Goal: Task Accomplishment & Management: Use online tool/utility

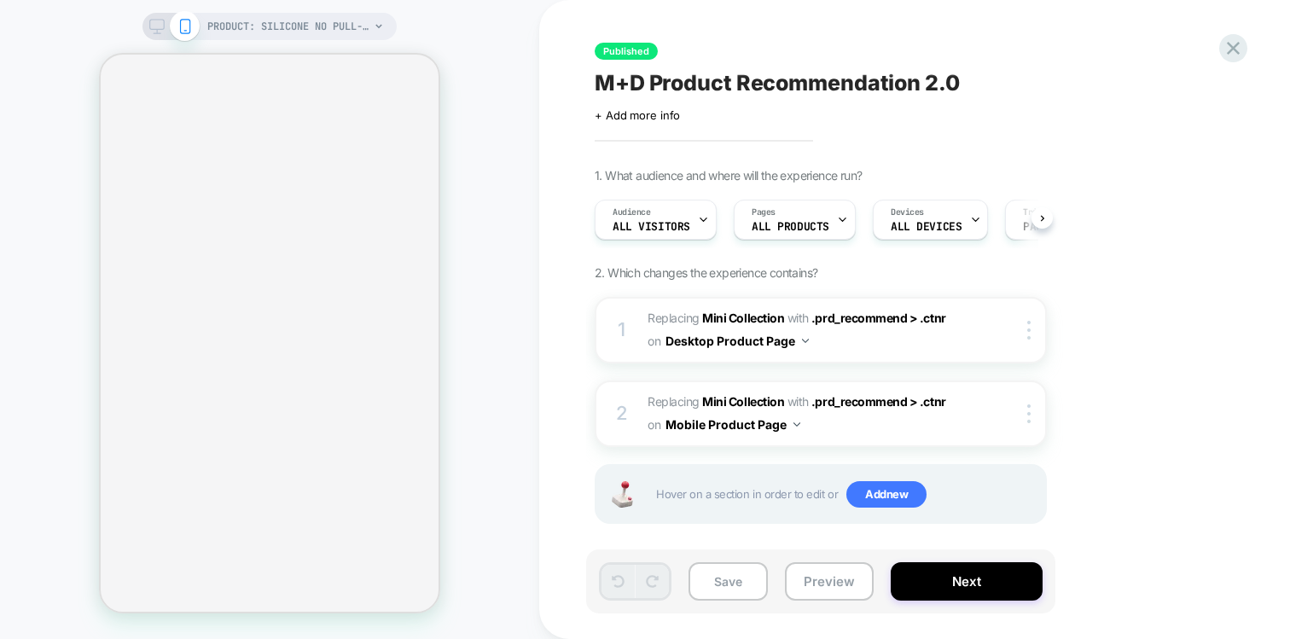
scroll to position [0, 1]
click at [1242, 45] on icon at bounding box center [1233, 48] width 23 height 23
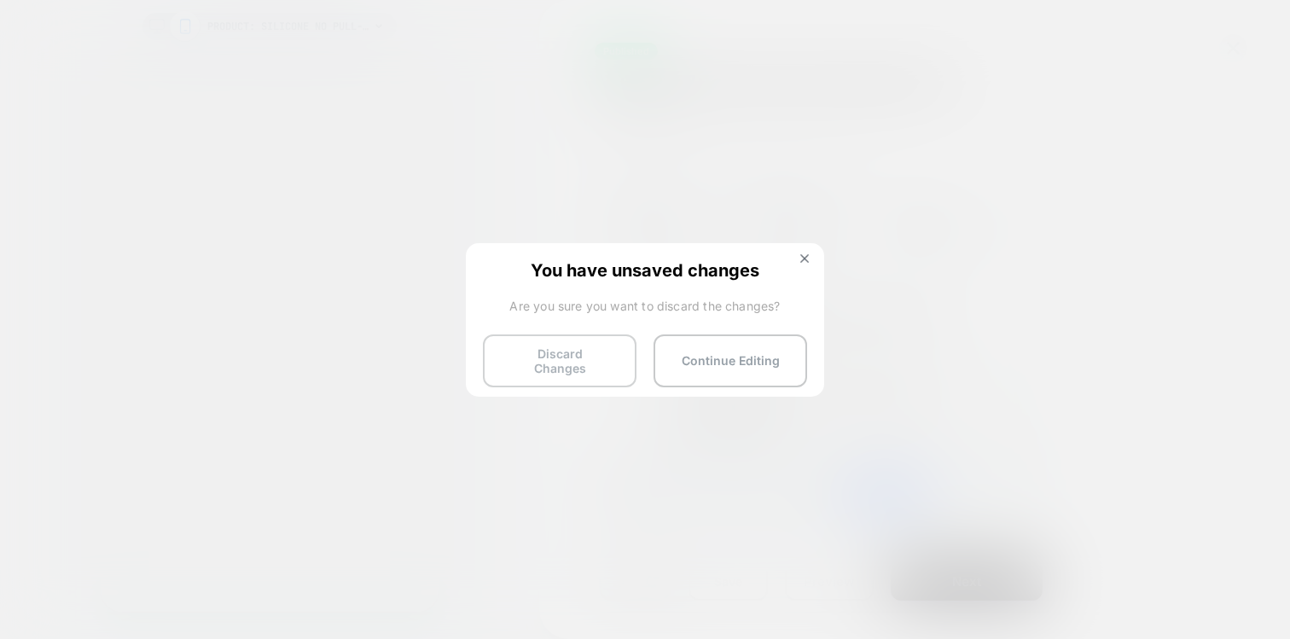
click at [509, 363] on button "Discard Changes" at bounding box center [560, 360] width 154 height 53
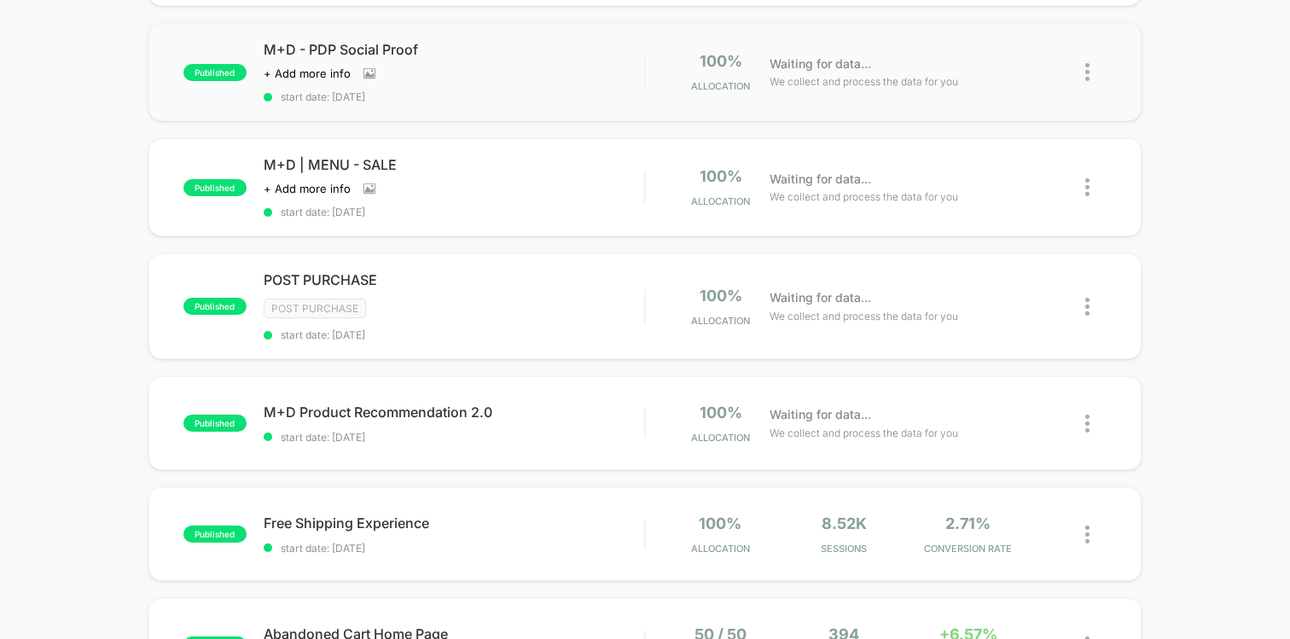
scroll to position [314, 0]
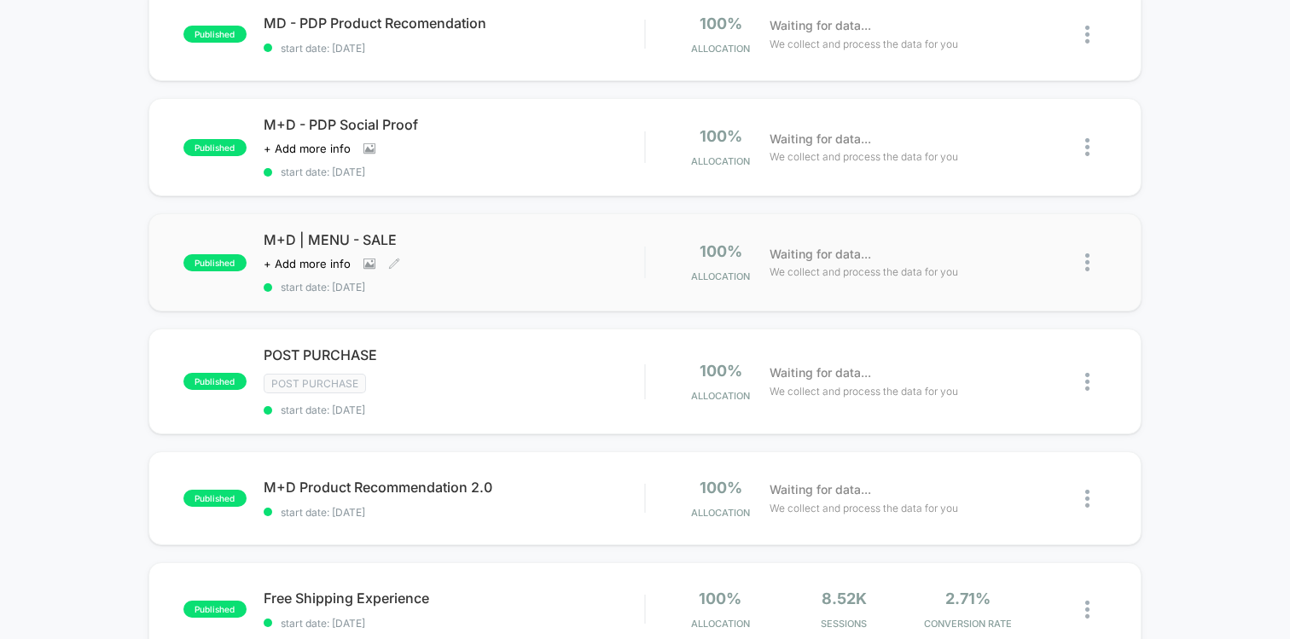
click at [508, 248] on div "M+D | MENU - SALE Click to view images Click to edit experience details + Add m…" at bounding box center [454, 262] width 380 height 62
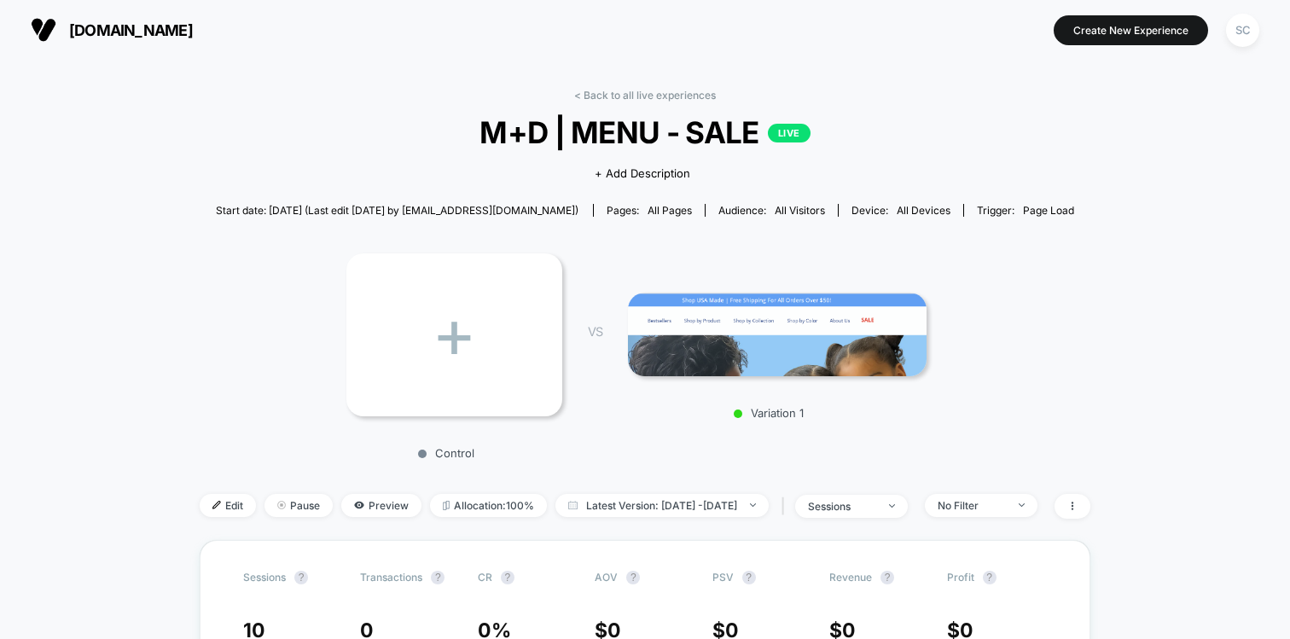
drag, startPoint x: 321, startPoint y: 208, endPoint x: 583, endPoint y: 209, distance: 262.7
click at [578, 209] on span "Start date: 28/08/2025 (Last edit 28/08/2025 by probins@monolithbrands.com)" at bounding box center [397, 210] width 363 height 13
click at [441, 205] on span "Start date: 28/08/2025 (Last edit 28/08/2025 by probins@monolithbrands.com)" at bounding box center [397, 210] width 363 height 13
drag, startPoint x: 442, startPoint y: 207, endPoint x: 583, endPoint y: 216, distance: 141.9
click at [578, 216] on span "Start date: 28/08/2025 (Last edit 28/08/2025 by probins@monolithbrands.com)" at bounding box center [397, 210] width 363 height 30
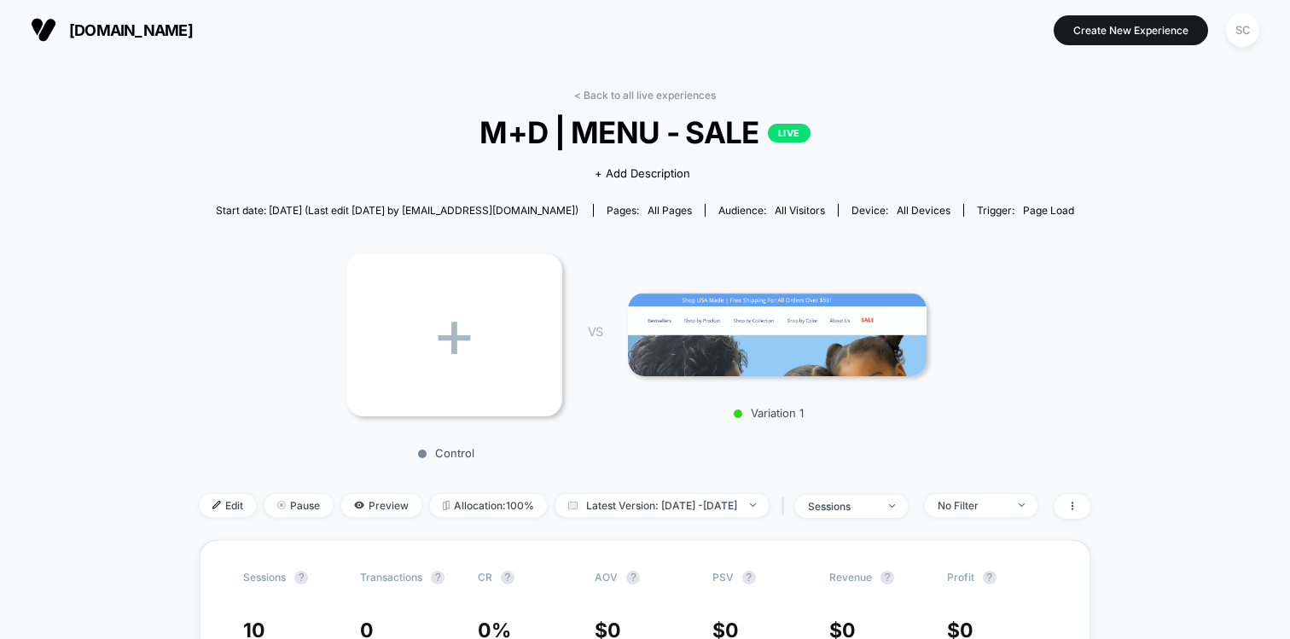
click at [559, 206] on span "Start date: 28/08/2025 (Last edit 28/08/2025 by probins@monolithbrands.com)" at bounding box center [397, 210] width 363 height 13
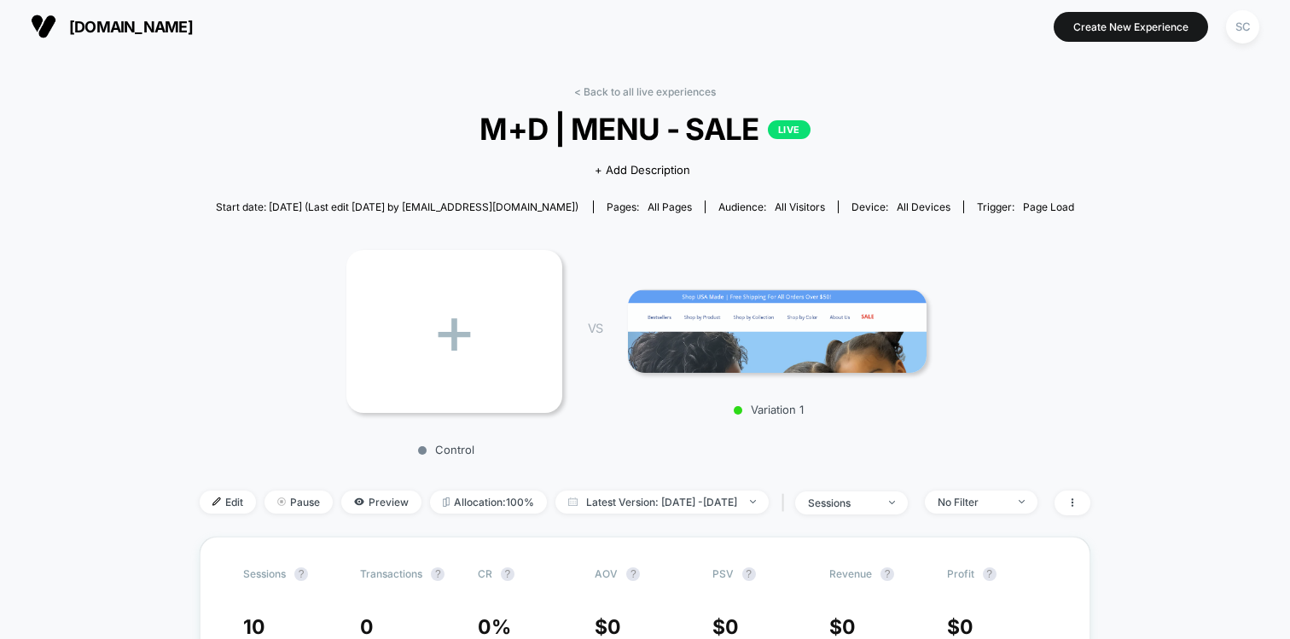
click at [545, 206] on span "Start date: 28/08/2025 (Last edit 28/08/2025 by probins@monolithbrands.com)" at bounding box center [397, 206] width 363 height 13
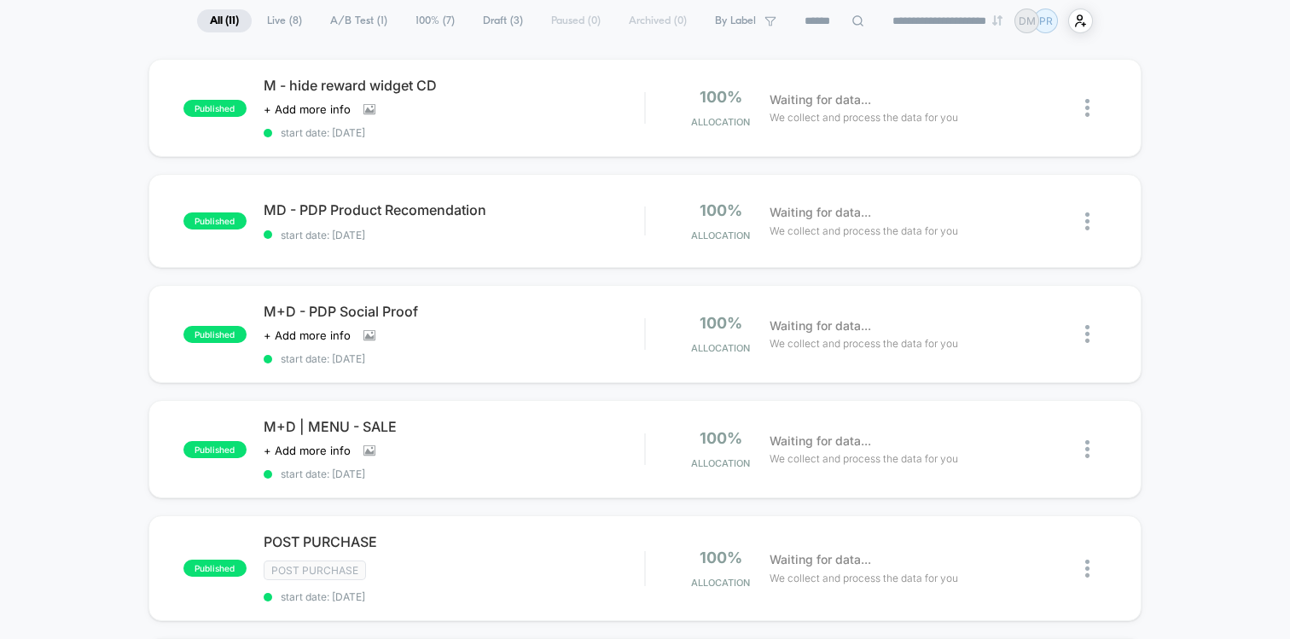
scroll to position [129, 0]
click at [560, 234] on span "start date: [DATE]" at bounding box center [454, 233] width 380 height 13
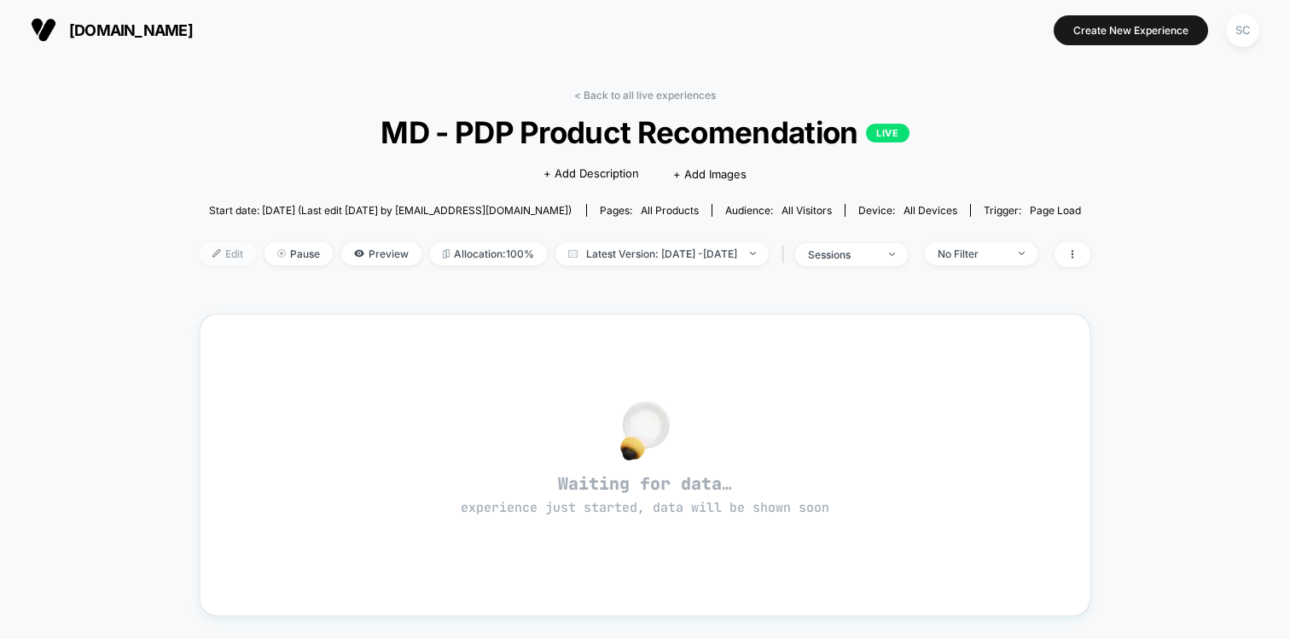
click at [200, 247] on span "Edit" at bounding box center [228, 253] width 56 height 23
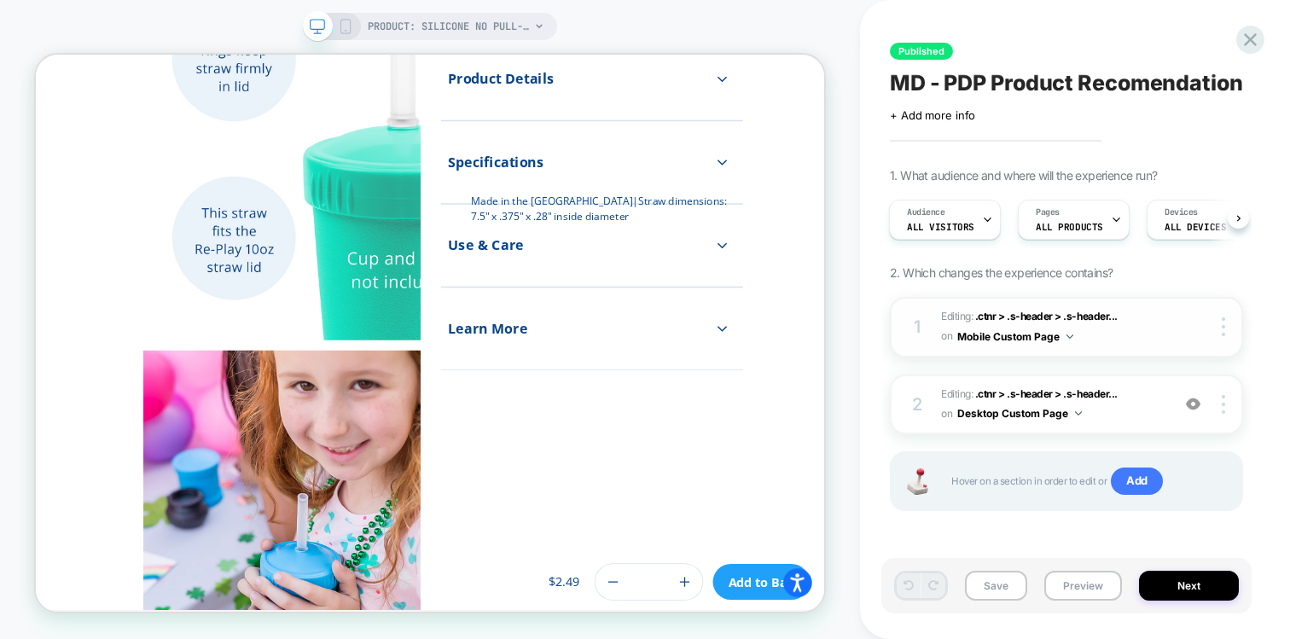
click at [1121, 335] on span "Editing : .ctnr > .s-header > .s-header... .ctnr > .s-header > .s-header__conte…" at bounding box center [1051, 327] width 221 height 40
click at [1146, 411] on span "Editing : .ctnr > .s-header > .s-header... .ctnr > .s-header > .s-header__conte…" at bounding box center [1051, 405] width 221 height 40
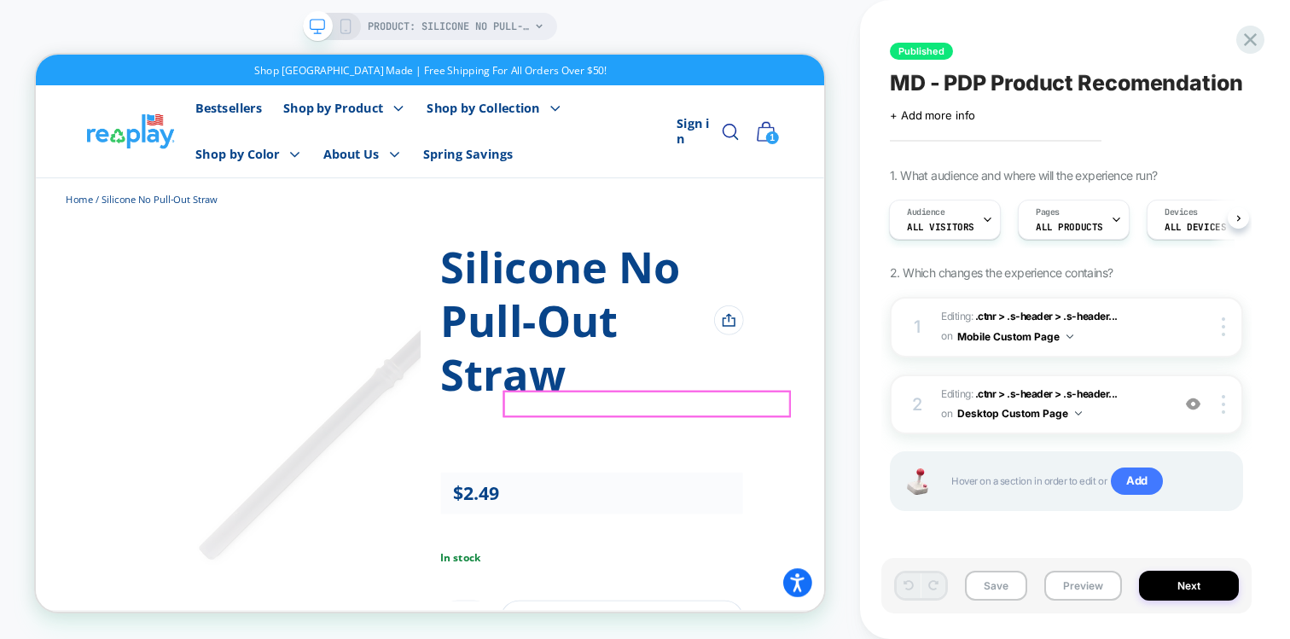
click at [1073, 632] on button "Close prompt" at bounding box center [1057, 632] width 31 height 31
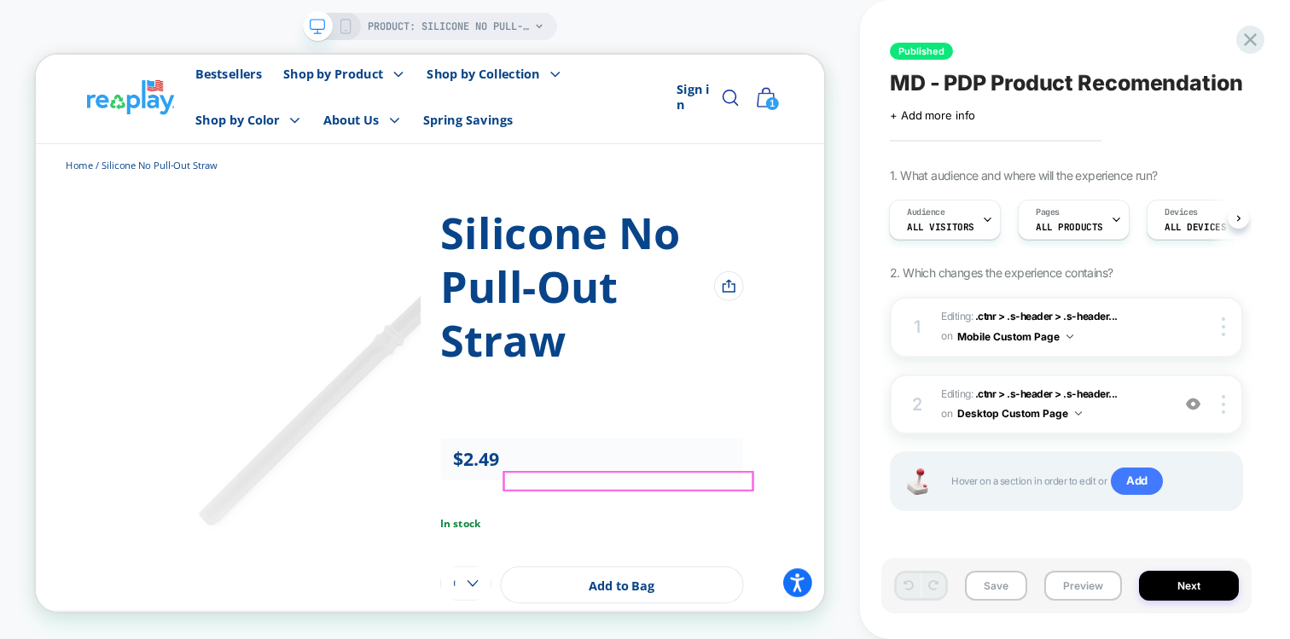
scroll to position [60, 0]
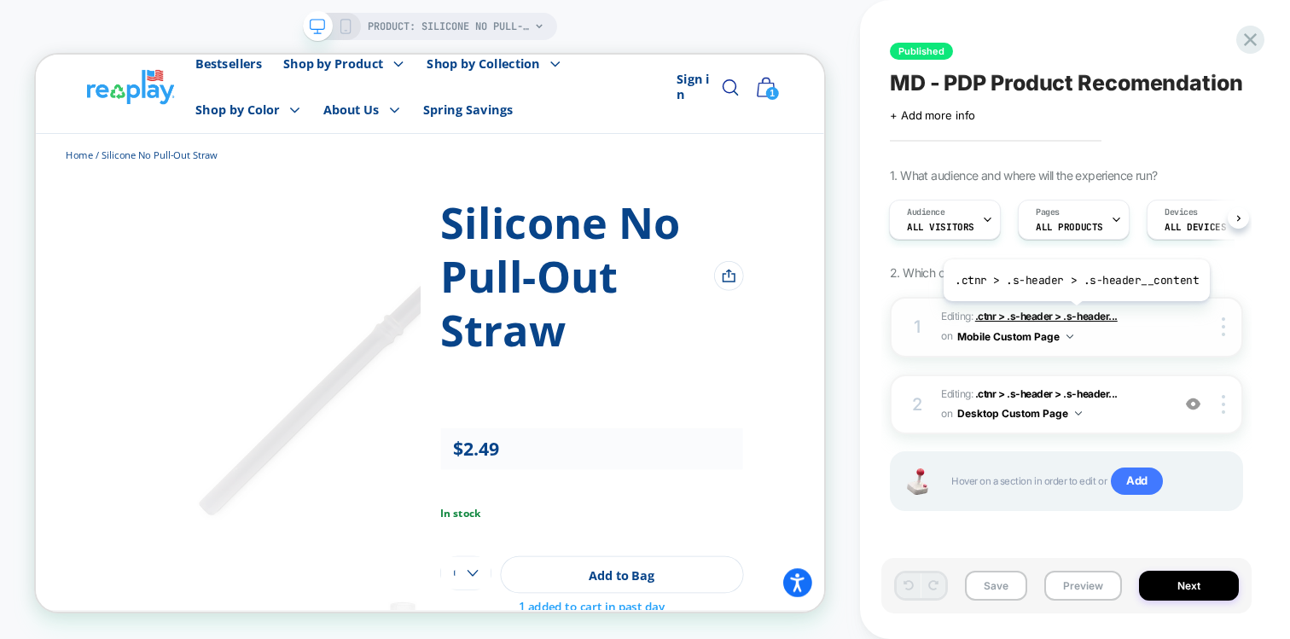
click at [1073, 314] on span ".ctnr > .s-header > .s-header..." at bounding box center [1046, 316] width 142 height 13
click at [1009, 319] on span ".ctnr > .s-header > .s-header..." at bounding box center [1046, 316] width 142 height 13
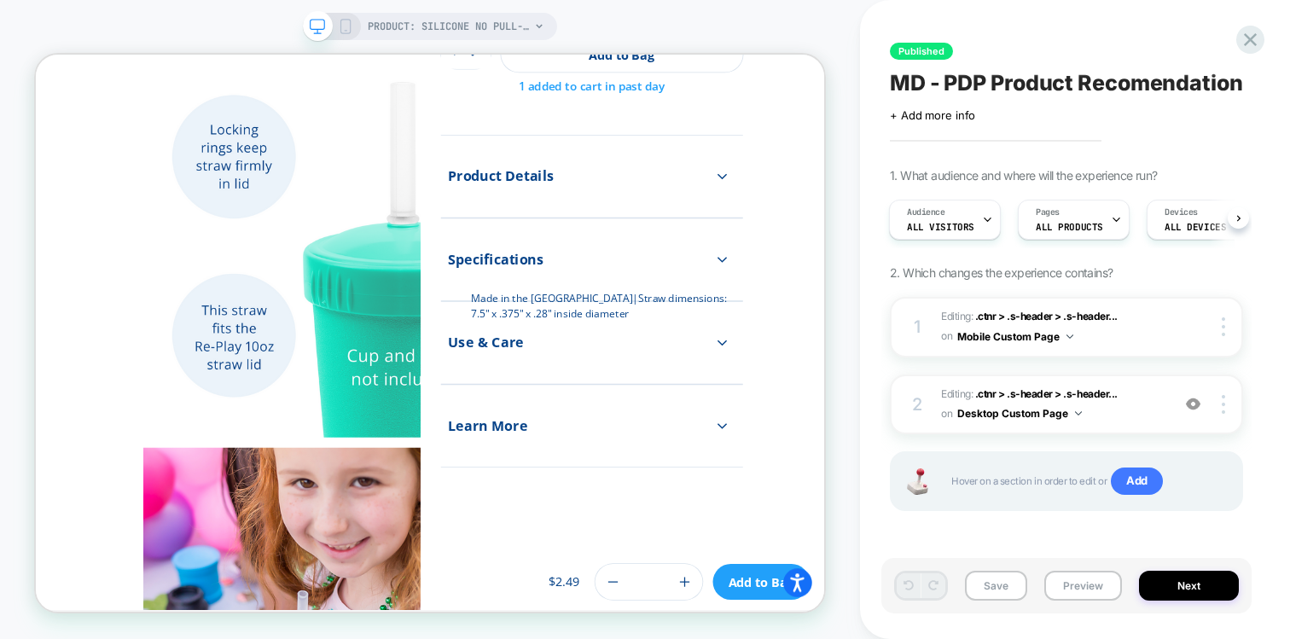
scroll to position [753, 0]
click at [1009, 395] on span ".ctnr > .s-header > .s-header..." at bounding box center [1046, 393] width 142 height 13
click at [1194, 405] on img at bounding box center [1193, 404] width 15 height 15
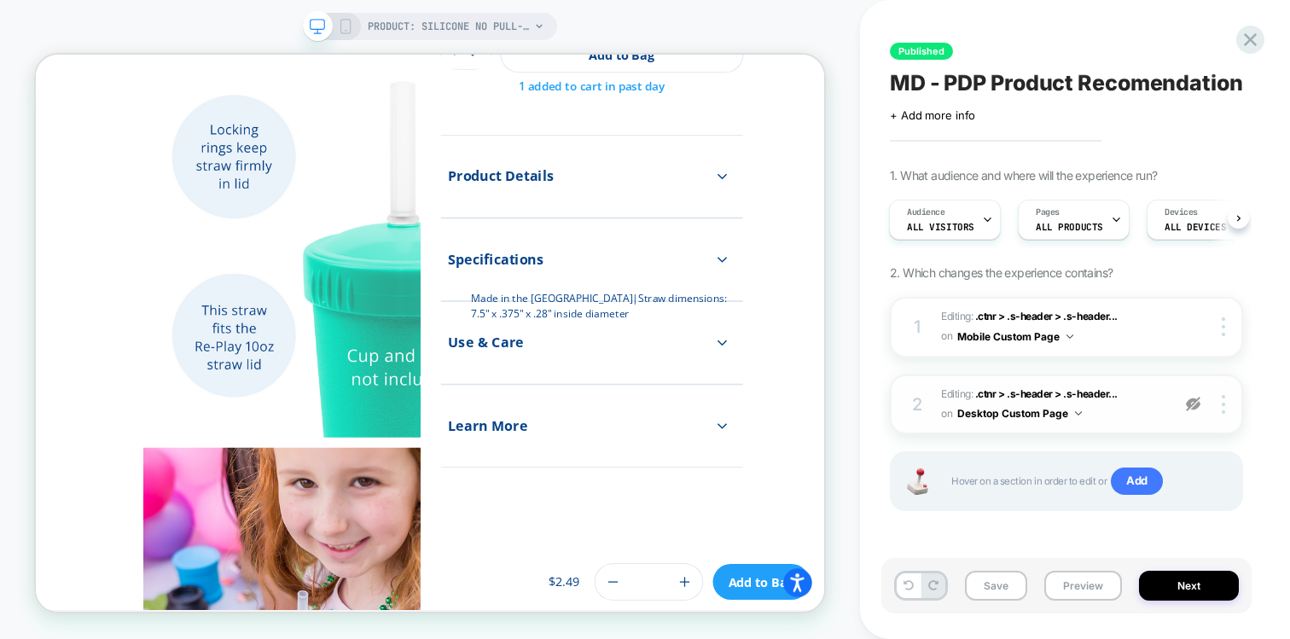
click at [1194, 405] on img at bounding box center [1193, 404] width 15 height 15
click at [0, 0] on span "+ Add more info" at bounding box center [0, 0] width 0 height 0
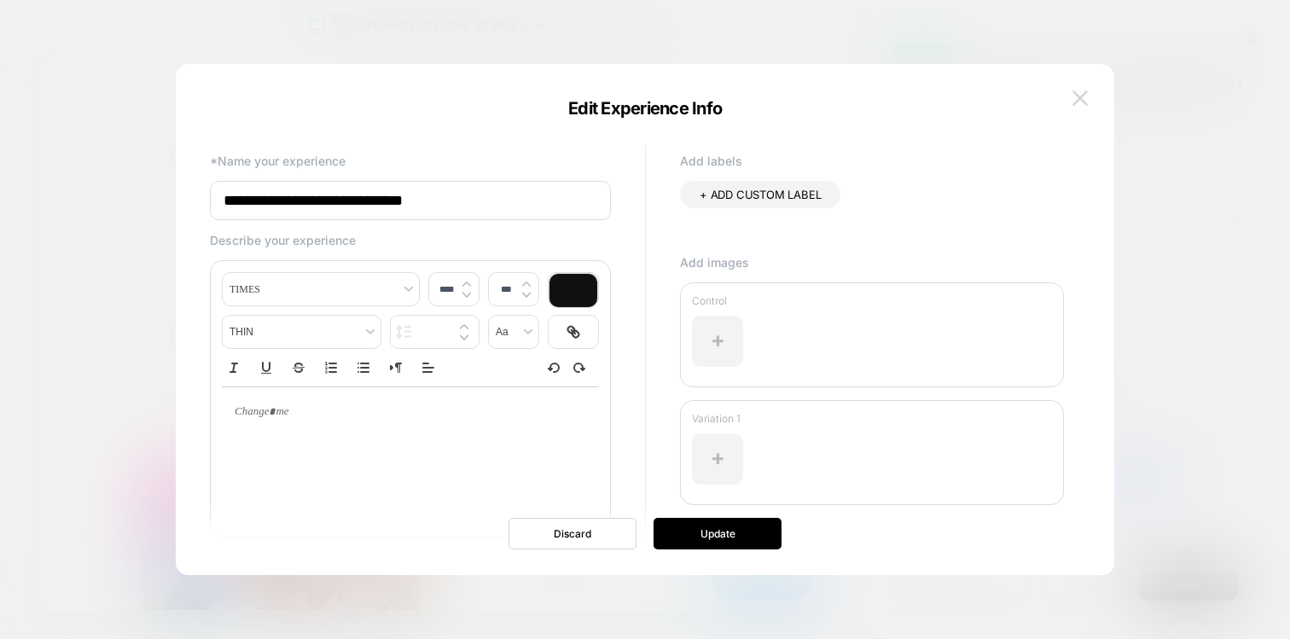
click at [1078, 97] on img at bounding box center [1079, 97] width 15 height 15
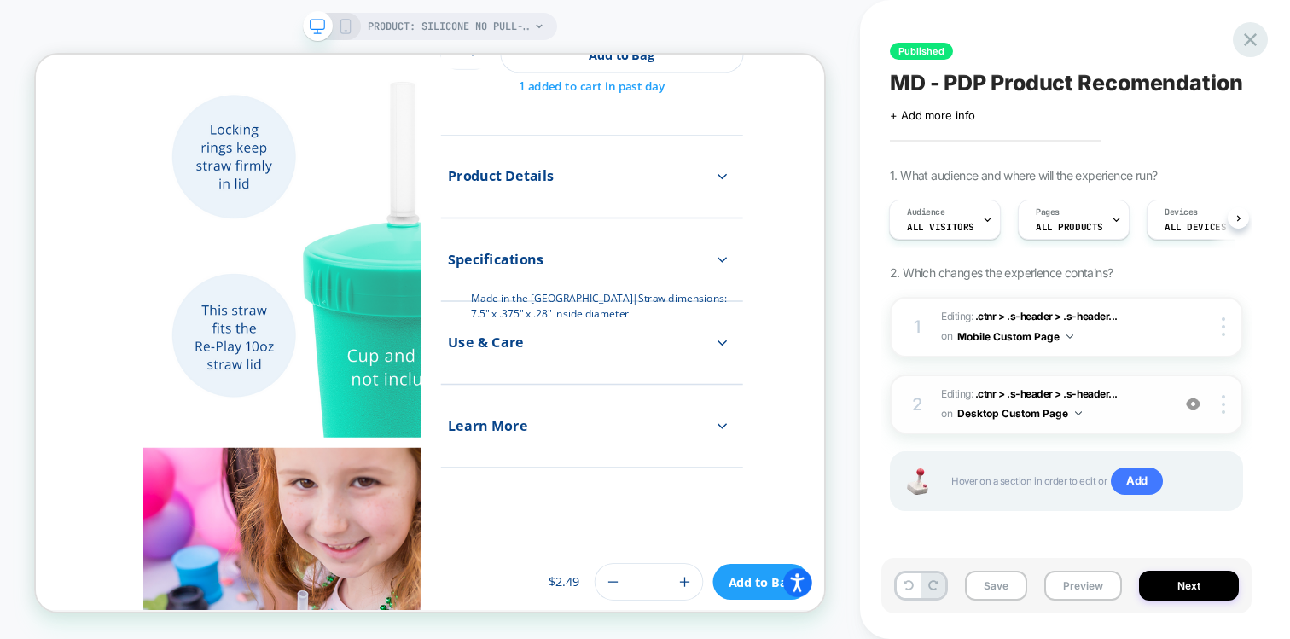
click at [1254, 39] on icon at bounding box center [1250, 39] width 23 height 23
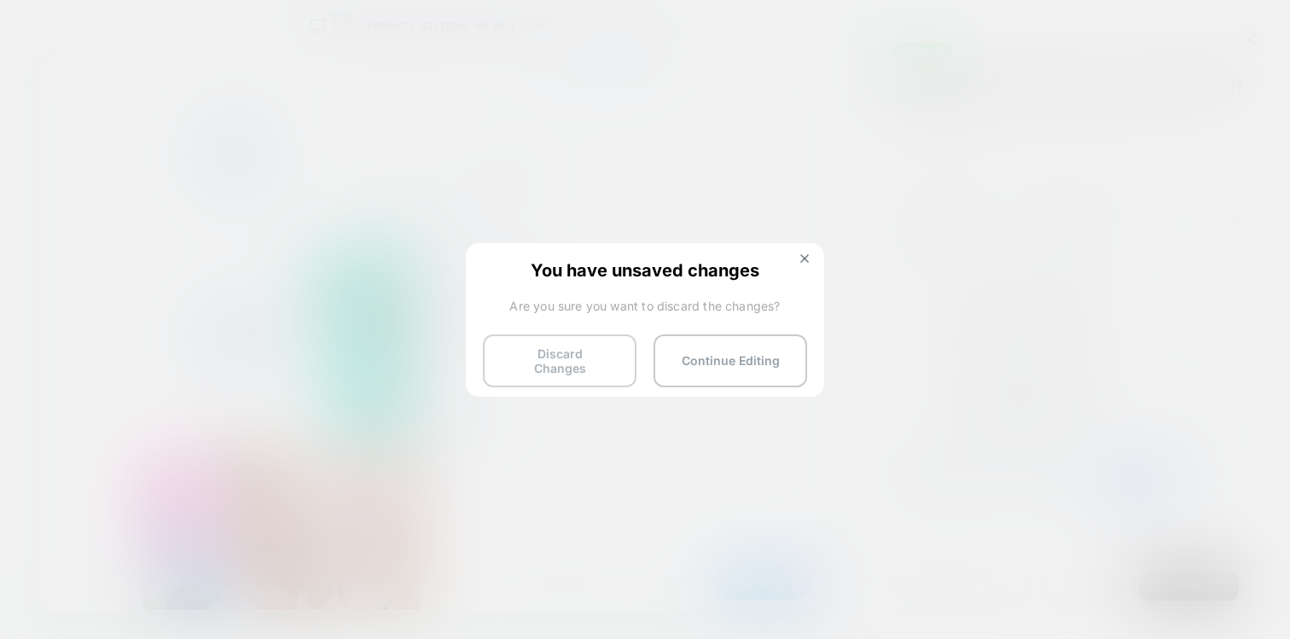
click at [591, 359] on button "Discard Changes" at bounding box center [560, 360] width 154 height 53
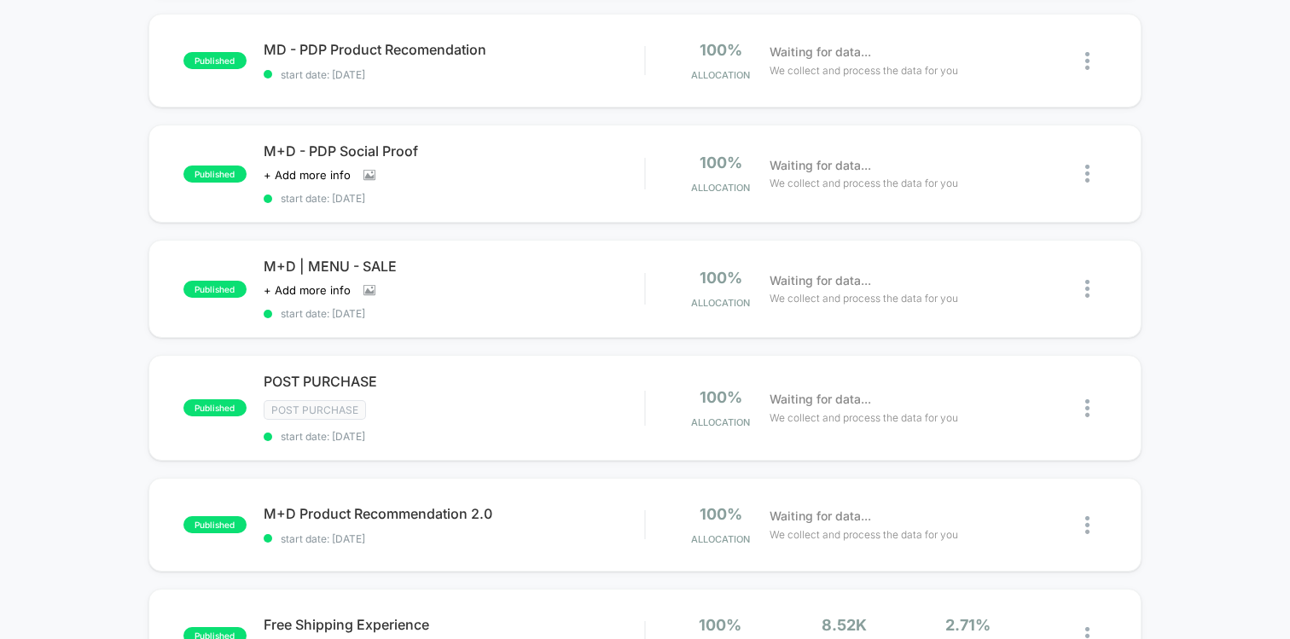
scroll to position [373, 0]
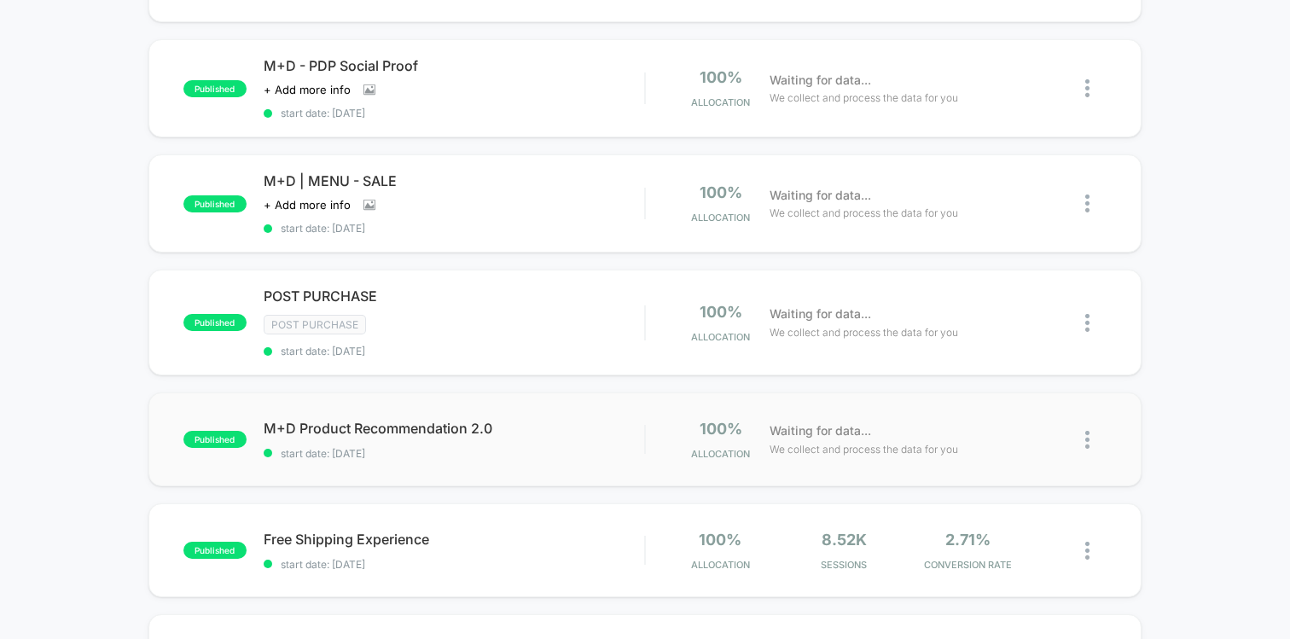
click at [440, 459] on div "published M+D Product Recommendation 2.0 start date: 28/08/2025 100% Allocation…" at bounding box center [644, 439] width 993 height 94
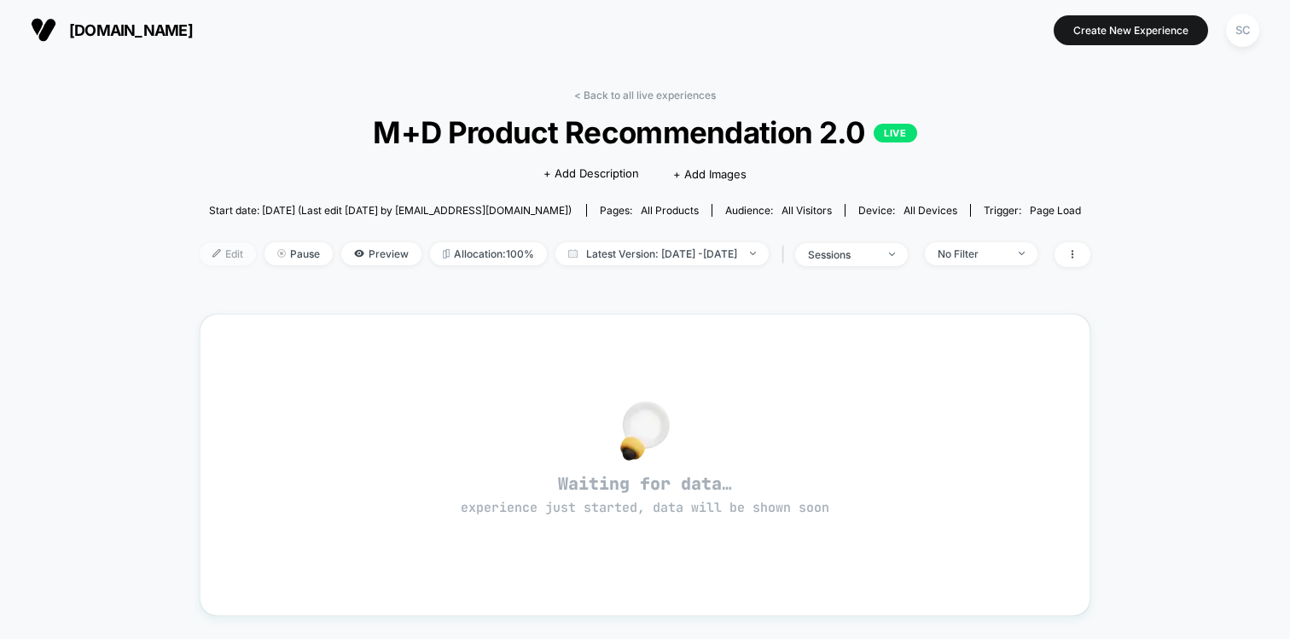
click at [209, 256] on span "Edit" at bounding box center [228, 253] width 56 height 23
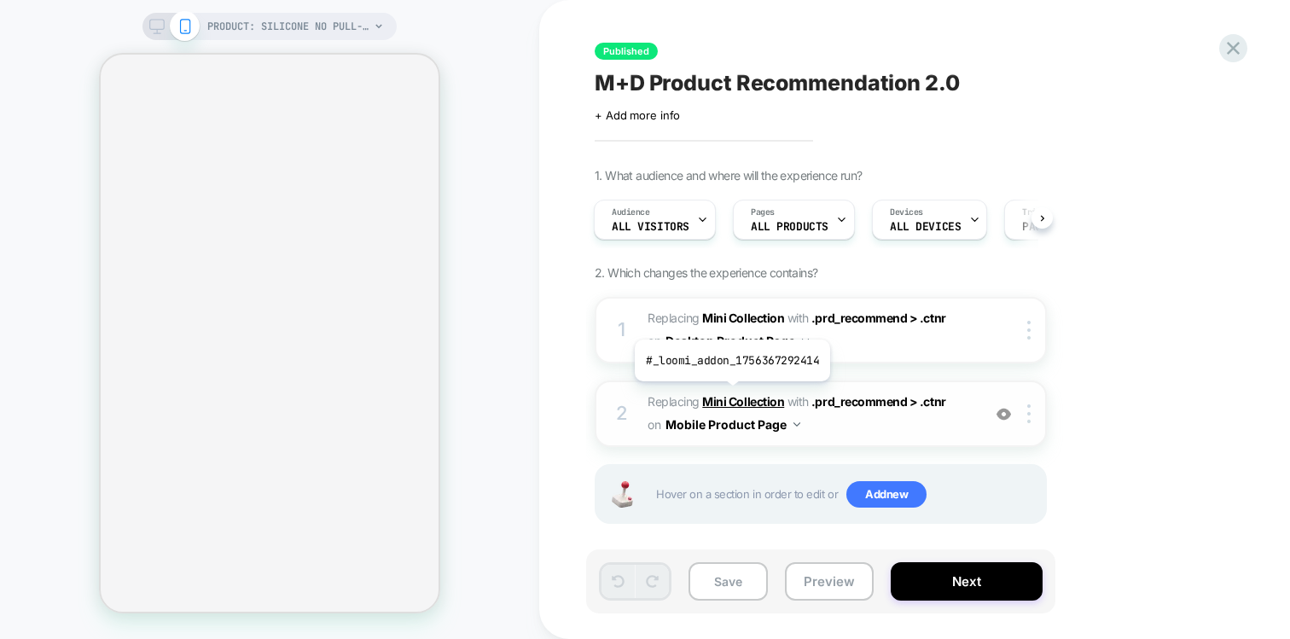
scroll to position [13, 0]
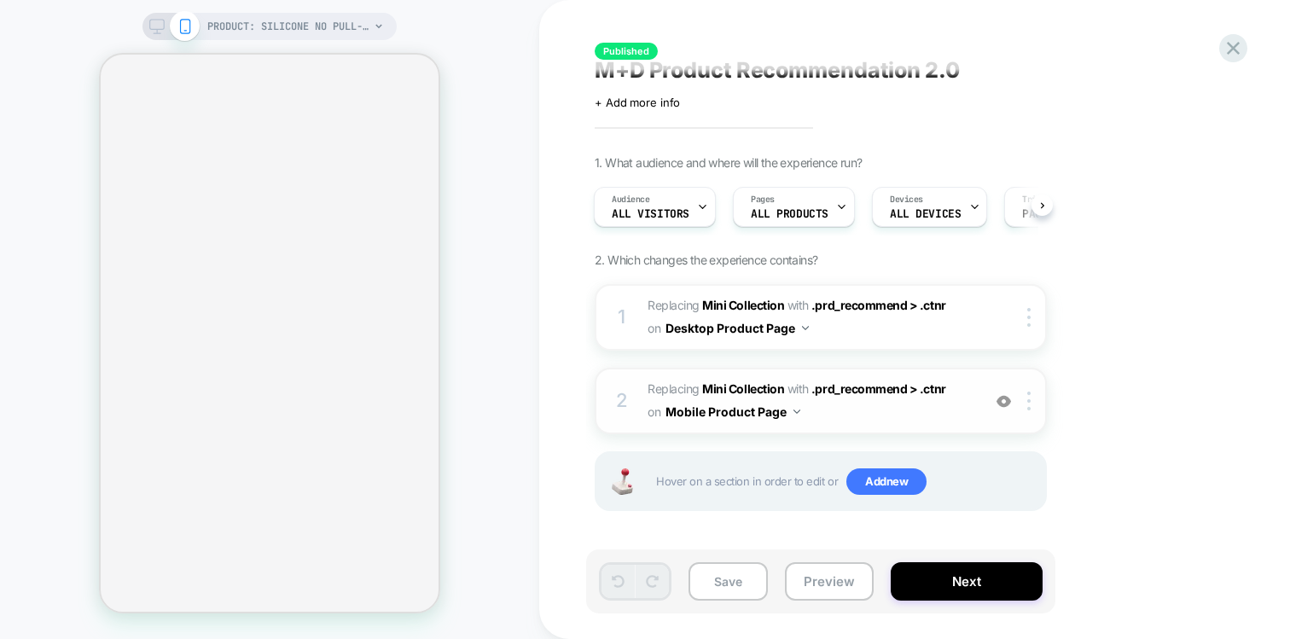
click at [839, 410] on span "#_loomi_addon_1756367292414 Replacing Mini Collection WITH .prd_recommend > .ct…" at bounding box center [809, 401] width 325 height 46
click at [1001, 397] on img at bounding box center [1003, 401] width 15 height 15
select select "**********"
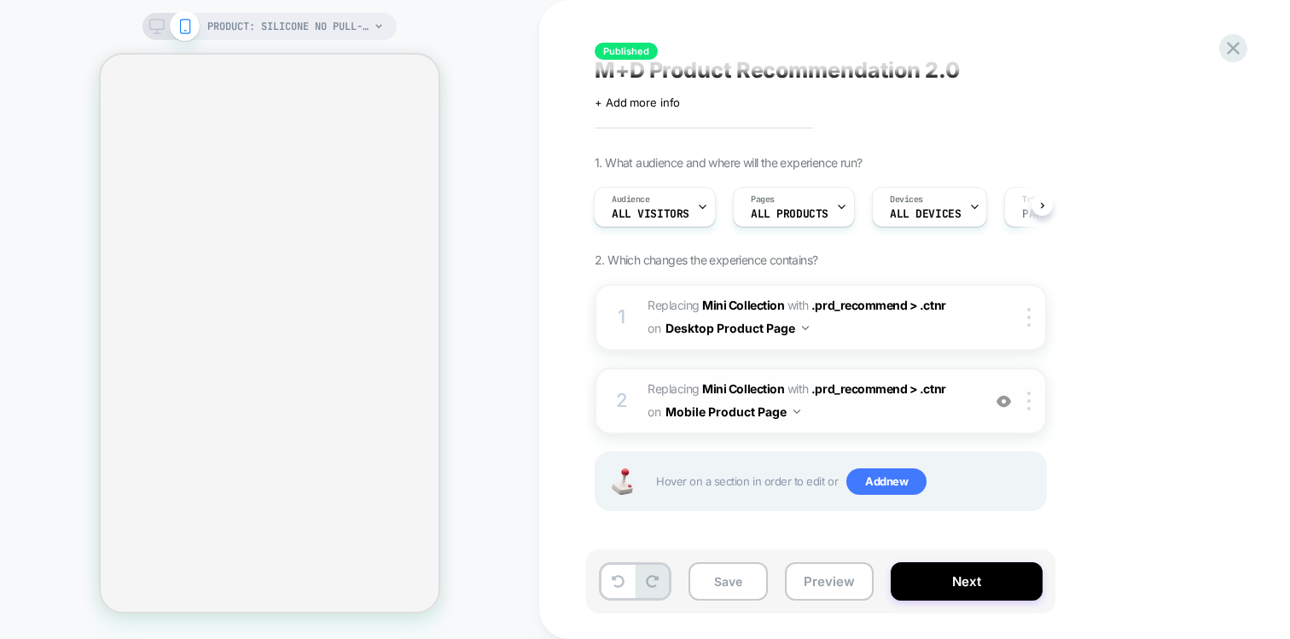
select select "**********"
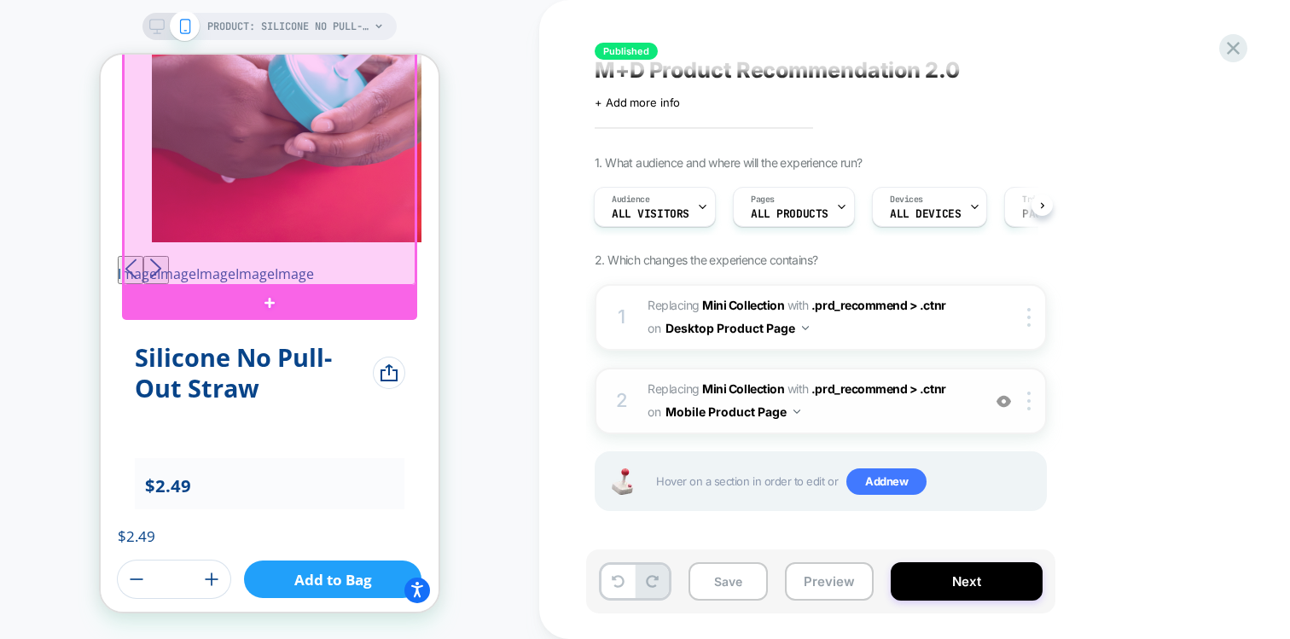
scroll to position [1511, 0]
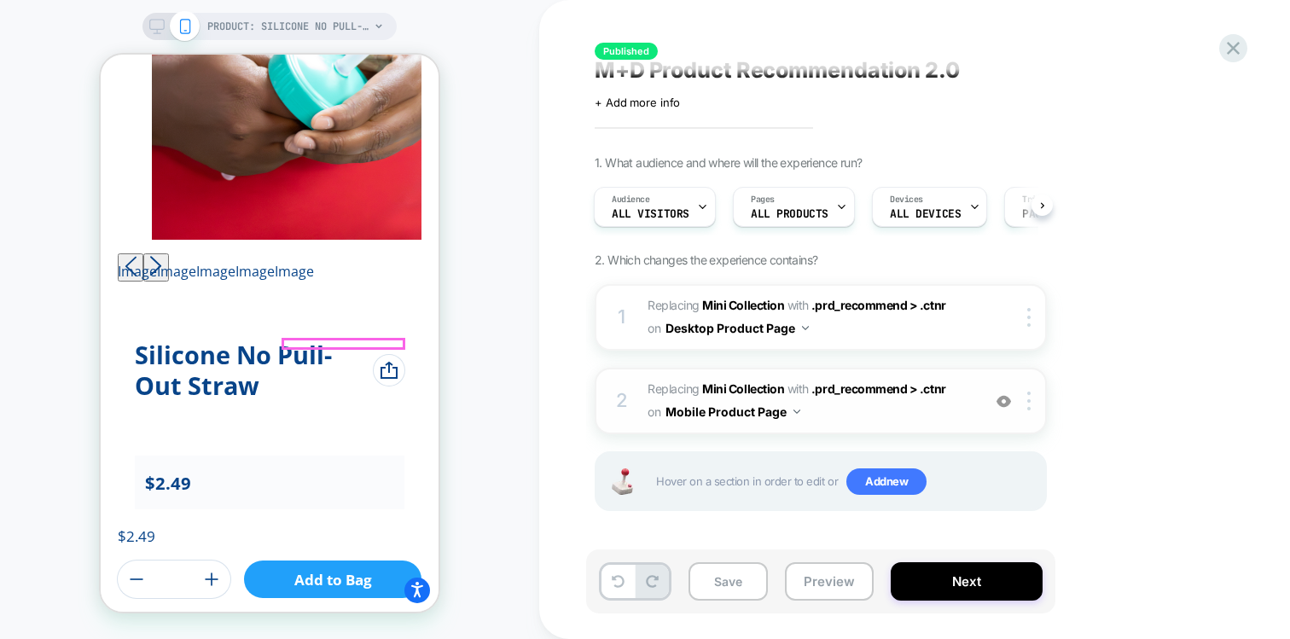
click at [688, 636] on button "Close prompt" at bounding box center [672, 633] width 31 height 31
click at [1007, 396] on img at bounding box center [1003, 401] width 15 height 15
click at [1007, 402] on img at bounding box center [1003, 401] width 15 height 15
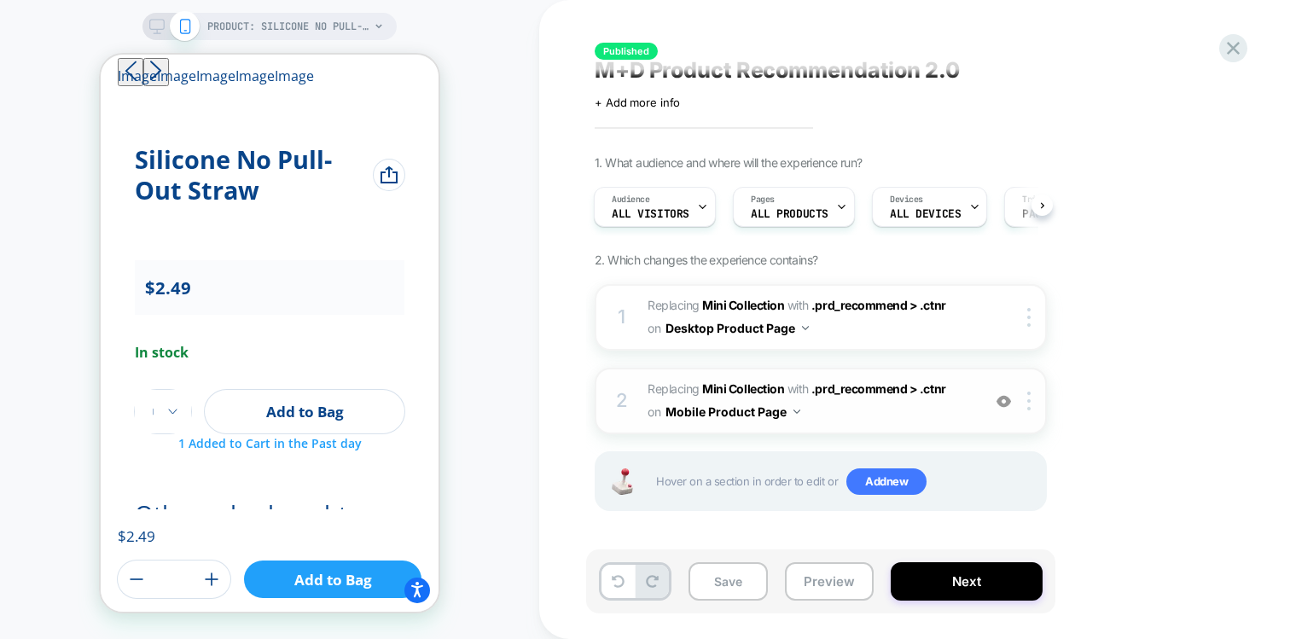
scroll to position [1883, 0]
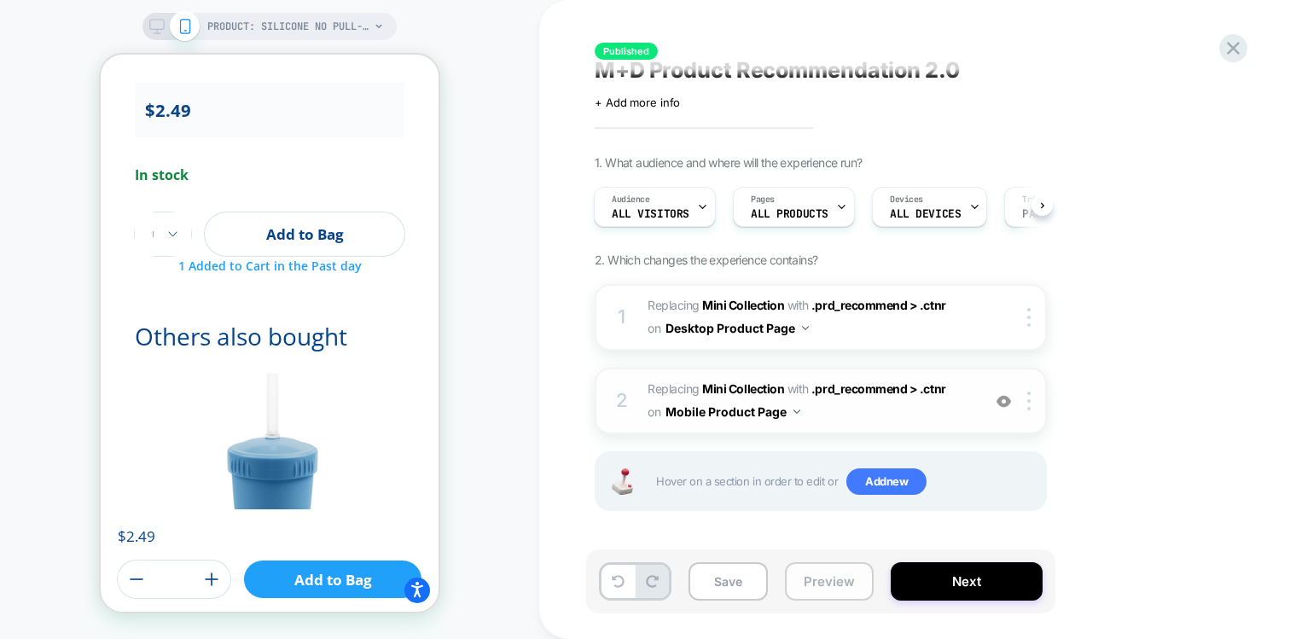
click at [821, 592] on button "Preview" at bounding box center [829, 581] width 89 height 38
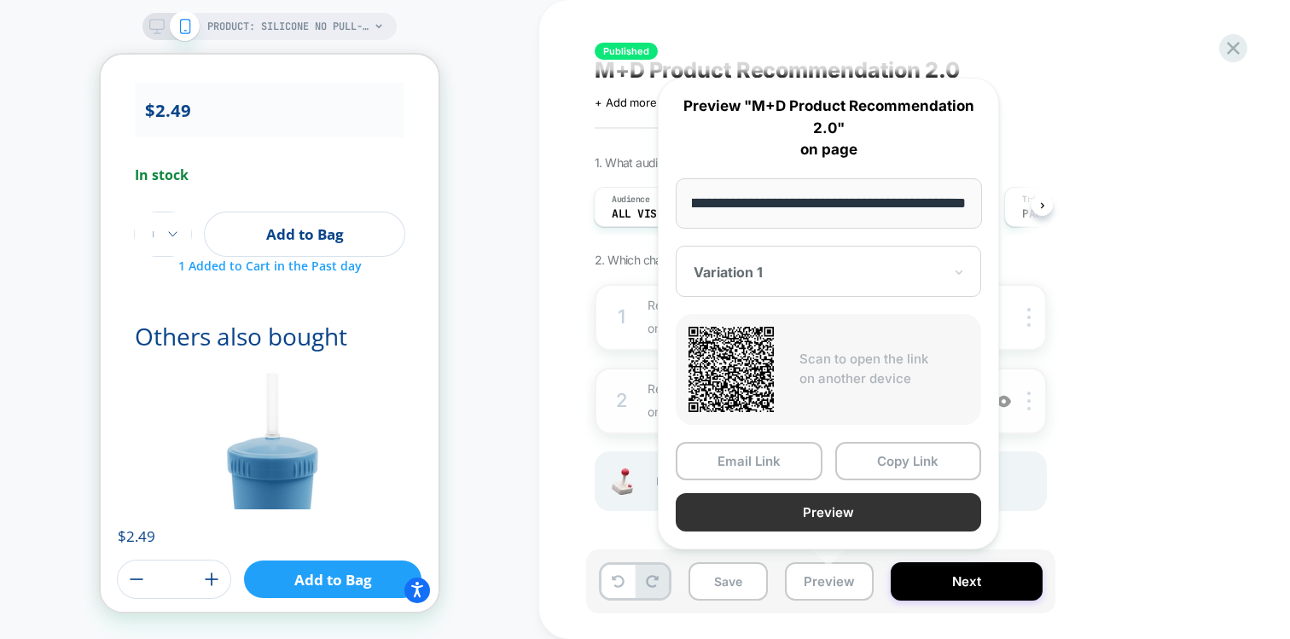
scroll to position [0, 0]
click at [786, 508] on button "Preview" at bounding box center [828, 512] width 305 height 38
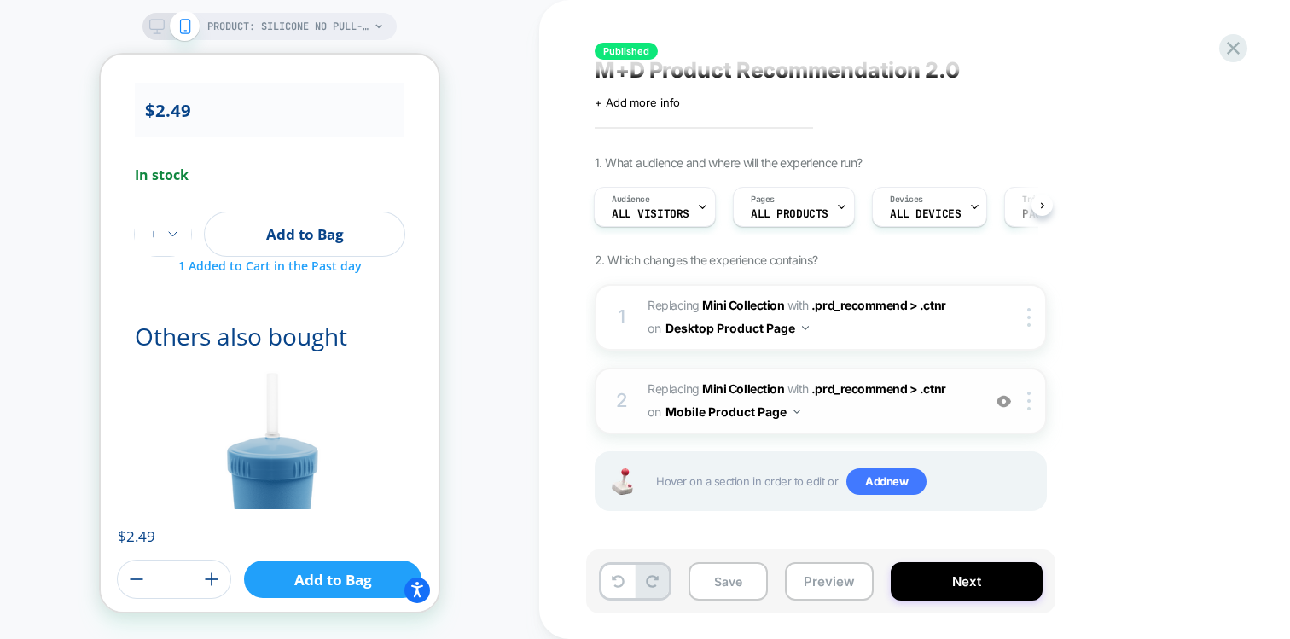
click at [498, 281] on div "PRODUCT: Silicone No Pull-Out Straw PRODUCT: Silicone No Pull-Out Straw" at bounding box center [269, 319] width 539 height 605
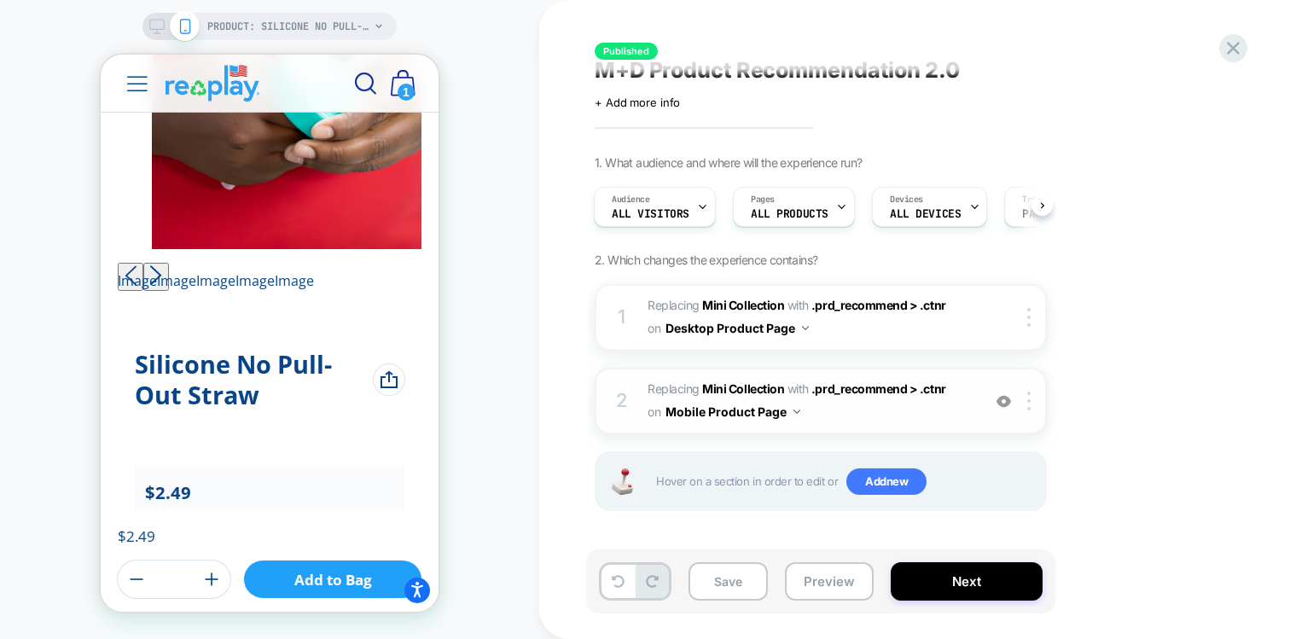
scroll to position [1497, 0]
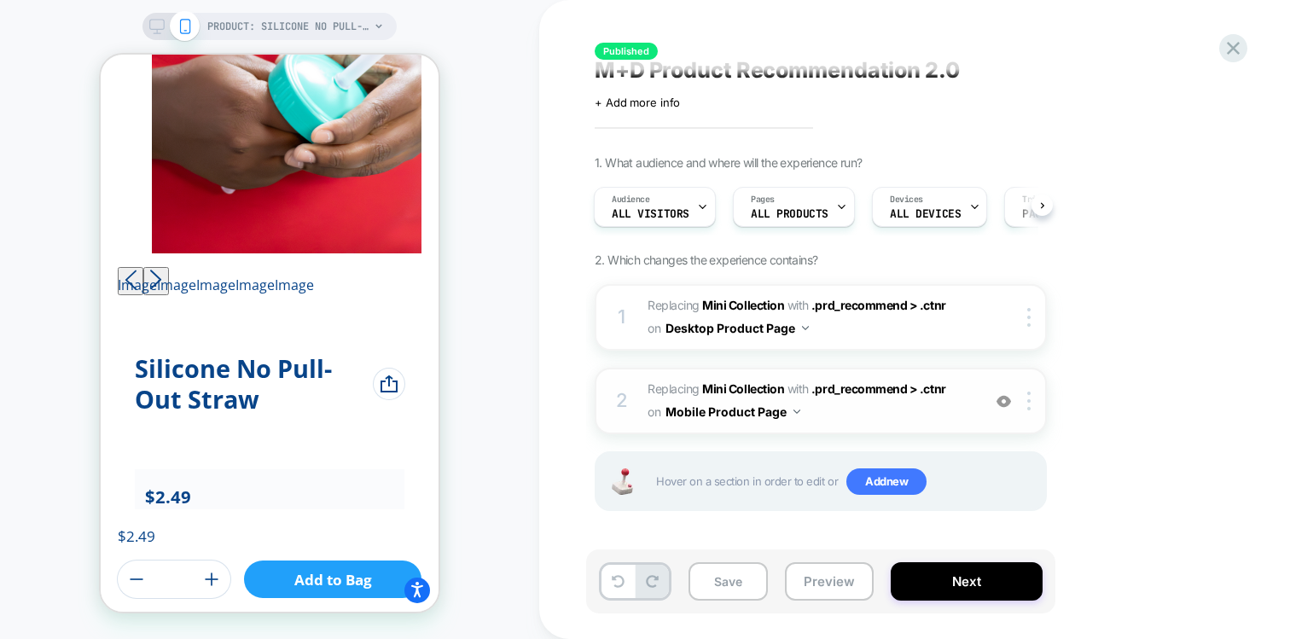
click at [1003, 401] on img at bounding box center [1003, 401] width 15 height 15
click at [818, 584] on button "Preview" at bounding box center [829, 581] width 89 height 38
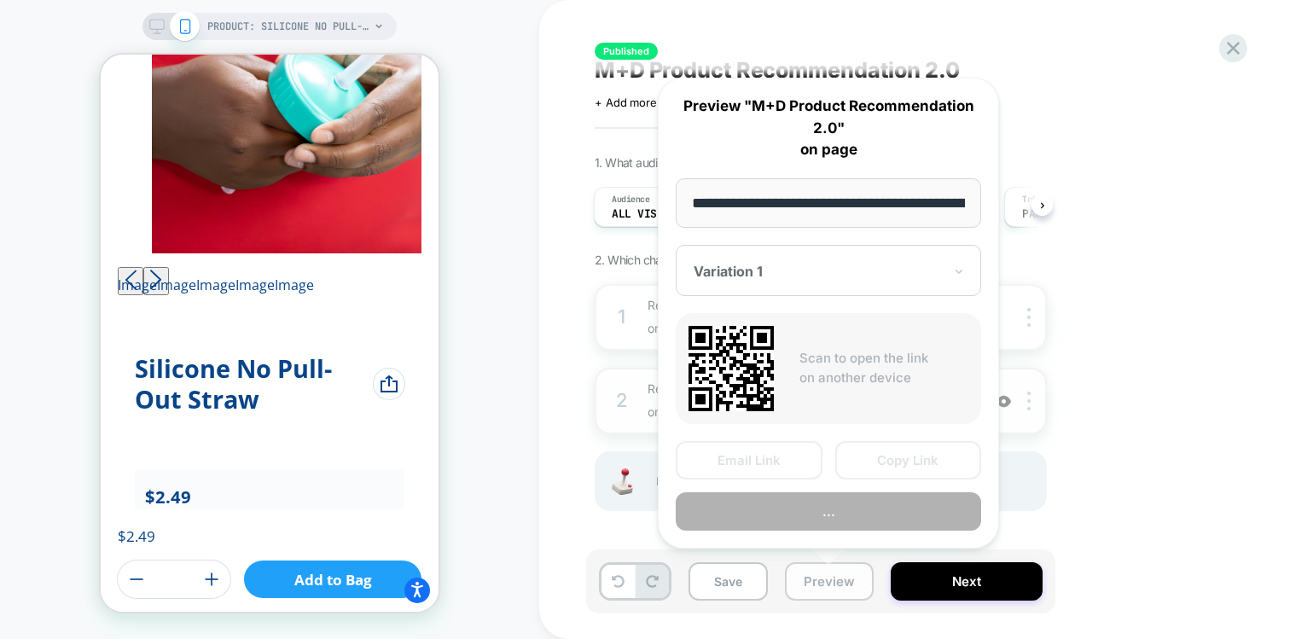
scroll to position [0, 231]
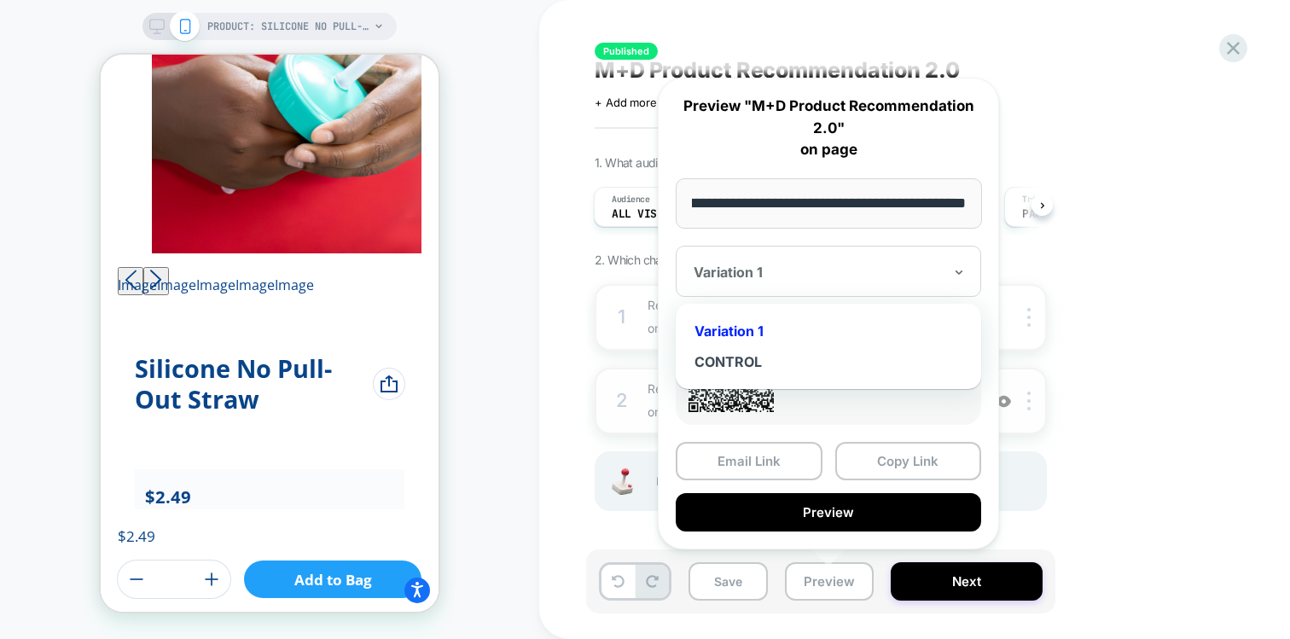
click at [776, 259] on div "Variation 1" at bounding box center [828, 271] width 305 height 51
click at [746, 353] on div "CONTROL" at bounding box center [828, 361] width 288 height 31
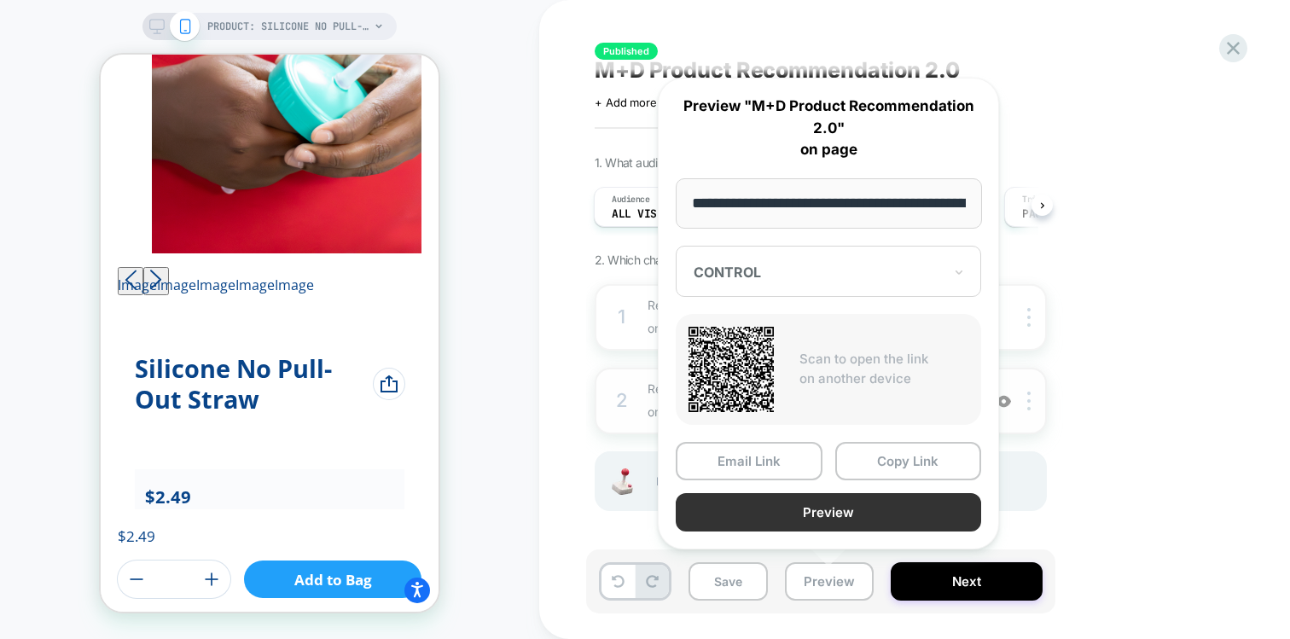
click at [808, 515] on button "Preview" at bounding box center [828, 512] width 305 height 38
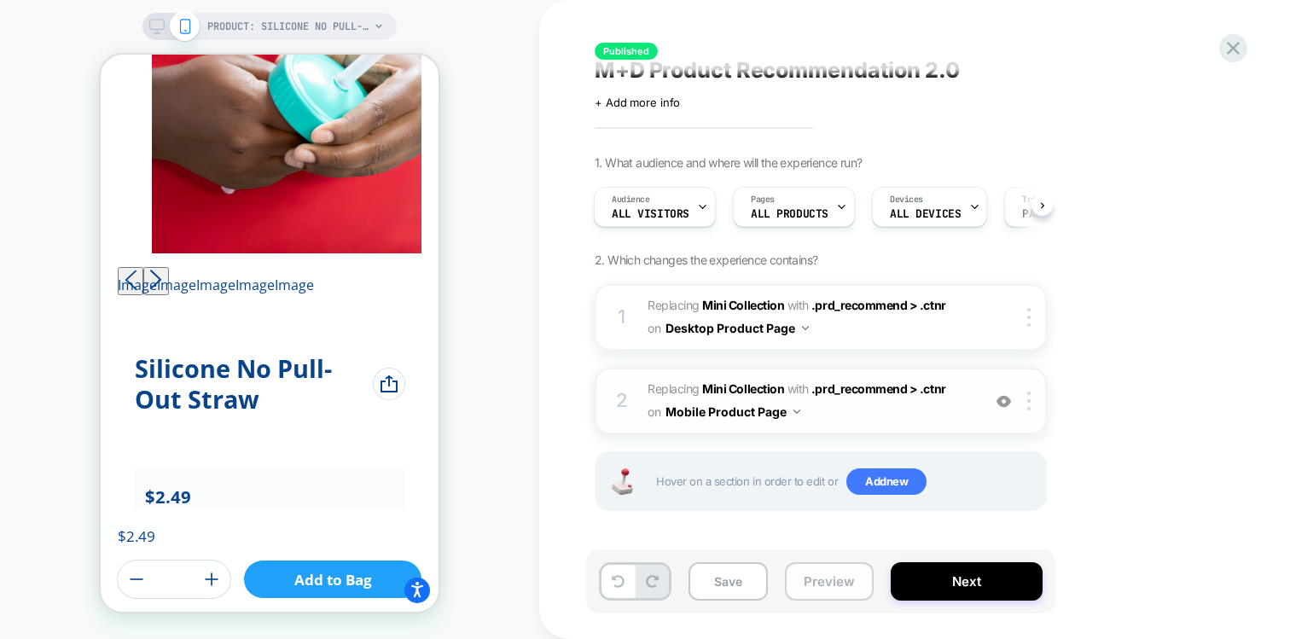
click at [820, 578] on button "Preview" at bounding box center [829, 581] width 89 height 38
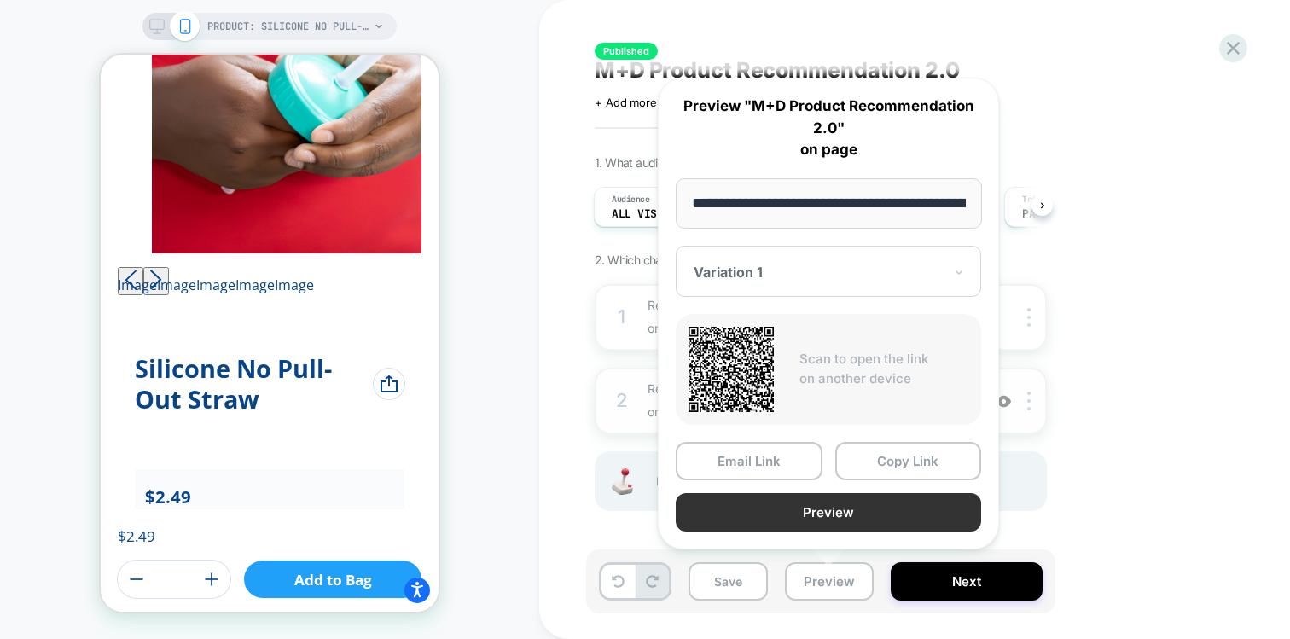
click at [772, 508] on button "Preview" at bounding box center [828, 512] width 305 height 38
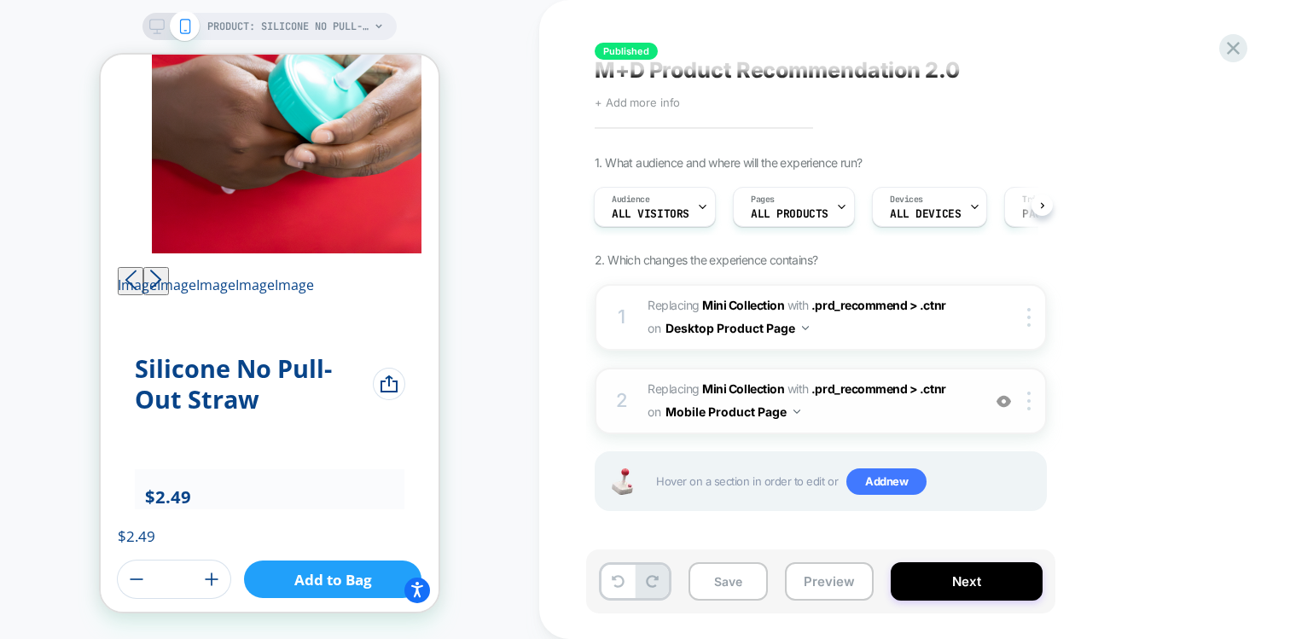
click at [658, 104] on span "+ Add more info" at bounding box center [637, 103] width 85 height 14
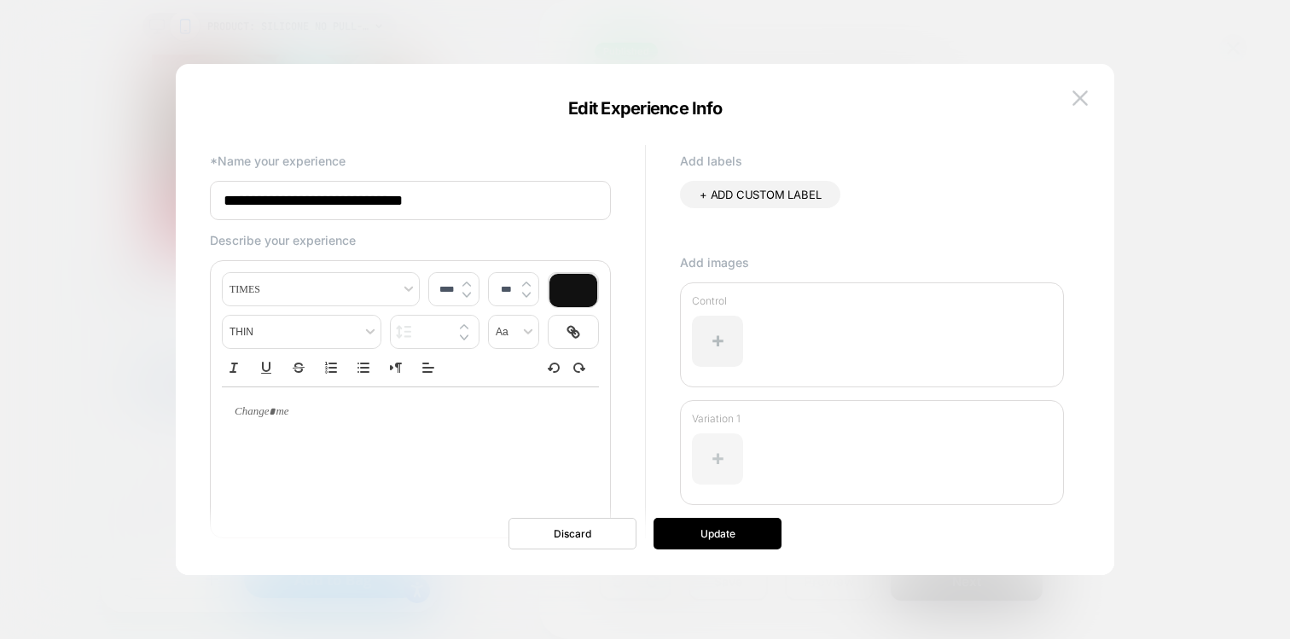
click at [708, 447] on div at bounding box center [717, 458] width 51 height 51
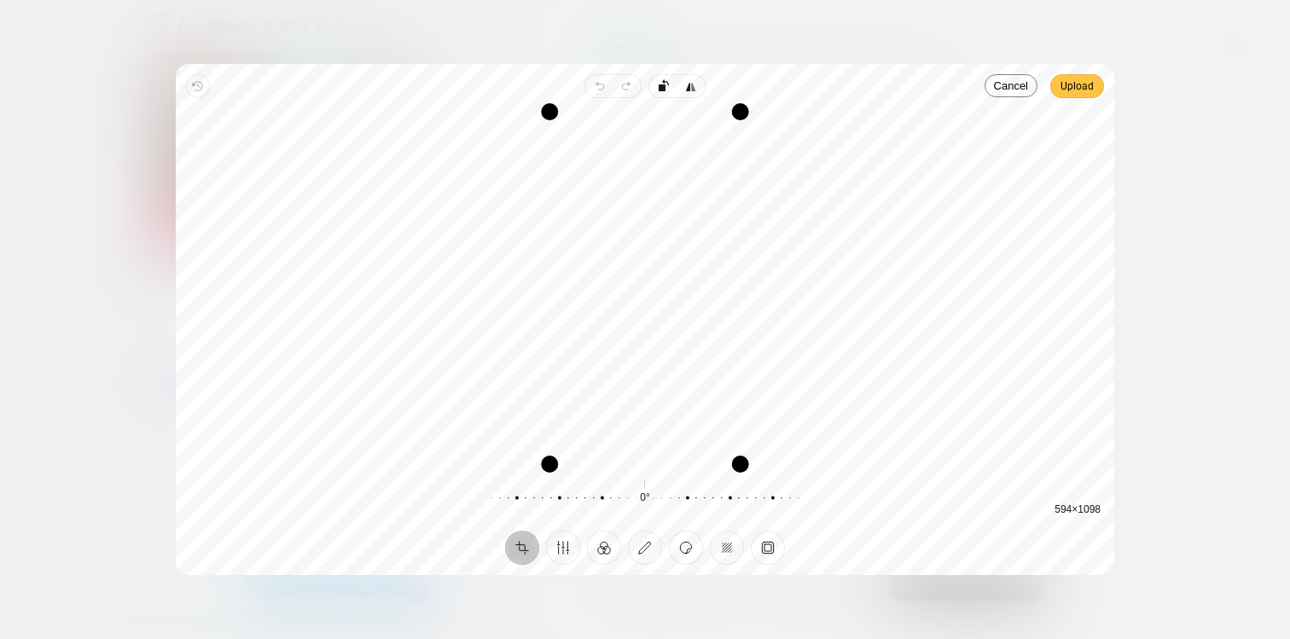
click at [1060, 91] on span "Upload" at bounding box center [1076, 86] width 33 height 20
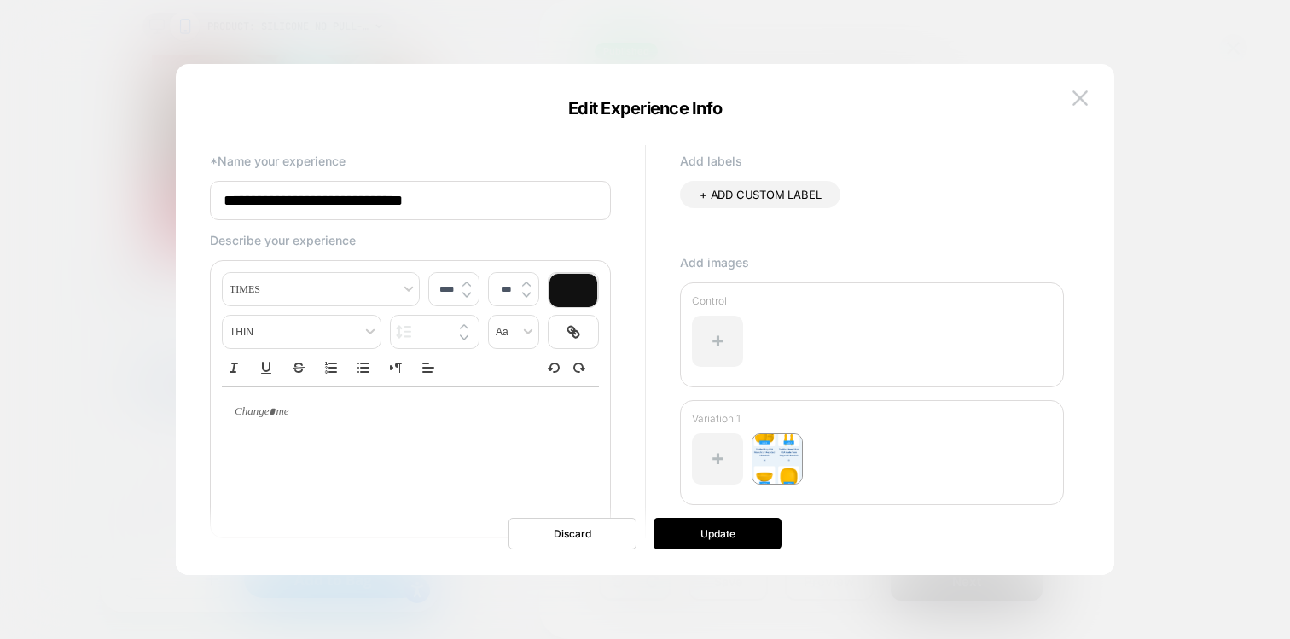
click at [424, 196] on input "**********" at bounding box center [410, 200] width 401 height 39
drag, startPoint x: 494, startPoint y: 202, endPoint x: 451, endPoint y: 200, distance: 42.7
click at [451, 200] on input "**********" at bounding box center [410, 200] width 401 height 39
type input "**********"
click at [702, 540] on button "Update" at bounding box center [717, 534] width 128 height 32
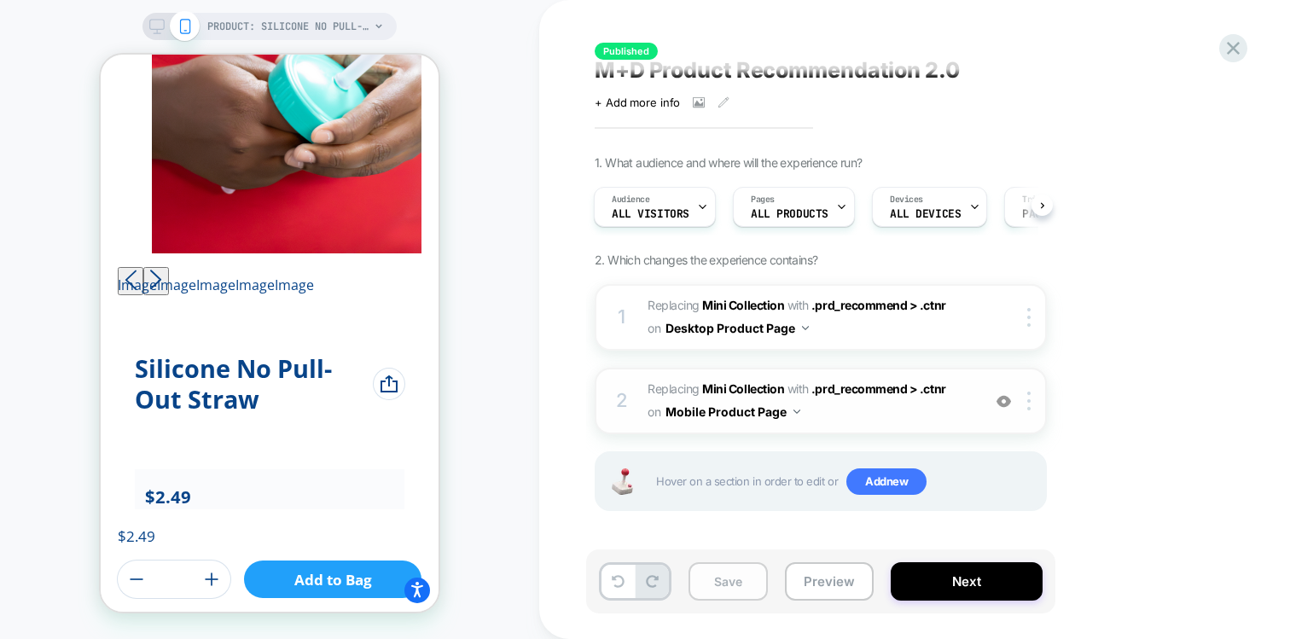
click at [721, 583] on button "Save" at bounding box center [727, 581] width 79 height 38
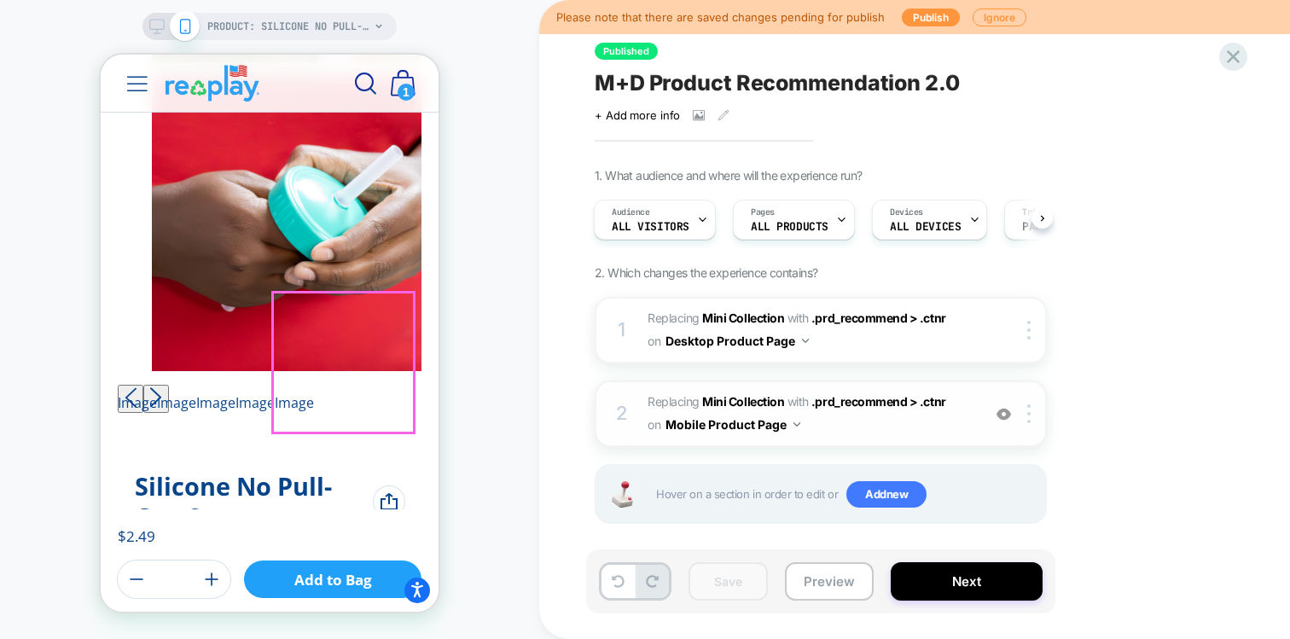
scroll to position [1222, 0]
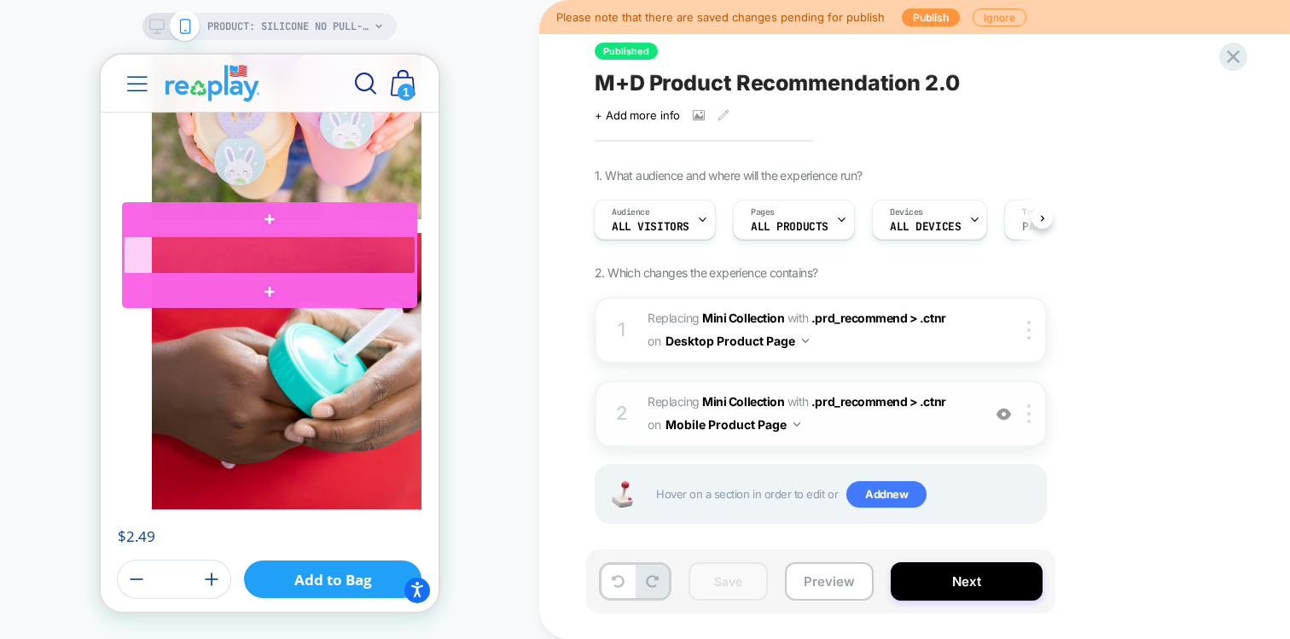
click at [263, 264] on div at bounding box center [270, 255] width 292 height 38
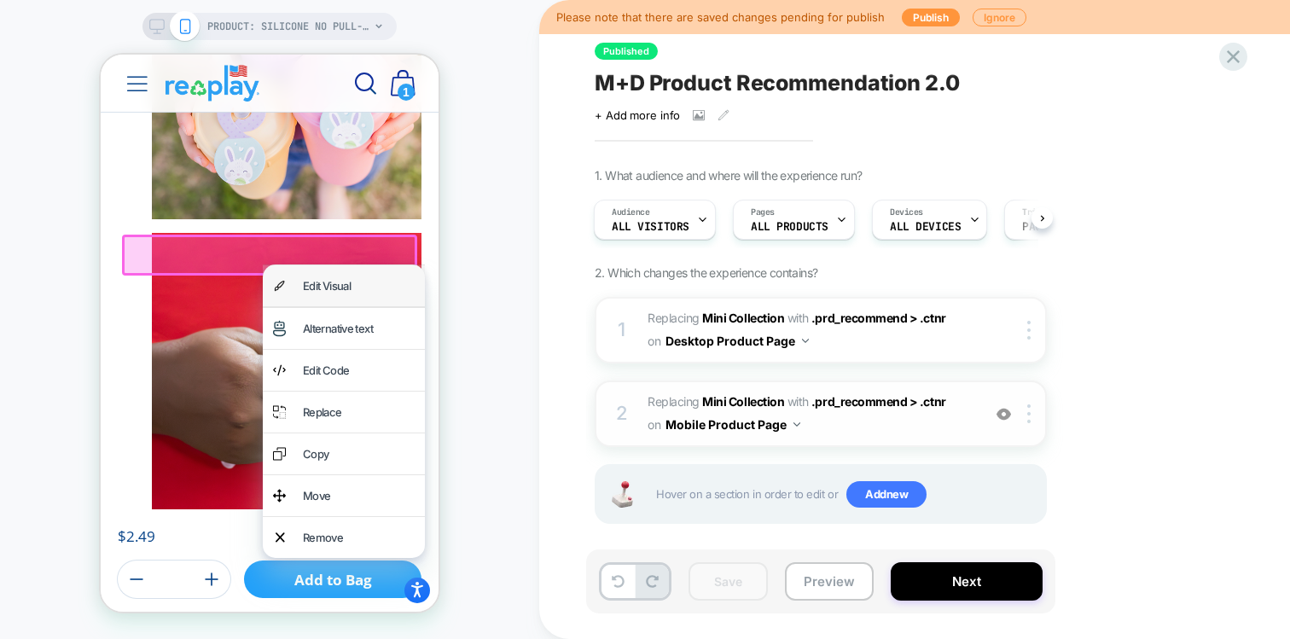
click at [294, 290] on div "Edit Visual" at bounding box center [344, 285] width 162 height 41
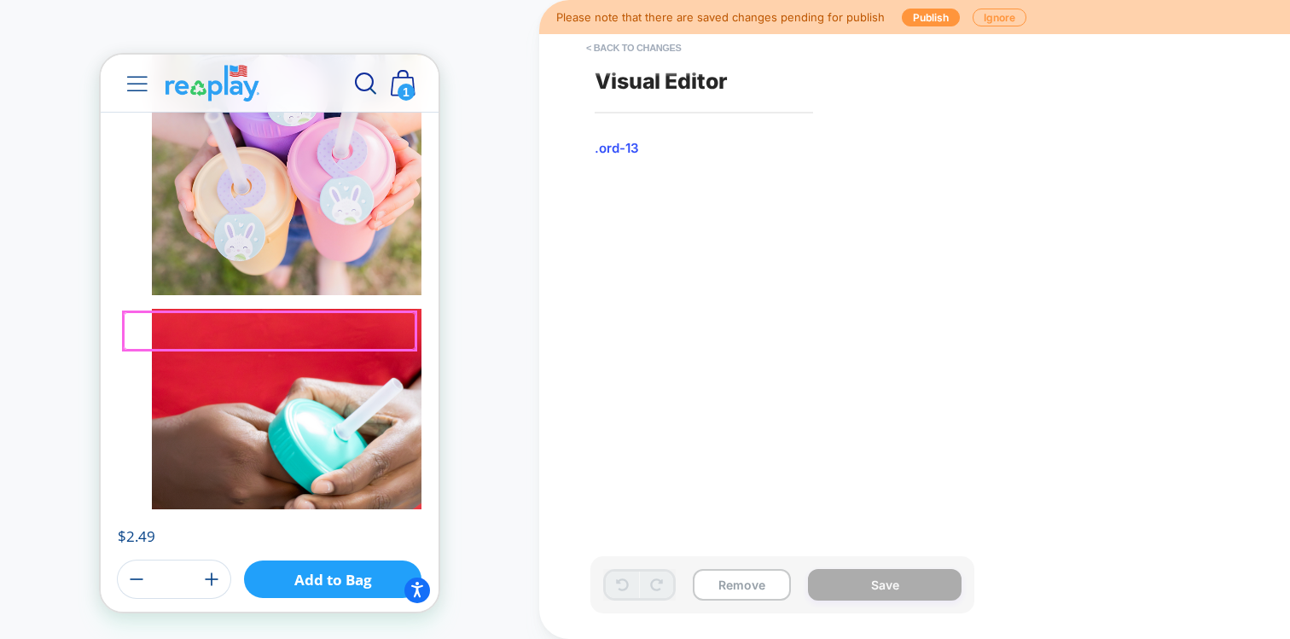
scroll to position [1144, 0]
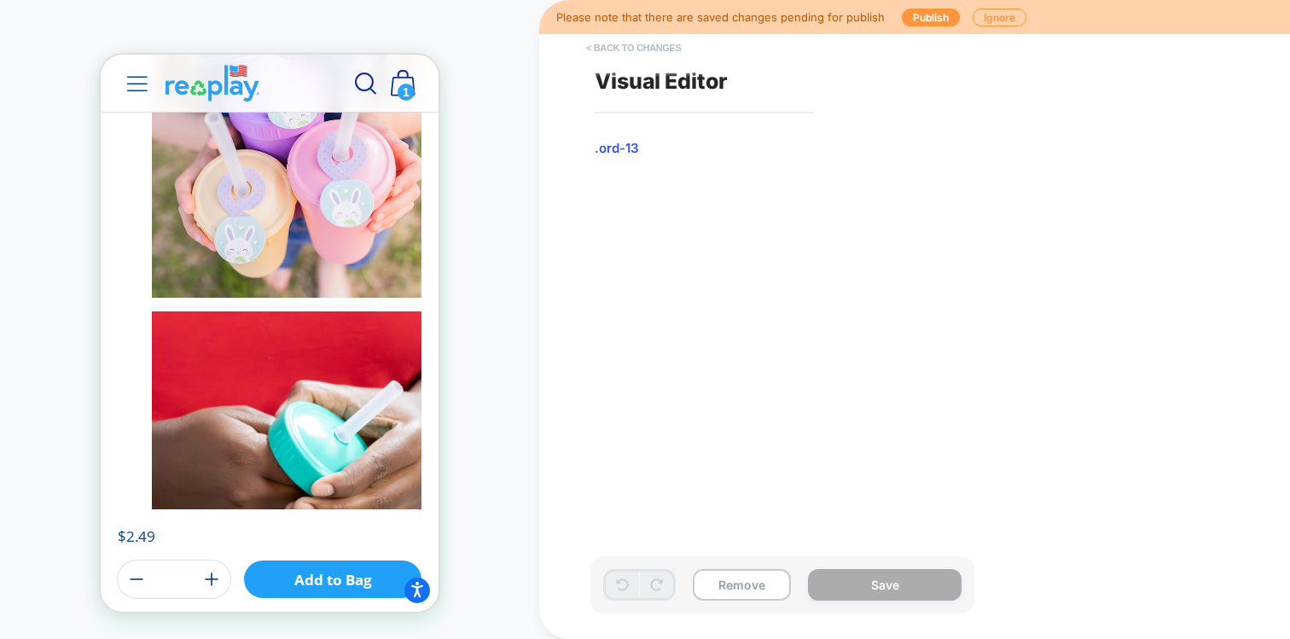
click at [627, 41] on button "< Back to changes" at bounding box center [633, 47] width 113 height 27
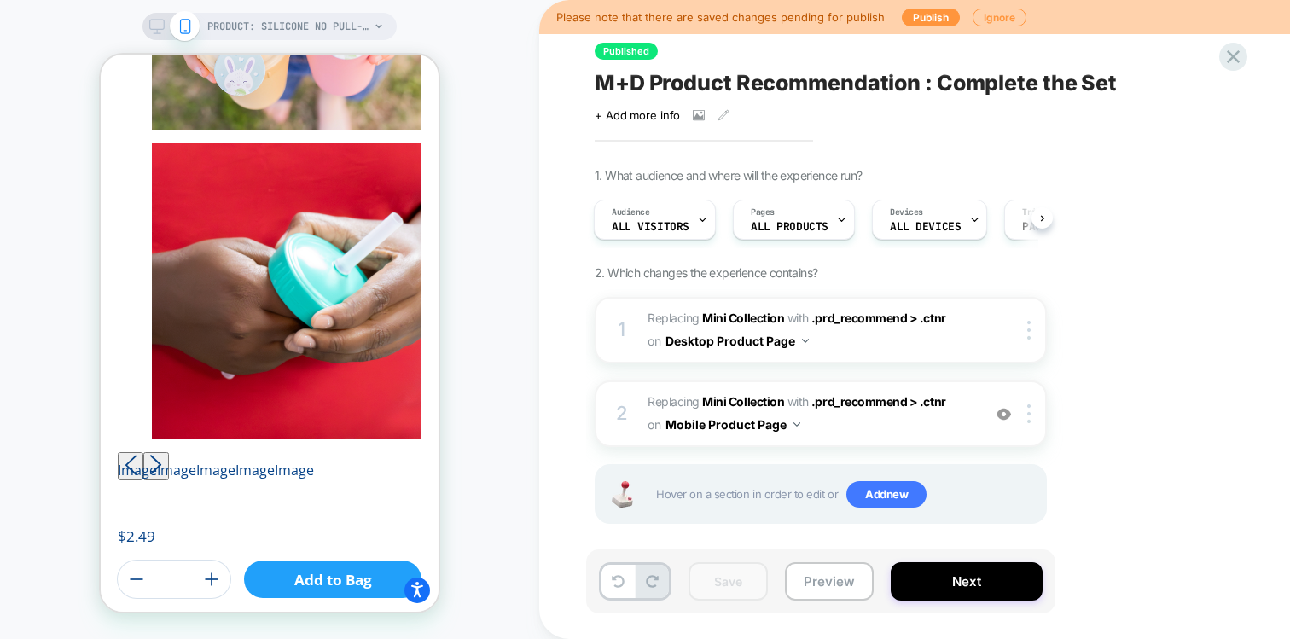
scroll to position [1322, 0]
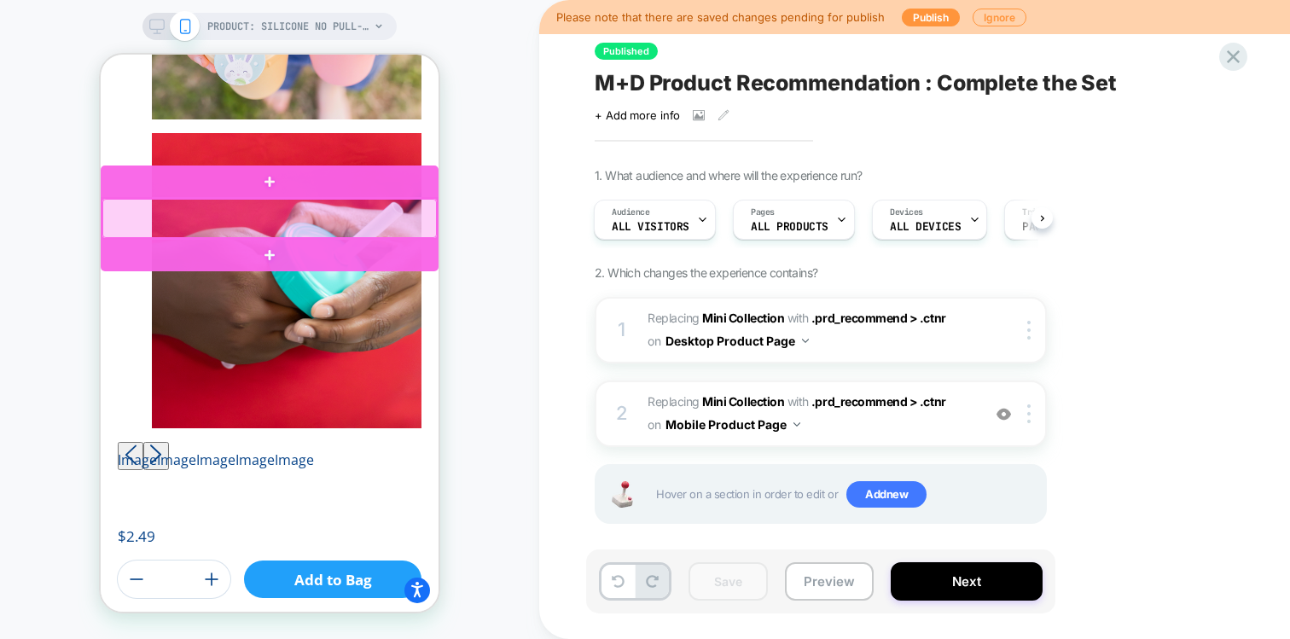
click at [407, 222] on div at bounding box center [269, 218] width 334 height 39
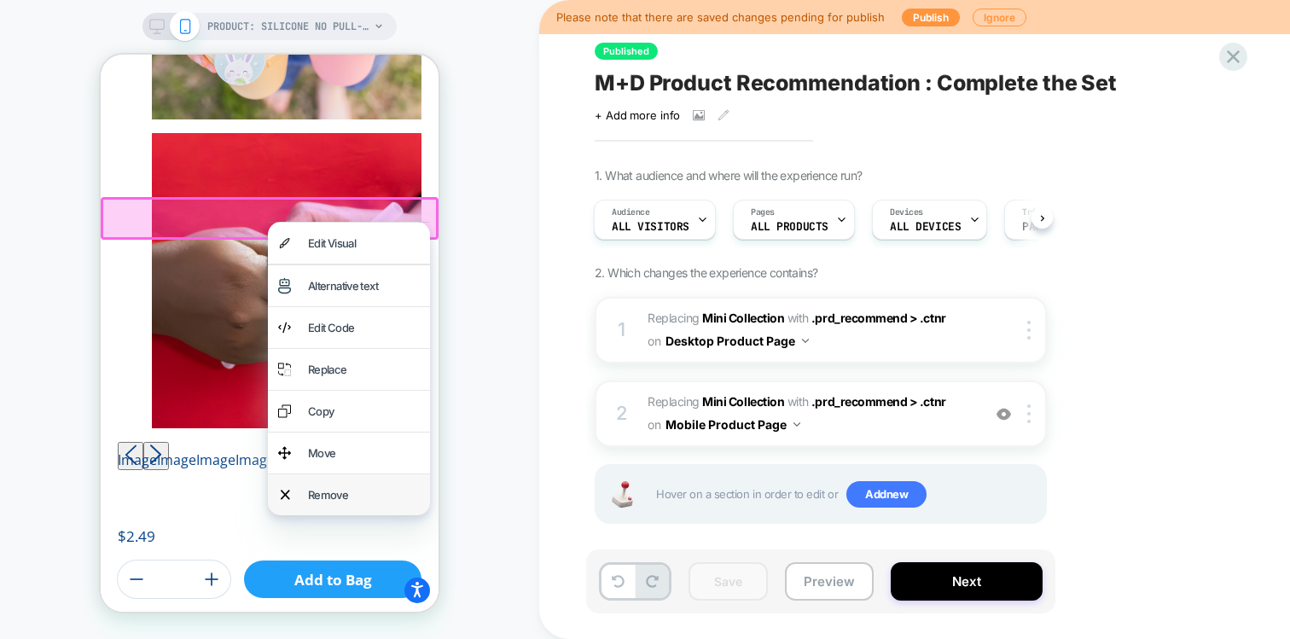
click at [329, 494] on div "Remove" at bounding box center [364, 495] width 112 height 20
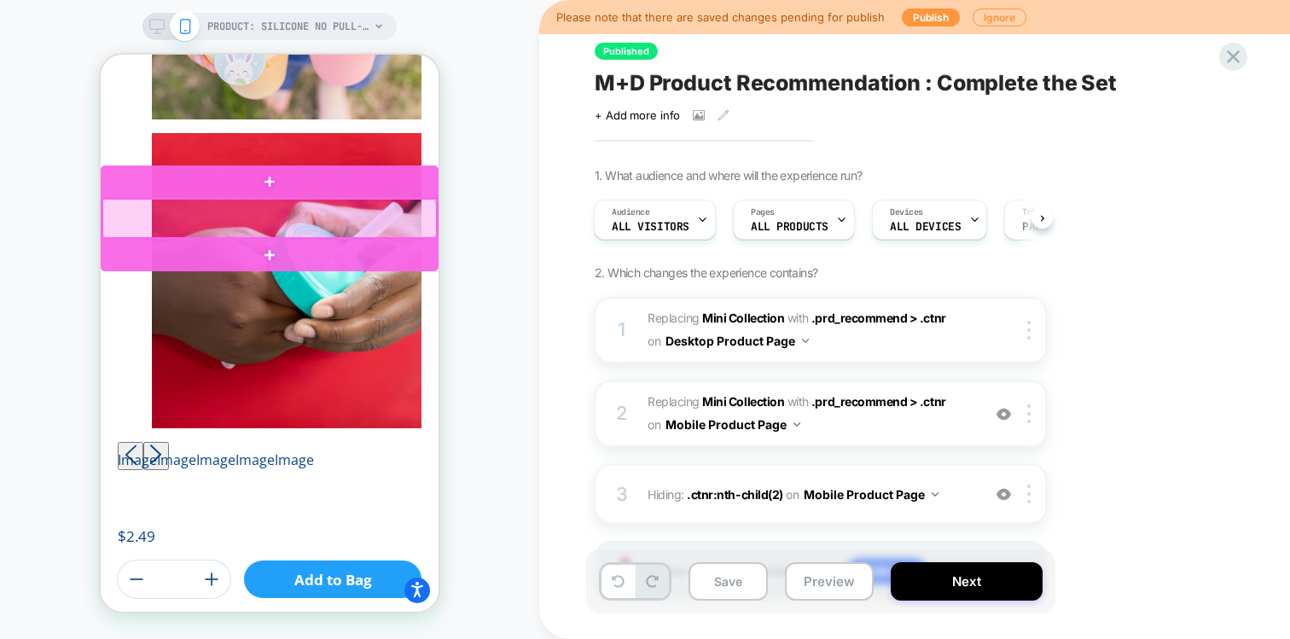
click at [396, 209] on div at bounding box center [269, 218] width 334 height 39
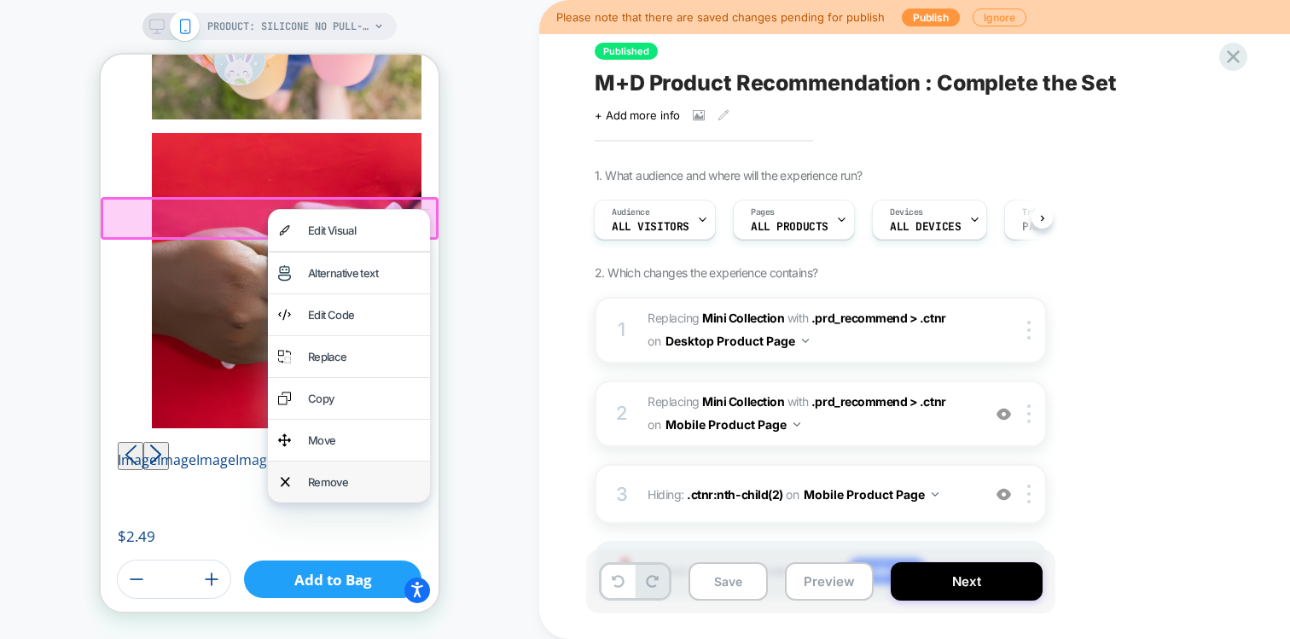
click at [319, 483] on div "Remove" at bounding box center [364, 482] width 112 height 20
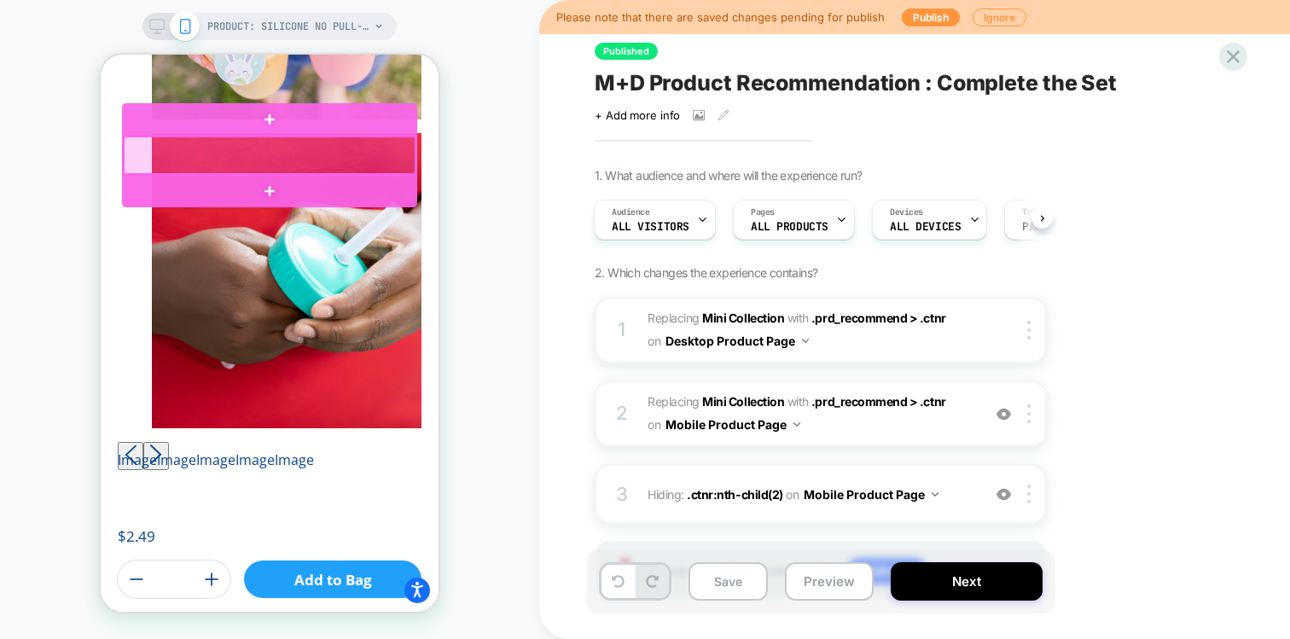
click at [369, 165] on div at bounding box center [270, 155] width 292 height 38
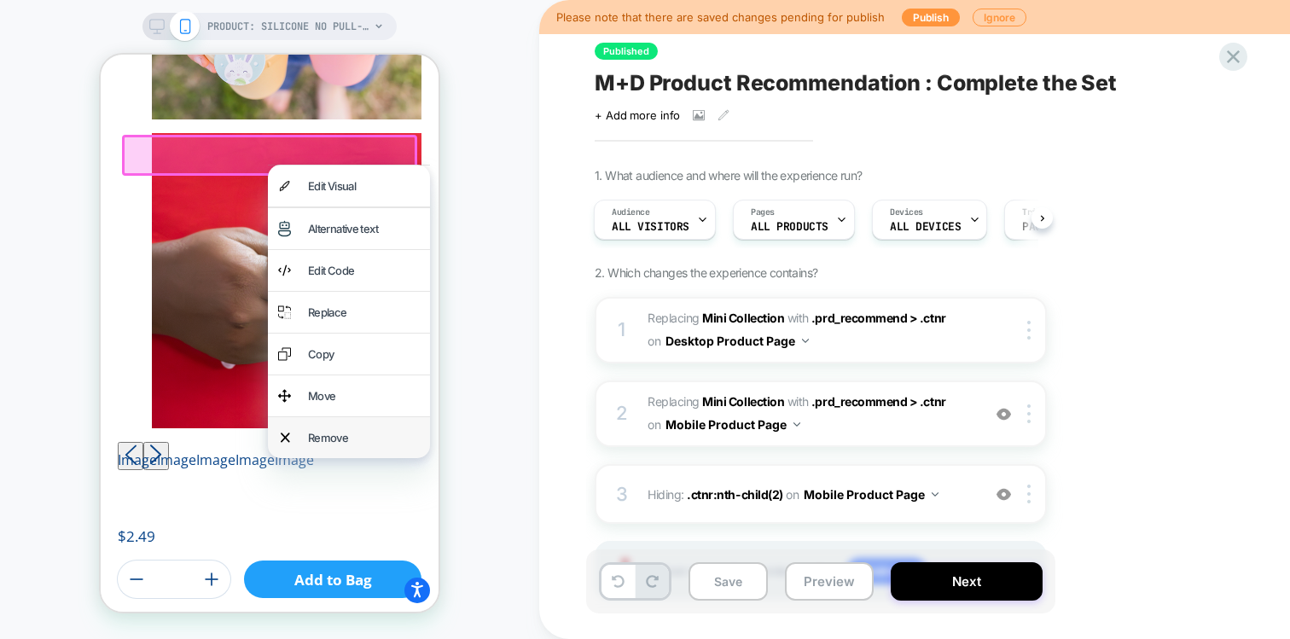
click at [314, 436] on div "Remove" at bounding box center [364, 437] width 112 height 20
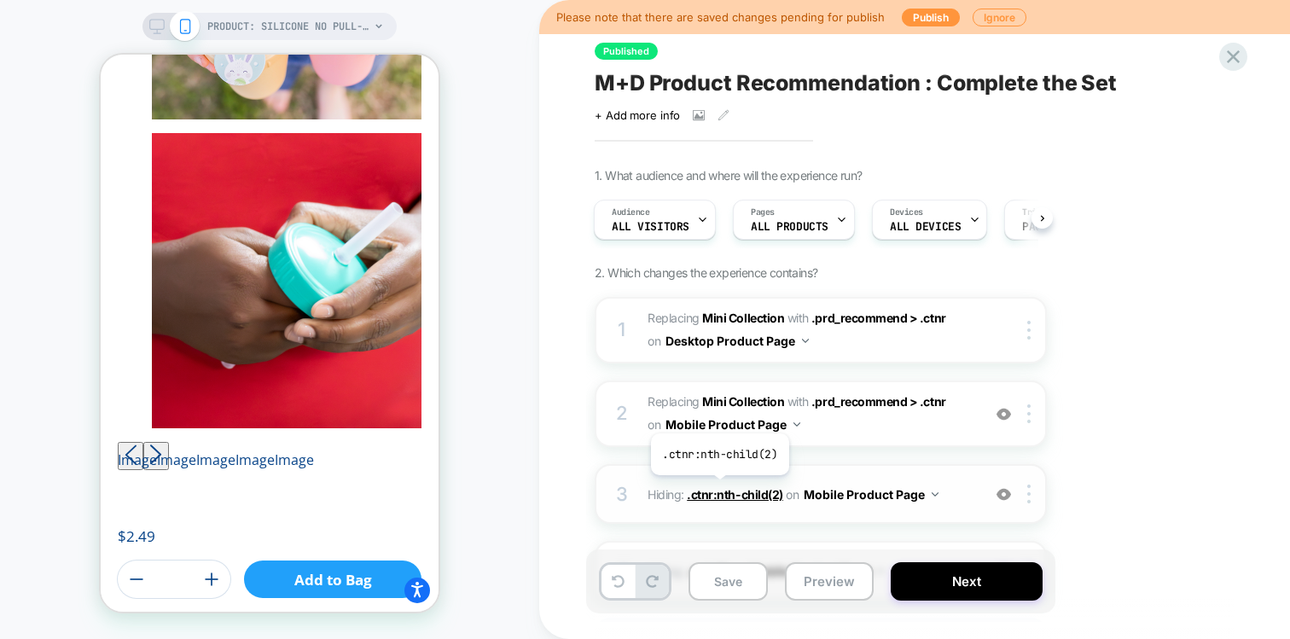
scroll to position [166, 0]
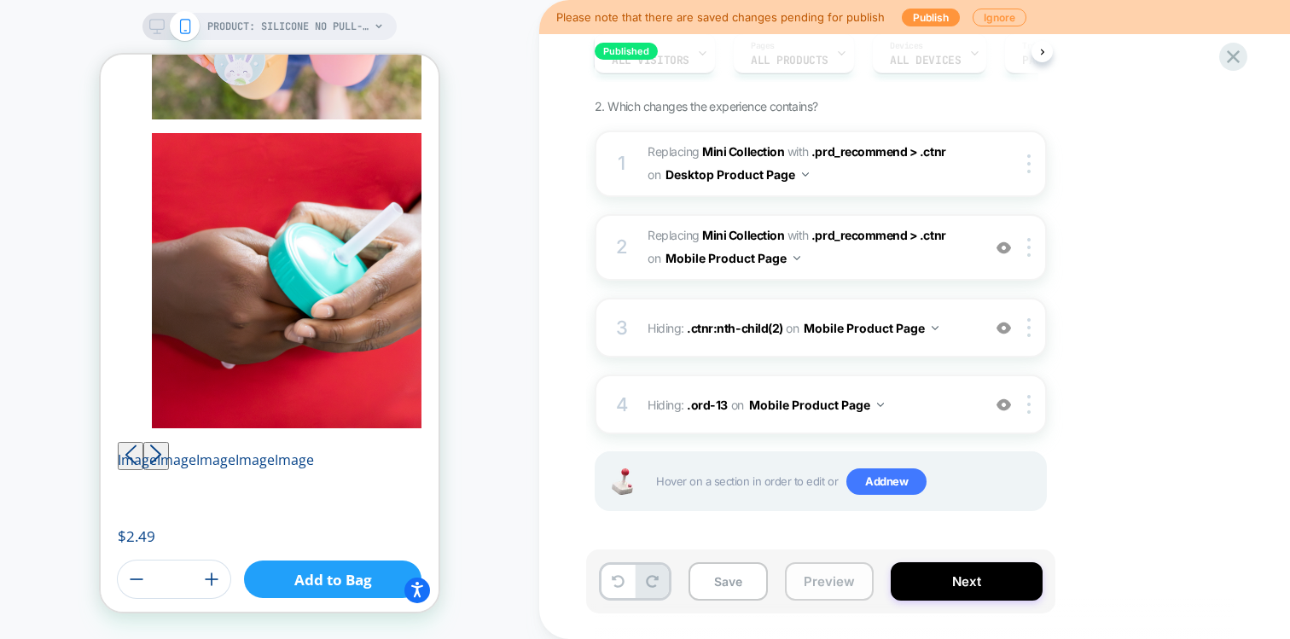
click at [818, 575] on button "Preview" at bounding box center [829, 581] width 89 height 38
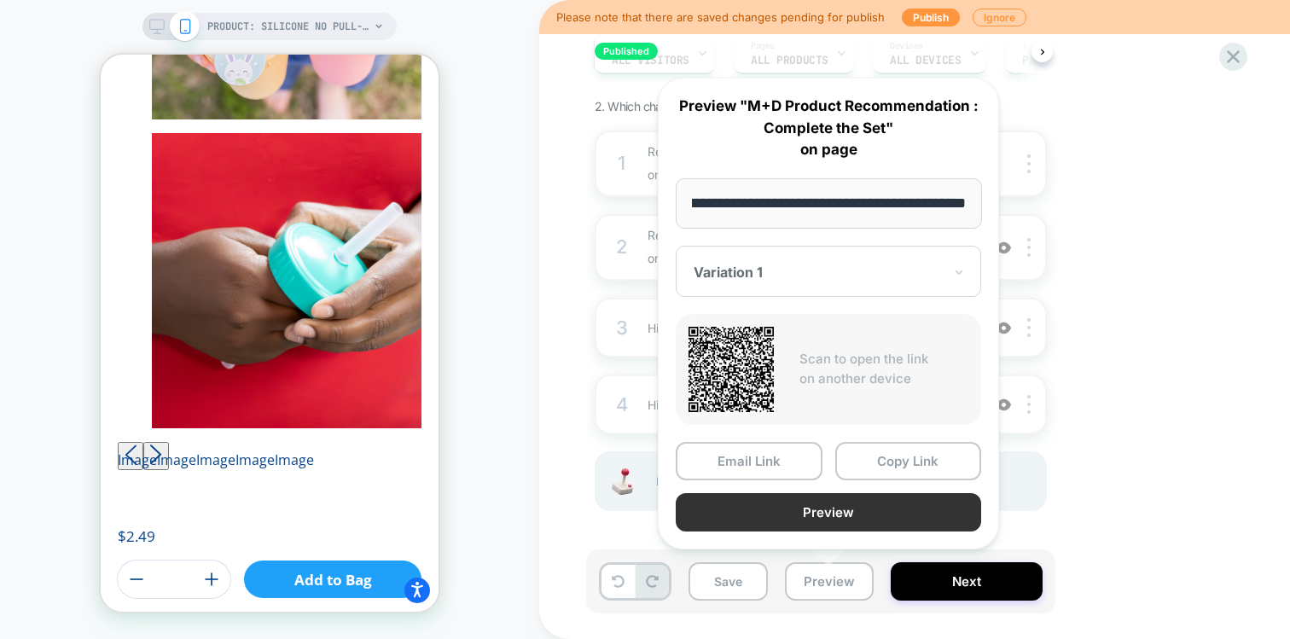
scroll to position [0, 0]
click at [784, 519] on button "Preview" at bounding box center [828, 512] width 305 height 38
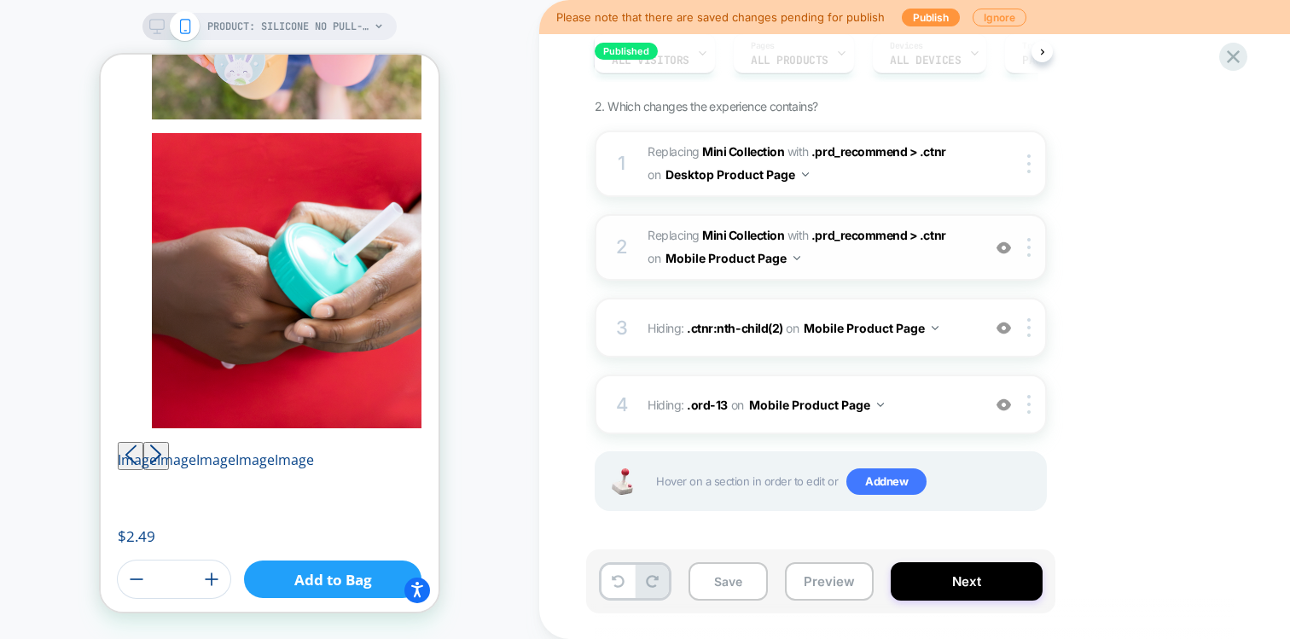
click at [891, 246] on span "#_loomi_addon_1756367292414 Replacing Mini Collection WITH .prd_recommend > .ct…" at bounding box center [809, 247] width 325 height 46
click at [969, 261] on span "#_loomi_addon_1756367292414 Replacing Mini Collection WITH .prd_recommend > .ct…" at bounding box center [809, 247] width 325 height 46
click at [735, 577] on button "Save" at bounding box center [727, 581] width 79 height 38
click at [896, 270] on span "#_loomi_addon_1756367292414 Replacing Mini Collection WITH .prd_recommend > .ct…" at bounding box center [809, 247] width 325 height 46
click at [849, 232] on span ".prd_recommend > .ctnr" at bounding box center [878, 235] width 135 height 15
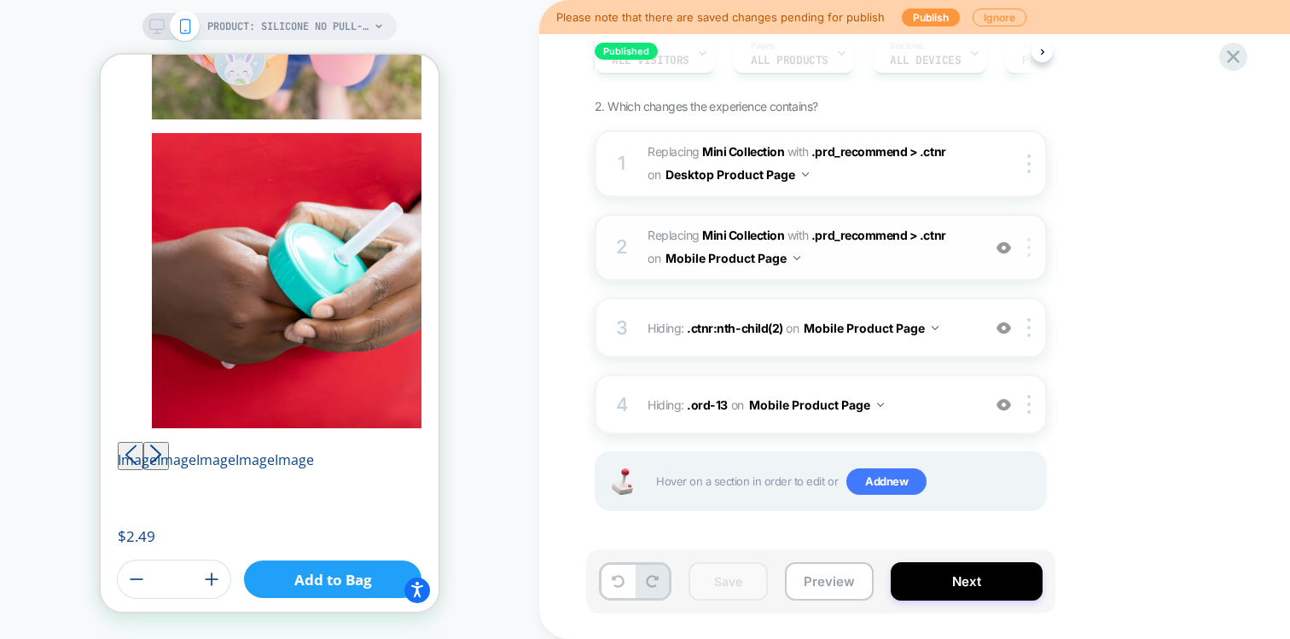
click at [1036, 250] on div at bounding box center [1032, 247] width 28 height 19
click at [905, 263] on span "#_loomi_addon_1756367292414 Replacing Mini Collection WITH .prd_recommend > .ct…" at bounding box center [809, 247] width 325 height 46
click at [879, 238] on span ".prd_recommend > .ctnr" at bounding box center [878, 235] width 135 height 15
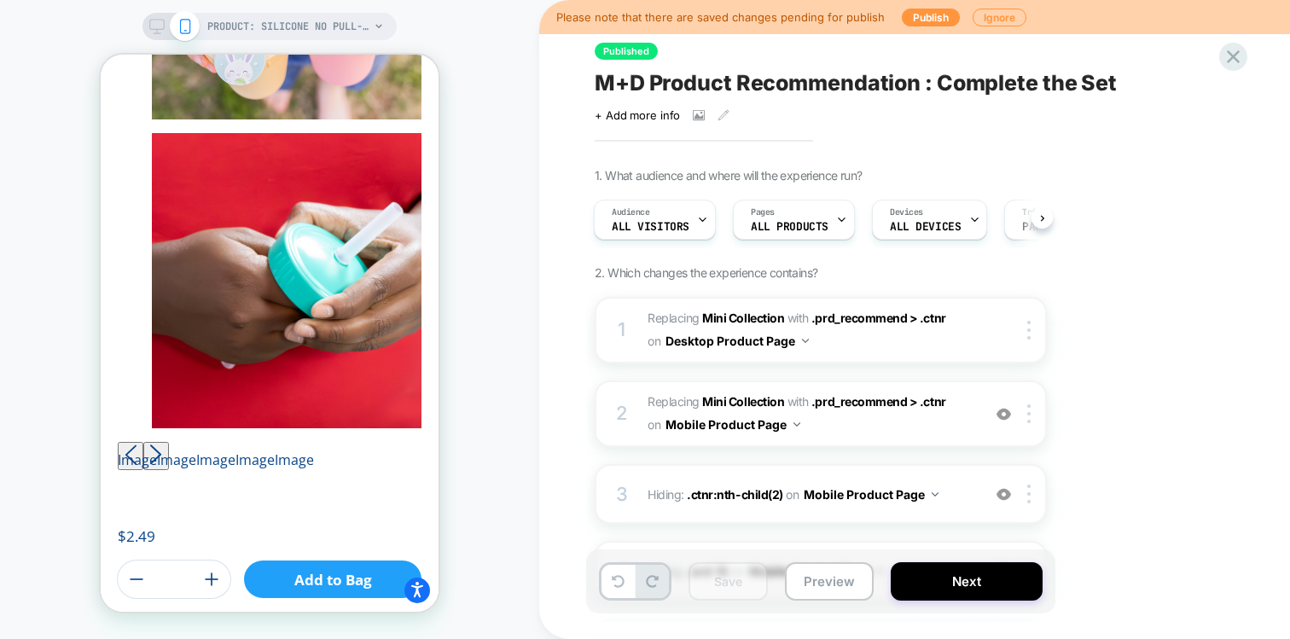
click at [160, 23] on icon at bounding box center [156, 26] width 15 height 15
click at [157, 34] on div "PRODUCT: Silicone No Pull-Out Straw" at bounding box center [269, 26] width 254 height 27
click at [157, 26] on icon at bounding box center [156, 26] width 15 height 15
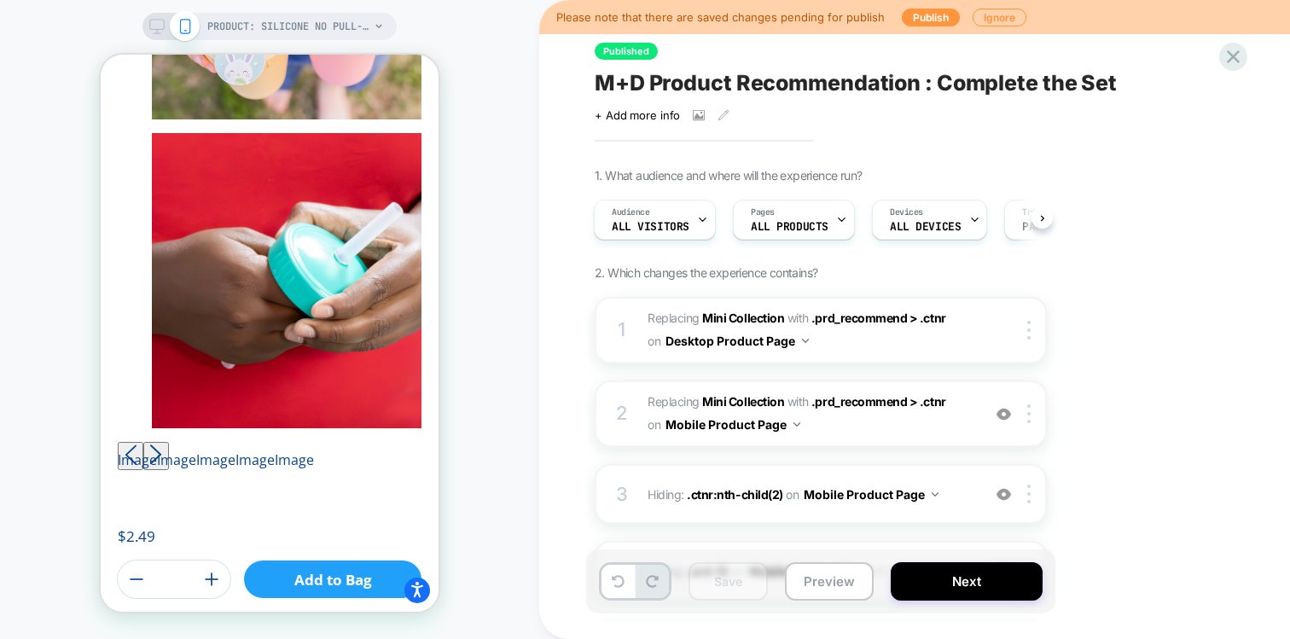
click at [157, 26] on icon at bounding box center [156, 26] width 15 height 15
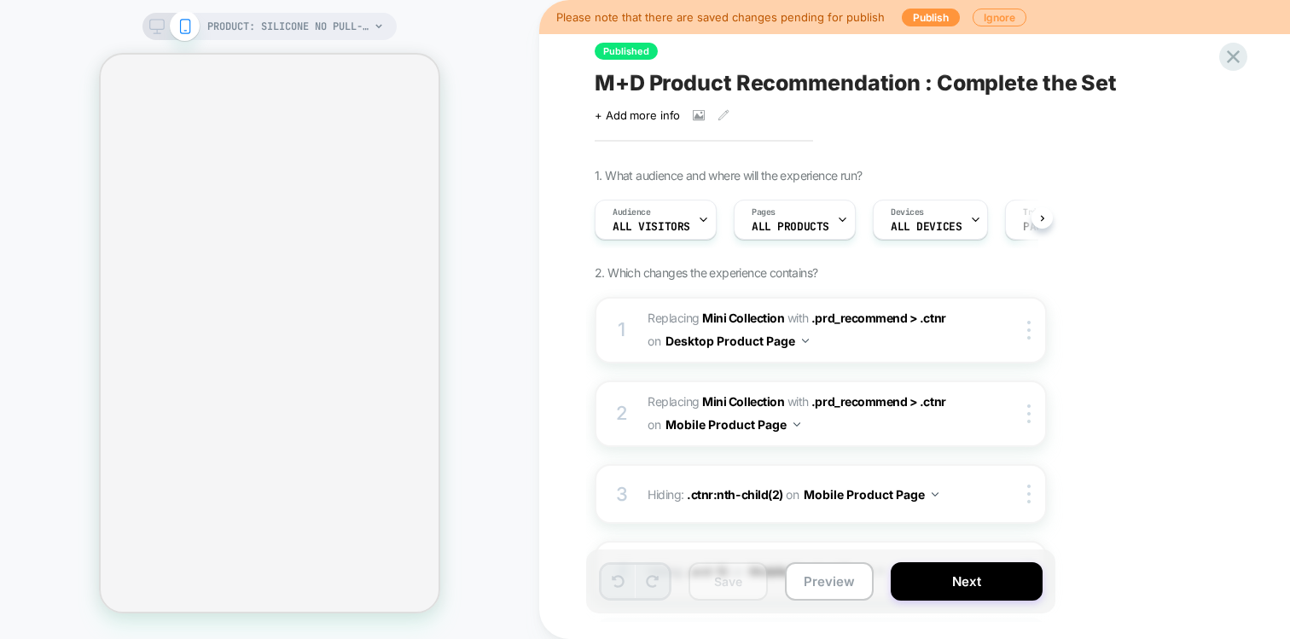
scroll to position [0, 1]
click at [154, 28] on icon at bounding box center [156, 26] width 15 height 15
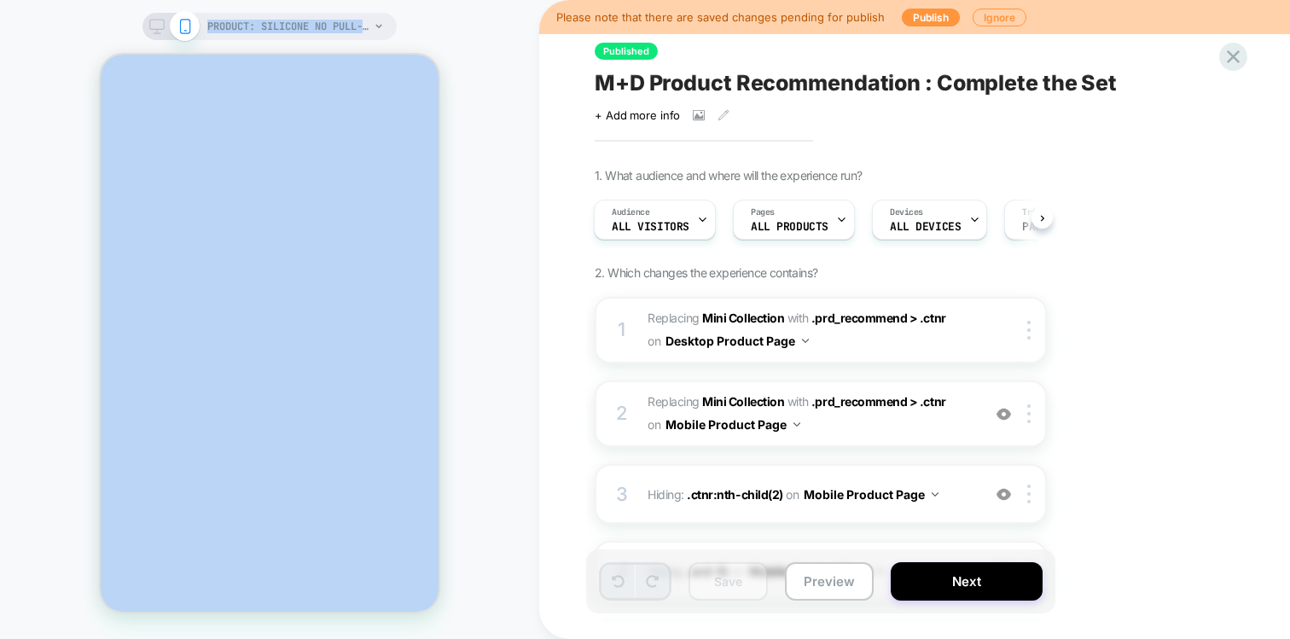
click at [154, 28] on icon at bounding box center [156, 26] width 15 height 15
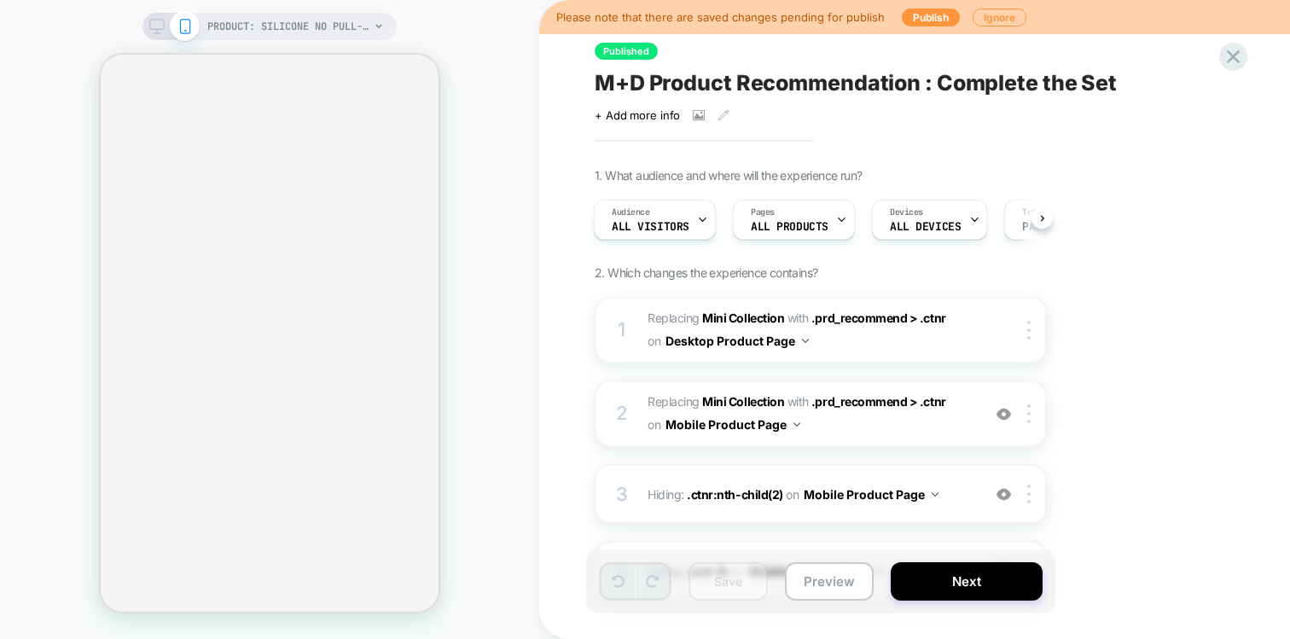
click at [160, 20] on icon at bounding box center [156, 26] width 15 height 15
click at [165, 28] on div at bounding box center [171, 26] width 44 height 15
click at [156, 22] on icon at bounding box center [156, 26] width 15 height 15
click at [154, 20] on rect at bounding box center [157, 24] width 15 height 9
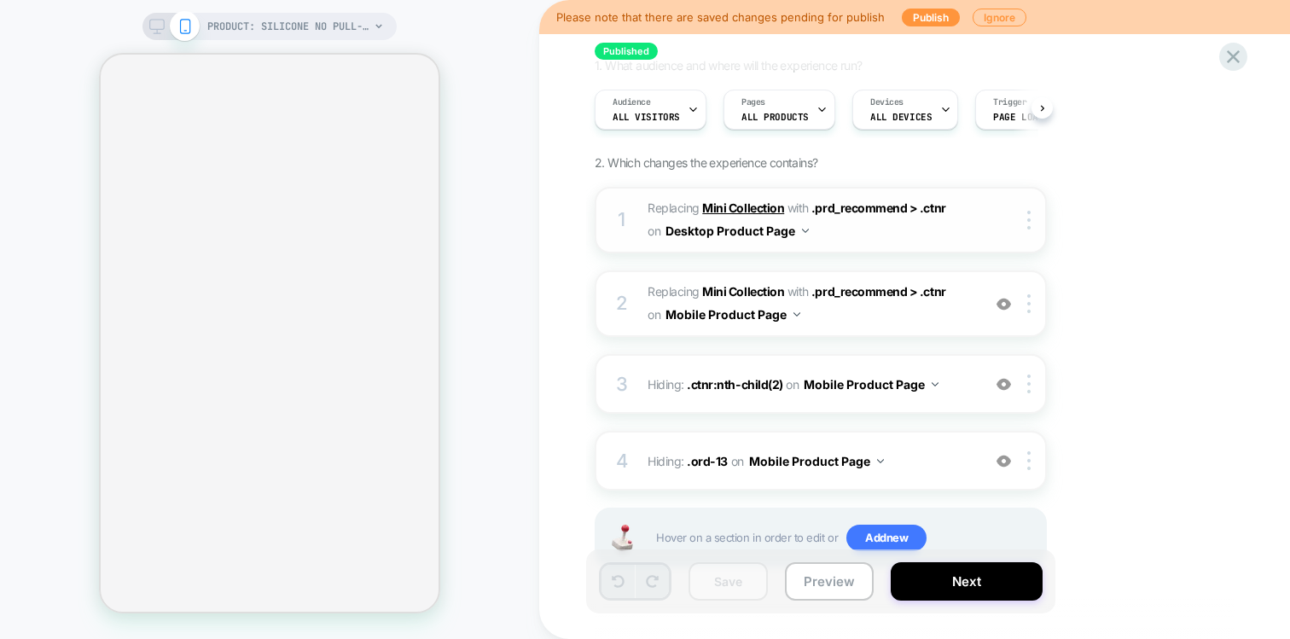
scroll to position [166, 0]
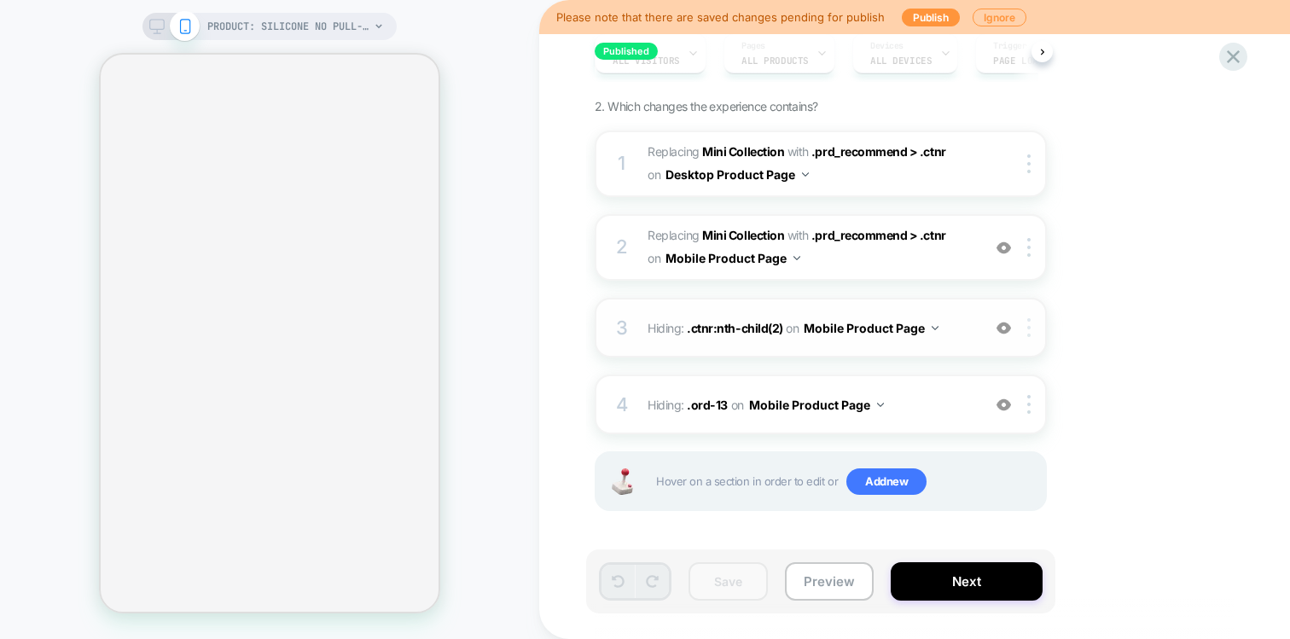
click at [1031, 324] on div at bounding box center [1032, 327] width 28 height 19
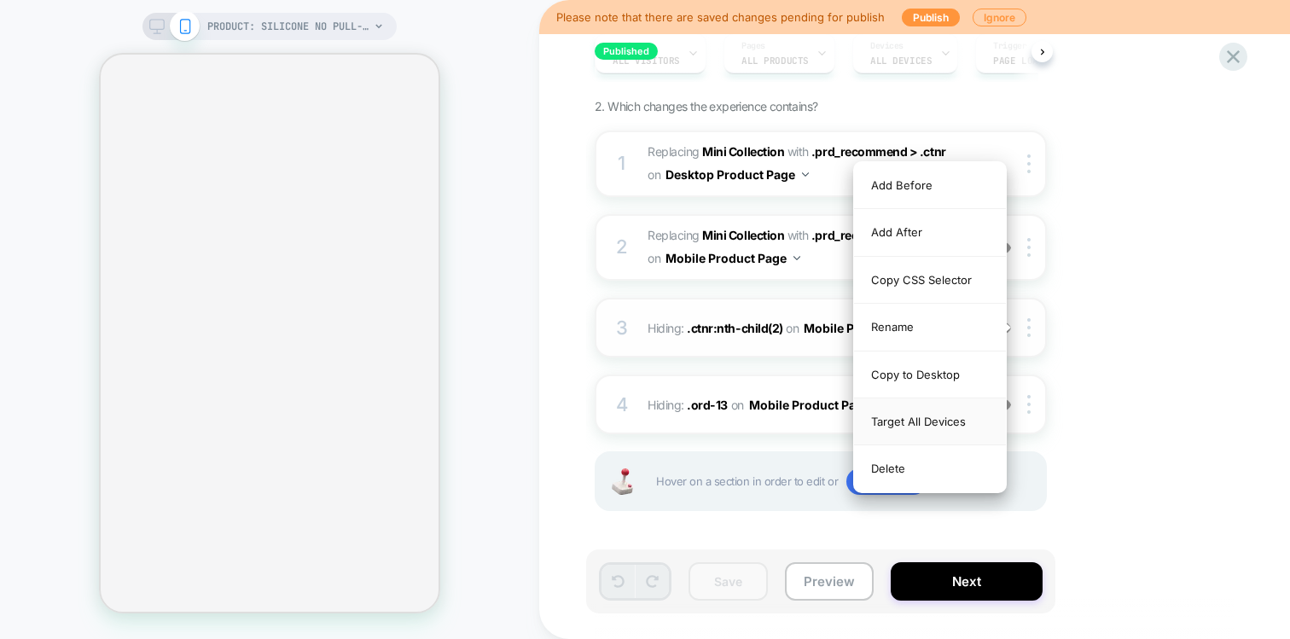
click at [899, 419] on div "Target All Devices" at bounding box center [930, 421] width 152 height 47
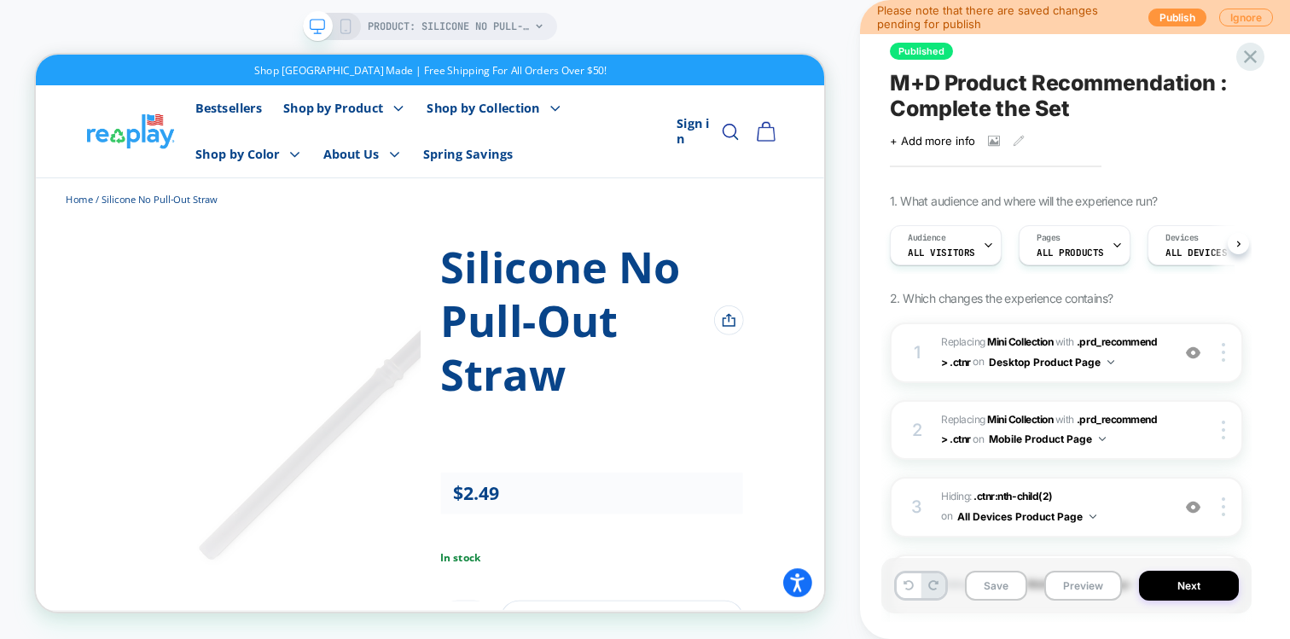
scroll to position [0, 1]
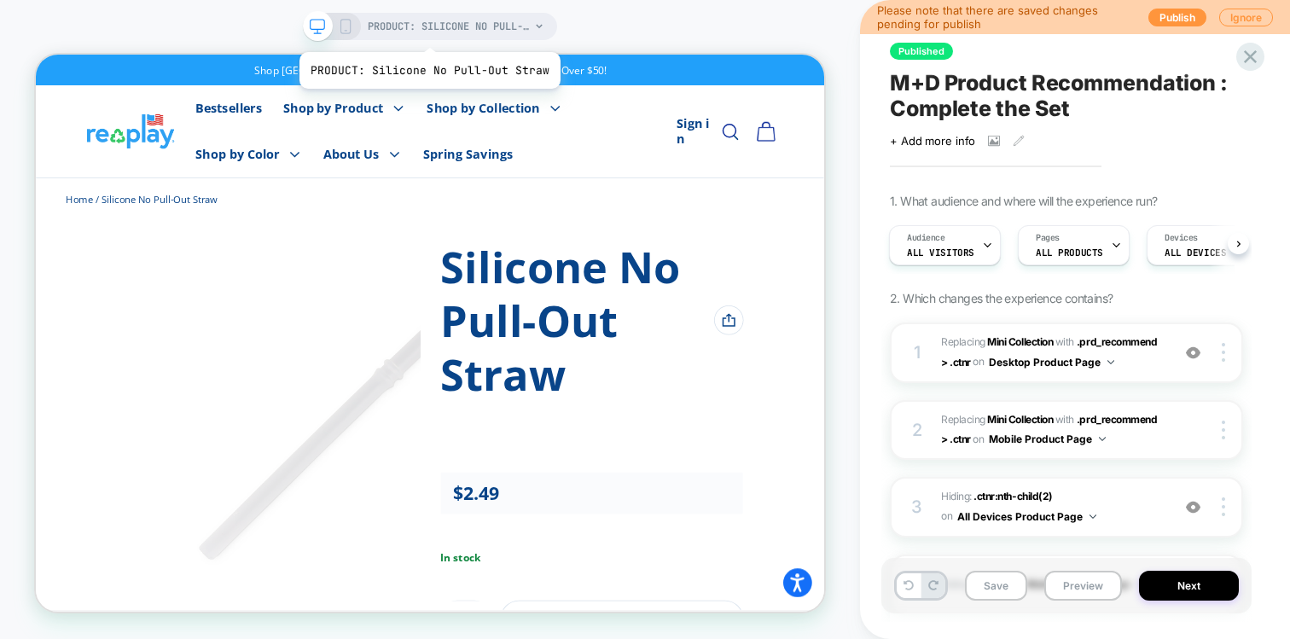
click at [427, 31] on span "PRODUCT: Silicone No Pull-Out Straw" at bounding box center [449, 26] width 162 height 27
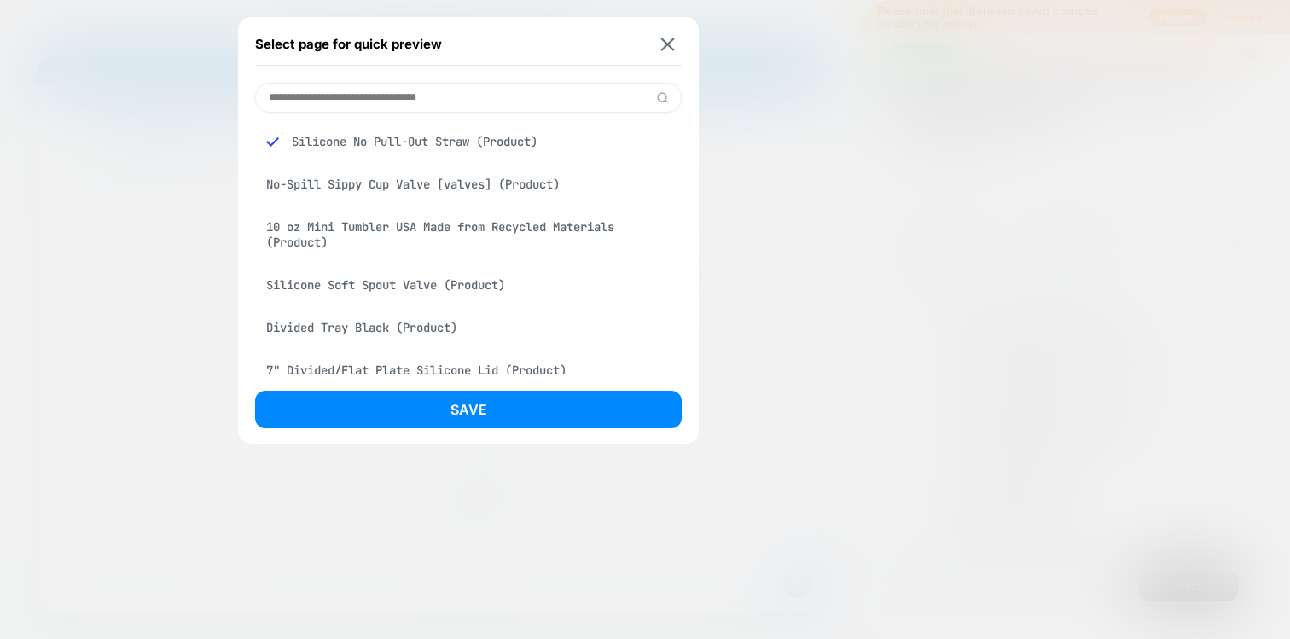
click at [398, 183] on div "No-Spill Sippy Cup Valve [valves] (Product)" at bounding box center [468, 184] width 427 height 32
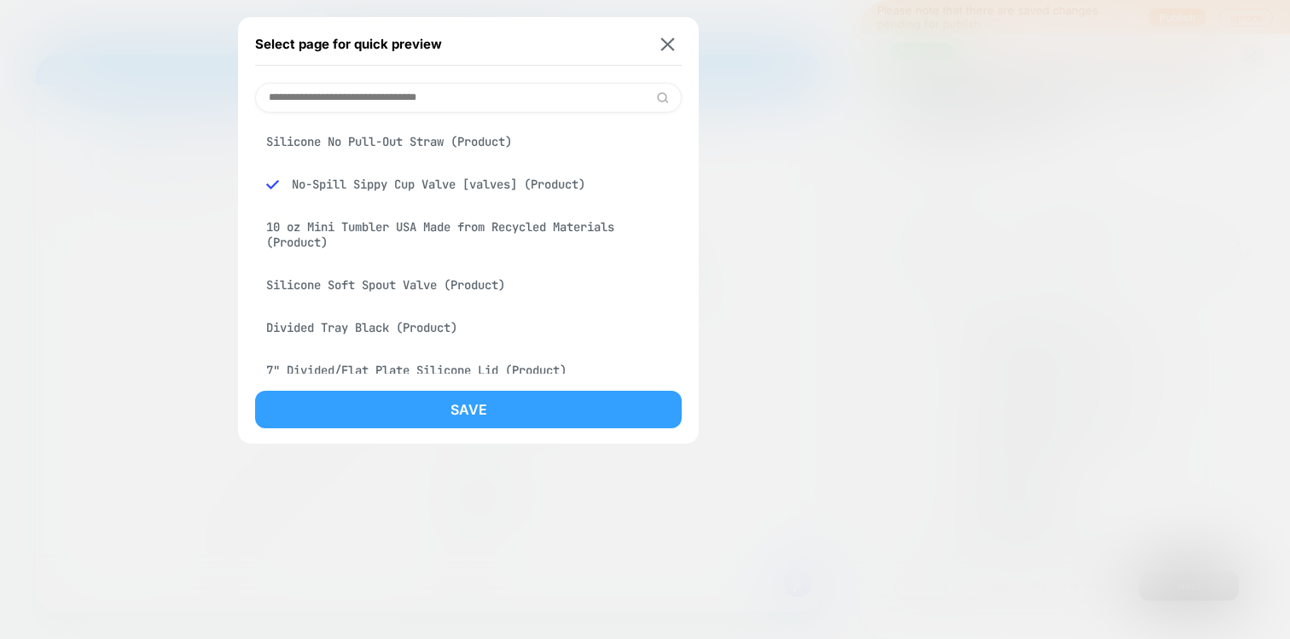
click at [392, 410] on button "Save" at bounding box center [468, 410] width 427 height 38
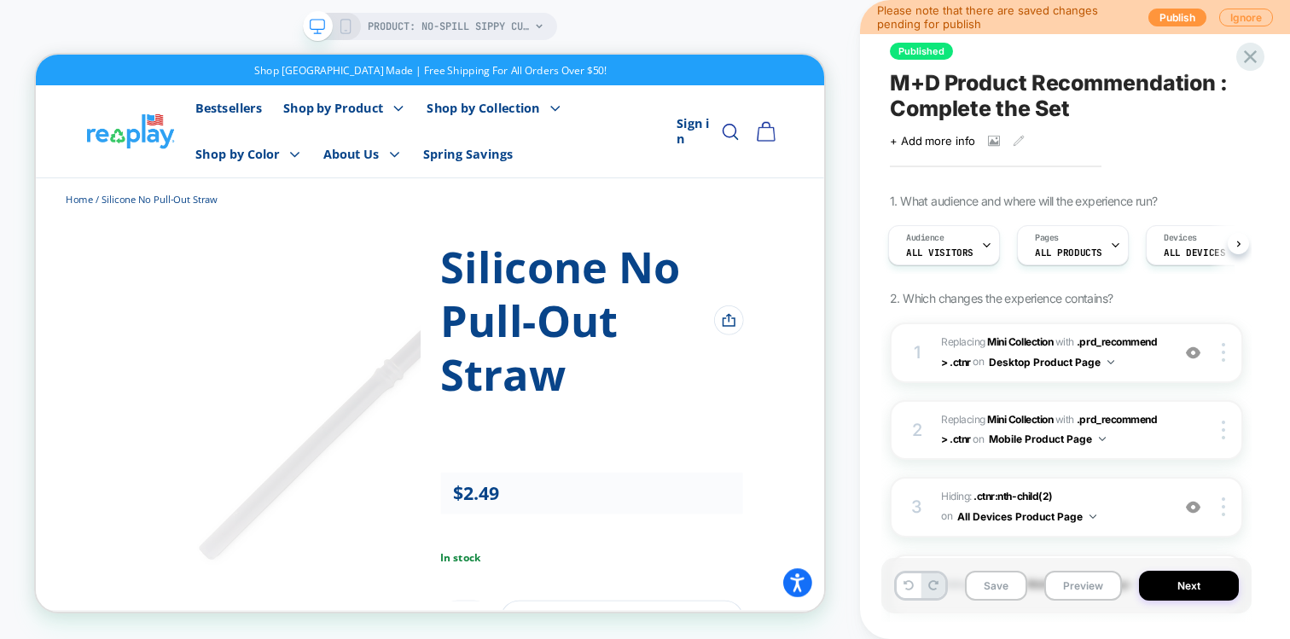
scroll to position [0, 3]
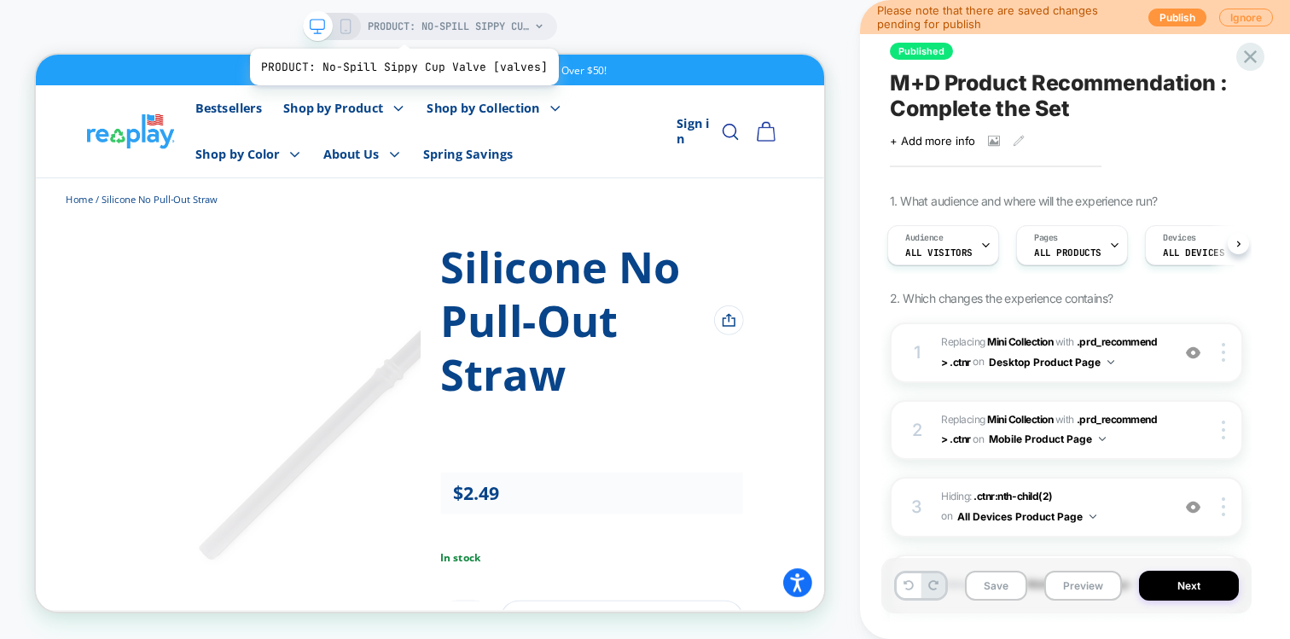
click at [401, 27] on span "PRODUCT: No-Spill Sippy Cup Valve [valves]" at bounding box center [449, 26] width 162 height 27
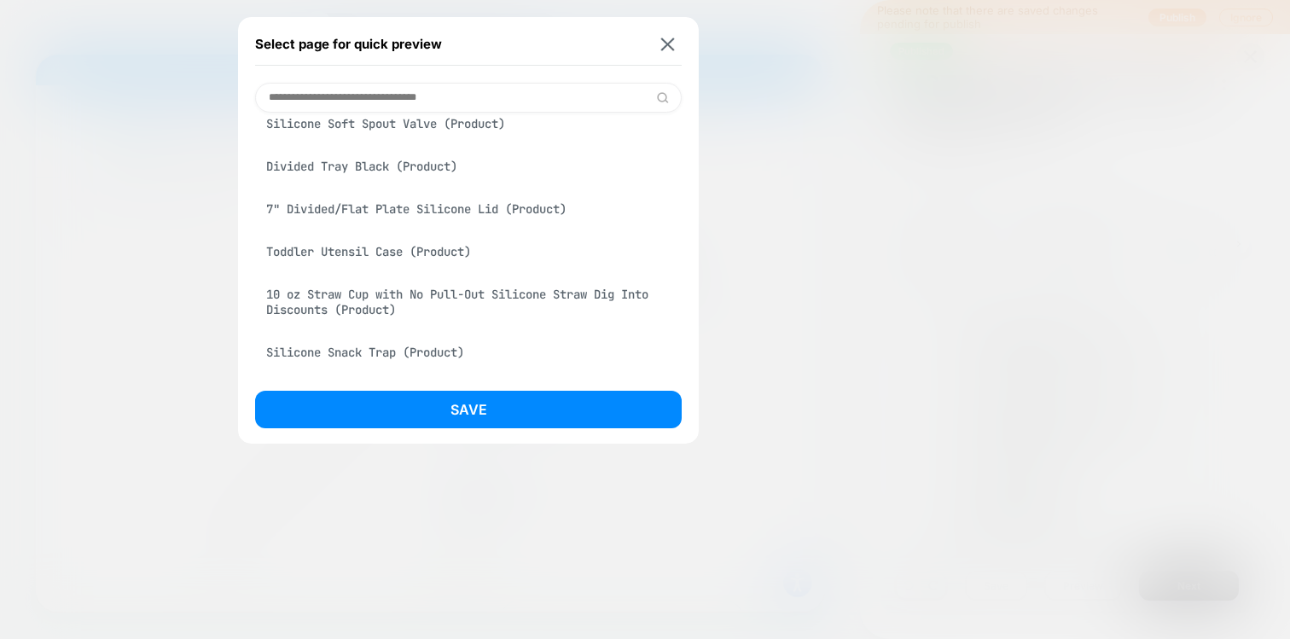
scroll to position [162, 0]
click at [385, 180] on div "Divided Tray Black (Product)" at bounding box center [468, 165] width 427 height 32
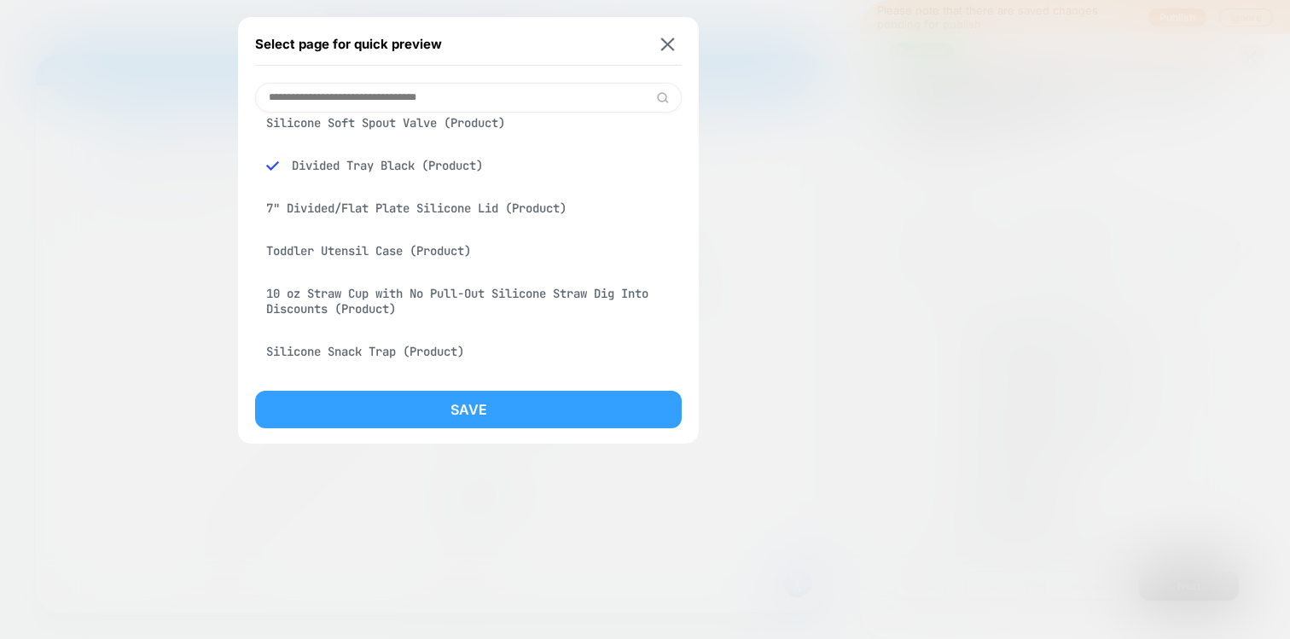
click at [373, 398] on button "Save" at bounding box center [468, 410] width 427 height 38
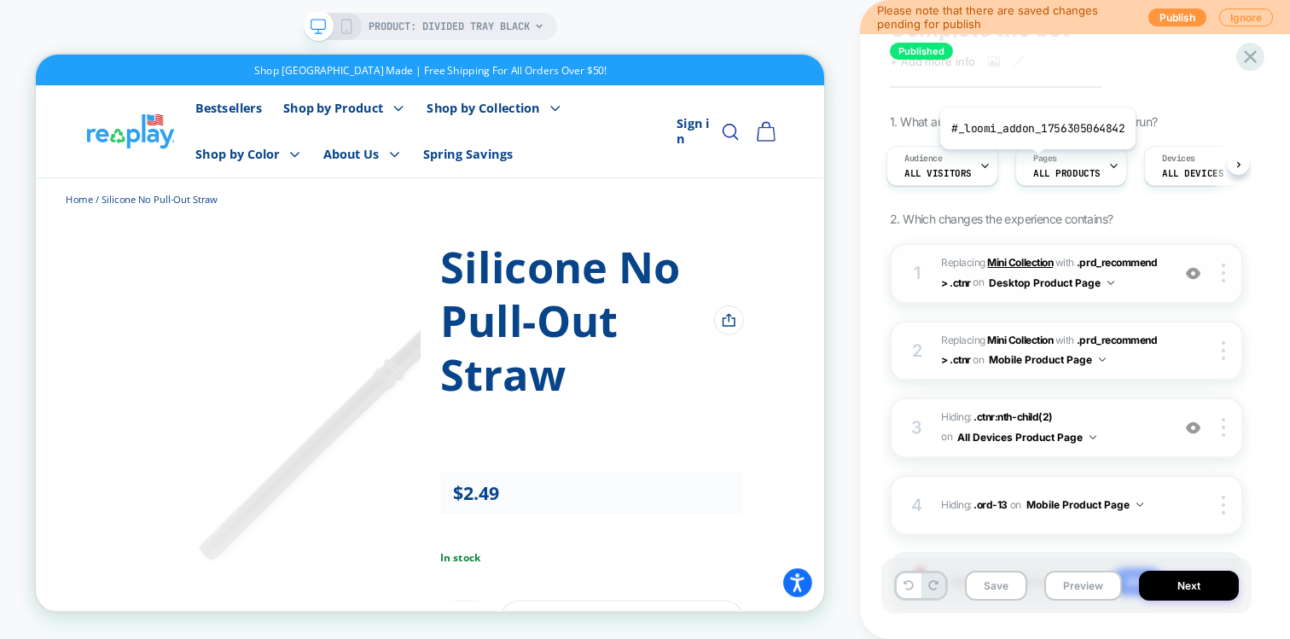
scroll to position [72, 0]
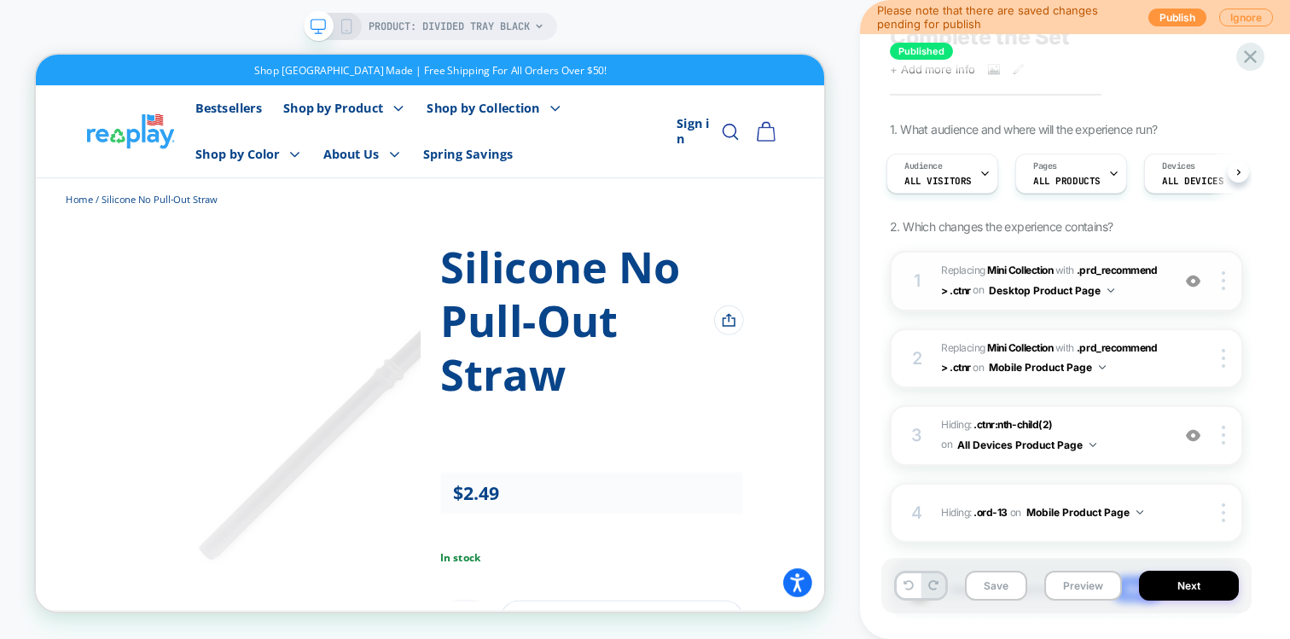
click at [1229, 282] on div at bounding box center [1226, 280] width 32 height 19
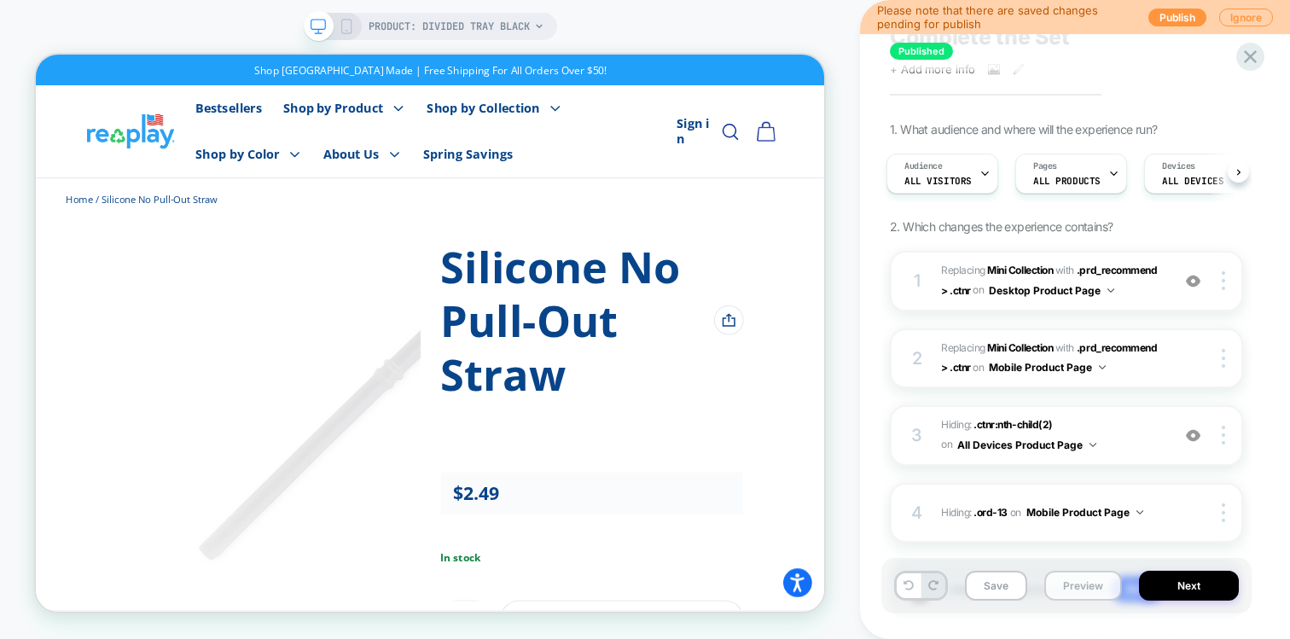
click at [1158, 448] on button "Preview" at bounding box center [1256, 424] width 196 height 48
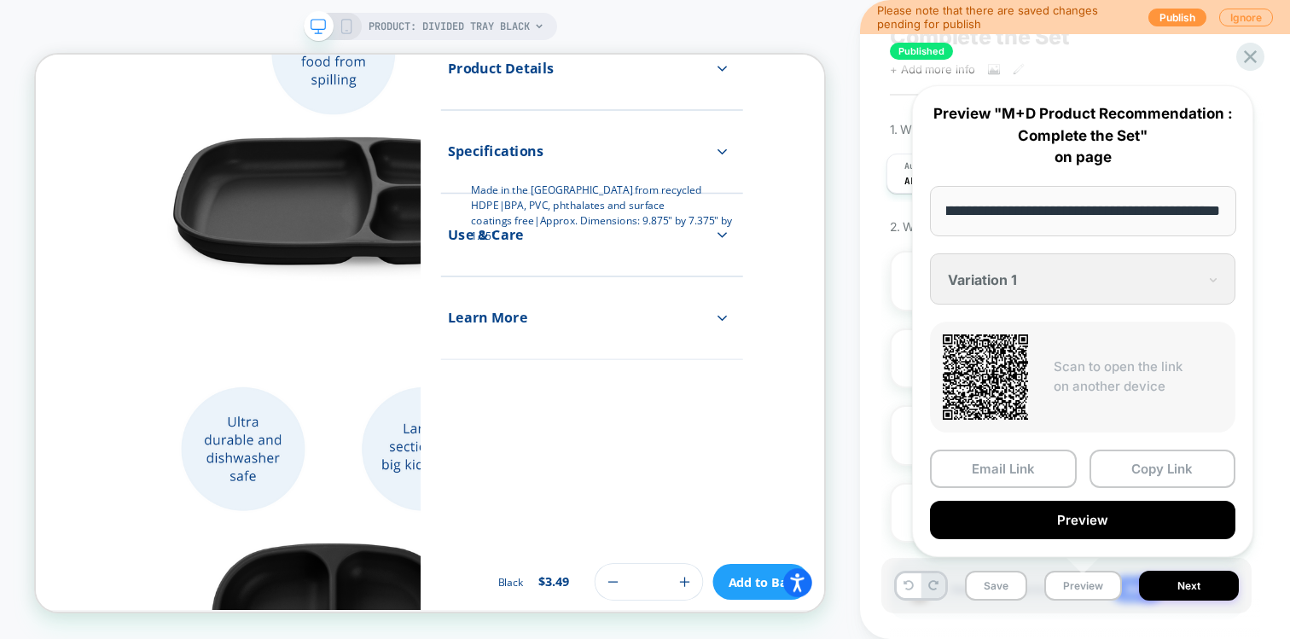
scroll to position [0, 0]
click at [1090, 294] on div "**********" at bounding box center [1082, 321] width 341 height 472
click at [1217, 278] on div "**********" at bounding box center [1082, 321] width 341 height 472
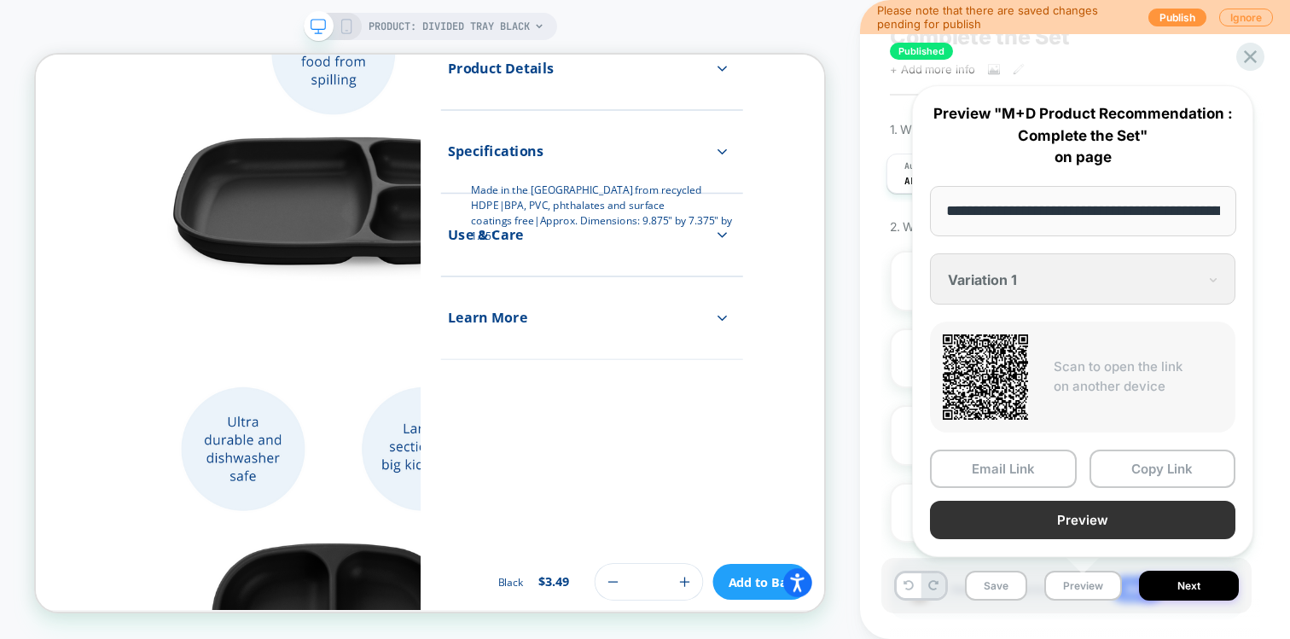
click at [1036, 525] on button "Preview" at bounding box center [1082, 520] width 305 height 38
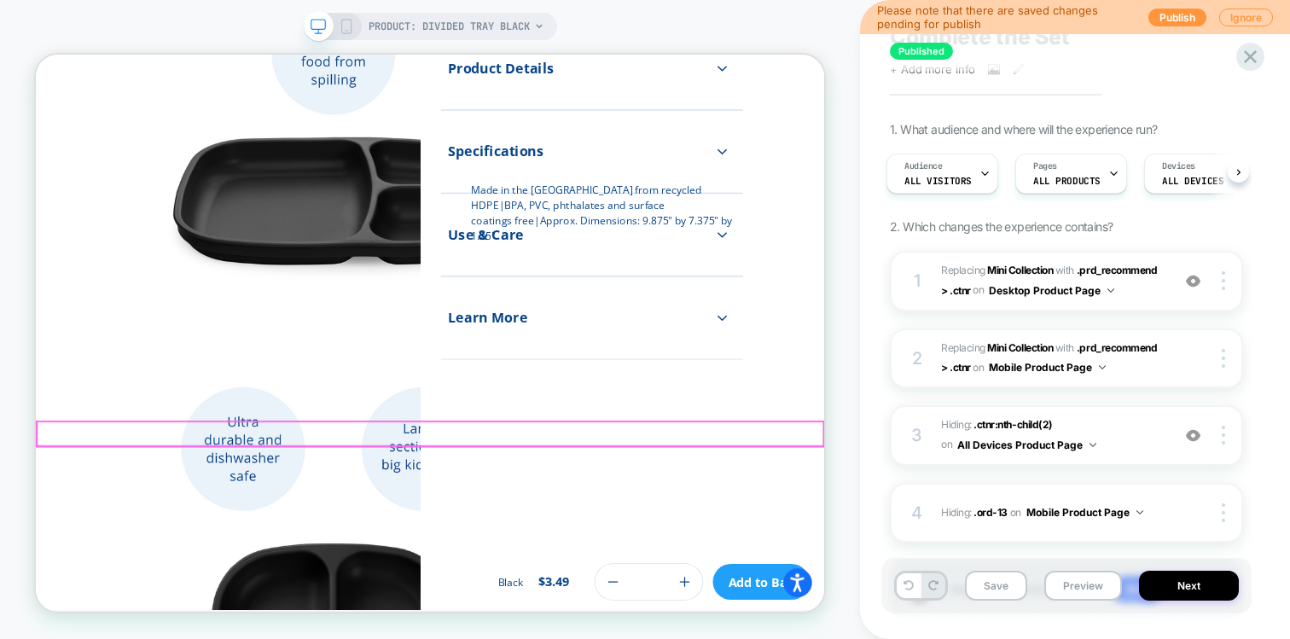
click at [1073, 635] on button "Close prompt" at bounding box center [1057, 632] width 31 height 31
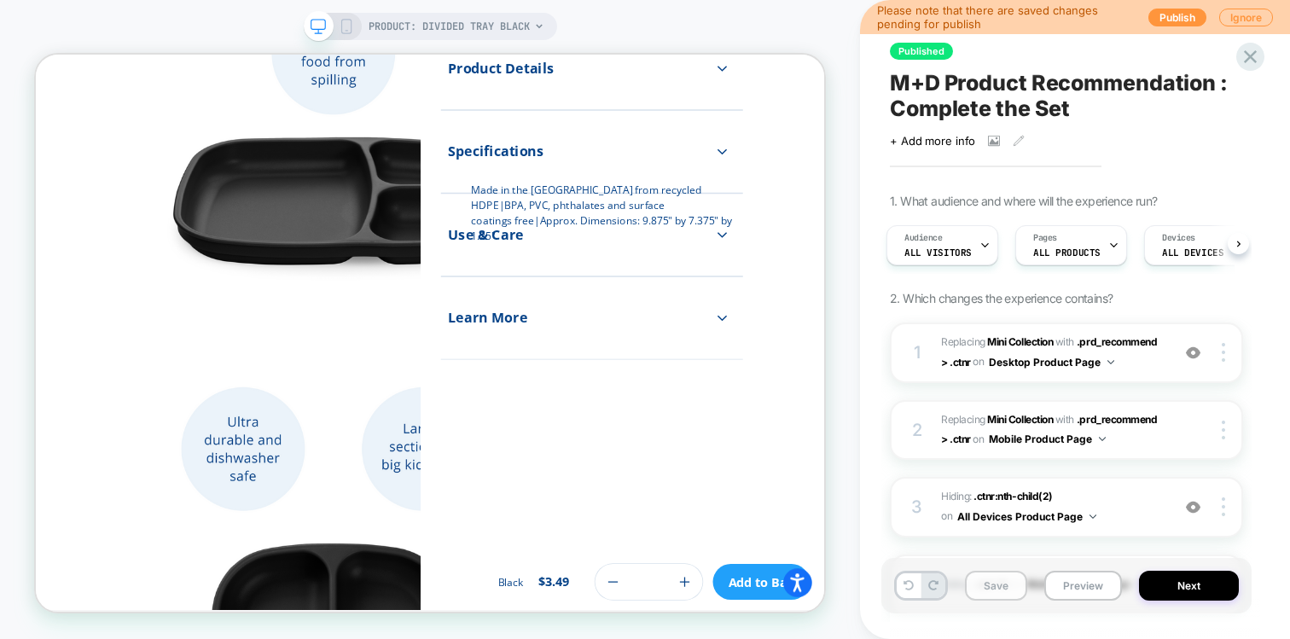
click at [1008, 586] on button "Save" at bounding box center [996, 586] width 62 height 30
click at [1108, 229] on div at bounding box center [1113, 245] width 11 height 38
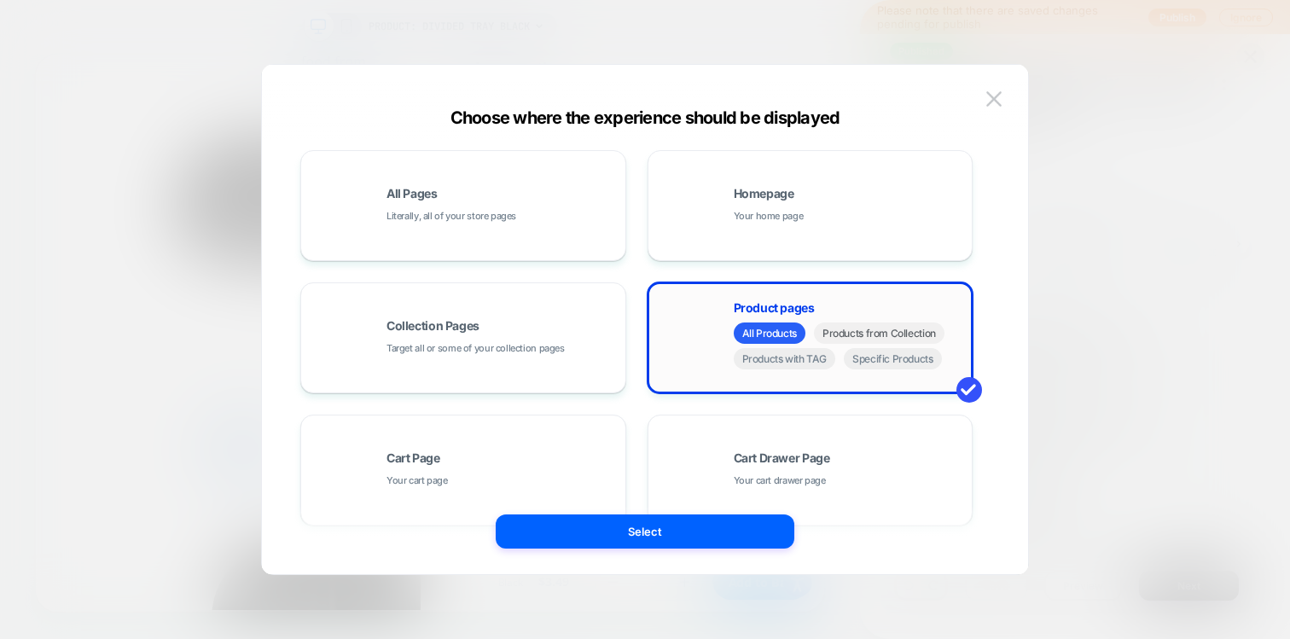
click at [866, 339] on span "Products from Collection" at bounding box center [879, 332] width 131 height 21
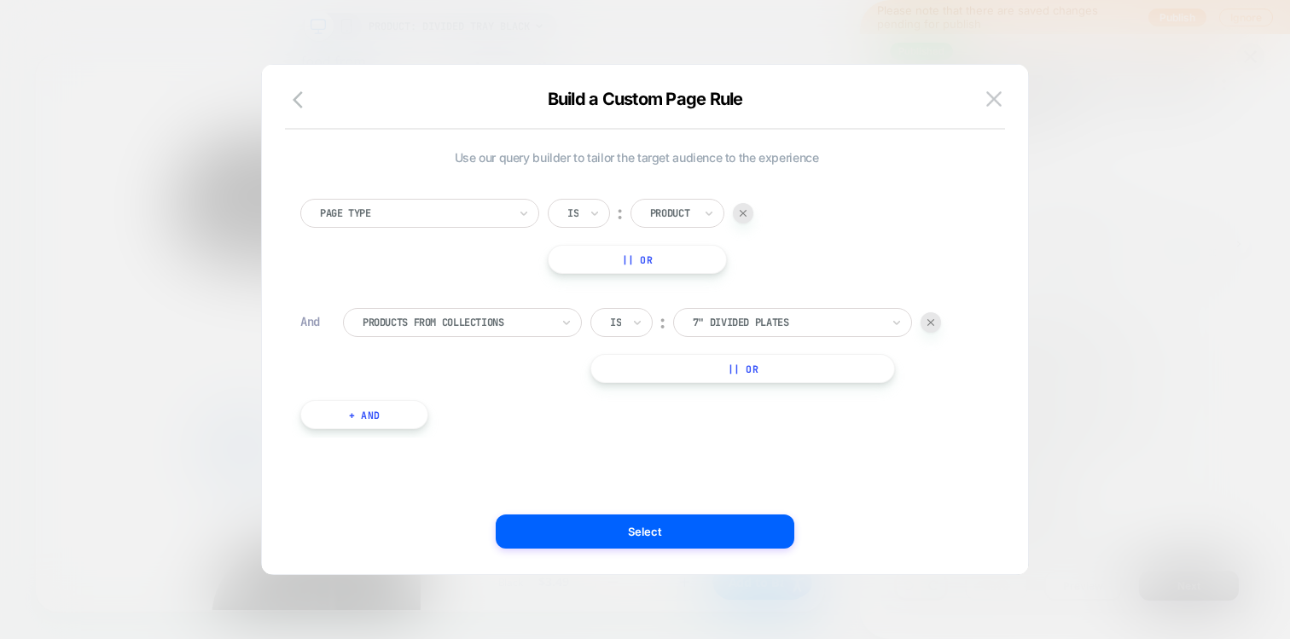
click at [931, 320] on img at bounding box center [930, 322] width 7 height 7
click at [401, 300] on button "+ And" at bounding box center [364, 305] width 128 height 29
click at [385, 320] on div at bounding box center [457, 322] width 188 height 15
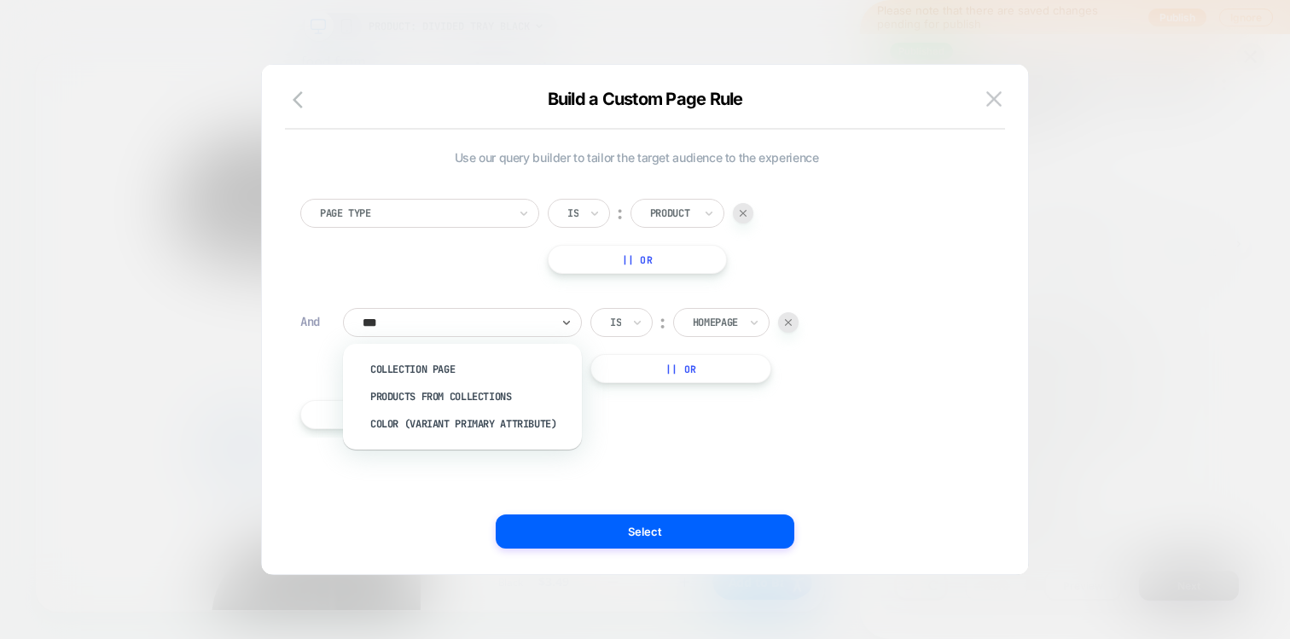
type input "****"
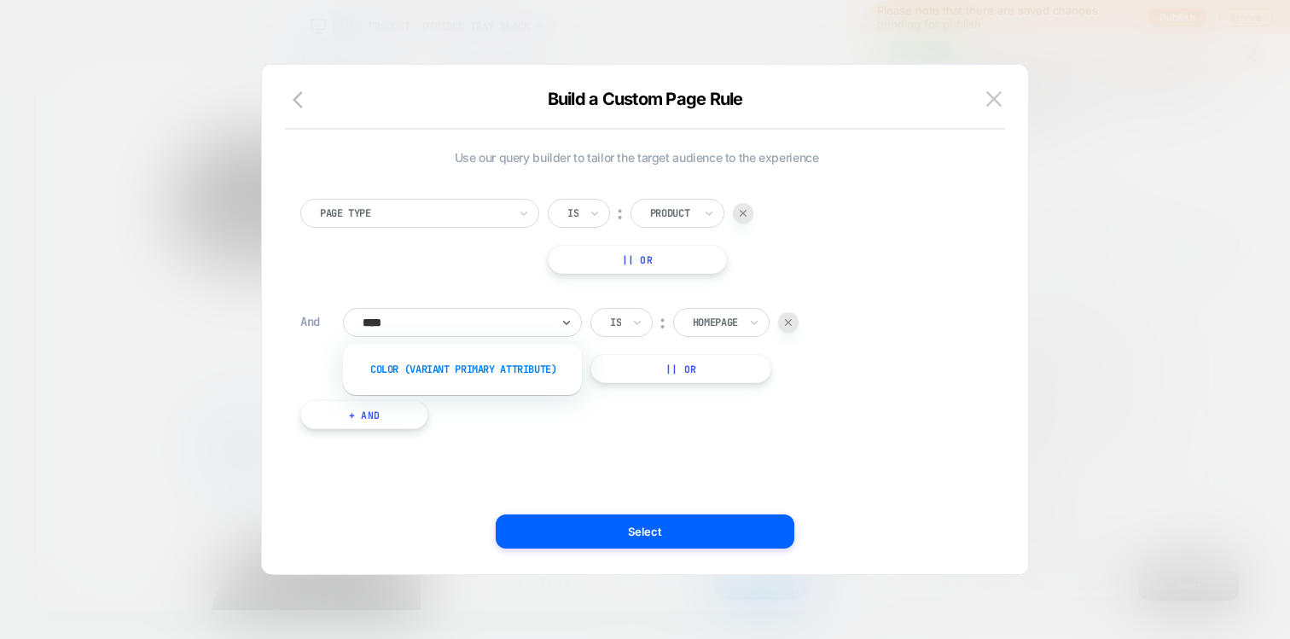
click at [398, 363] on div "color (VARIANT PRIMARY ATTRIBUTE)" at bounding box center [471, 369] width 222 height 27
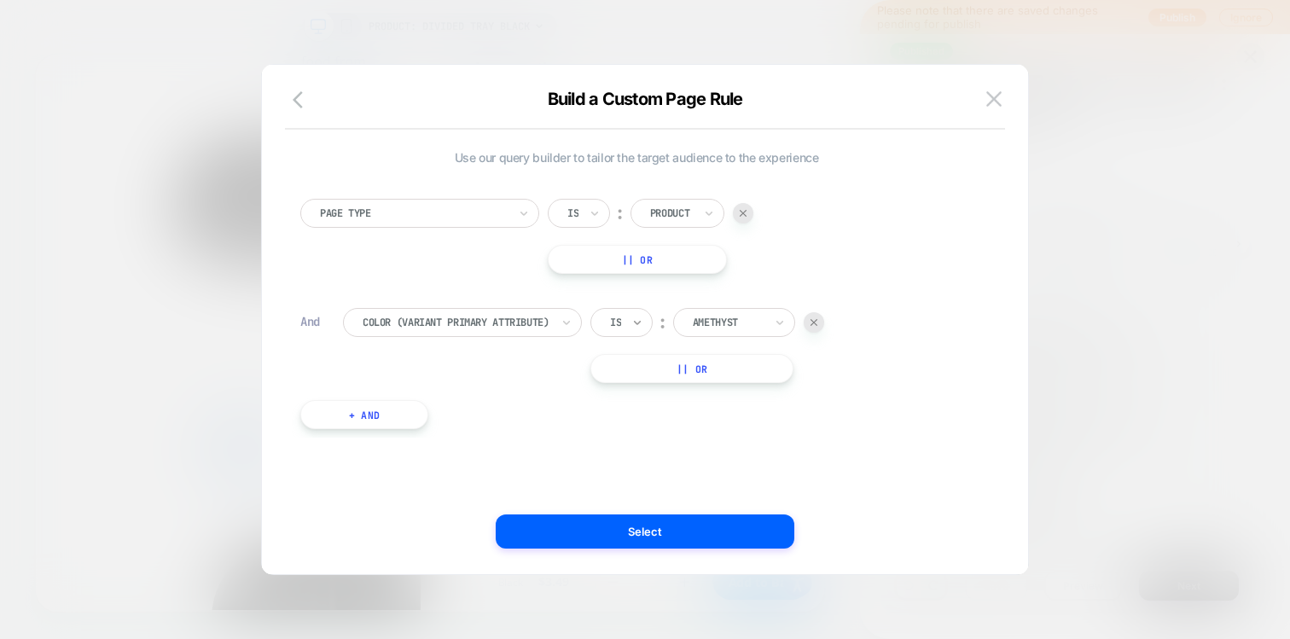
click at [634, 319] on icon at bounding box center [637, 322] width 12 height 17
click at [723, 336] on div "Amethyst" at bounding box center [734, 322] width 122 height 29
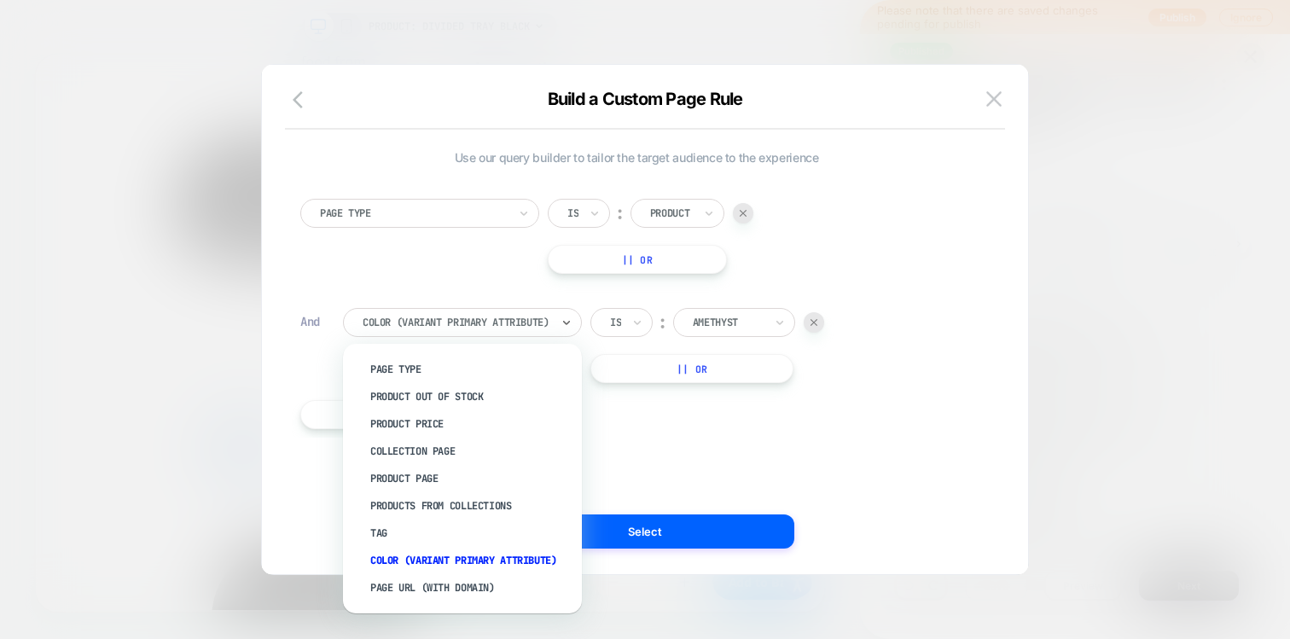
click at [522, 328] on div at bounding box center [457, 322] width 188 height 15
click at [384, 537] on div "Tag" at bounding box center [471, 532] width 222 height 27
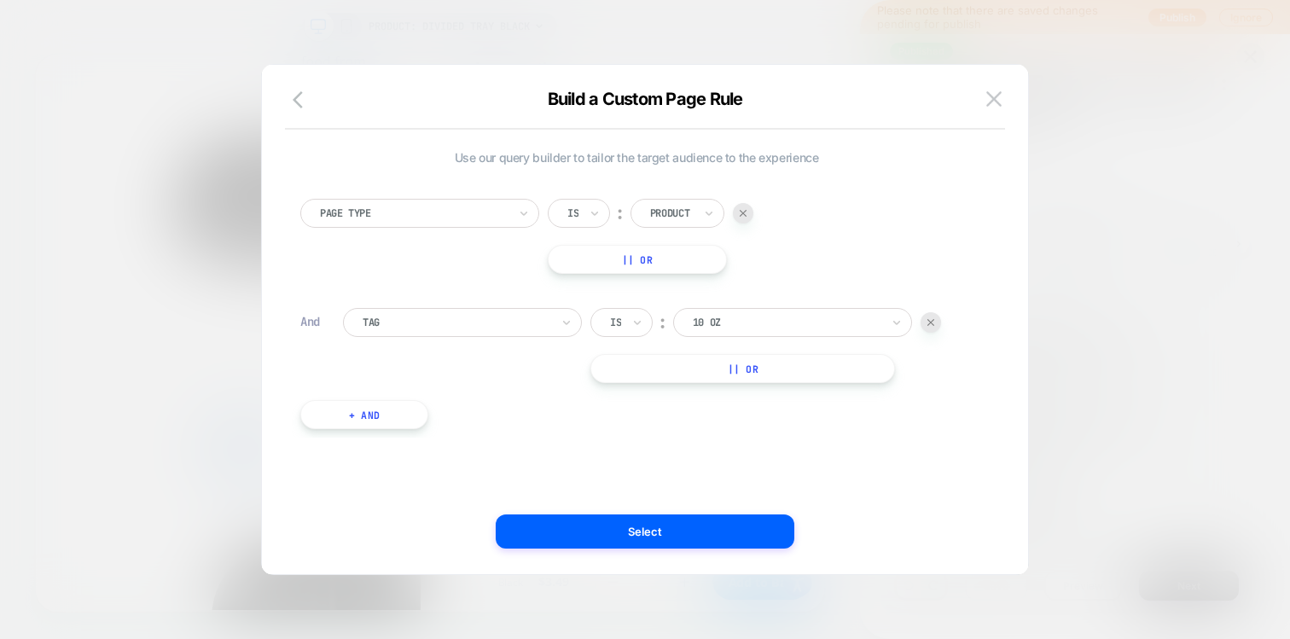
click at [757, 328] on div at bounding box center [787, 322] width 188 height 15
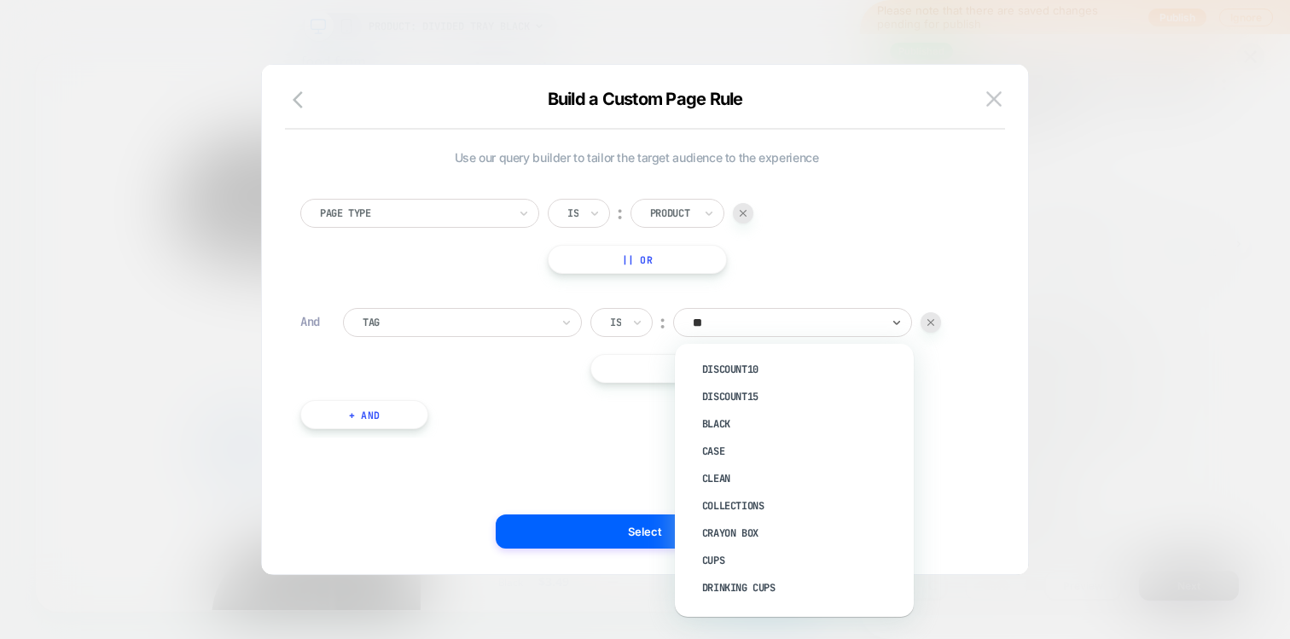
type input "***"
type input "****"
click at [518, 318] on div at bounding box center [457, 322] width 188 height 15
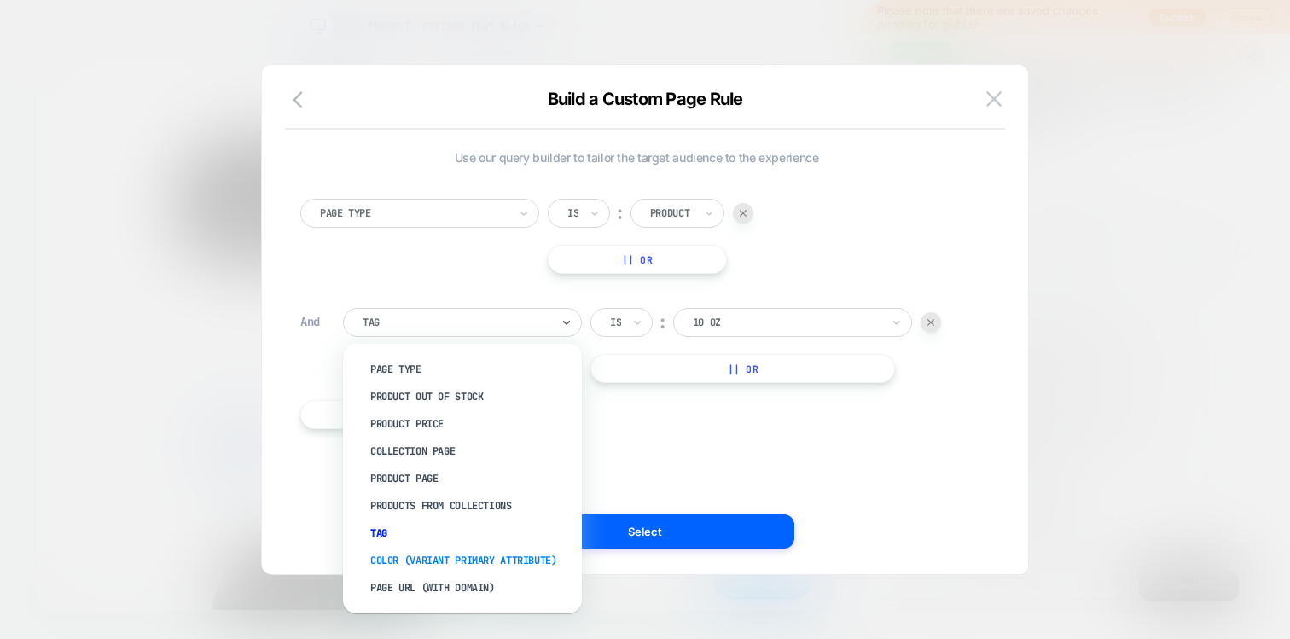
click at [440, 557] on div "color (VARIANT PRIMARY ATTRIBUTE)" at bounding box center [471, 560] width 222 height 27
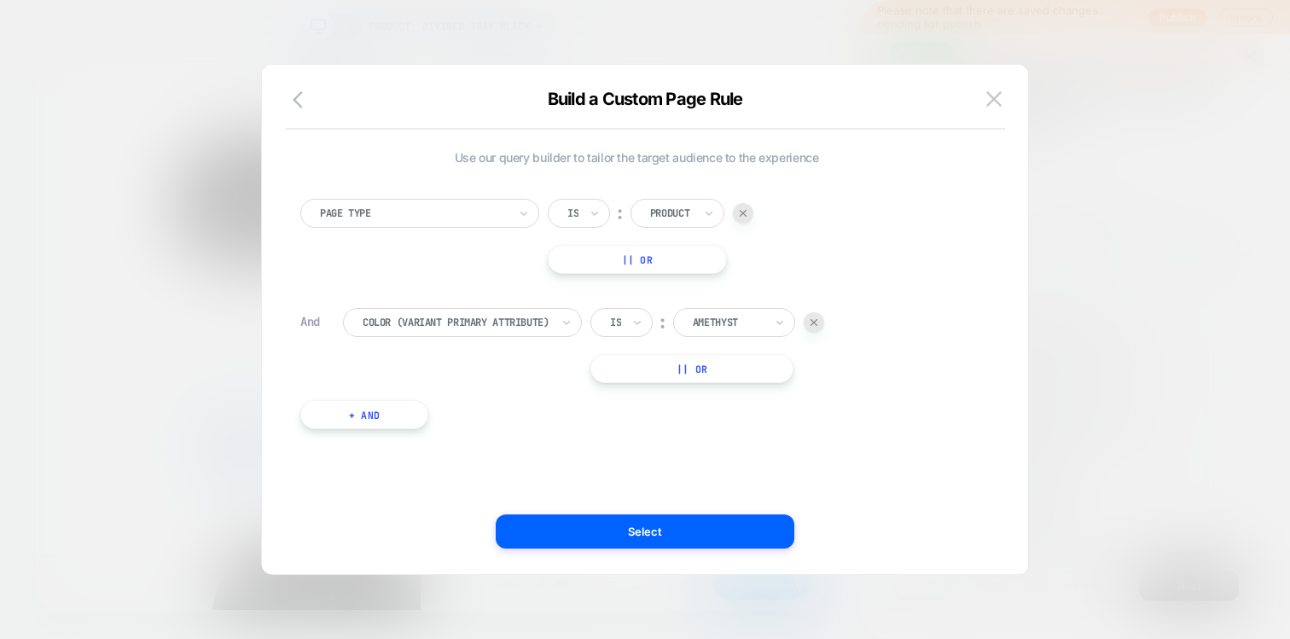
click at [709, 325] on div at bounding box center [728, 322] width 71 height 15
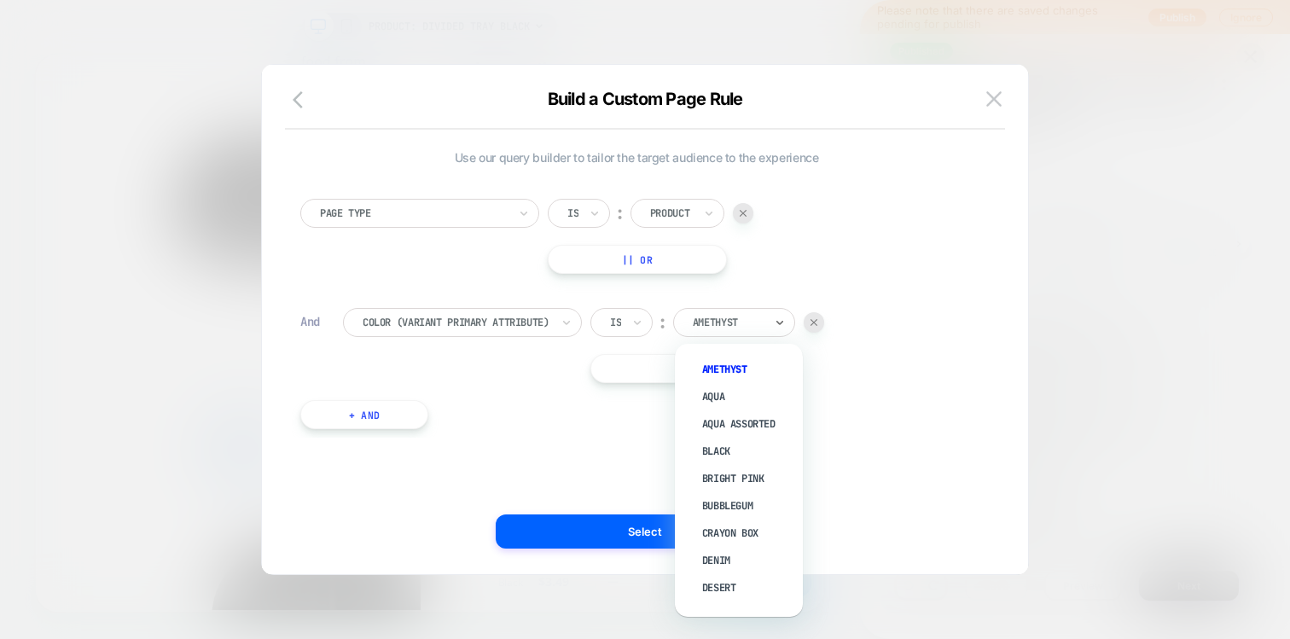
click at [862, 285] on div "Page Type Is ︰ Product || Or And color (VARIANT PRIMARY ATTRIBUTE) Is ︰ option …" at bounding box center [636, 305] width 689 height 264
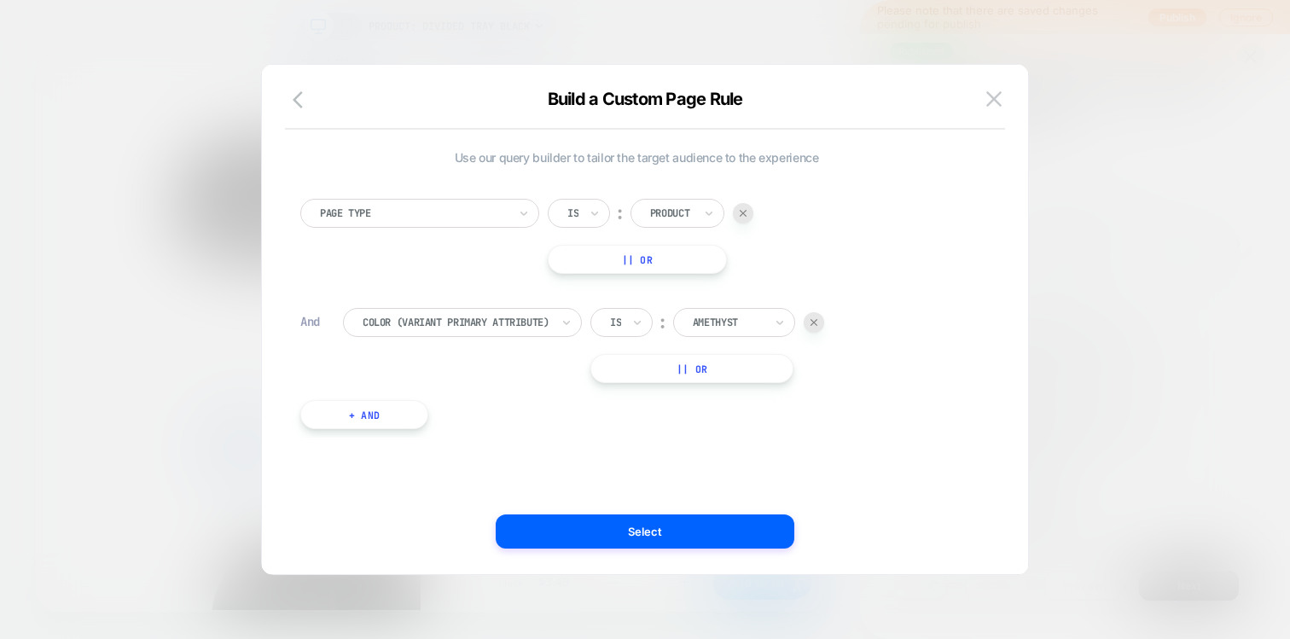
click at [672, 364] on button "|| Or" at bounding box center [691, 368] width 203 height 29
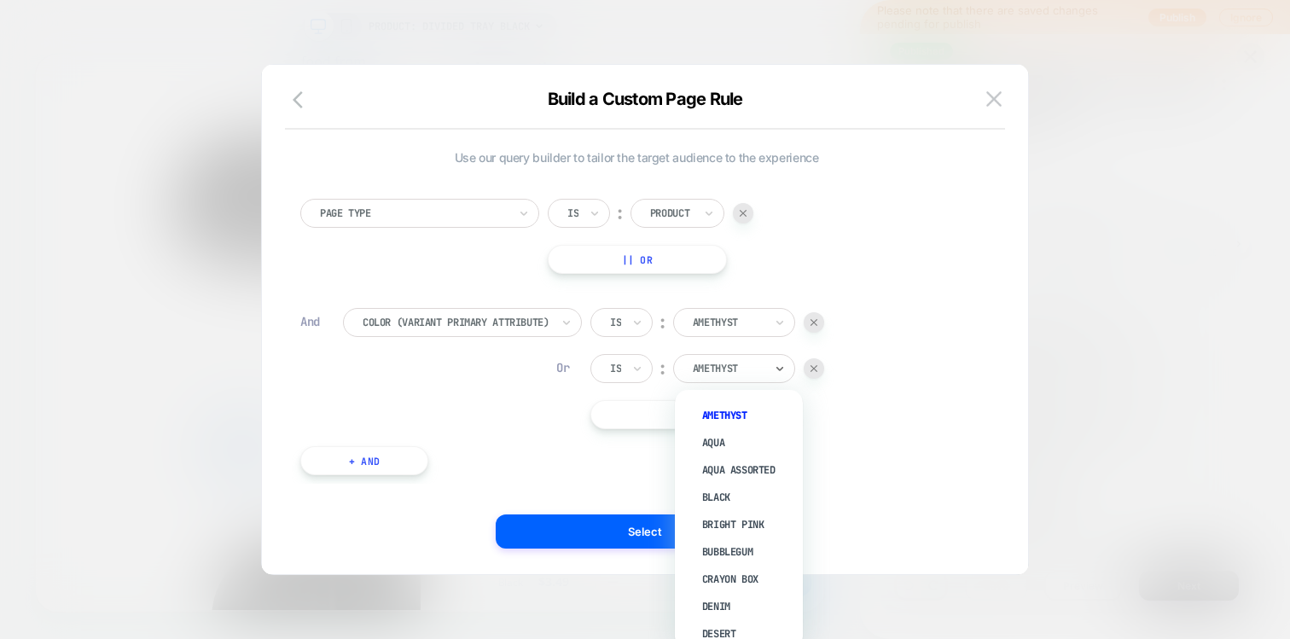
click at [715, 367] on div at bounding box center [728, 368] width 71 height 15
click at [713, 438] on div "Aqua" at bounding box center [747, 442] width 111 height 27
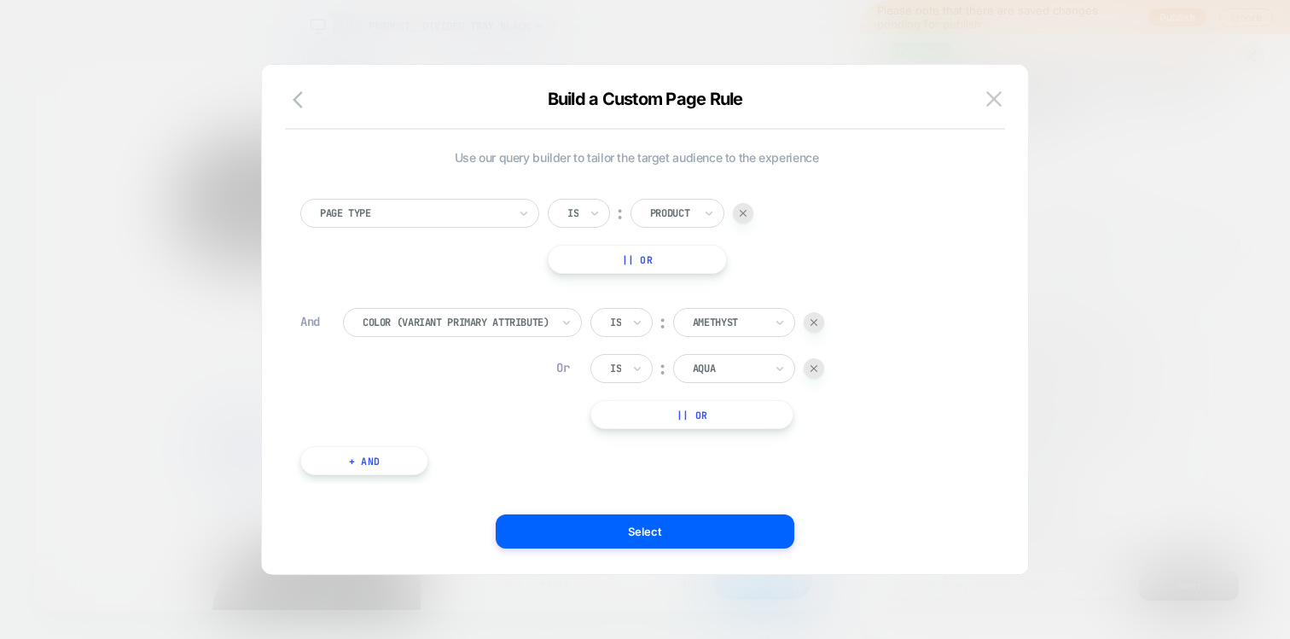
click at [699, 435] on div "Page Type Is ︰ Product || Or And color (VARIANT PRIMARY ATTRIBUTE) Is ︰ Amethys…" at bounding box center [636, 328] width 689 height 310
click at [699, 415] on button "|| Or" at bounding box center [691, 414] width 203 height 29
click at [708, 428] on div "Amethyst" at bounding box center [734, 414] width 122 height 29
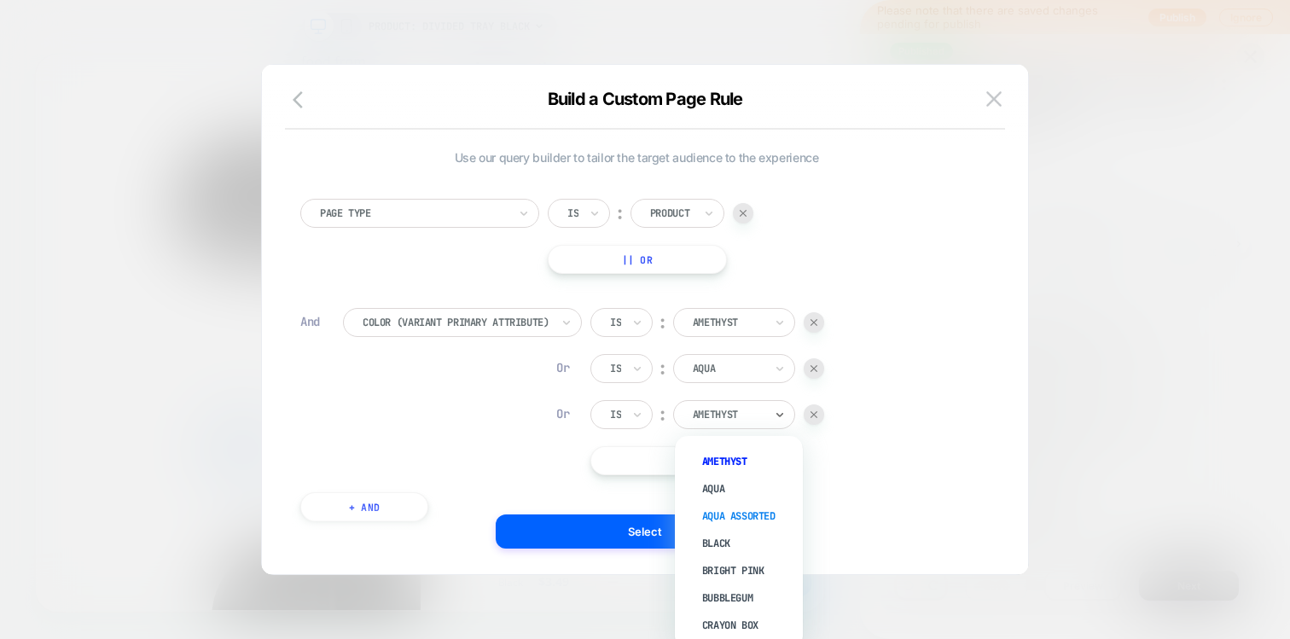
click at [707, 524] on div "Aqua Assorted" at bounding box center [747, 515] width 111 height 27
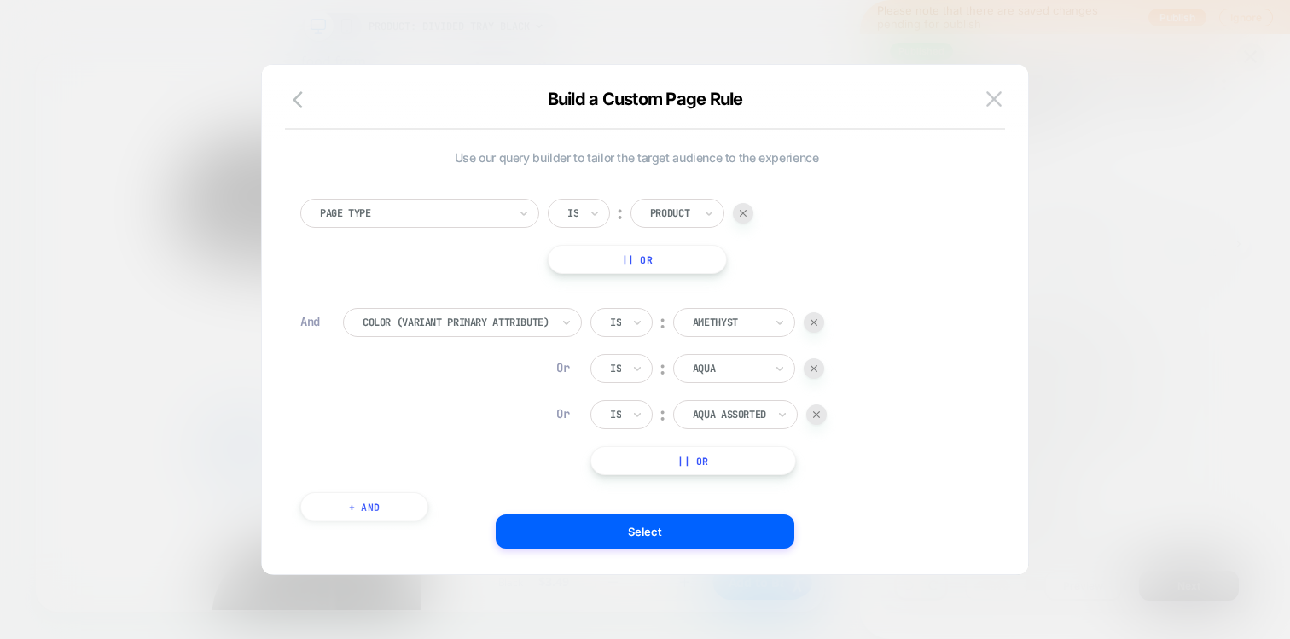
click at [695, 485] on div "Page Type Is ︰ Product || Or And color (VARIANT PRIMARY ATTRIBUTE) Is ︰ Amethys…" at bounding box center [636, 351] width 689 height 357
click at [695, 461] on button "|| Or" at bounding box center [693, 460] width 206 height 29
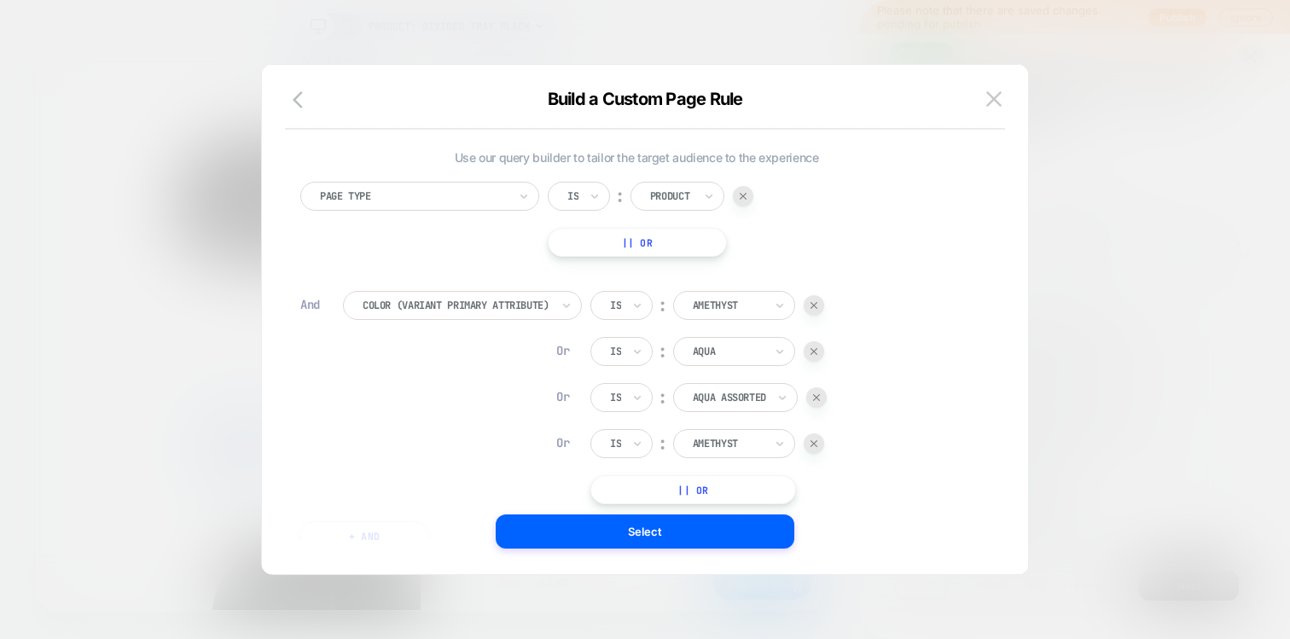
click at [712, 439] on div at bounding box center [728, 443] width 71 height 15
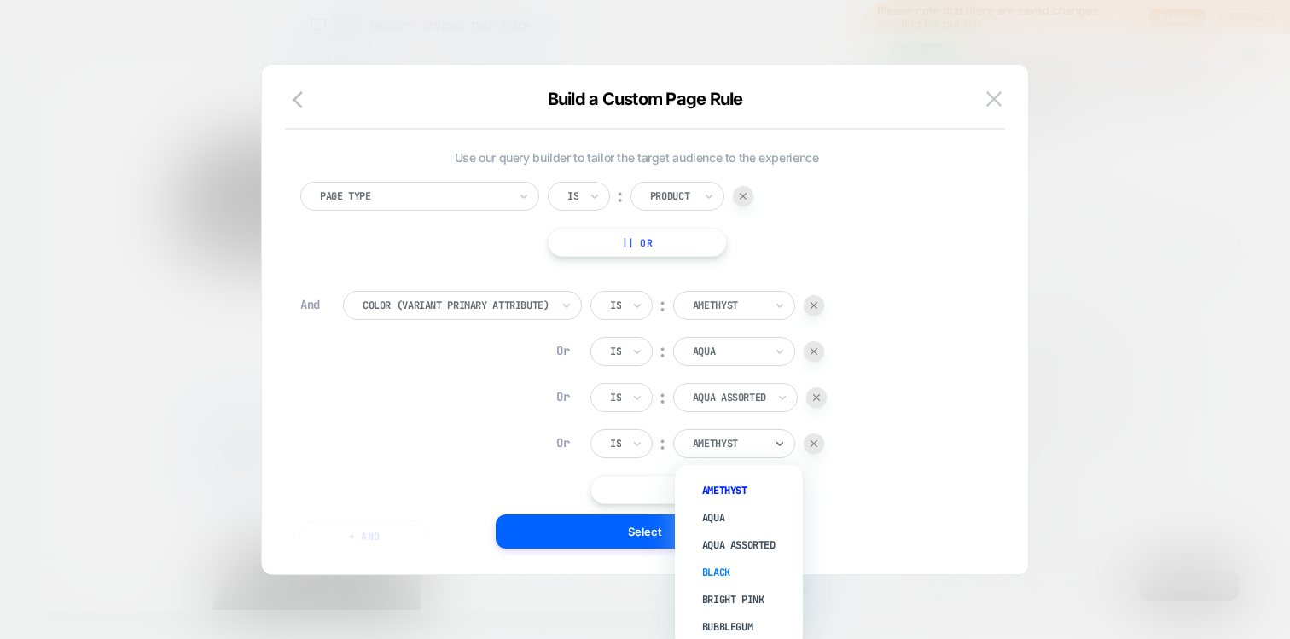
click at [717, 567] on div "Black" at bounding box center [747, 572] width 111 height 27
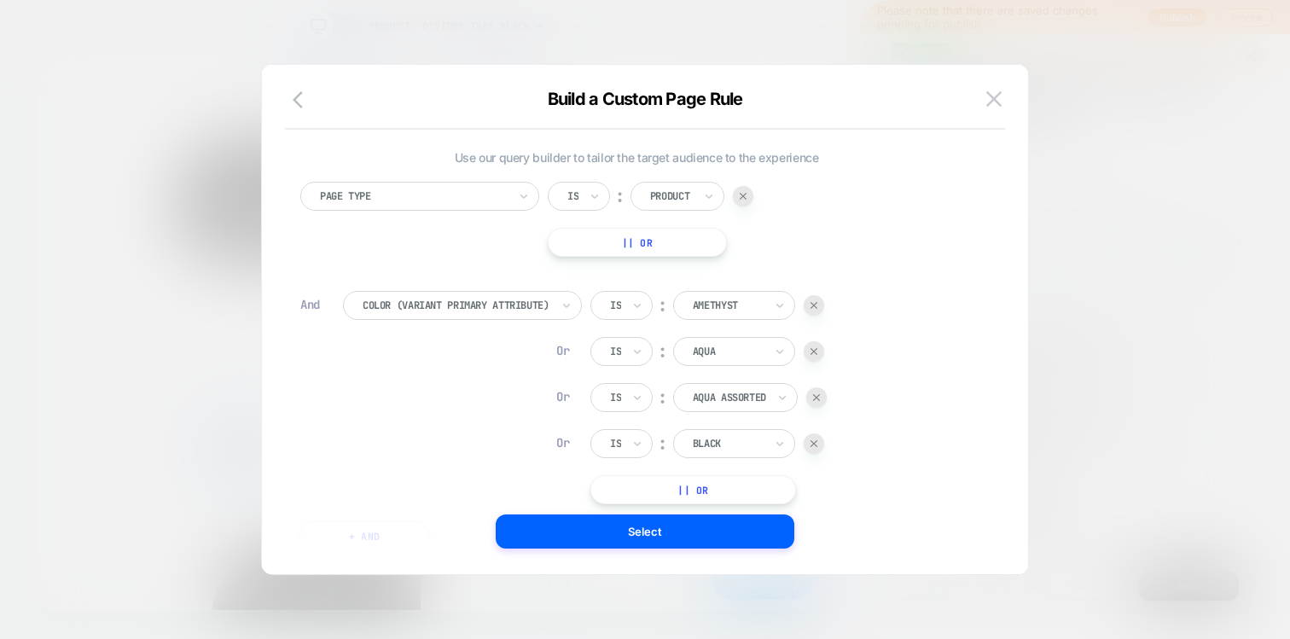
click at [679, 496] on button "|| Or" at bounding box center [693, 489] width 206 height 29
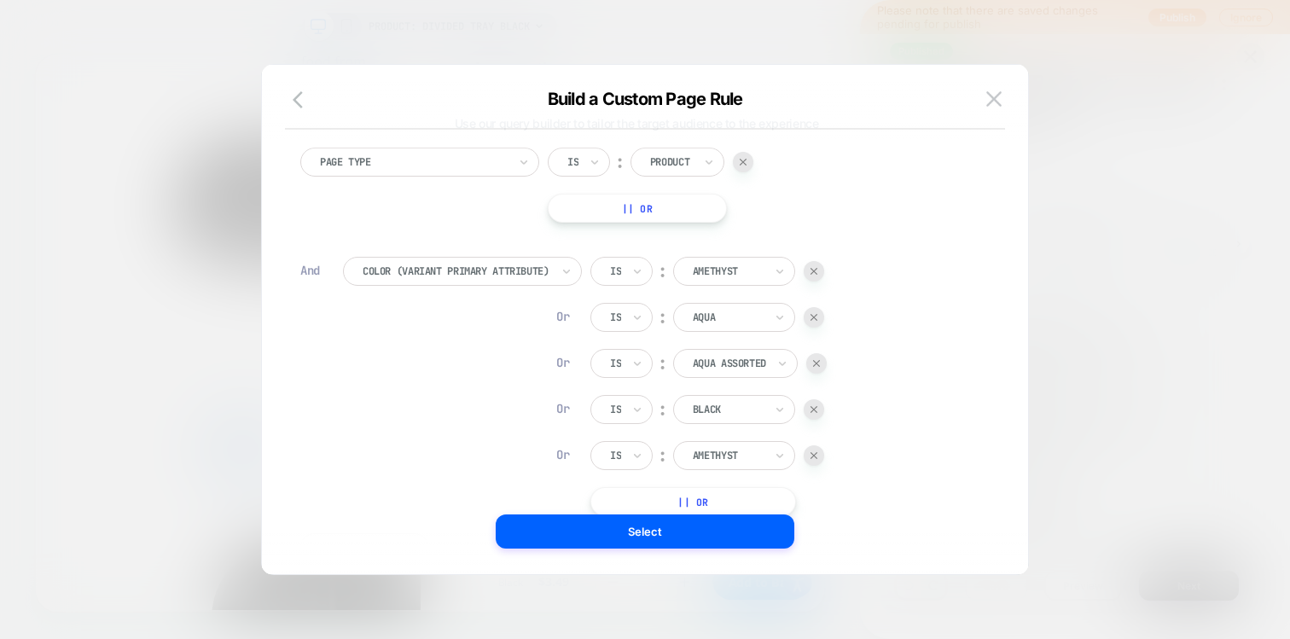
scroll to position [48, 0]
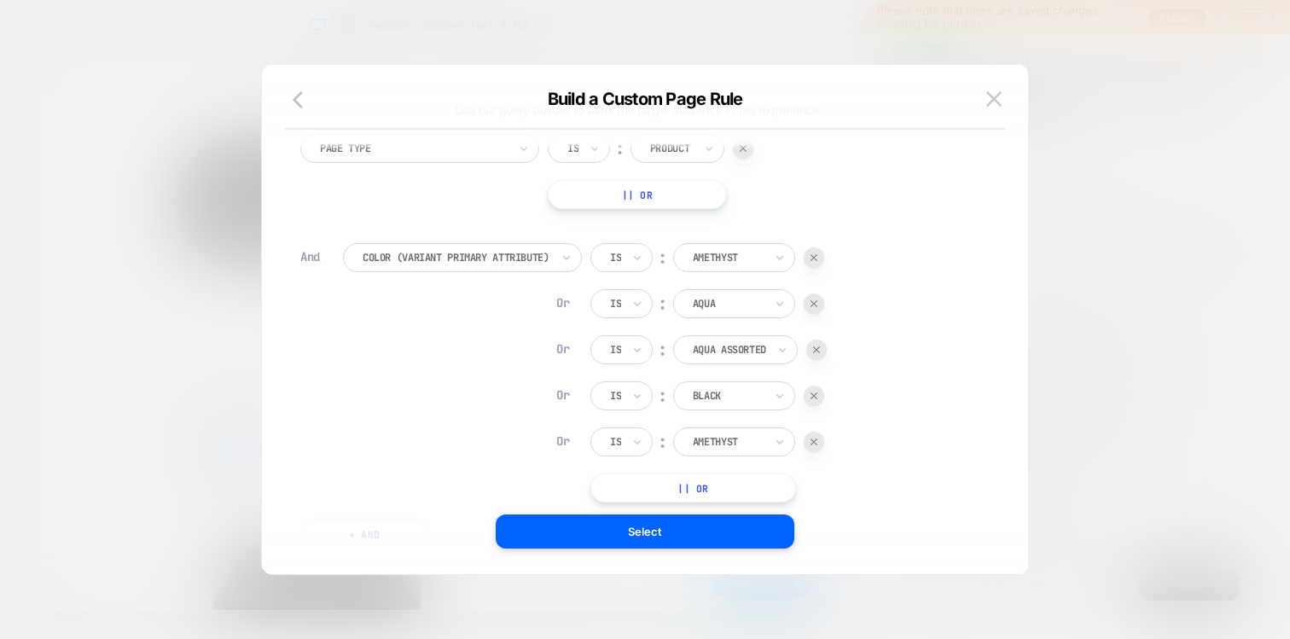
click at [708, 461] on div "Is ︰ Amethyst Or Is ︰ Aqua Or Is ︰ Aqua Assorted Or Is ︰ Black Or Is ︰ Amethyst…" at bounding box center [708, 372] width 236 height 259
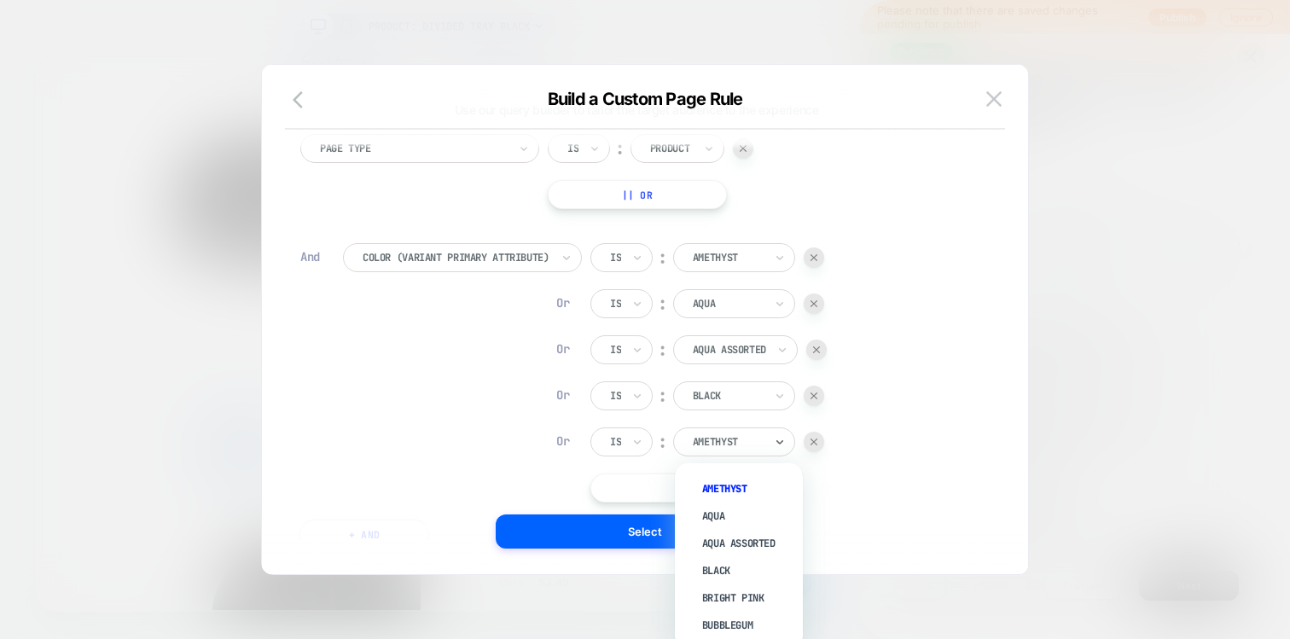
click at [713, 434] on div at bounding box center [728, 441] width 71 height 15
click at [717, 566] on div "Bright Pink" at bounding box center [747, 569] width 111 height 27
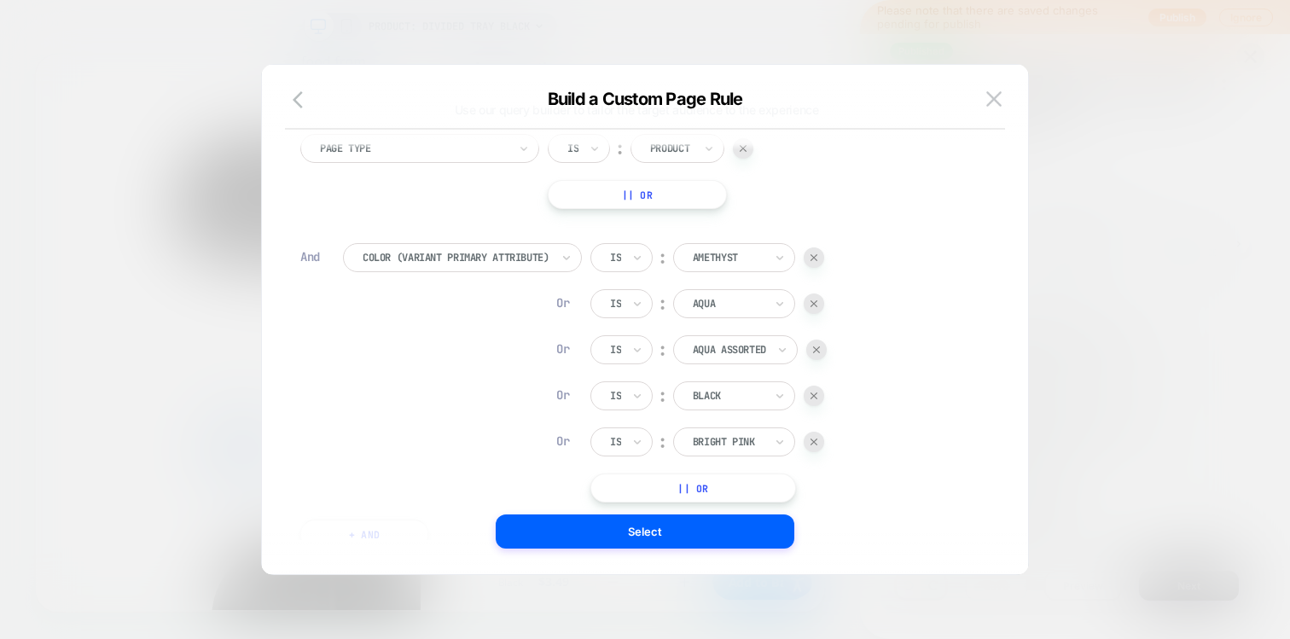
click at [699, 493] on button "|| Or" at bounding box center [693, 487] width 206 height 29
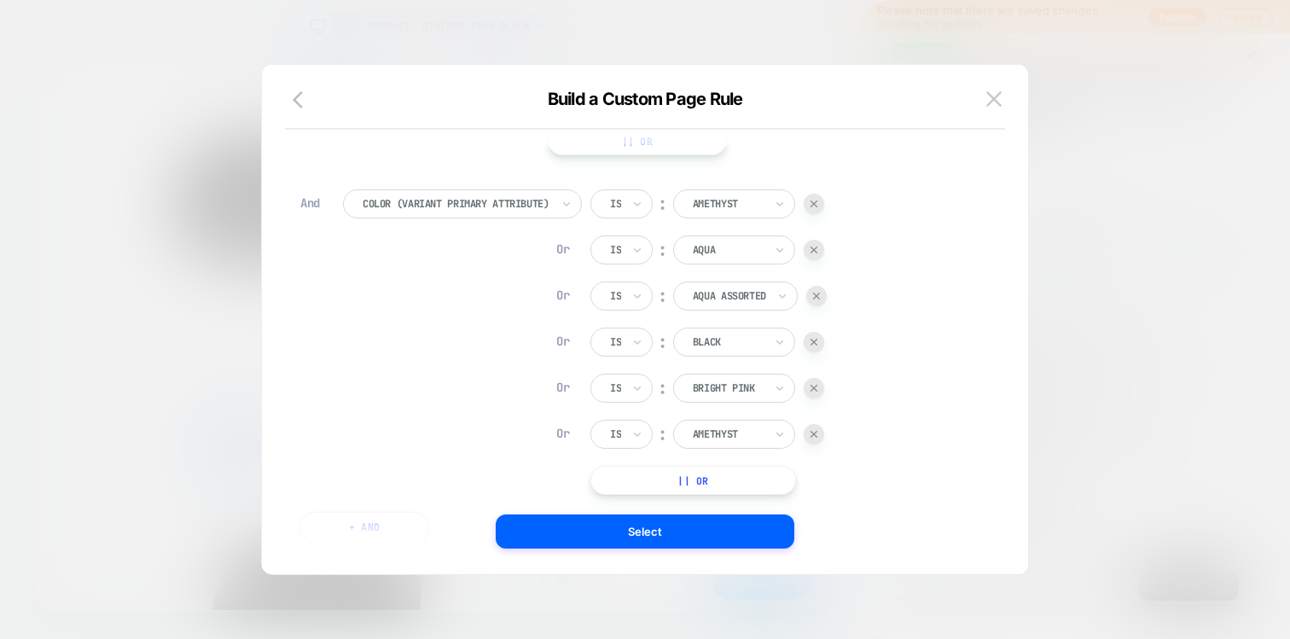
scroll to position [102, 0]
click at [711, 432] on div at bounding box center [728, 433] width 71 height 15
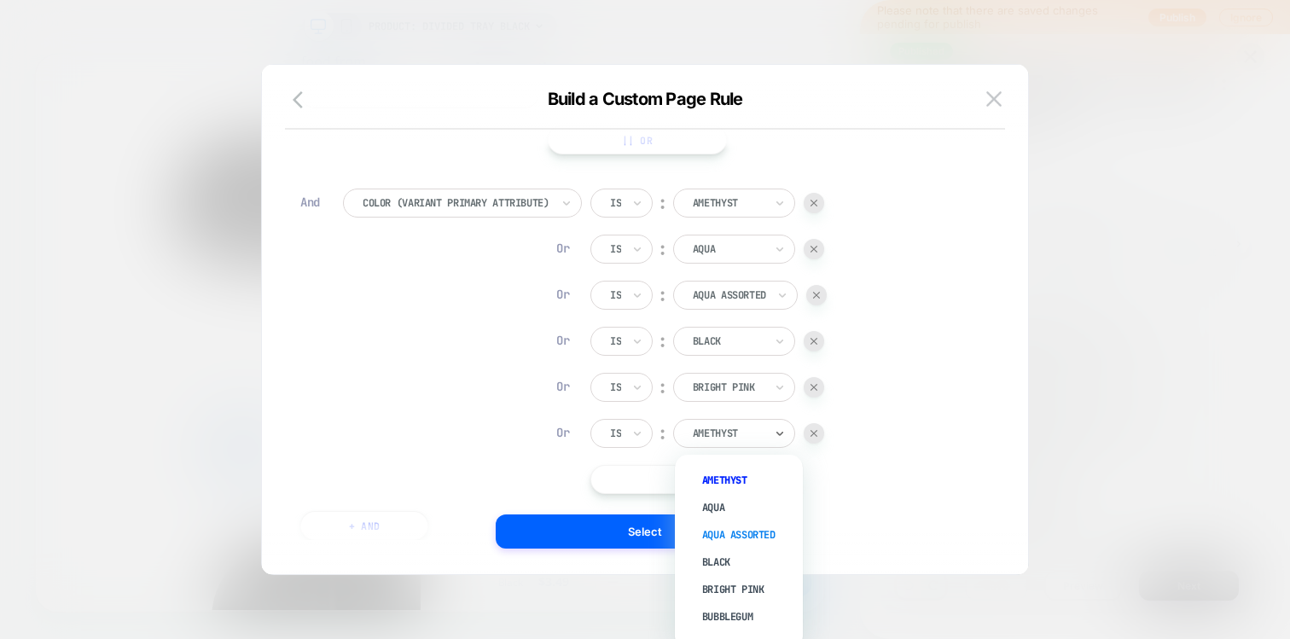
scroll to position [27, 0]
click at [719, 577] on div "Bubblegum" at bounding box center [747, 589] width 111 height 27
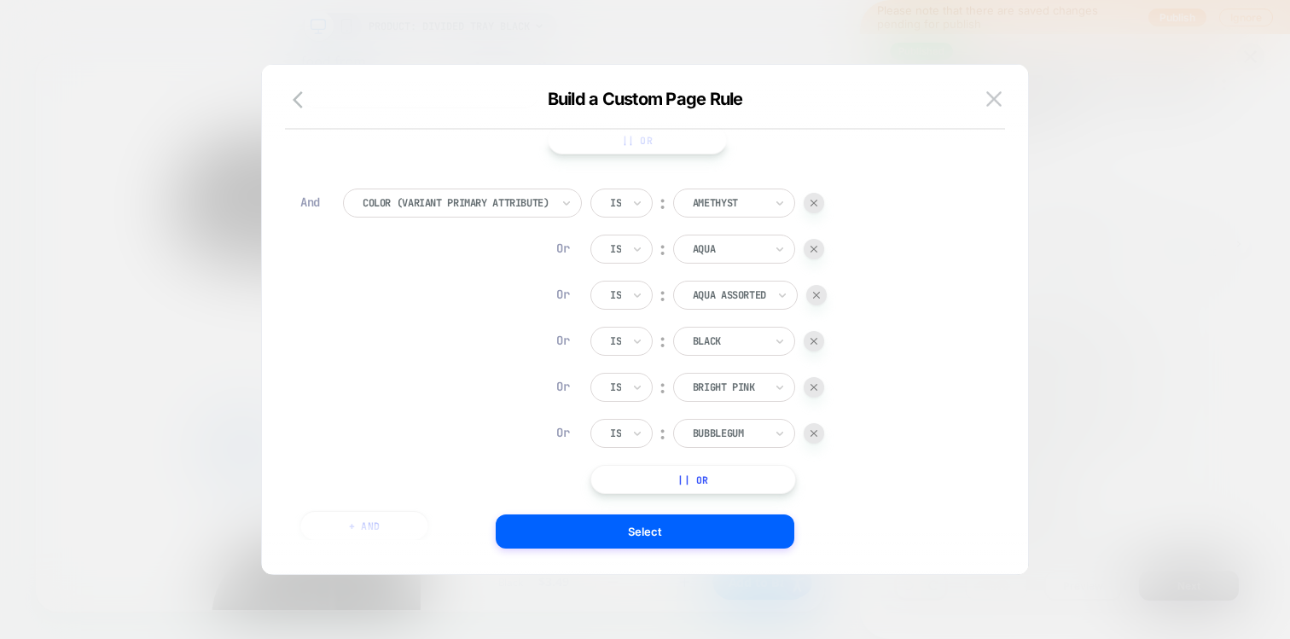
click at [709, 482] on button "|| Or" at bounding box center [693, 479] width 206 height 29
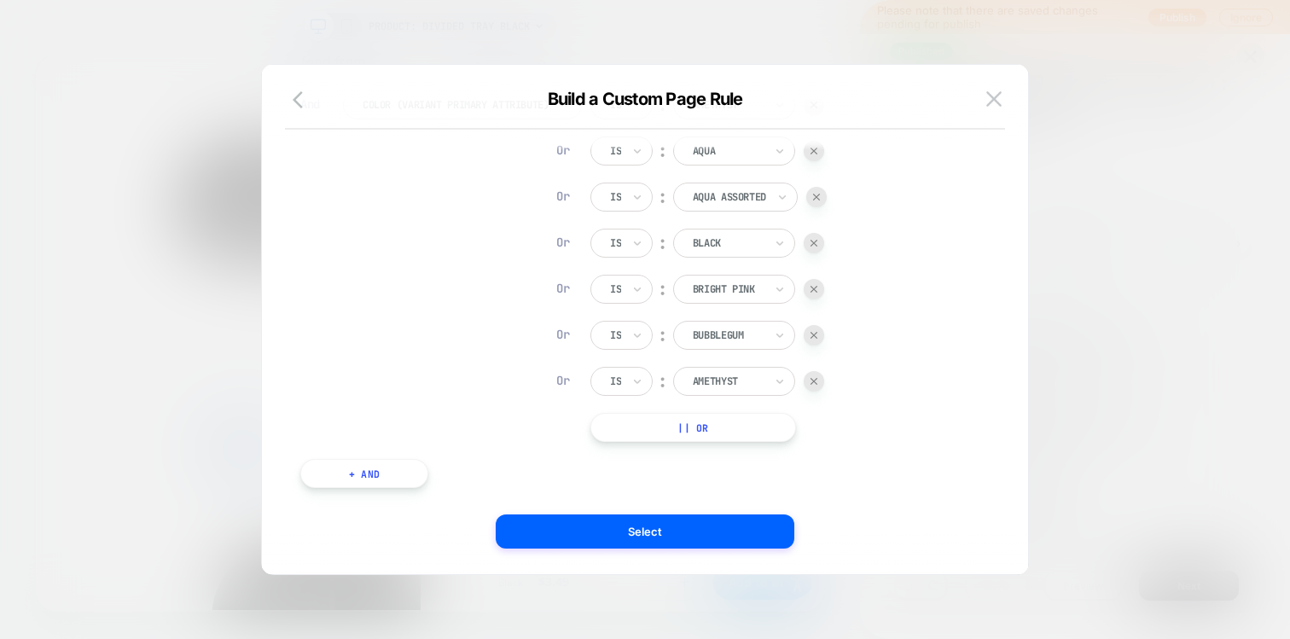
scroll to position [208, 0]
click at [719, 376] on div at bounding box center [728, 373] width 71 height 15
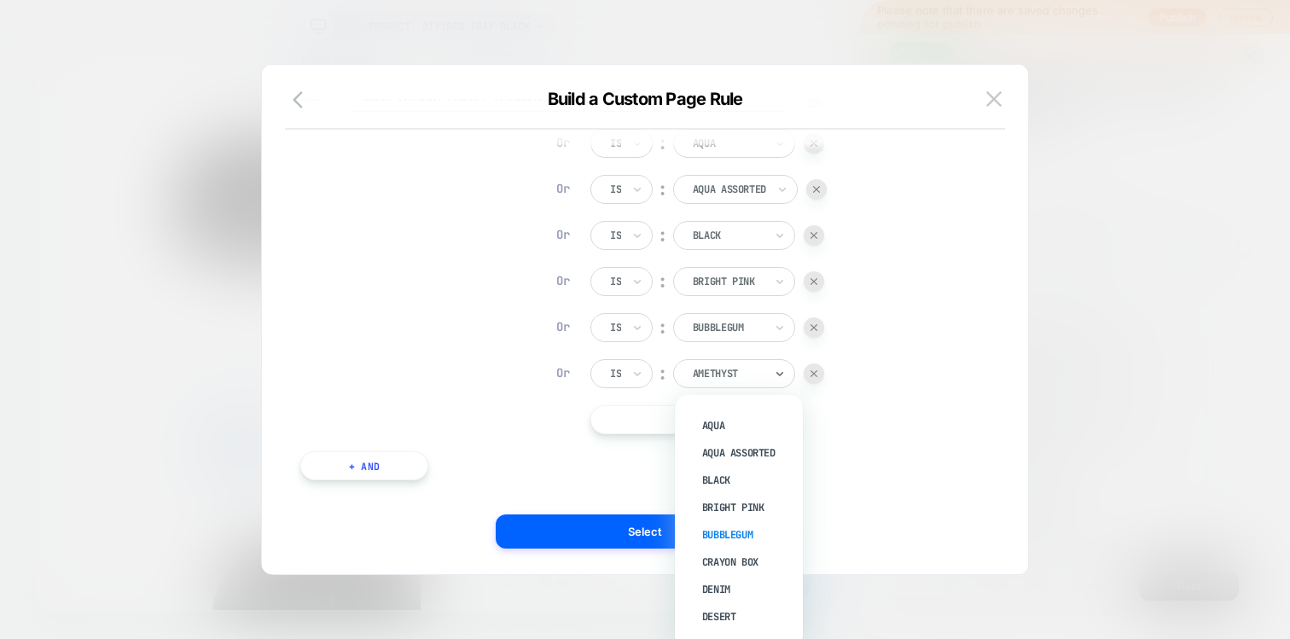
scroll to position [32, 0]
click at [725, 548] on div "Crayon Box" at bounding box center [747, 552] width 111 height 27
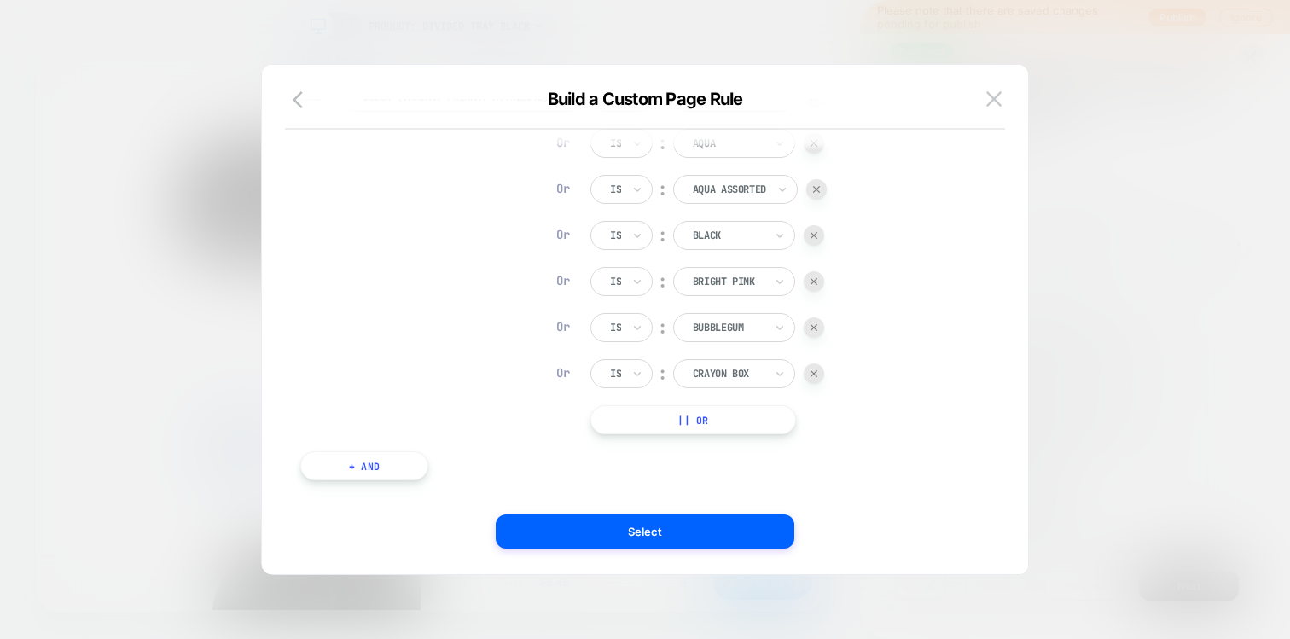
click at [714, 400] on div "Is ︰ Amethyst Or Is ︰ Aqua Or Is ︰ Aqua Assorted Or Is ︰ Black Or Is ︰ Bright P…" at bounding box center [708, 258] width 236 height 351
click at [711, 420] on button "|| Or" at bounding box center [693, 419] width 206 height 29
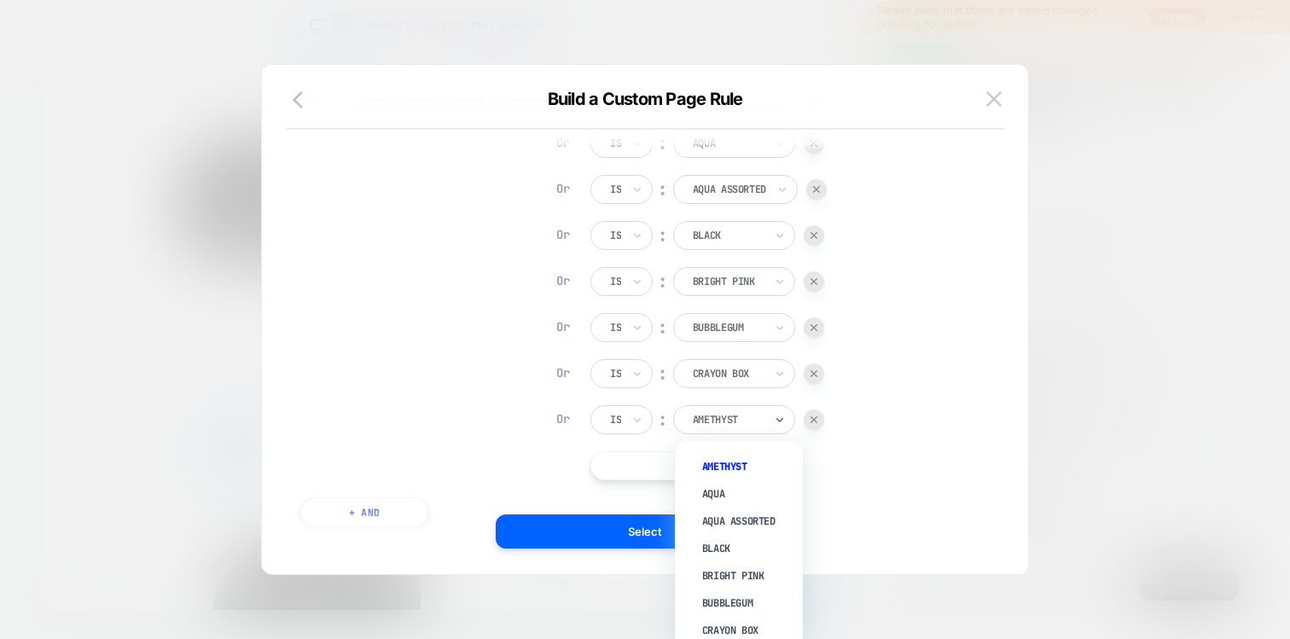
click at [716, 429] on div "Amethyst" at bounding box center [734, 419] width 122 height 29
click at [721, 575] on div "Denim" at bounding box center [747, 577] width 111 height 27
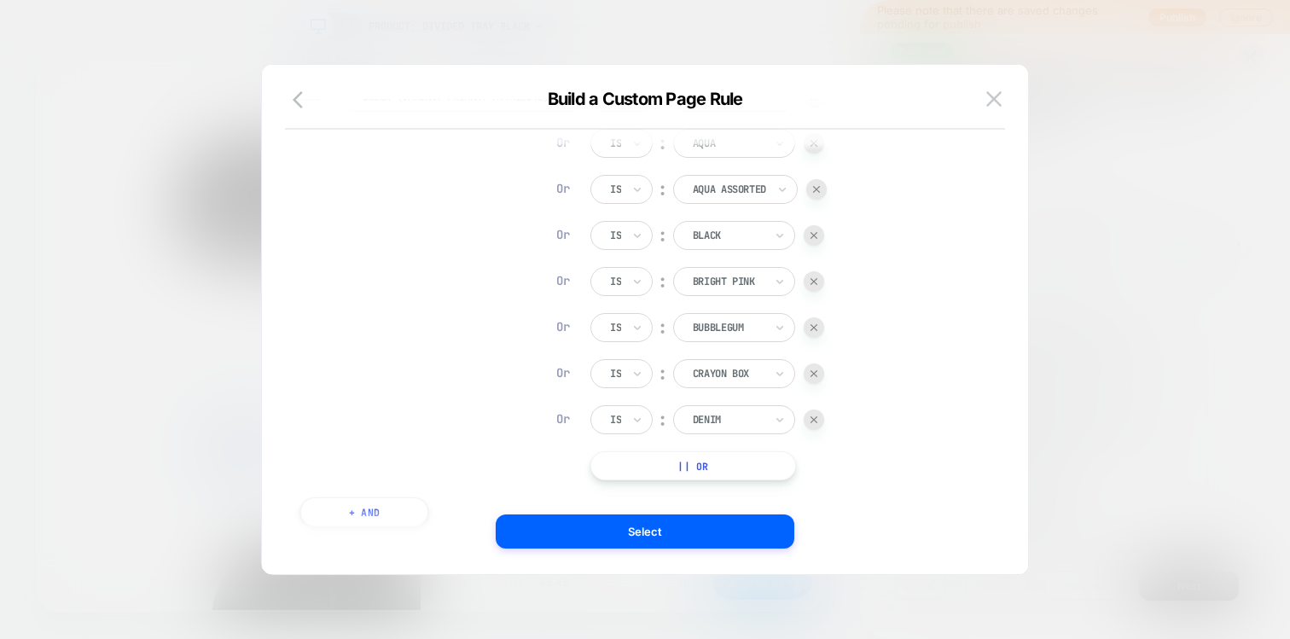
click at [699, 466] on button "|| Or" at bounding box center [693, 465] width 206 height 29
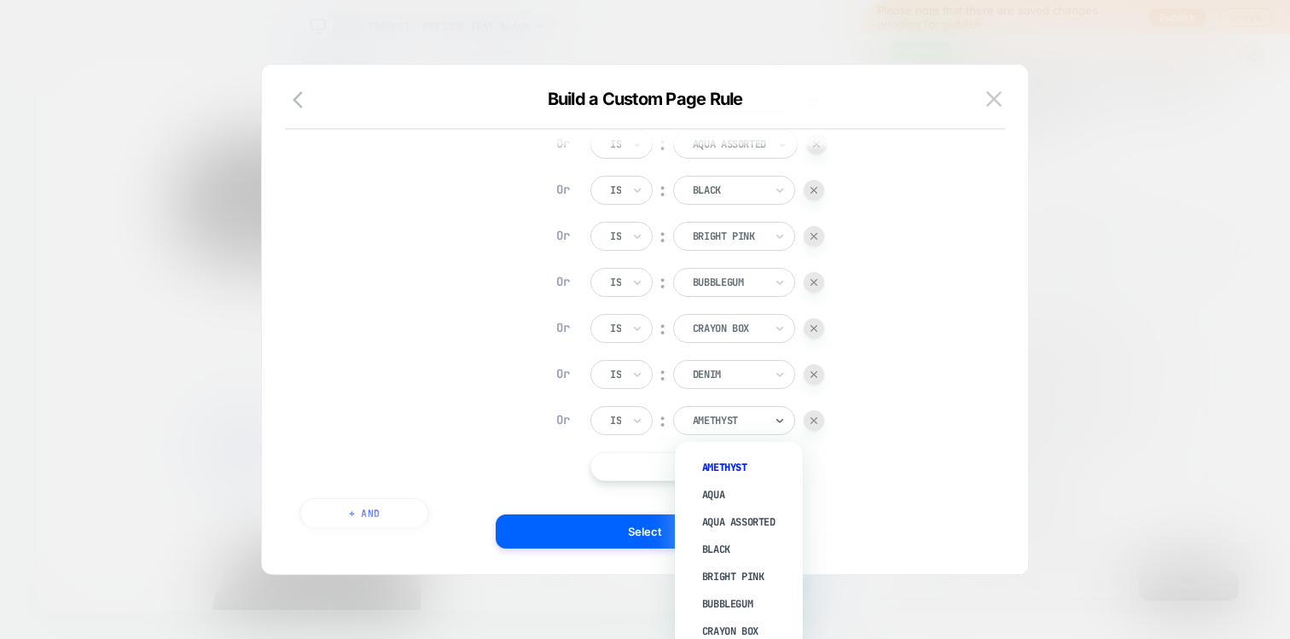
click at [710, 421] on div at bounding box center [728, 420] width 71 height 15
click at [718, 541] on div "Desert" at bounding box center [747, 546] width 111 height 27
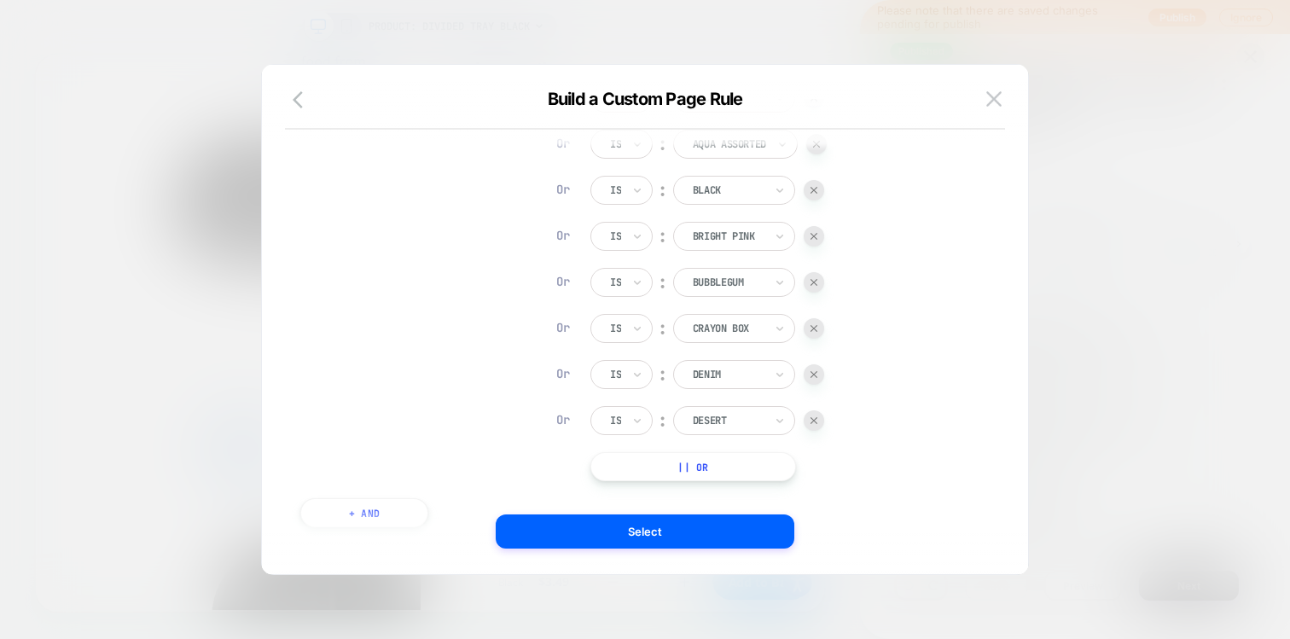
click at [690, 450] on div "Is ︰ Amethyst Or Is ︰ Aqua Or Is ︰ Aqua Assorted Or Is ︰ Black Or Is ︰ Bright P…" at bounding box center [708, 260] width 236 height 444
click at [688, 467] on button "|| Or" at bounding box center [693, 466] width 206 height 29
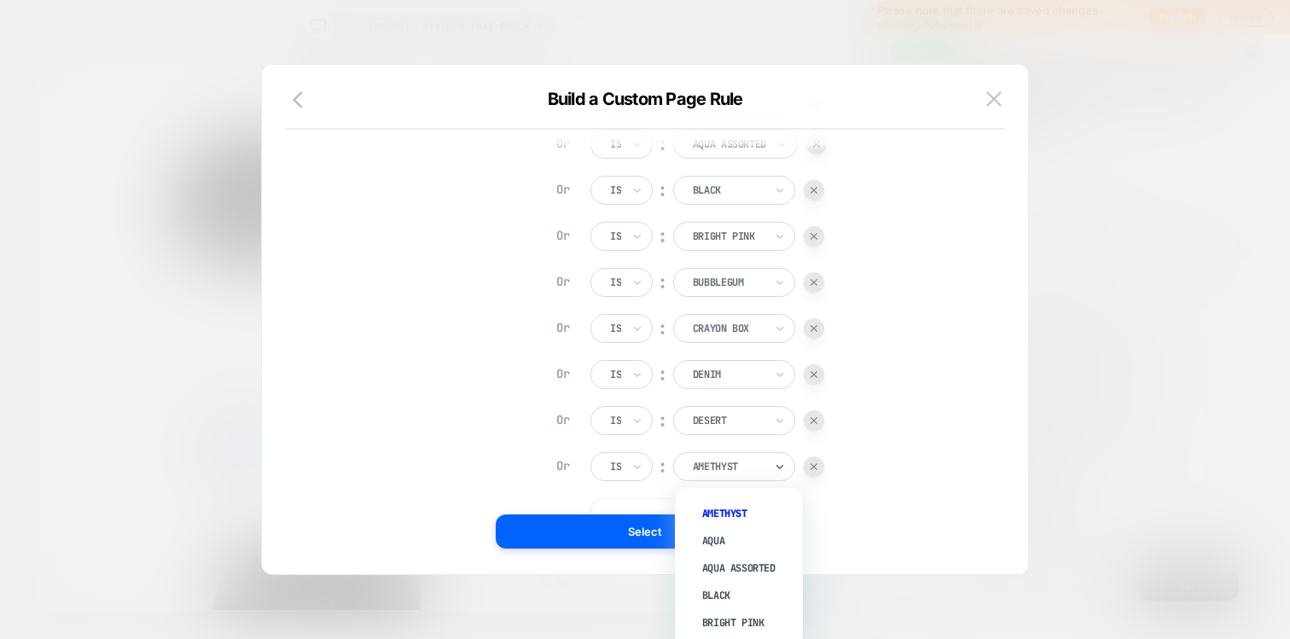
click at [731, 480] on div "Amethyst" at bounding box center [734, 466] width 122 height 29
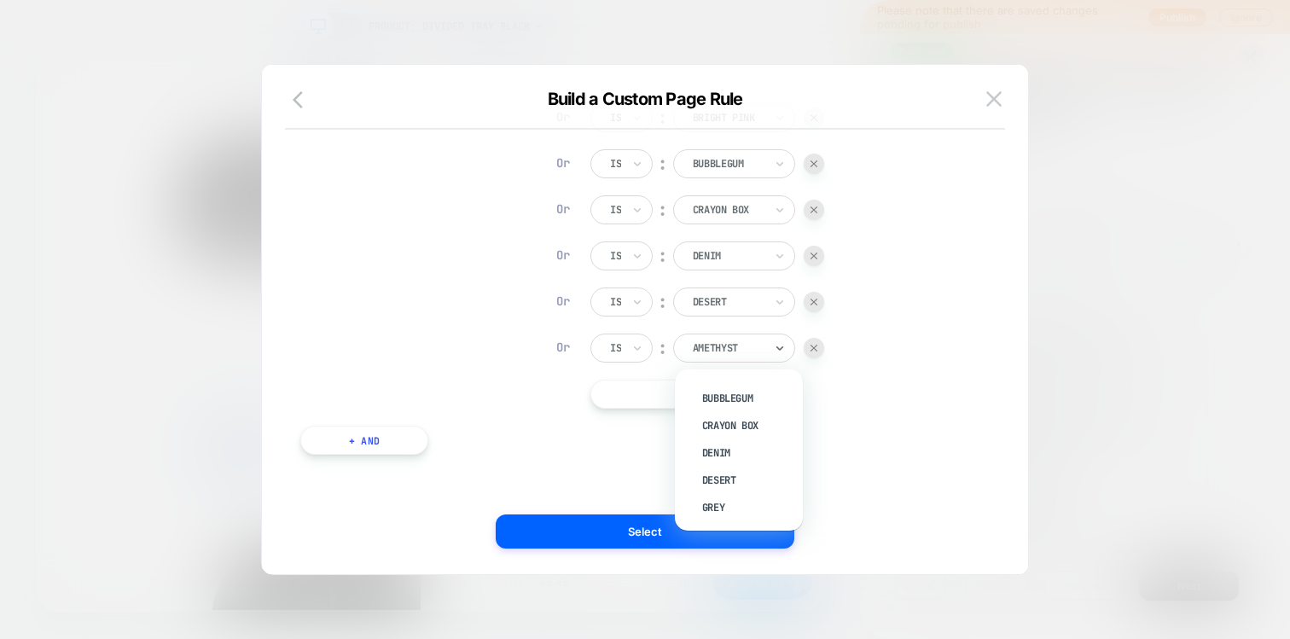
scroll to position [156, 0]
click at [722, 481] on div "Grey" at bounding box center [747, 484] width 111 height 27
click at [684, 403] on button "|| Or" at bounding box center [693, 394] width 206 height 29
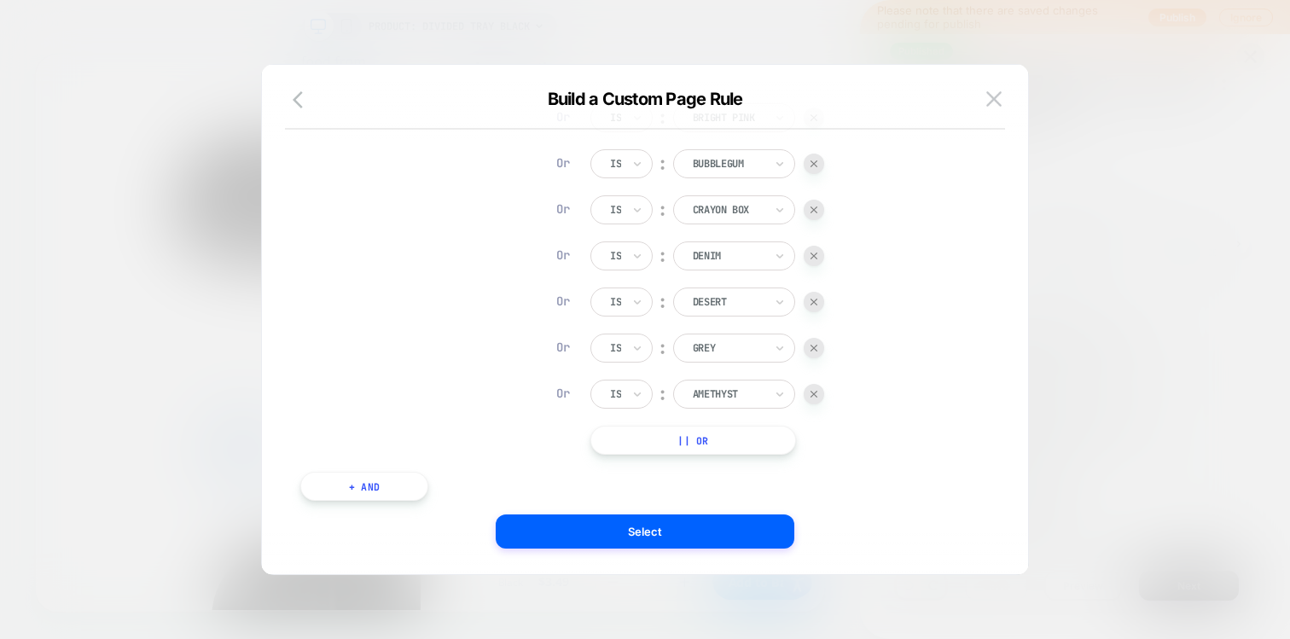
click at [715, 392] on div at bounding box center [728, 393] width 71 height 15
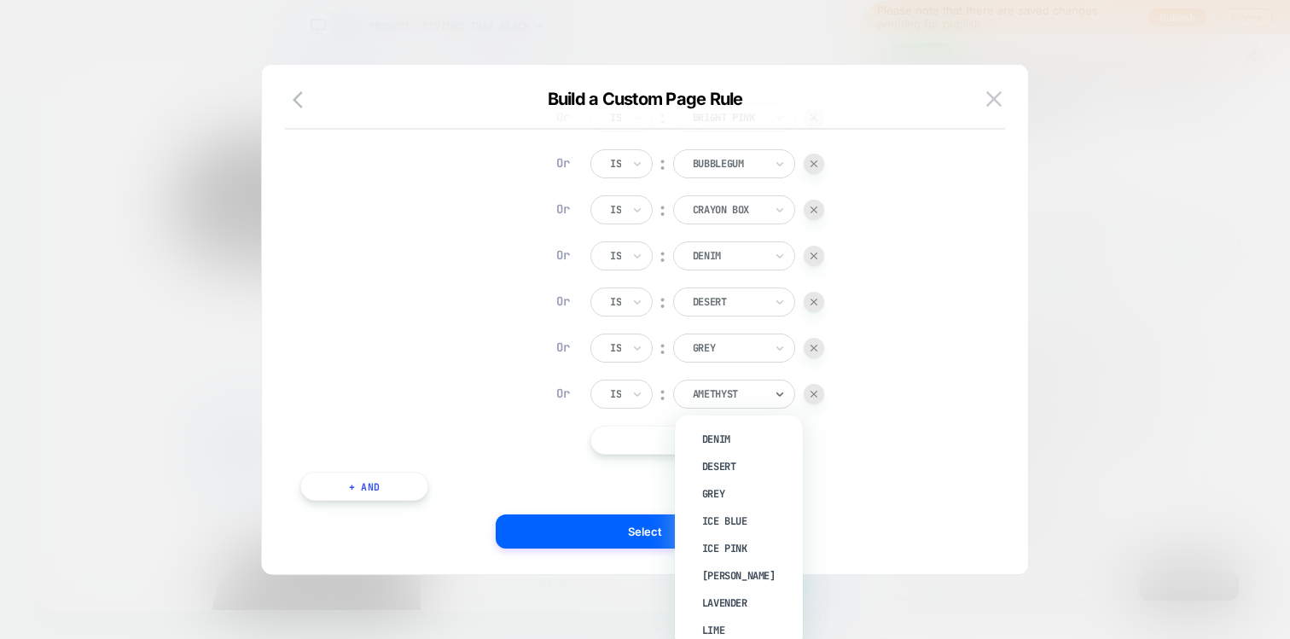
scroll to position [209, 0]
click at [716, 498] on div "Ice Blue" at bounding box center [747, 504] width 111 height 27
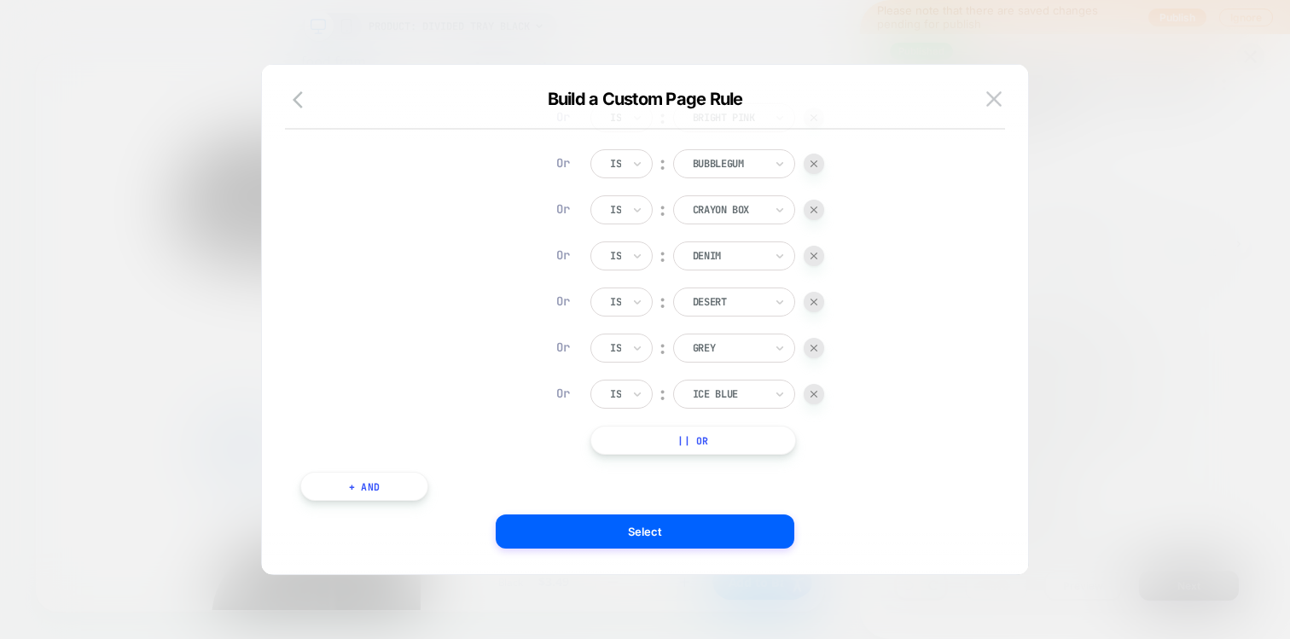
click at [713, 440] on button "|| Or" at bounding box center [693, 440] width 206 height 29
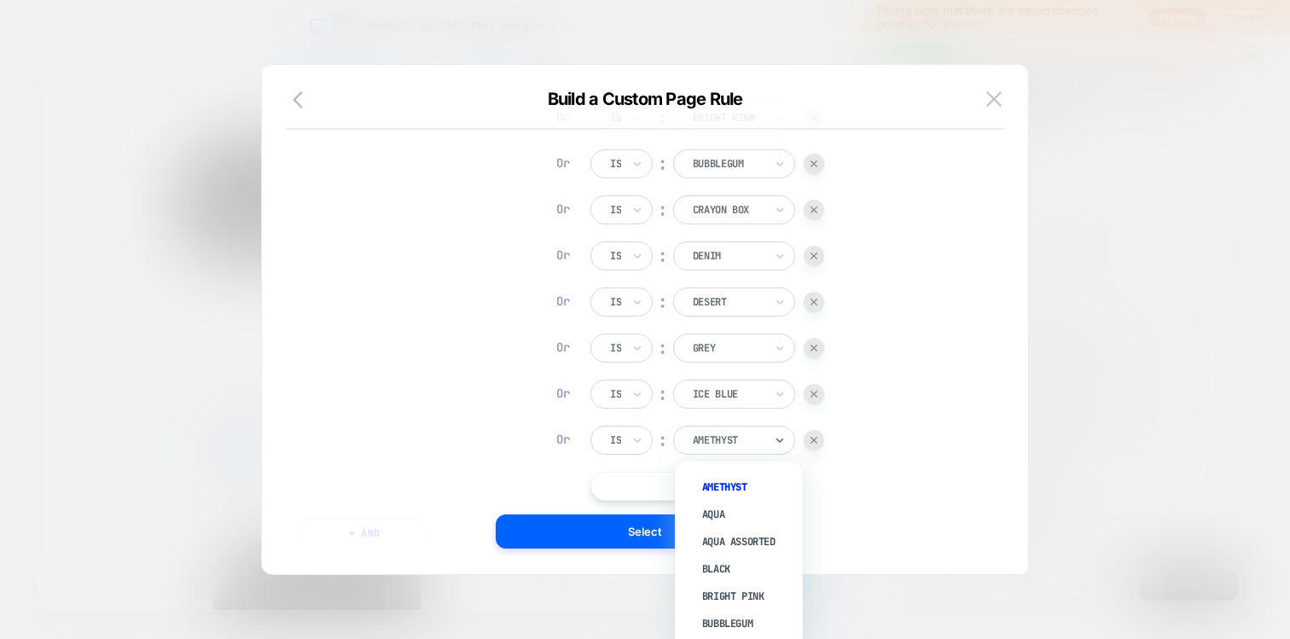
click at [723, 440] on div at bounding box center [728, 439] width 71 height 15
click at [728, 529] on div "Ice Pink" at bounding box center [747, 536] width 111 height 27
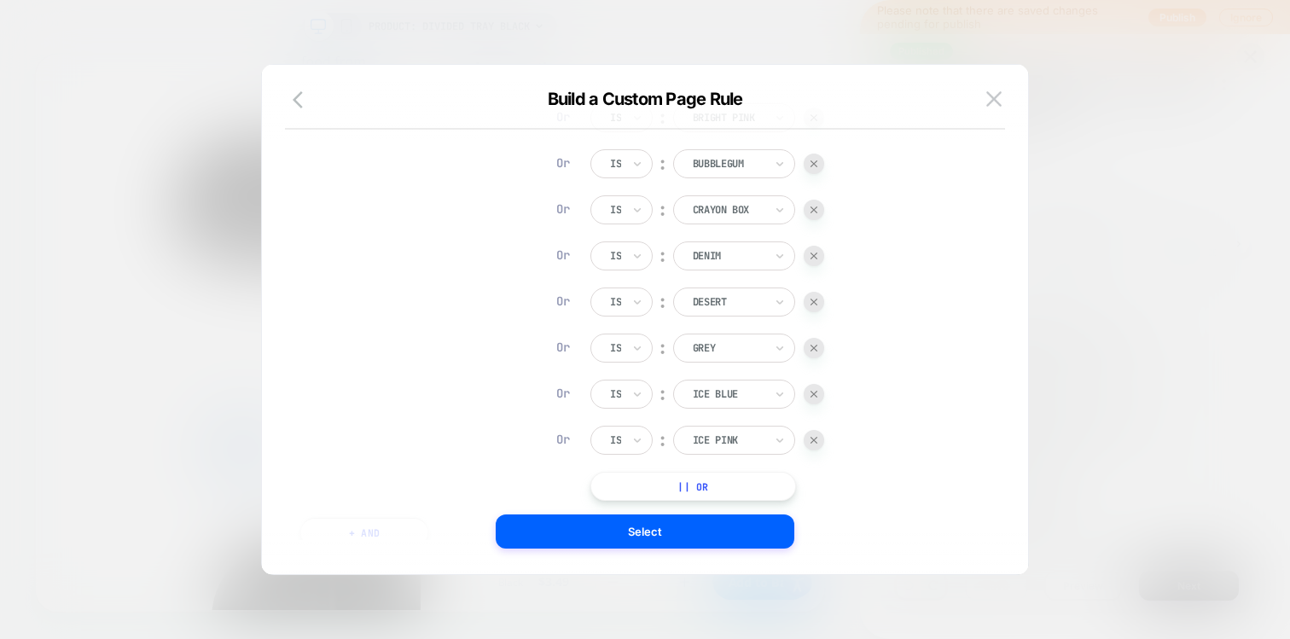
click at [705, 466] on div "Is ︰ Amethyst Or Is ︰ Aqua Or Is ︰ Aqua Assorted Or Is ︰ Black Or Is ︰ Bright P…" at bounding box center [708, 210] width 236 height 582
click at [701, 486] on button "|| Or" at bounding box center [693, 486] width 206 height 29
click at [719, 485] on div at bounding box center [728, 486] width 71 height 15
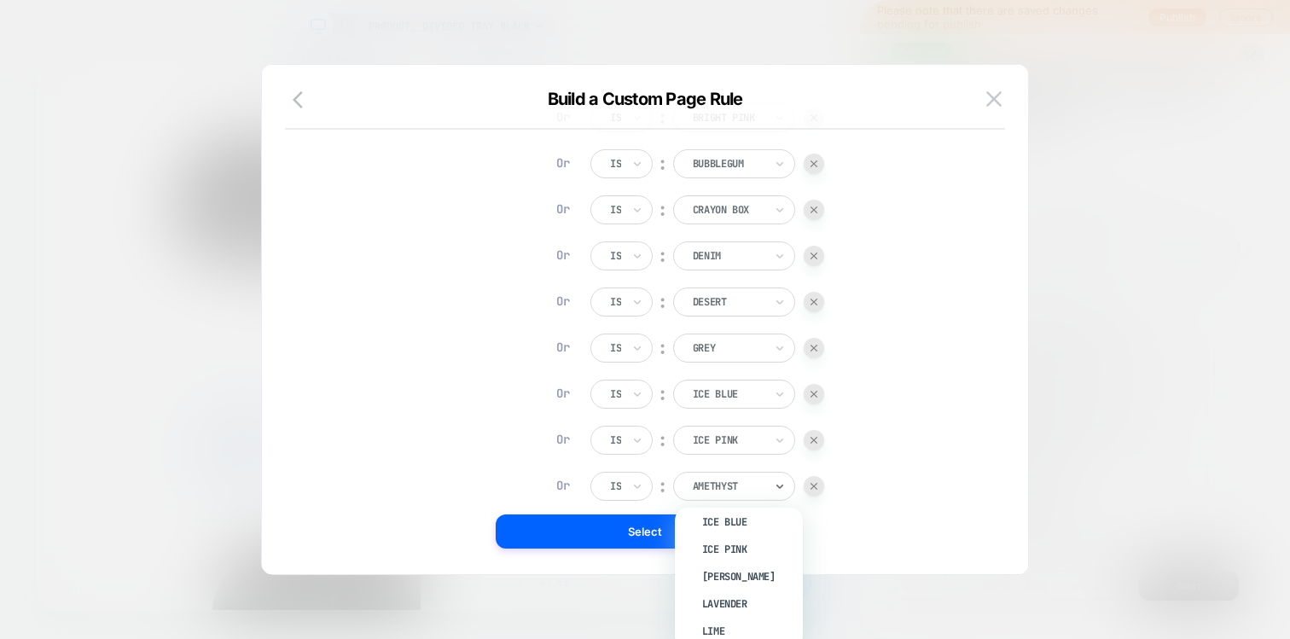
scroll to position [288, 0]
click at [719, 563] on div "Kelly Green" at bounding box center [747, 572] width 111 height 27
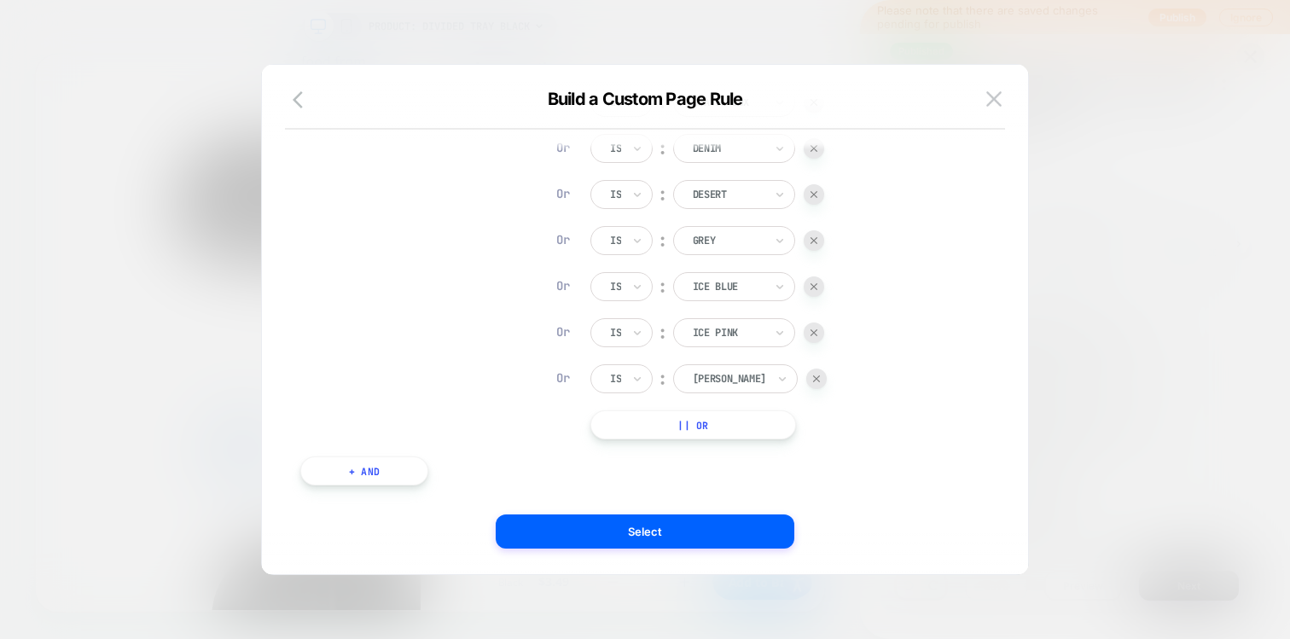
scroll to position [510, 0]
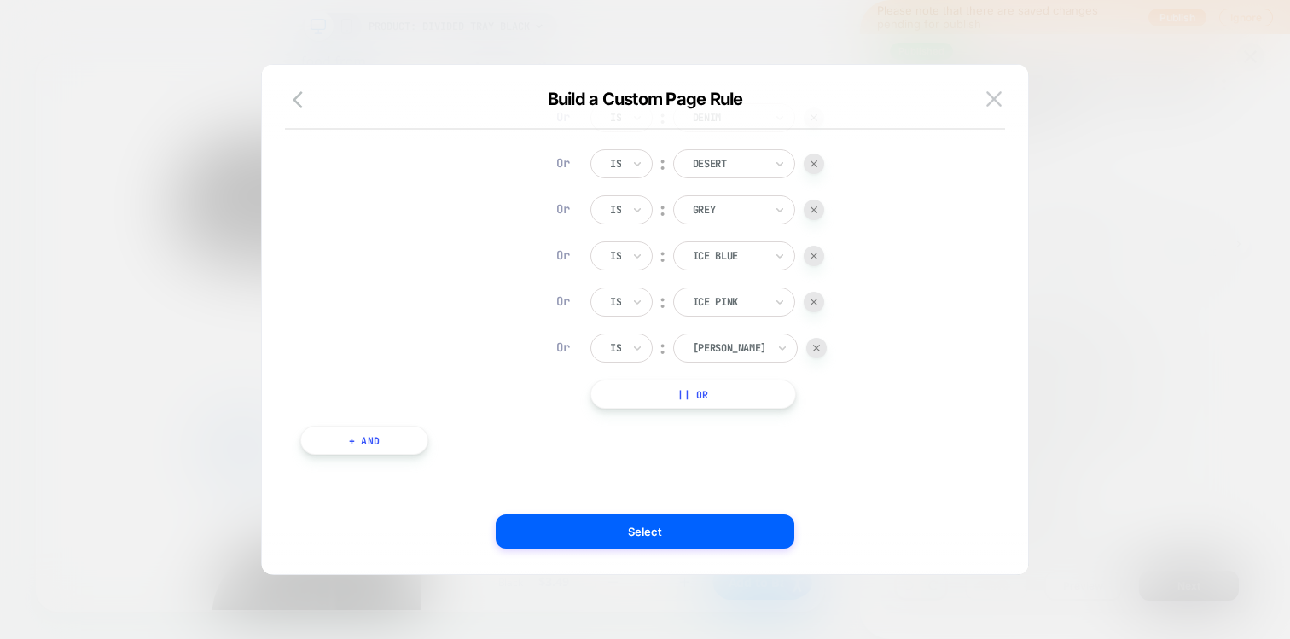
click at [691, 403] on button "|| Or" at bounding box center [693, 394] width 206 height 29
click at [703, 395] on div at bounding box center [728, 393] width 71 height 15
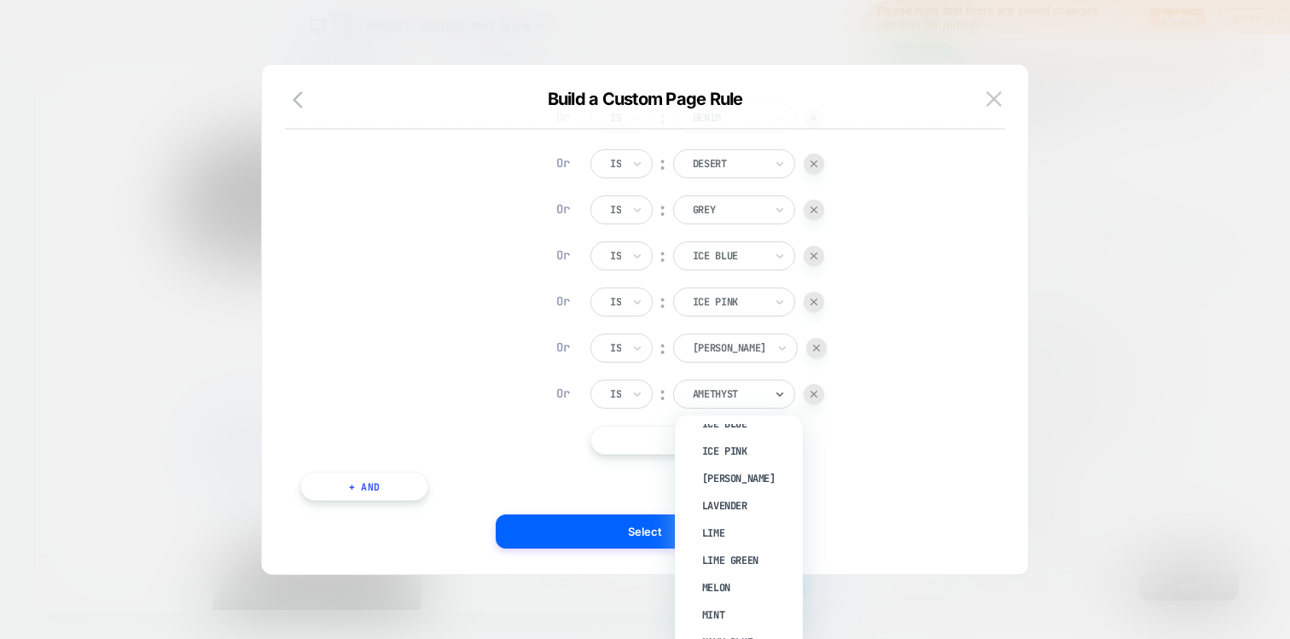
scroll to position [296, 0]
click at [719, 495] on div "Lavender" at bounding box center [747, 499] width 111 height 27
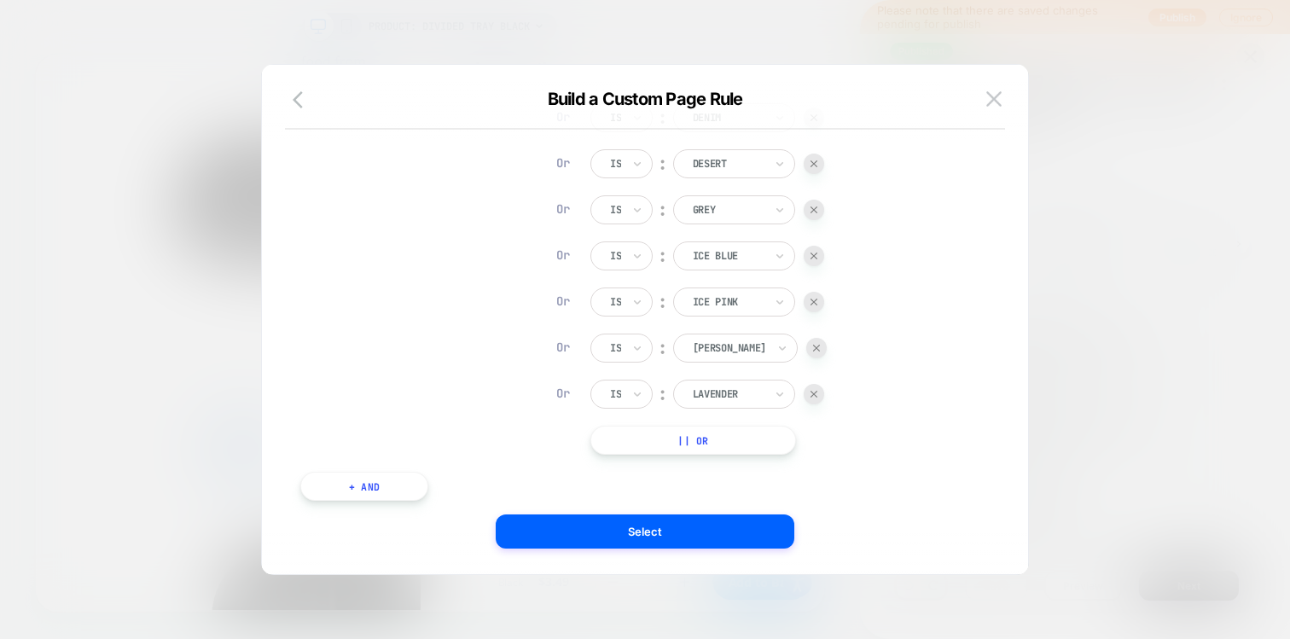
click at [704, 444] on button "|| Or" at bounding box center [693, 440] width 206 height 29
click at [721, 439] on div at bounding box center [728, 439] width 71 height 15
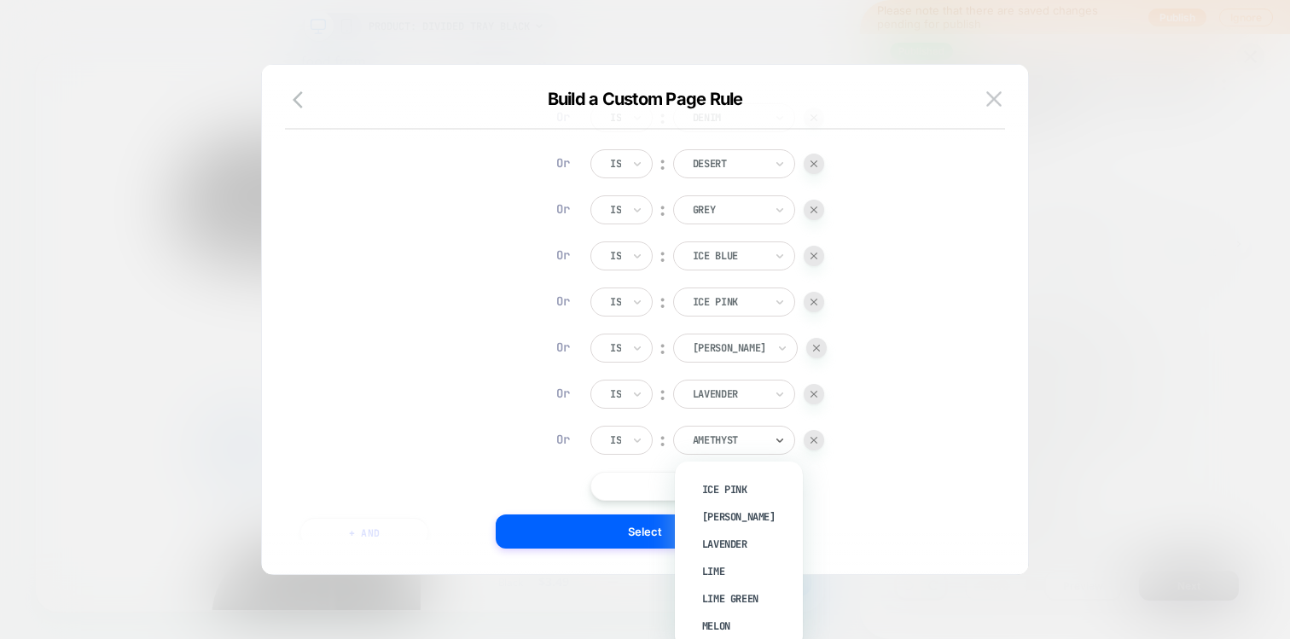
scroll to position [306, 0]
click at [714, 557] on div "Lime" at bounding box center [747, 562] width 111 height 27
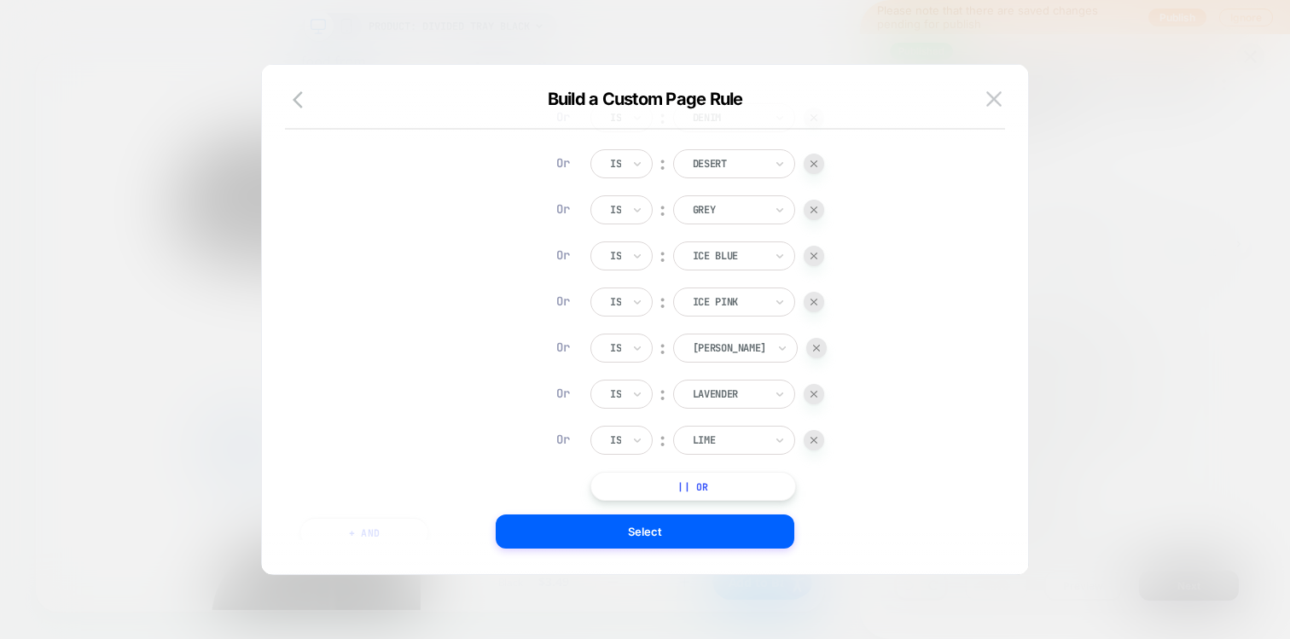
click at [714, 465] on div "Is ︰ Amethyst Or Is ︰ Aqua Or Is ︰ Aqua Assorted Or Is ︰ Black Or Is ︰ Bright P…" at bounding box center [708, 141] width 236 height 720
click at [706, 493] on button "|| Or" at bounding box center [693, 486] width 206 height 29
click at [724, 485] on div at bounding box center [728, 486] width 71 height 15
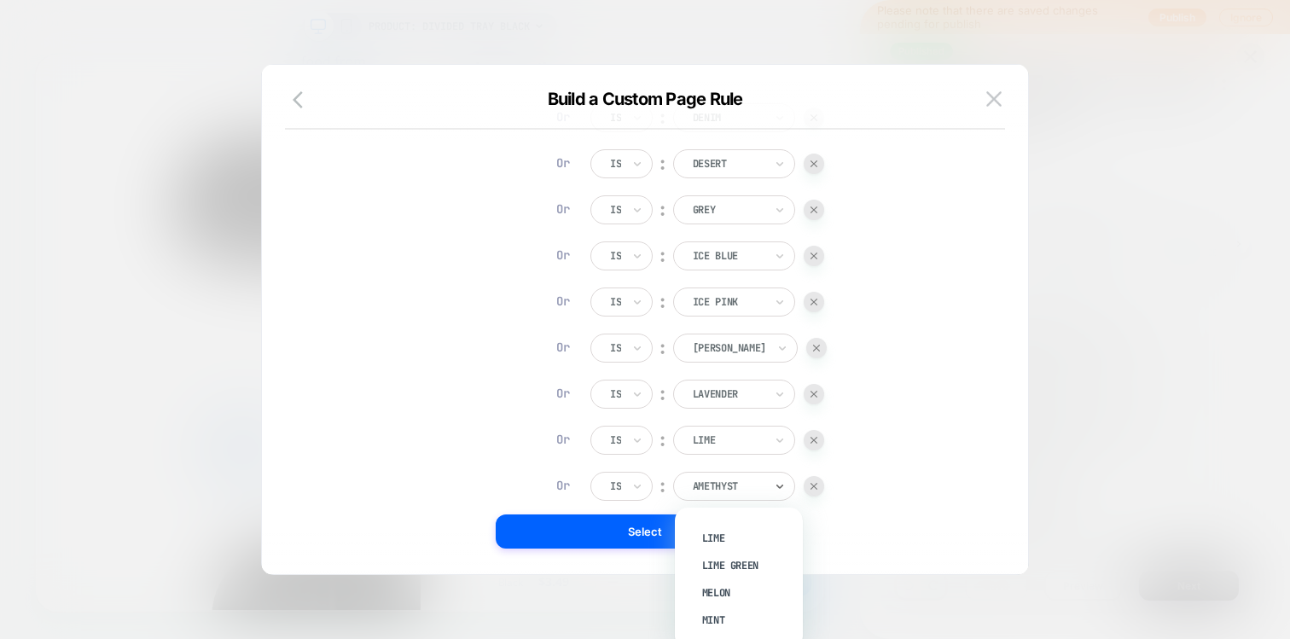
scroll to position [389, 0]
click at [719, 543] on div "Lime Green" at bounding box center [747, 553] width 111 height 27
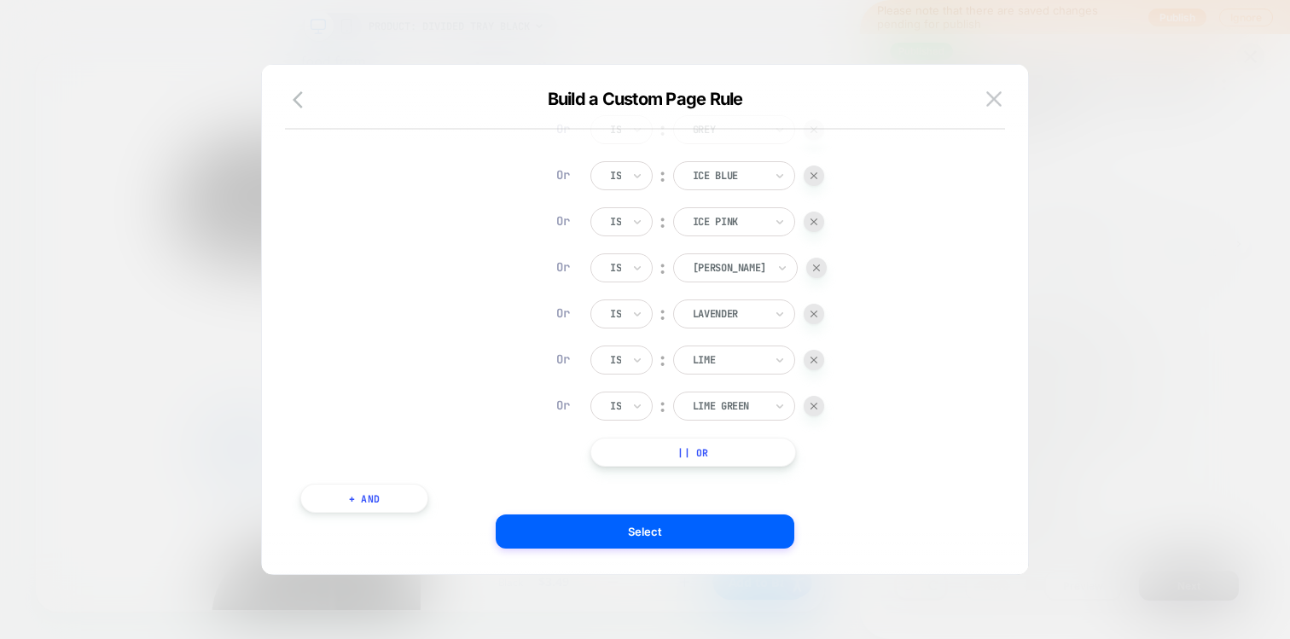
scroll to position [648, 0]
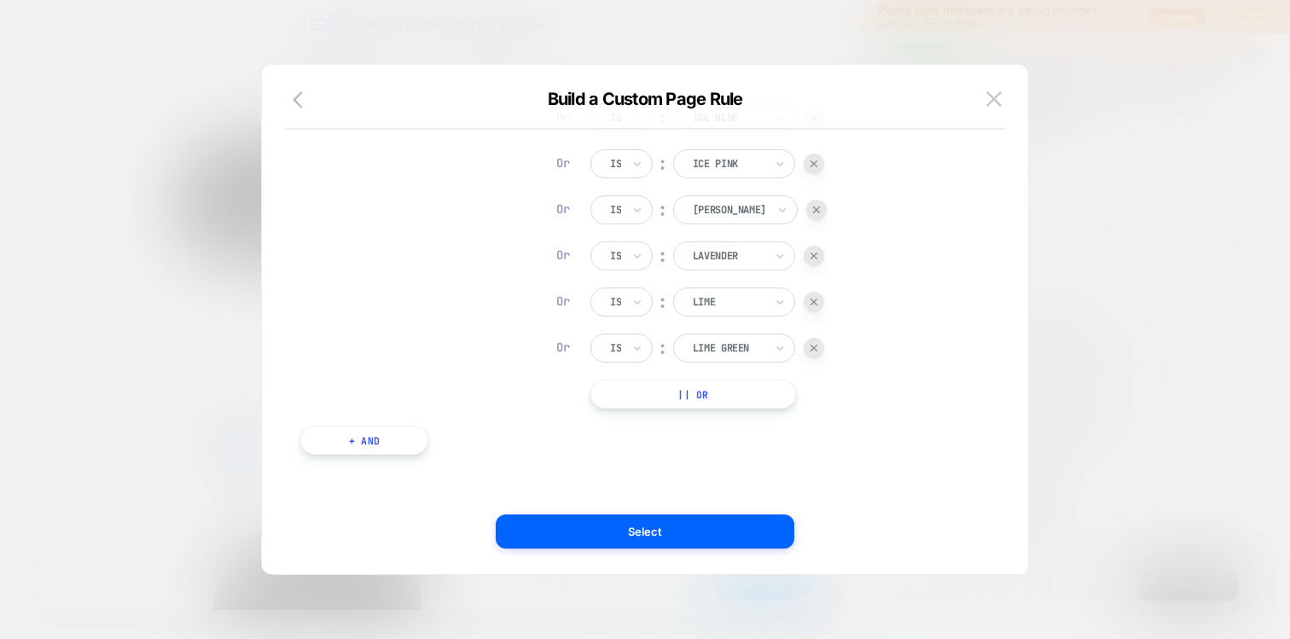
click at [681, 384] on button "|| Or" at bounding box center [693, 394] width 206 height 29
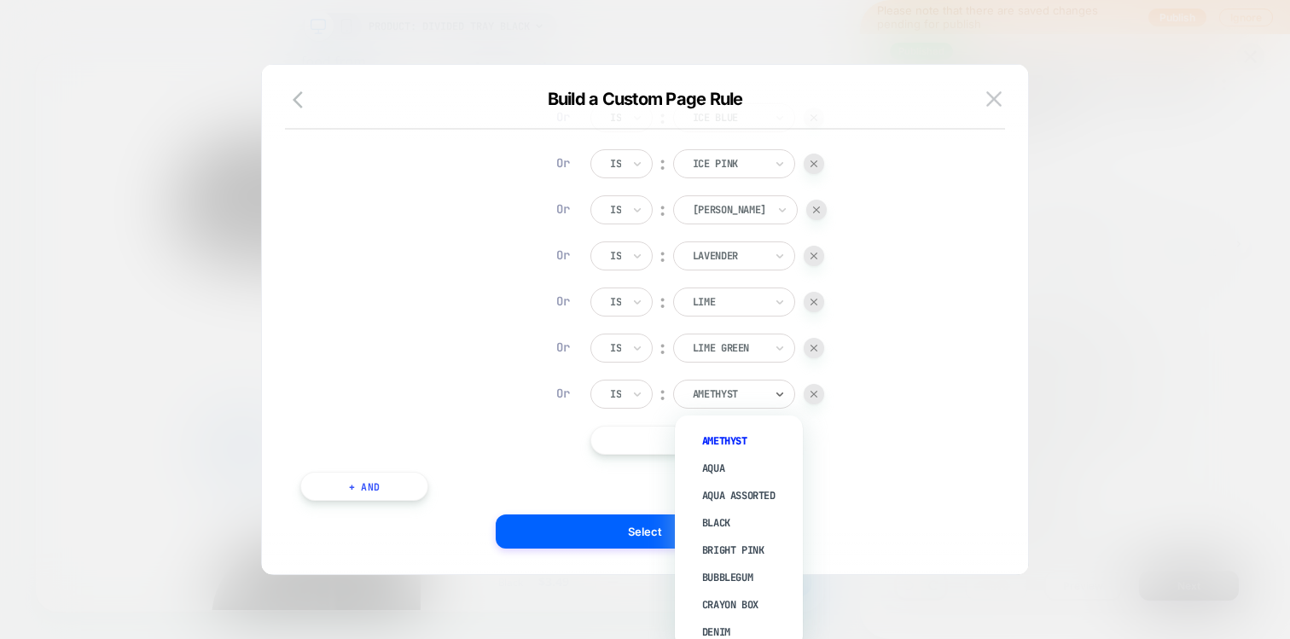
click at [703, 408] on div "Amethyst" at bounding box center [734, 394] width 122 height 29
click at [713, 520] on div "Melon" at bounding box center [747, 524] width 111 height 27
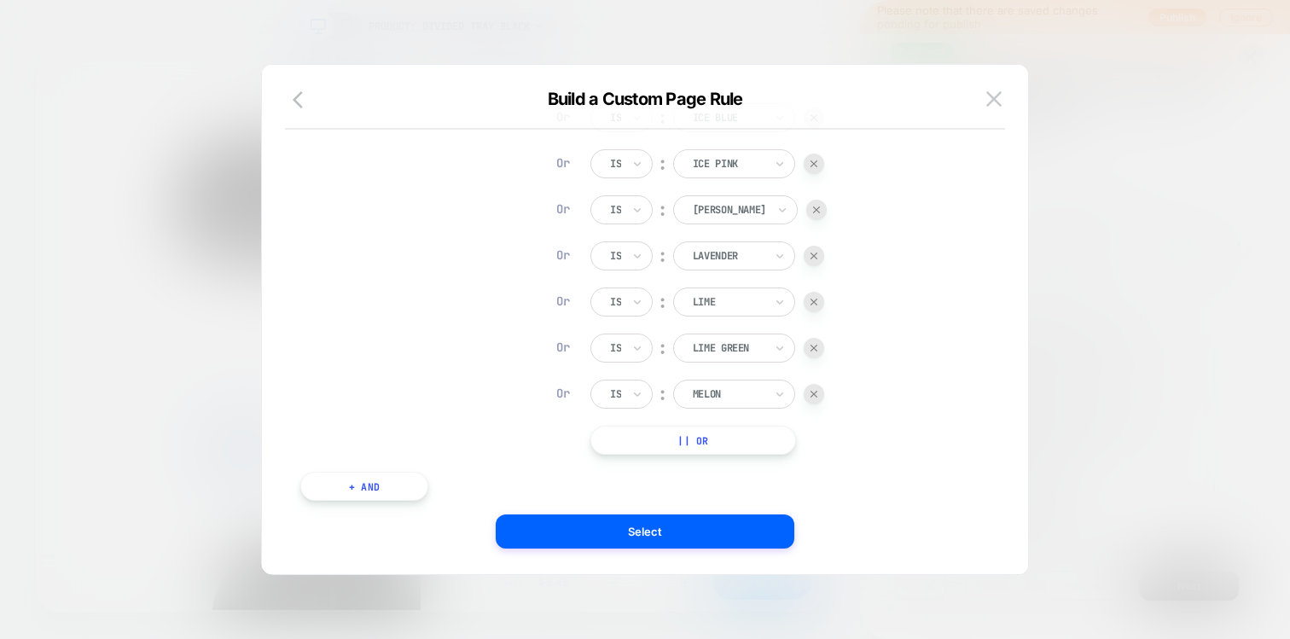
click at [702, 444] on button "|| Or" at bounding box center [693, 440] width 206 height 29
click at [718, 439] on div at bounding box center [728, 439] width 71 height 15
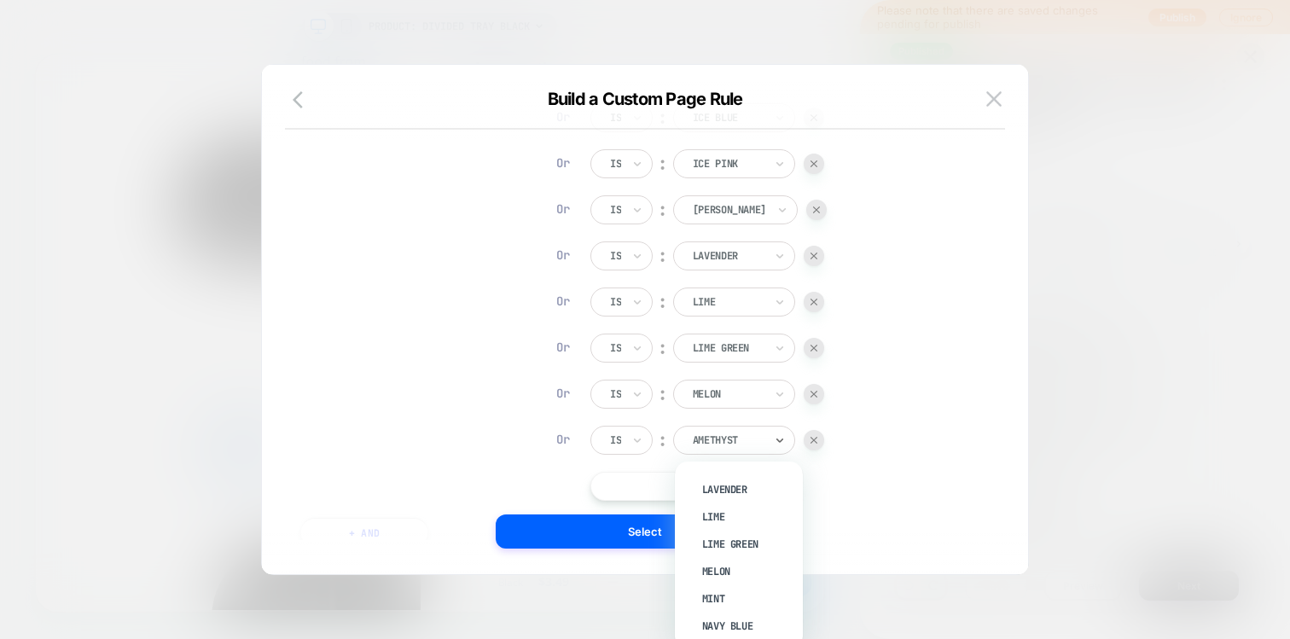
scroll to position [384, 0]
click at [721, 526] on div "Melon" at bounding box center [747, 539] width 111 height 27
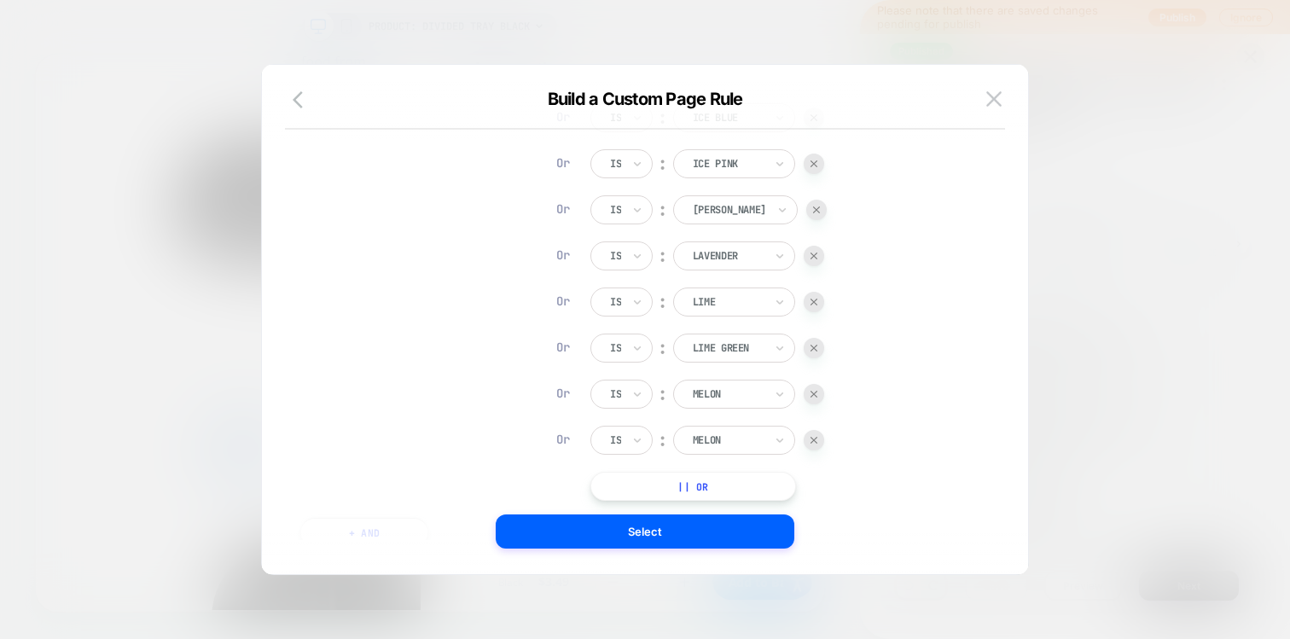
click at [694, 467] on div "Is ︰ Amethyst Or Is ︰ Aqua Or Is ︰ Aqua Assorted Or Is ︰ Black Or Is ︰ Bright P…" at bounding box center [708, 72] width 236 height 858
click at [694, 487] on button "|| Or" at bounding box center [693, 486] width 206 height 29
click at [726, 492] on div at bounding box center [728, 486] width 71 height 15
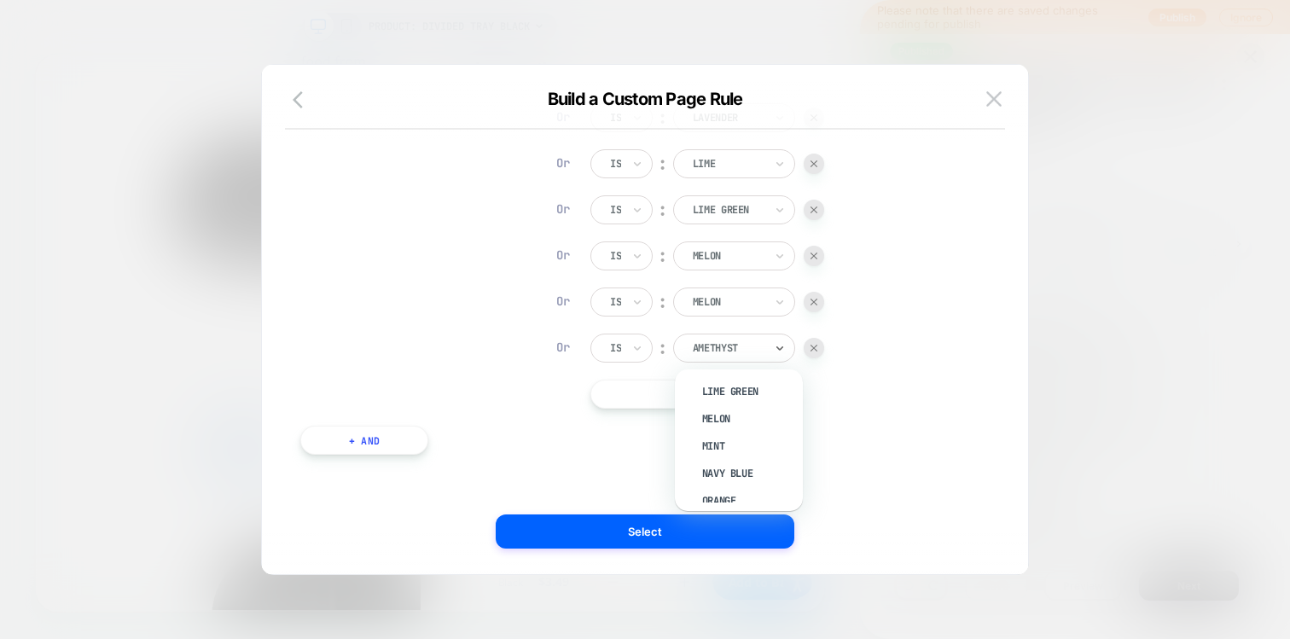
scroll to position [411, 0]
click at [720, 464] on div "Navy Blue" at bounding box center [747, 474] width 111 height 27
click at [707, 390] on button "|| Or" at bounding box center [693, 394] width 206 height 29
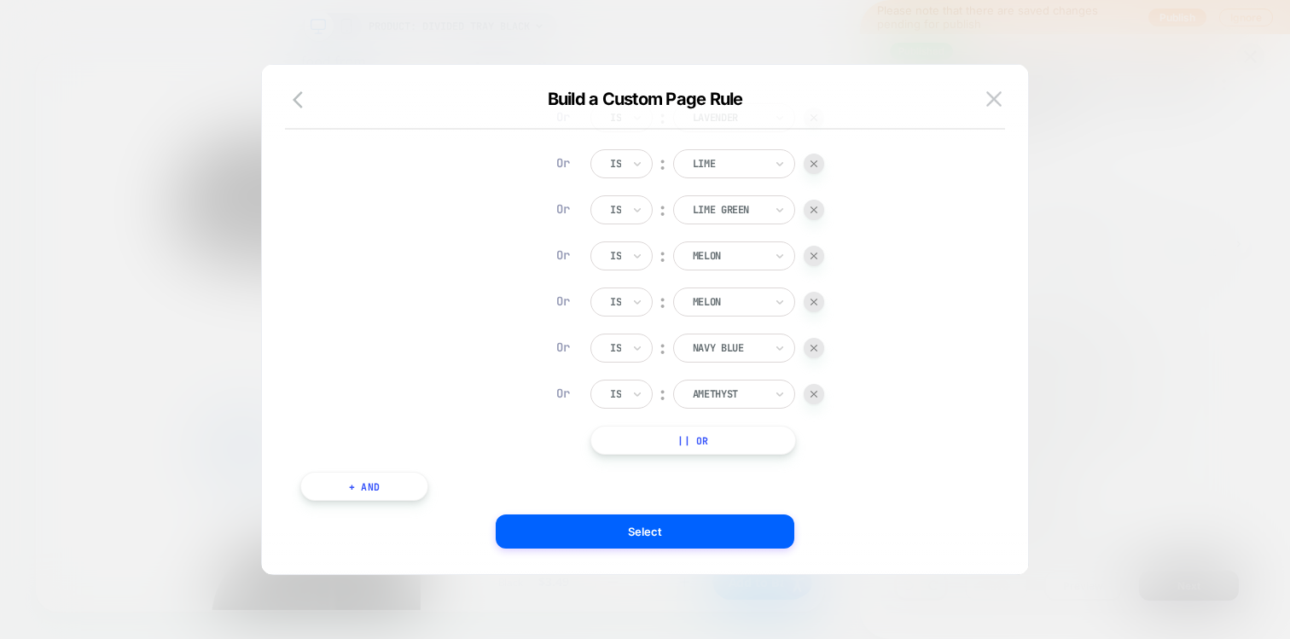
click at [724, 307] on div at bounding box center [728, 301] width 71 height 15
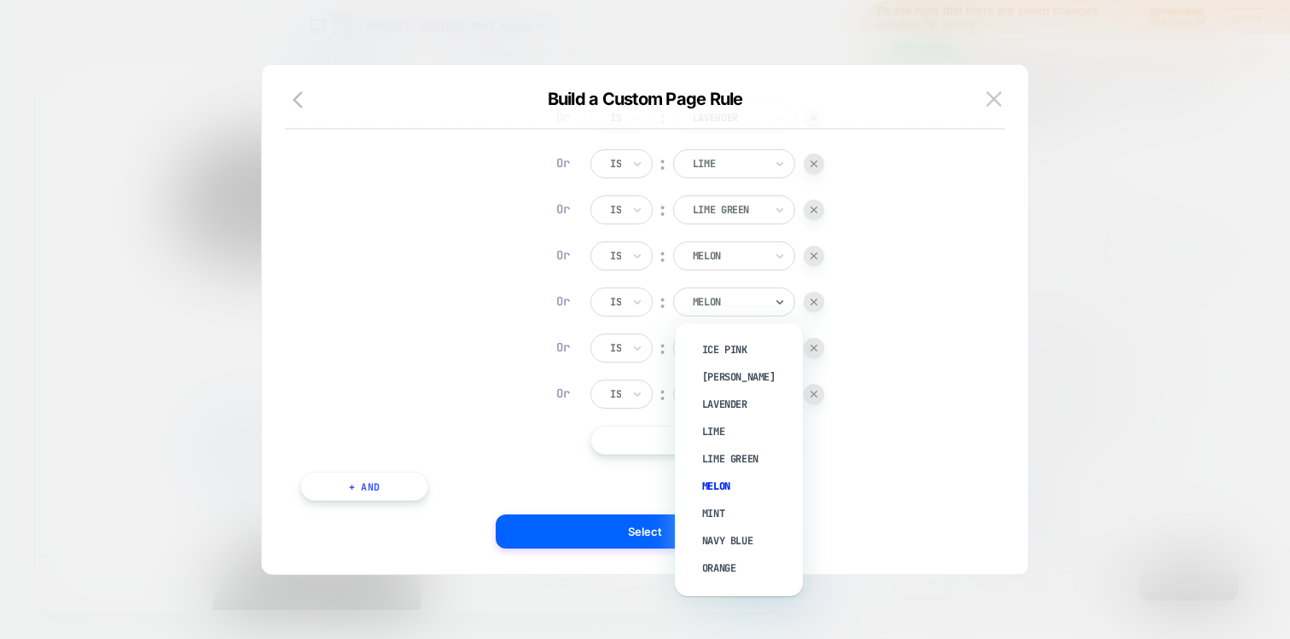
scroll to position [316, 0]
click at [717, 485] on div "Mint" at bounding box center [747, 497] width 111 height 27
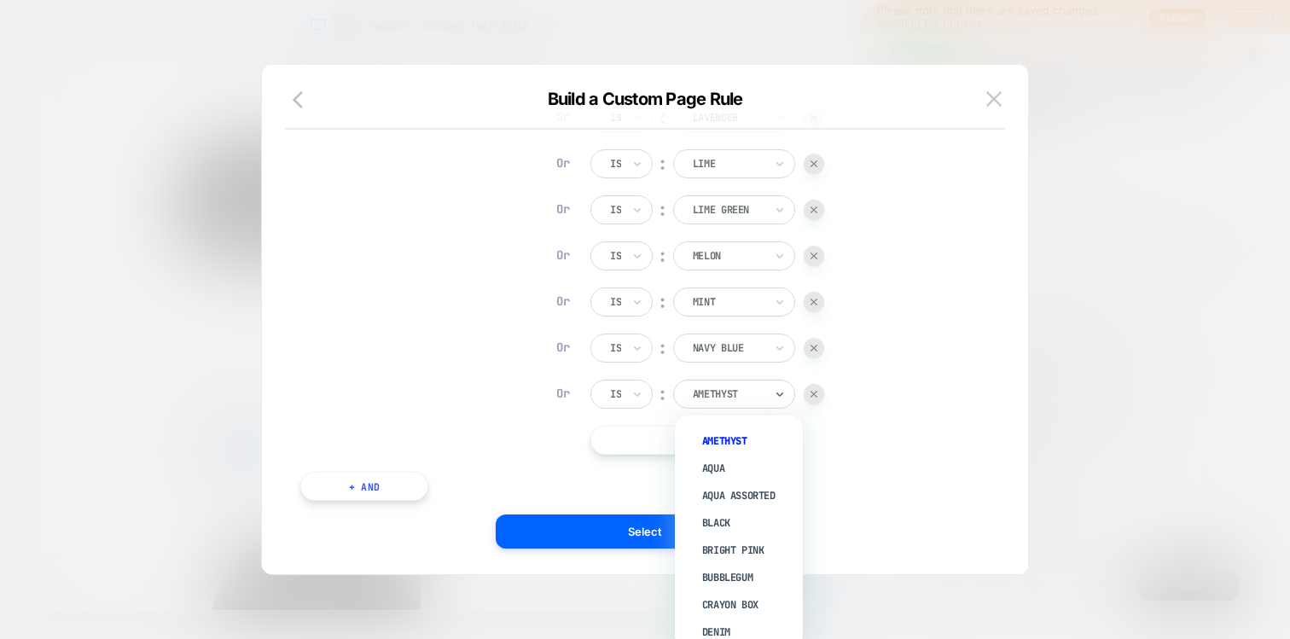
click at [718, 391] on div at bounding box center [728, 393] width 71 height 15
click at [717, 489] on div "Orange" at bounding box center [747, 496] width 111 height 27
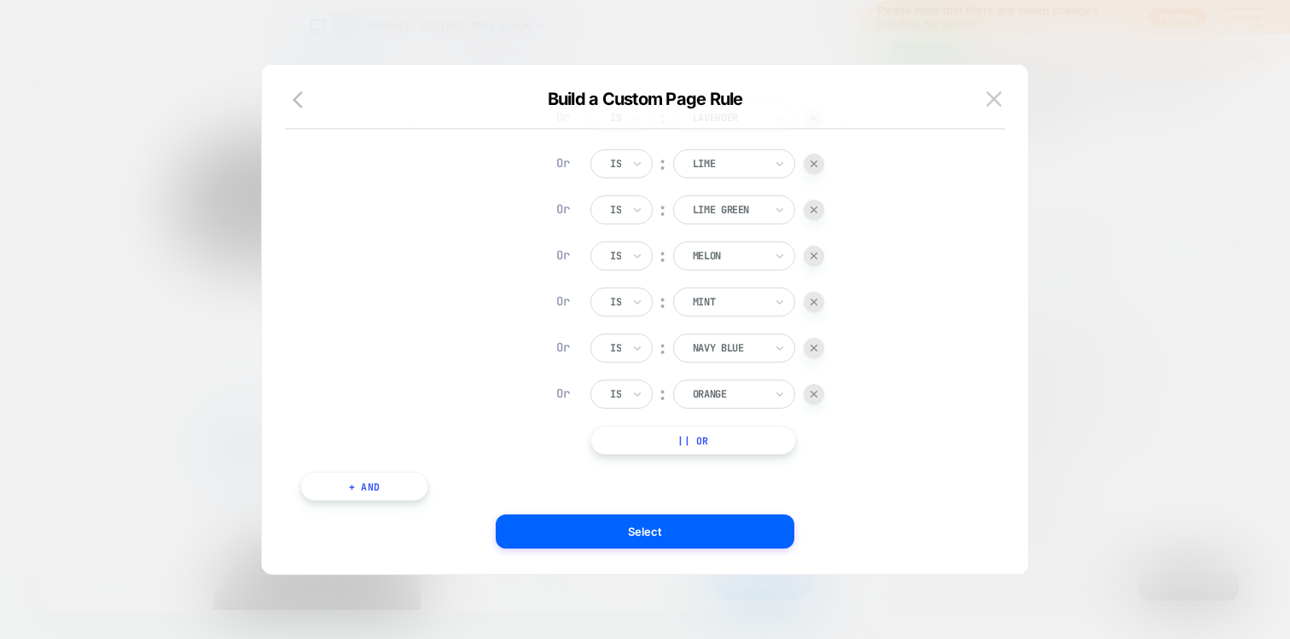
click at [715, 433] on button "|| Or" at bounding box center [693, 440] width 206 height 29
click at [713, 465] on div "Is ︰ Amethyst Or Is ︰ Aqua Or Is ︰ Aqua Assorted Or Is ︰ Black Or Is ︰ Bright P…" at bounding box center [708, 2] width 236 height 996
click at [715, 449] on div "Amethyst" at bounding box center [728, 440] width 74 height 19
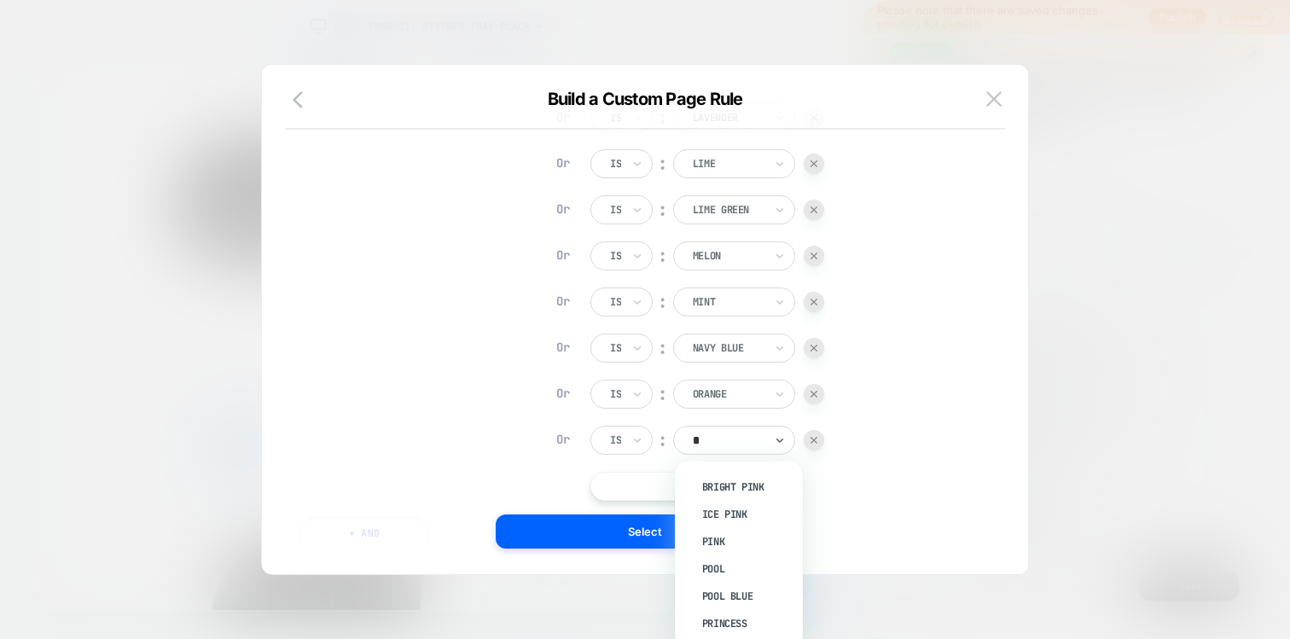
type input "**"
click at [711, 538] on div "Pink" at bounding box center [747, 541] width 111 height 27
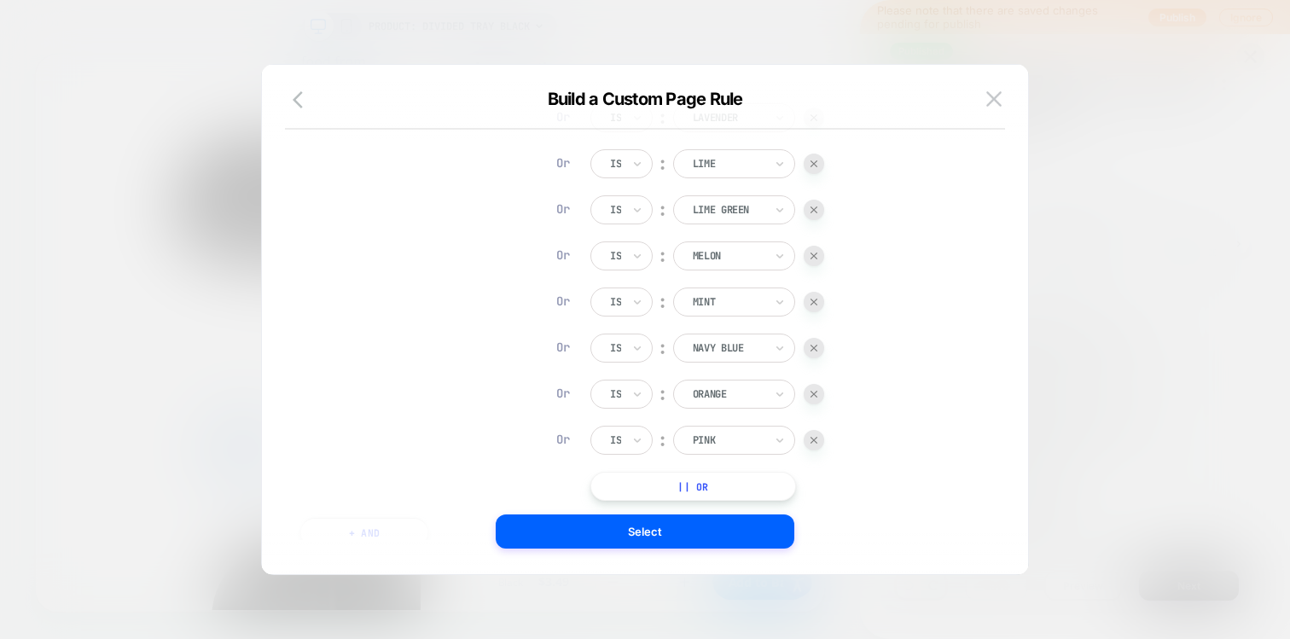
click at [711, 482] on button "|| Or" at bounding box center [693, 486] width 206 height 29
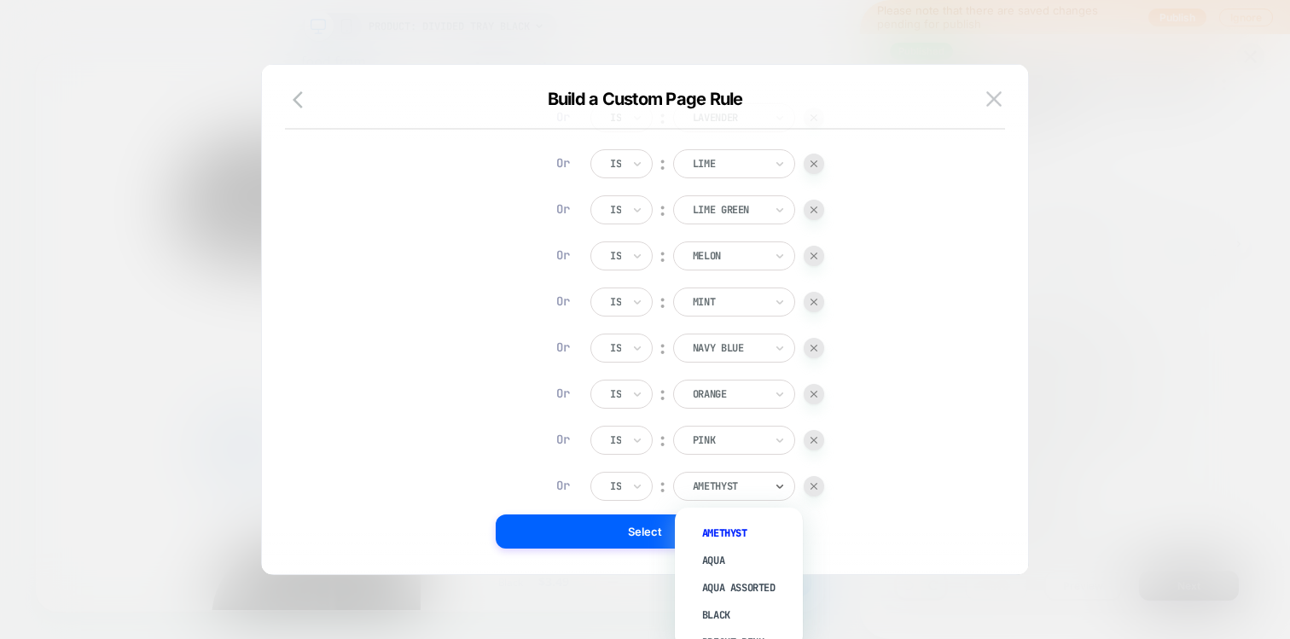
click at [706, 483] on div at bounding box center [728, 486] width 71 height 15
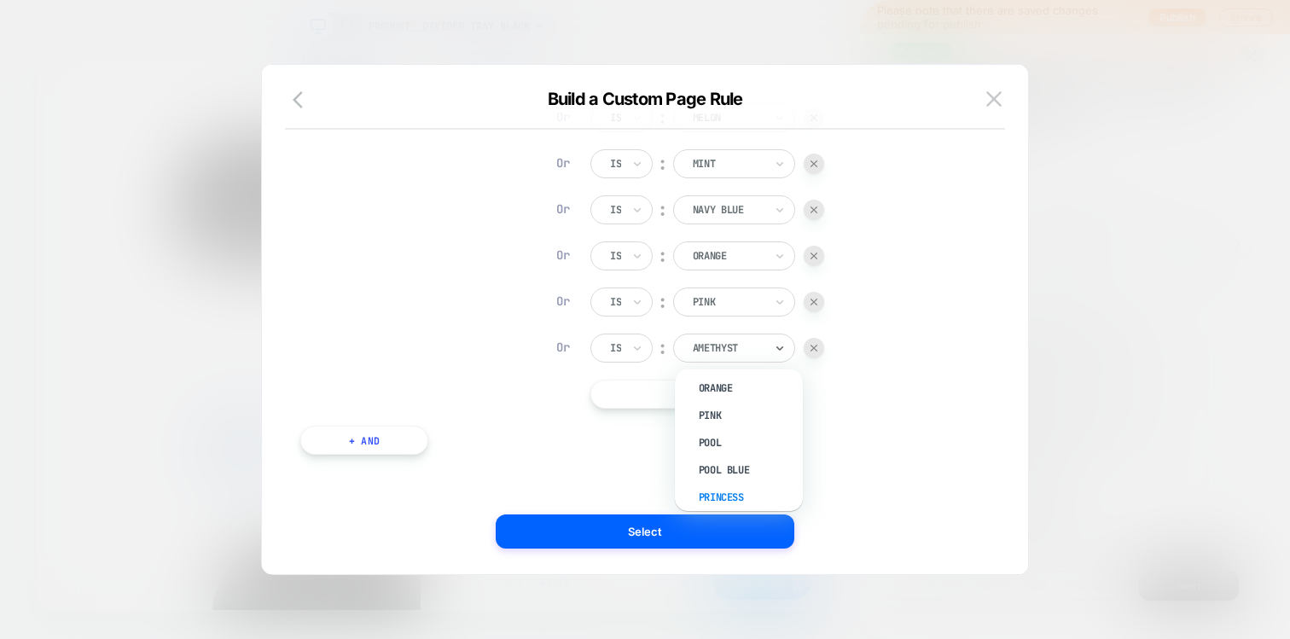
scroll to position [521, 3]
click at [710, 437] on div "Pool" at bounding box center [743, 446] width 111 height 27
click at [706, 398] on button "|| Or" at bounding box center [693, 394] width 206 height 29
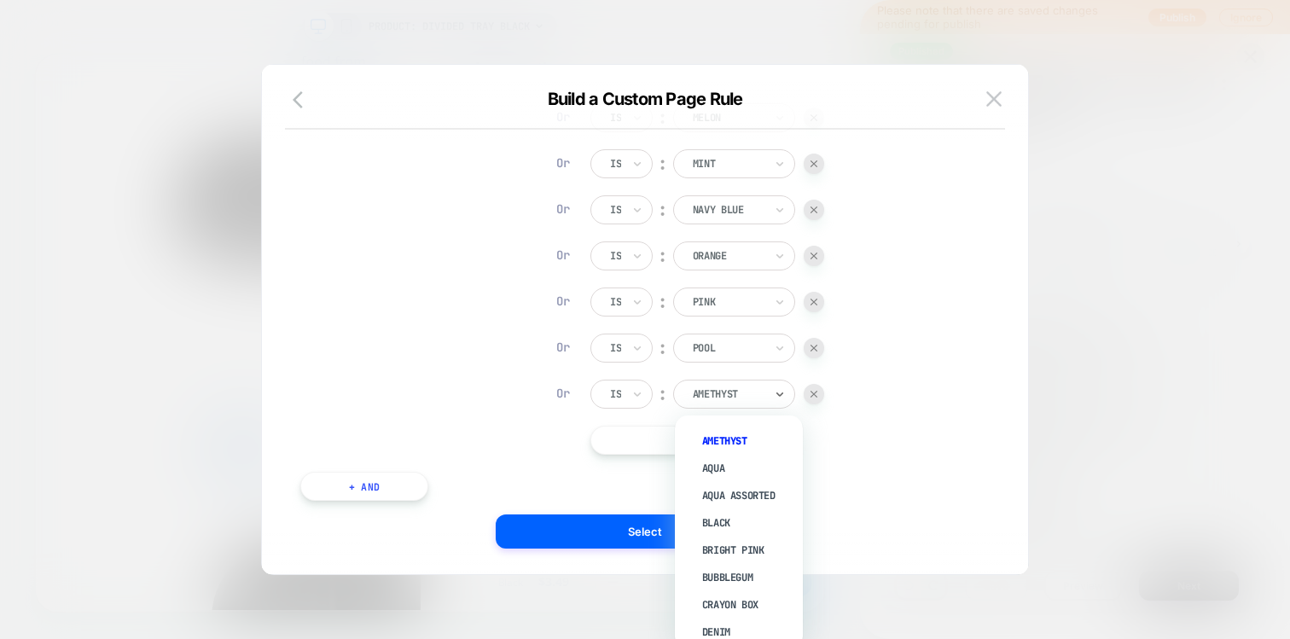
click at [716, 397] on div at bounding box center [728, 393] width 71 height 15
type input "**"
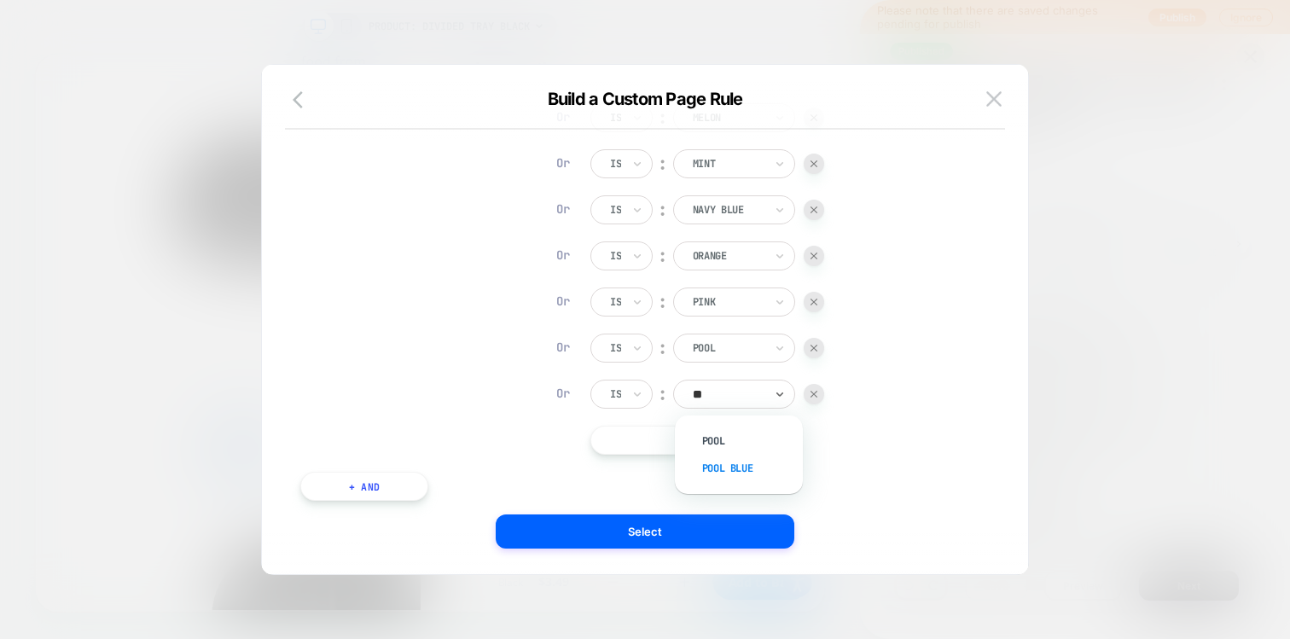
click at [712, 461] on div "Pool Blue" at bounding box center [747, 468] width 111 height 27
click at [708, 441] on button "|| Or" at bounding box center [693, 440] width 206 height 29
click at [710, 428] on div "Amethyst" at bounding box center [734, 440] width 122 height 29
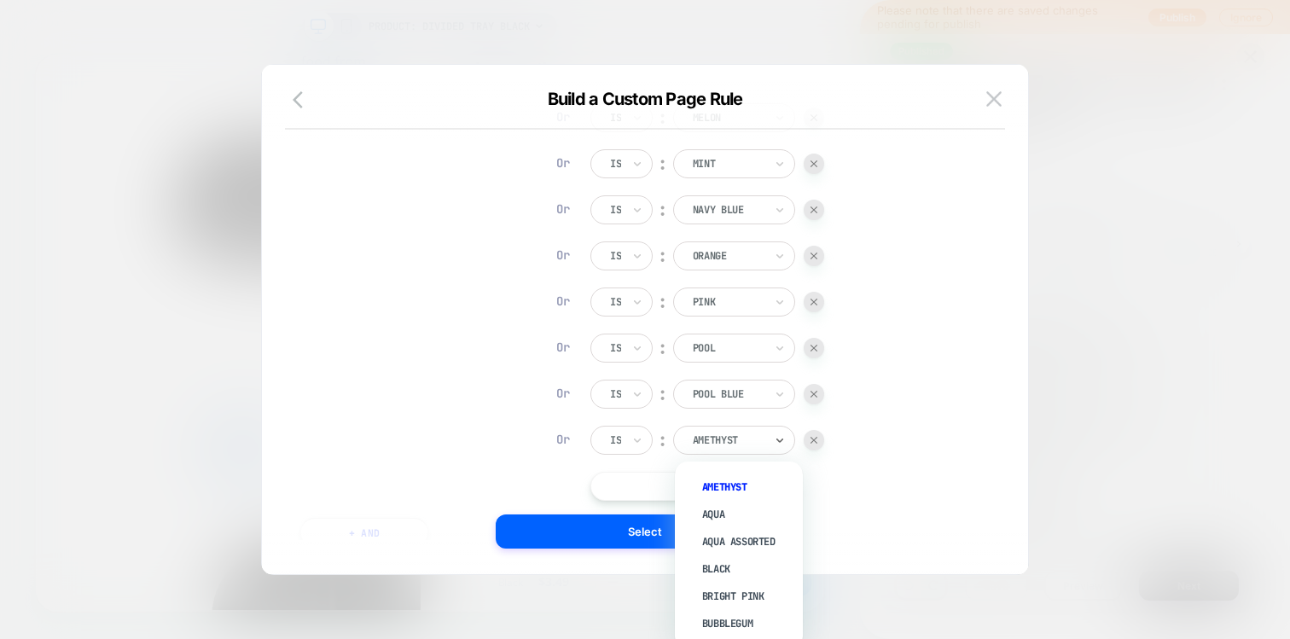
type input "*"
click at [711, 610] on div "Princess" at bounding box center [747, 623] width 111 height 27
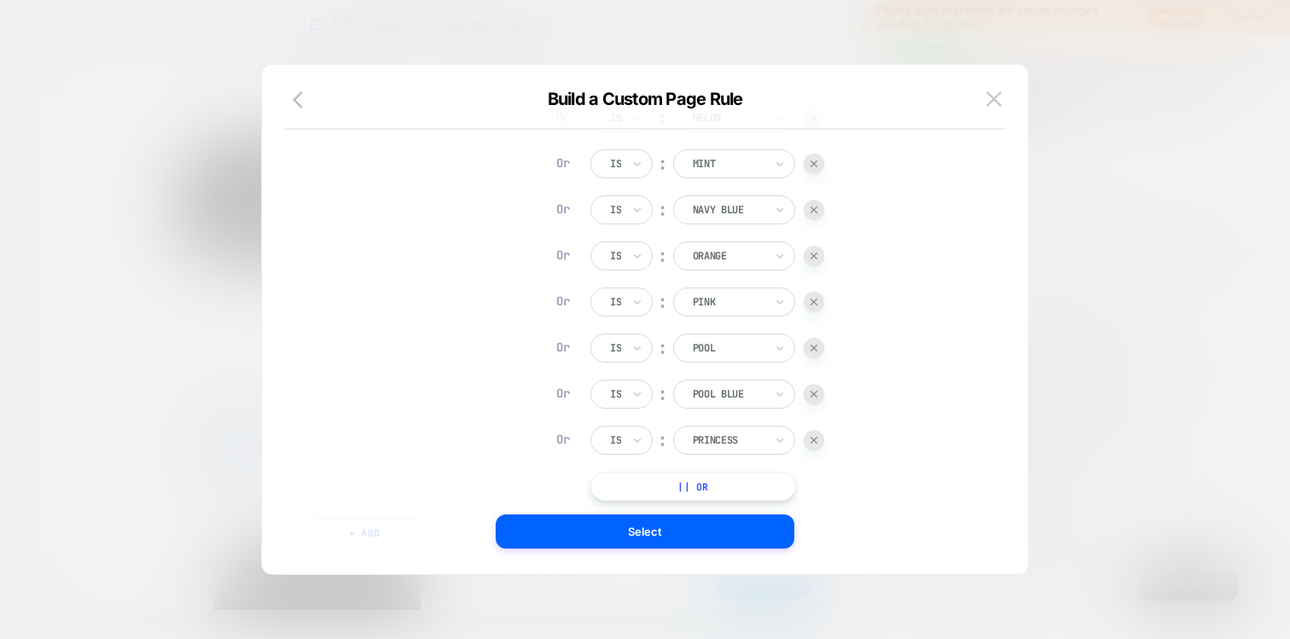
click at [724, 481] on button "|| Or" at bounding box center [693, 486] width 206 height 29
click at [726, 479] on div at bounding box center [728, 486] width 71 height 15
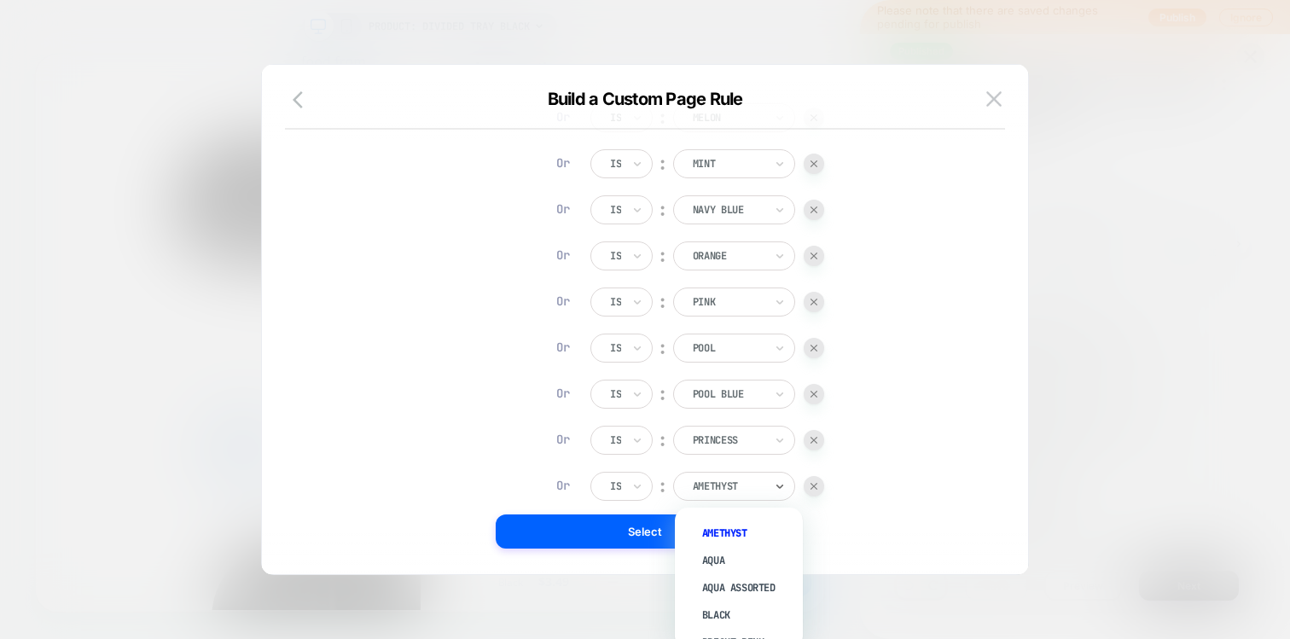
type input "*"
click at [717, 625] on div "Purple" at bounding box center [747, 626] width 111 height 27
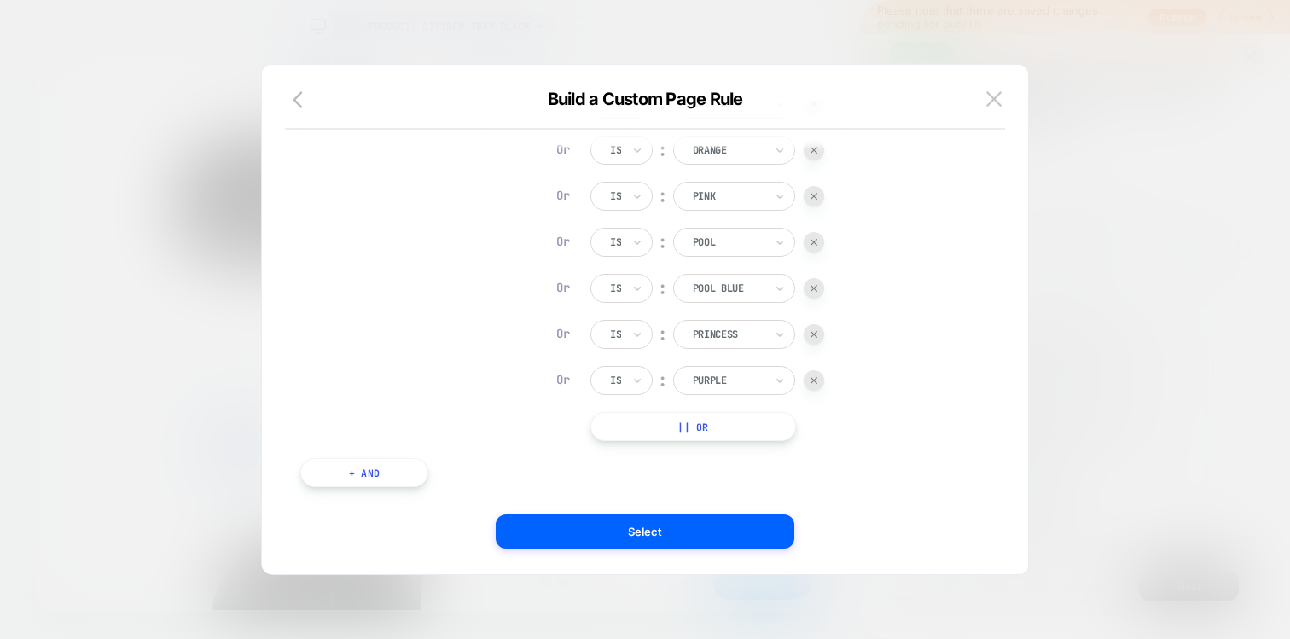
scroll to position [1043, 0]
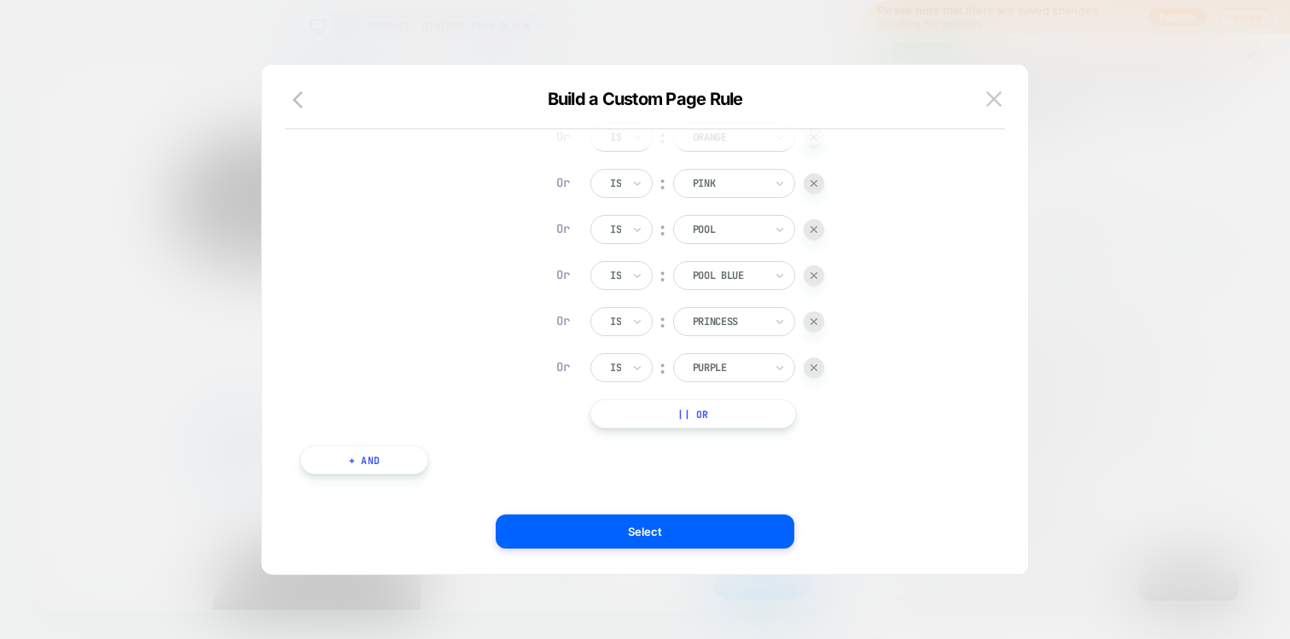
click at [702, 426] on button "|| Or" at bounding box center [693, 413] width 206 height 29
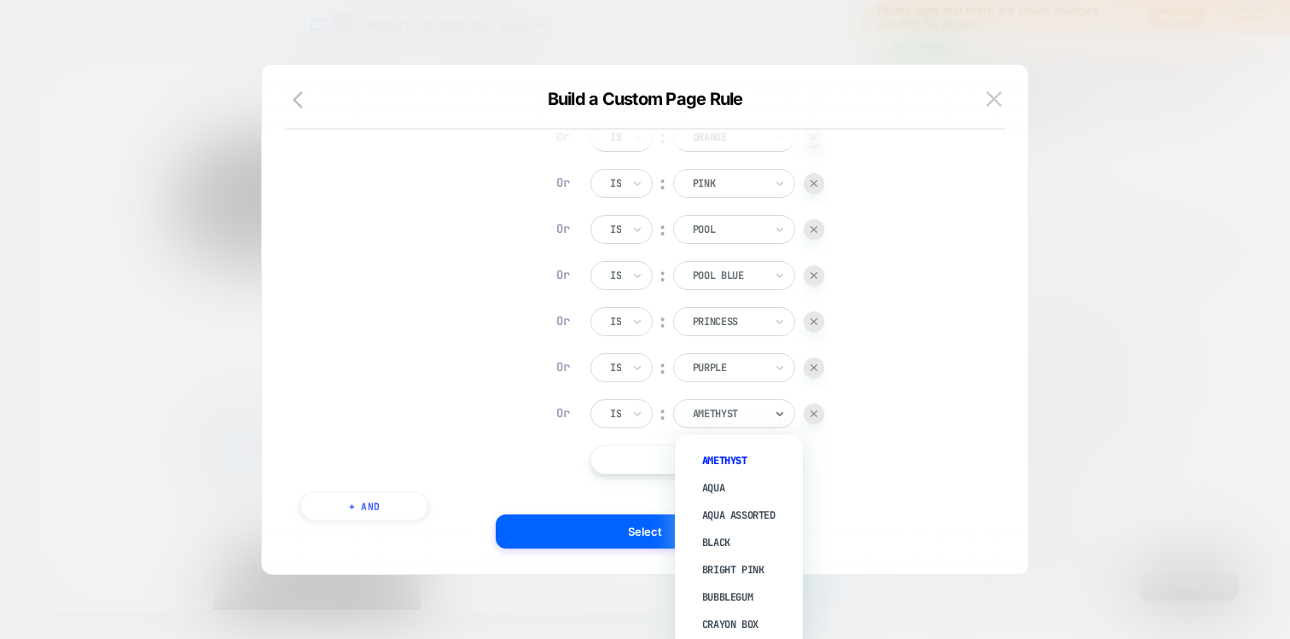
click at [709, 409] on div at bounding box center [728, 413] width 71 height 15
click at [714, 543] on div "Red" at bounding box center [747, 556] width 111 height 27
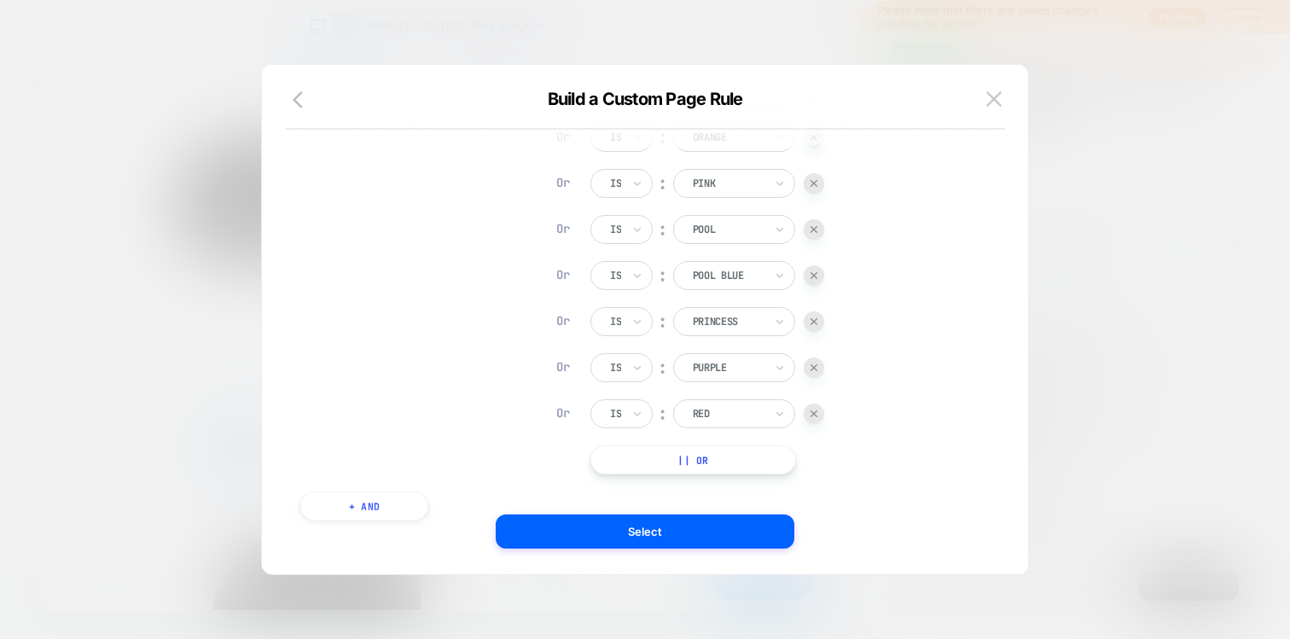
click at [713, 457] on button "|| Or" at bounding box center [693, 459] width 206 height 29
click at [708, 463] on div at bounding box center [728, 459] width 71 height 15
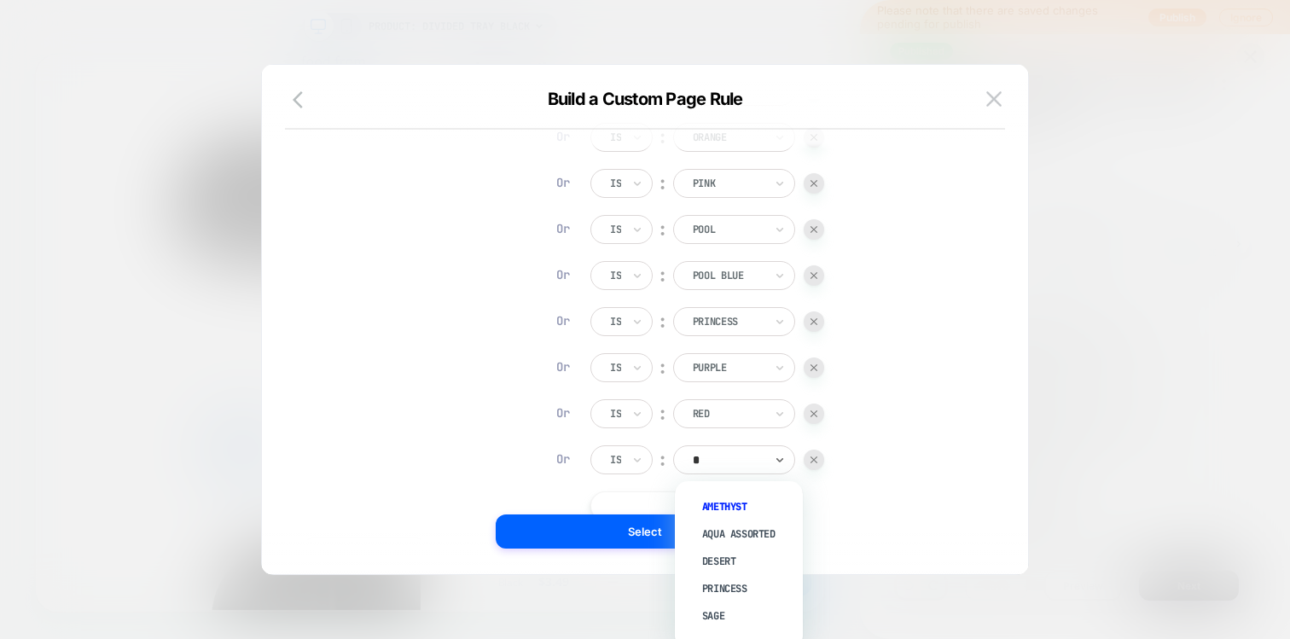
type input "**"
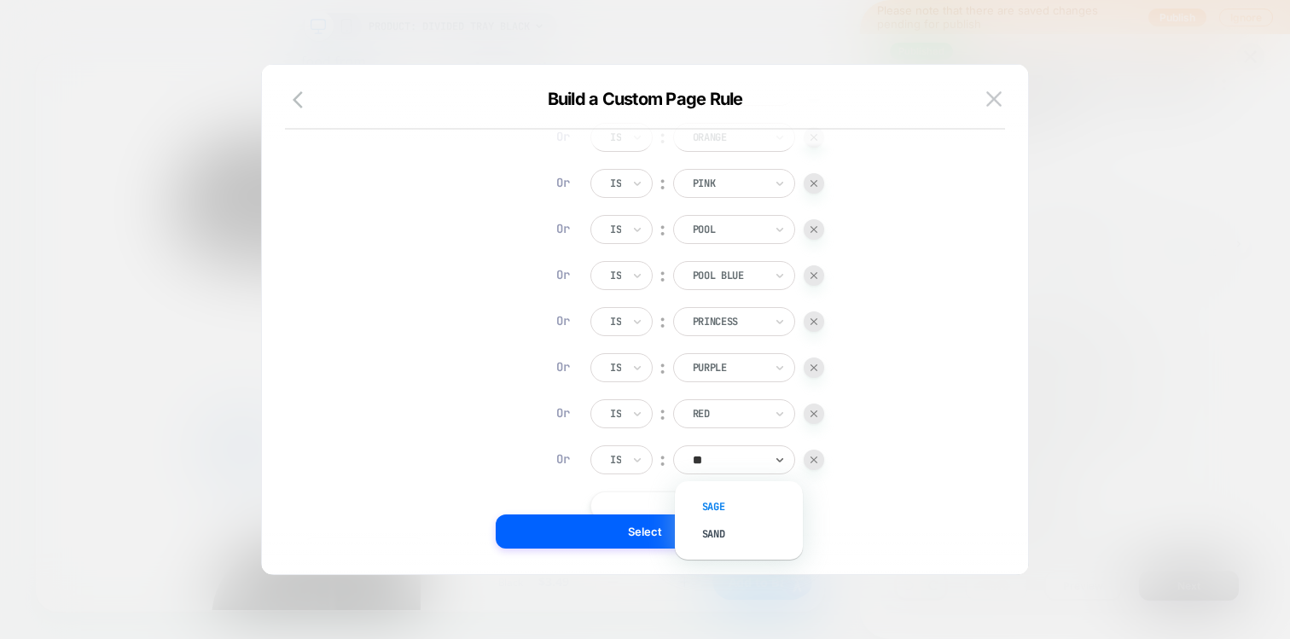
click at [712, 500] on div "Sage" at bounding box center [747, 506] width 111 height 27
click at [701, 512] on button "|| Or" at bounding box center [693, 505] width 206 height 29
click at [712, 498] on div at bounding box center [728, 505] width 71 height 15
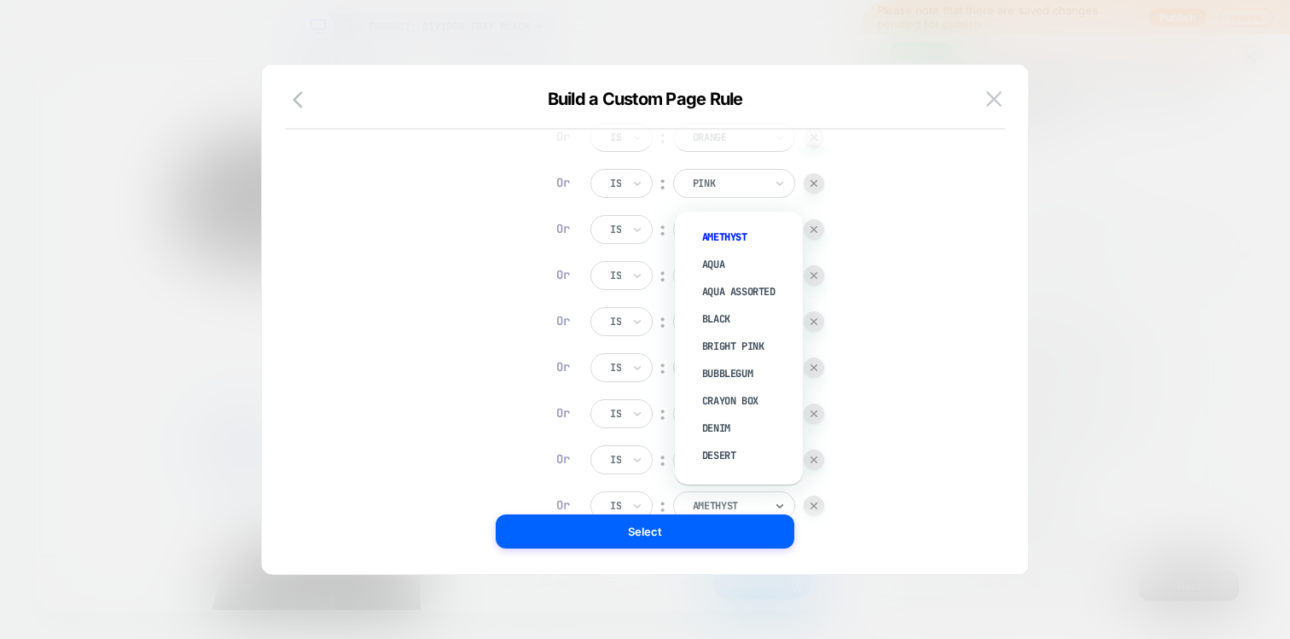
scroll to position [26, 0]
type input "**"
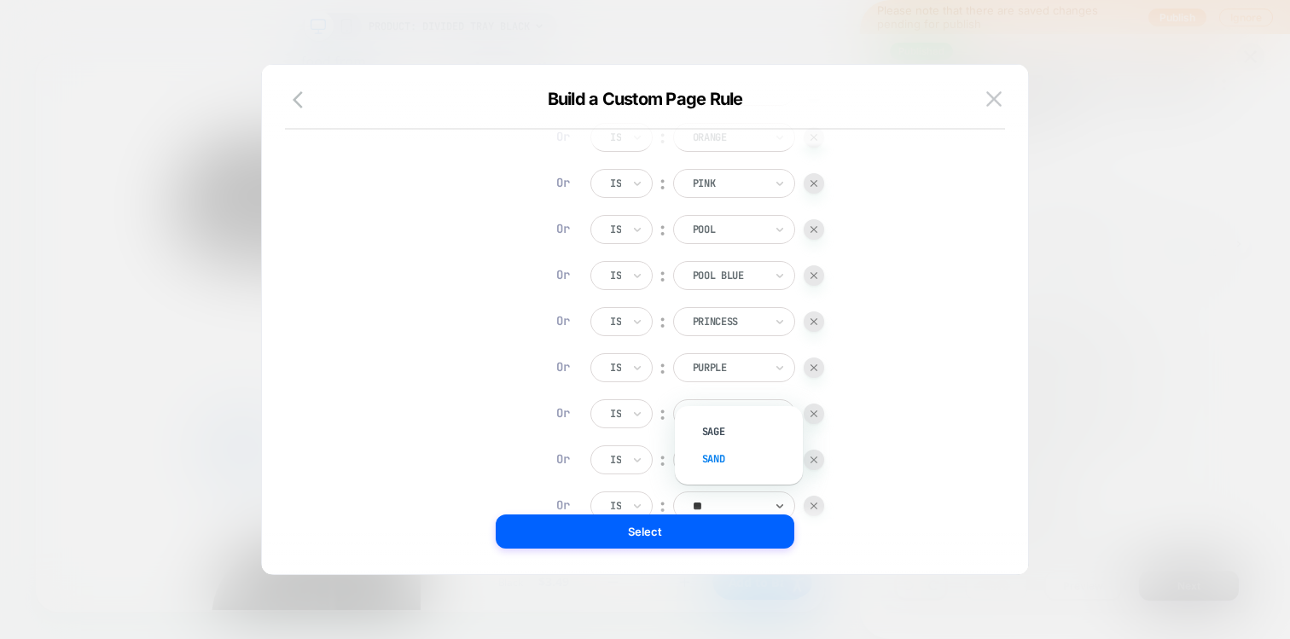
click at [711, 454] on div "Sand" at bounding box center [747, 458] width 111 height 27
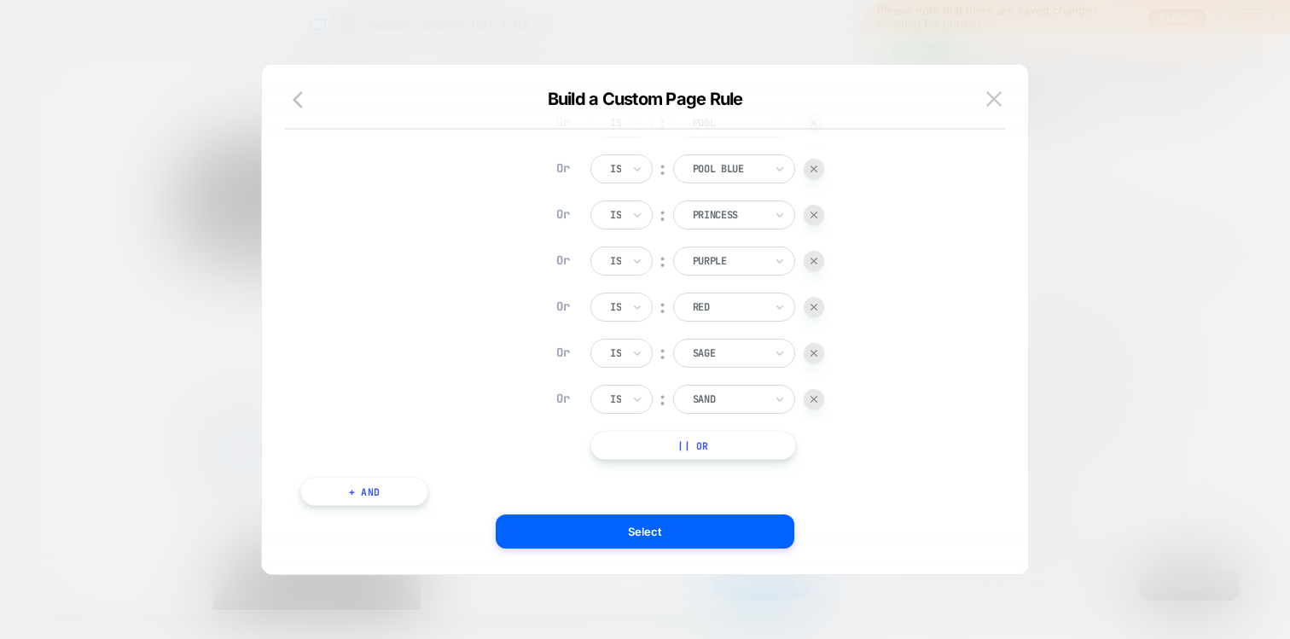
scroll to position [1169, 0]
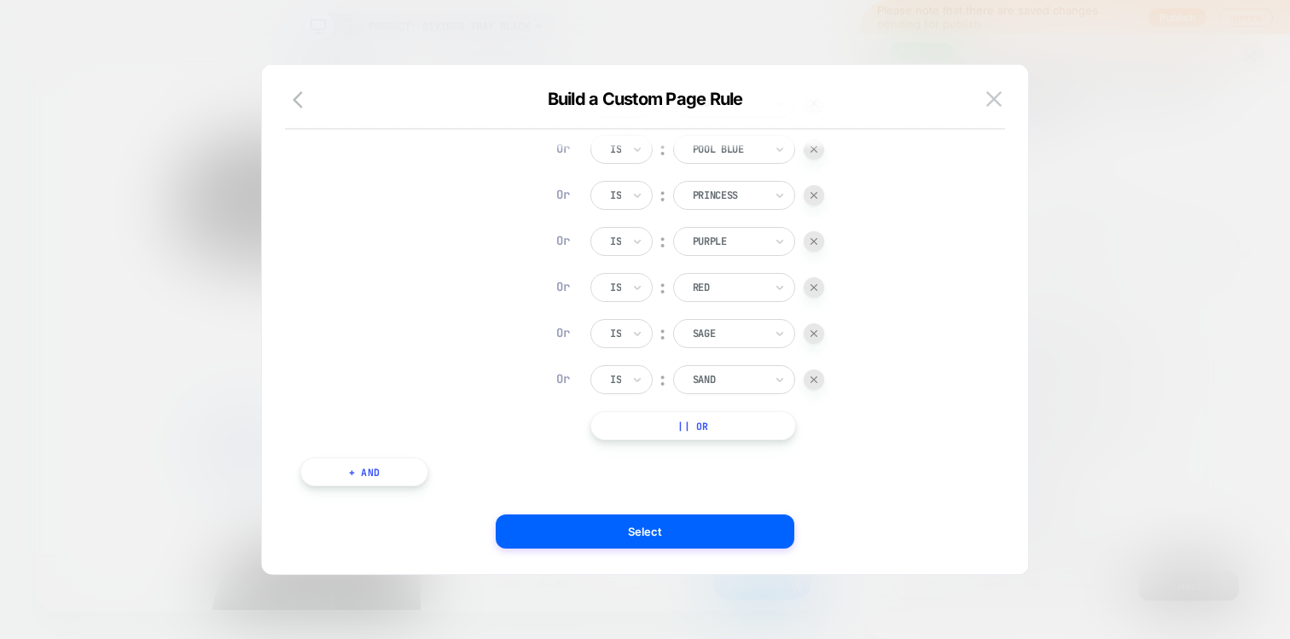
click at [706, 419] on button "|| Or" at bounding box center [693, 425] width 206 height 29
click at [705, 425] on div at bounding box center [728, 425] width 71 height 15
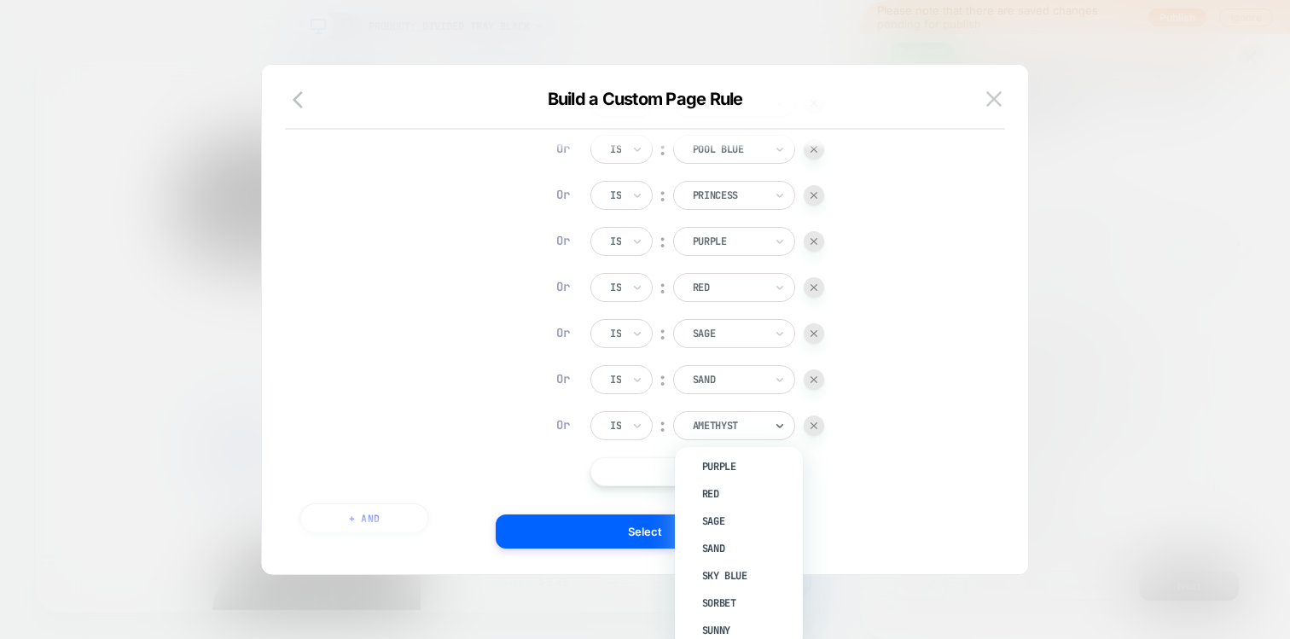
scroll to position [660, 0]
click at [718, 563] on div "Sky Blue" at bounding box center [747, 576] width 111 height 27
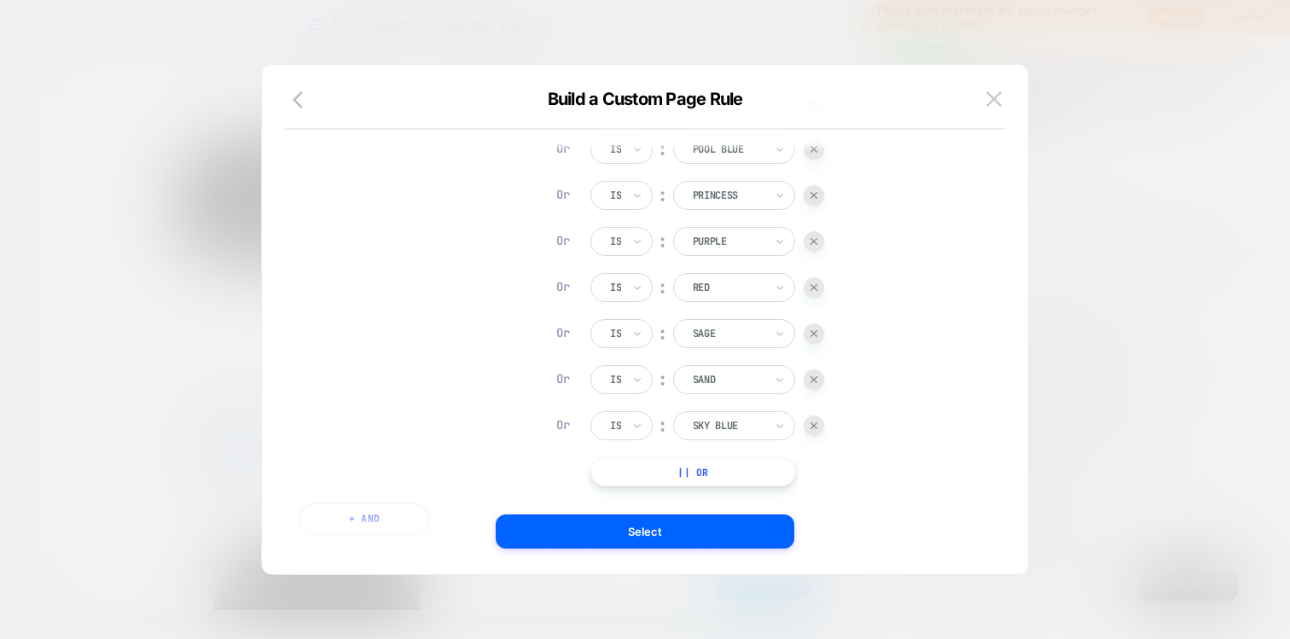
click at [712, 467] on button "|| Or" at bounding box center [693, 471] width 206 height 29
click at [716, 468] on div at bounding box center [728, 471] width 71 height 15
type input "***"
click at [710, 549] on div "Sorbet" at bounding box center [747, 545] width 111 height 27
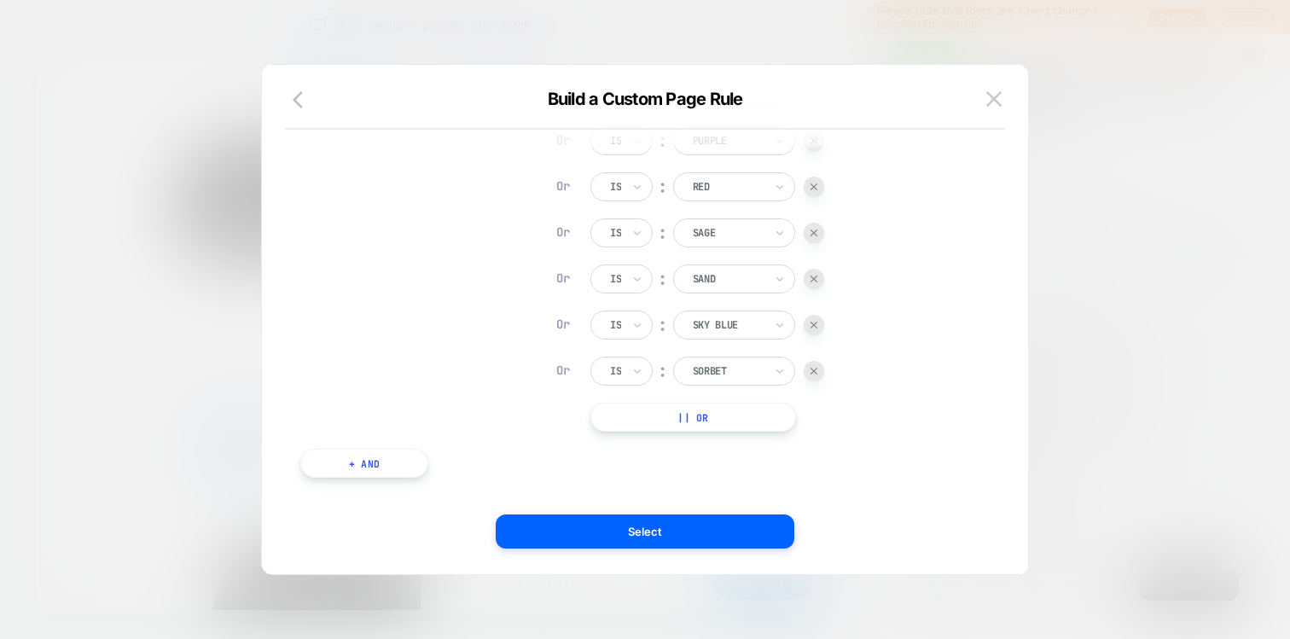
scroll to position [1291, 0]
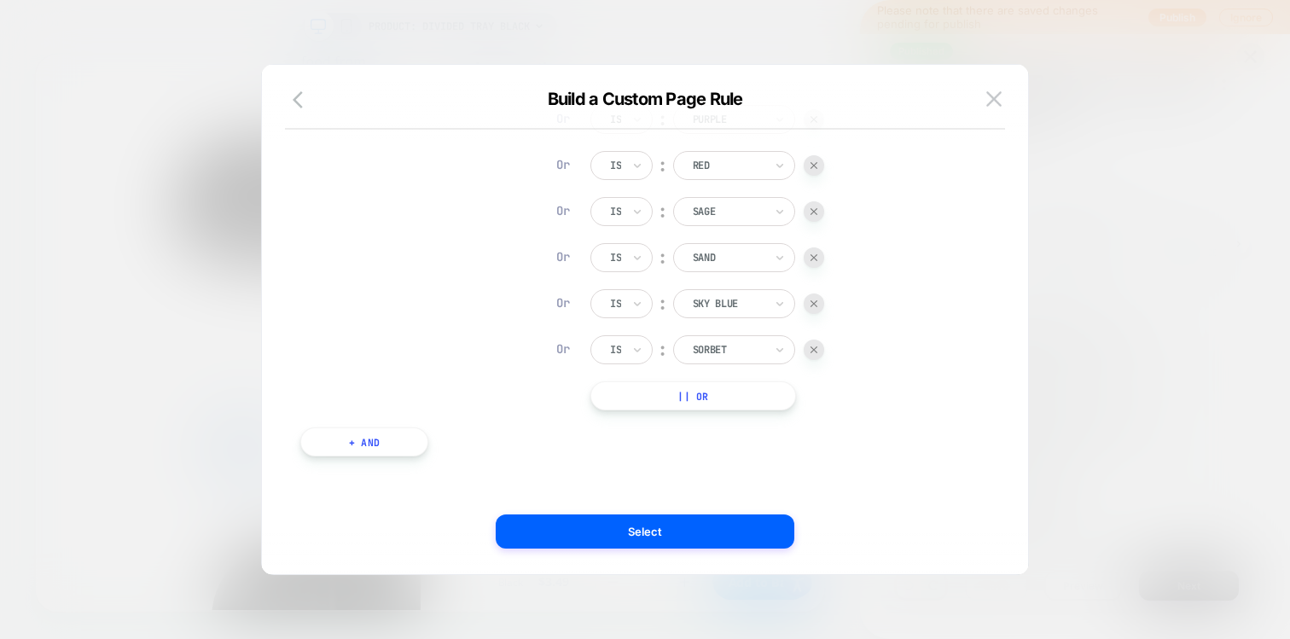
click at [705, 401] on button "|| Or" at bounding box center [693, 395] width 206 height 29
drag, startPoint x: 714, startPoint y: 401, endPoint x: 723, endPoint y: 374, distance: 28.6
click at [714, 400] on div at bounding box center [728, 395] width 71 height 15
type input "***"
click at [705, 436] on div "Sunny" at bounding box center [747, 442] width 111 height 27
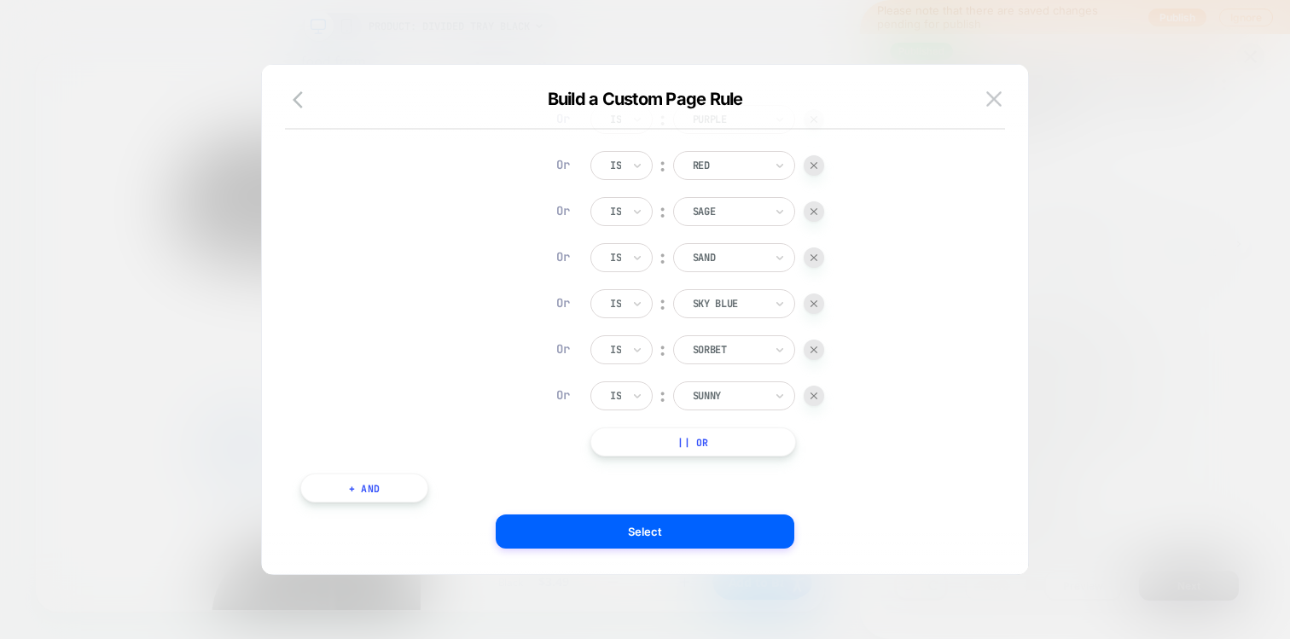
click at [692, 440] on button "|| Or" at bounding box center [693, 441] width 206 height 29
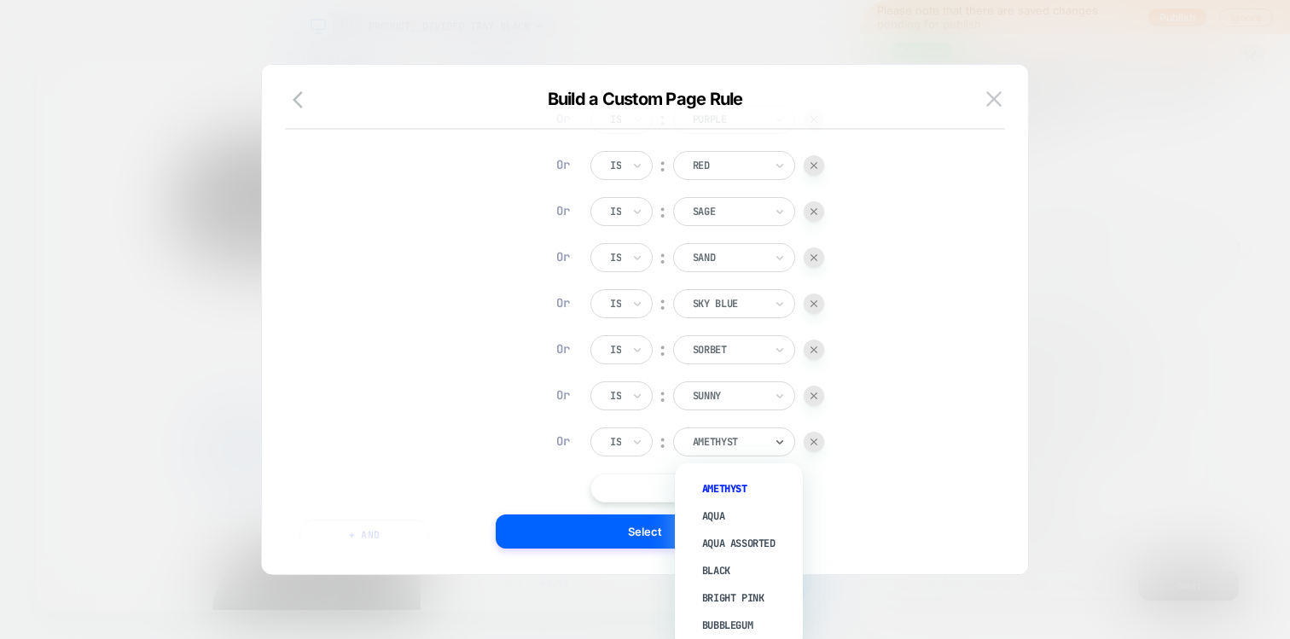
drag, startPoint x: 701, startPoint y: 444, endPoint x: 701, endPoint y: 432, distance: 12.8
click at [701, 444] on div at bounding box center [728, 441] width 71 height 15
type input "***"
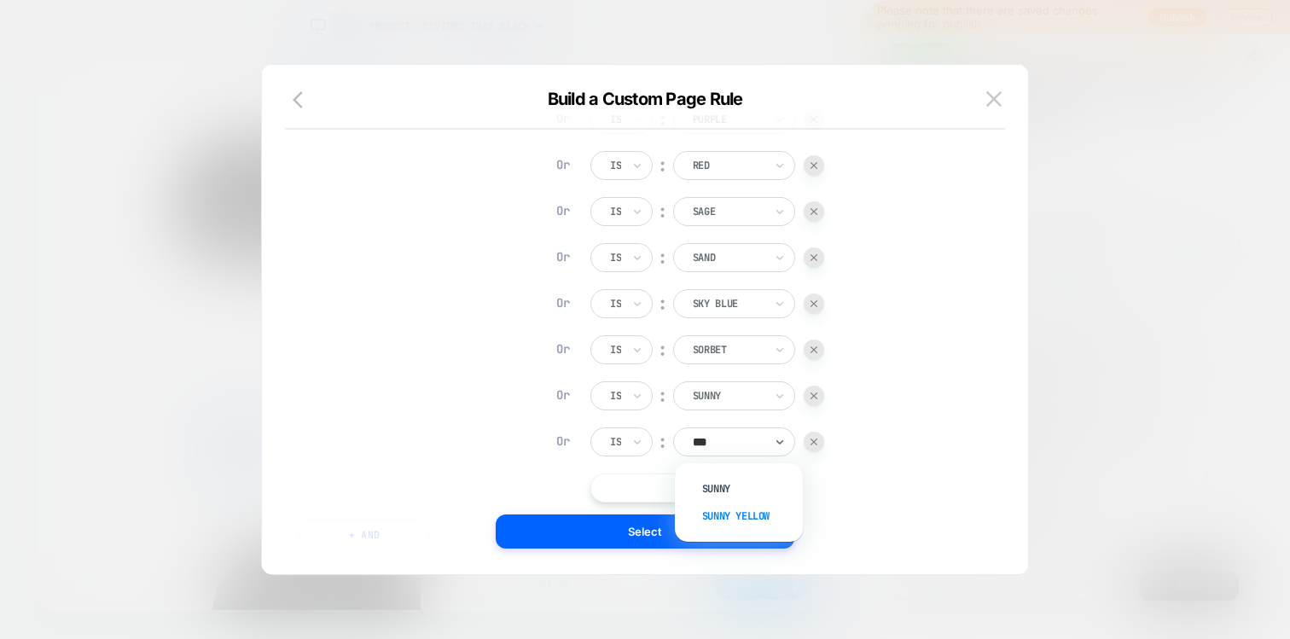
click at [708, 509] on div "Sunny Yellow" at bounding box center [747, 515] width 111 height 27
click at [704, 490] on button "|| Or" at bounding box center [693, 487] width 206 height 29
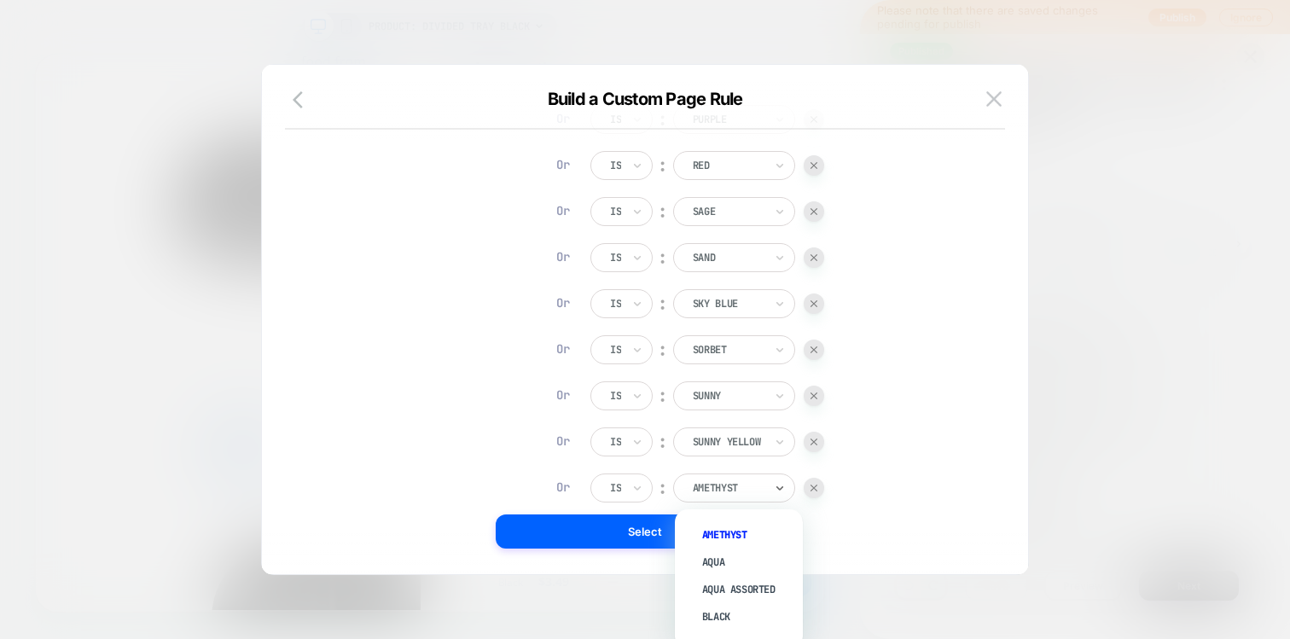
click at [704, 490] on div at bounding box center [728, 487] width 71 height 15
type input "*"
click at [702, 606] on div "Teal" at bounding box center [747, 599] width 111 height 27
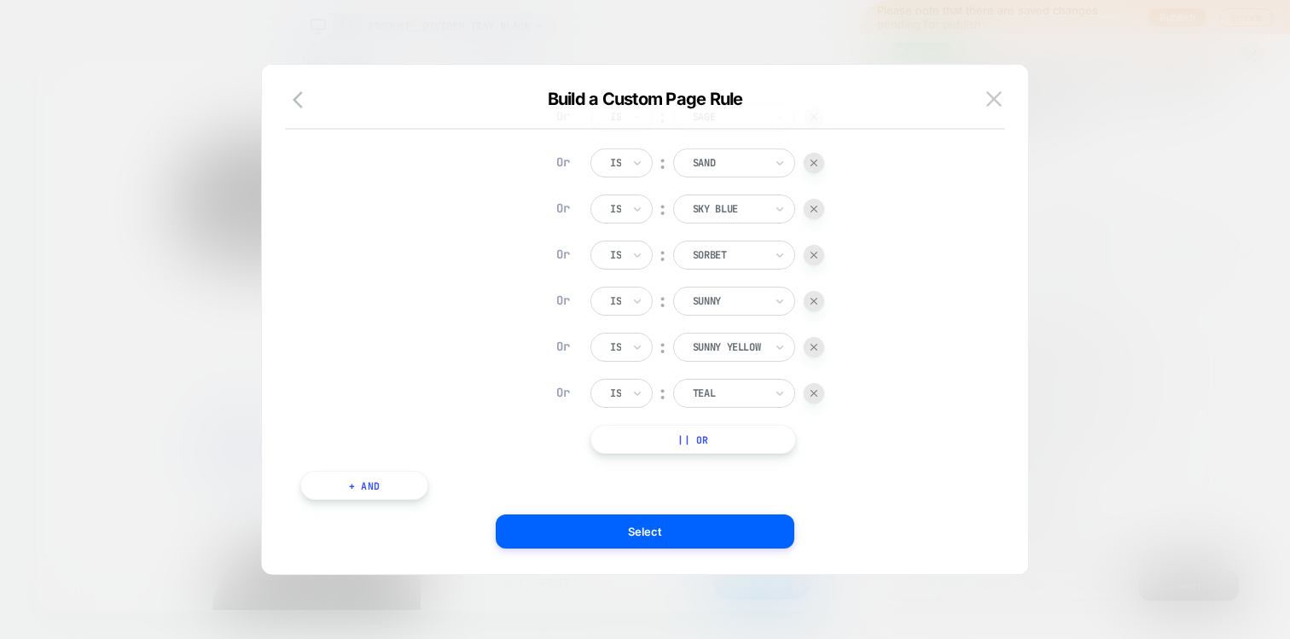
scroll to position [1417, 0]
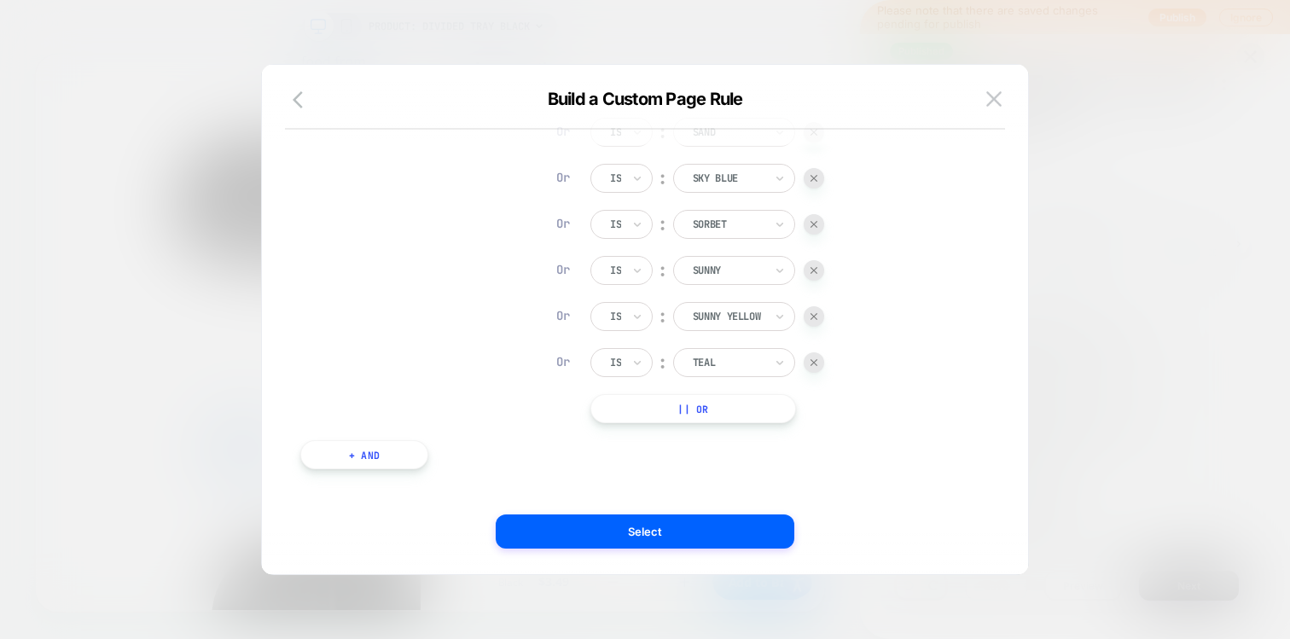
click at [682, 418] on button "|| Or" at bounding box center [693, 408] width 206 height 29
drag, startPoint x: 704, startPoint y: 456, endPoint x: 705, endPoint y: 408, distance: 47.8
click at [705, 408] on div at bounding box center [728, 408] width 71 height 15
type input "*"
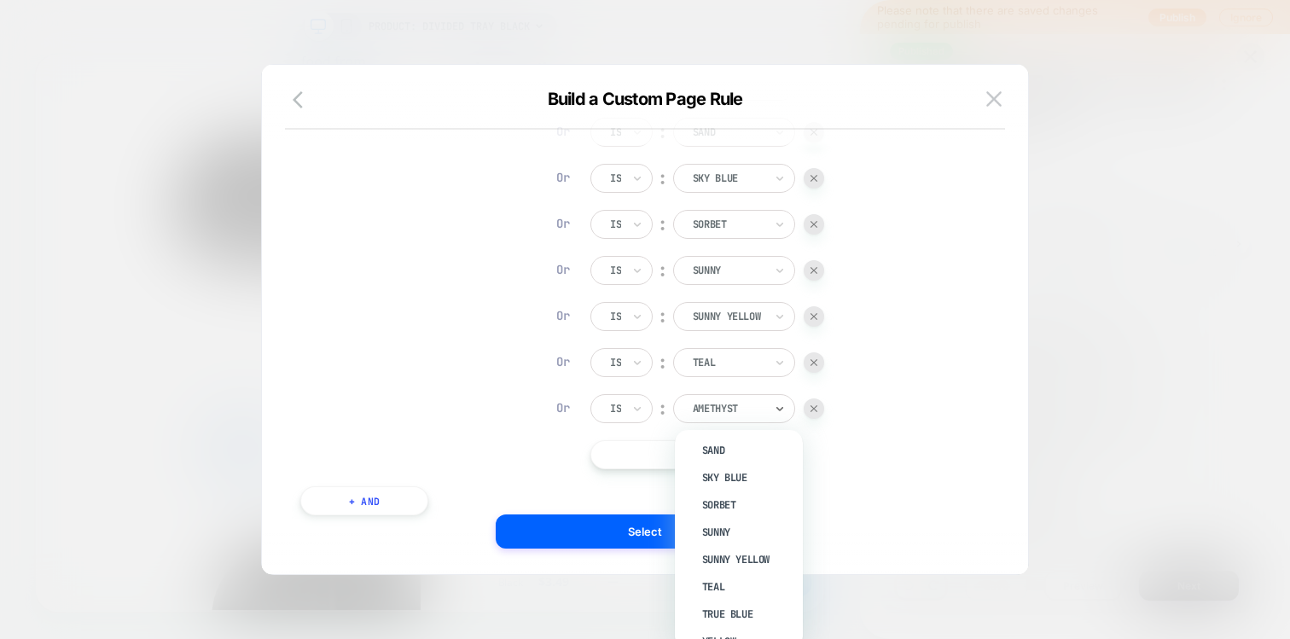
scroll to position [745, 0]
click at [717, 598] on div "True Blue" at bounding box center [747, 611] width 111 height 27
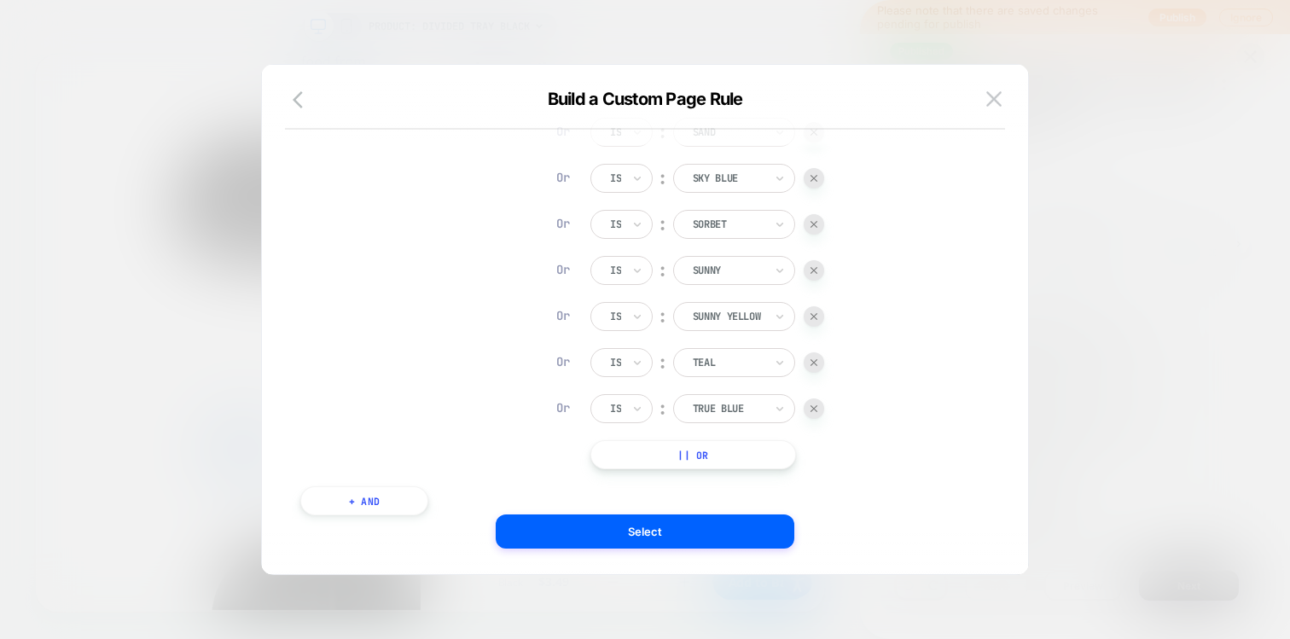
click at [706, 456] on button "|| Or" at bounding box center [693, 454] width 206 height 29
click at [711, 445] on div "Amethyst" at bounding box center [728, 454] width 74 height 19
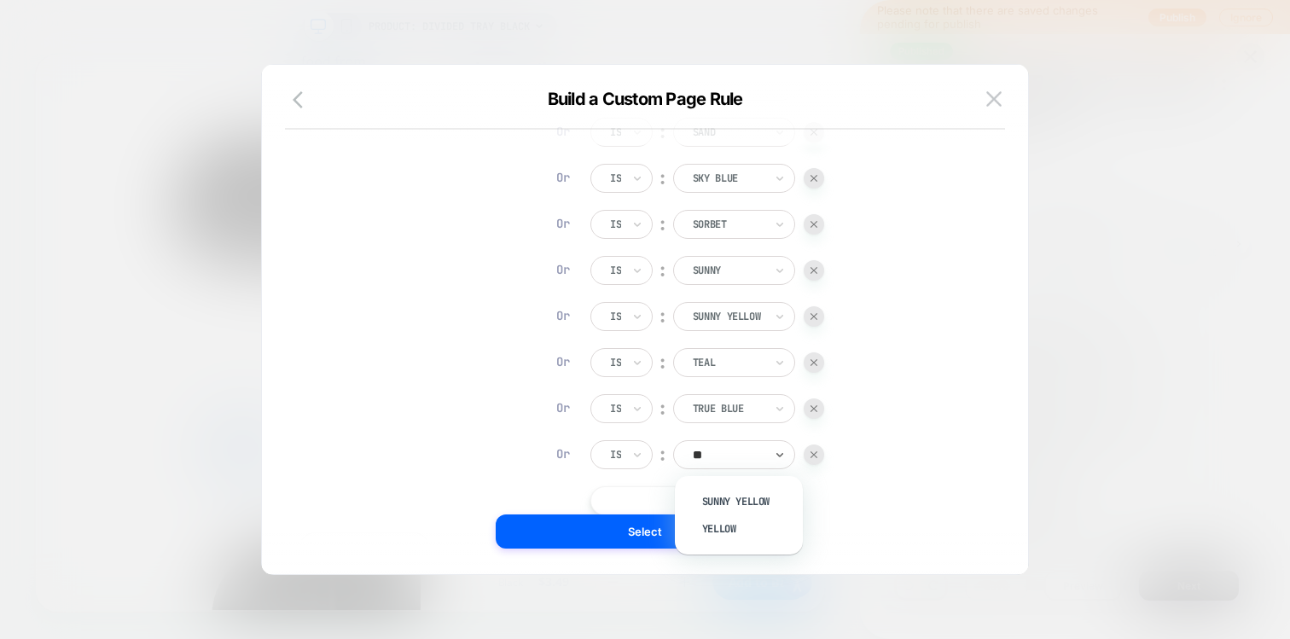
type input "***"
click at [715, 521] on div "Yellow" at bounding box center [747, 528] width 111 height 27
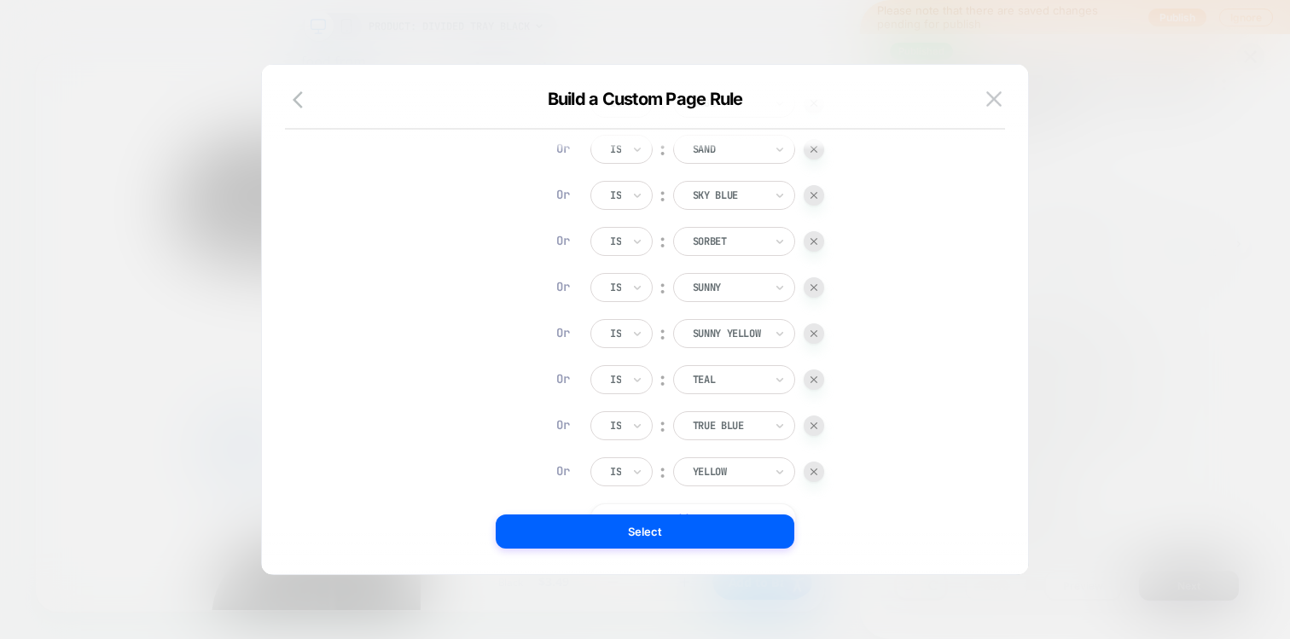
scroll to position [17, 0]
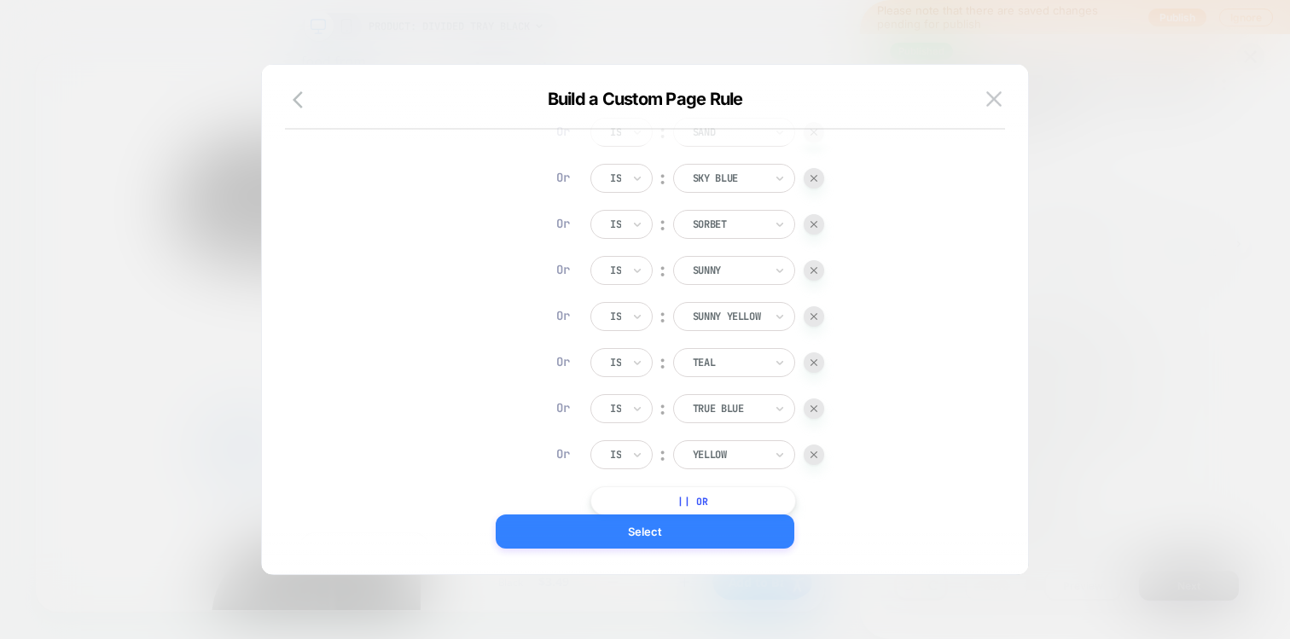
click at [670, 522] on button "Select" at bounding box center [645, 531] width 299 height 34
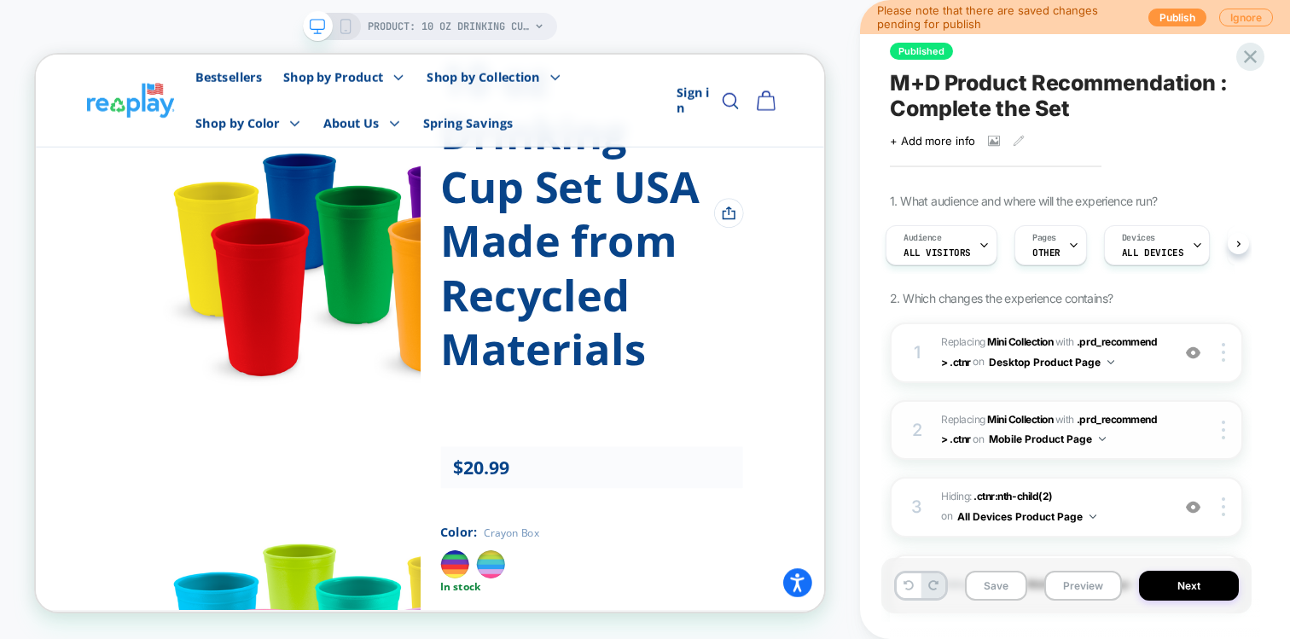
scroll to position [178, 0]
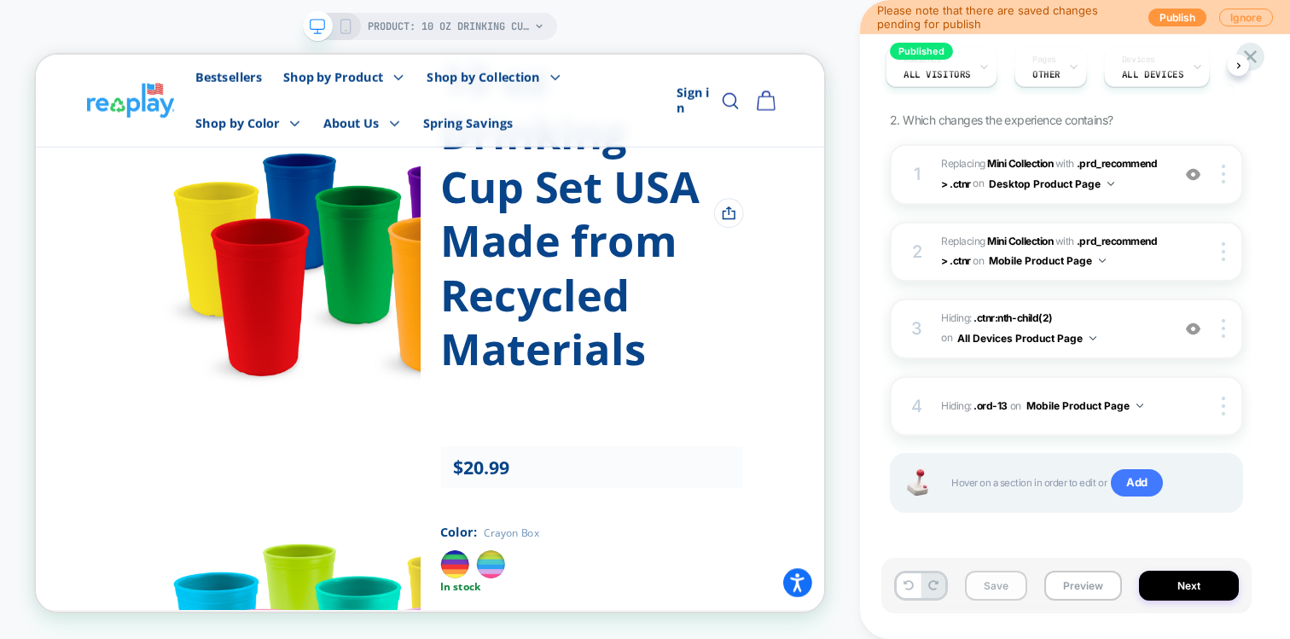
click at [1052, 586] on button "Save" at bounding box center [1256, 399] width 409 height 682
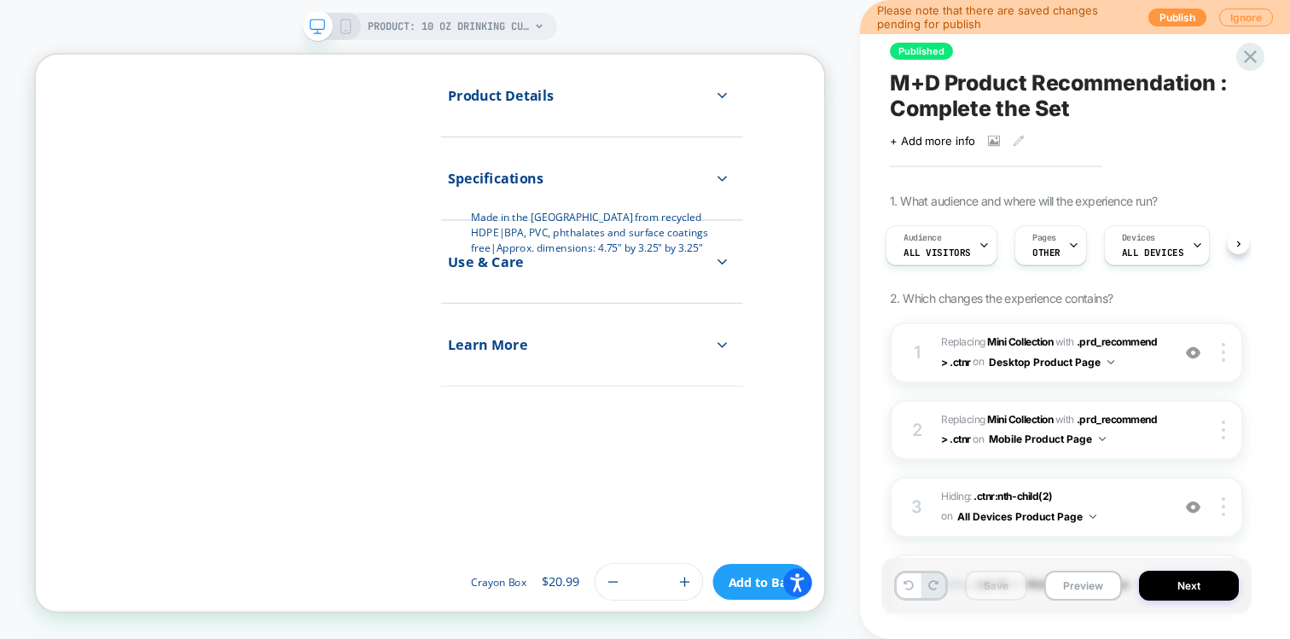
scroll to position [1464, 0]
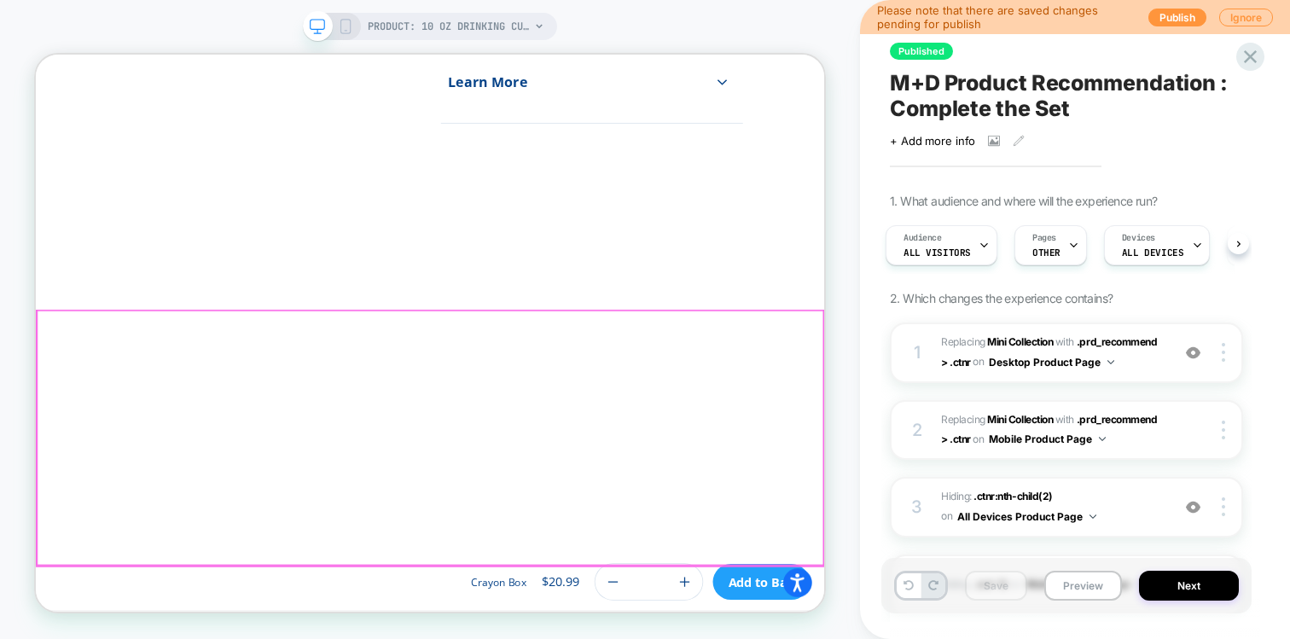
click at [1073, 628] on button "Close prompt" at bounding box center [1057, 632] width 31 height 31
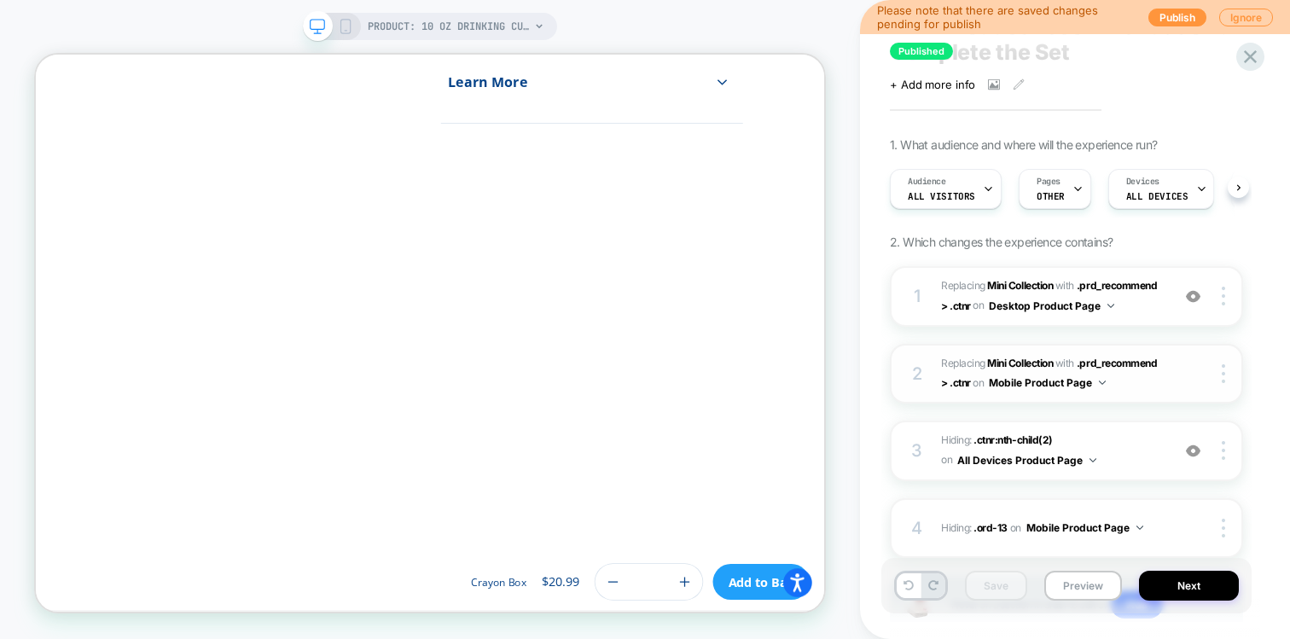
scroll to position [0, 0]
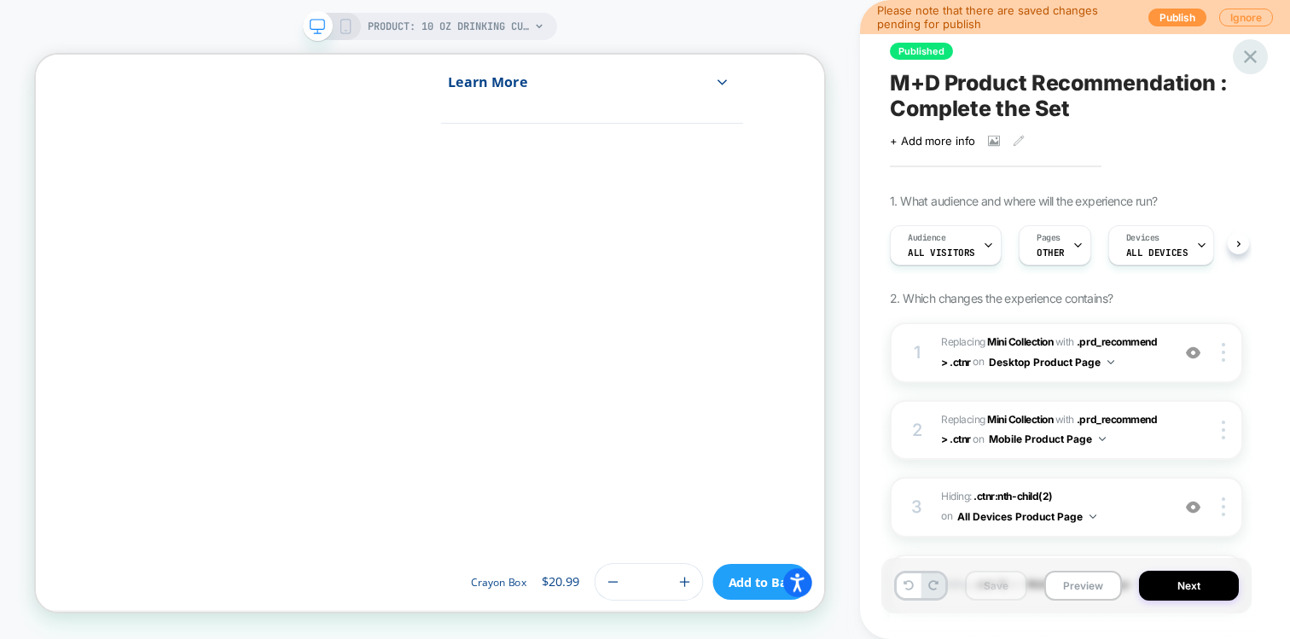
click at [1251, 56] on icon at bounding box center [1250, 56] width 13 height 13
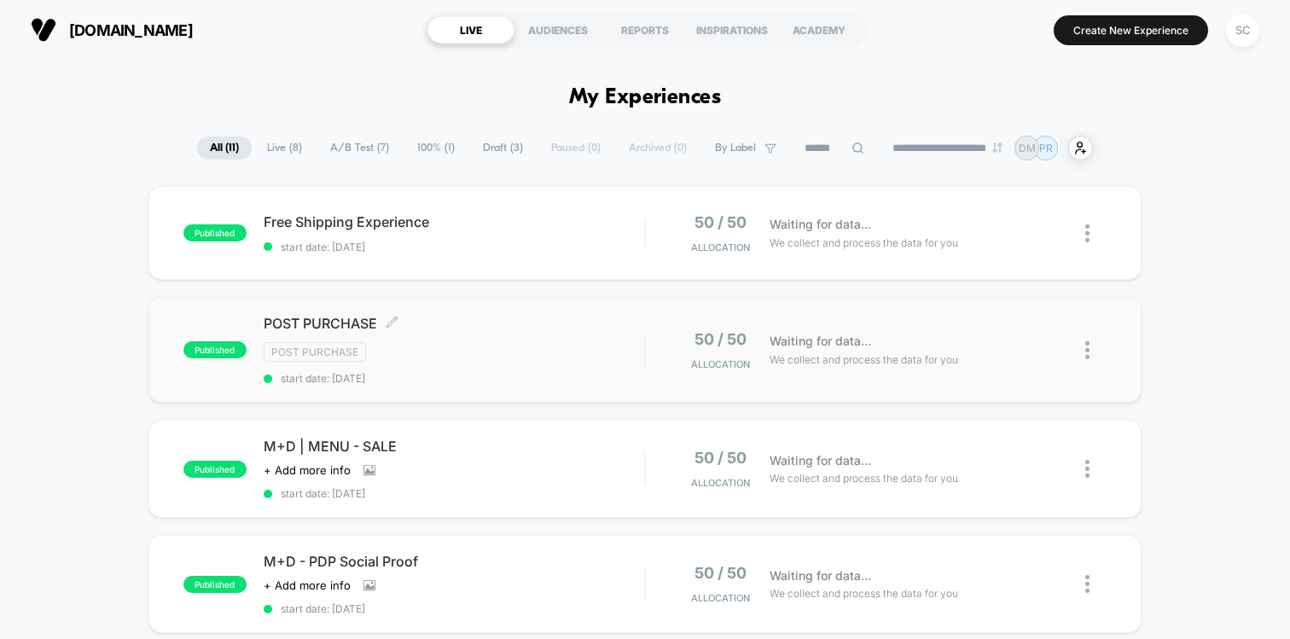
scroll to position [47, 0]
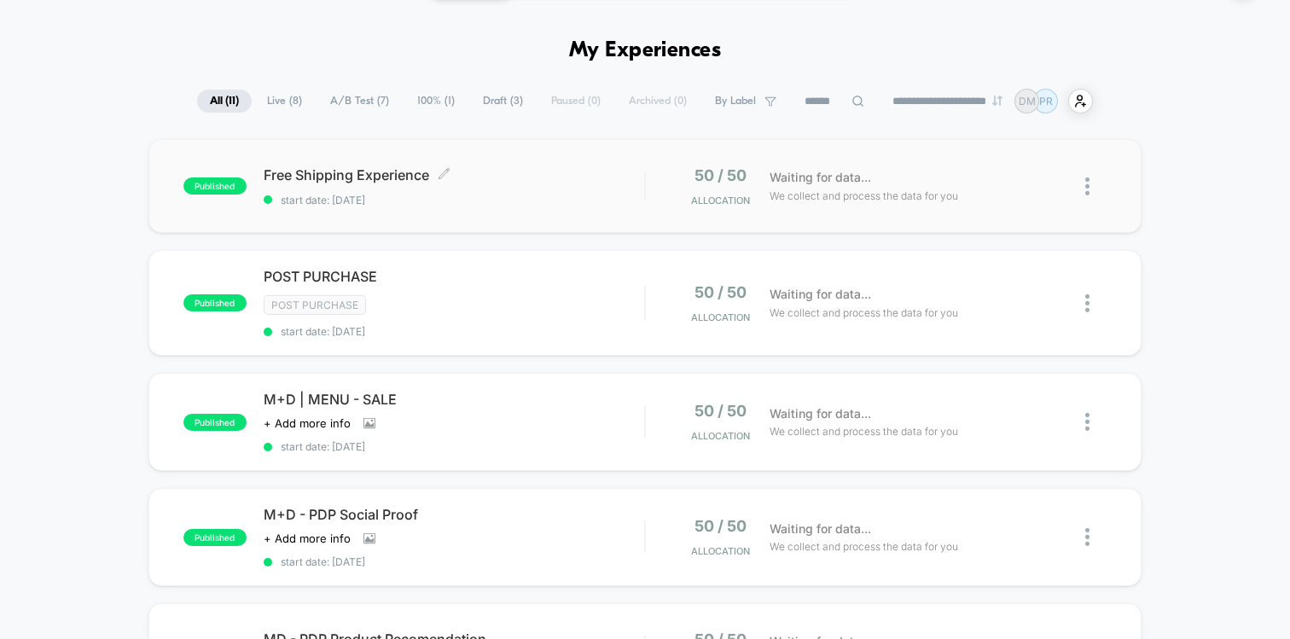
click at [499, 185] on div "Free Shipping Experience Click to edit experience details Click to edit experie…" at bounding box center [454, 186] width 380 height 40
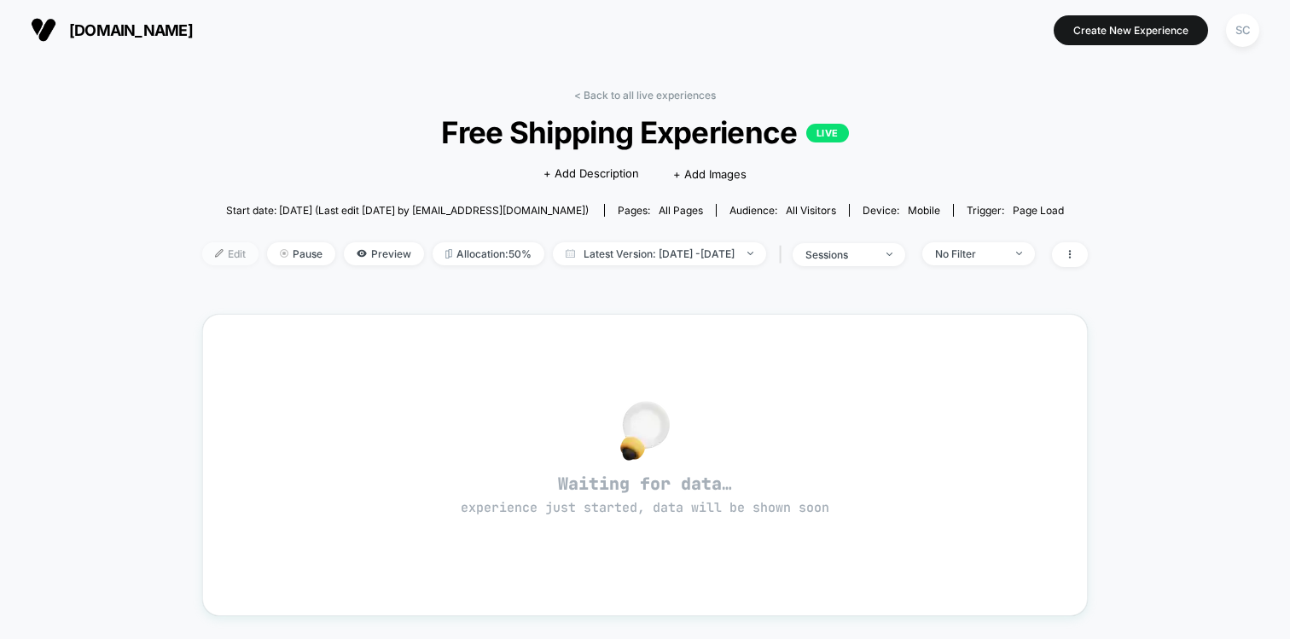
click at [202, 252] on span "Edit" at bounding box center [230, 253] width 56 height 23
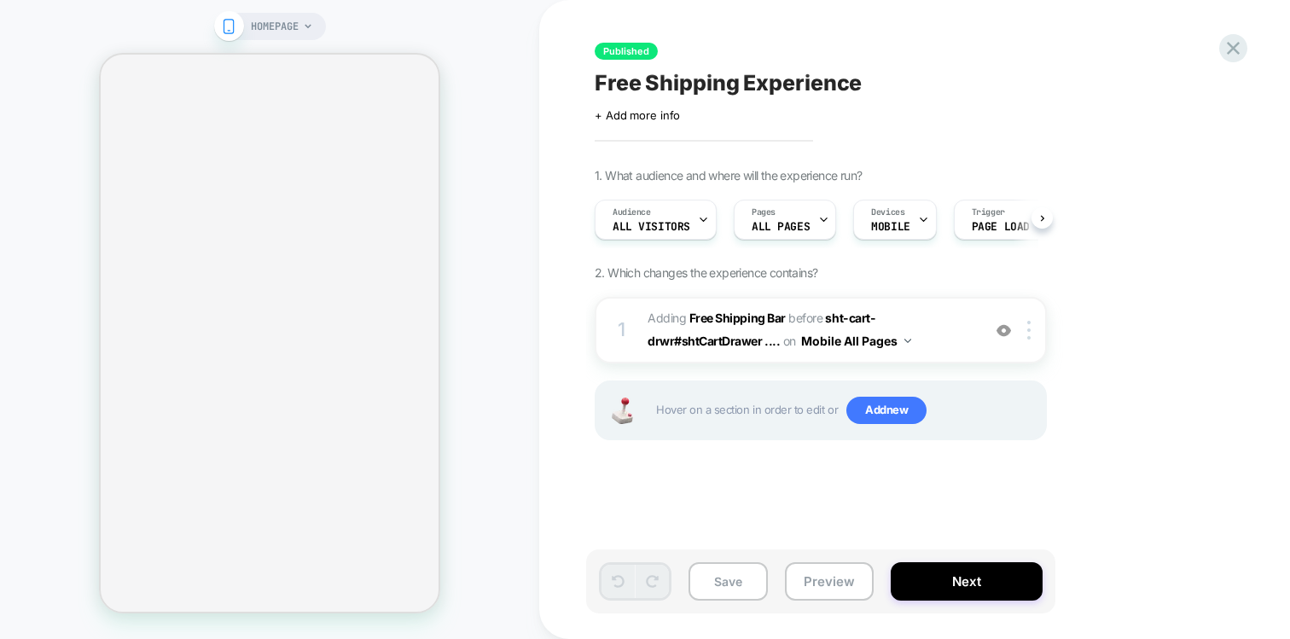
scroll to position [0, 1]
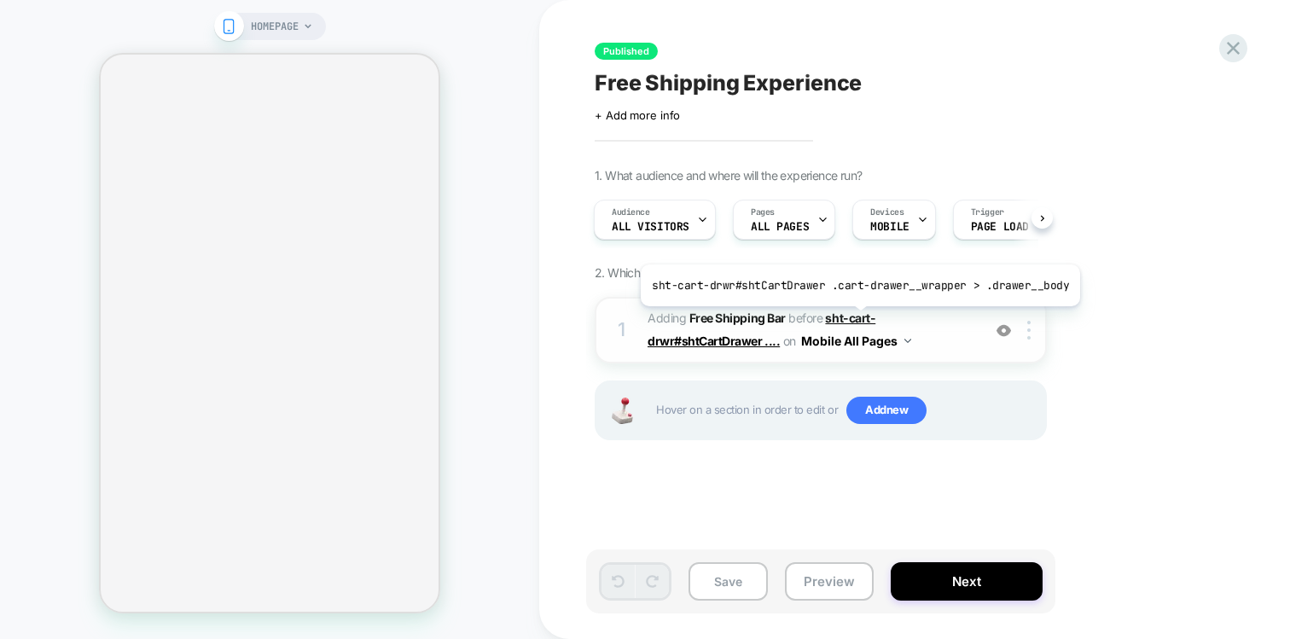
click at [855, 319] on span "sht-cart-drwr#shtCartDrawer ...." at bounding box center [761, 329] width 228 height 38
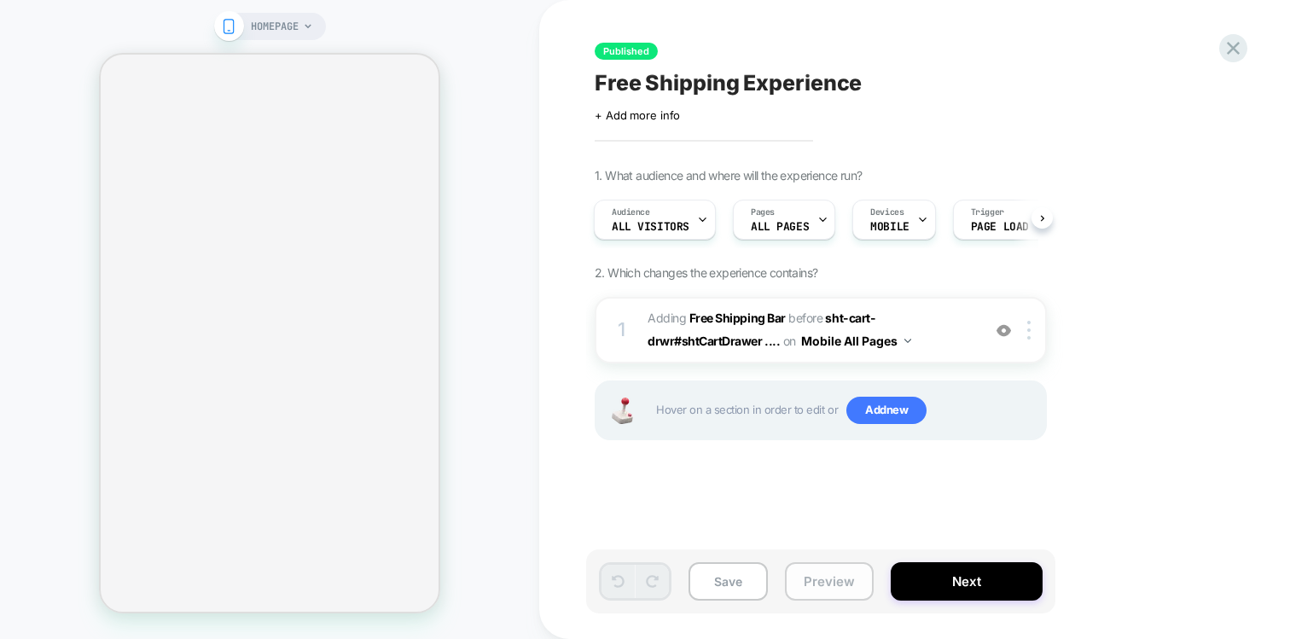
click at [811, 580] on button "Preview" at bounding box center [829, 581] width 89 height 38
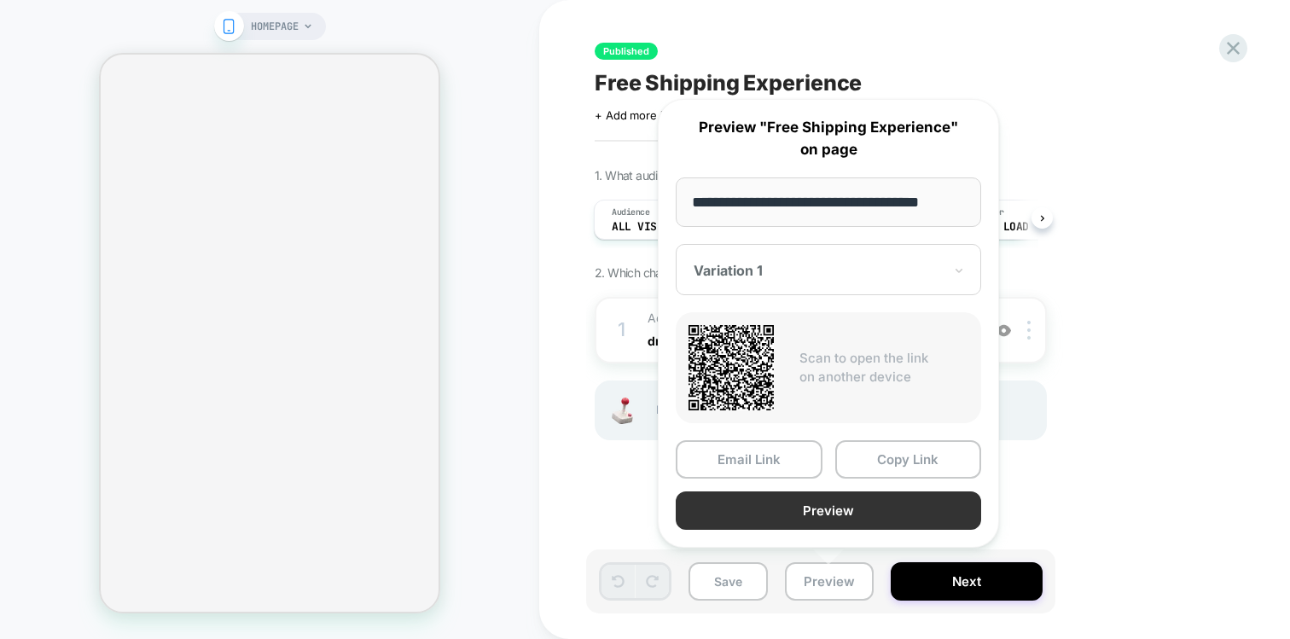
click at [815, 510] on button "Preview" at bounding box center [828, 510] width 305 height 38
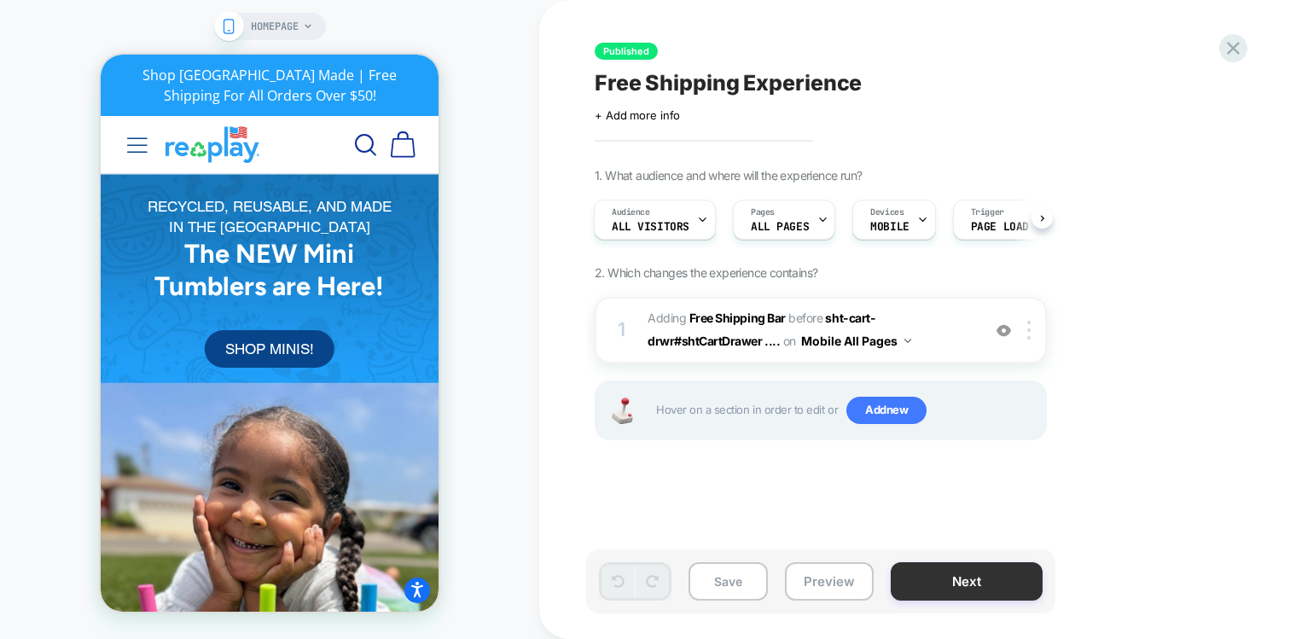
scroll to position [0, 0]
click at [815, 583] on button "Preview" at bounding box center [829, 581] width 89 height 38
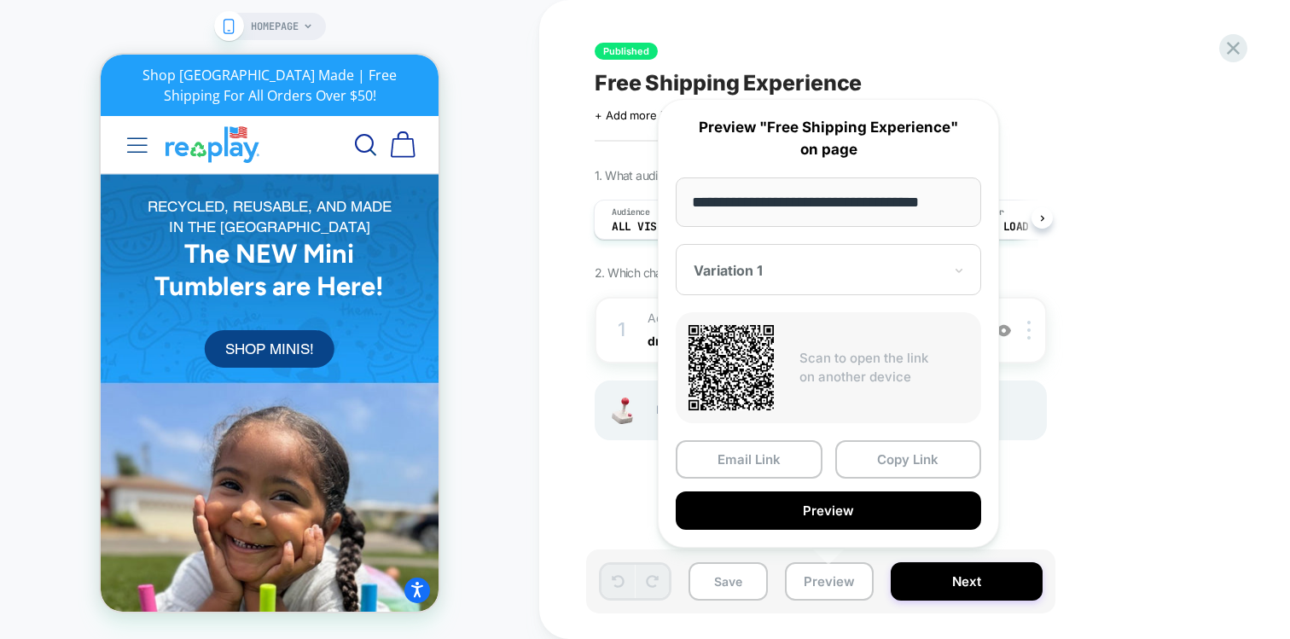
click at [815, 508] on button "Preview" at bounding box center [828, 510] width 305 height 38
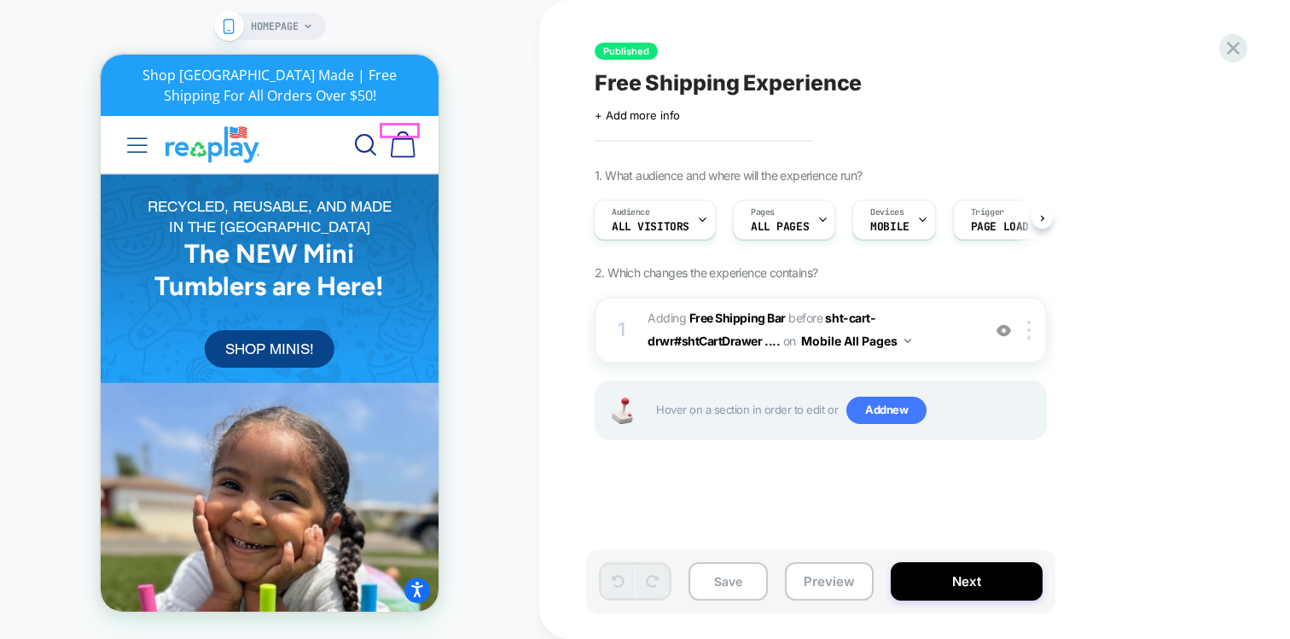
click at [415, 133] on img at bounding box center [403, 144] width 25 height 26
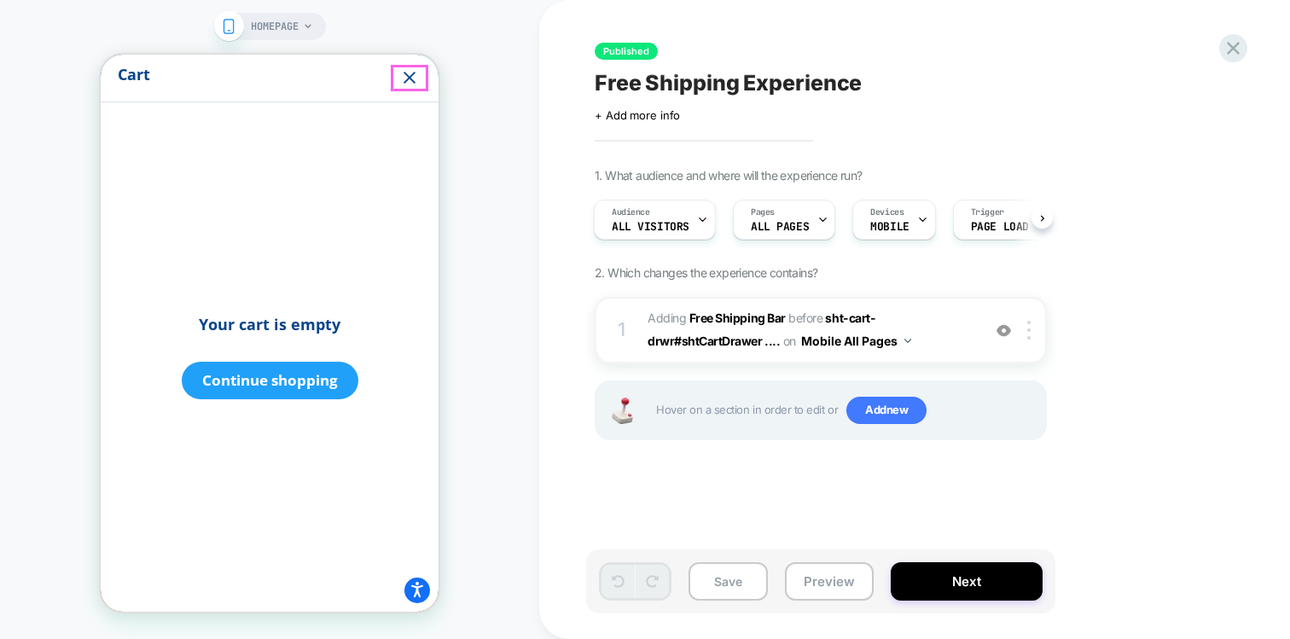
click at [414, 79] on icon "Close" at bounding box center [409, 77] width 20 height 20
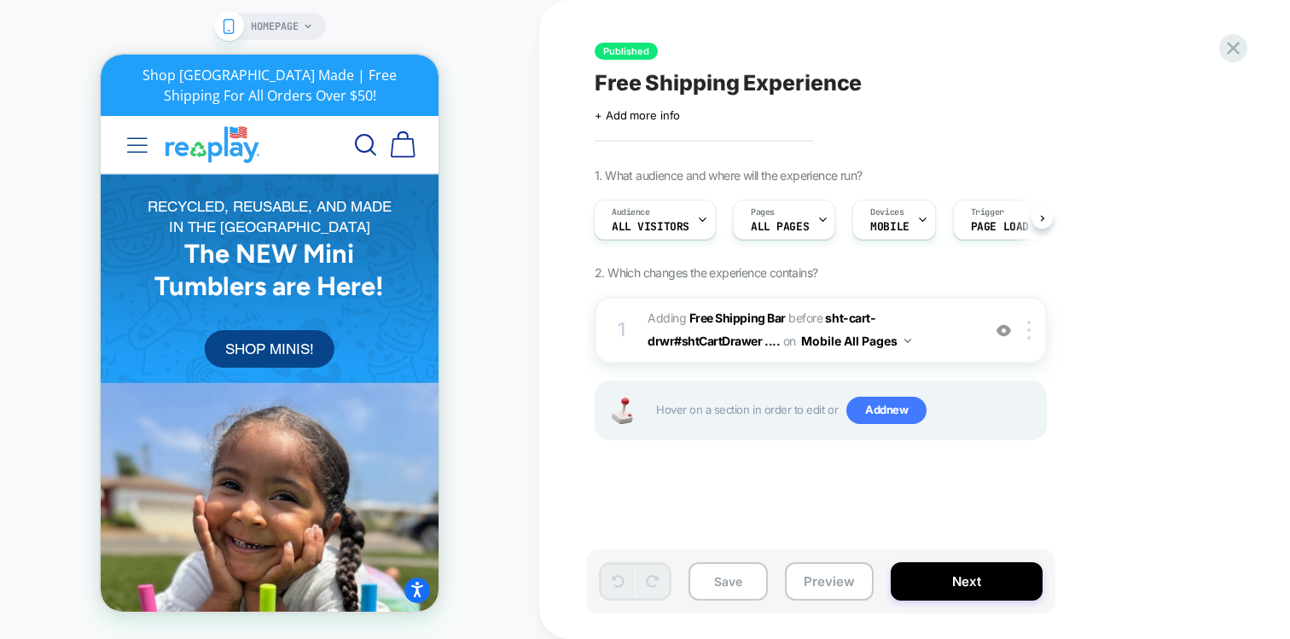
click at [282, 32] on span "HOMEPAGE" at bounding box center [275, 26] width 48 height 27
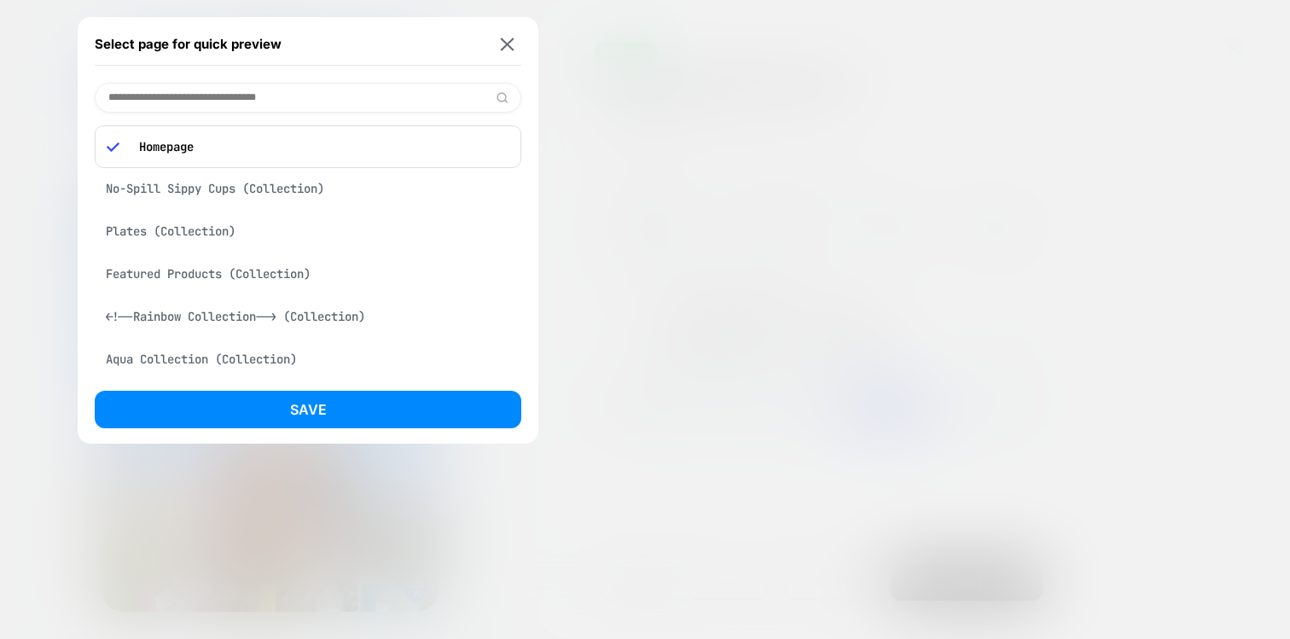
click at [174, 187] on div "No-Spill Sippy Cups (Collection)" at bounding box center [308, 188] width 427 height 32
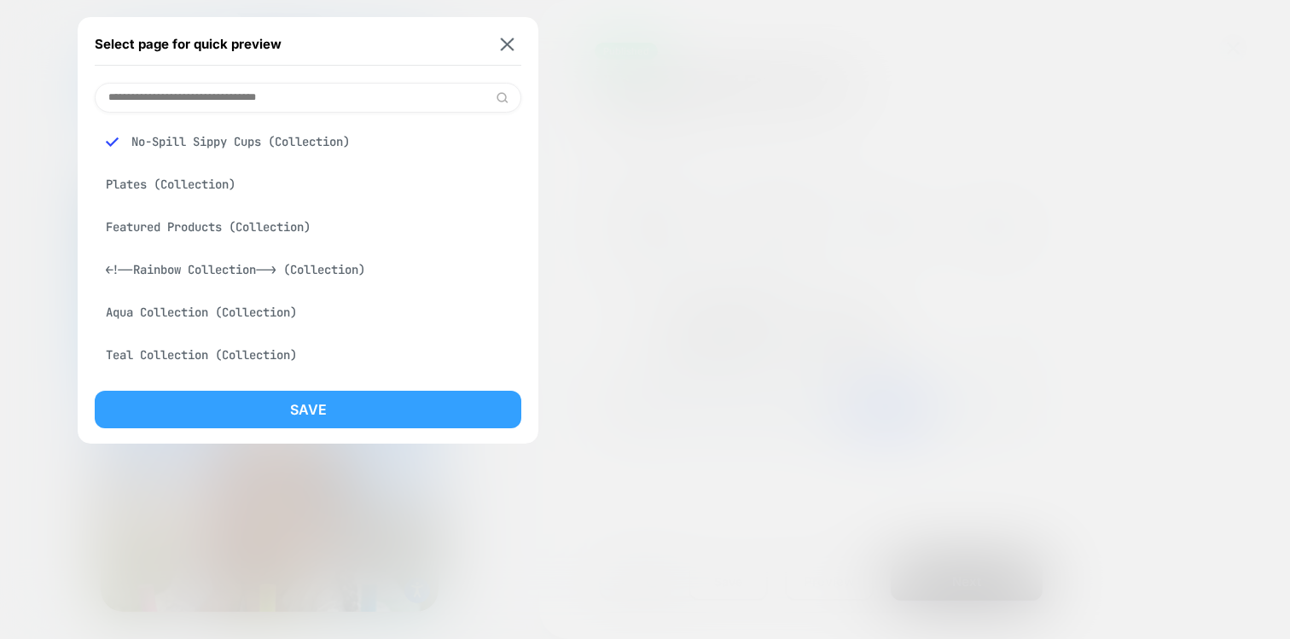
click at [200, 403] on button "Save" at bounding box center [308, 410] width 427 height 38
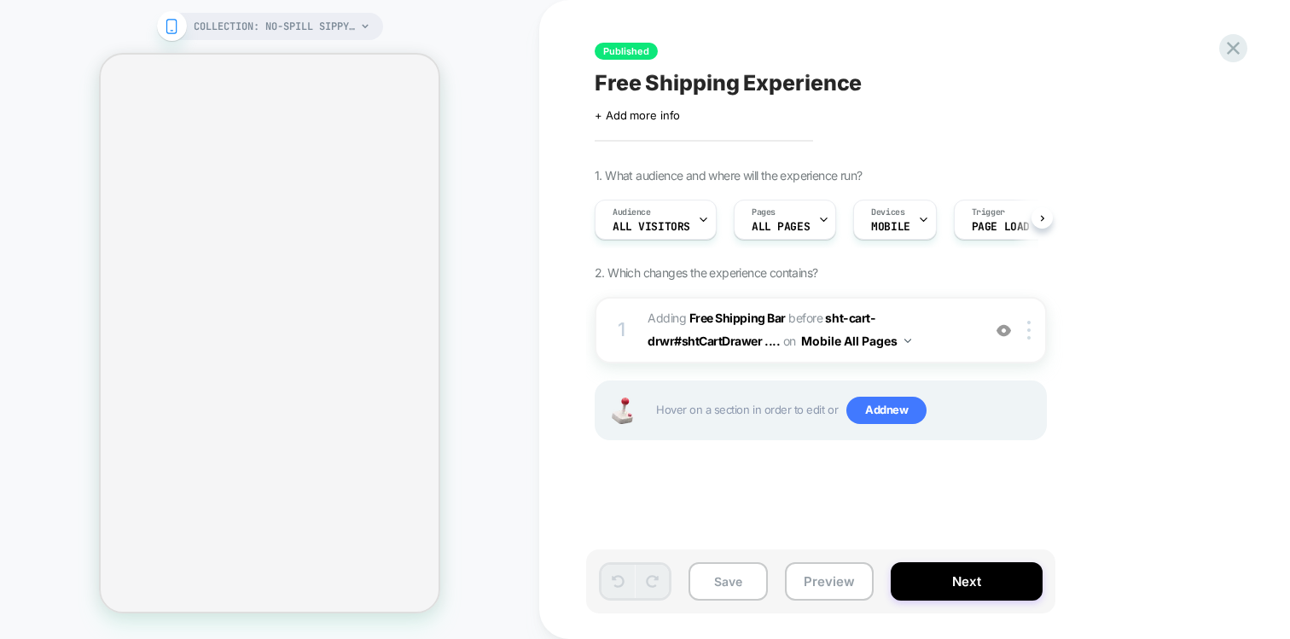
scroll to position [0, 1]
click at [921, 315] on span "#_loomi_addon_1754425114879 Adding Free Shipping Bar BEFORE sht-cart-drwr#shtCa…" at bounding box center [809, 330] width 325 height 46
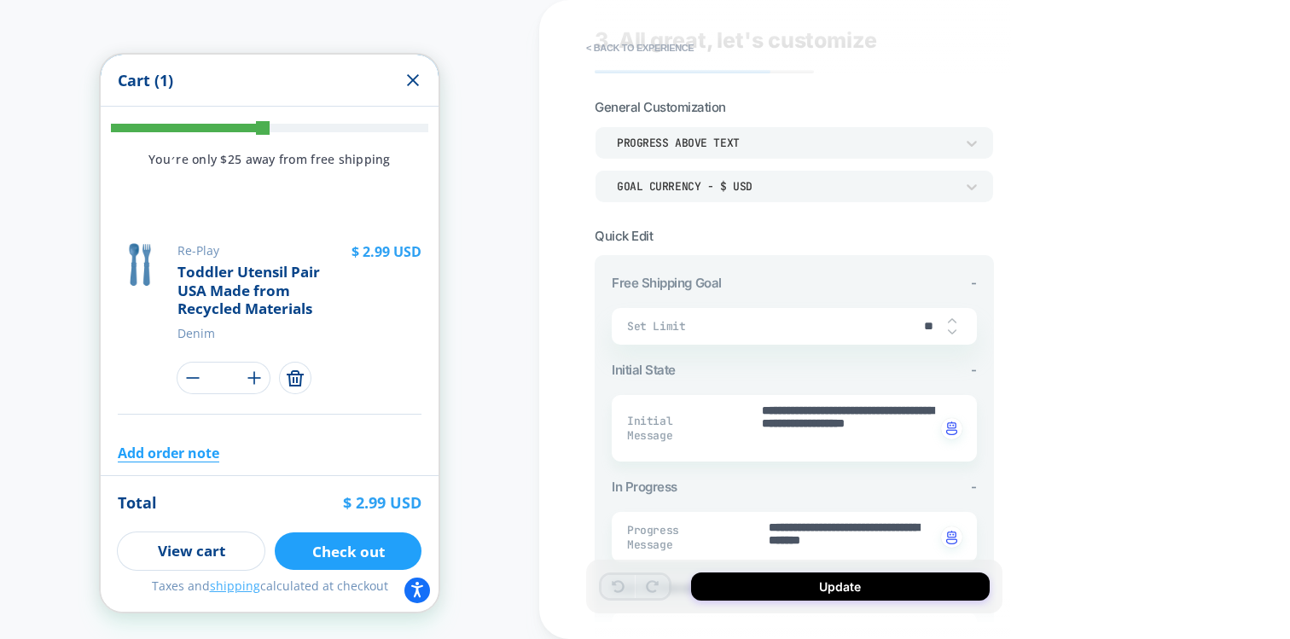
scroll to position [9, 0]
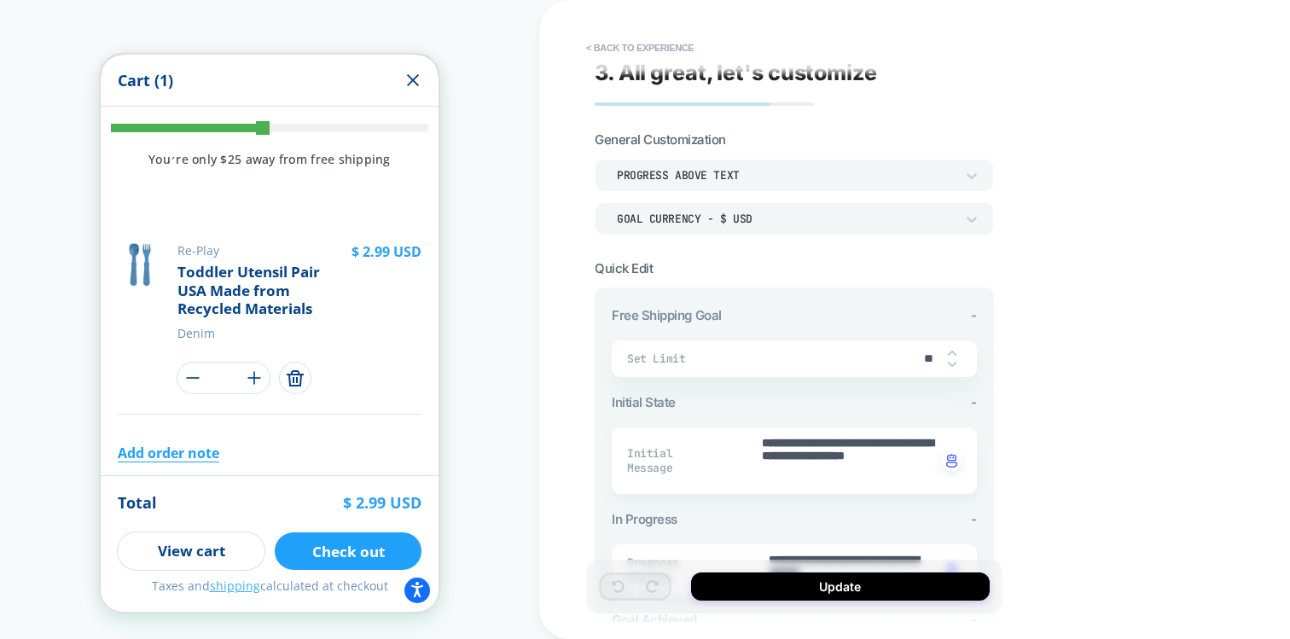
click at [0, 0] on div "Progress above Text" at bounding box center [0, 0] width 0 height 0
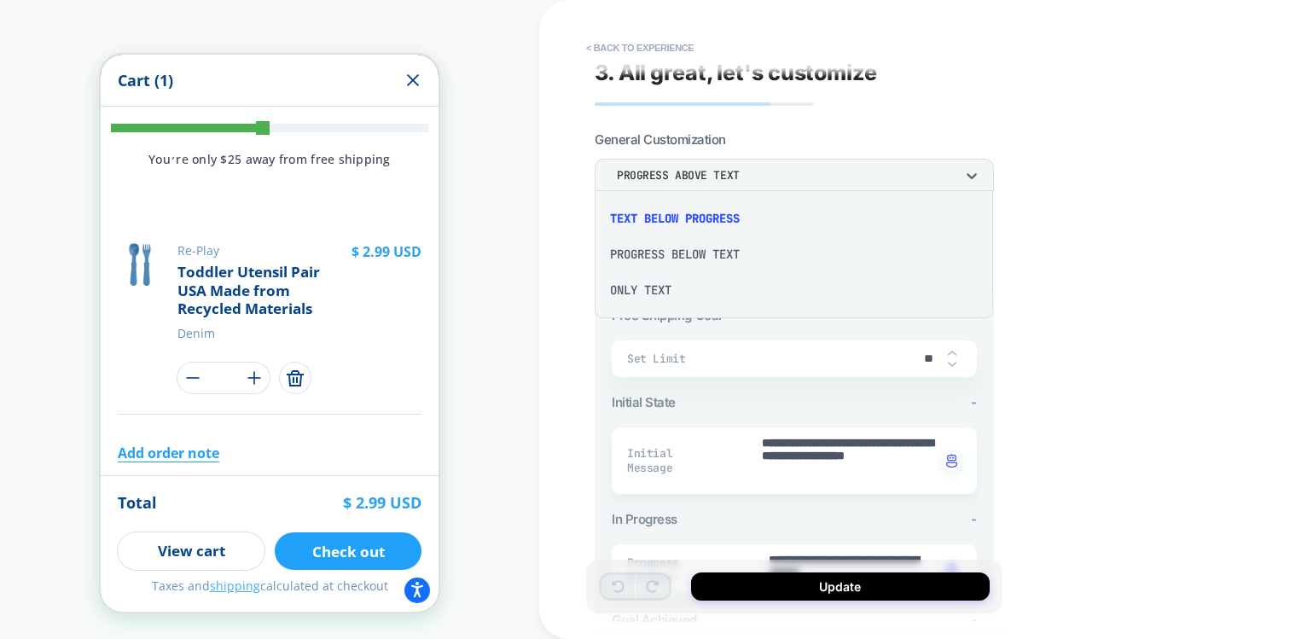
click at [0, 0] on div "Progress Below Text" at bounding box center [0, 0] width 0 height 0
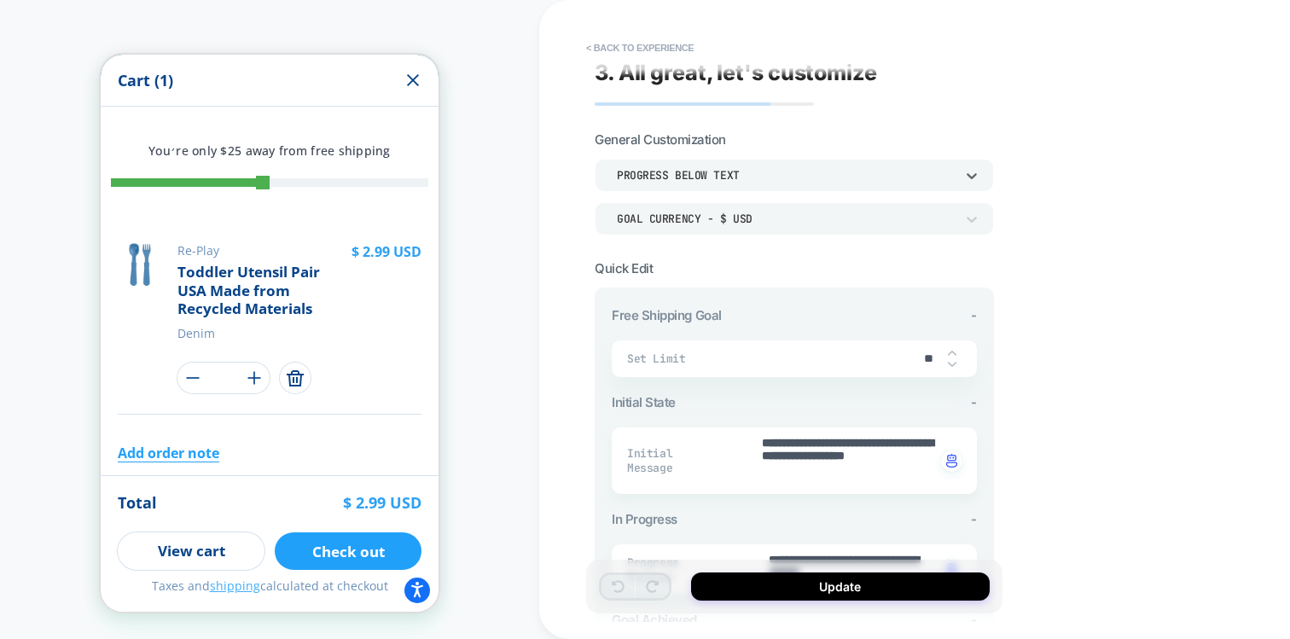
click at [0, 0] on div "Progress Below Text" at bounding box center [0, 0] width 0 height 0
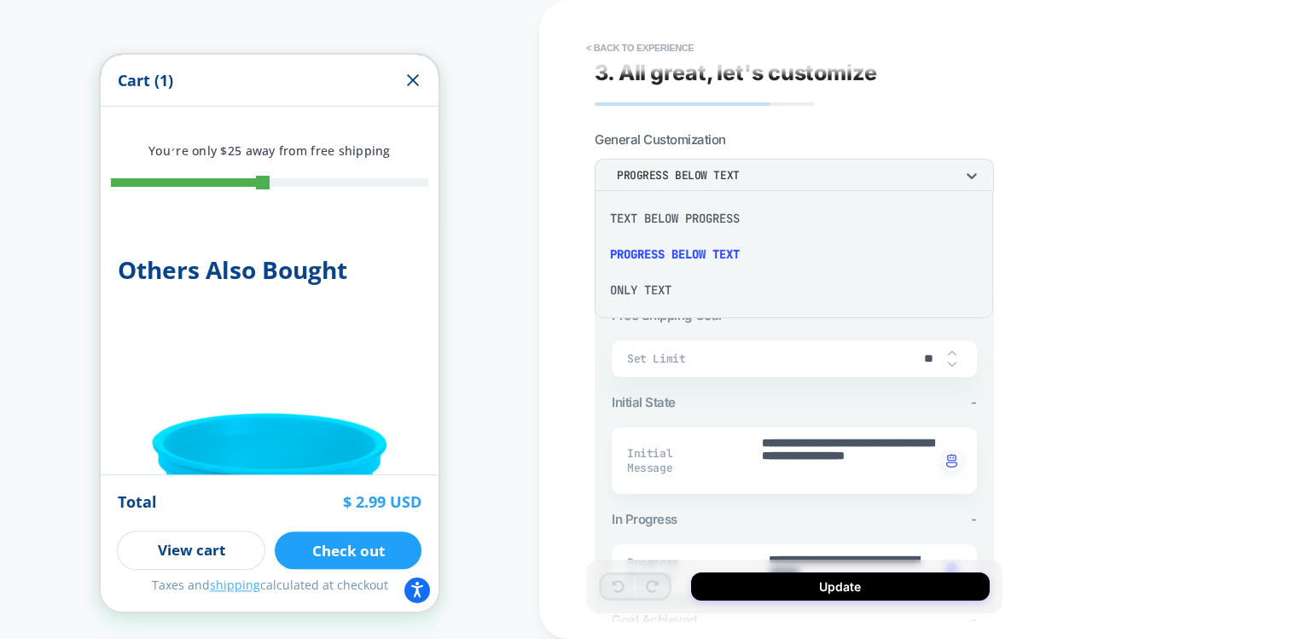
click at [0, 0] on div "Text Below Progress" at bounding box center [0, 0] width 0 height 0
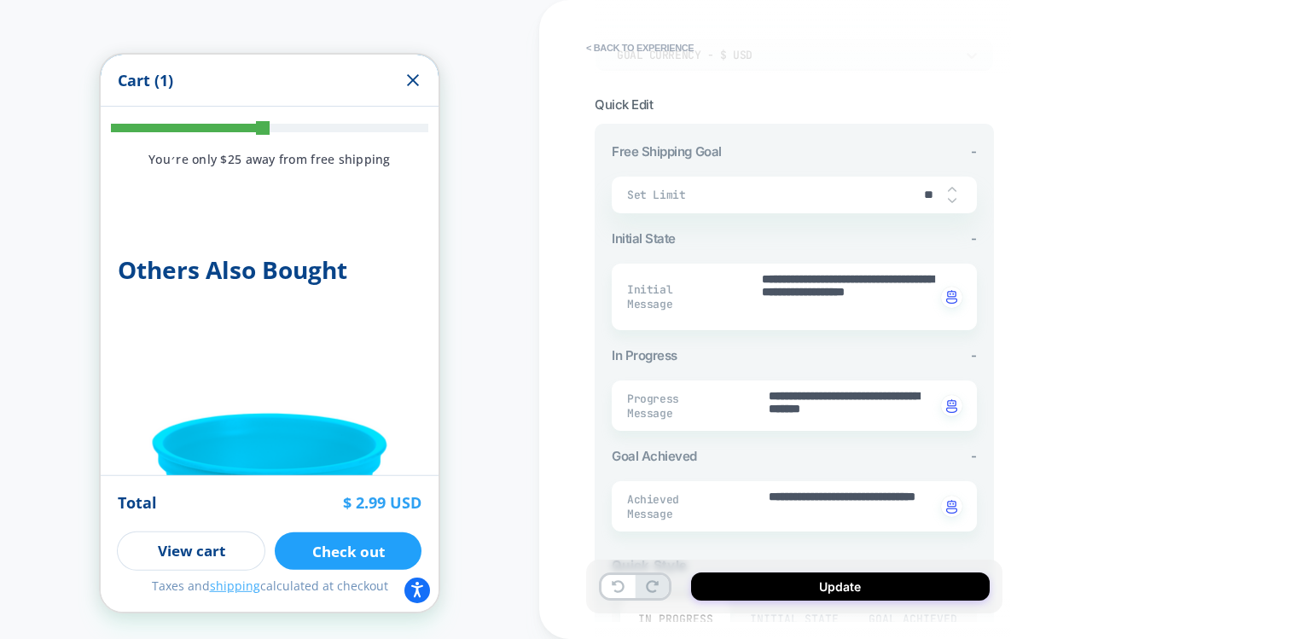
scroll to position [177, 0]
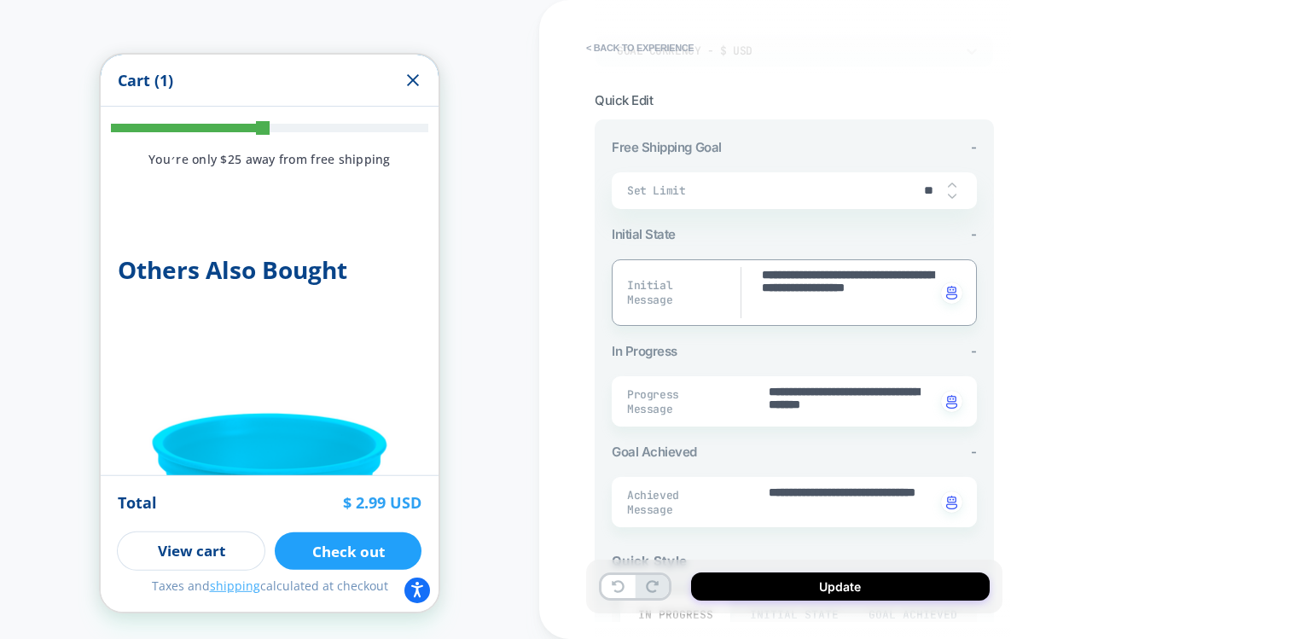
drag, startPoint x: 842, startPoint y: 305, endPoint x: 876, endPoint y: 287, distance: 38.5
type textarea "*"
type textarea "**********"
type textarea "*"
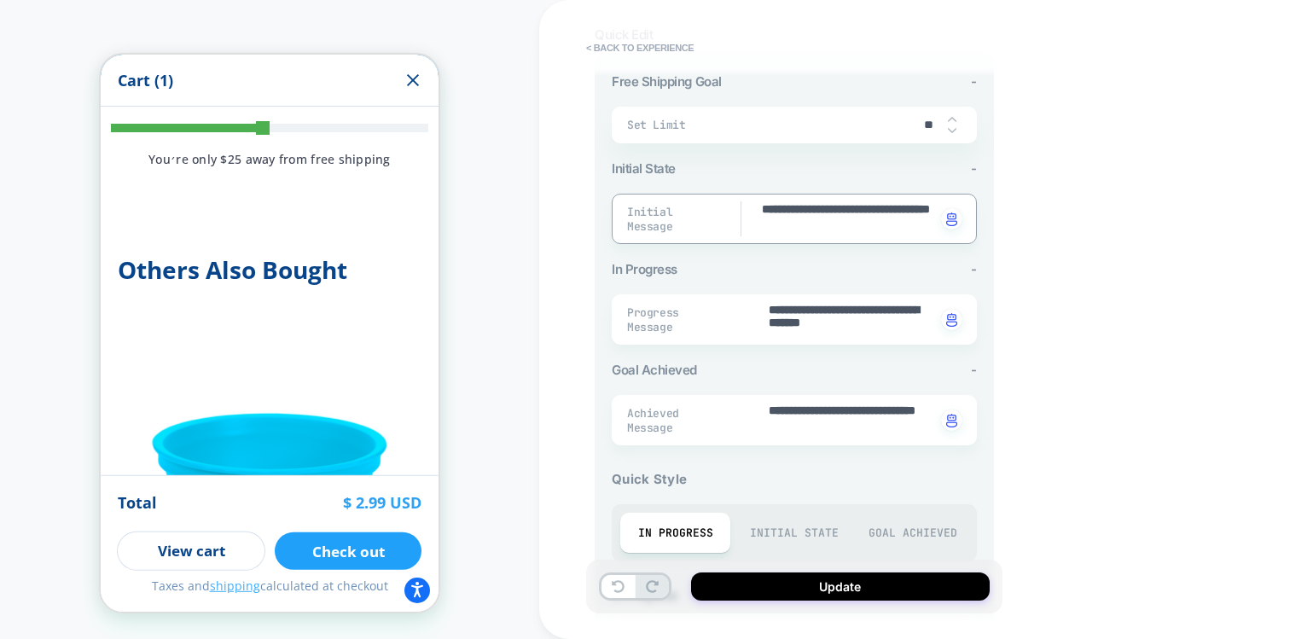
scroll to position [255, 0]
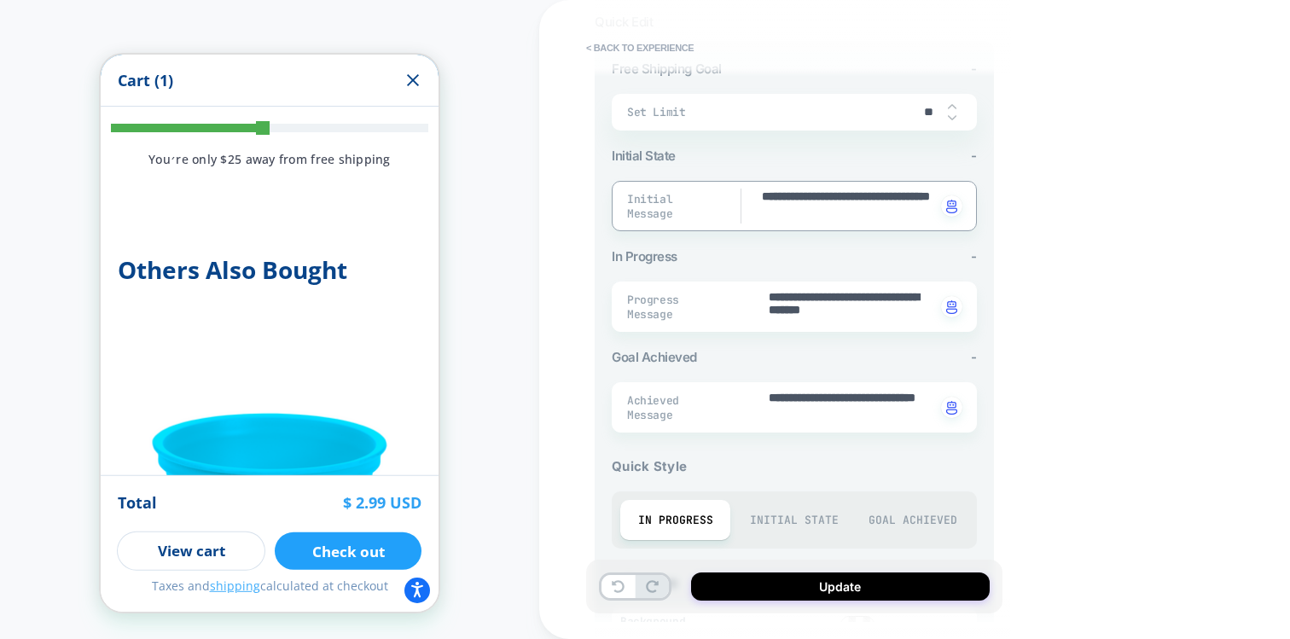
type textarea "**********"
click at [0, 0] on textarea "**********" at bounding box center [0, 0] width 0 height 0
drag, startPoint x: 841, startPoint y: 395, endPoint x: 724, endPoint y: 394, distance: 116.9
click at [0, 0] on div "**********" at bounding box center [0, 0] width 0 height 0
type textarea "*"
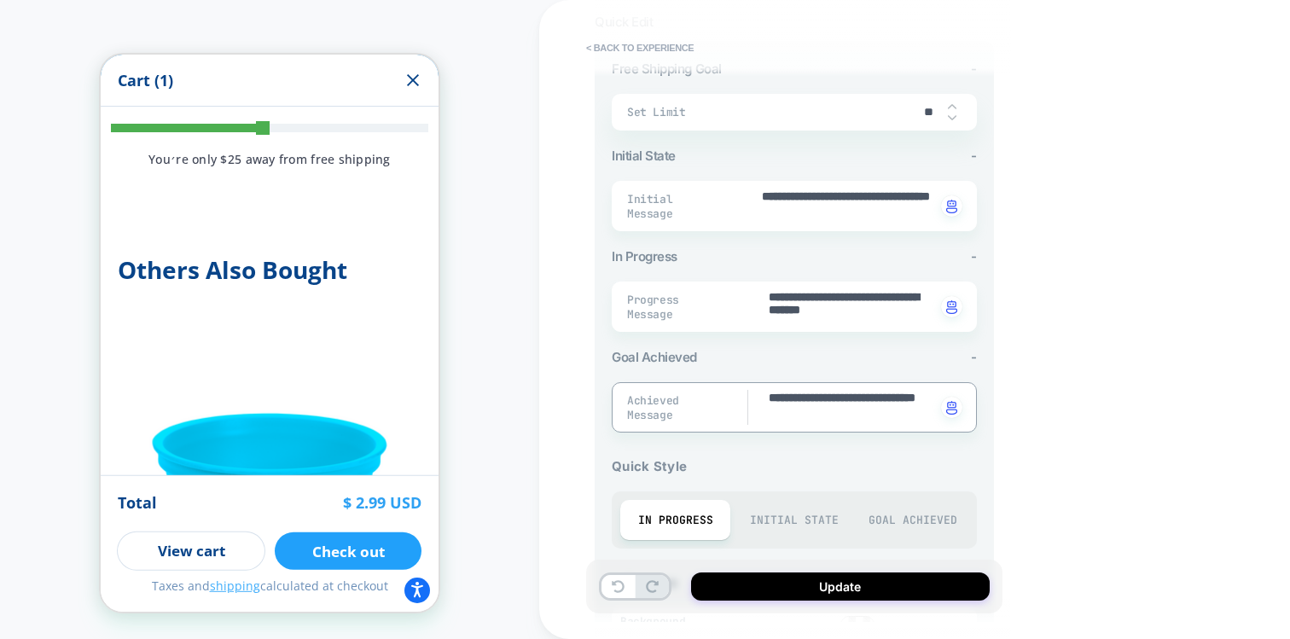
type textarea "**********"
type textarea "*"
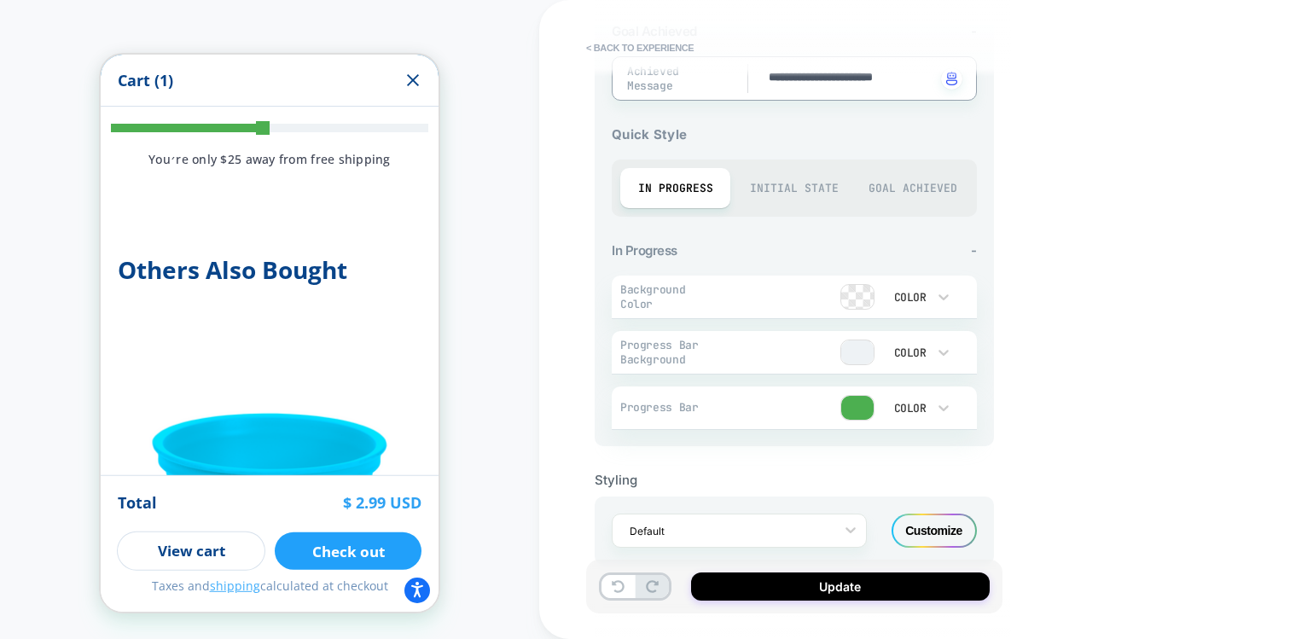
scroll to position [604, 0]
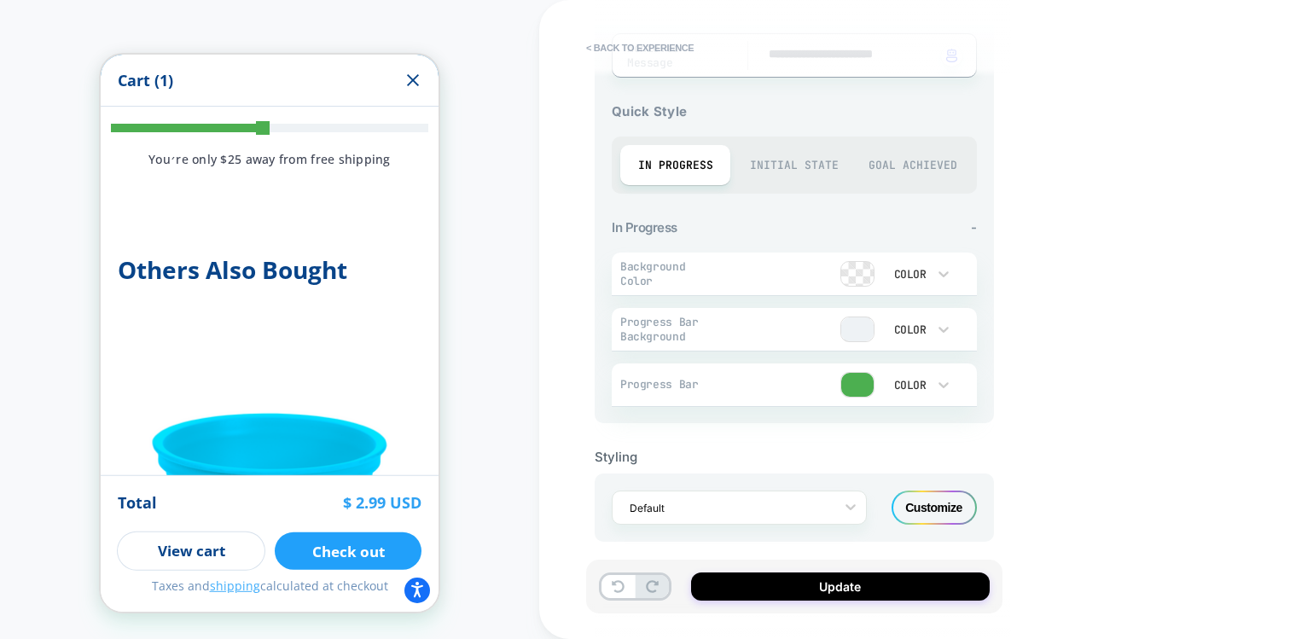
type textarea "**********"
click at [917, 490] on div "Customize" at bounding box center [933, 507] width 85 height 34
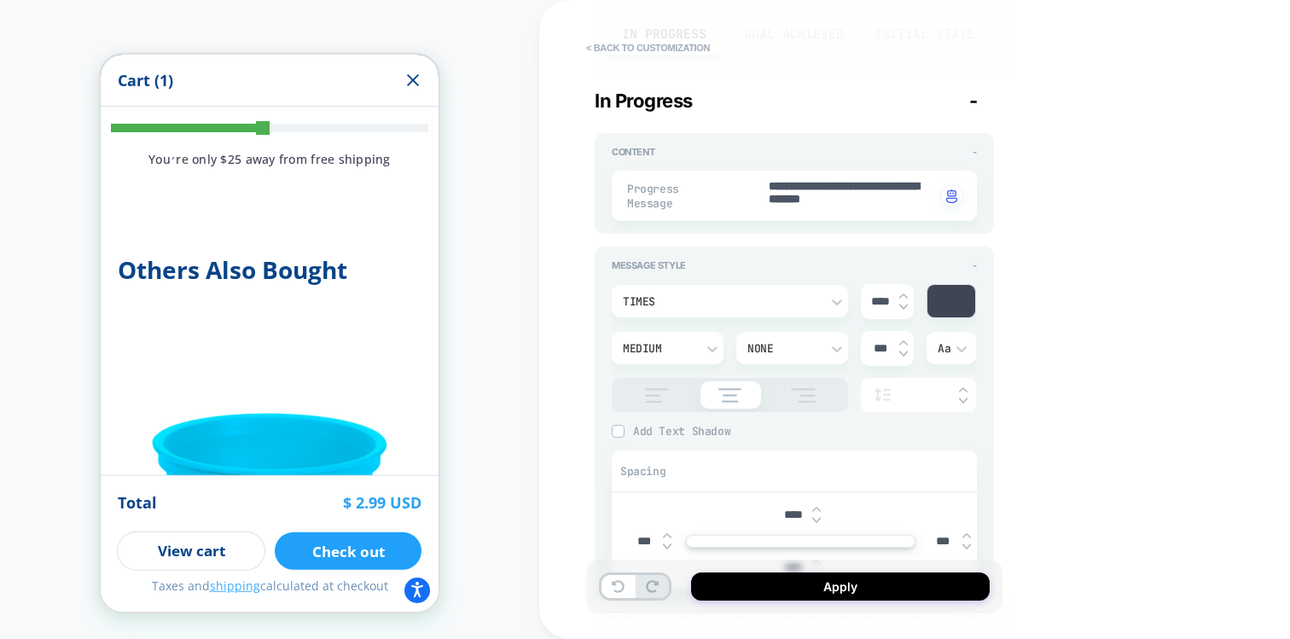
scroll to position [212, 0]
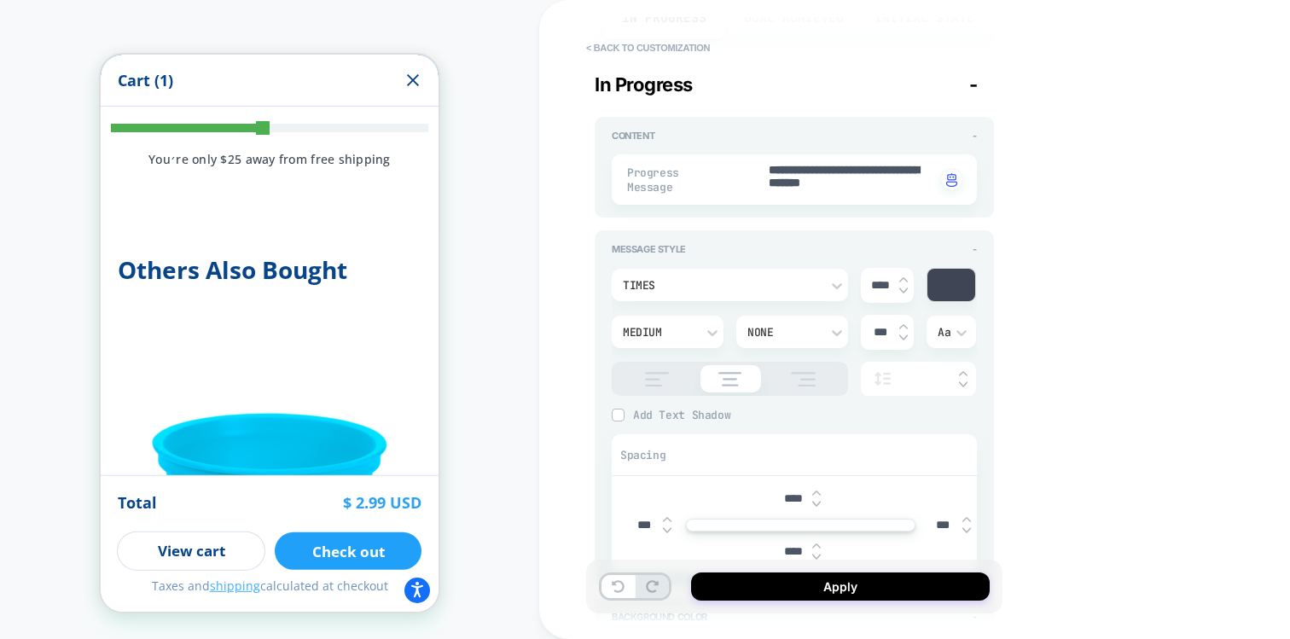
click at [950, 278] on div at bounding box center [951, 285] width 48 height 32
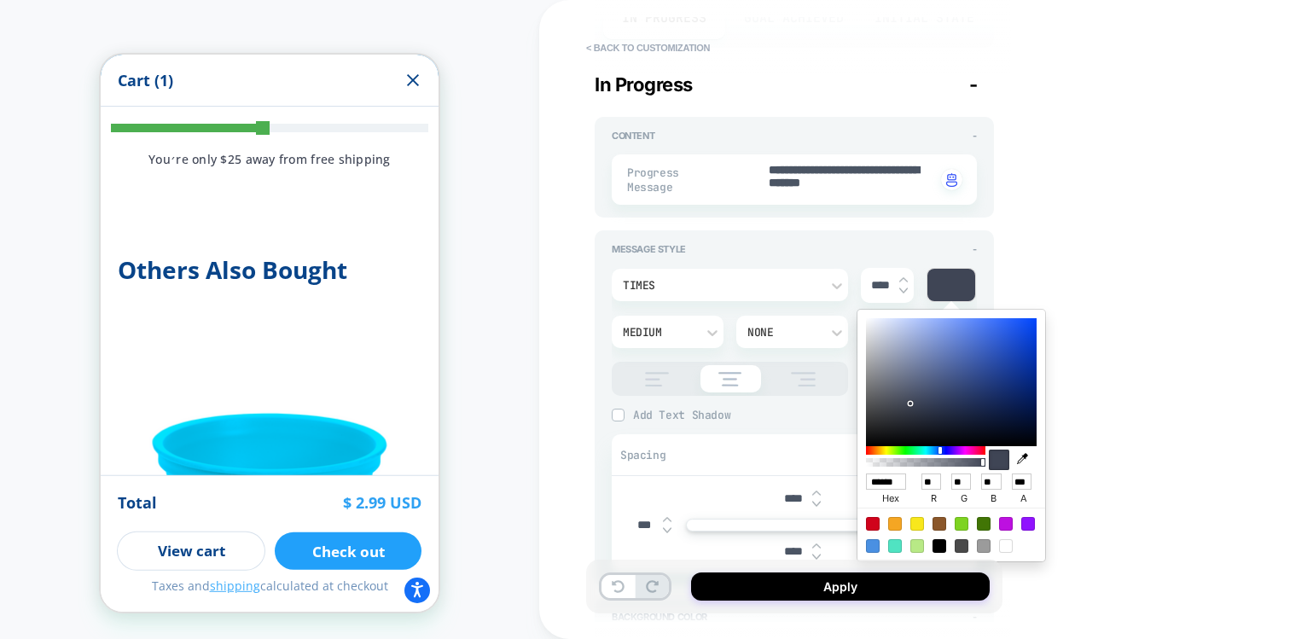
click at [1023, 456] on icon "button" at bounding box center [1022, 458] width 11 height 11
type textarea "*"
type input "******"
type input "*"
type input "**"
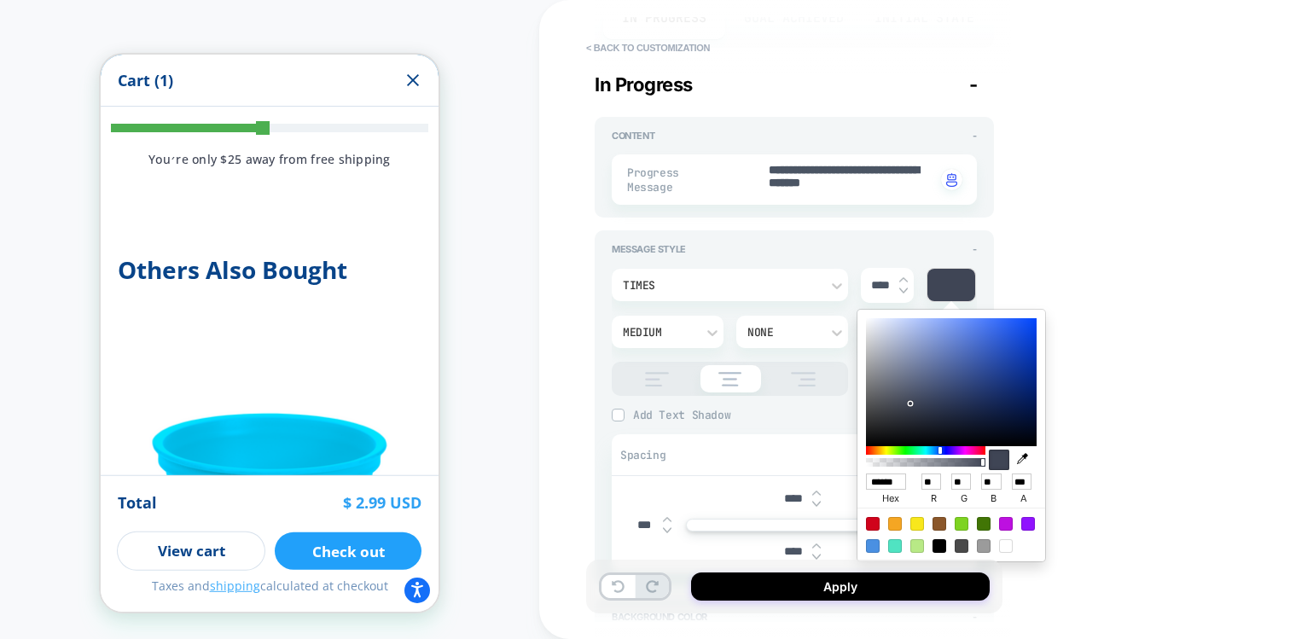
type input "***"
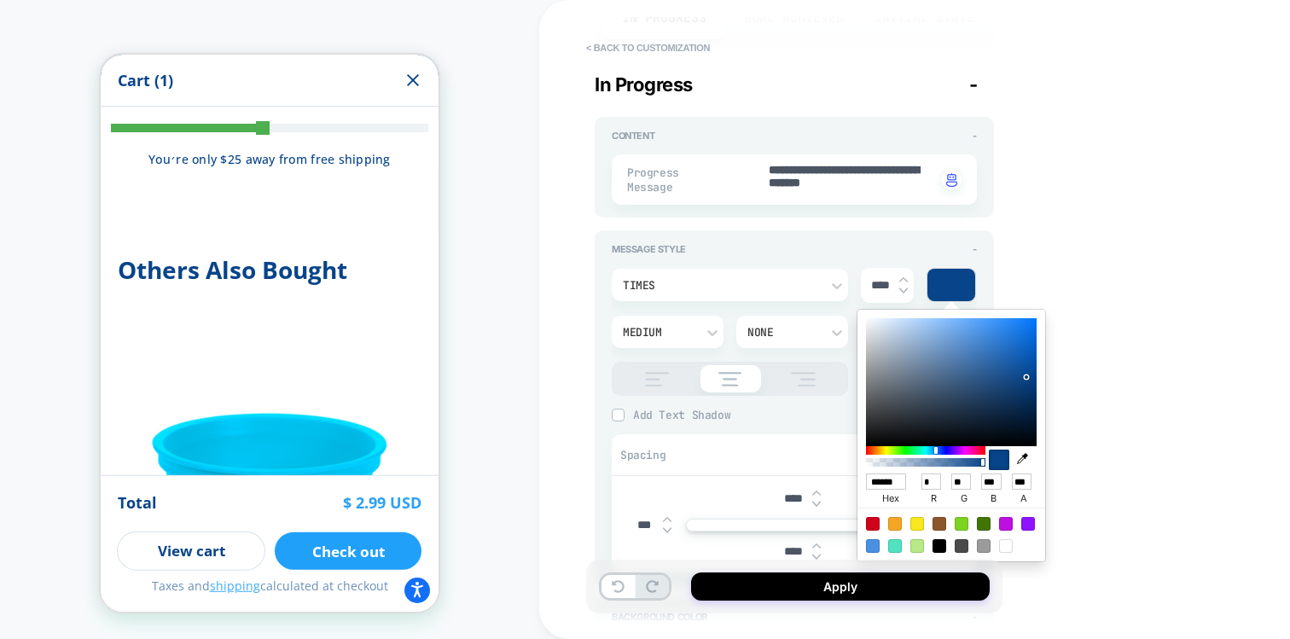
click at [1161, 146] on div "**********" at bounding box center [914, 319] width 751 height 639
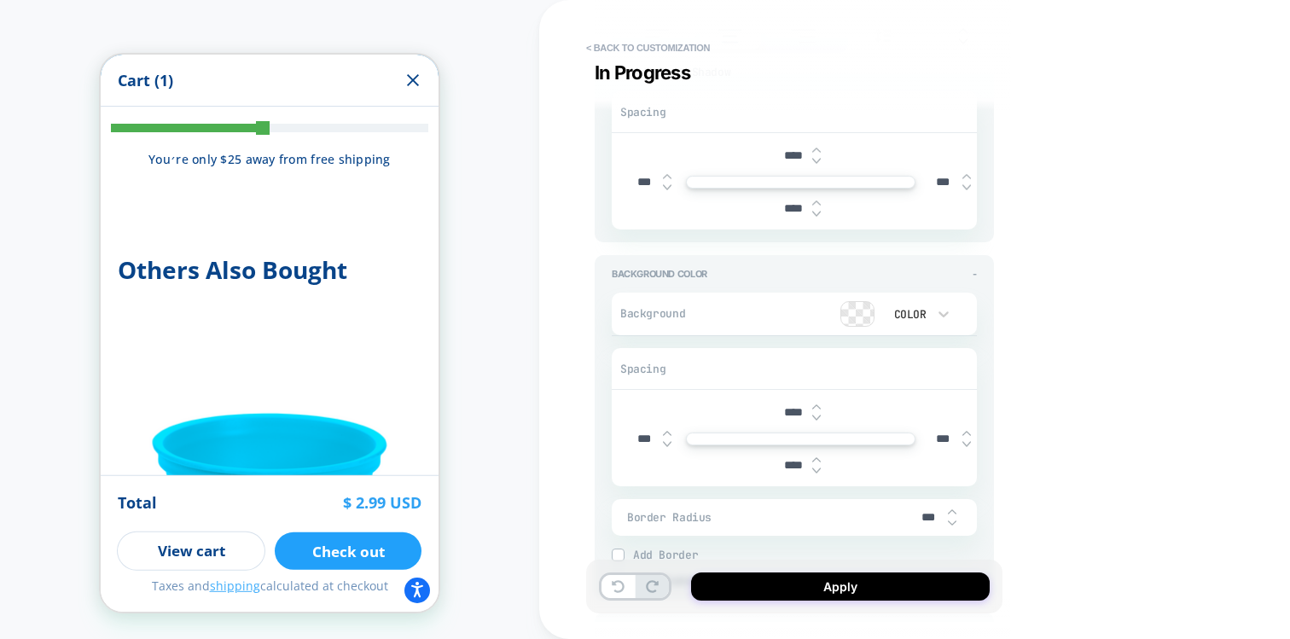
scroll to position [560, 0]
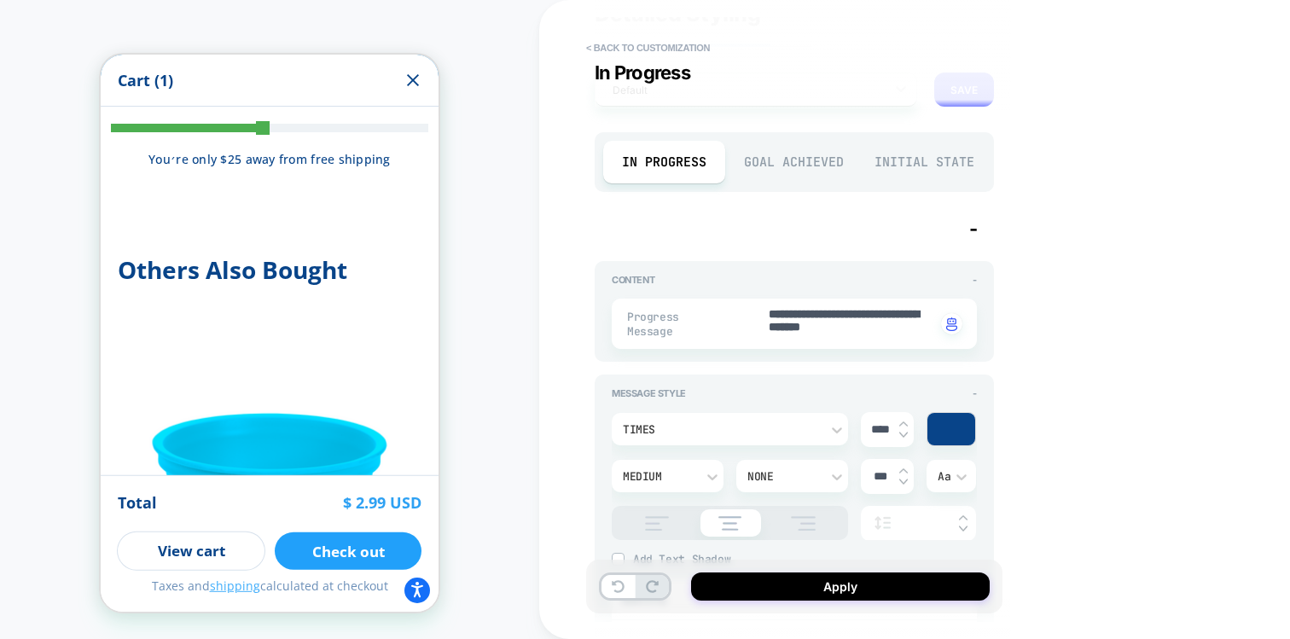
type textarea "*"
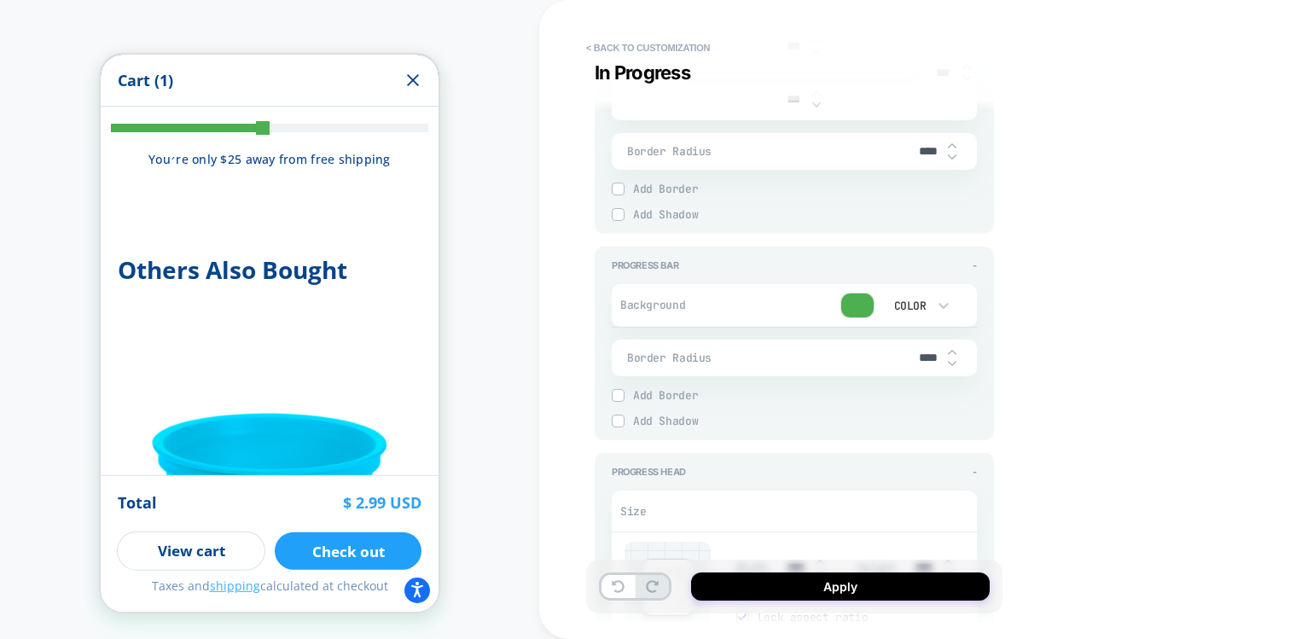
scroll to position [1454, 0]
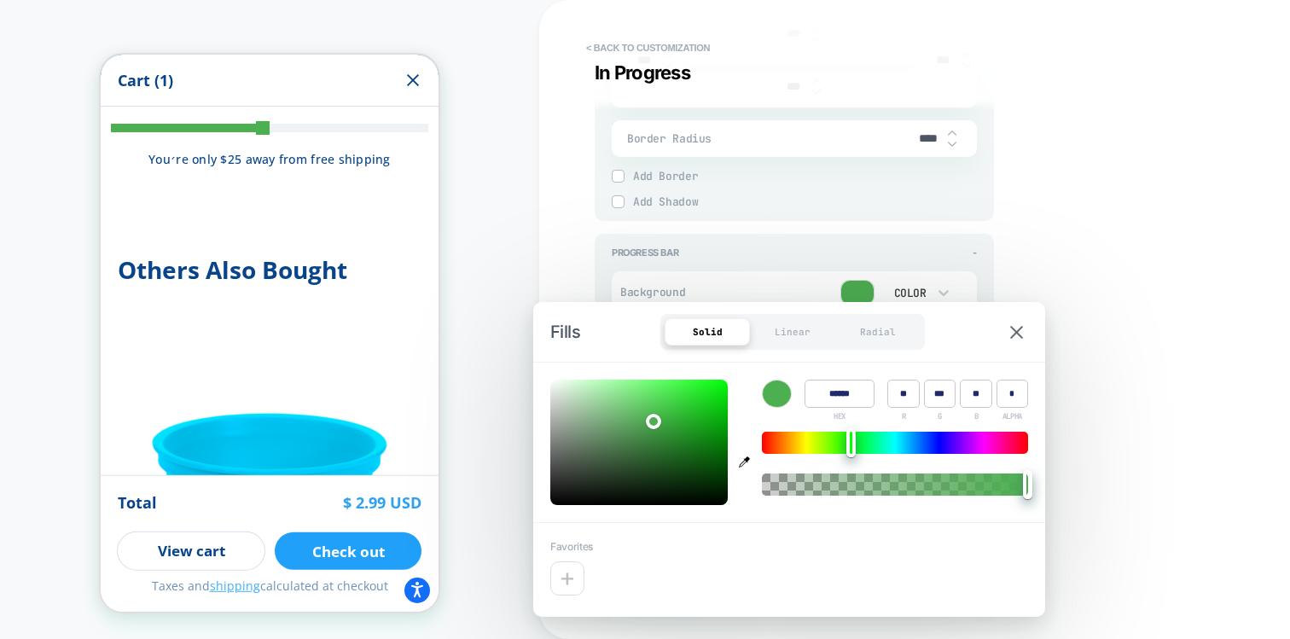
click at [746, 463] on icon "button" at bounding box center [744, 461] width 11 height 11
type input "******"
type input "**"
type input "***"
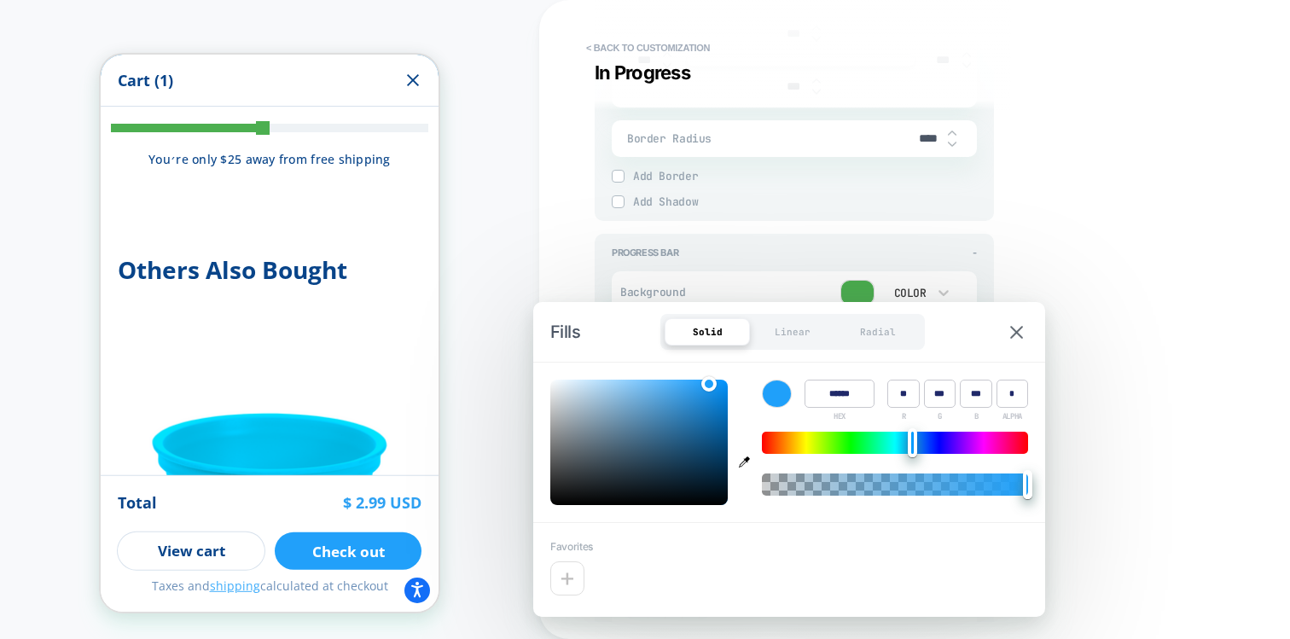
type textarea "*"
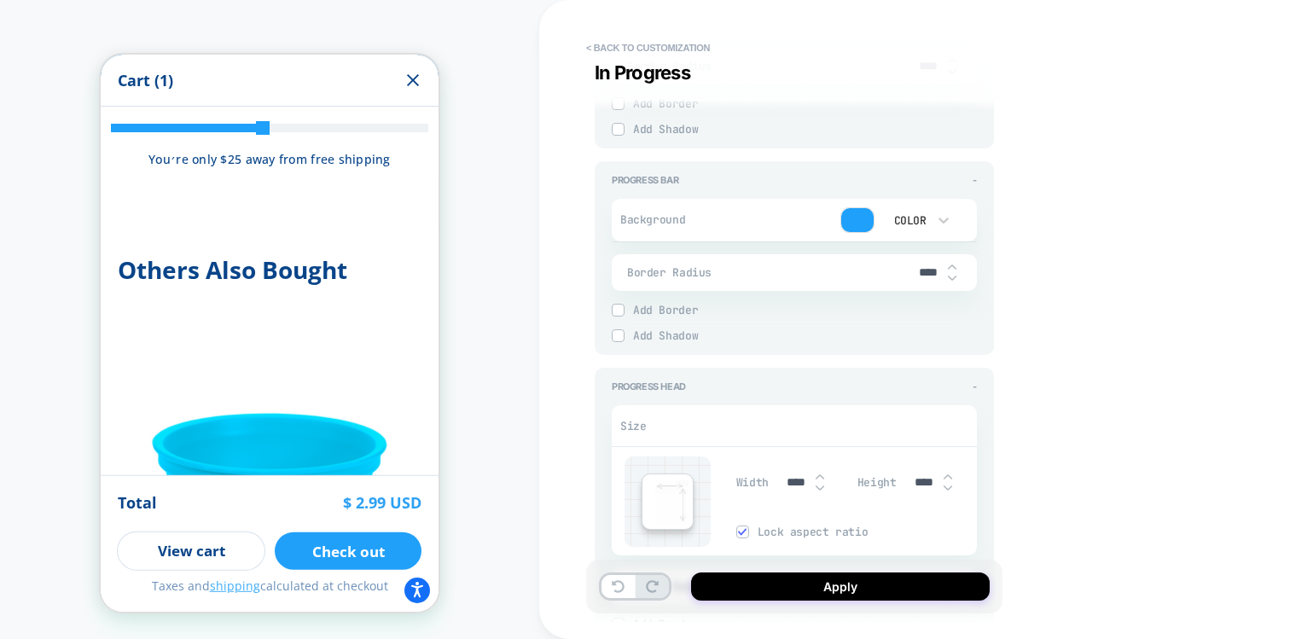
scroll to position [1491, 0]
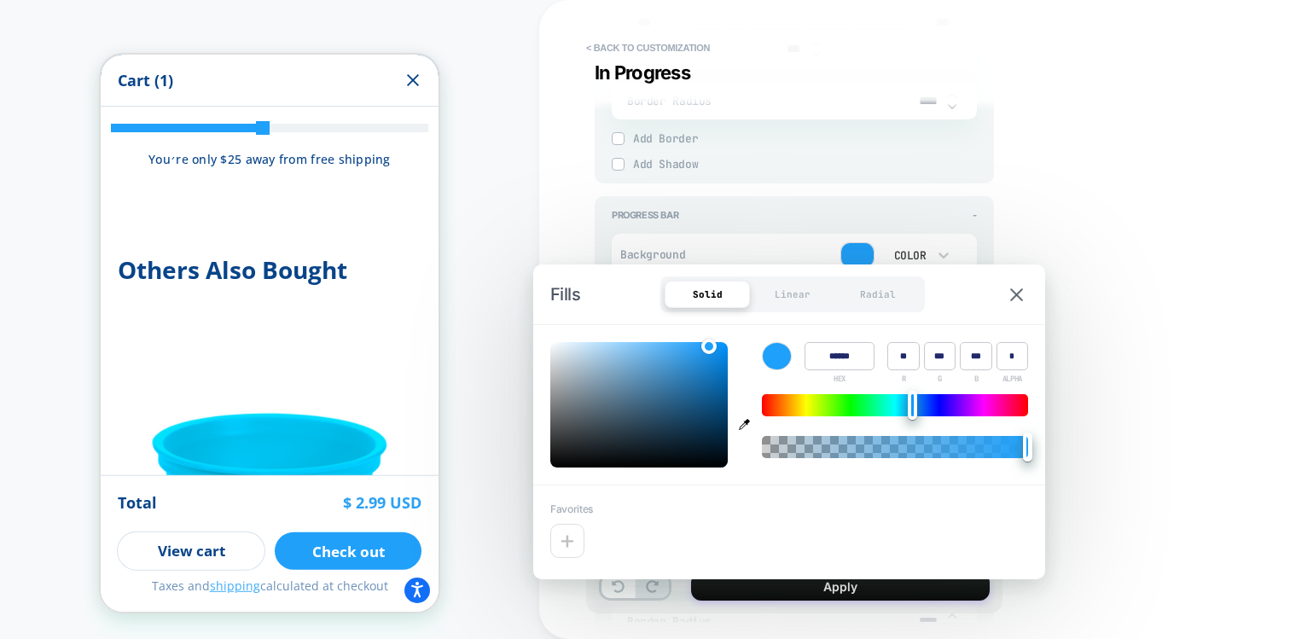
type input "****"
click at [964, 449] on div at bounding box center [895, 447] width 266 height 22
type textarea "*"
type input "****"
click at [918, 445] on div at bounding box center [895, 447] width 266 height 22
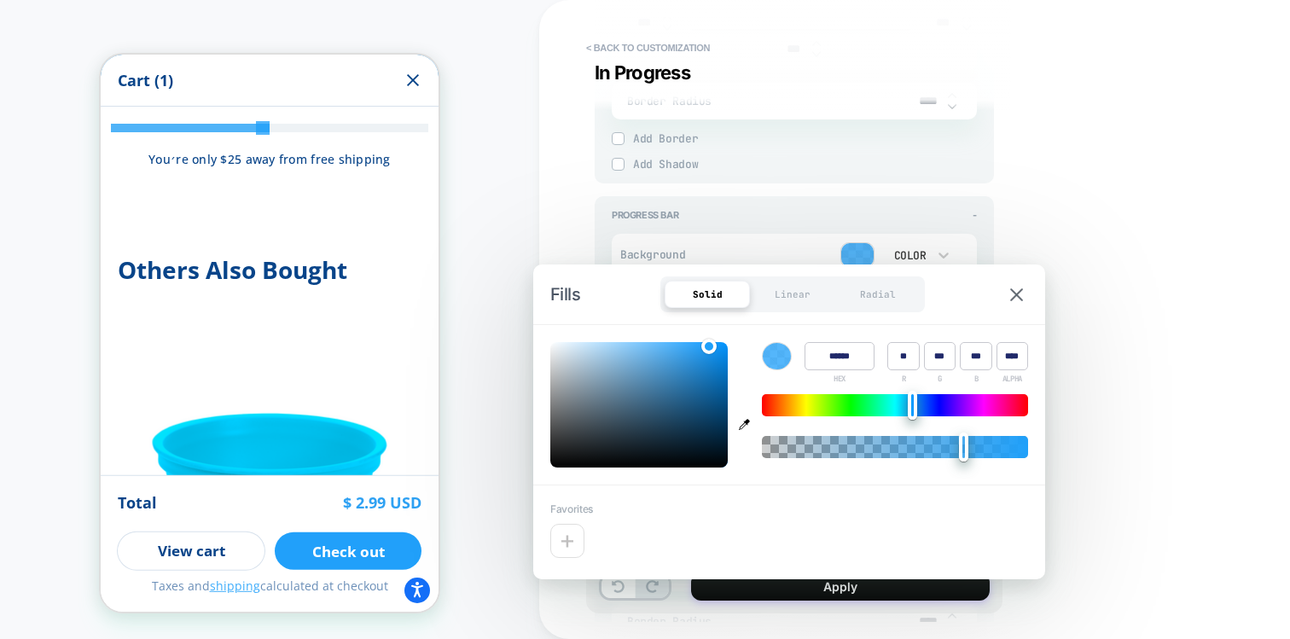
type textarea "*"
type input "****"
click at [969, 443] on div at bounding box center [895, 447] width 266 height 22
type textarea "*"
type input "****"
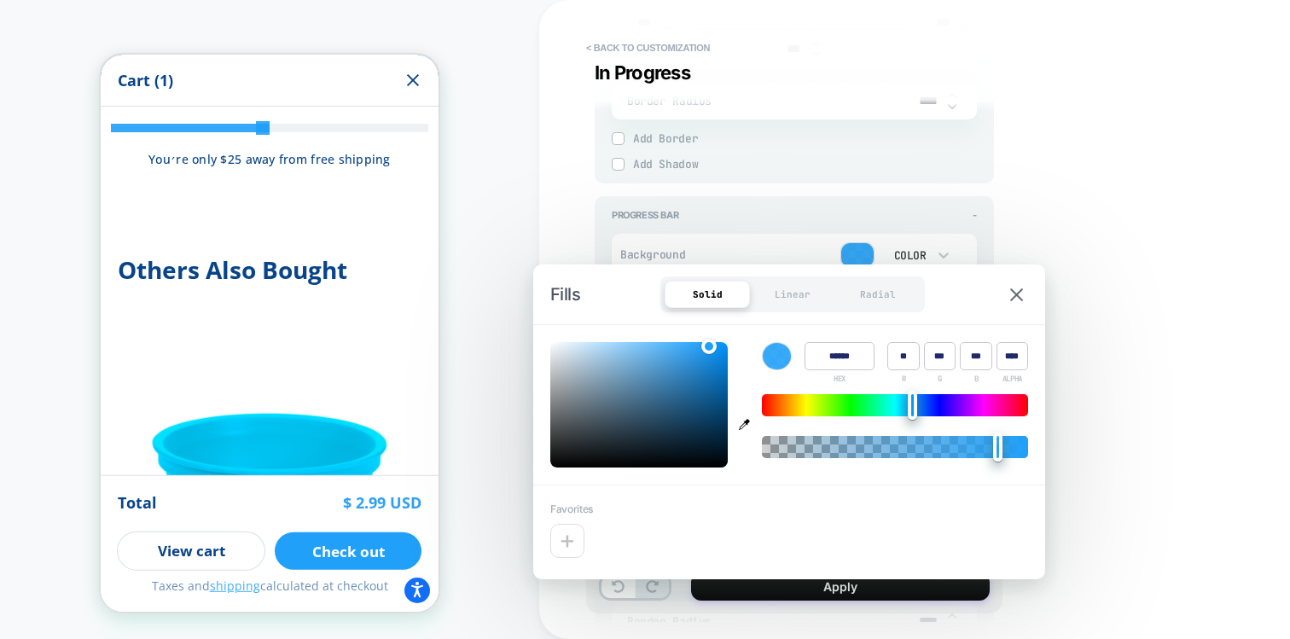
click at [1000, 446] on div at bounding box center [895, 447] width 266 height 22
type textarea "*"
type input "****"
click at [1009, 447] on div at bounding box center [895, 447] width 266 height 22
click at [1119, 383] on div "**********" at bounding box center [914, 319] width 751 height 639
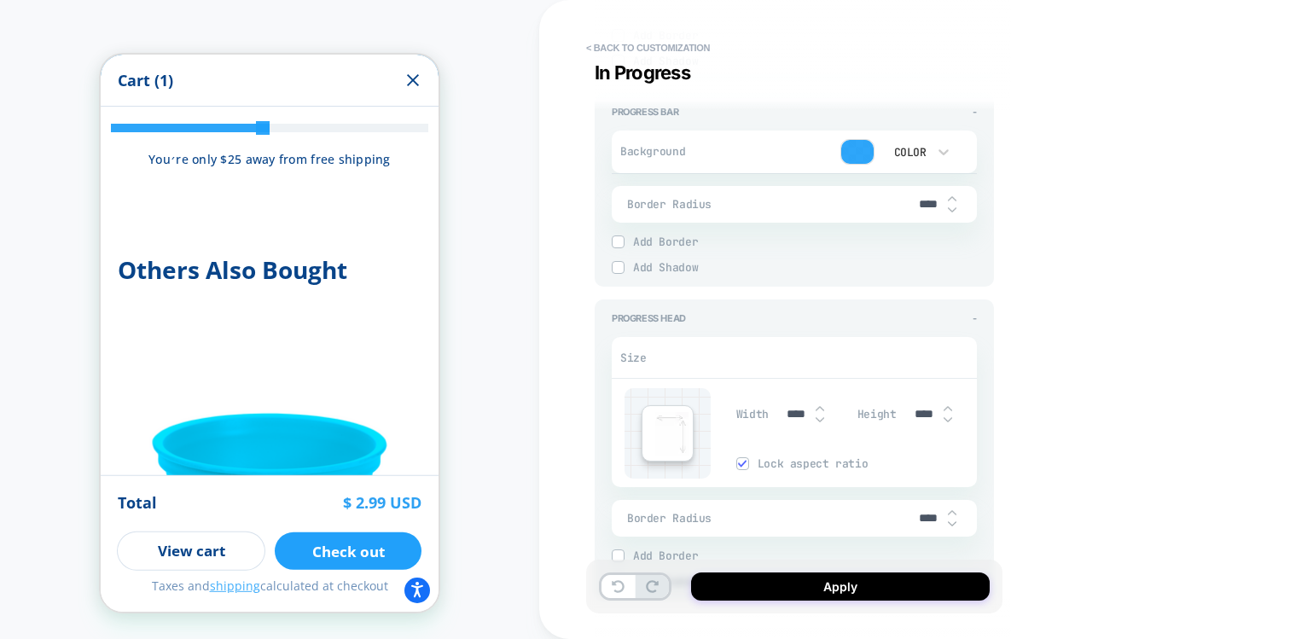
scroll to position [1569, 0]
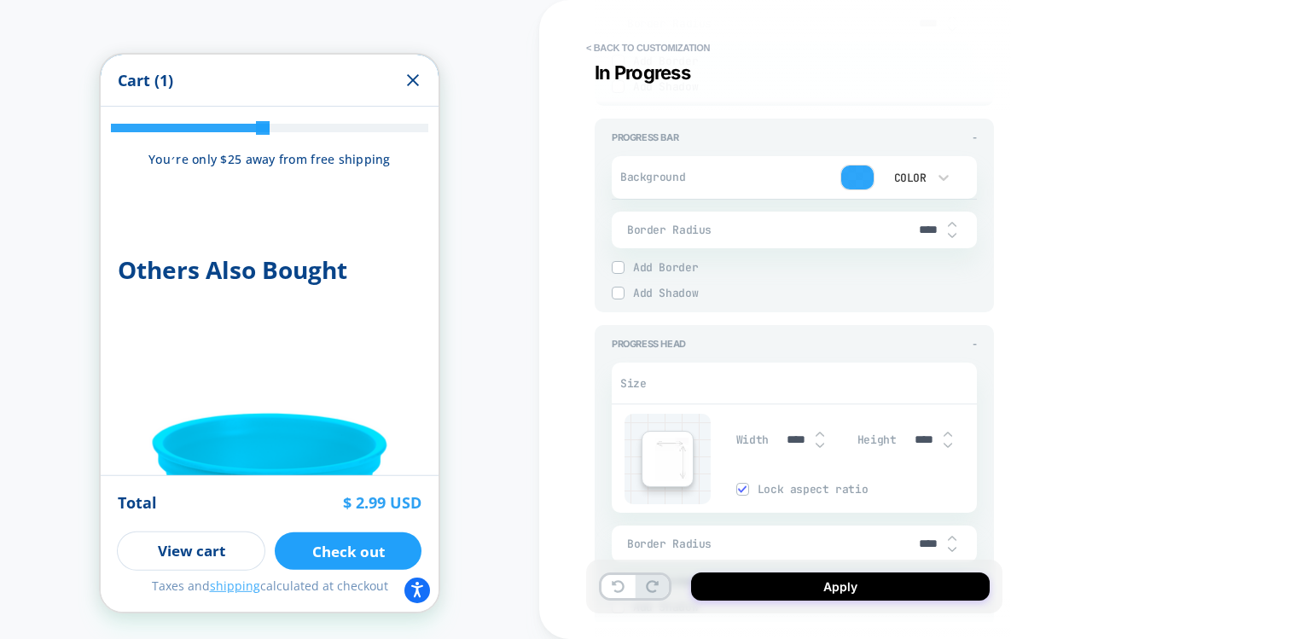
drag, startPoint x: 922, startPoint y: 219, endPoint x: 912, endPoint y: 219, distance: 10.2
click at [912, 223] on input "****" at bounding box center [928, 230] width 38 height 15
type textarea "*"
type input "***"
type textarea "*"
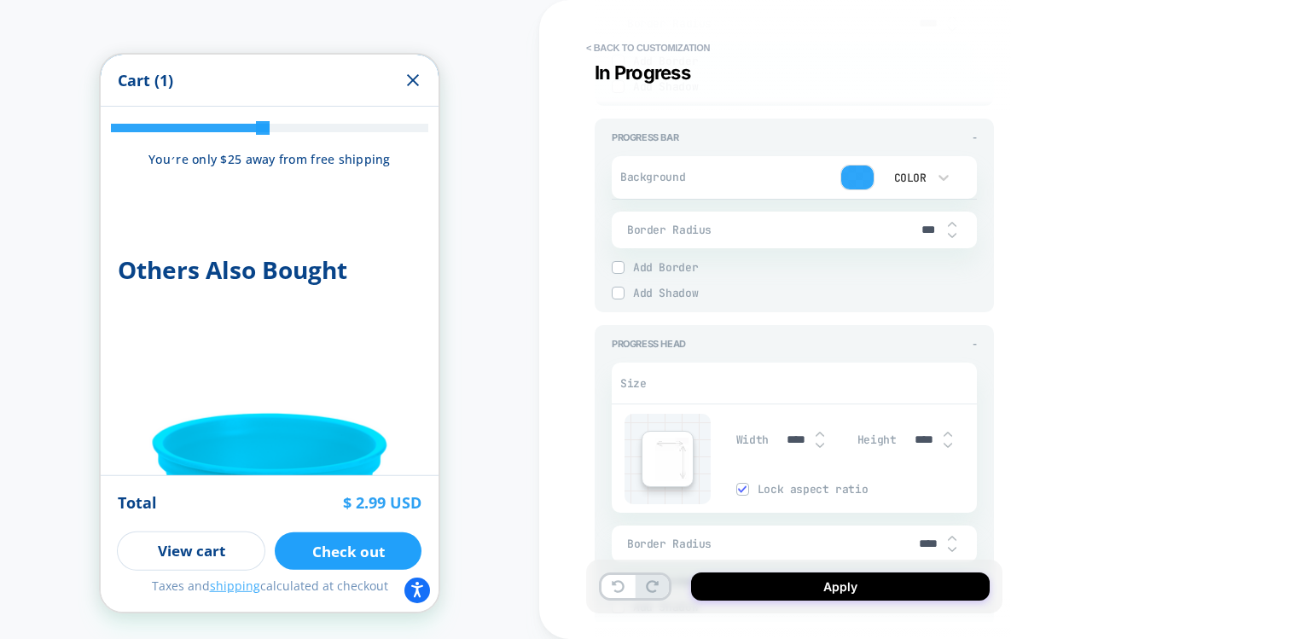
type input "****"
click at [1031, 250] on div "**********" at bounding box center [914, 319] width 751 height 639
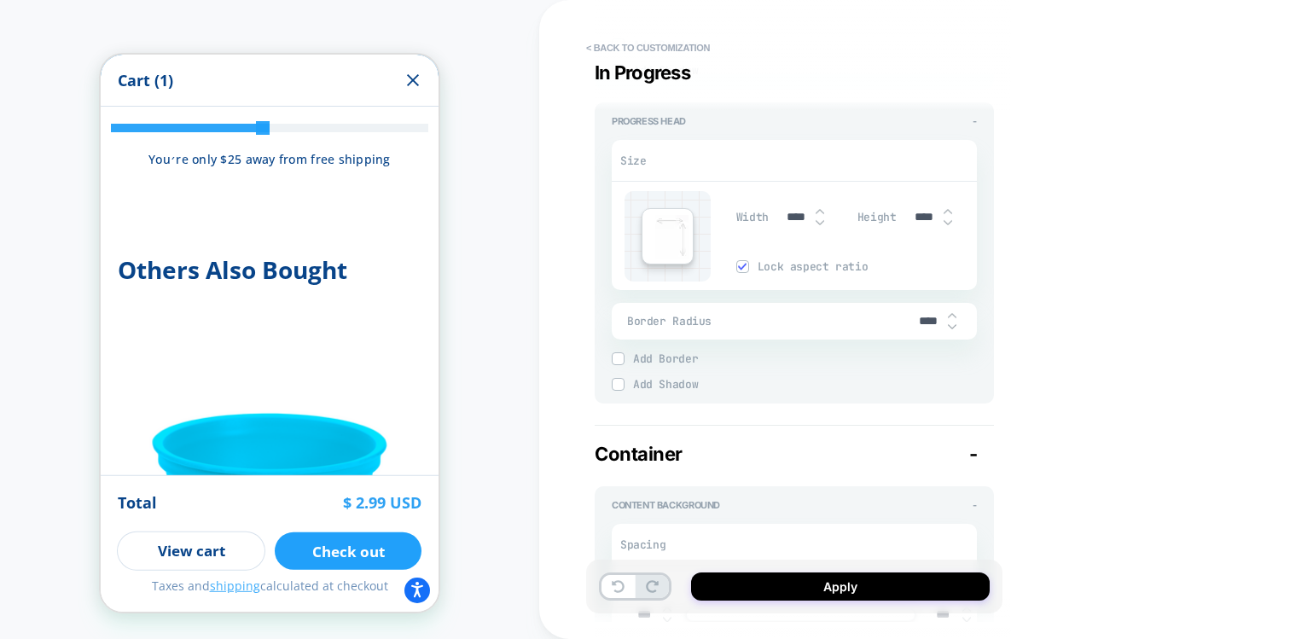
scroll to position [1790, 0]
type textarea "*"
type input "***"
type textarea "*"
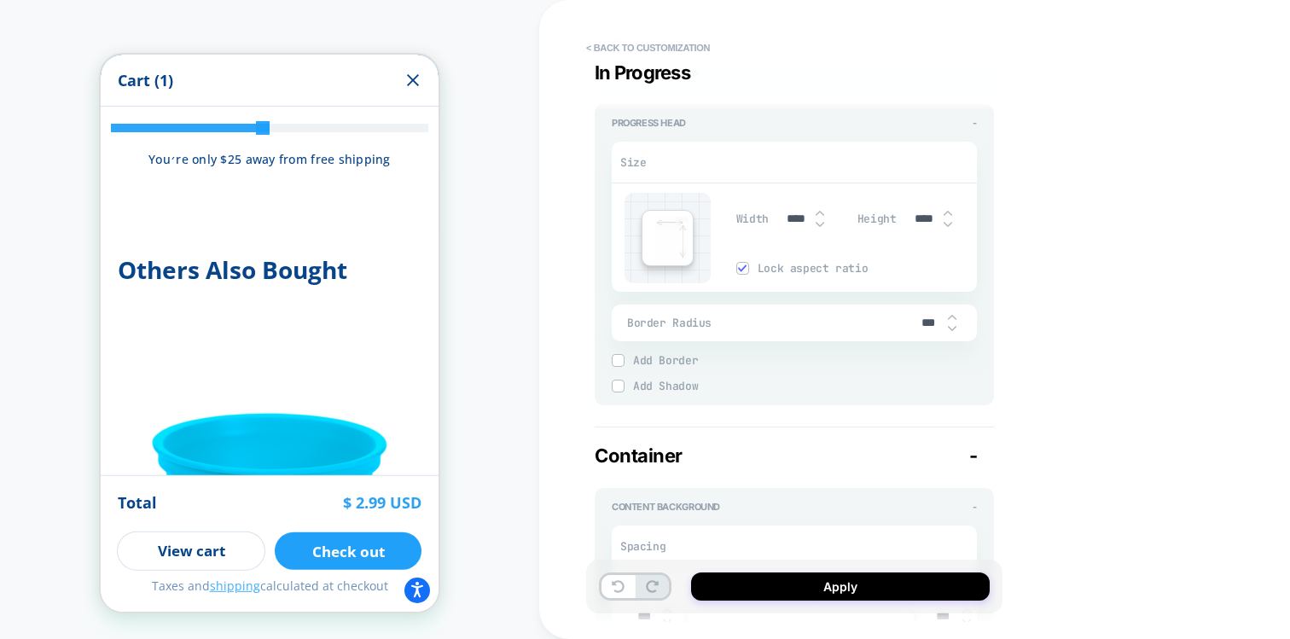
type input "****"
click at [1026, 281] on div "**********" at bounding box center [914, 319] width 751 height 639
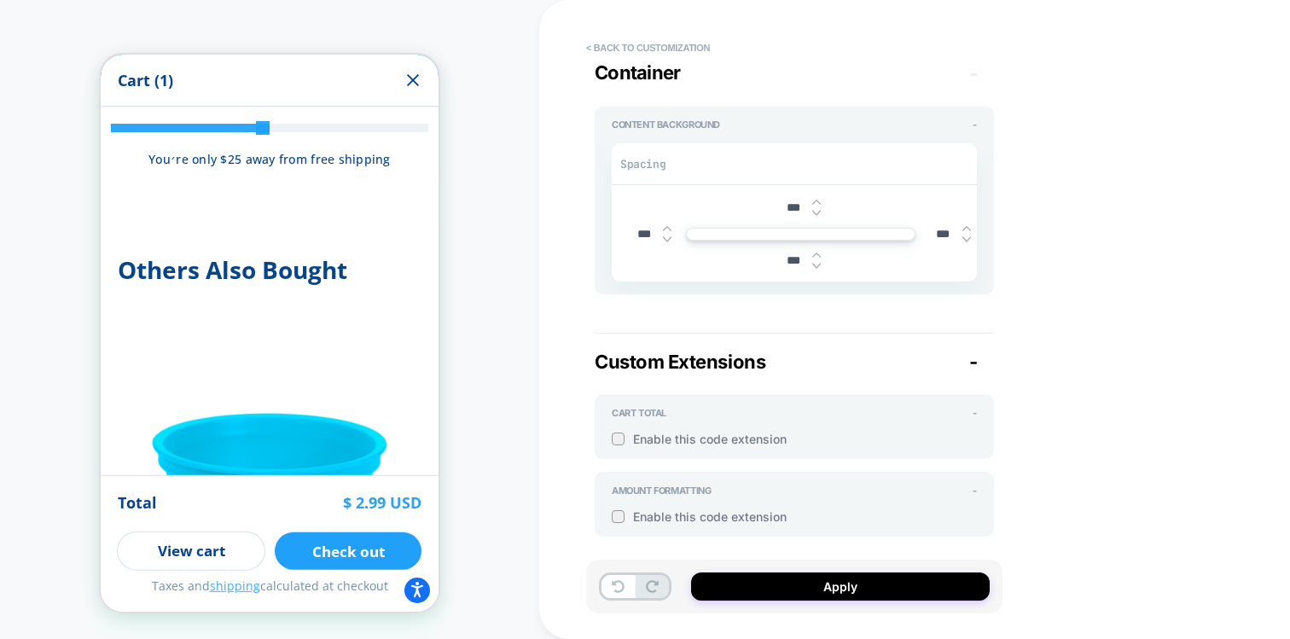
scroll to position [2192, 0]
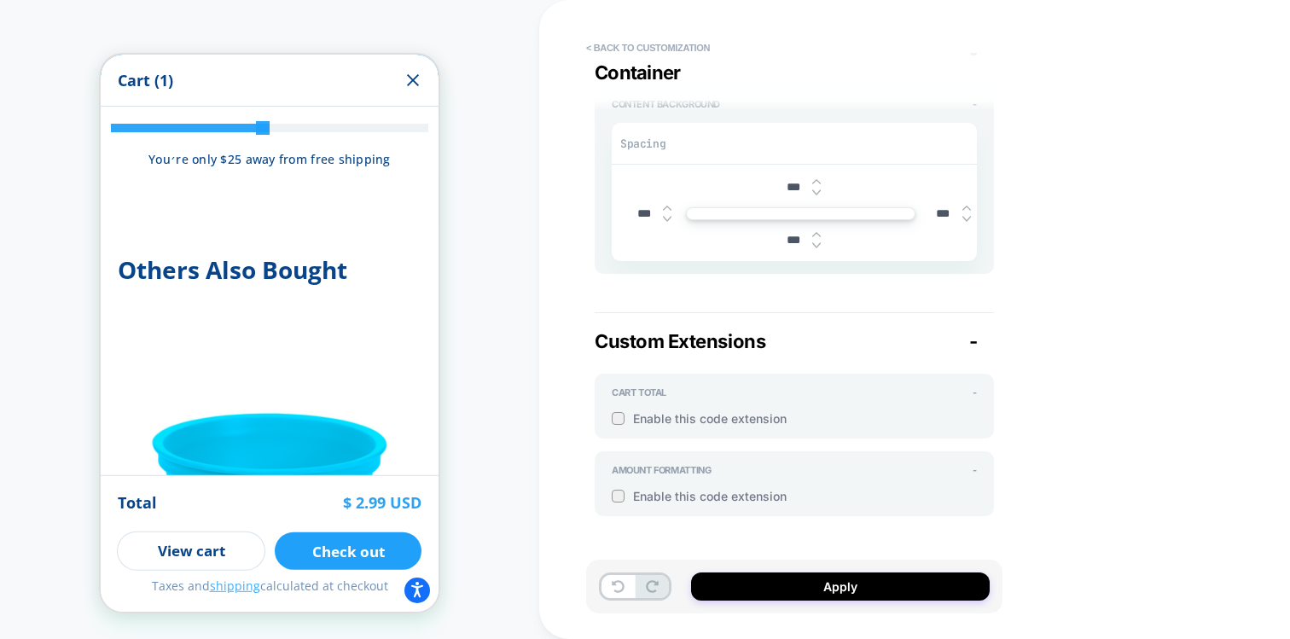
drag, startPoint x: 764, startPoint y: 598, endPoint x: 746, endPoint y: 400, distance: 198.7
click at [746, 400] on div "**********" at bounding box center [803, 319] width 416 height 639
click at [737, 413] on span "Enable this code extension" at bounding box center [805, 418] width 344 height 15
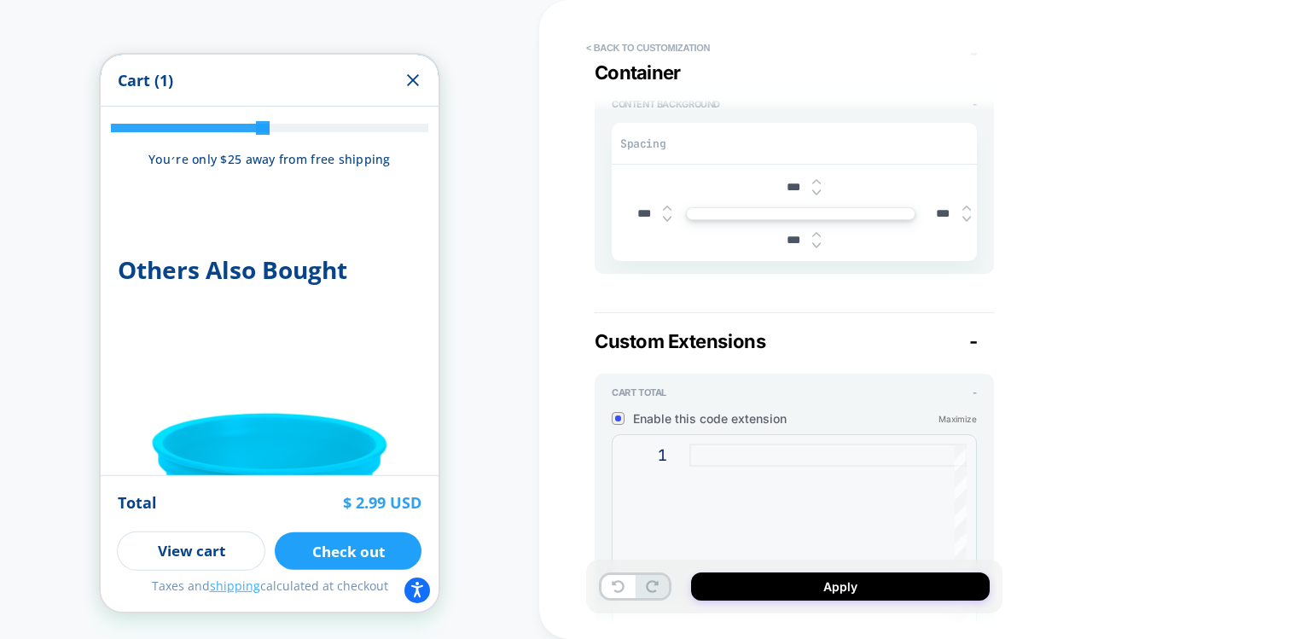
click at [737, 413] on span "Enable this code extension" at bounding box center [785, 418] width 305 height 15
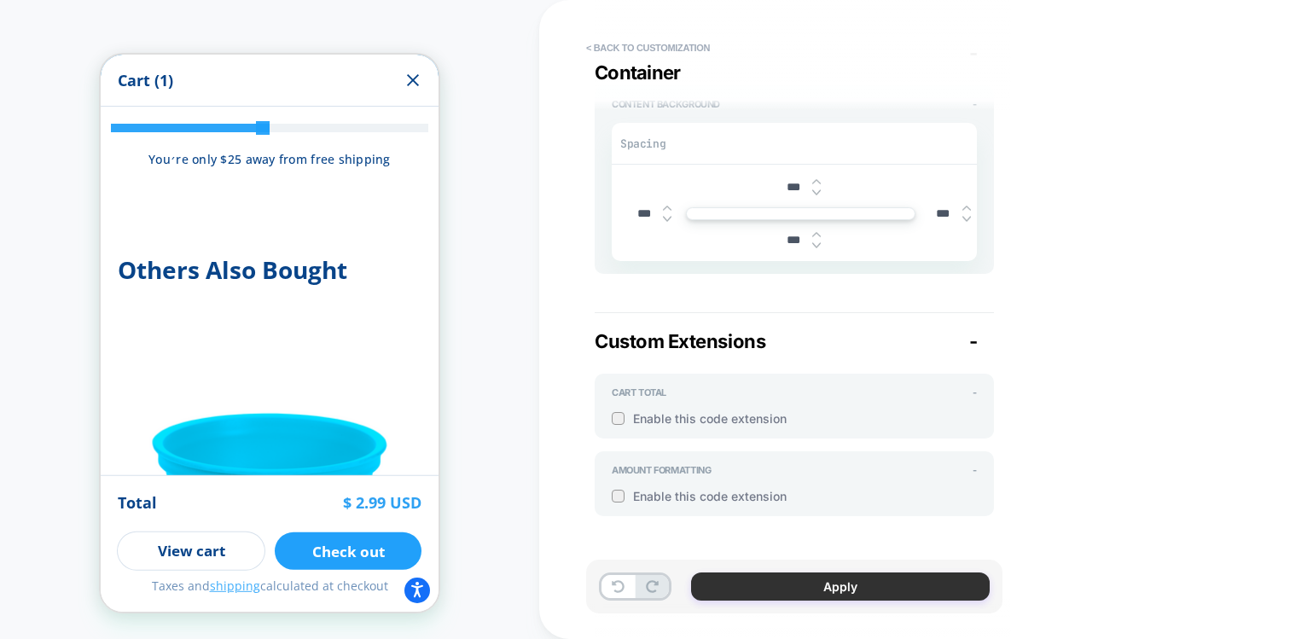
click at [783, 574] on button "Apply" at bounding box center [840, 586] width 299 height 28
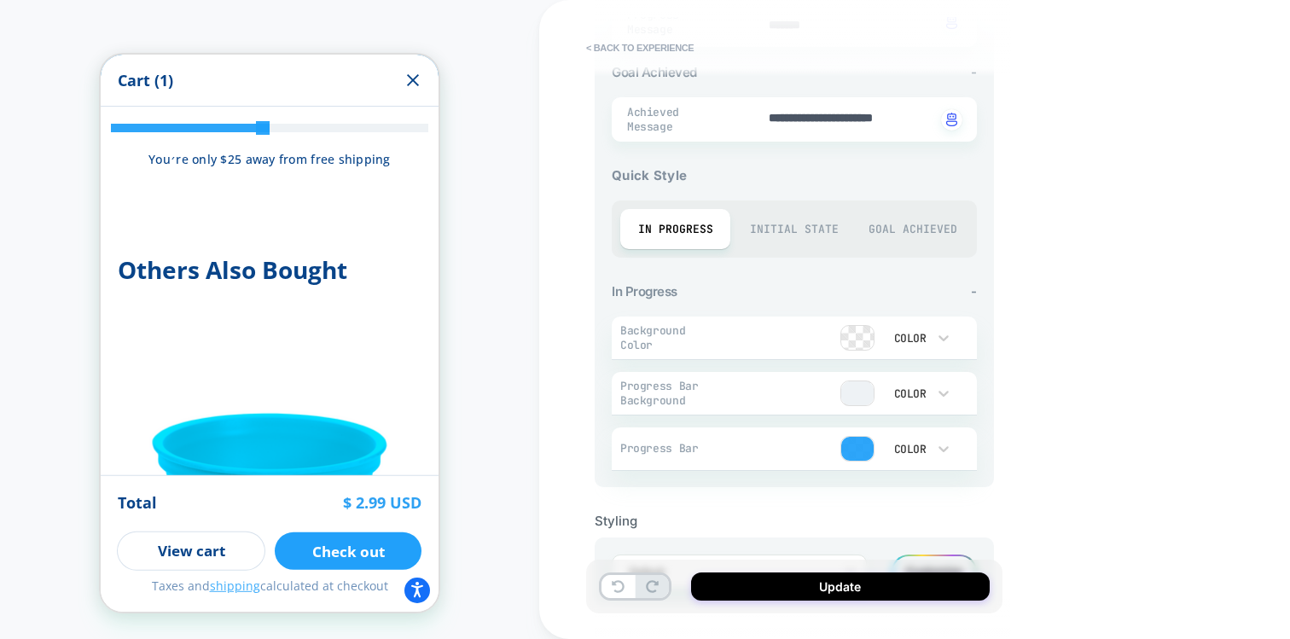
scroll to position [604, 0]
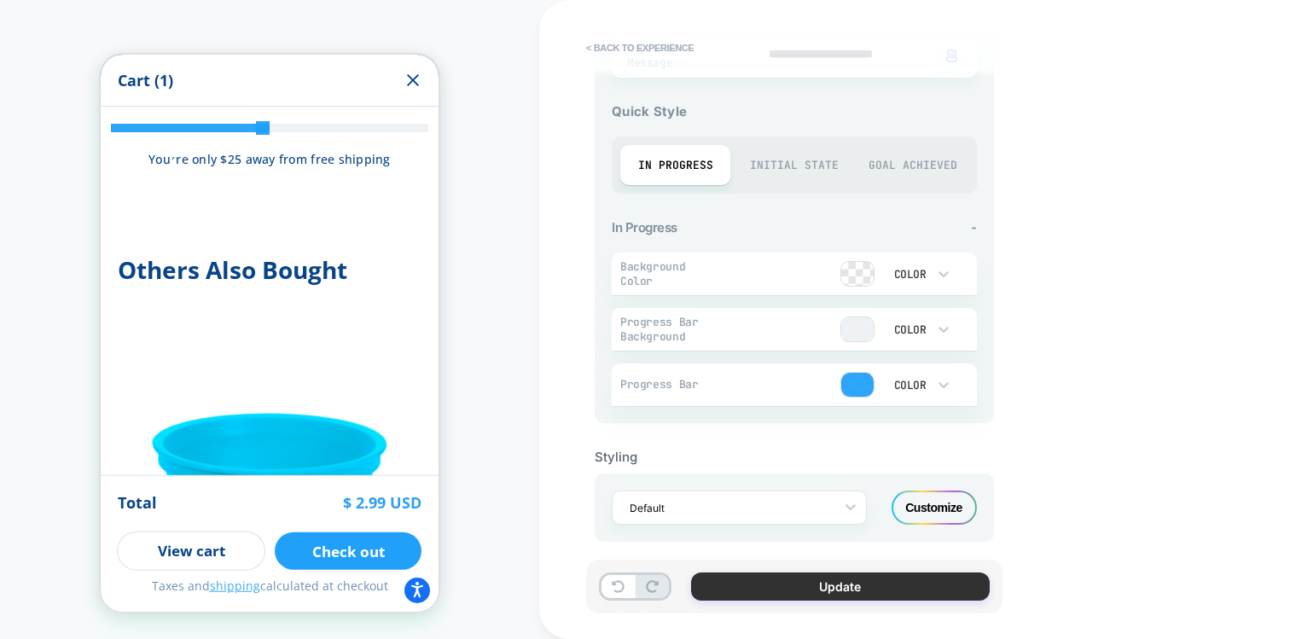
click at [801, 582] on button "Update" at bounding box center [840, 586] width 299 height 28
type textarea "*"
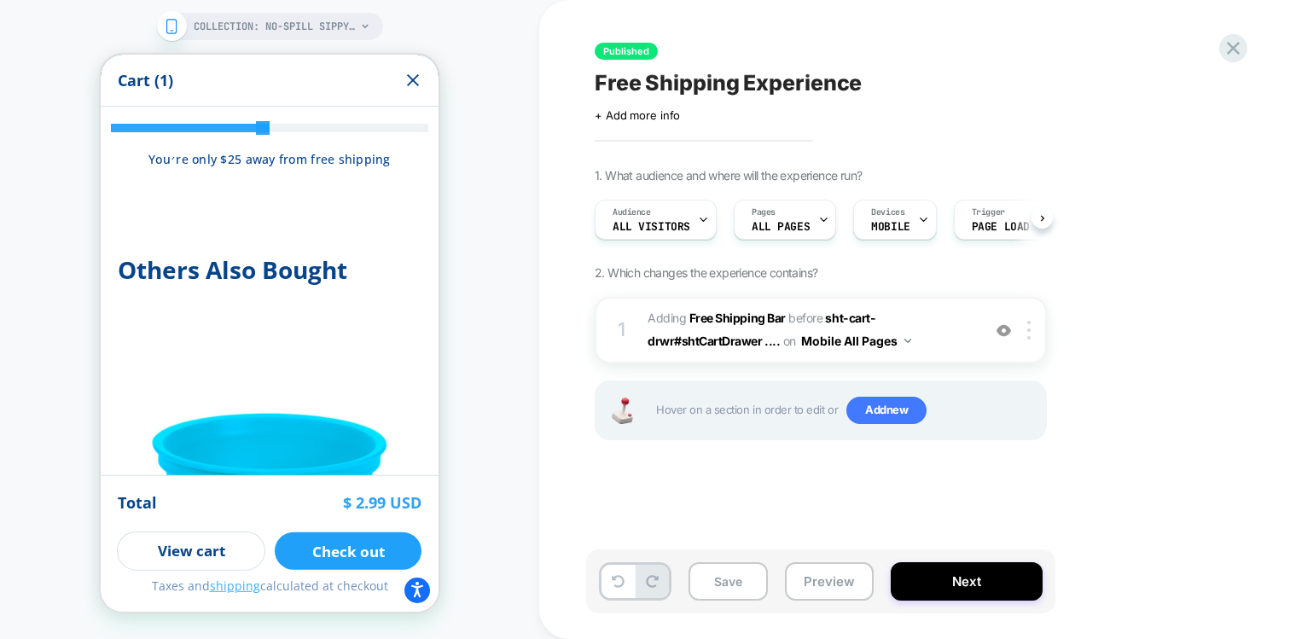
scroll to position [0, 1]
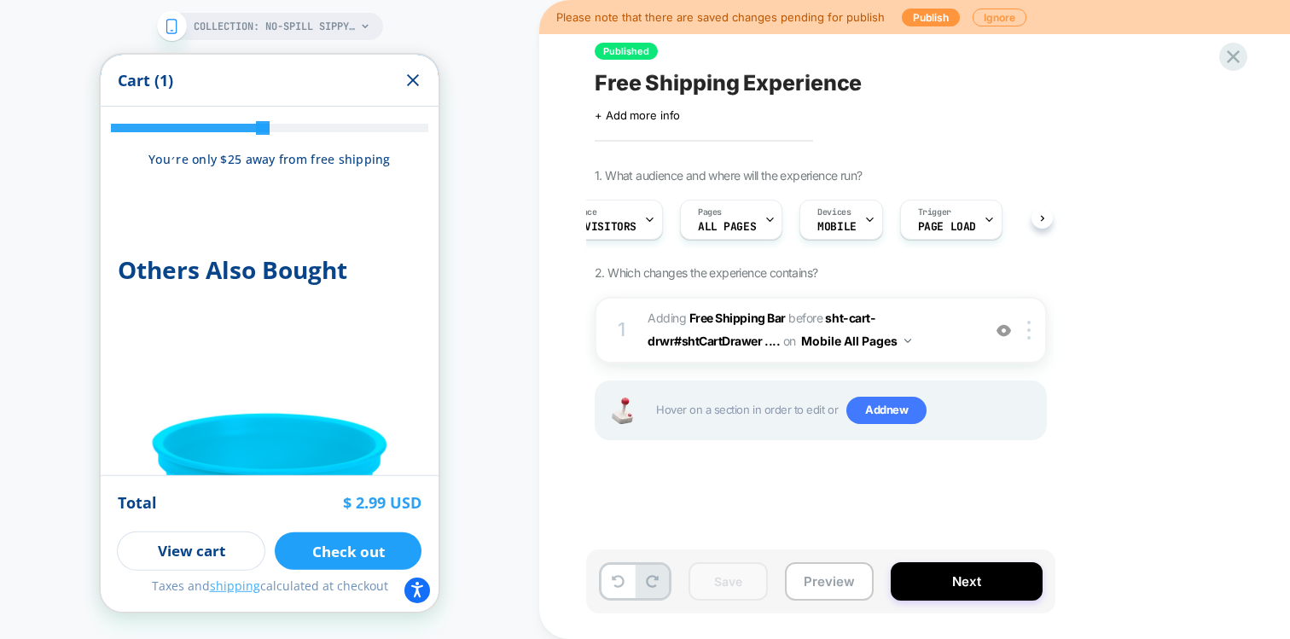
scroll to position [0, 0]
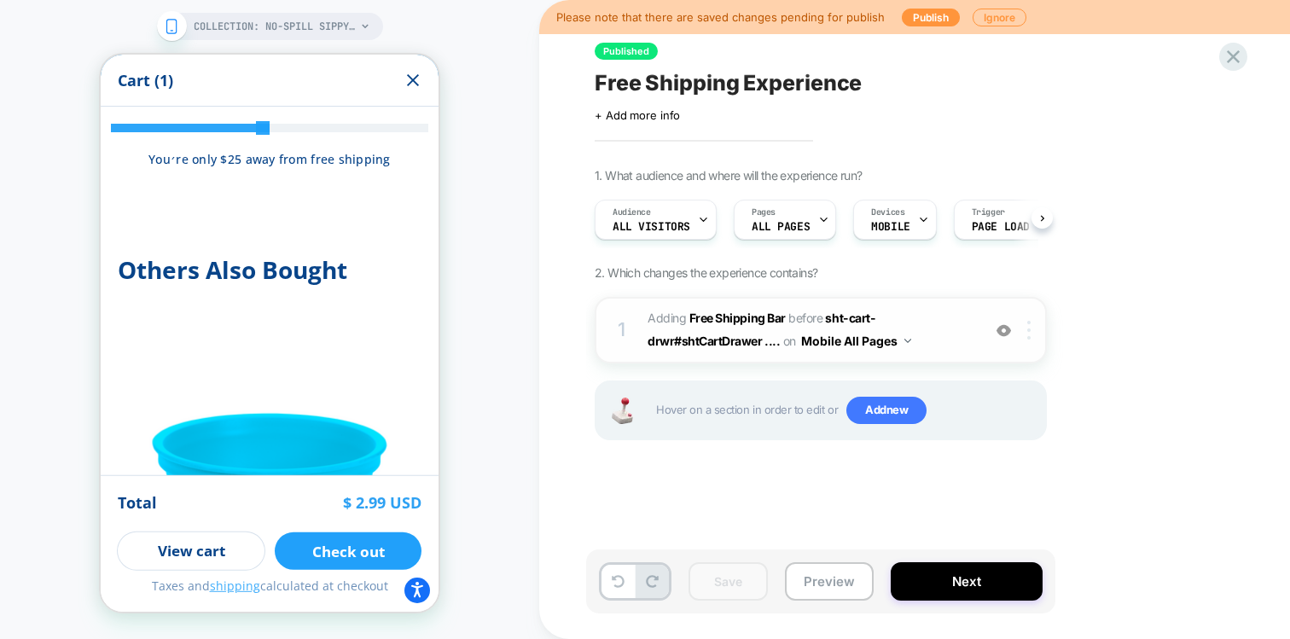
click at [1030, 334] on img at bounding box center [1028, 330] width 3 height 19
click at [617, 111] on span "+ Add more info" at bounding box center [637, 115] width 85 height 14
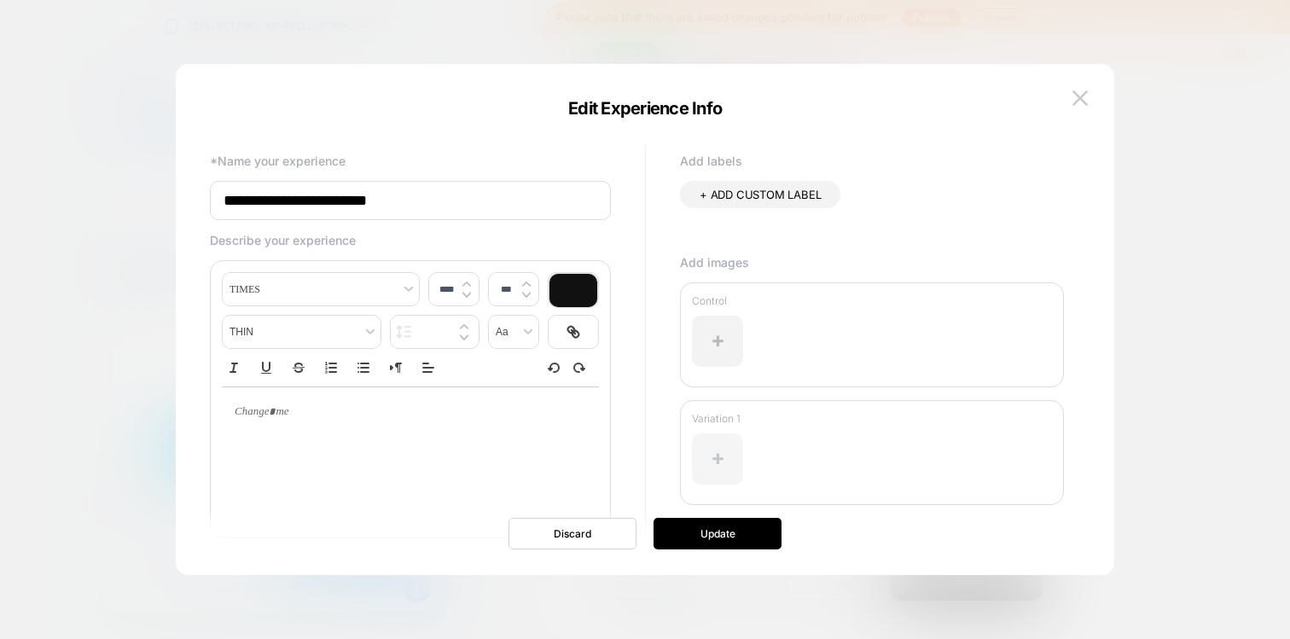
click at [717, 444] on div at bounding box center [717, 458] width 51 height 51
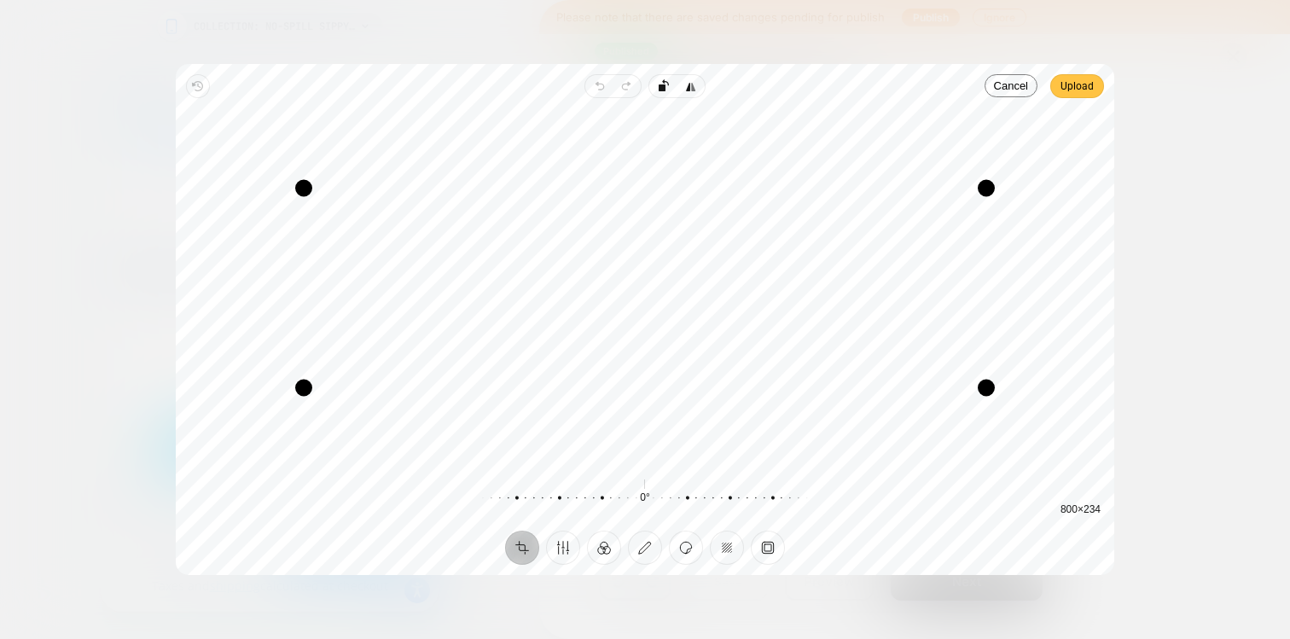
click at [1082, 79] on span "Upload" at bounding box center [1076, 86] width 33 height 20
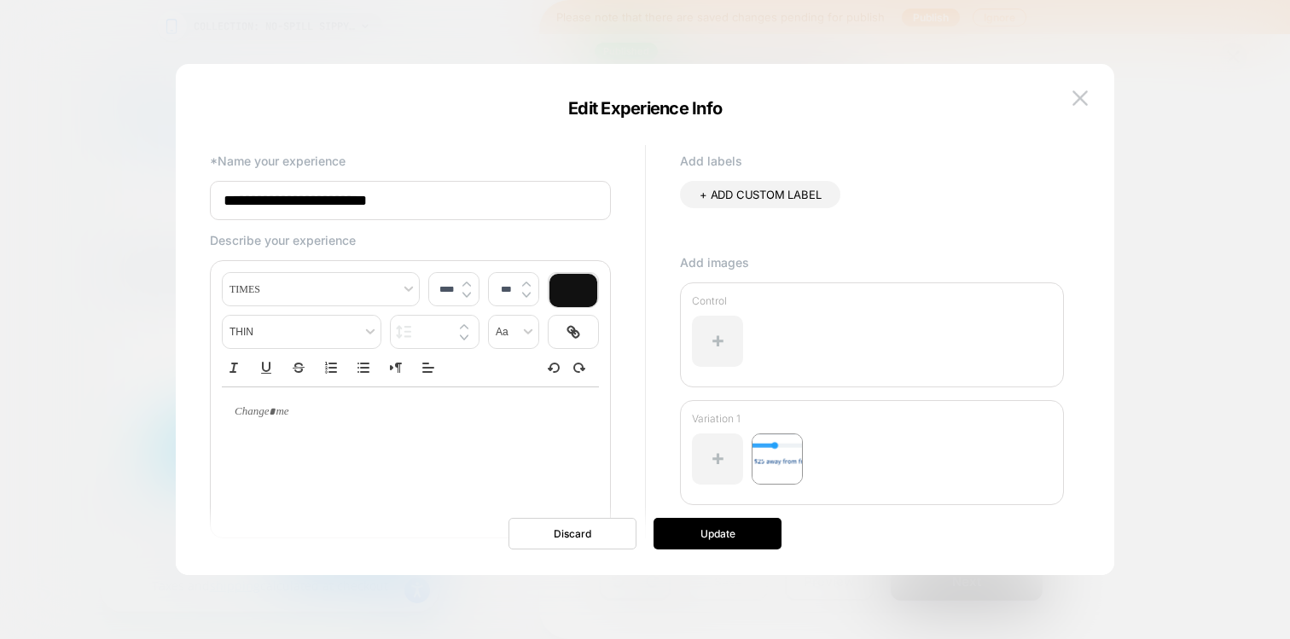
type input "****"
click at [226, 413] on div at bounding box center [410, 411] width 377 height 49
click at [417, 204] on input "**********" at bounding box center [410, 200] width 401 height 39
click at [230, 196] on input "**********" at bounding box center [410, 200] width 401 height 39
type input "**********"
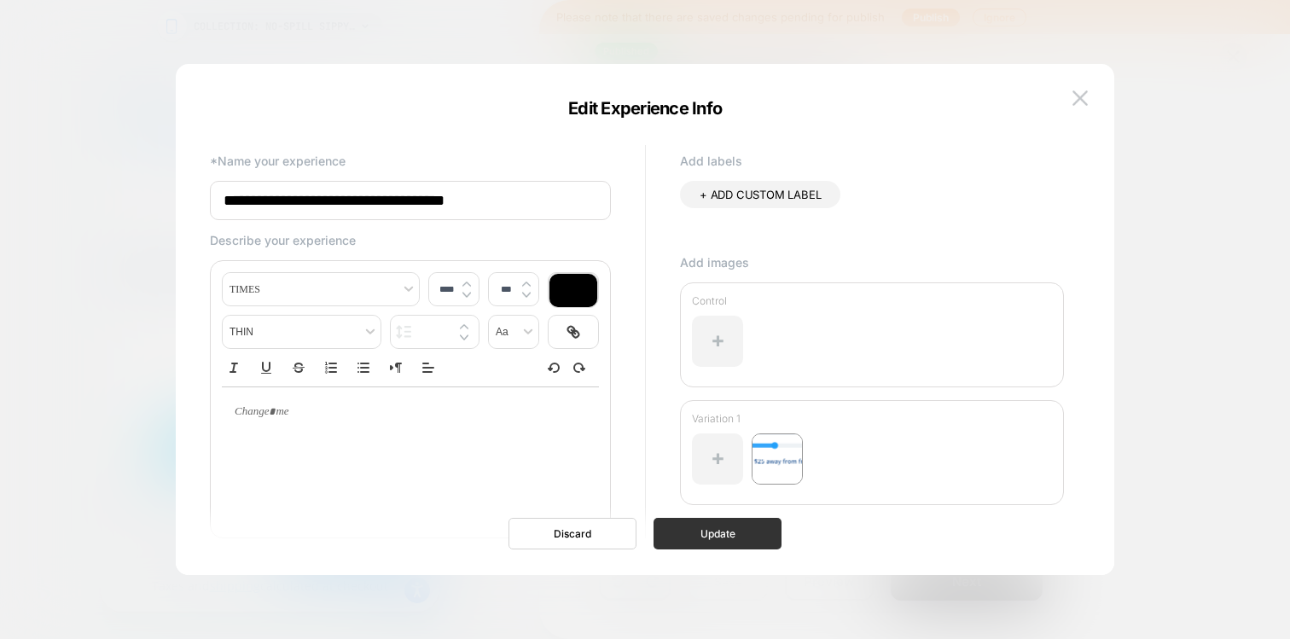
click at [714, 540] on button "Update" at bounding box center [717, 534] width 128 height 32
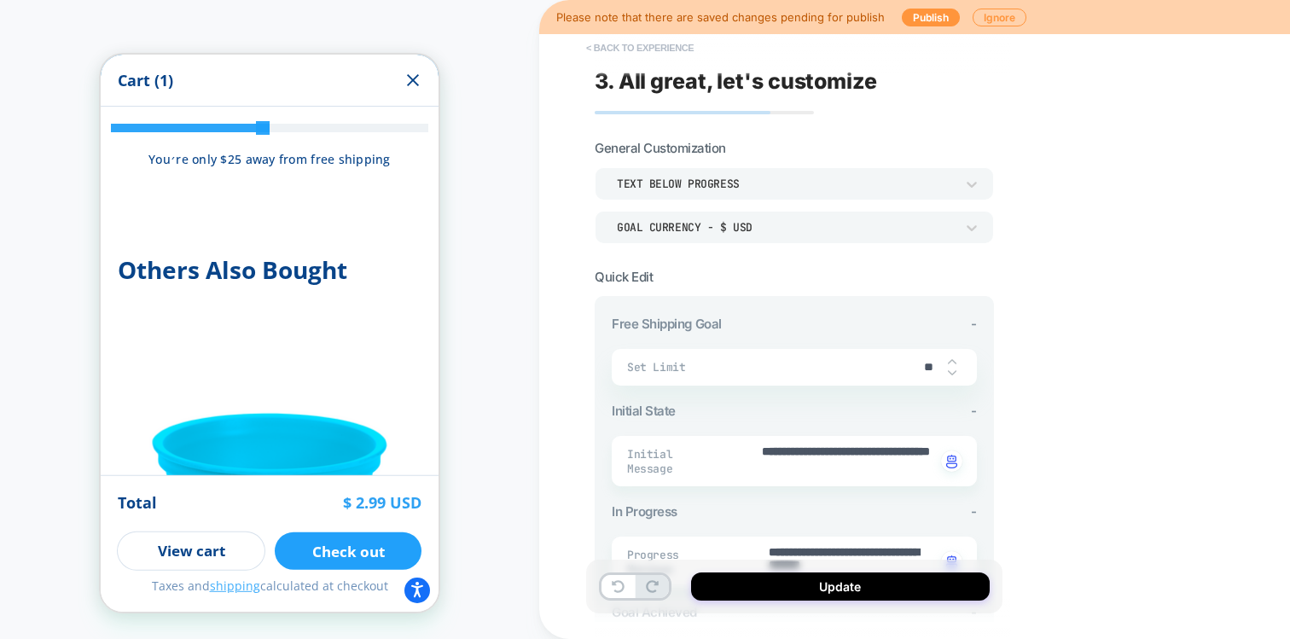
click at [621, 44] on button "< Back to experience" at bounding box center [639, 47] width 125 height 27
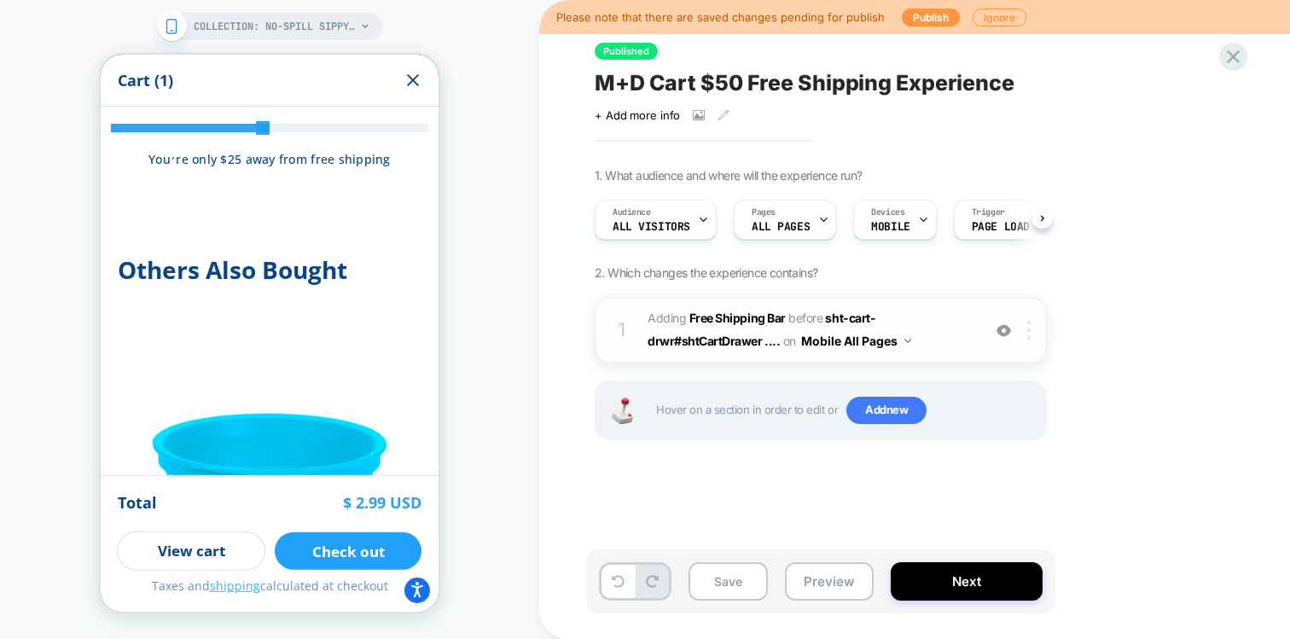
scroll to position [0, 1]
click at [1029, 333] on img at bounding box center [1028, 330] width 3 height 19
click at [1030, 334] on img at bounding box center [1028, 330] width 3 height 19
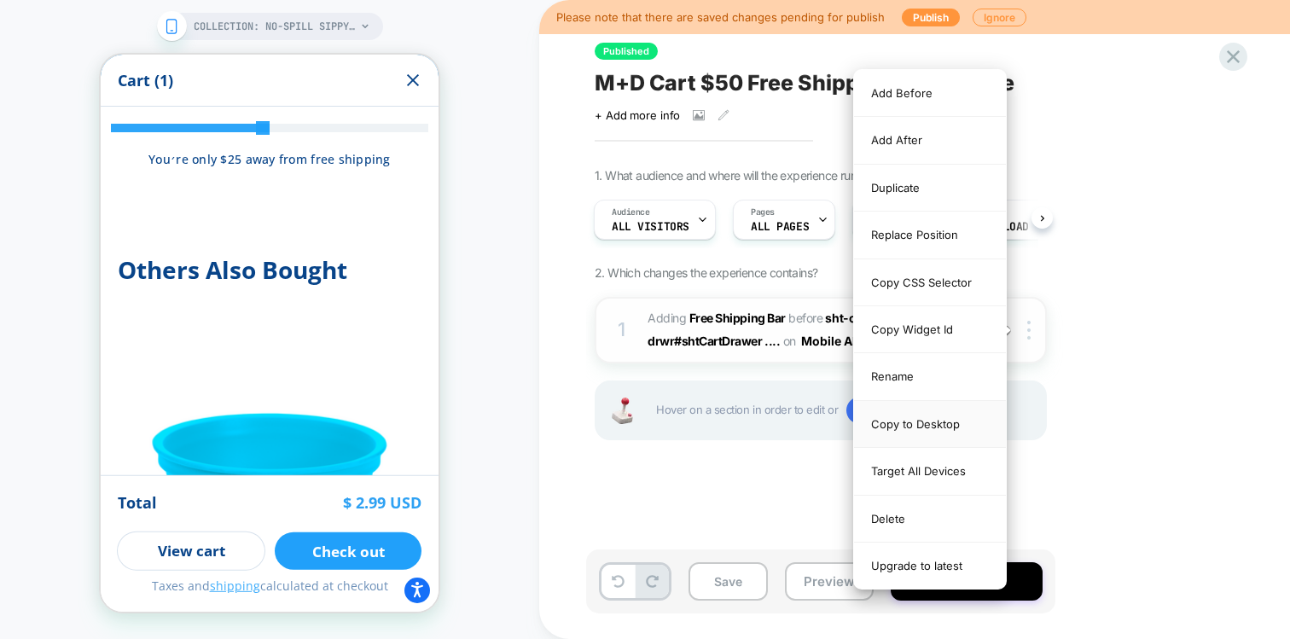
click at [928, 425] on div "Copy to Desktop" at bounding box center [930, 424] width 152 height 47
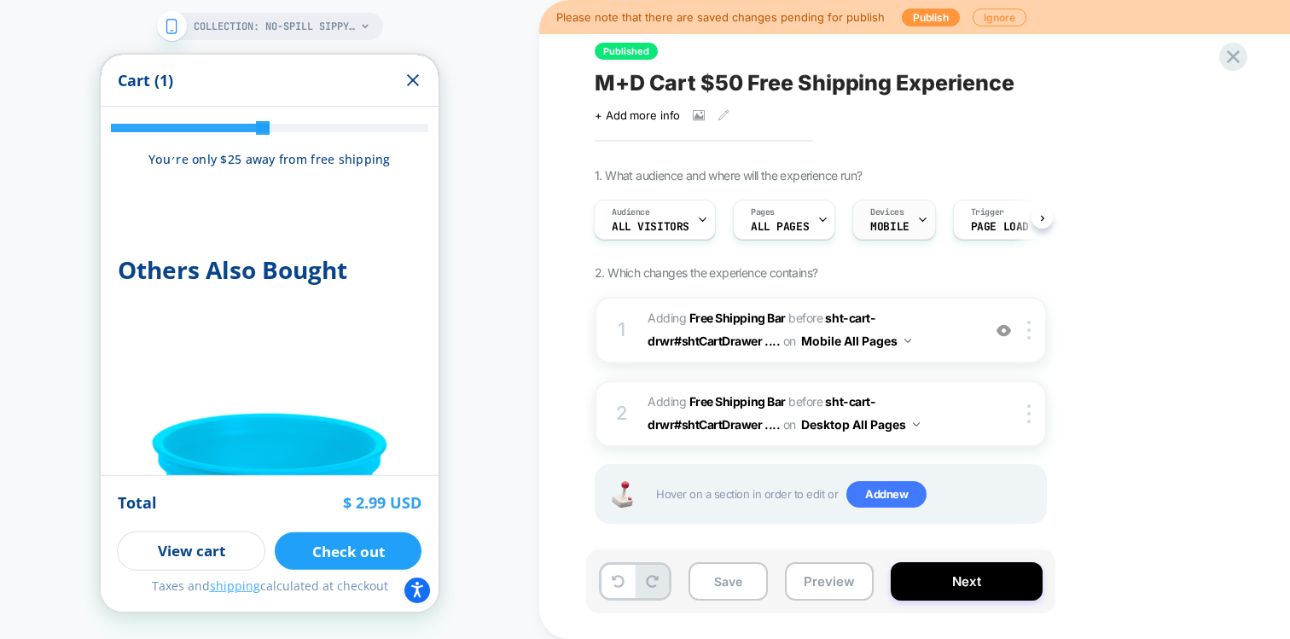
click at [888, 232] on span "MOBILE" at bounding box center [889, 227] width 38 height 12
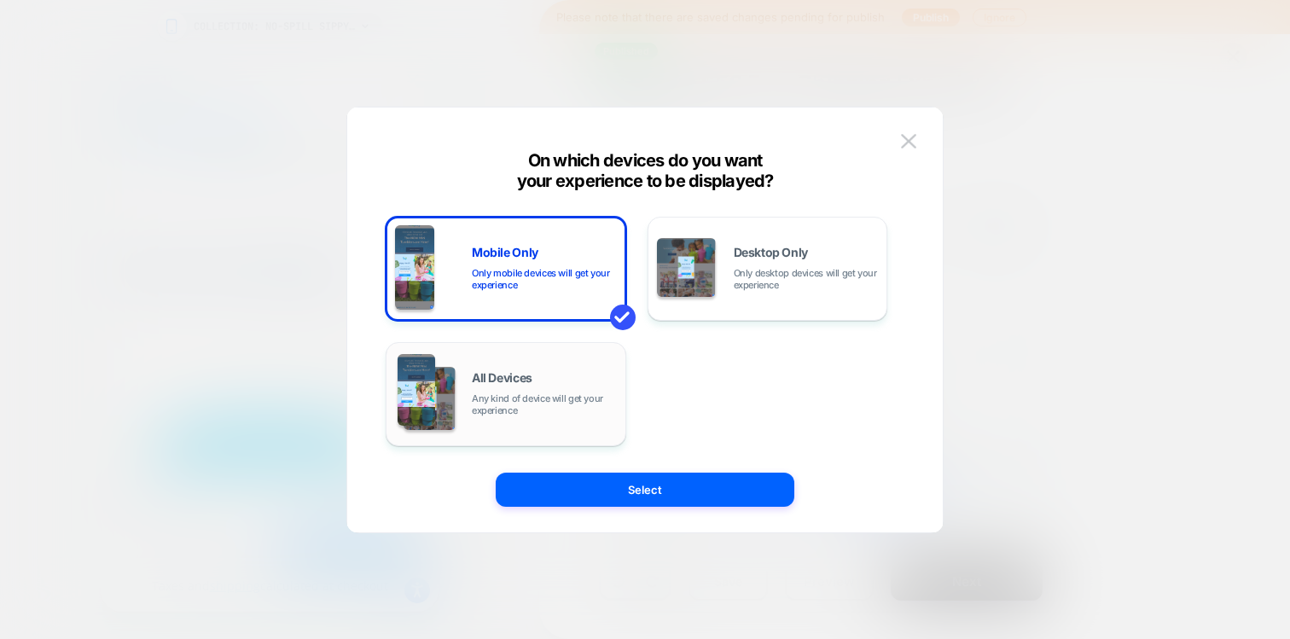
click at [543, 369] on div "All Devices Any kind of device will get your experience" at bounding box center [506, 394] width 222 height 87
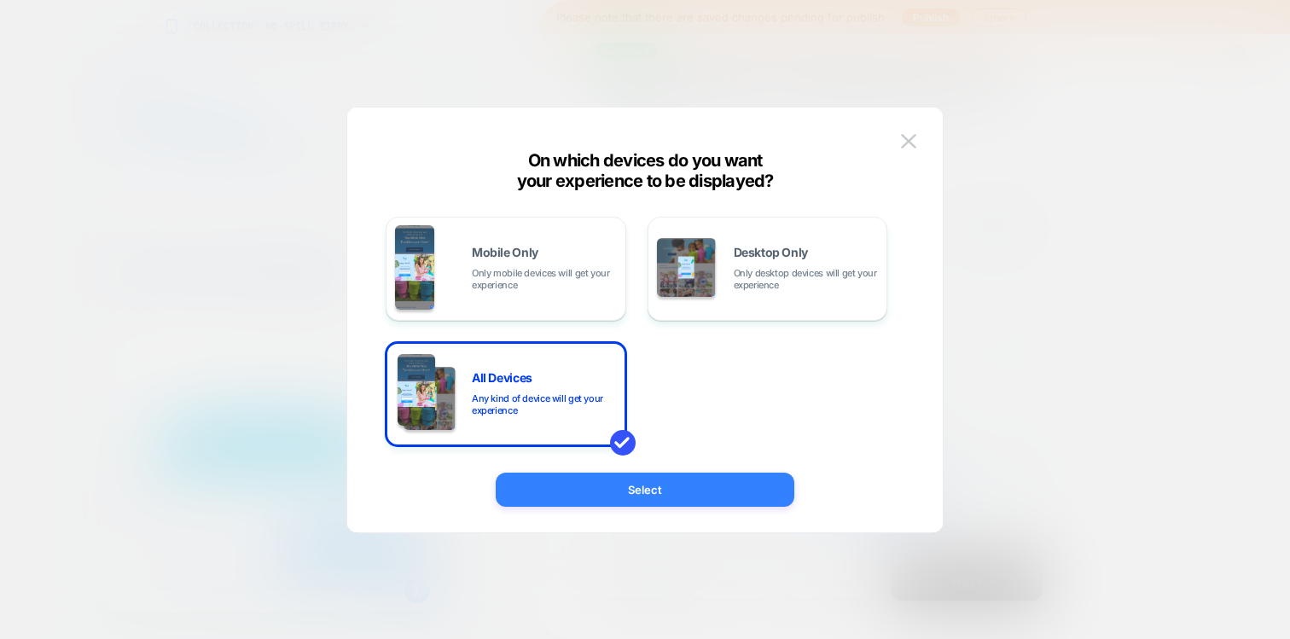
click at [591, 490] on button "Select" at bounding box center [645, 490] width 299 height 34
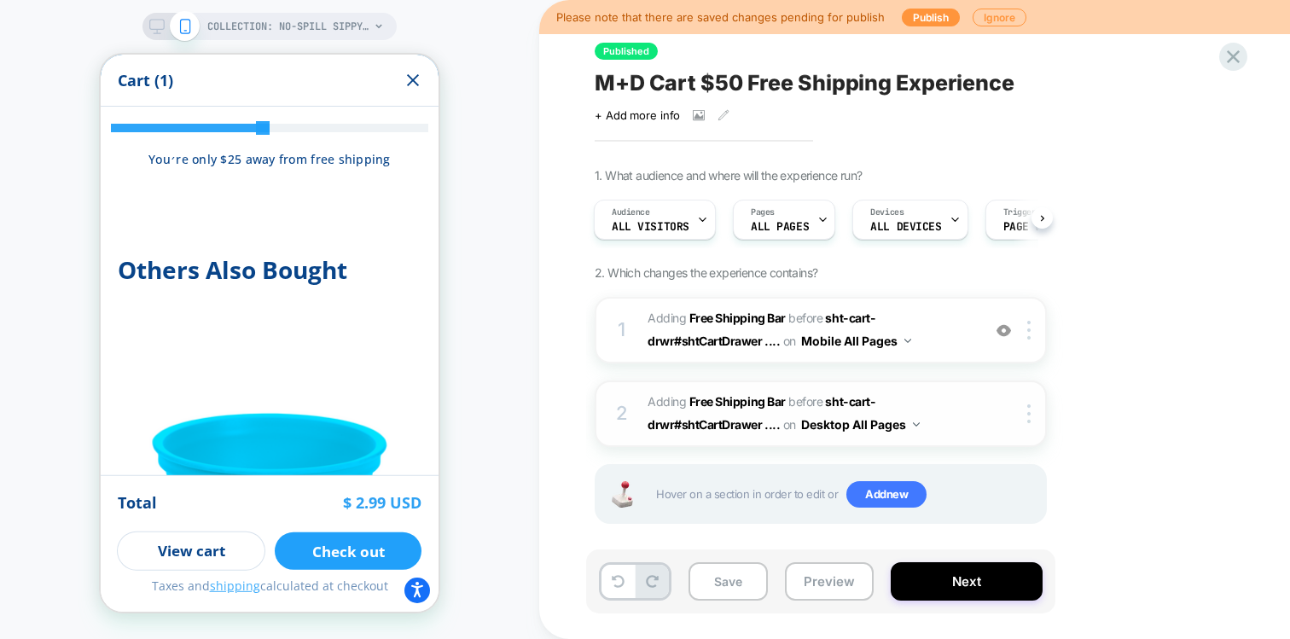
click at [957, 405] on span "#_loomi_addon_1756392214120 Adding Free Shipping Bar BEFORE sht-cart-drwr#shtCa…" at bounding box center [809, 414] width 325 height 46
click at [154, 28] on icon at bounding box center [156, 26] width 15 height 15
click at [744, 587] on button "Save" at bounding box center [727, 581] width 79 height 38
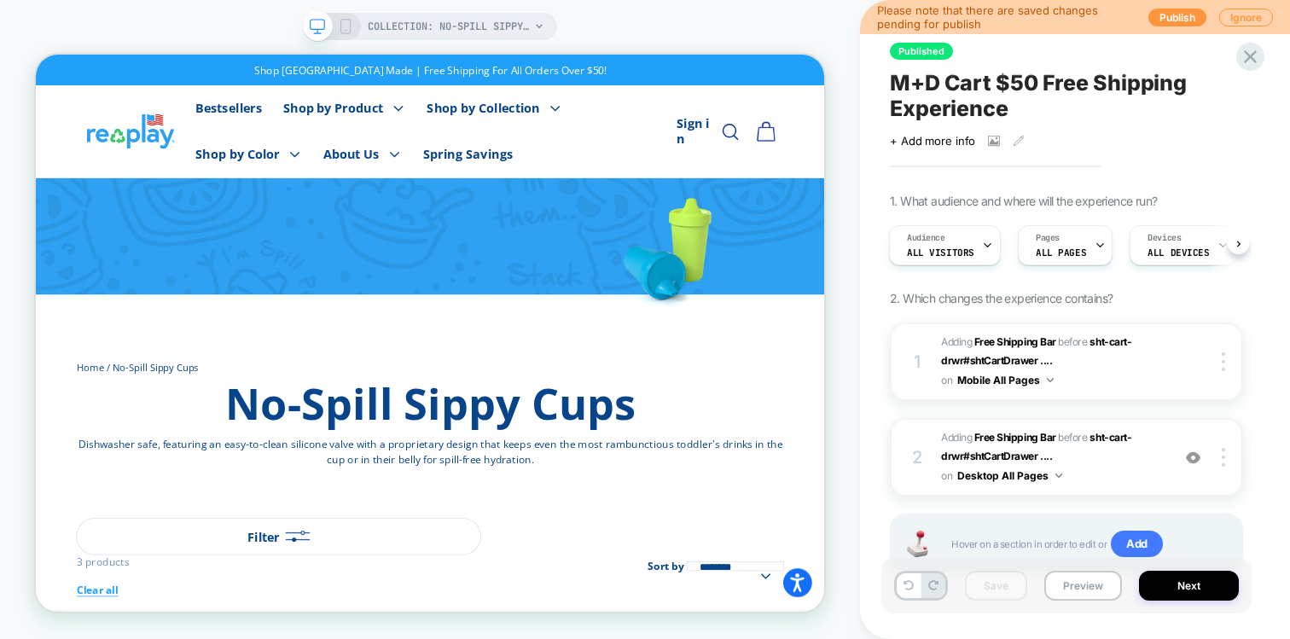
scroll to position [61, 0]
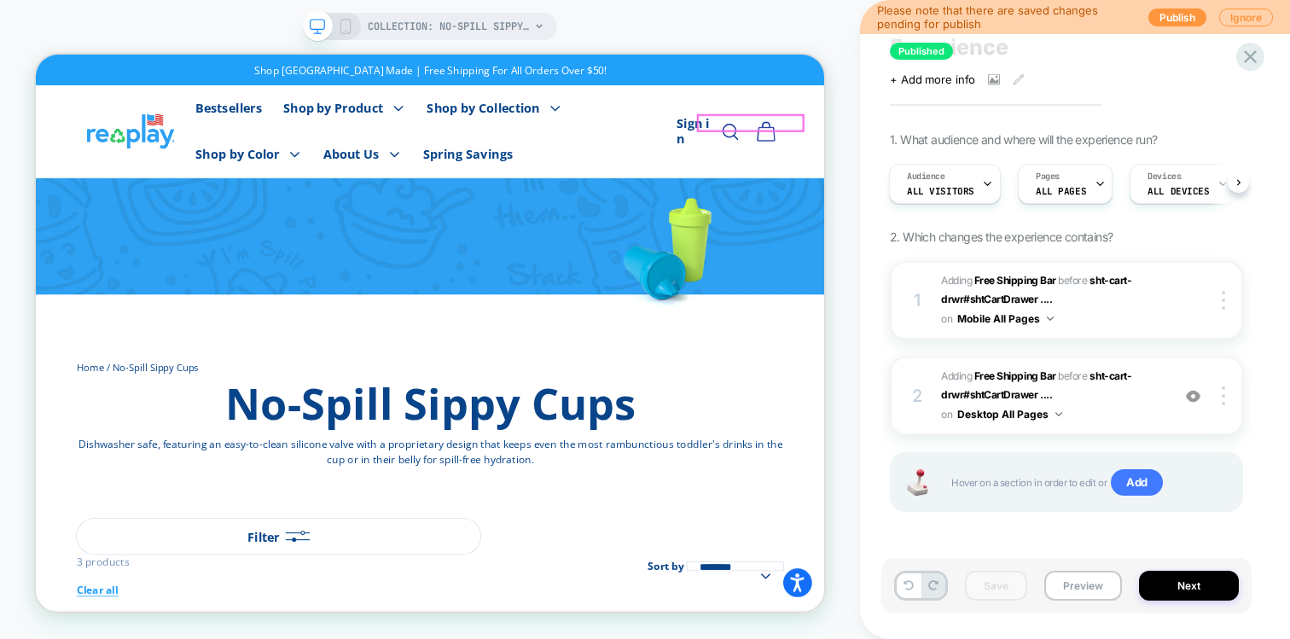
click at [1022, 144] on img at bounding box center [1009, 157] width 25 height 26
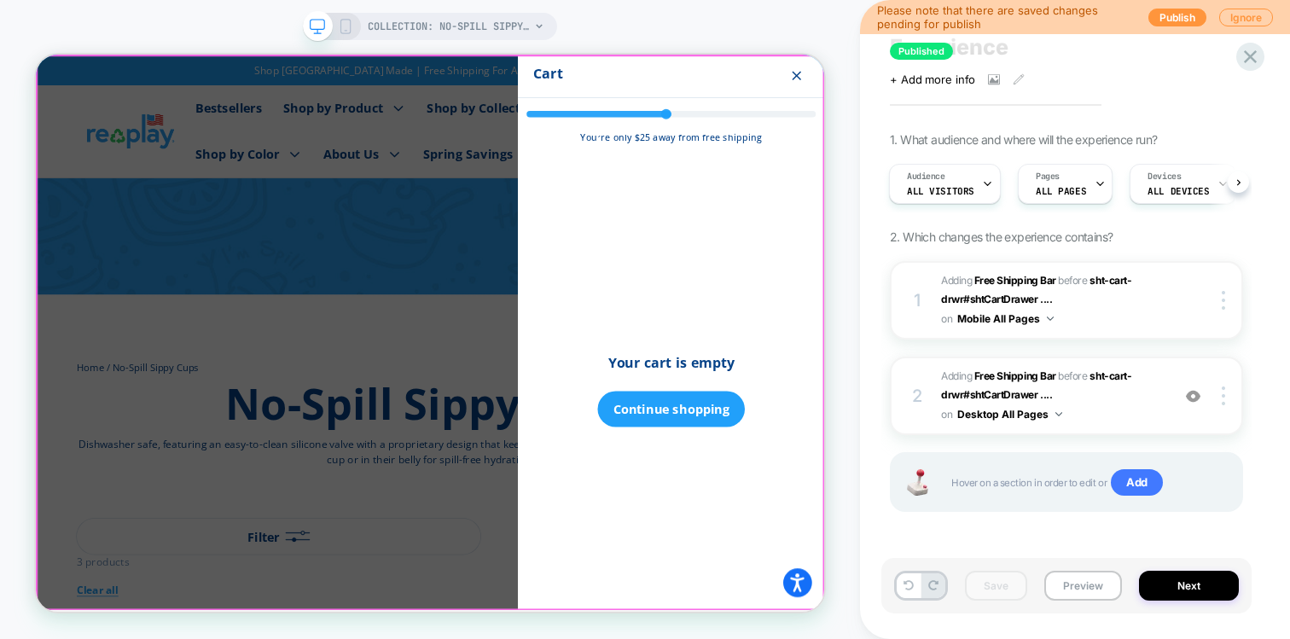
click at [554, 288] on div at bounding box center [562, 425] width 1052 height 740
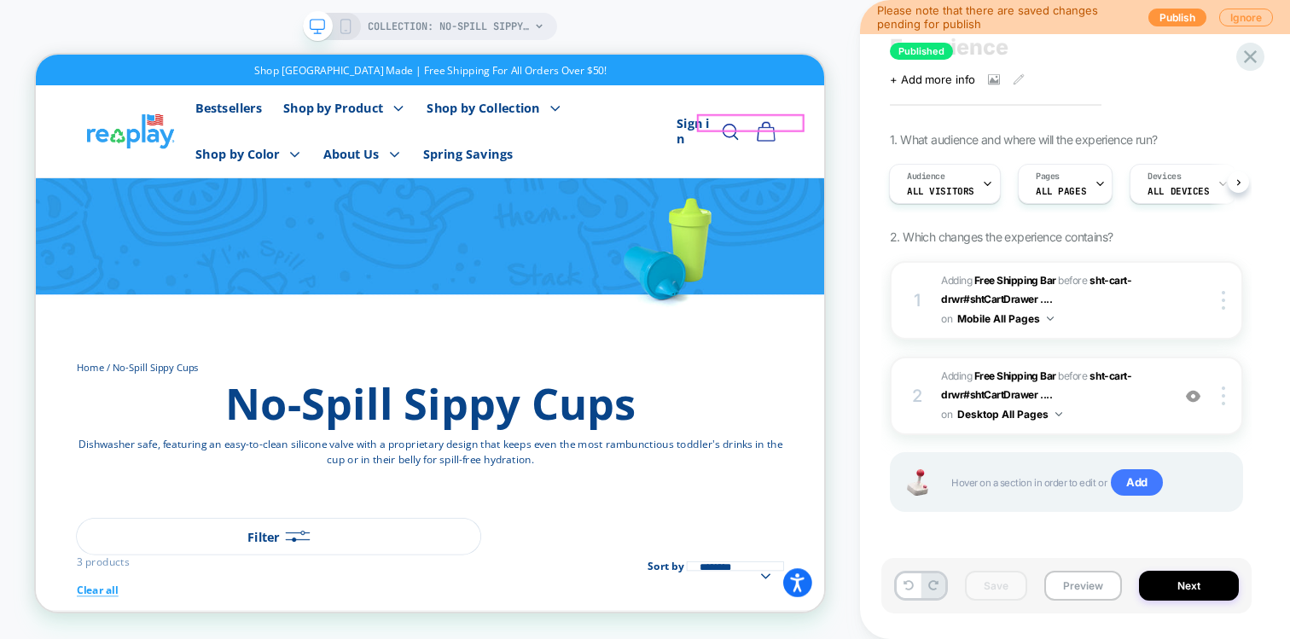
click at [1033, 153] on link "Cart 0 0 items" at bounding box center [1009, 157] width 48 height 48
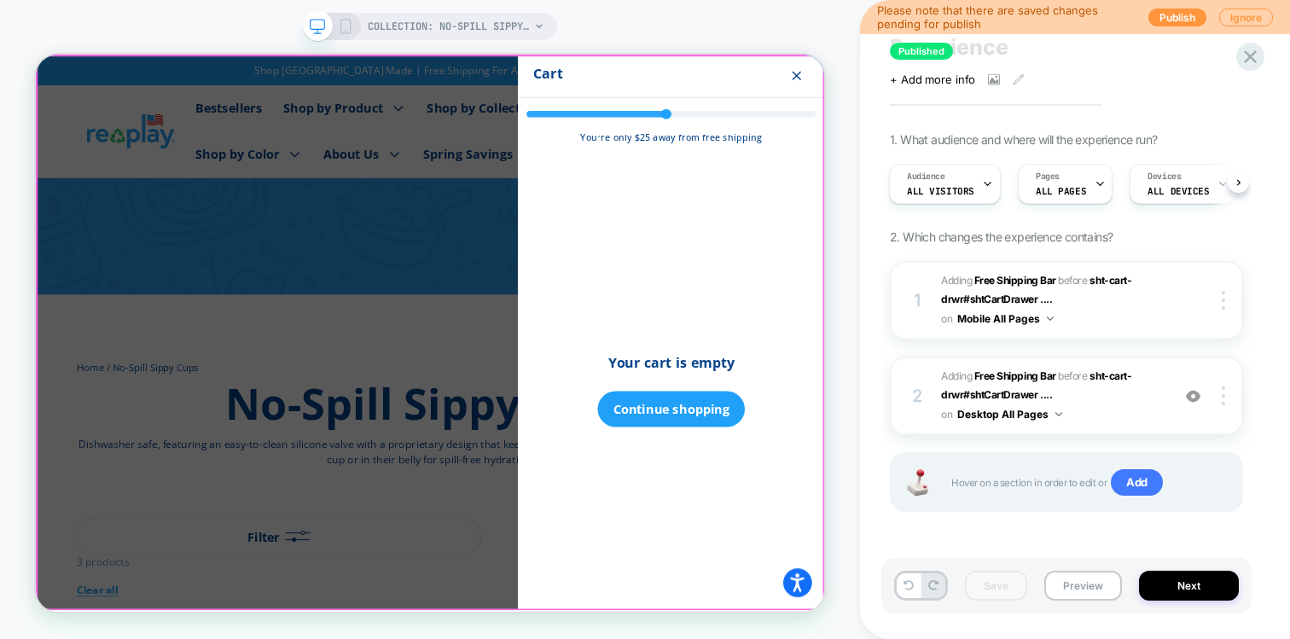
scroll to position [0, 0]
click at [628, 514] on div at bounding box center [562, 425] width 1052 height 740
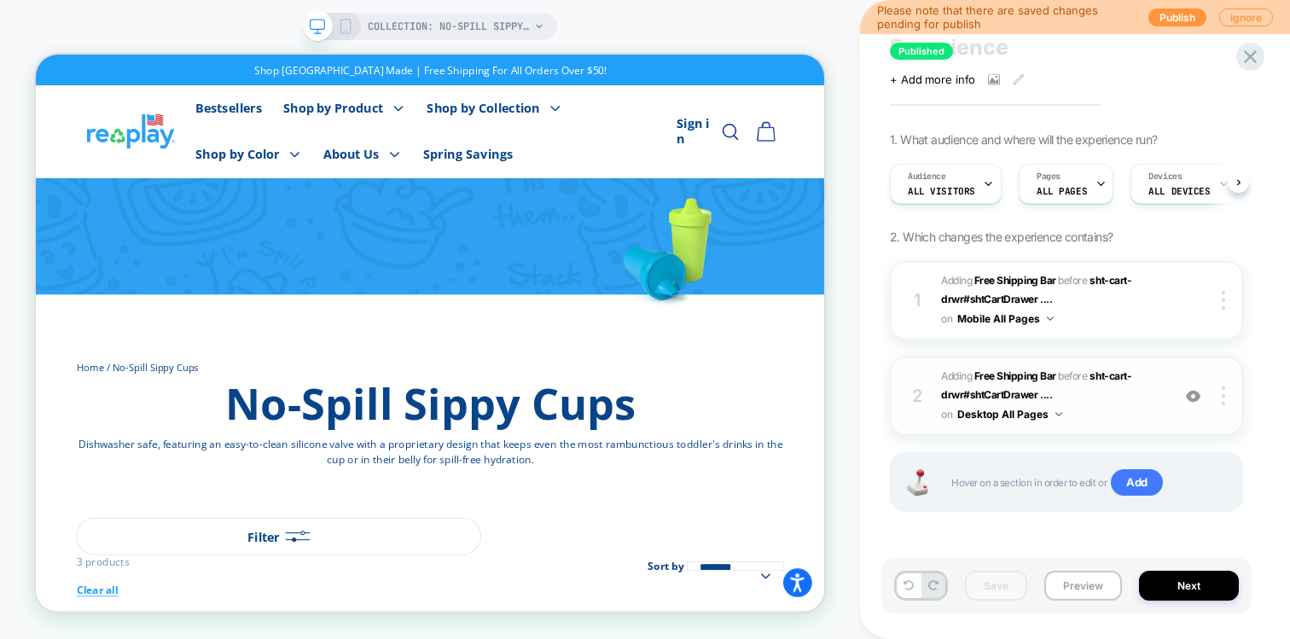
click at [1140, 404] on span "#_loomi_addon_1756392214120 Adding Free Shipping Bar BEFORE sht-cart-drwr#shtCa…" at bounding box center [1051, 396] width 221 height 58
click at [1179, 378] on div "2 #_loomi_addon_1756392214120 Adding Free Shipping Bar BEFORE sht-cart-drwr#sht…" at bounding box center [1066, 396] width 353 height 78
click at [1100, 412] on span "#_loomi_addon_1756392214120 Adding Free Shipping Bar BEFORE sht-cart-drwr#shtCa…" at bounding box center [1051, 396] width 221 height 58
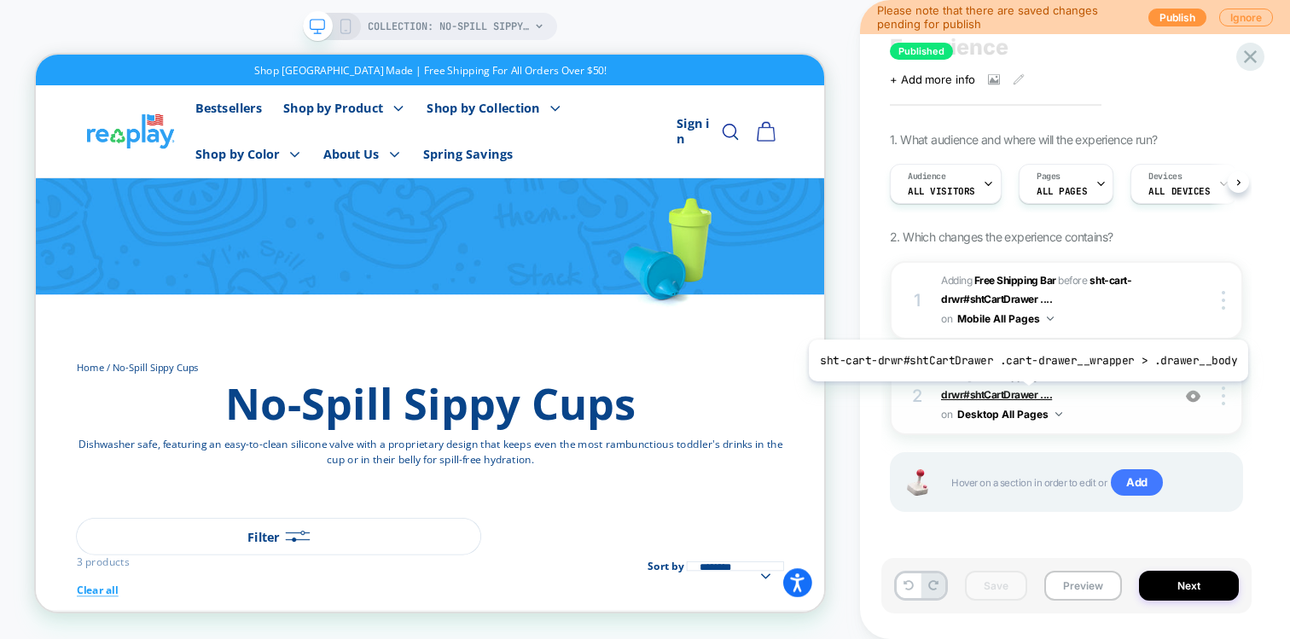
click at [1023, 394] on span "sht-cart-drwr#shtCartDrawer ...." at bounding box center [1036, 385] width 190 height 32
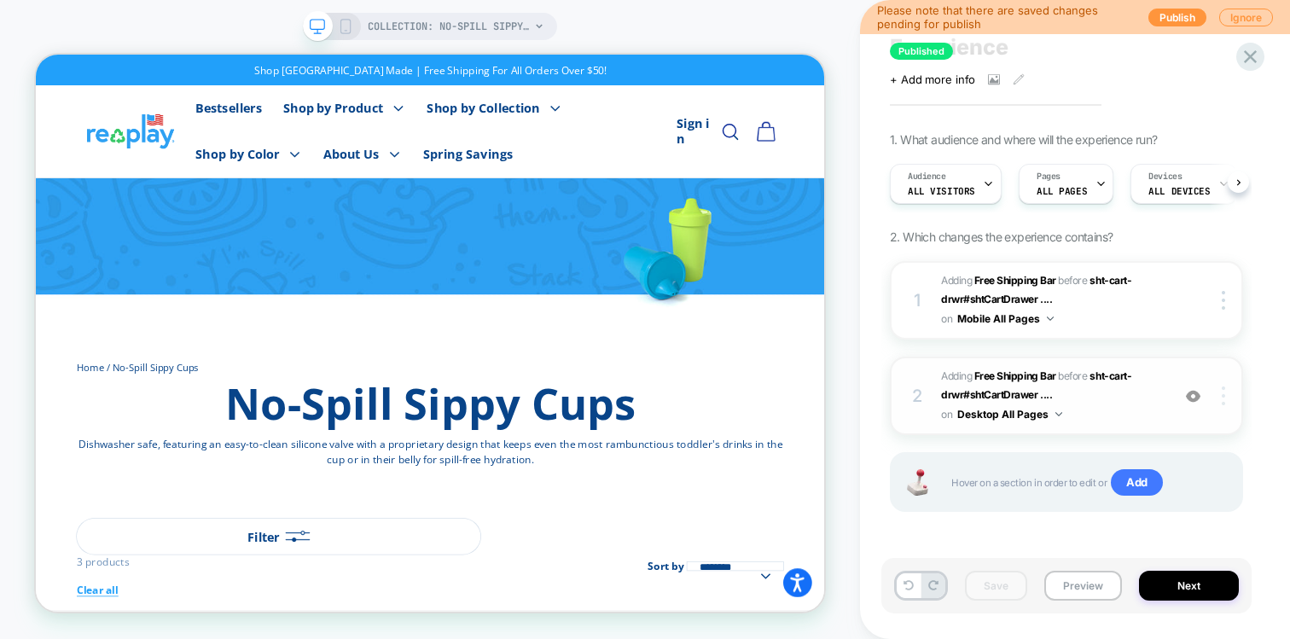
click at [1231, 398] on div at bounding box center [1226, 395] width 32 height 19
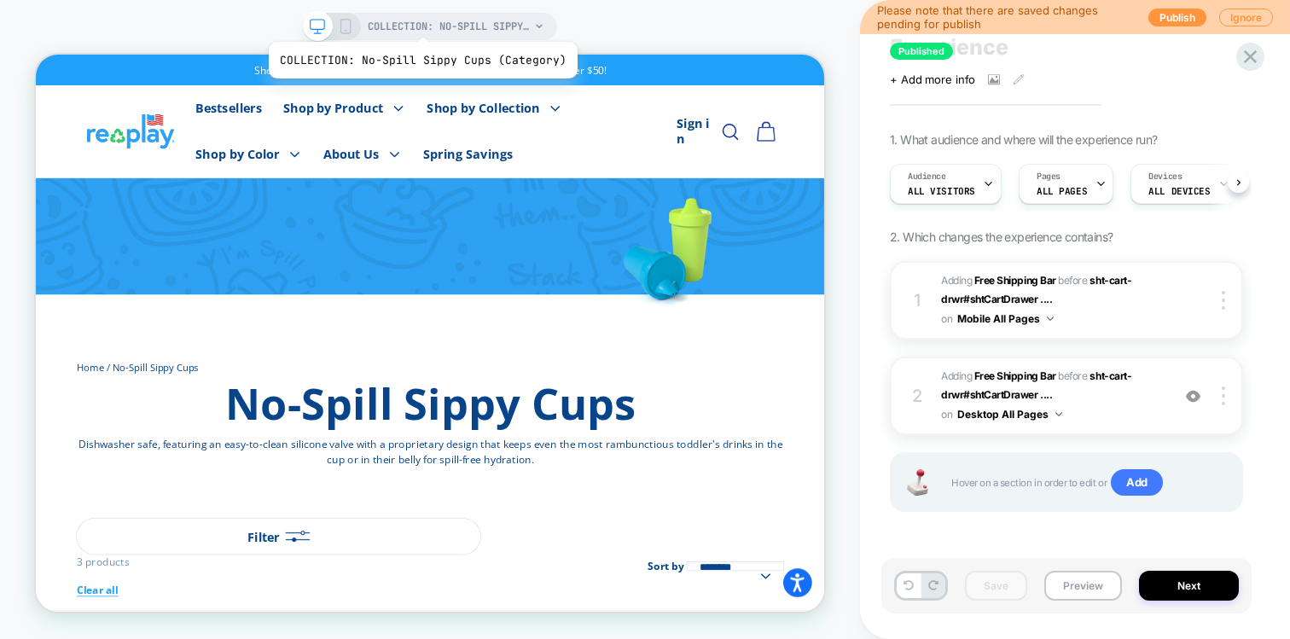
click at [424, 17] on span "COLLECTION: No-Spill Sippy Cups (Category)" at bounding box center [449, 26] width 162 height 27
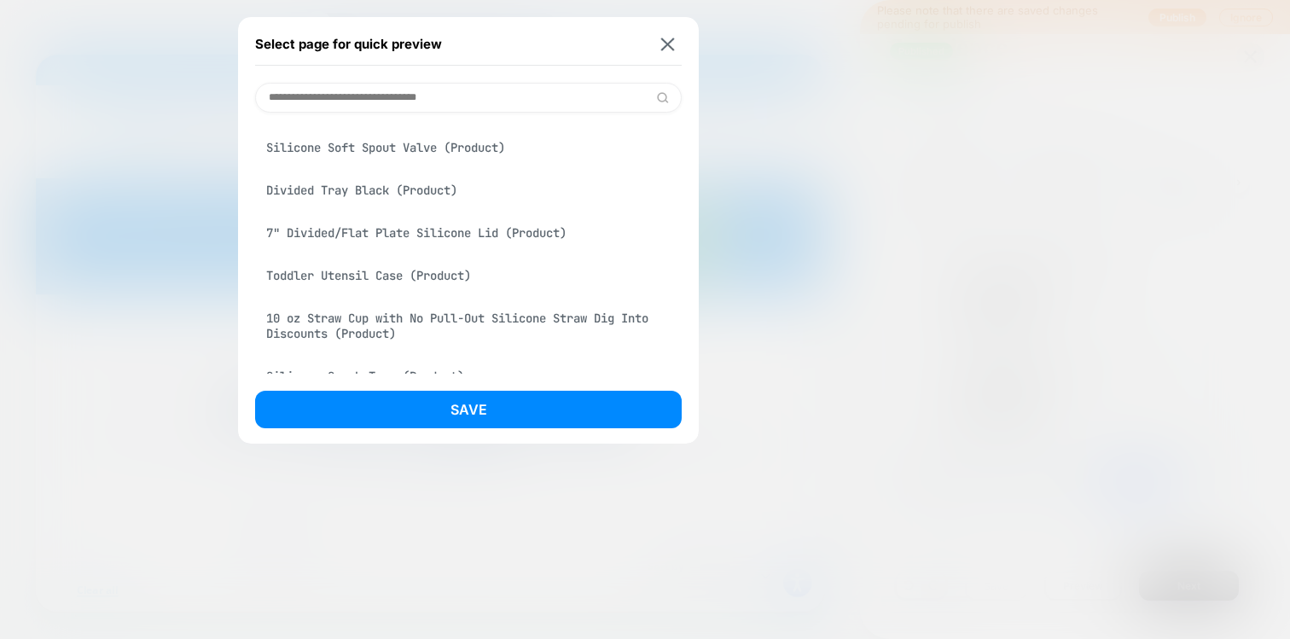
click at [334, 206] on div "Divided Tray Black (Product)" at bounding box center [468, 190] width 427 height 32
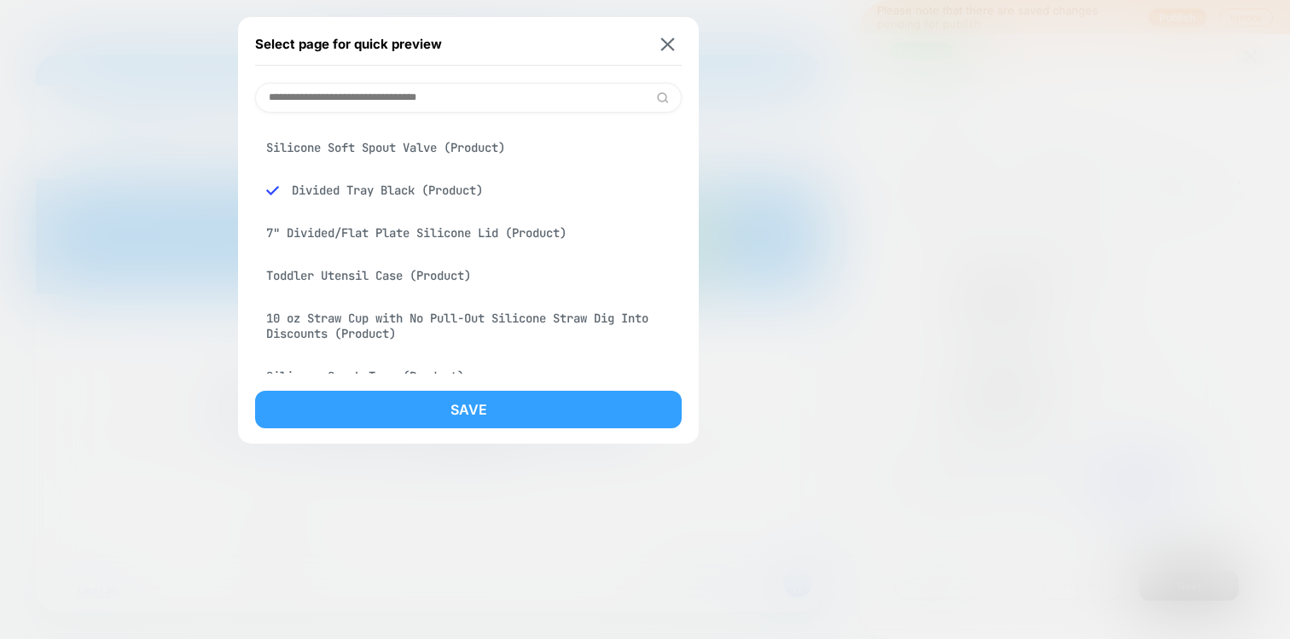
click at [356, 393] on button "Save" at bounding box center [468, 410] width 427 height 38
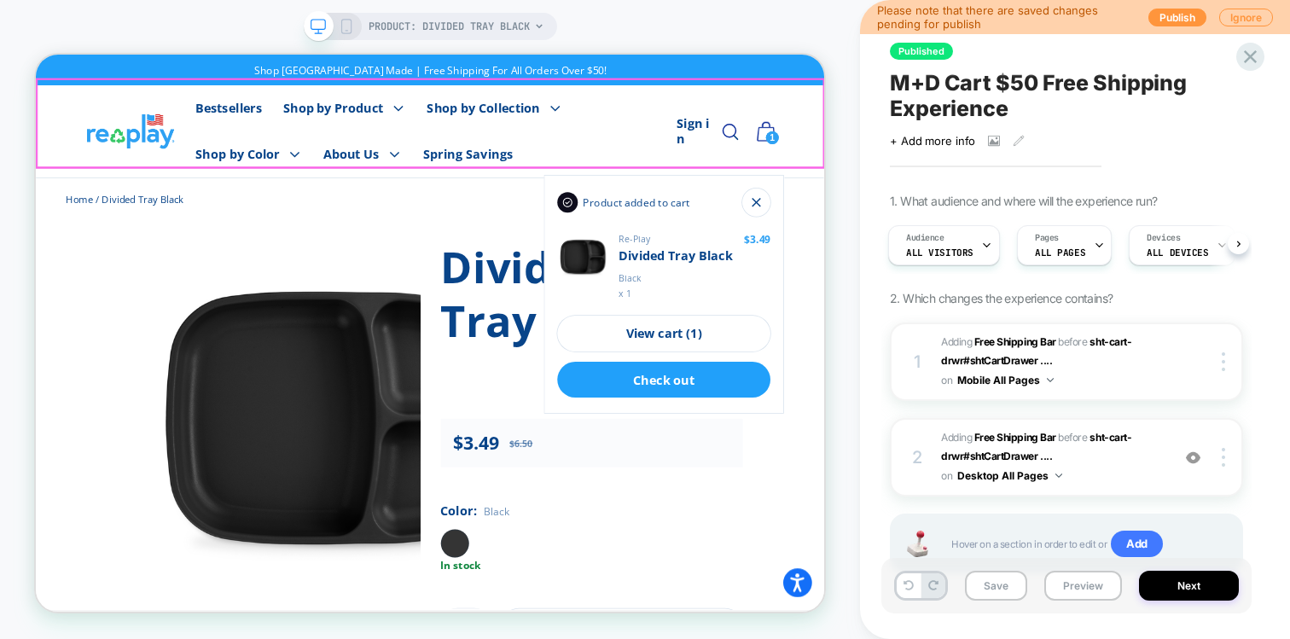
scroll to position [0, 0]
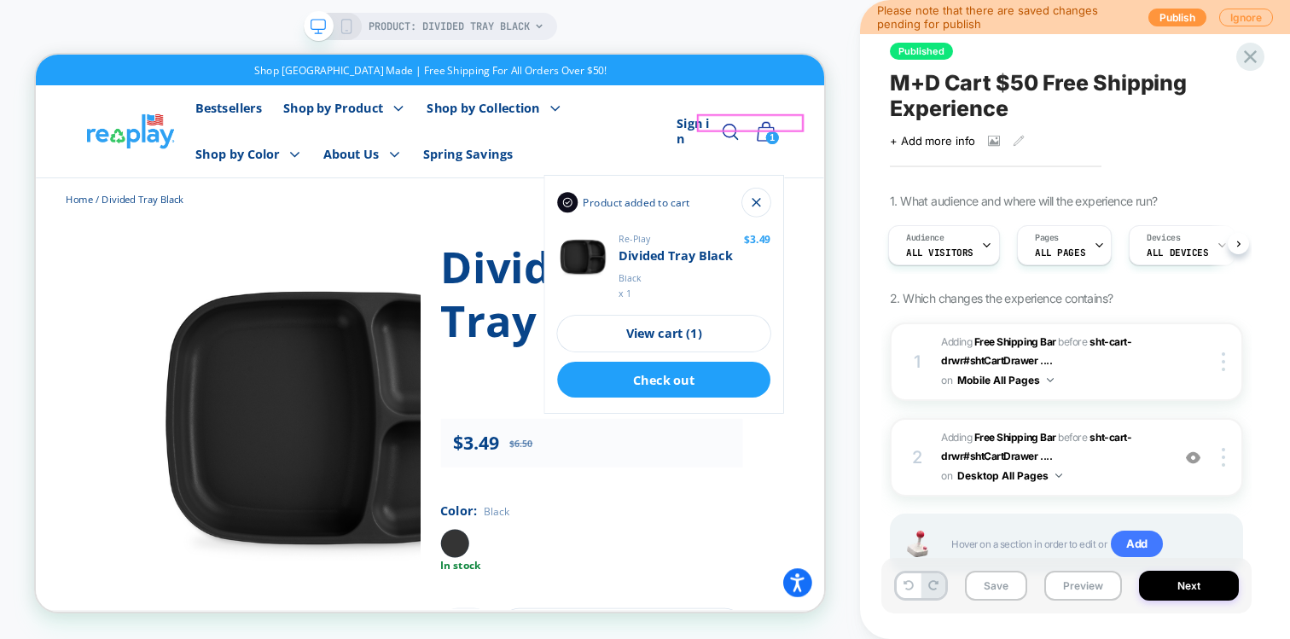
click at [1022, 144] on img at bounding box center [1009, 157] width 25 height 26
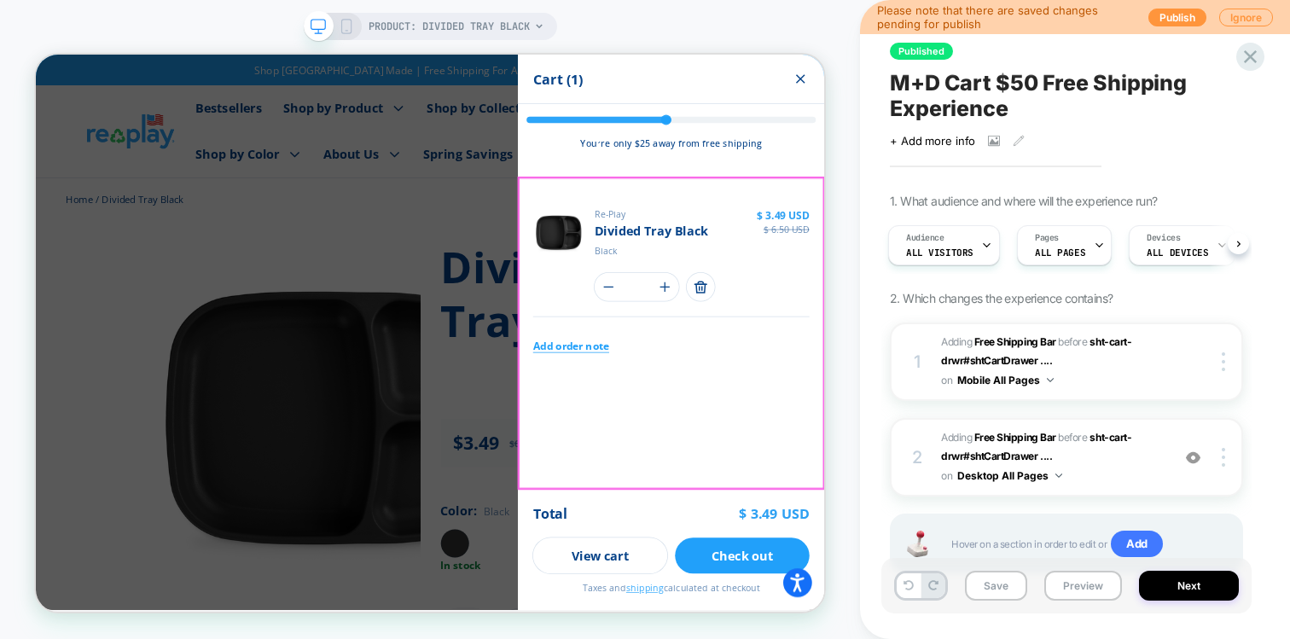
click at [1073, 635] on button "Close prompt" at bounding box center [1057, 632] width 31 height 31
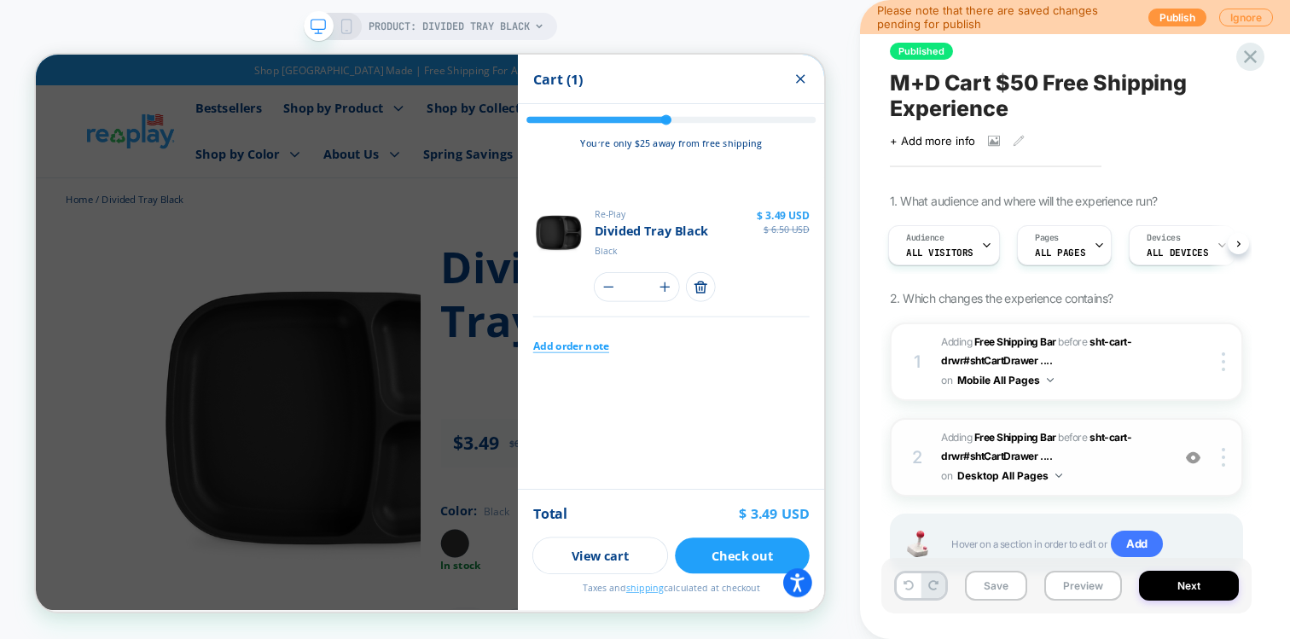
click at [1168, 485] on div "2 #_loomi_addon_1756392214120 Adding Free Shipping Bar BEFORE sht-cart-drwr#sht…" at bounding box center [1066, 457] width 353 height 78
click at [1146, 448] on span "#_loomi_addon_1756392214120 Adding Free Shipping Bar BEFORE sht-cart-drwr#shtCa…" at bounding box center [1051, 457] width 221 height 58
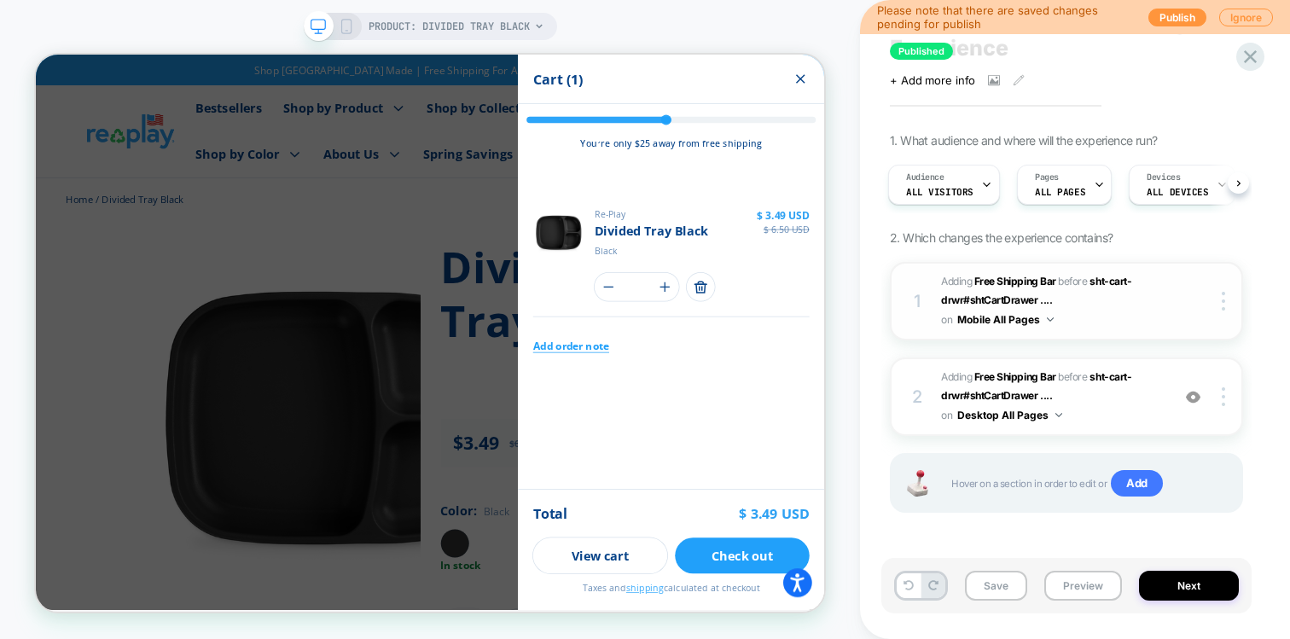
scroll to position [61, 0]
click at [1093, 298] on span "#_loomi_addon_1754425114879 Adding Free Shipping Bar BEFORE sht-cart-drwr#shtCa…" at bounding box center [1051, 300] width 221 height 58
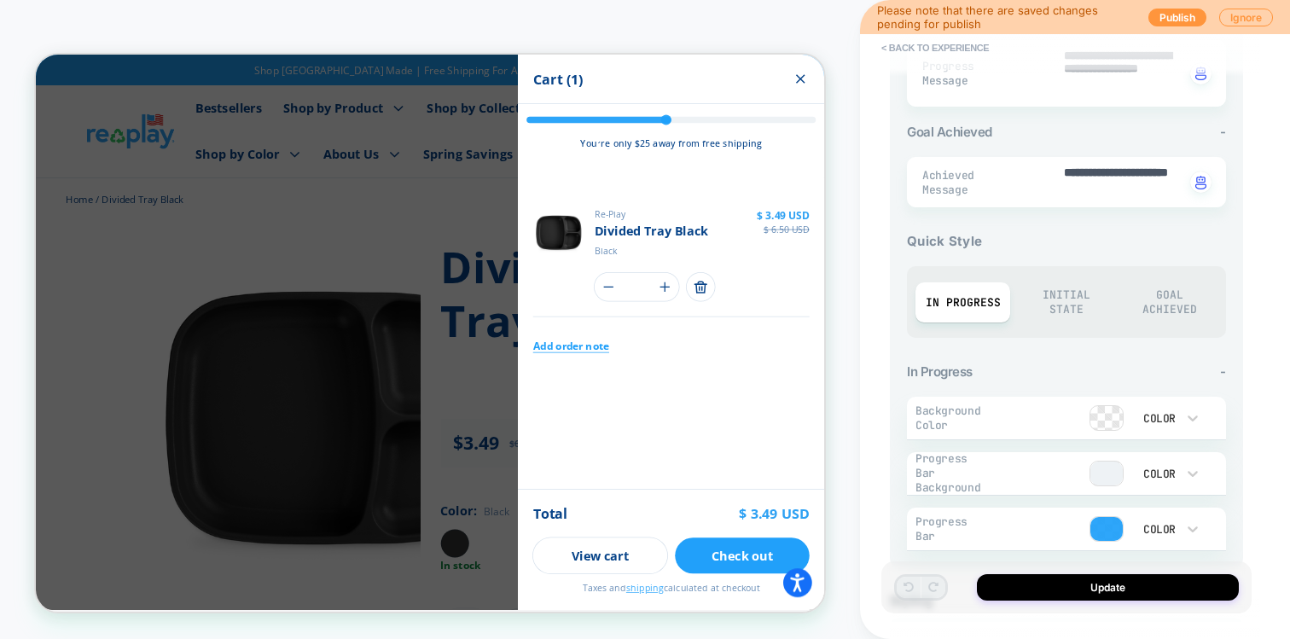
scroll to position [664, 0]
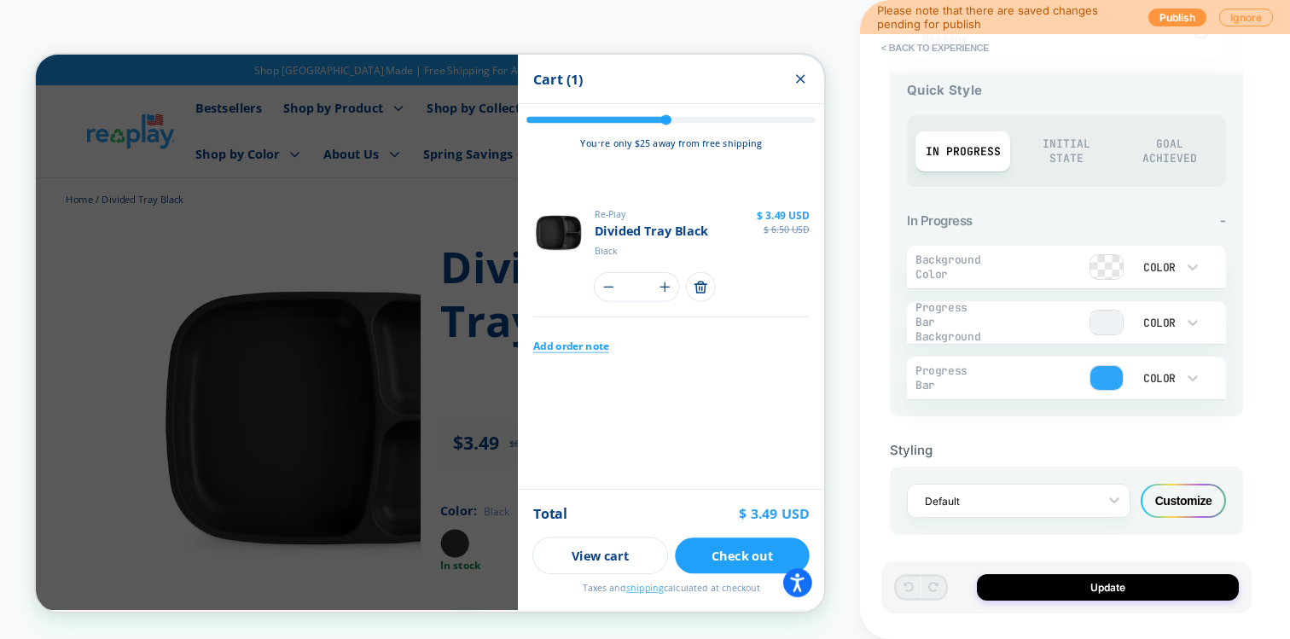
click at [1164, 496] on div "Customize" at bounding box center [1182, 501] width 85 height 34
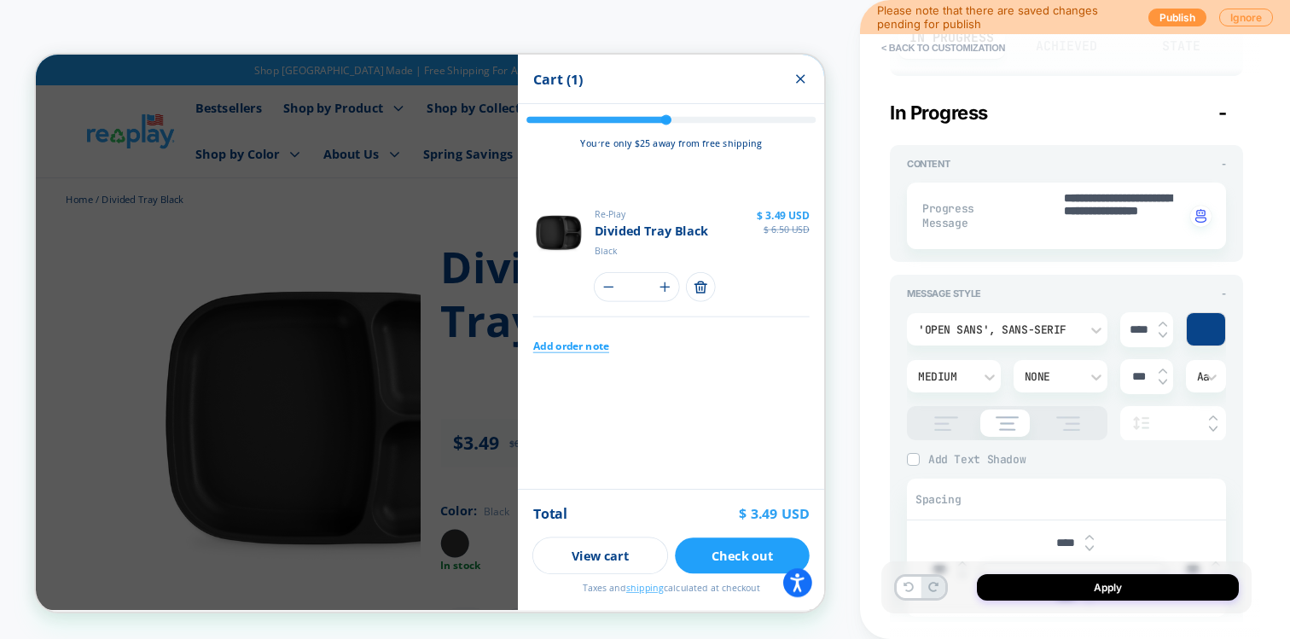
scroll to position [0, 0]
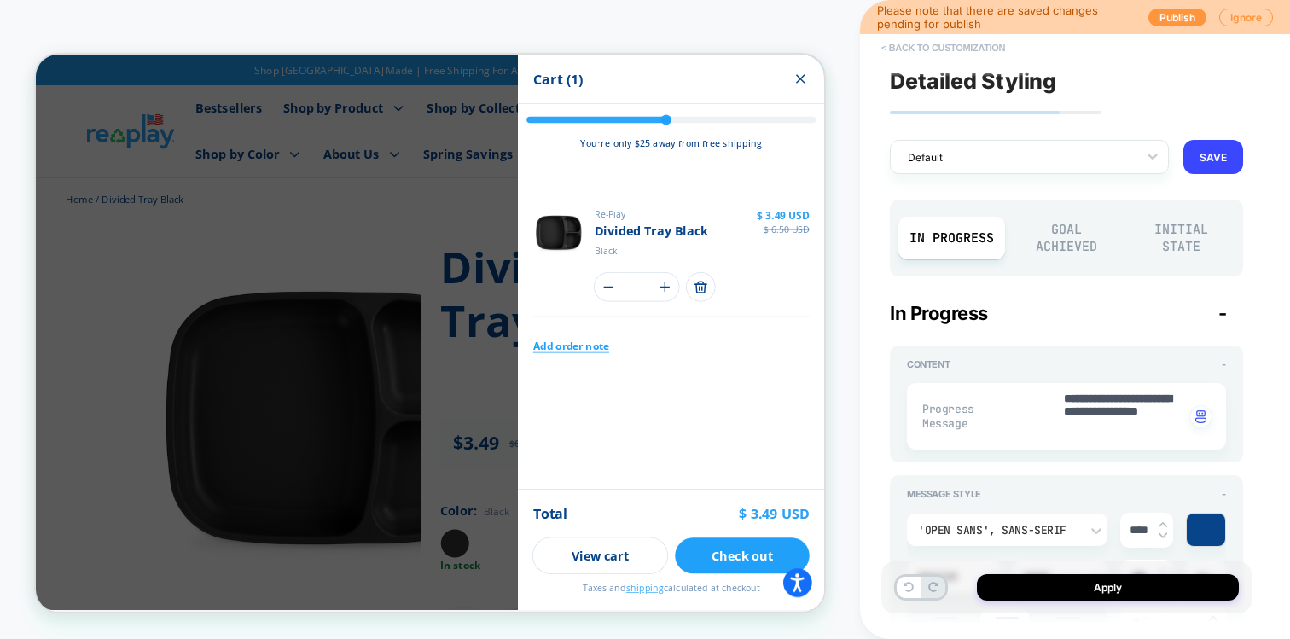
click at [898, 52] on button "< Back to customization" at bounding box center [943, 47] width 141 height 27
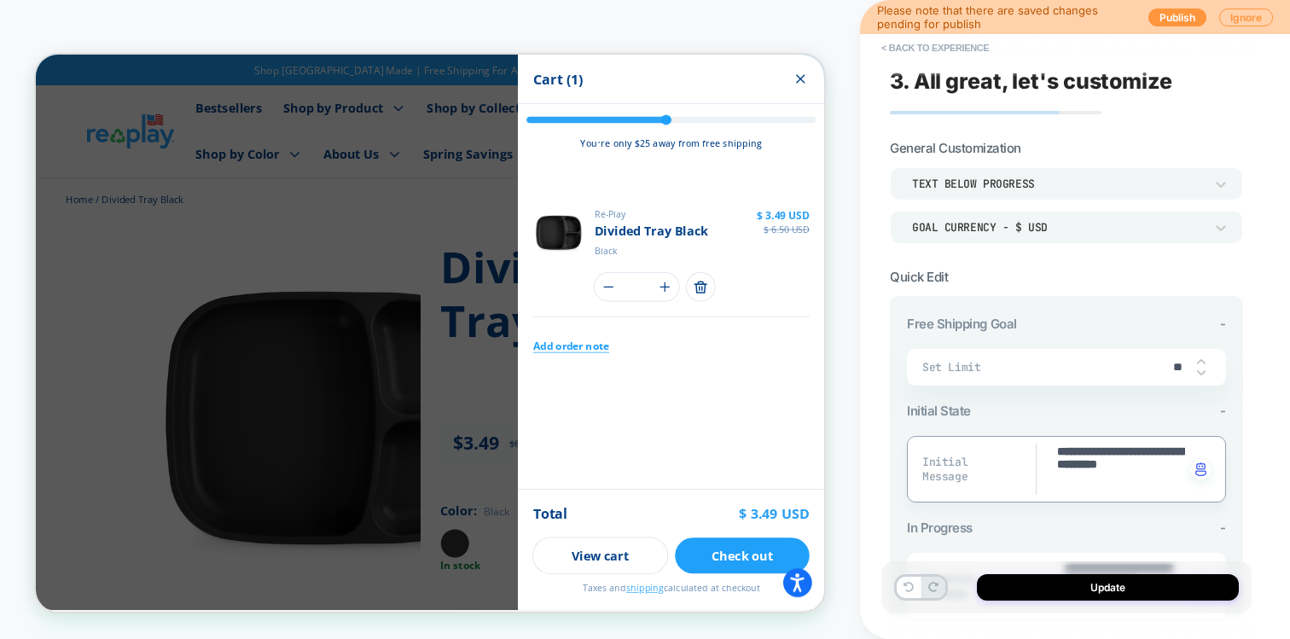
type textarea "*"
type textarea "**********"
type textarea "*"
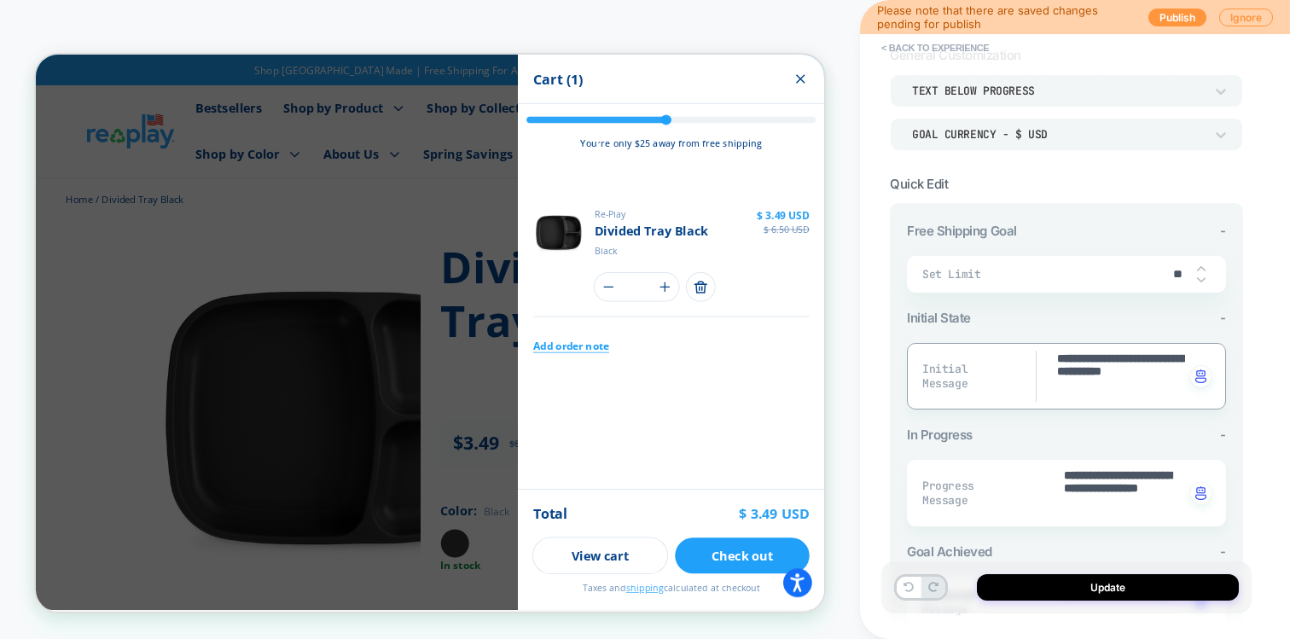
scroll to position [95, 0]
type textarea "**********"
click at [1179, 272] on input "**" at bounding box center [1177, 272] width 38 height 15
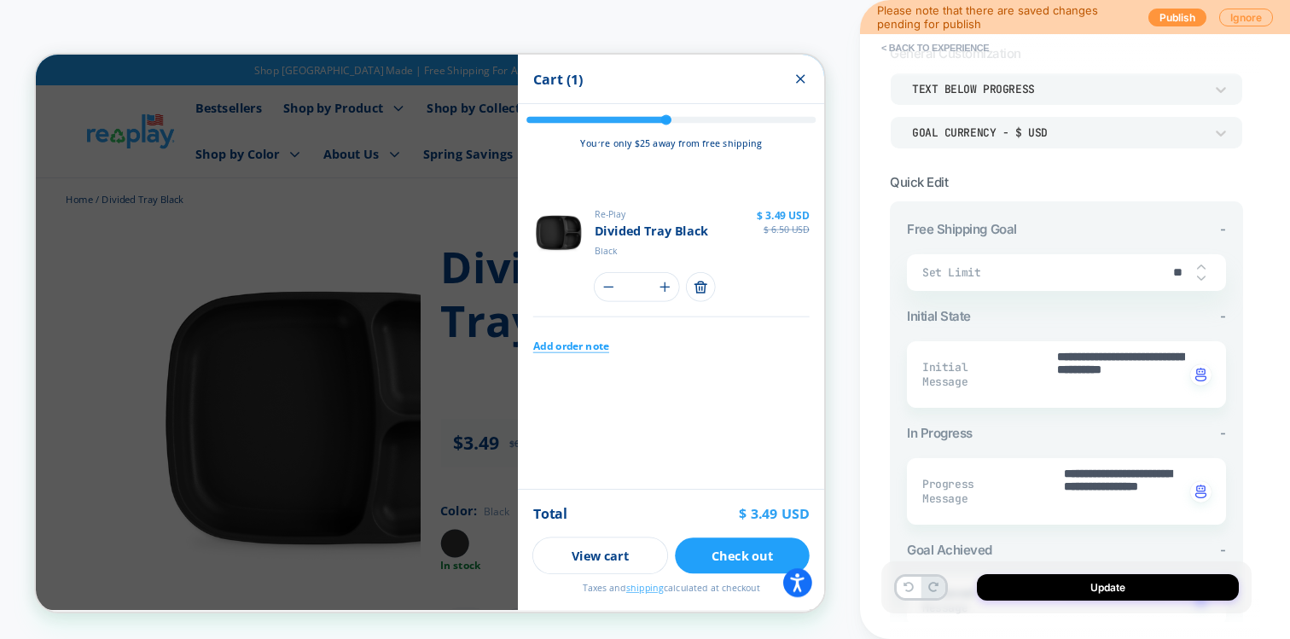
type textarea "*"
type input "*"
type textarea "*"
type input "**"
drag, startPoint x: 1076, startPoint y: 278, endPoint x: 1065, endPoint y: 235, distance: 43.9
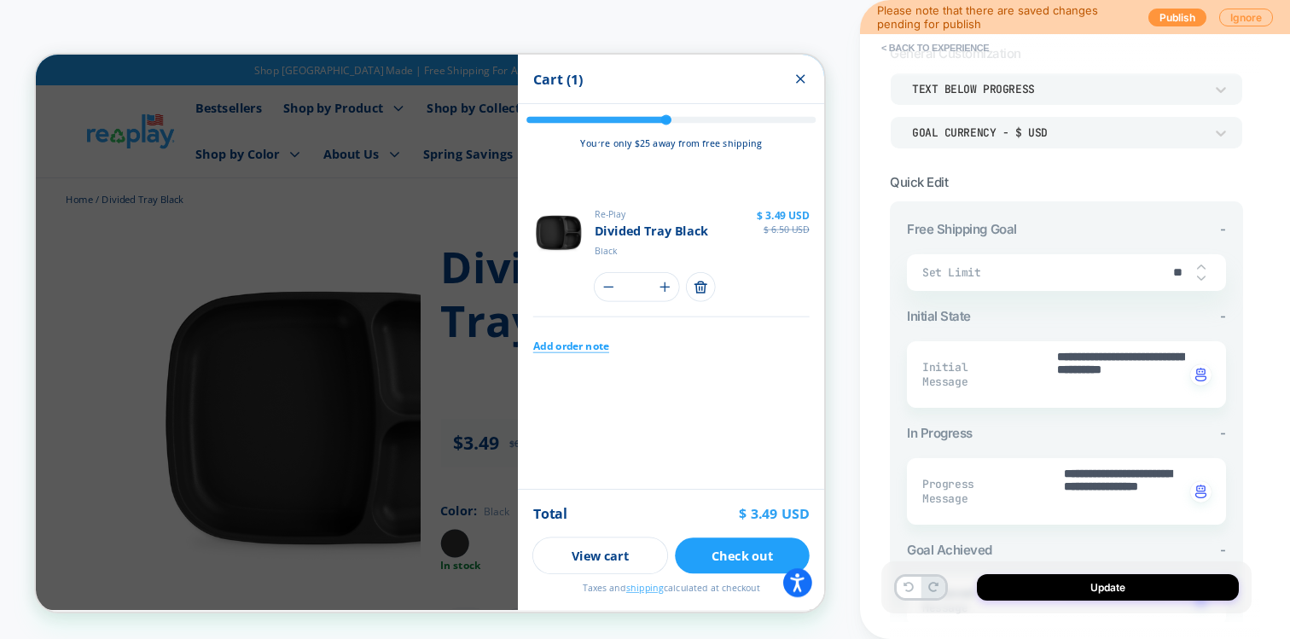
click at [1076, 276] on div "Set Limit **" at bounding box center [1066, 272] width 319 height 37
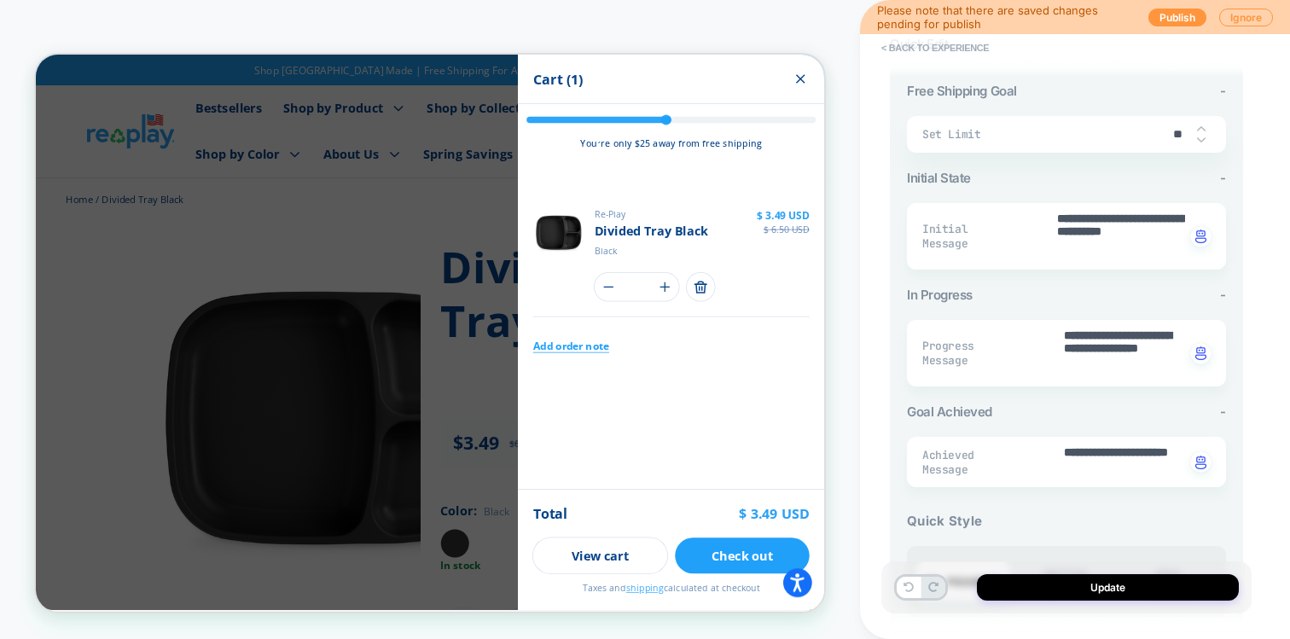
scroll to position [171, 0]
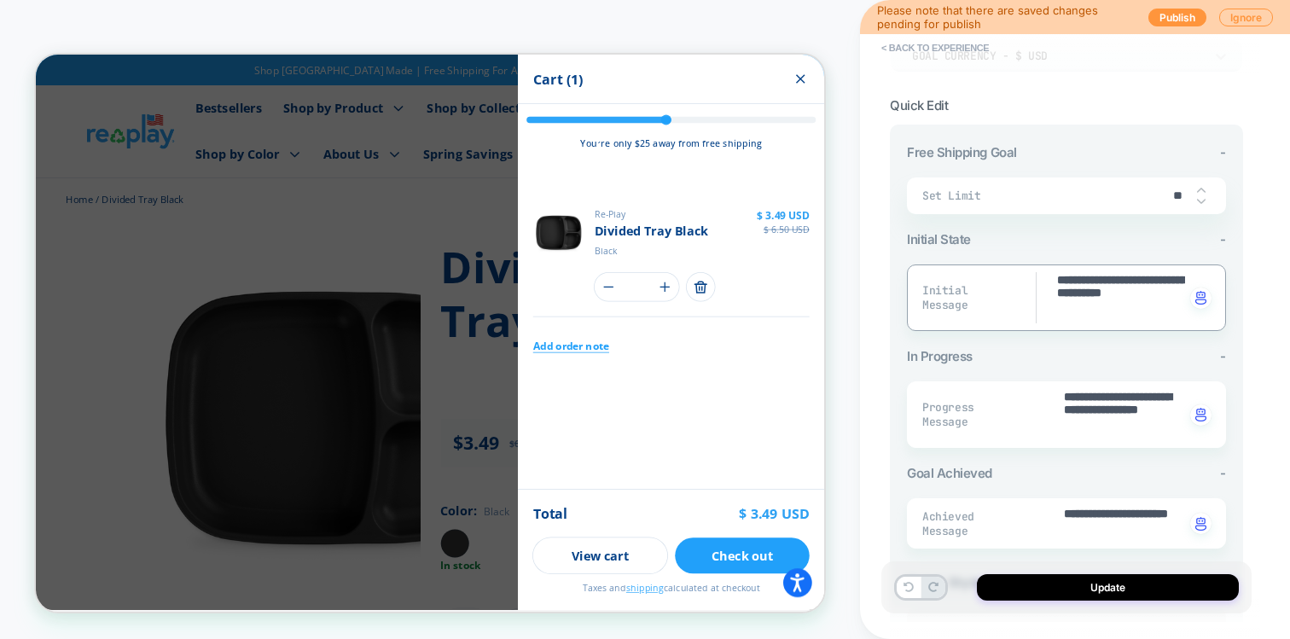
click at [1076, 308] on textarea "**********" at bounding box center [1120, 297] width 130 height 51
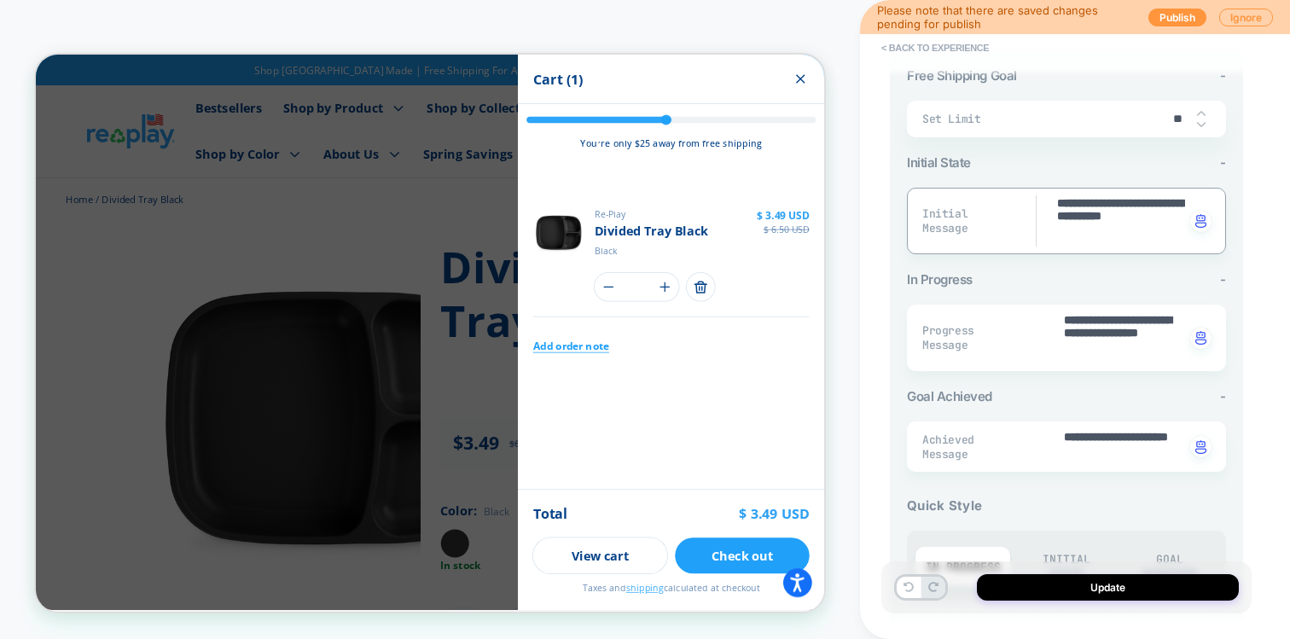
scroll to position [270, 0]
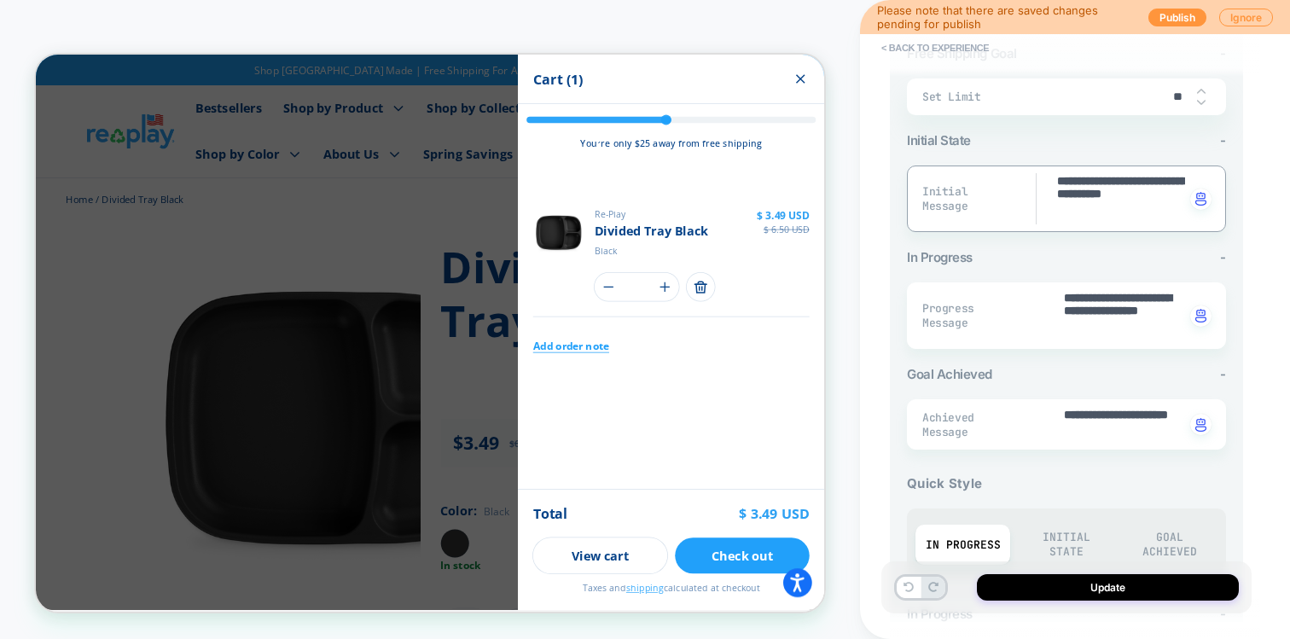
type textarea "*"
type textarea "**********"
type textarea "*"
type textarea "**********"
type textarea "*"
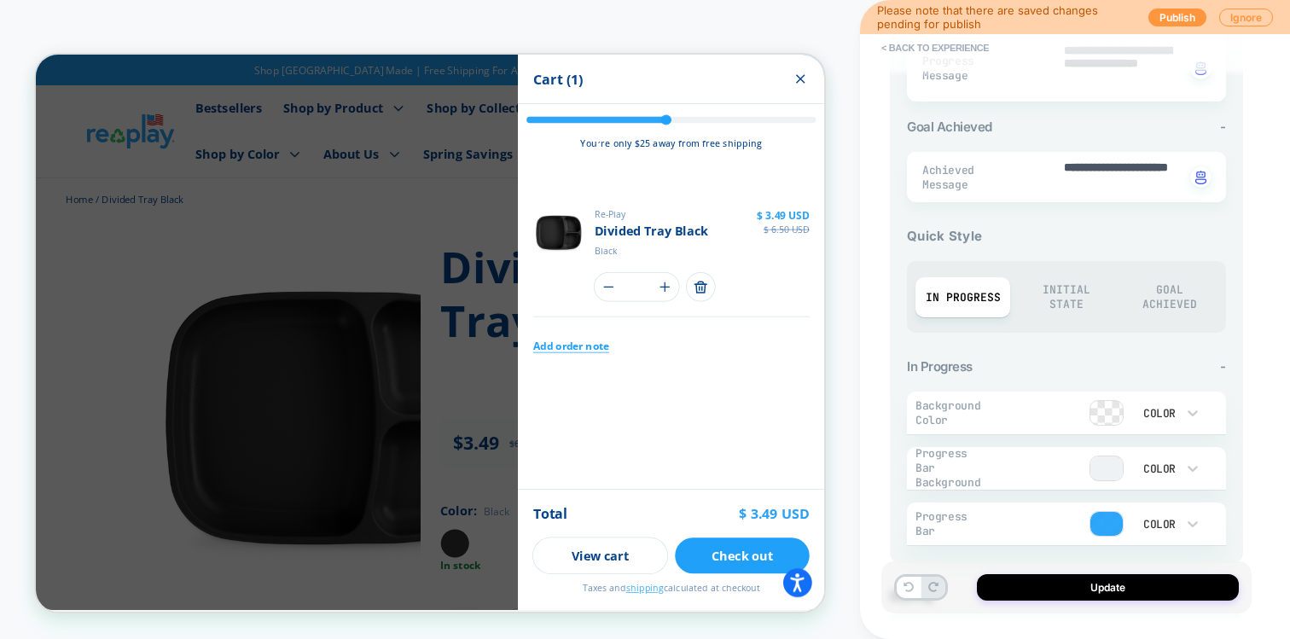
scroll to position [528, 0]
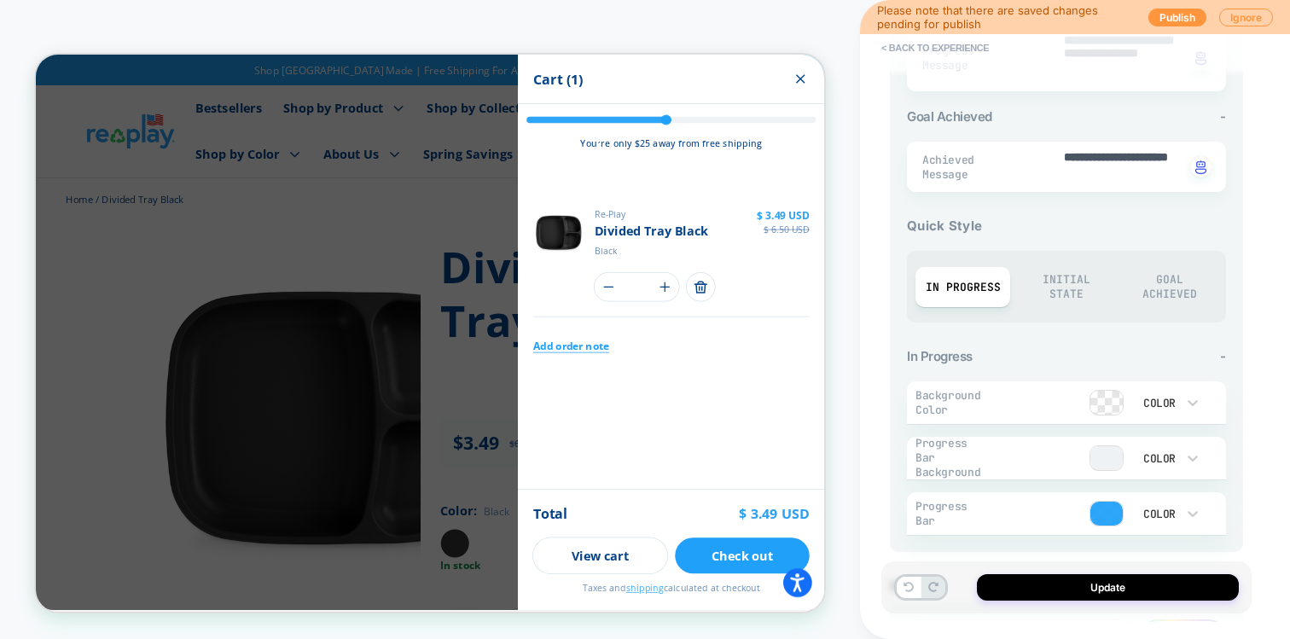
type textarea "**********"
click at [1075, 296] on div "Initial State" at bounding box center [1065, 286] width 95 height 55
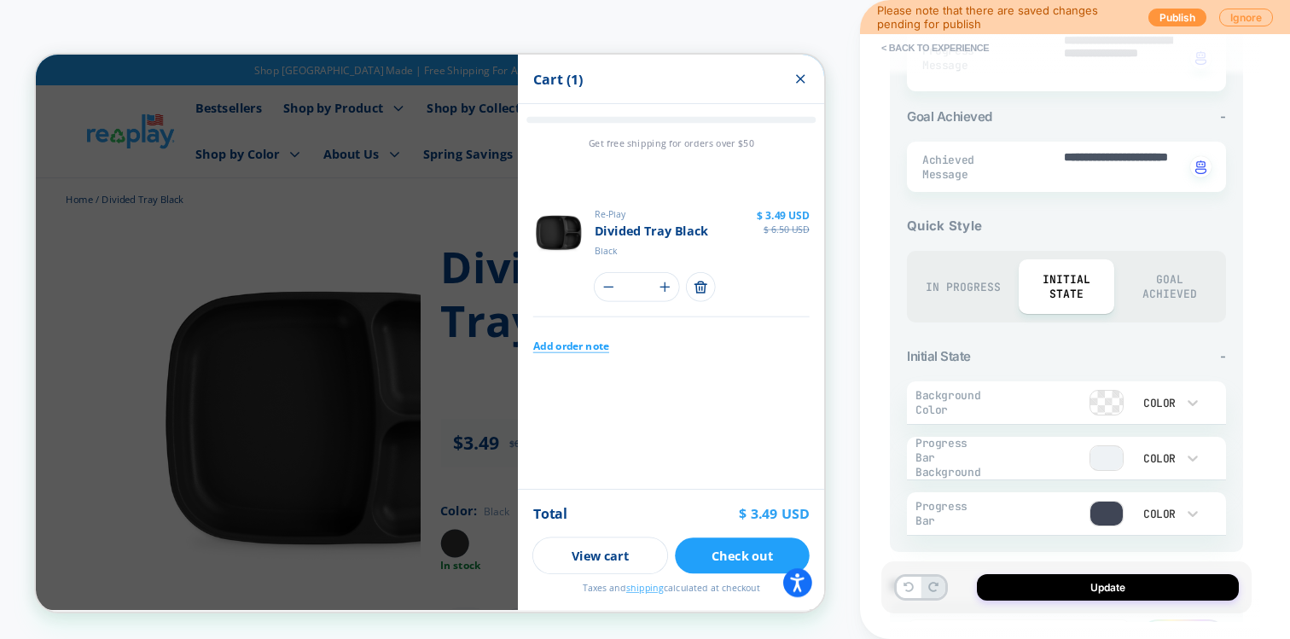
click at [980, 291] on div "In Progress" at bounding box center [962, 287] width 95 height 40
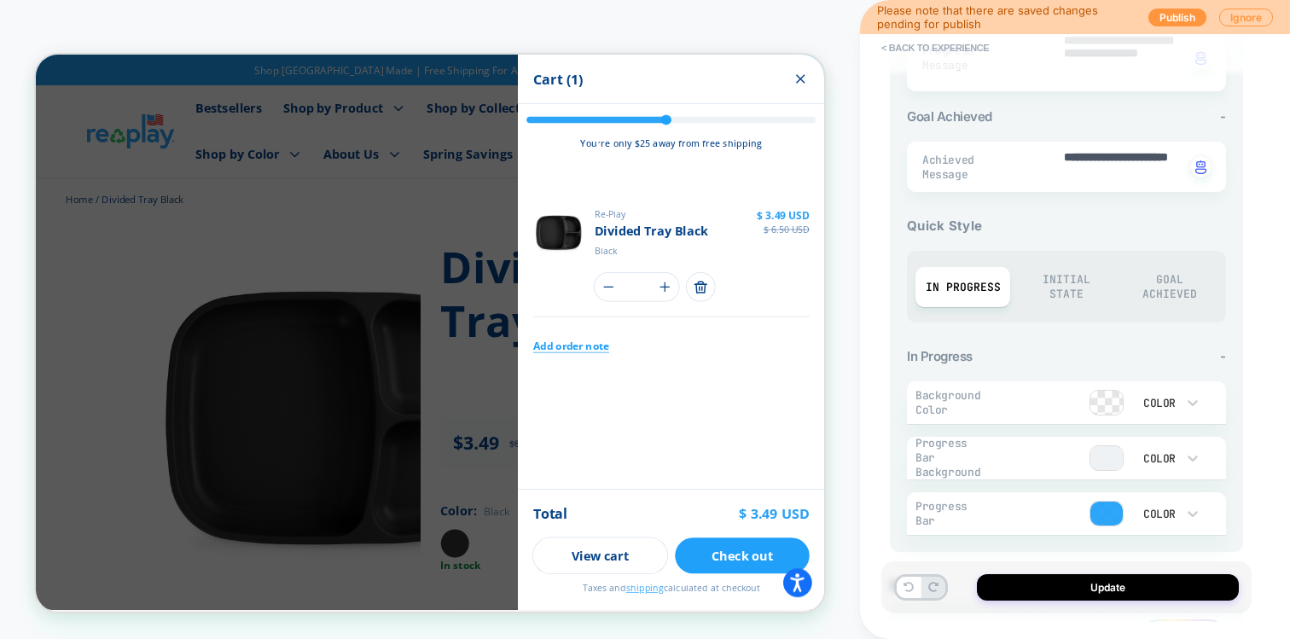
click at [1065, 281] on div "Initial State" at bounding box center [1065, 286] width 95 height 55
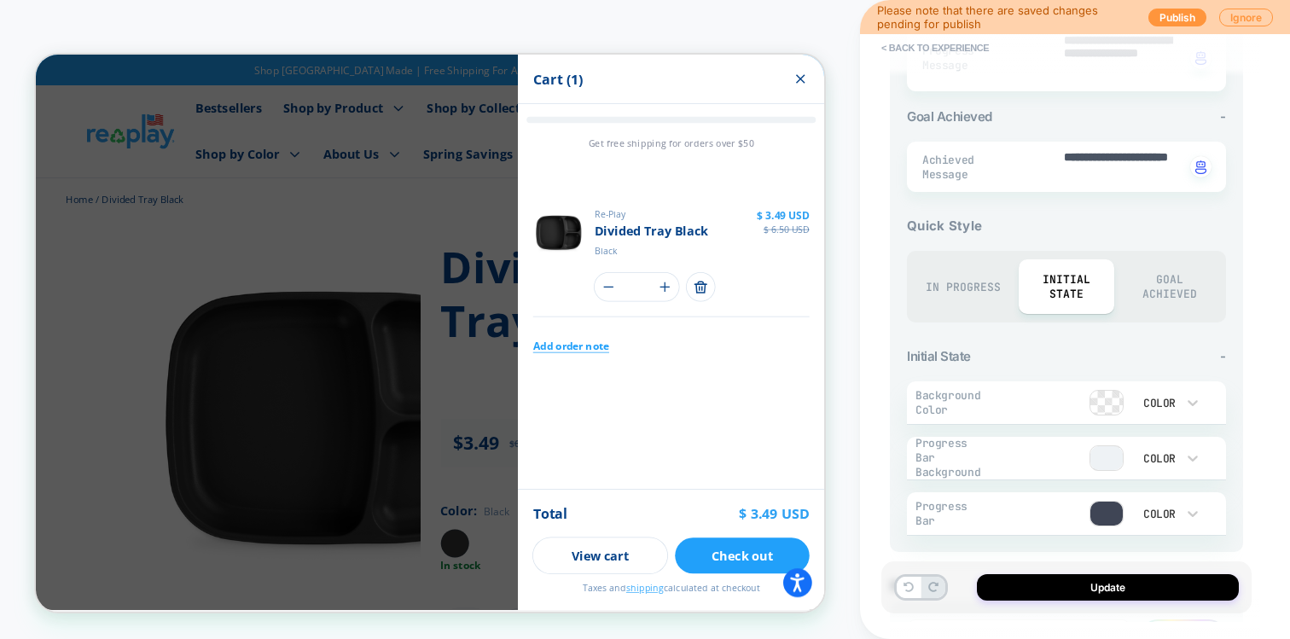
click at [1170, 276] on div "Goal Achieved" at bounding box center [1170, 286] width 95 height 55
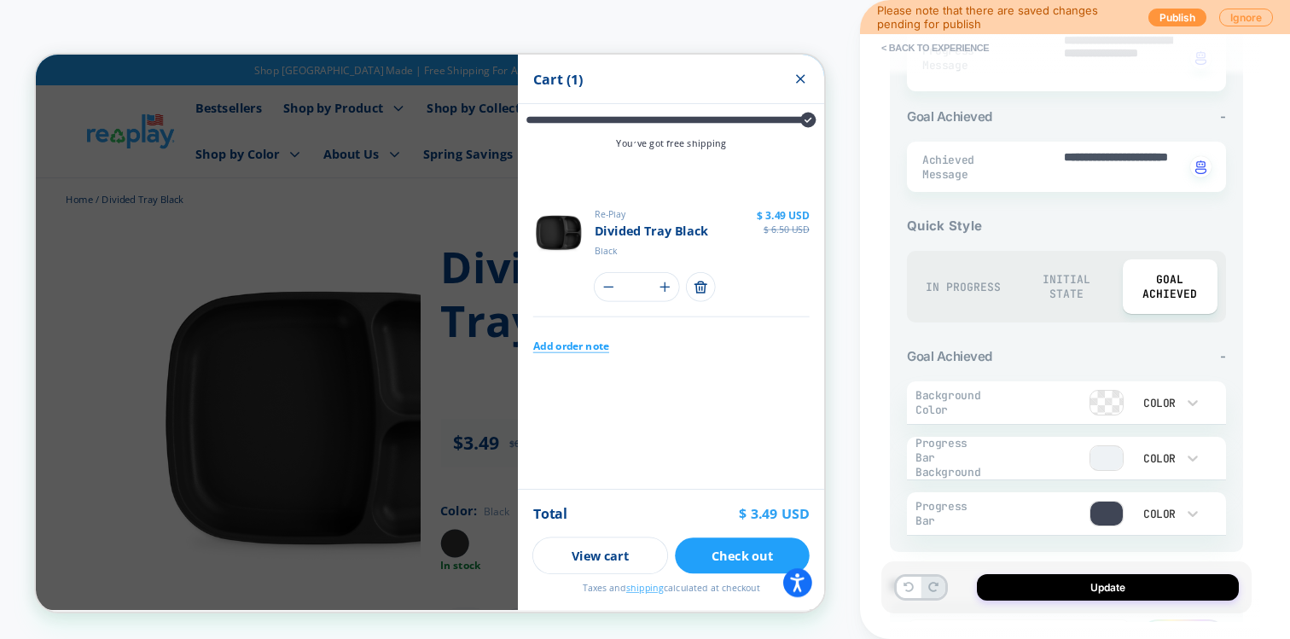
scroll to position [562, 0]
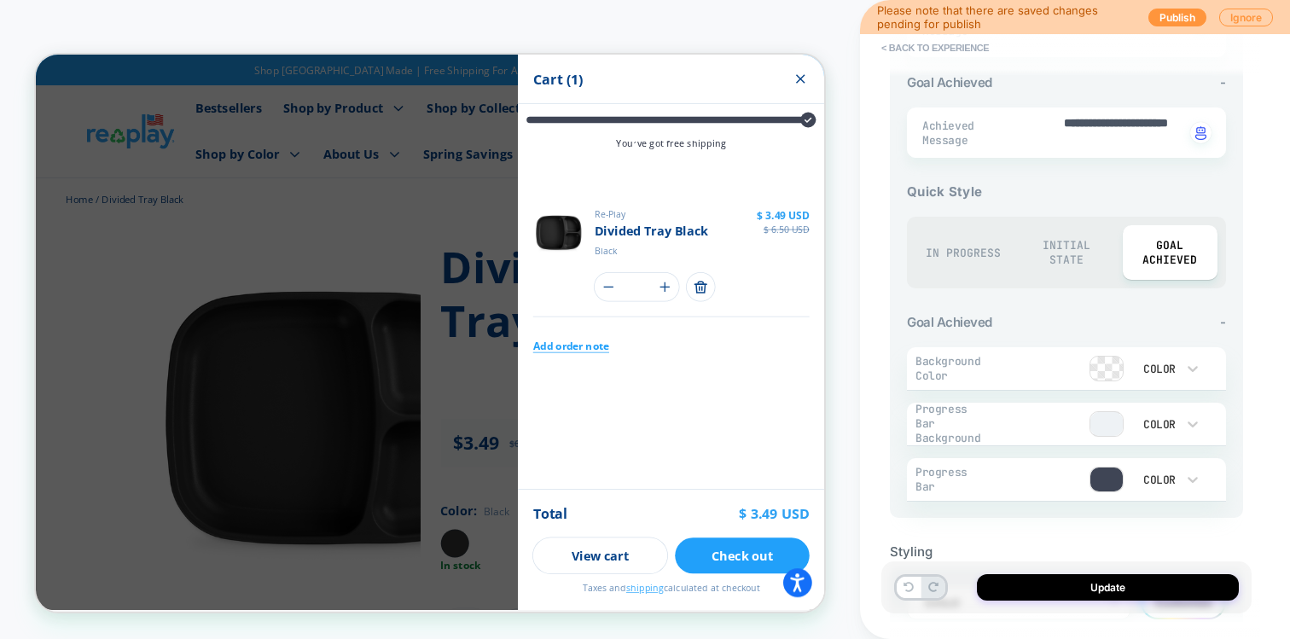
click at [1112, 467] on div at bounding box center [1106, 479] width 32 height 24
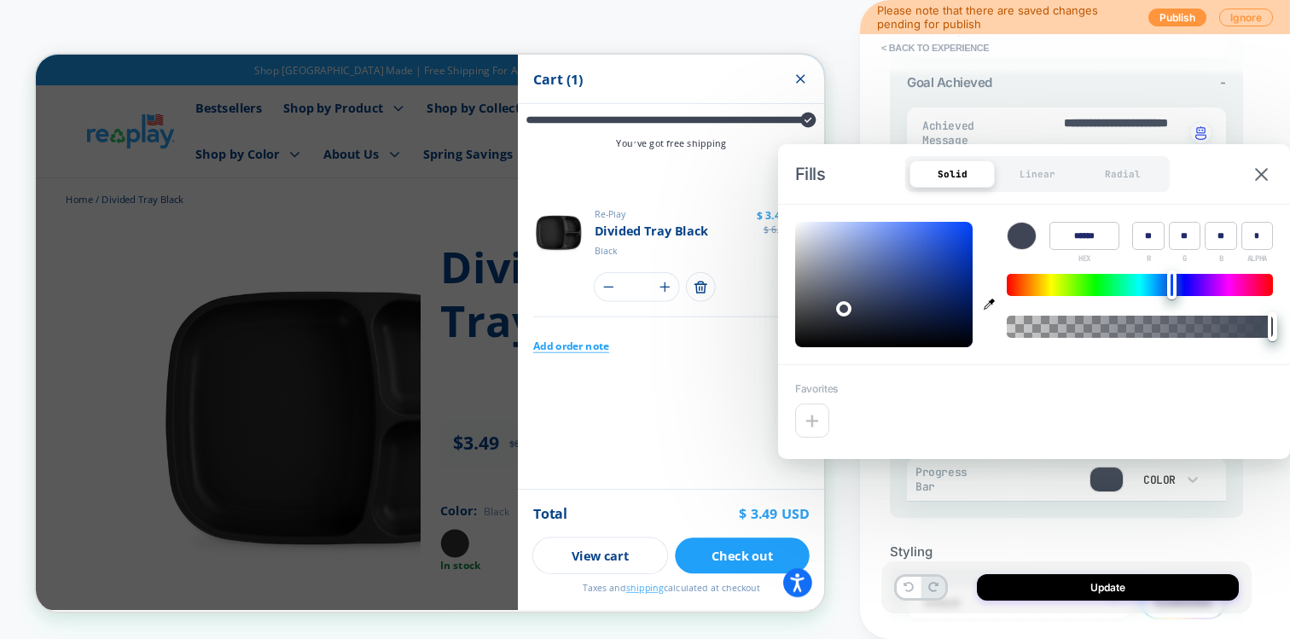
type textarea "*"
click at [1023, 235] on div at bounding box center [1021, 236] width 28 height 26
click at [989, 301] on icon "button" at bounding box center [989, 304] width 11 height 11
type input "******"
type input "**"
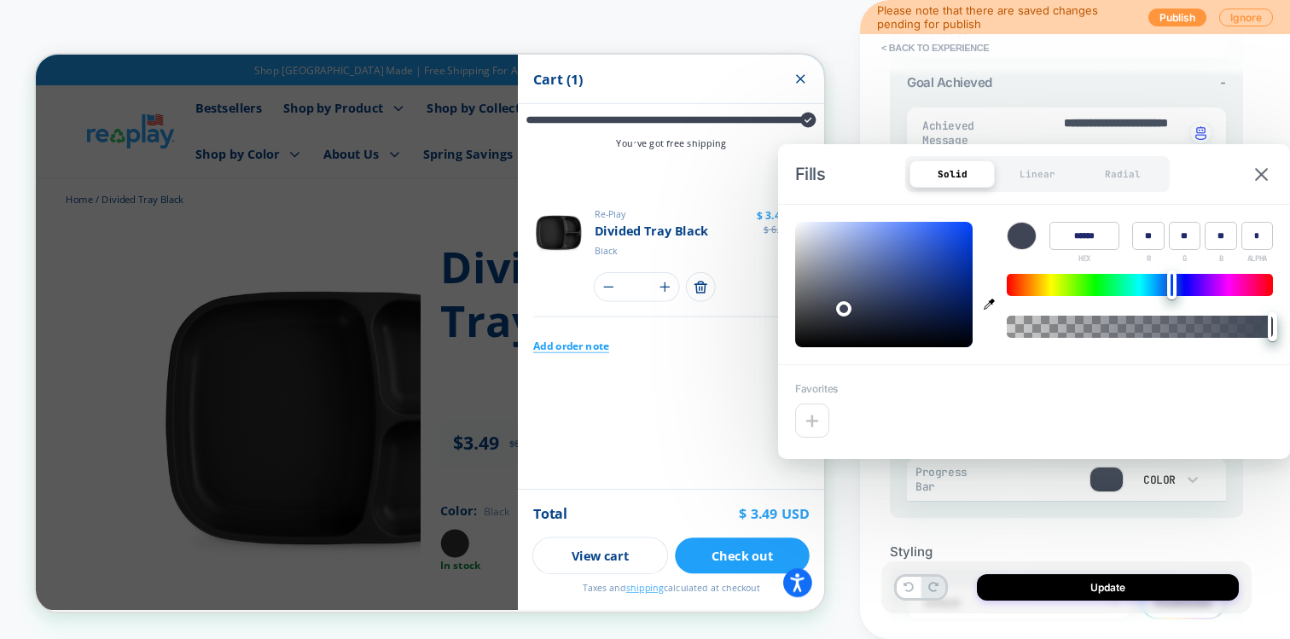
type input "***"
type textarea "*"
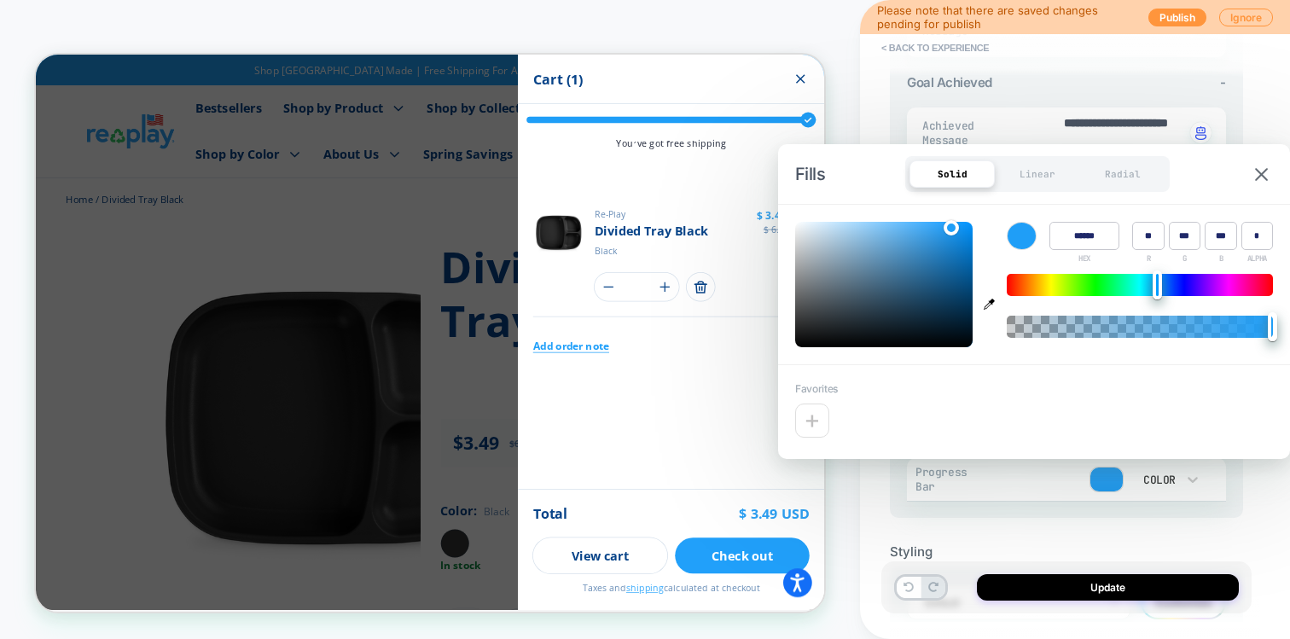
type input "******"
type input "**"
type input "***"
type input "**"
click at [1094, 284] on div at bounding box center [1140, 285] width 266 height 22
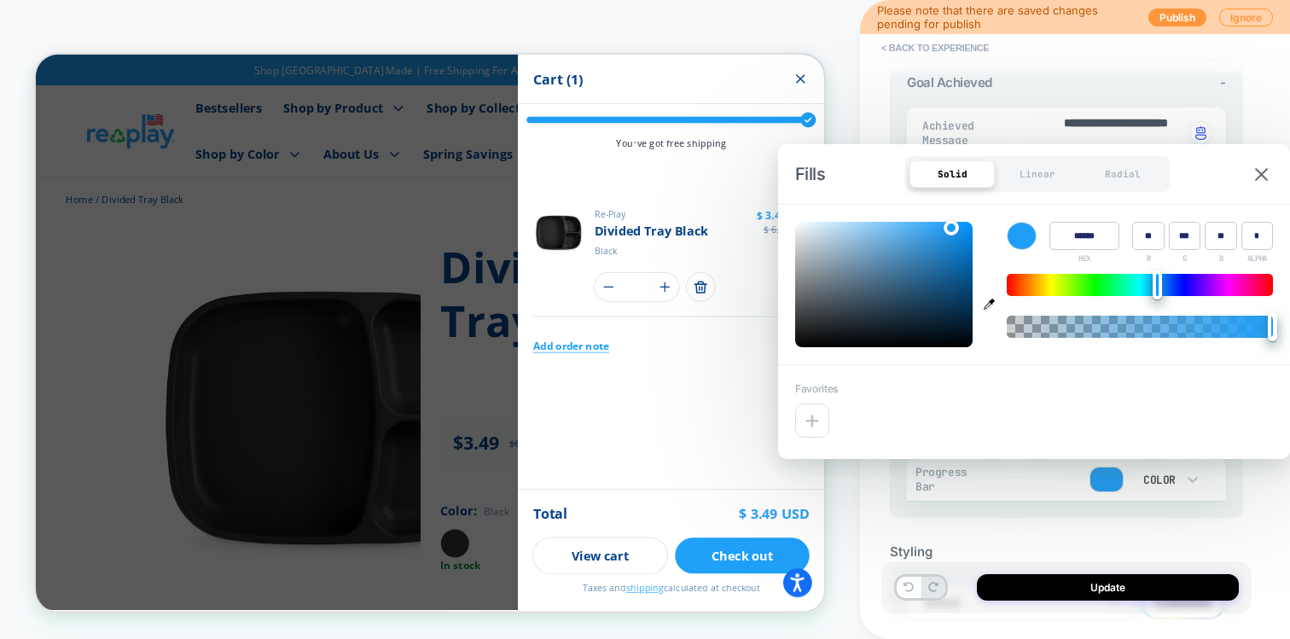
type textarea "*"
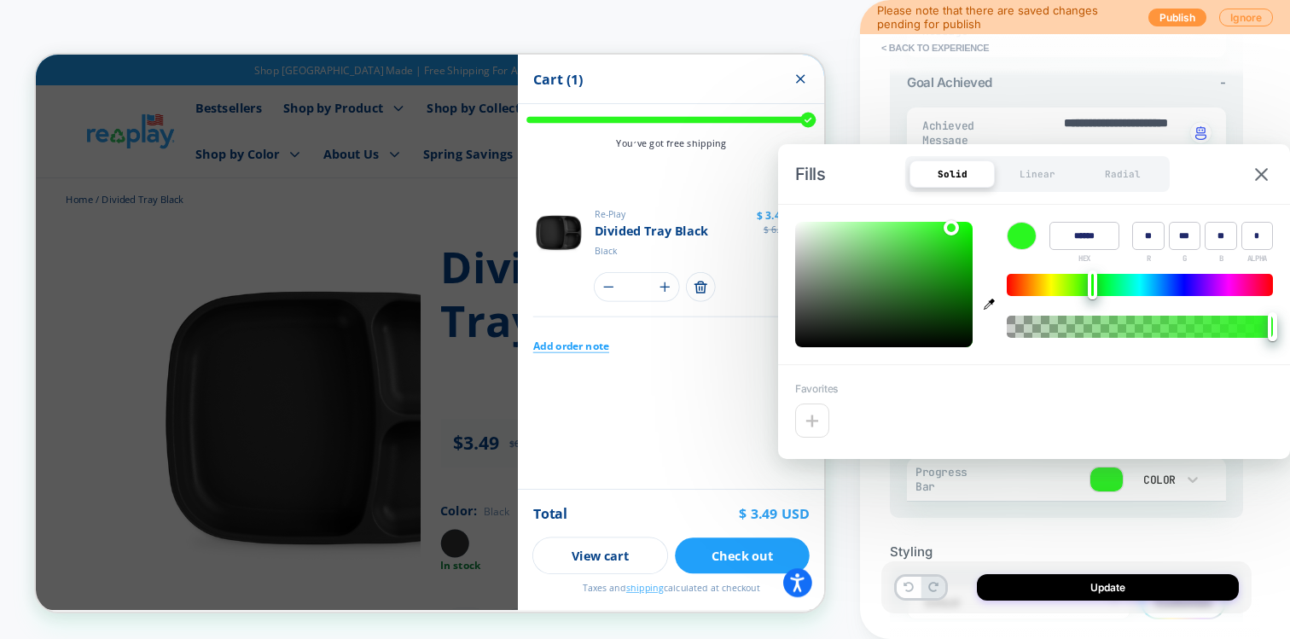
type input "******"
type input "**"
type input "******"
type input "**"
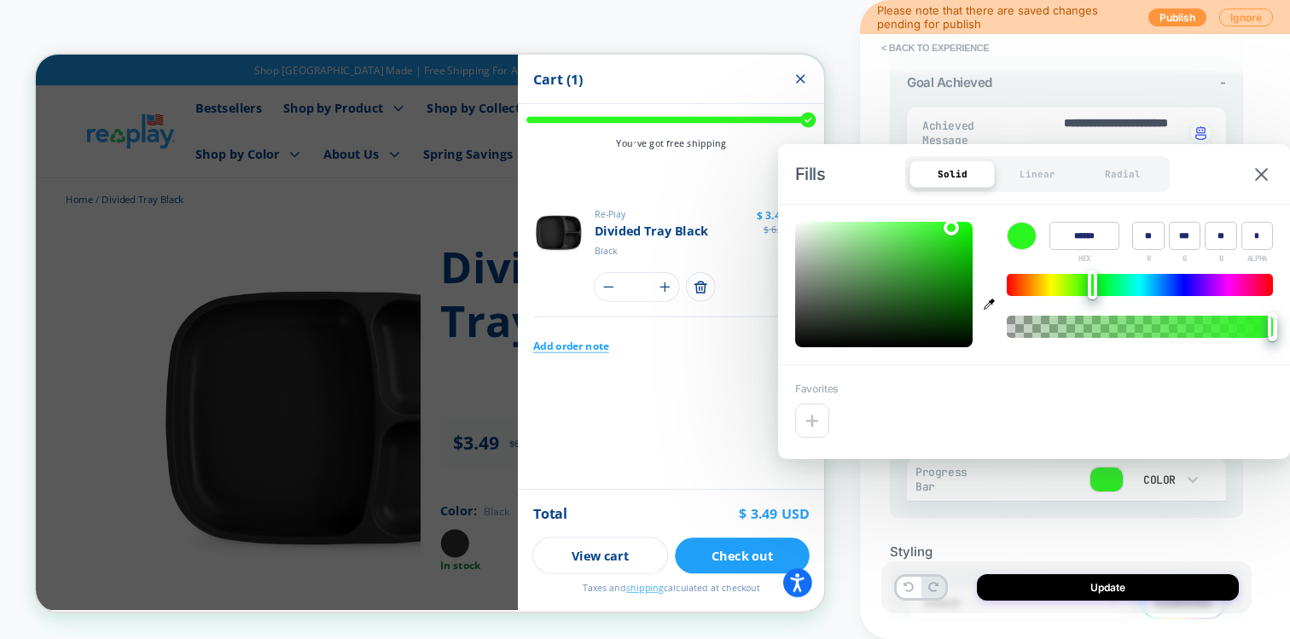
type input "******"
type input "**"
type input "******"
type input "***"
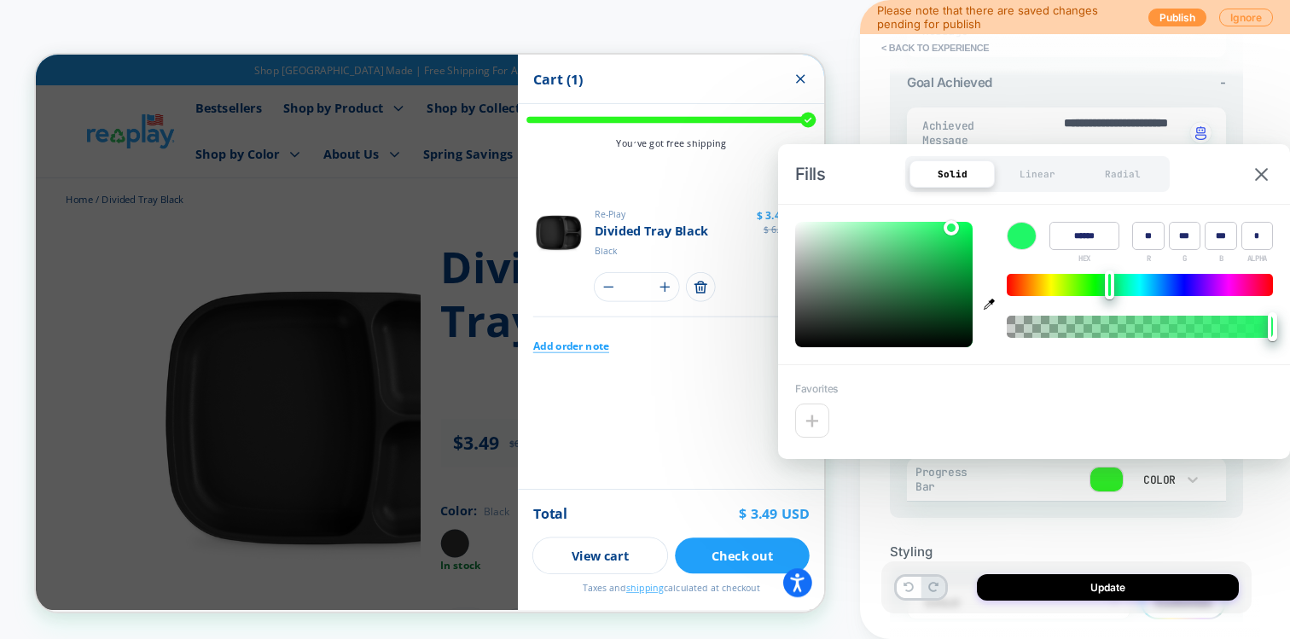
type input "******"
type input "***"
type textarea "*"
type input "******"
type input "***"
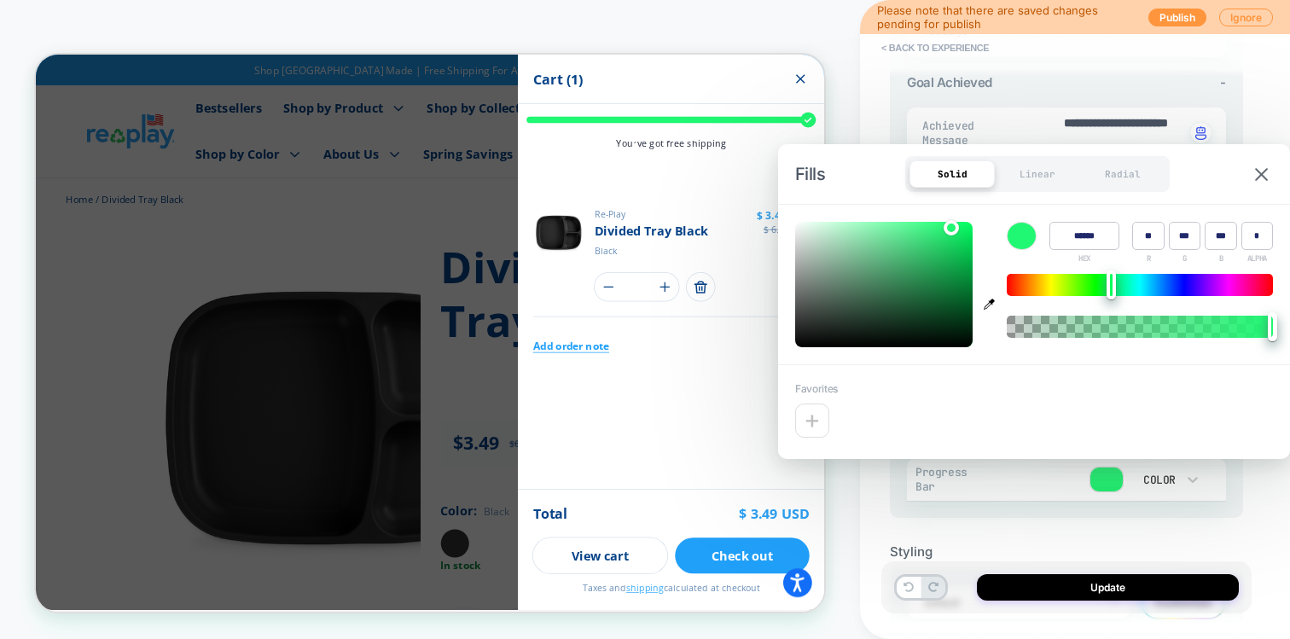
drag, startPoint x: 1094, startPoint y: 284, endPoint x: 1114, endPoint y: 283, distance: 20.5
click at [1114, 283] on div at bounding box center [1110, 284] width 9 height 29
type input "******"
type input "***"
type textarea "*"
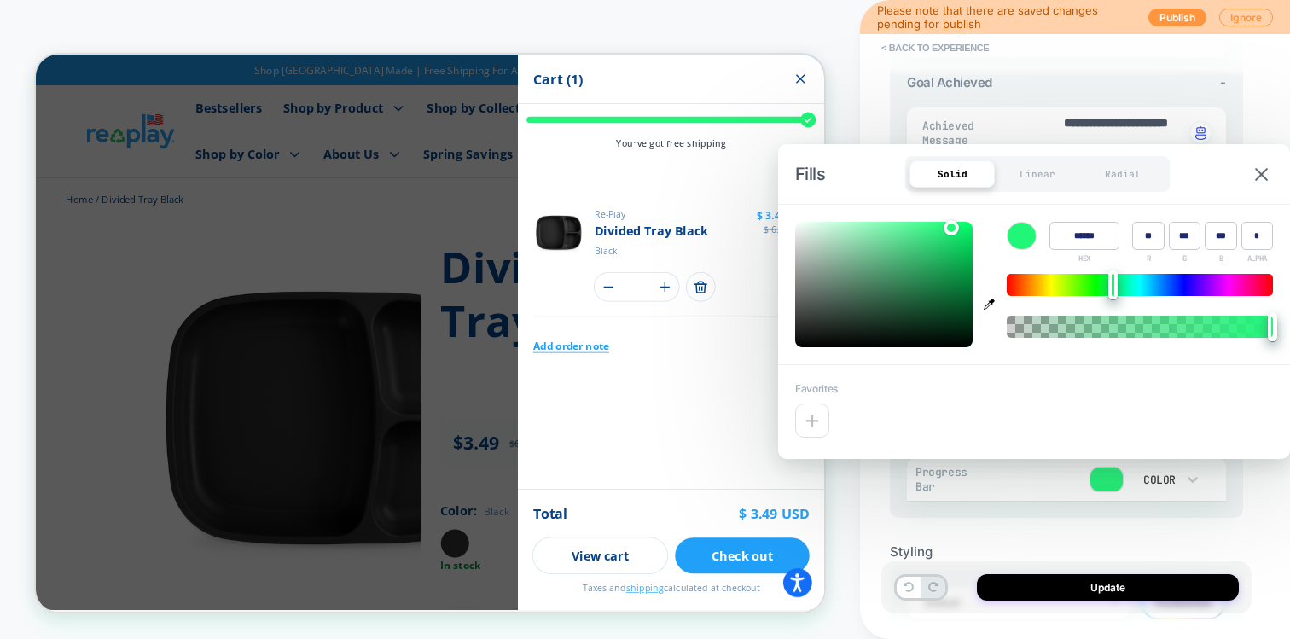
type input "******"
type input "***"
type input "******"
type input "***"
type input "******"
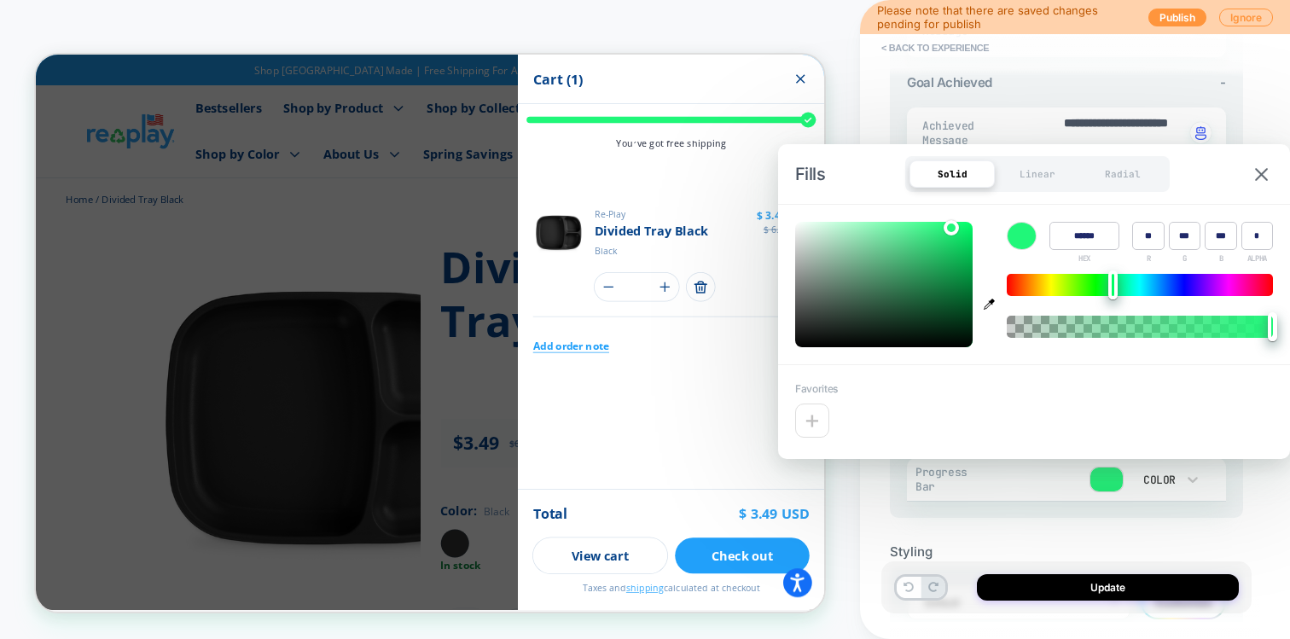
type input "***"
type input "******"
type input "***"
type input "******"
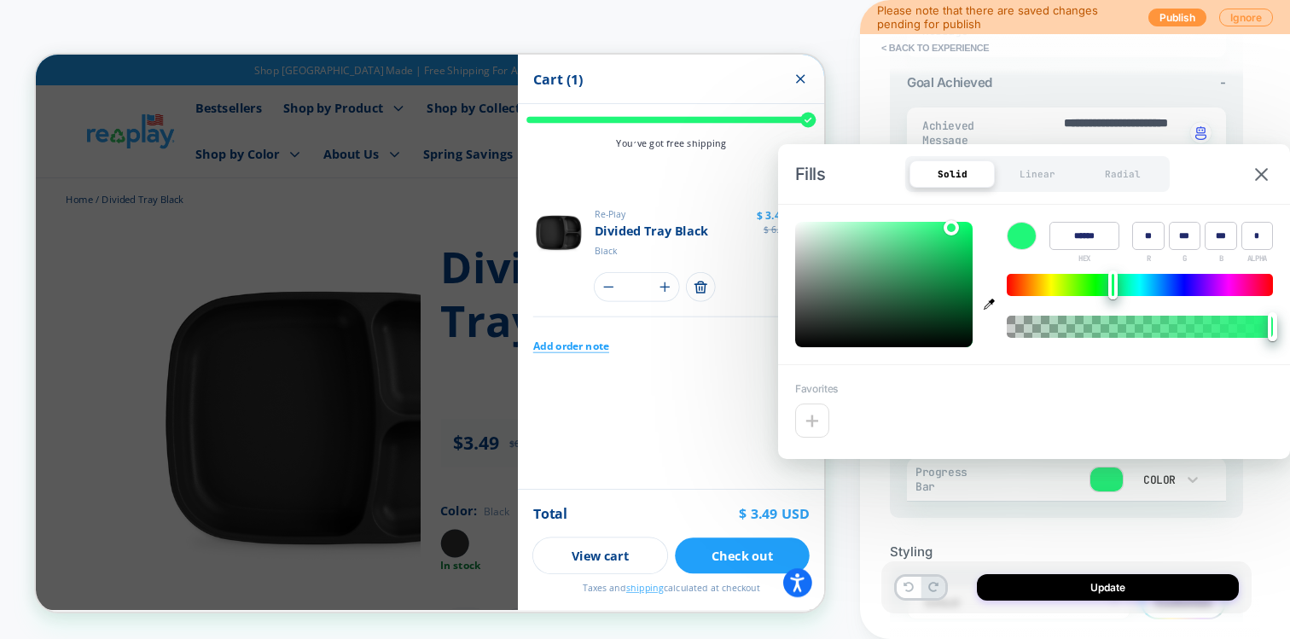
type input "***"
type input "******"
type input "***"
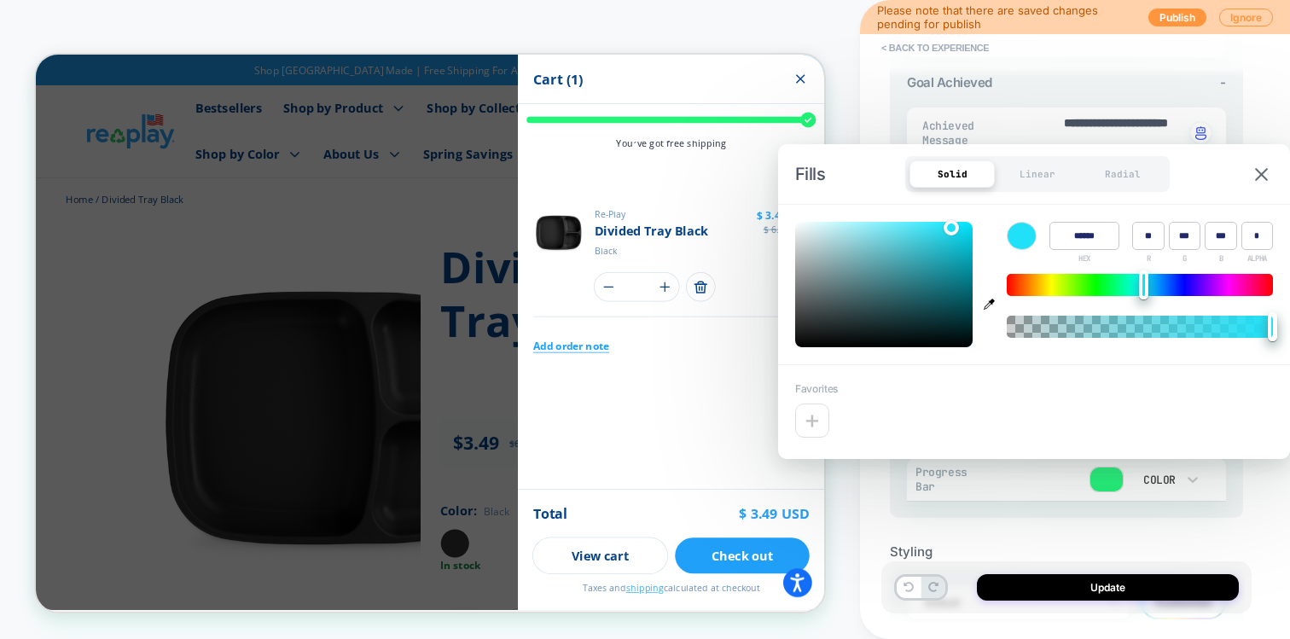
drag, startPoint x: 1114, startPoint y: 283, endPoint x: 1145, endPoint y: 282, distance: 30.7
click at [1145, 282] on div at bounding box center [1143, 284] width 9 height 29
type textarea "*"
type input "******"
type input "***"
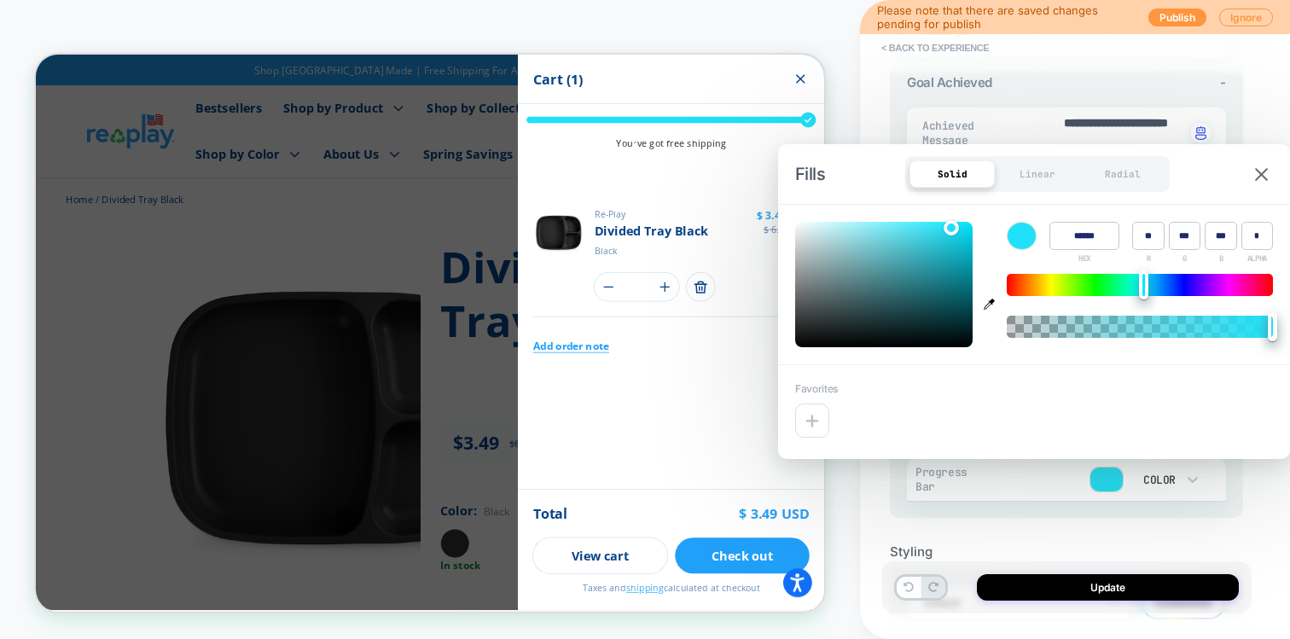
type input "******"
type input "***"
type input "******"
type input "***"
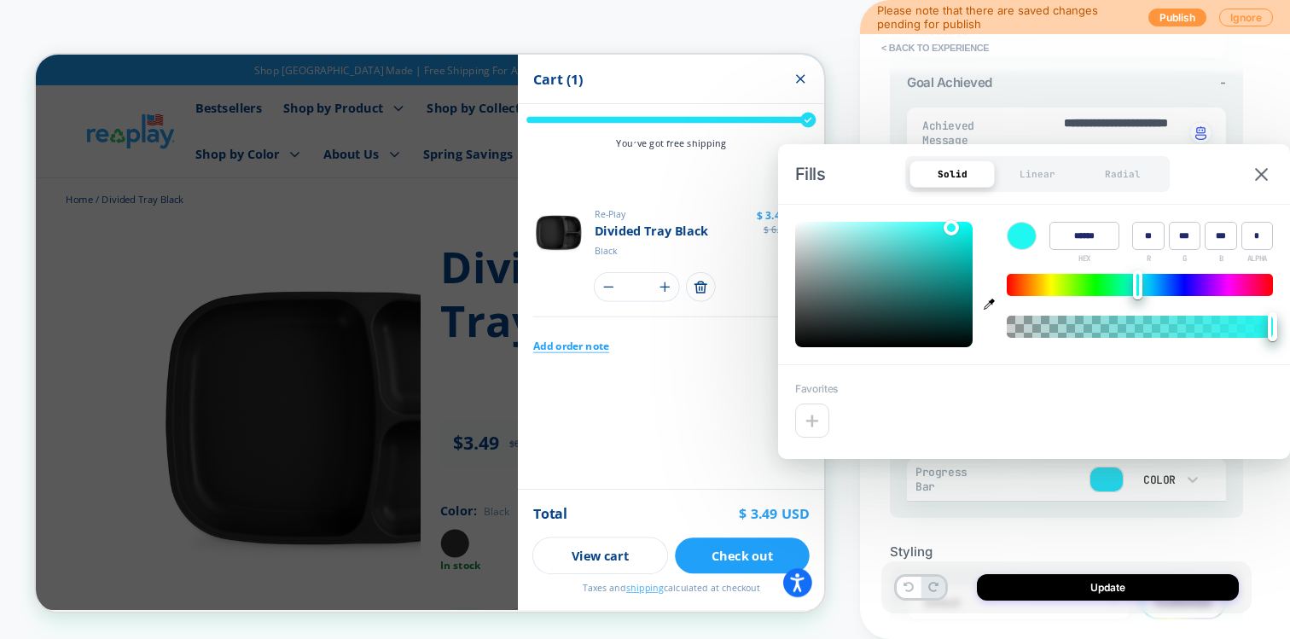
type input "******"
type input "***"
type textarea "*"
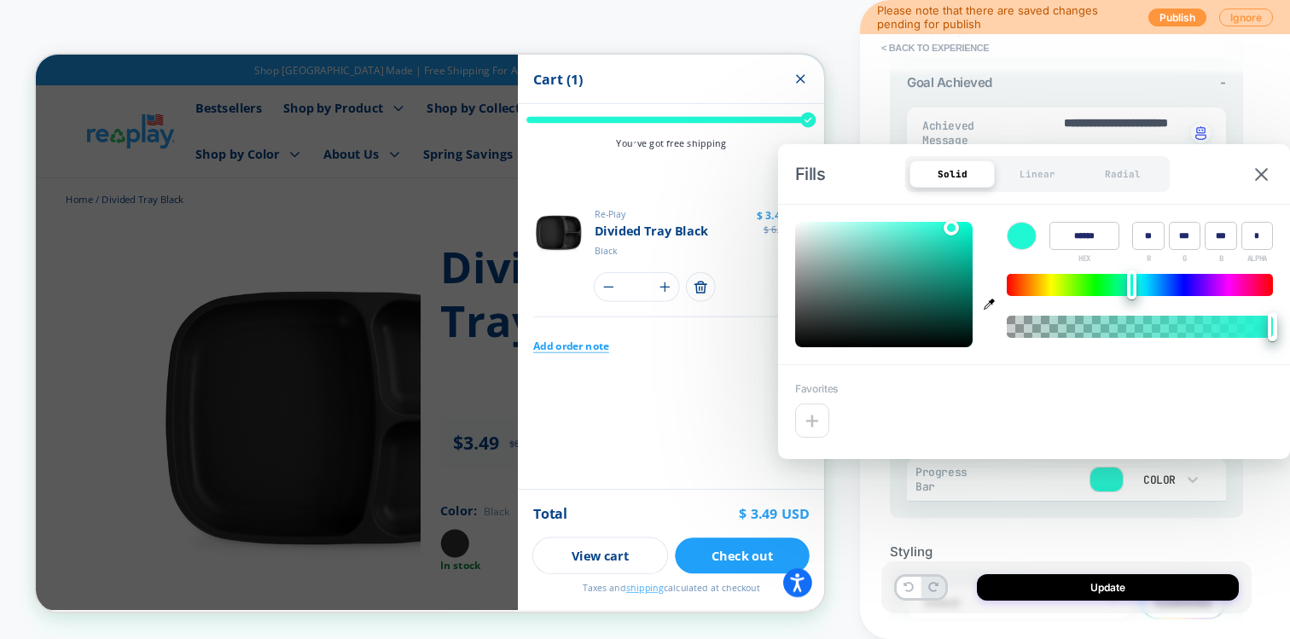
type input "******"
type input "***"
type input "******"
type input "***"
type textarea "*"
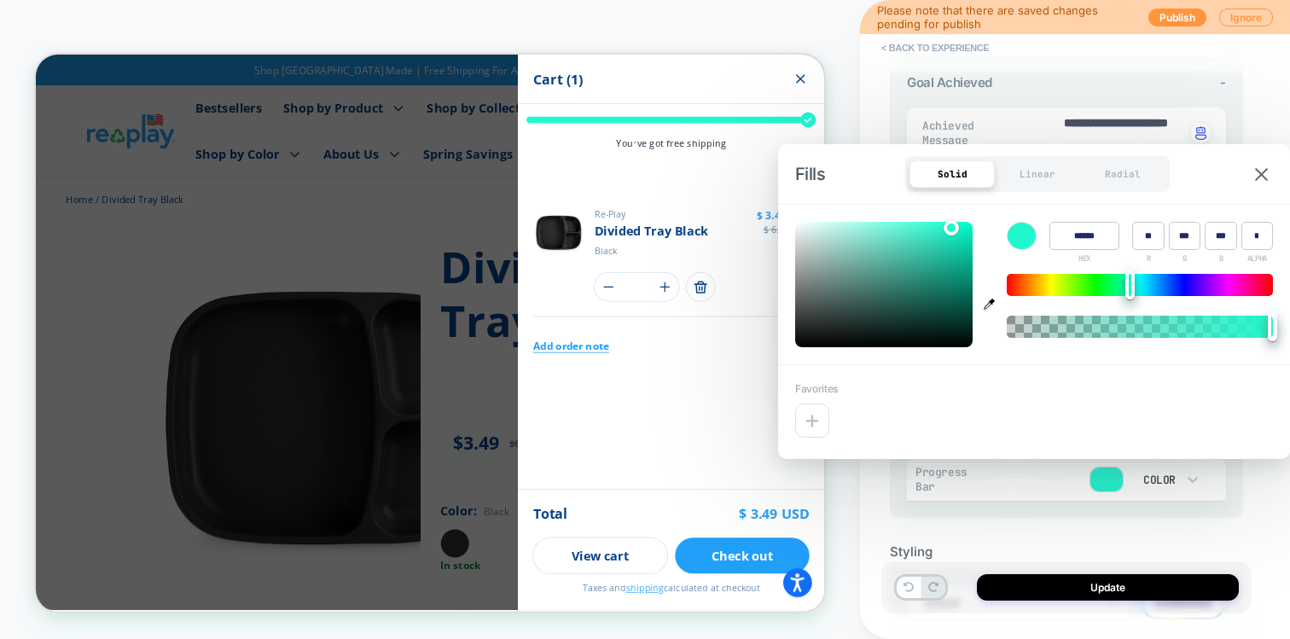
drag, startPoint x: 1145, startPoint y: 282, endPoint x: 1131, endPoint y: 282, distance: 13.6
click at [1131, 282] on div at bounding box center [1129, 284] width 9 height 29
type input "******"
type input "***"
type input "******"
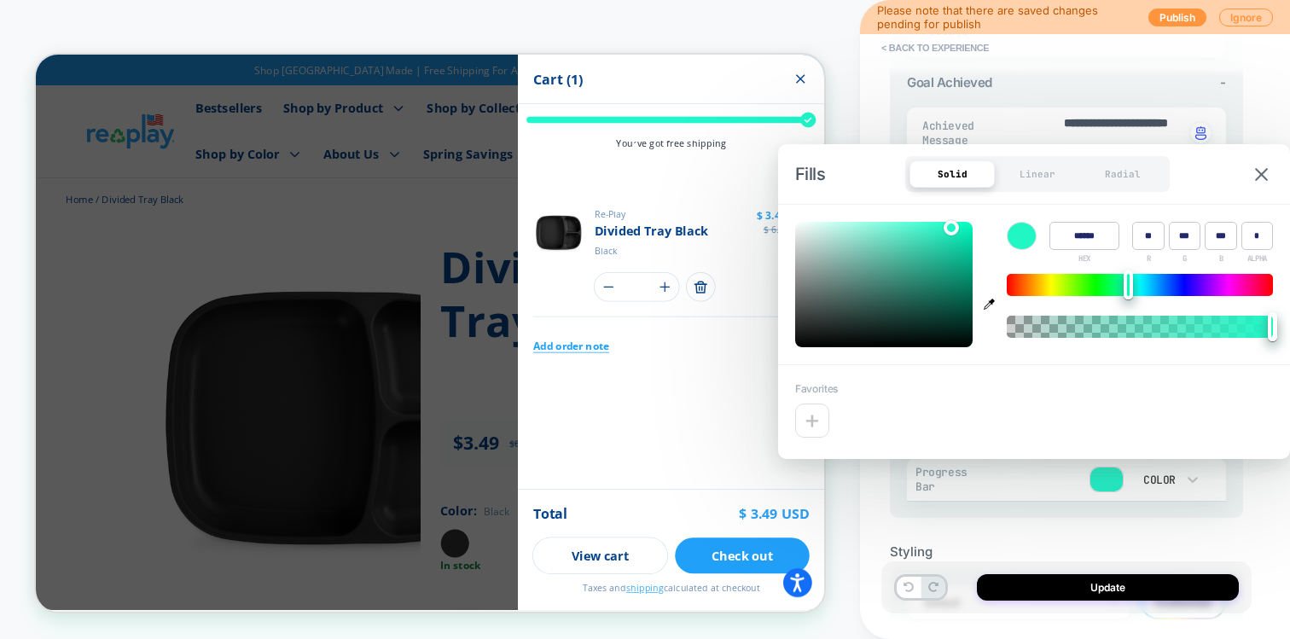
type input "***"
type input "******"
type input "***"
type input "******"
type input "***"
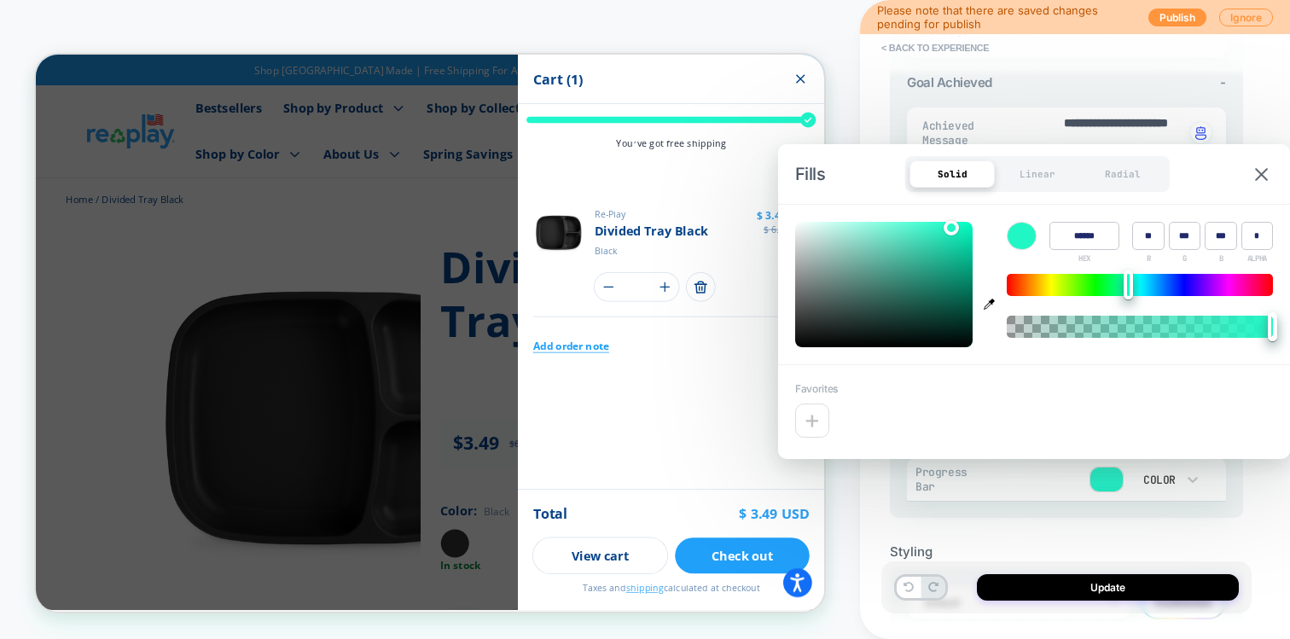
type input "******"
type input "***"
type input "******"
type input "***"
type input "******"
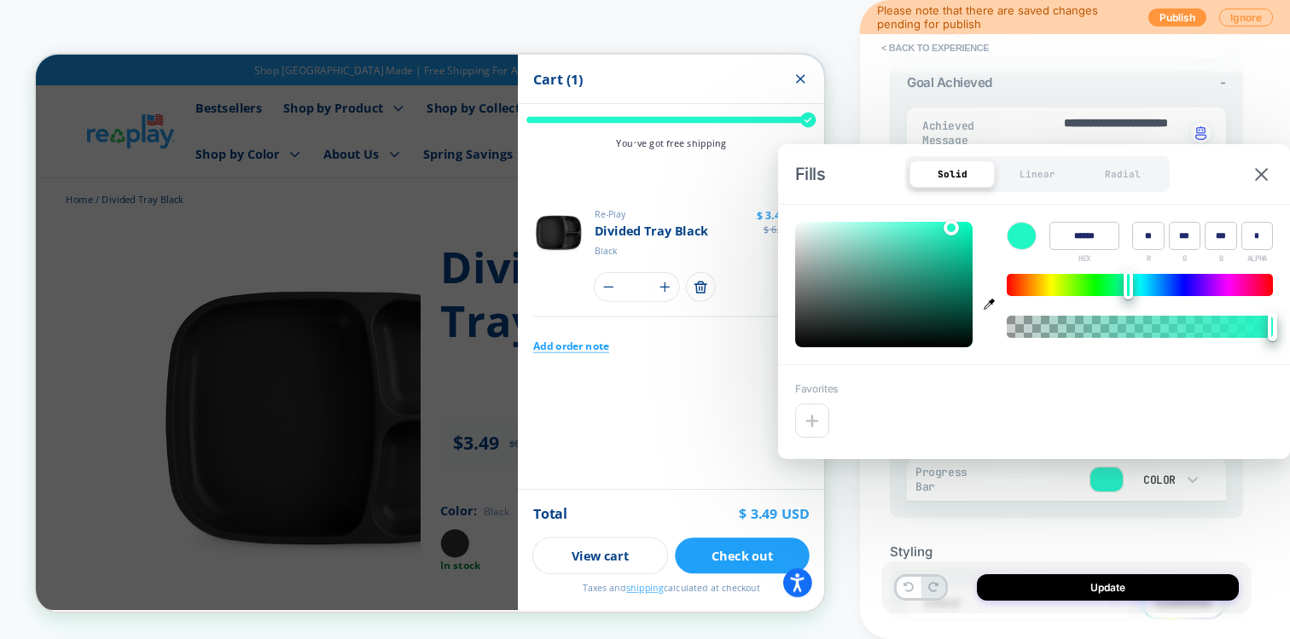
type input "***"
type input "******"
type input "***"
drag, startPoint x: 1131, startPoint y: 282, endPoint x: 1118, endPoint y: 283, distance: 12.8
click at [1123, 283] on div at bounding box center [1127, 284] width 9 height 29
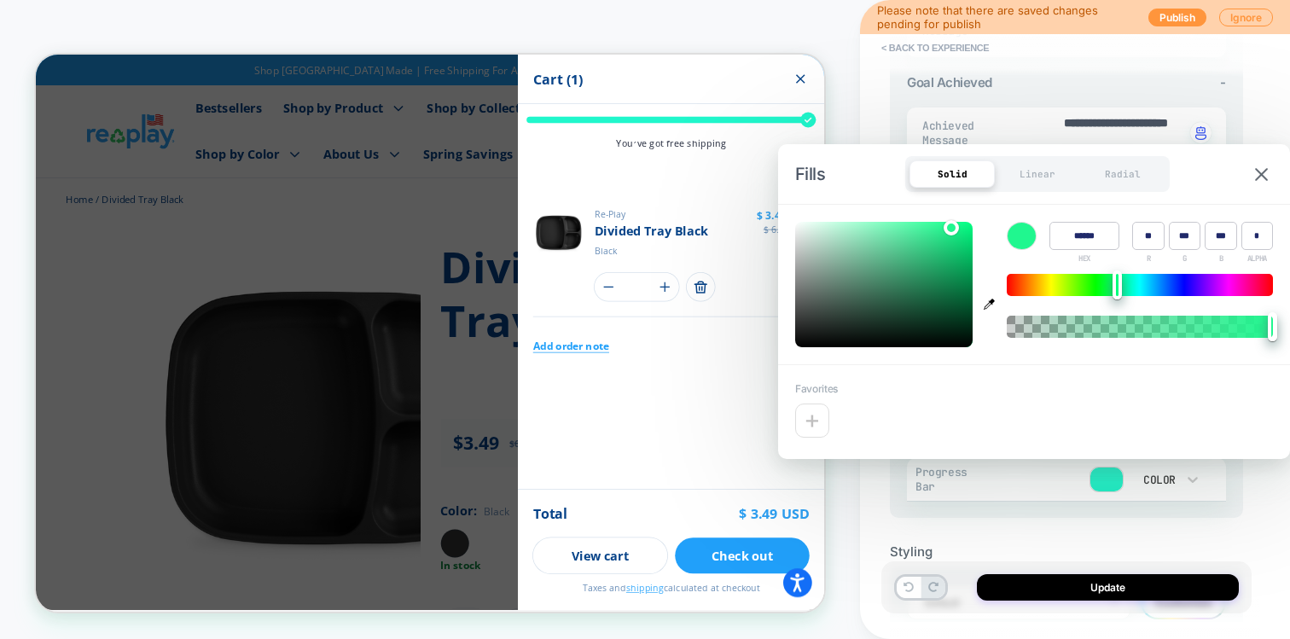
type textarea "*"
click at [990, 302] on icon "button" at bounding box center [989, 304] width 11 height 11
type input "******"
type input "**"
type input "***"
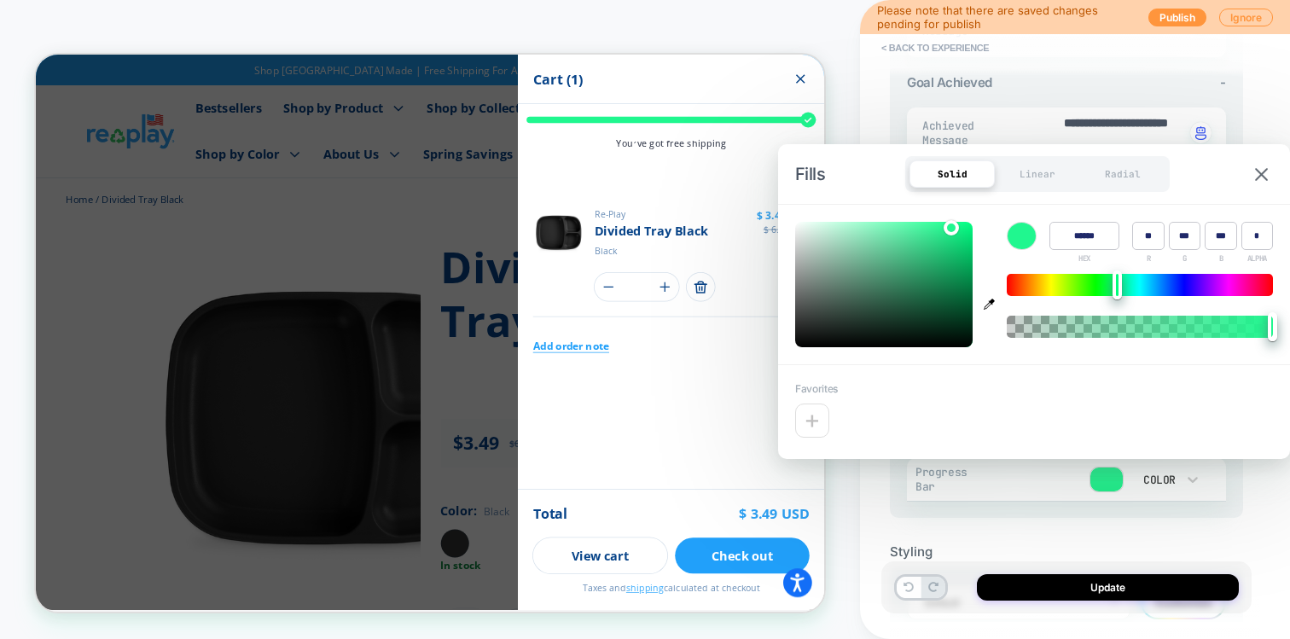
type input "***"
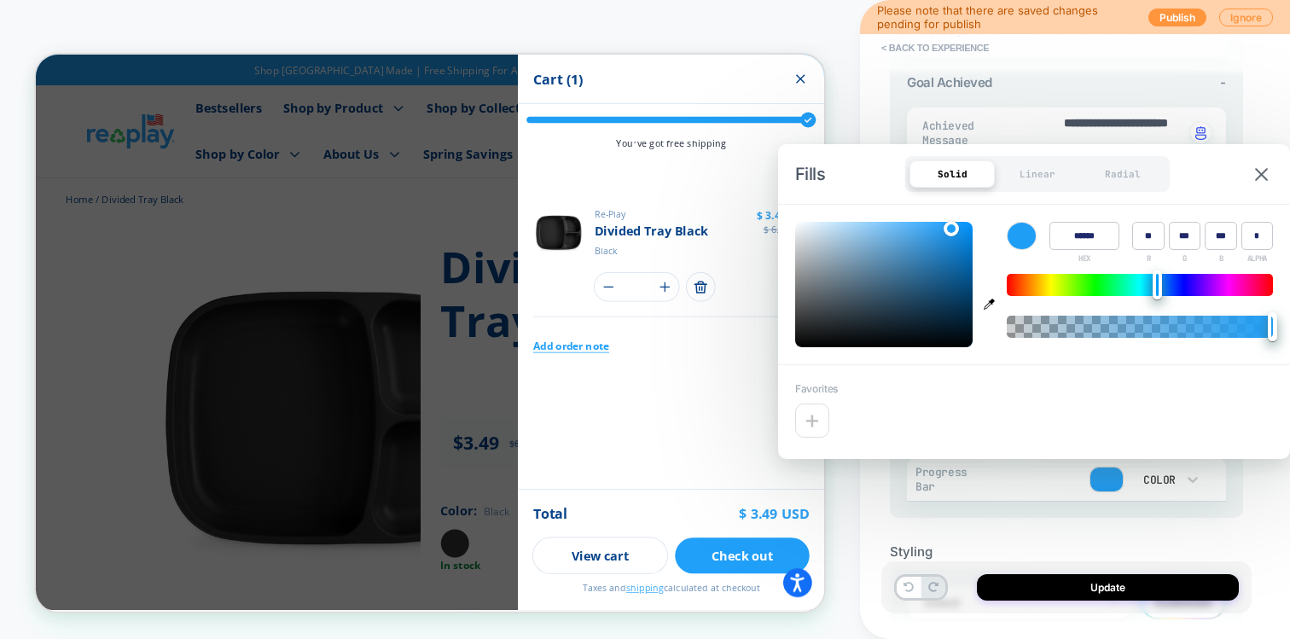
click at [905, 502] on div "**********" at bounding box center [1066, 126] width 353 height 784
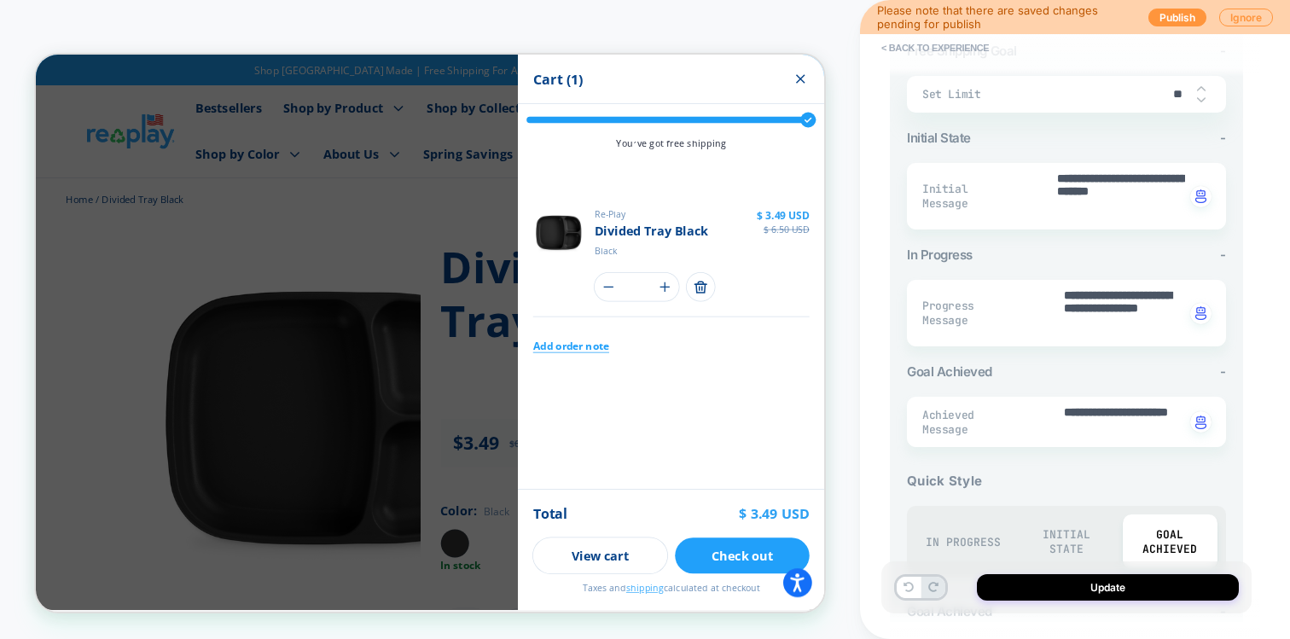
scroll to position [423, 0]
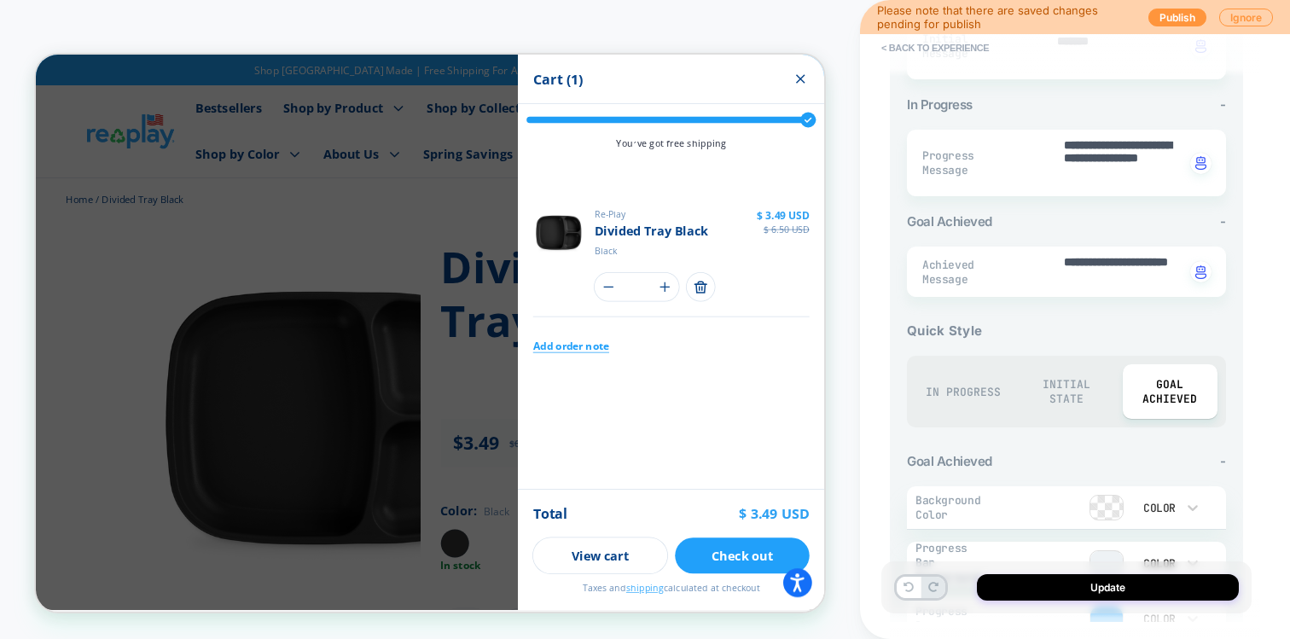
click at [1055, 382] on div "Initial State" at bounding box center [1065, 391] width 95 height 55
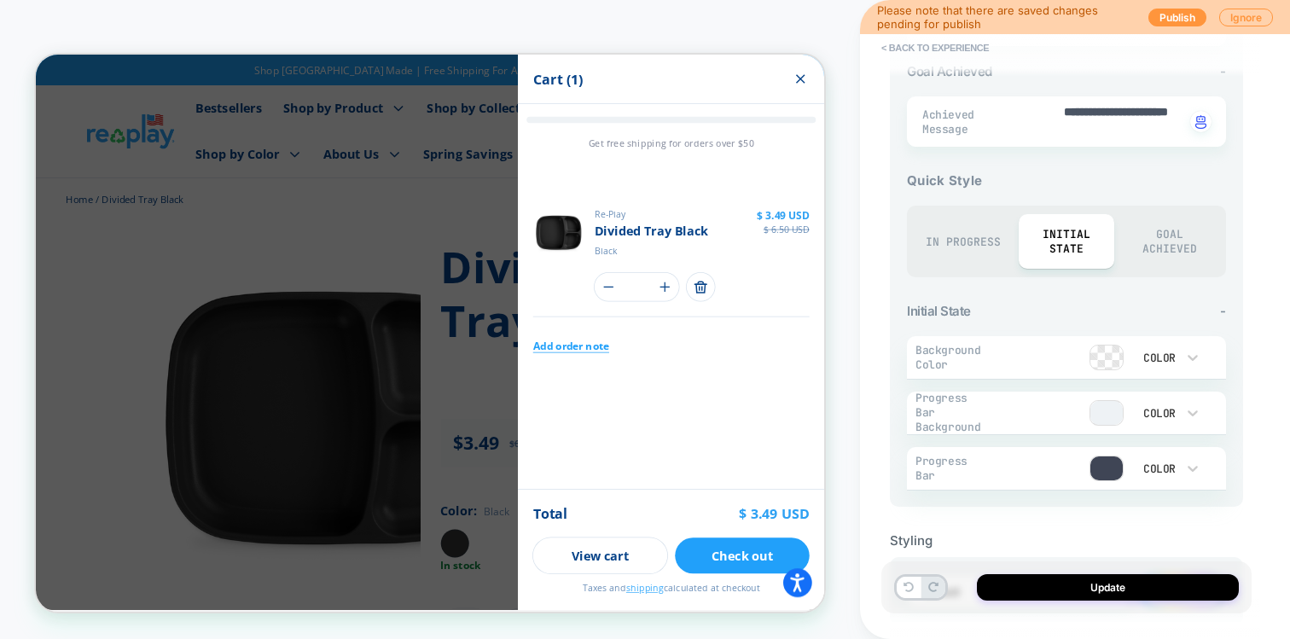
scroll to position [619, 0]
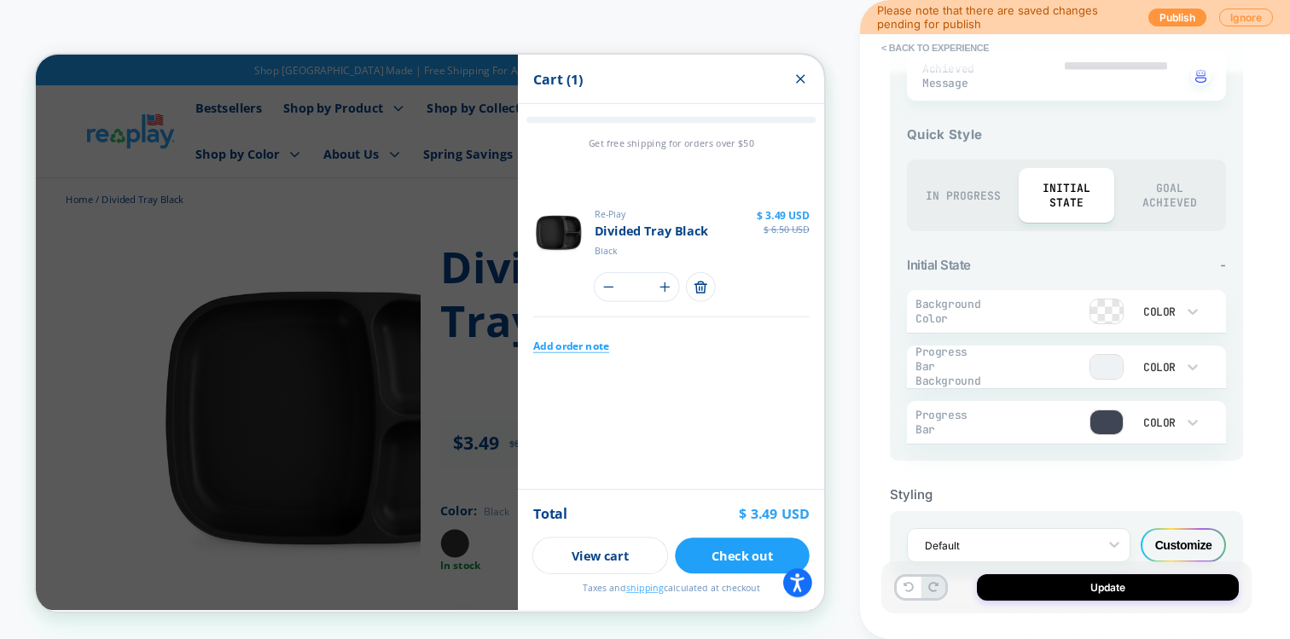
click at [963, 197] on div "In Progress" at bounding box center [962, 196] width 95 height 40
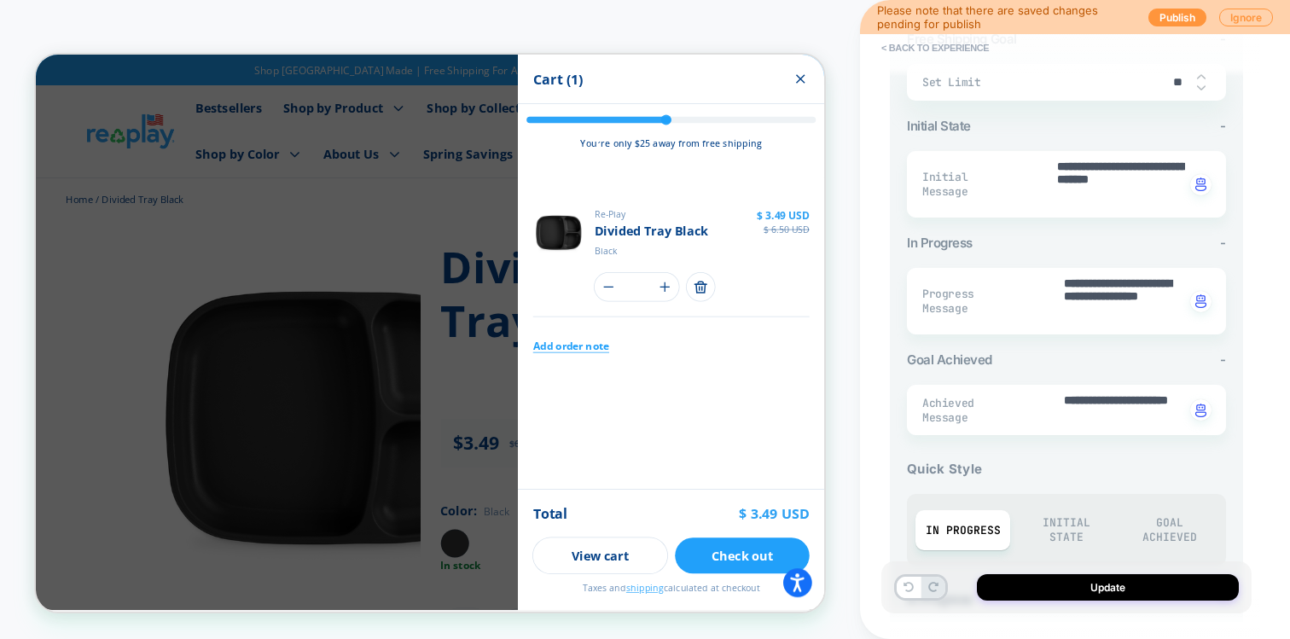
scroll to position [664, 0]
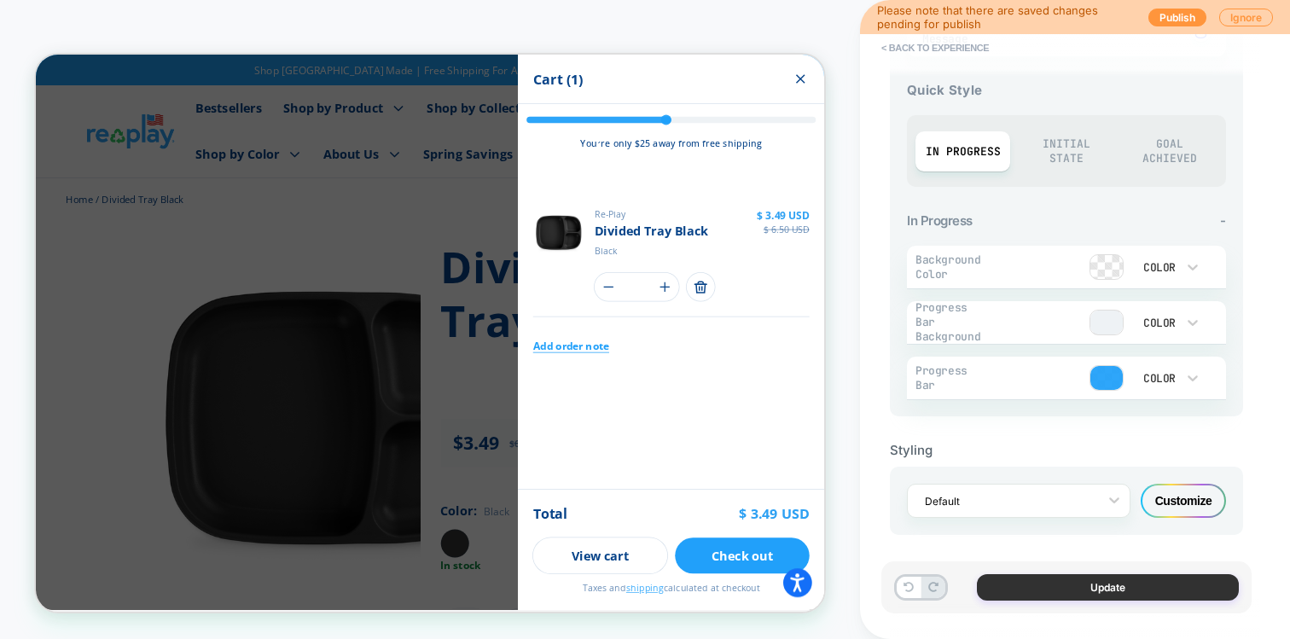
click at [1040, 588] on button "Update" at bounding box center [1108, 587] width 262 height 26
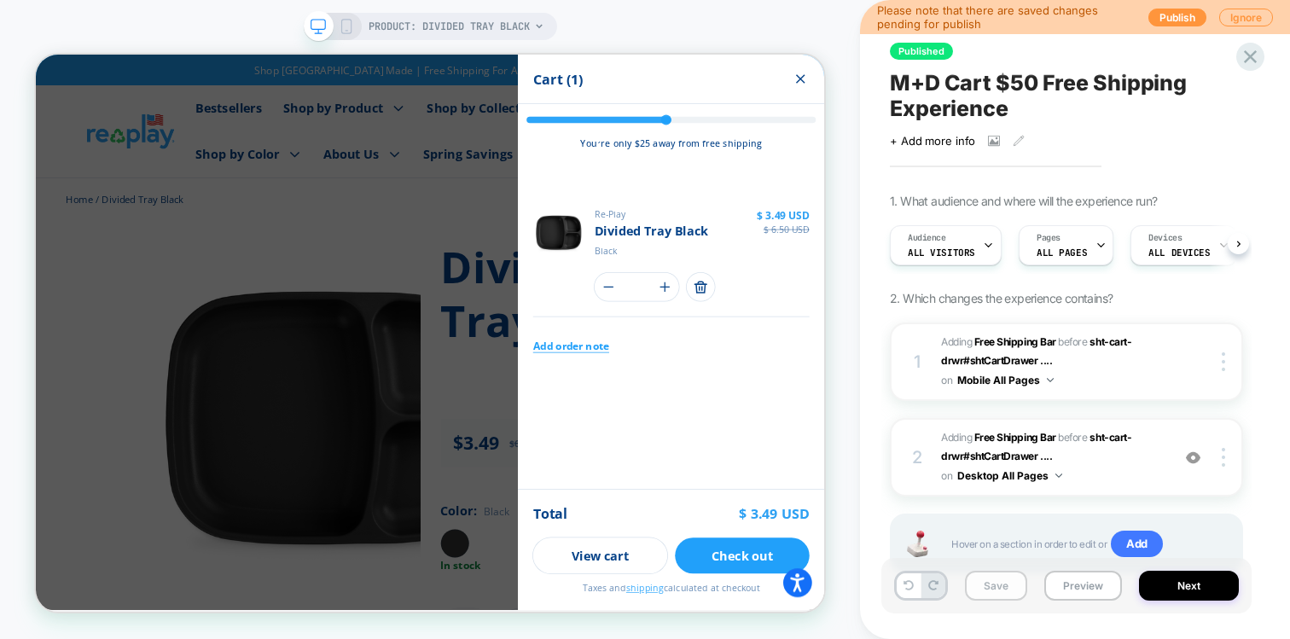
scroll to position [0, 1]
click at [1003, 589] on button "Save" at bounding box center [996, 586] width 62 height 30
click at [341, 27] on icon at bounding box center [346, 26] width 15 height 15
click at [345, 21] on icon at bounding box center [346, 26] width 15 height 15
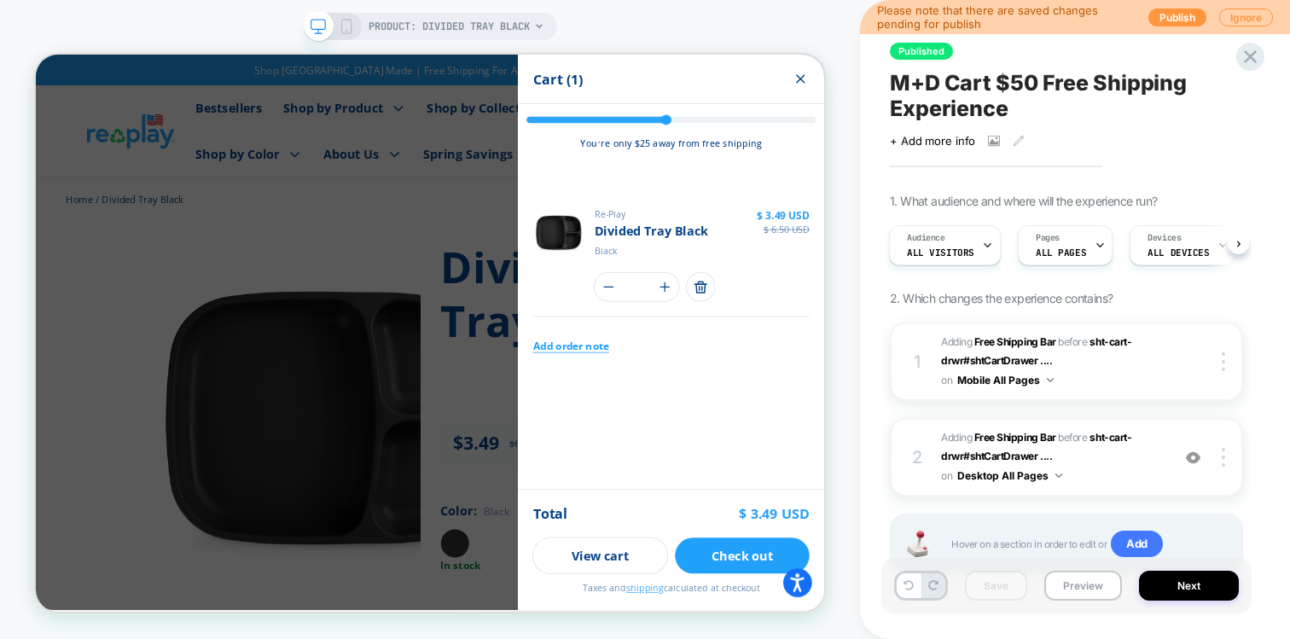
click at [344, 32] on icon at bounding box center [346, 26] width 15 height 15
click at [336, 30] on div at bounding box center [332, 26] width 44 height 15
click at [339, 10] on div "PRODUCT: Divided Tray Black PRODUCT: Divided Tray Black" at bounding box center [430, 319] width 860 height 639
click at [1101, 457] on span "#_loomi_addon_1756392214120 Adding Free Shipping Bar BEFORE sht-cart-drwr#shtCa…" at bounding box center [1051, 457] width 221 height 58
click at [1124, 368] on span "#_loomi_addon_1754425114879 Adding Free Shipping Bar BEFORE sht-cart-drwr#shtCa…" at bounding box center [1051, 362] width 221 height 58
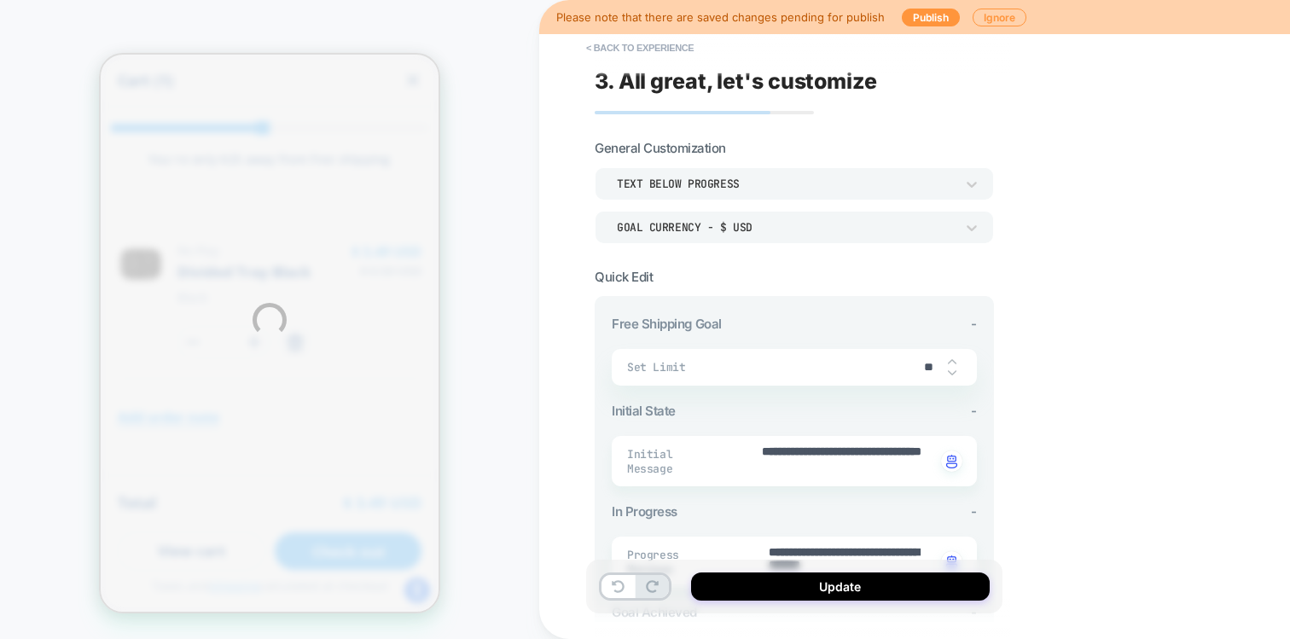
click at [630, 41] on div "**********" at bounding box center [645, 319] width 1290 height 639
click at [1234, 214] on div "**********" at bounding box center [645, 319] width 1290 height 639
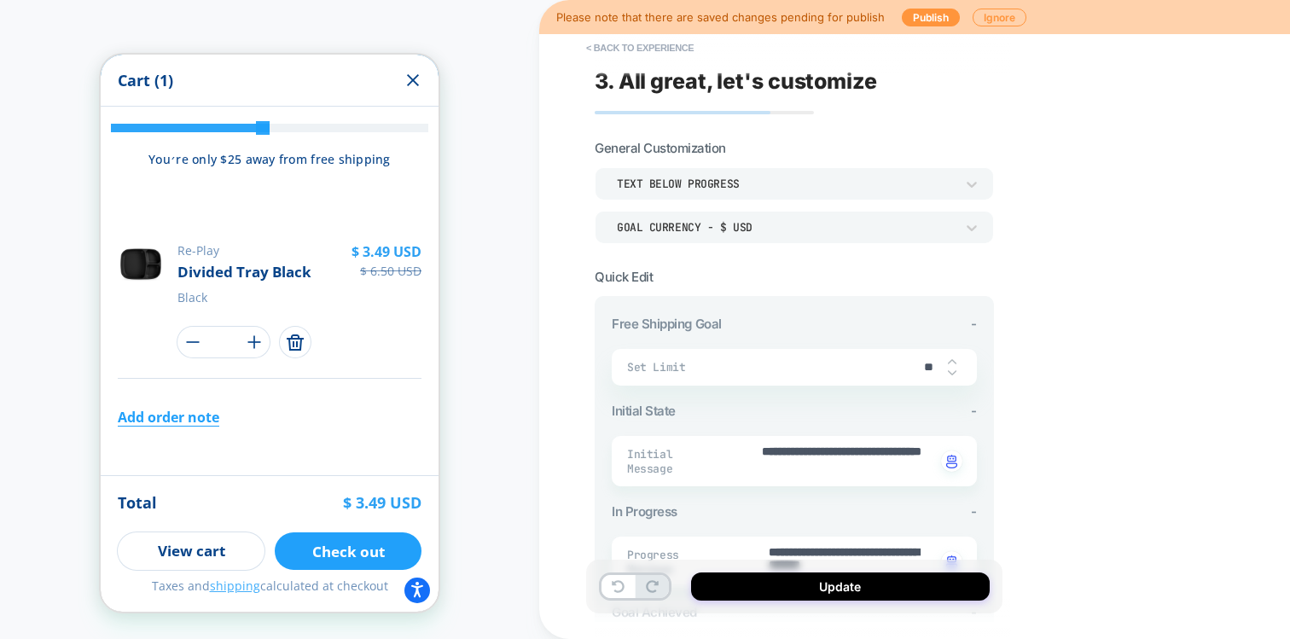
scroll to position [27, 0]
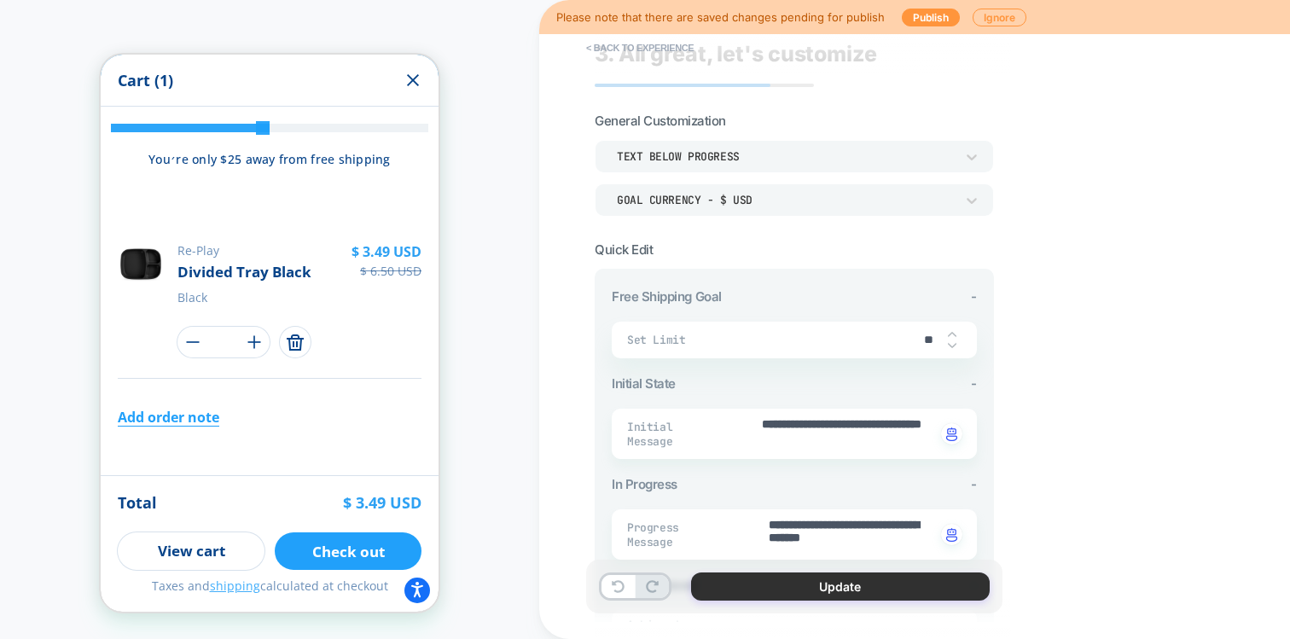
click at [782, 577] on button "Update" at bounding box center [840, 586] width 299 height 28
type textarea "*"
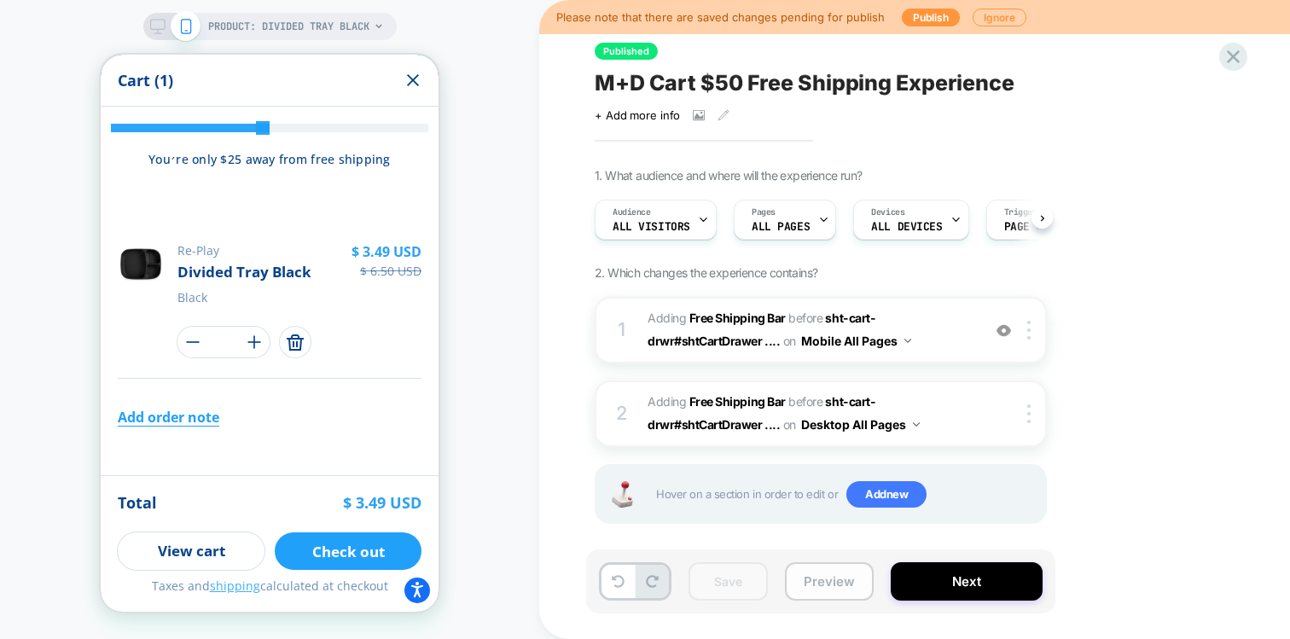
scroll to position [0, 1]
click at [815, 583] on button "Preview" at bounding box center [829, 581] width 89 height 38
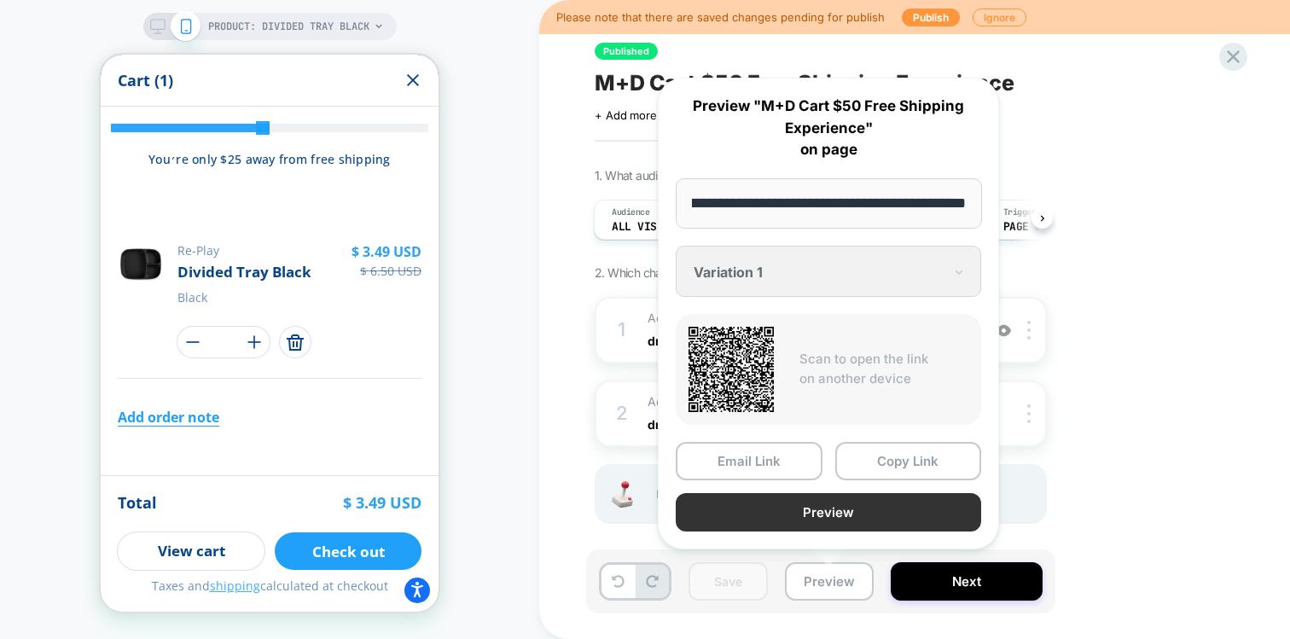
scroll to position [0, 0]
click at [781, 513] on button "Preview" at bounding box center [828, 512] width 305 height 38
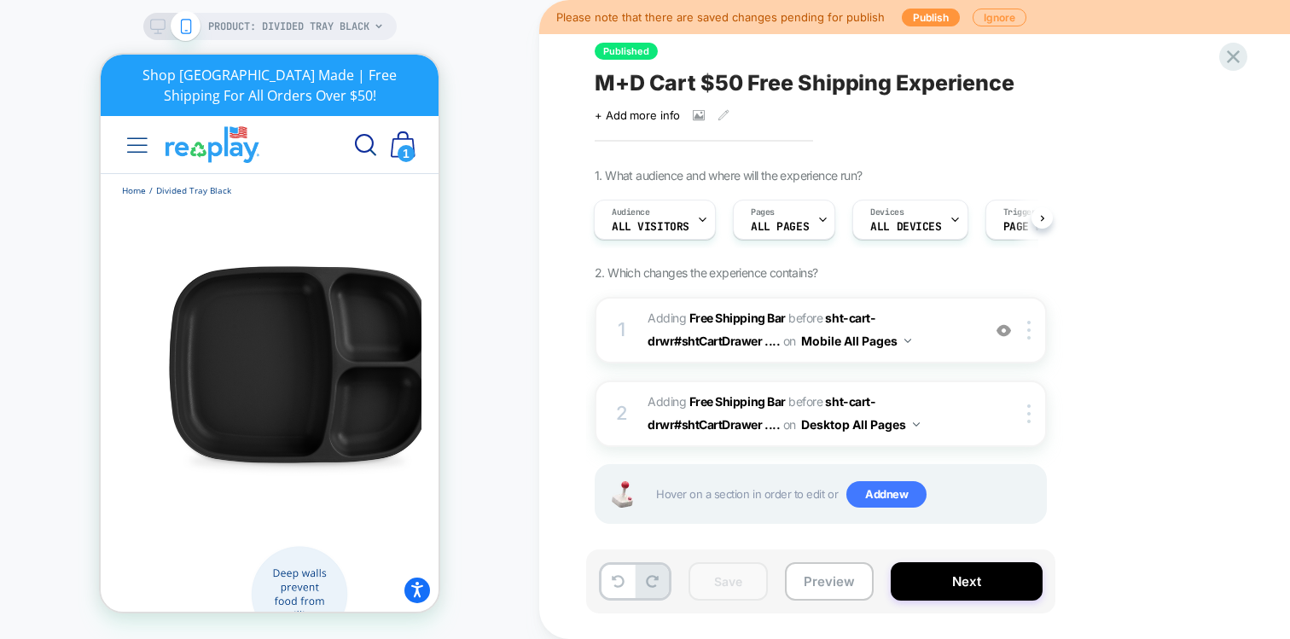
scroll to position [0, 338]
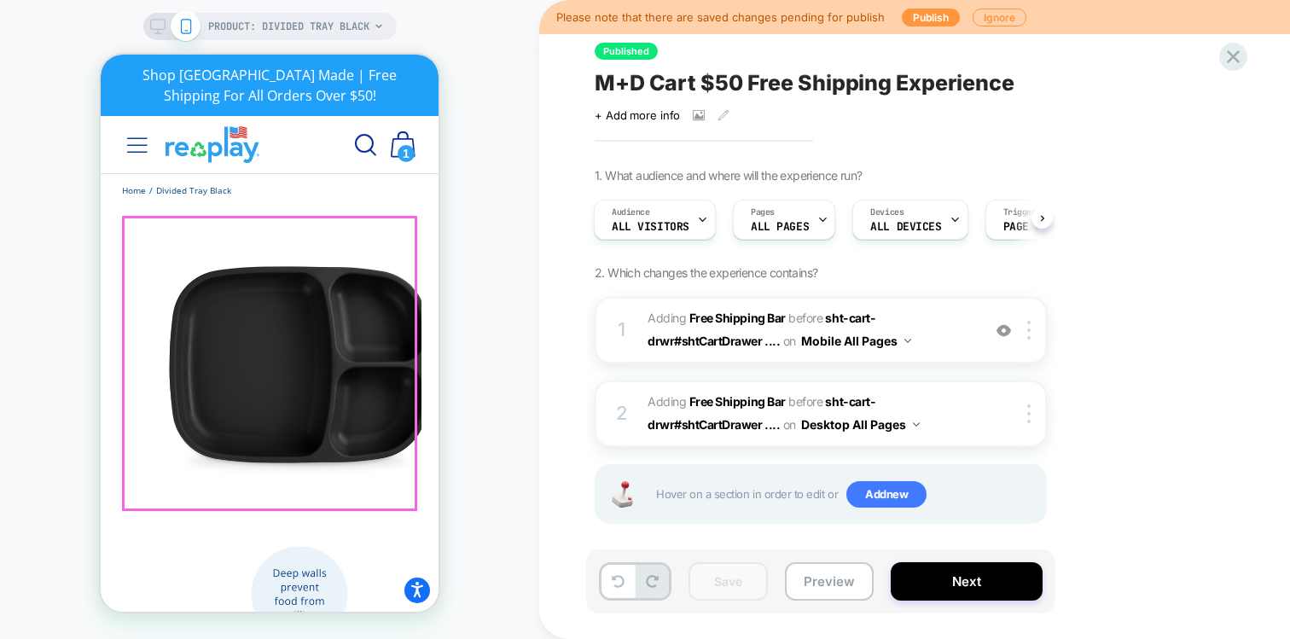
click at [688, 635] on button "Close prompt" at bounding box center [672, 633] width 31 height 31
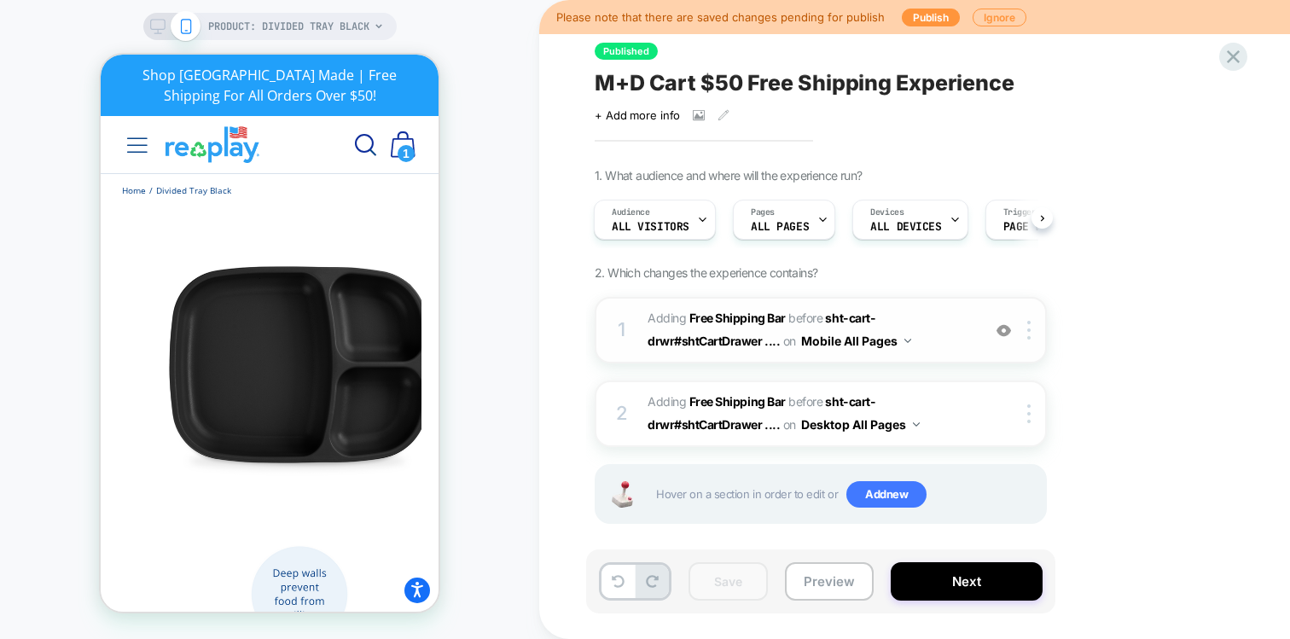
scroll to position [13, 0]
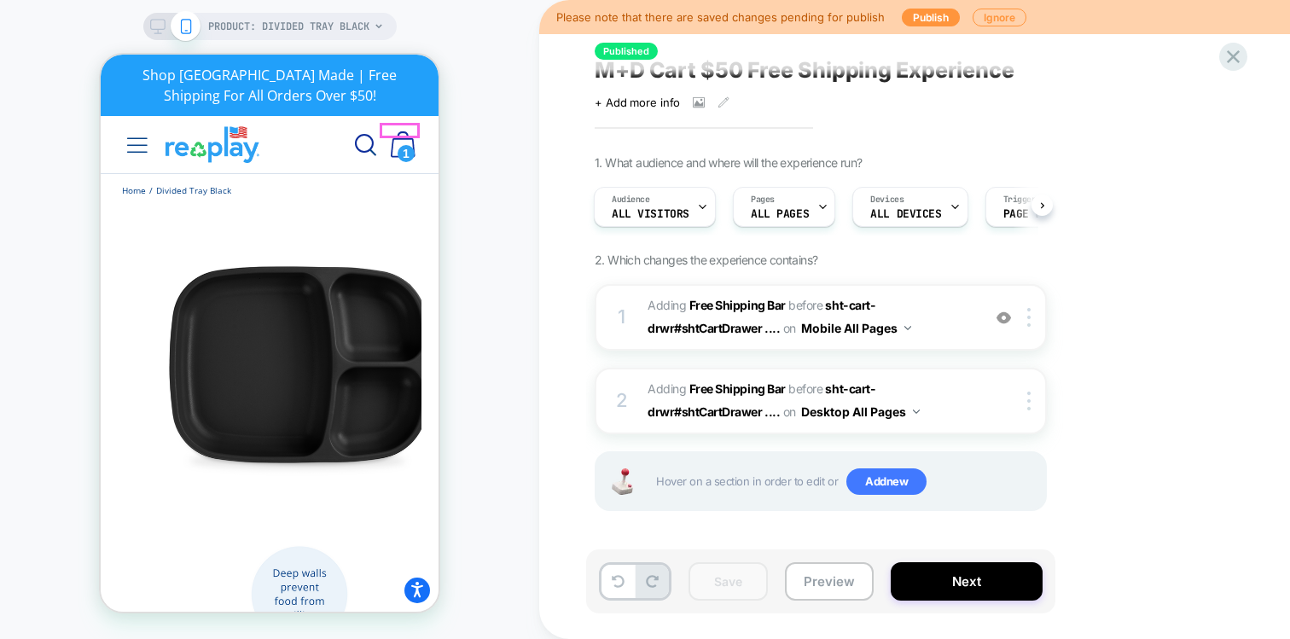
click at [409, 145] on span "1" at bounding box center [406, 153] width 17 height 17
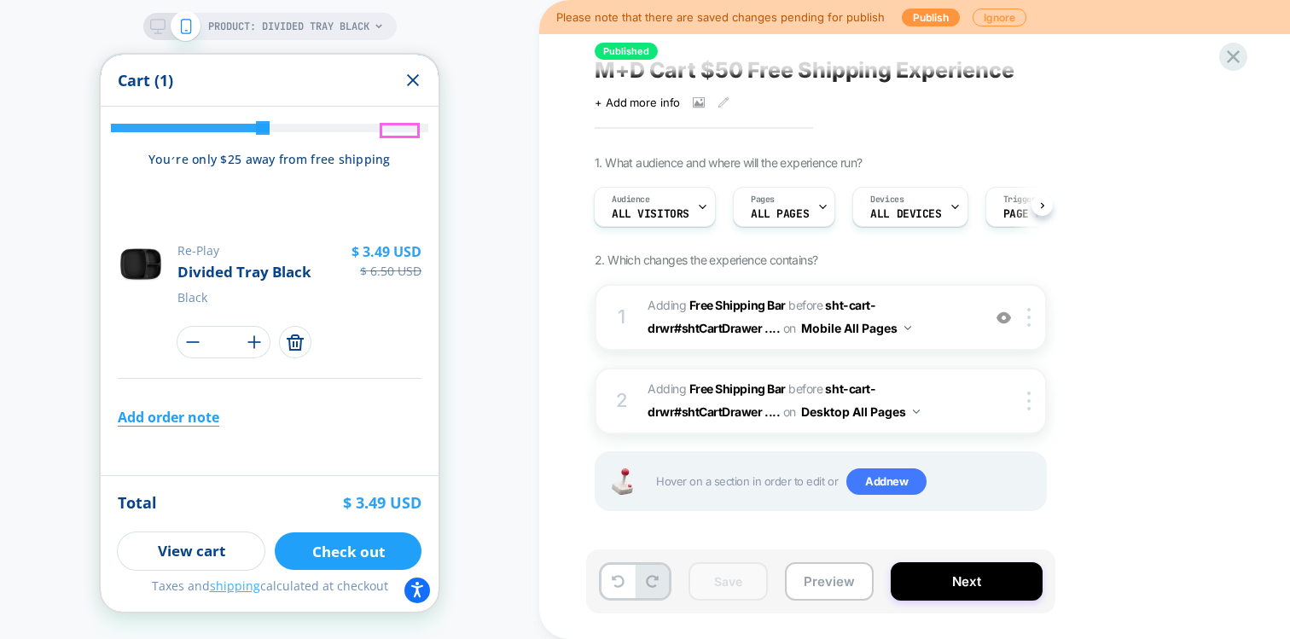
scroll to position [0, 0]
click at [1229, 62] on icon at bounding box center [1233, 56] width 23 height 23
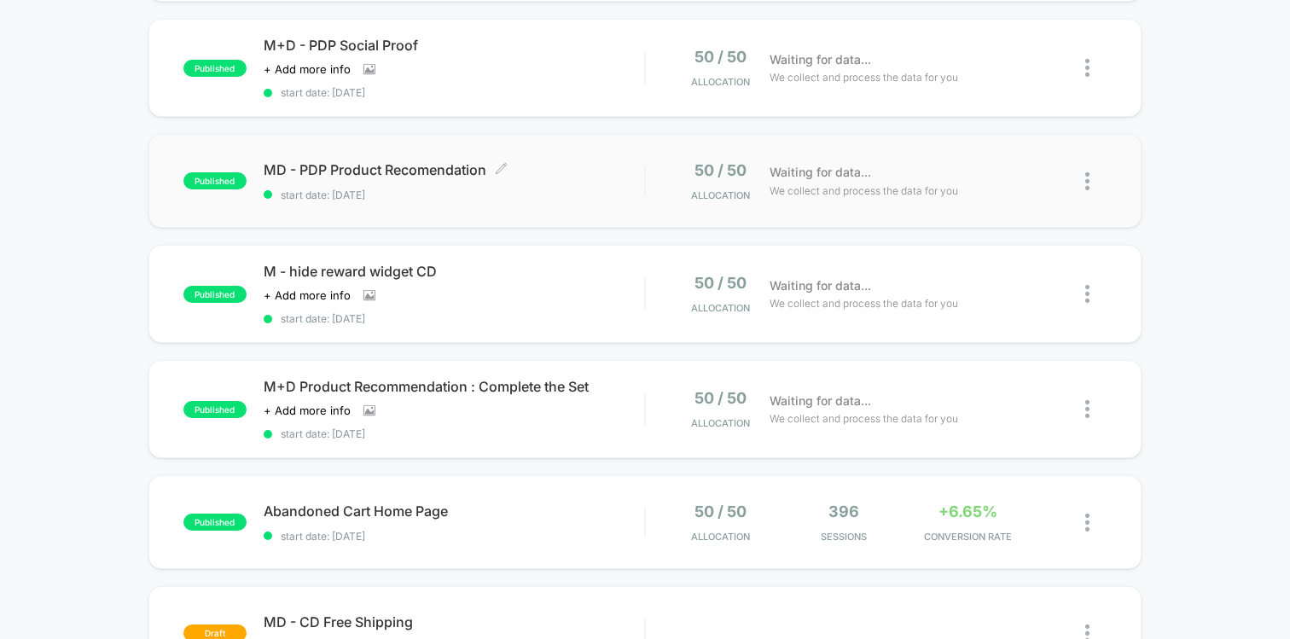
scroll to position [560, 0]
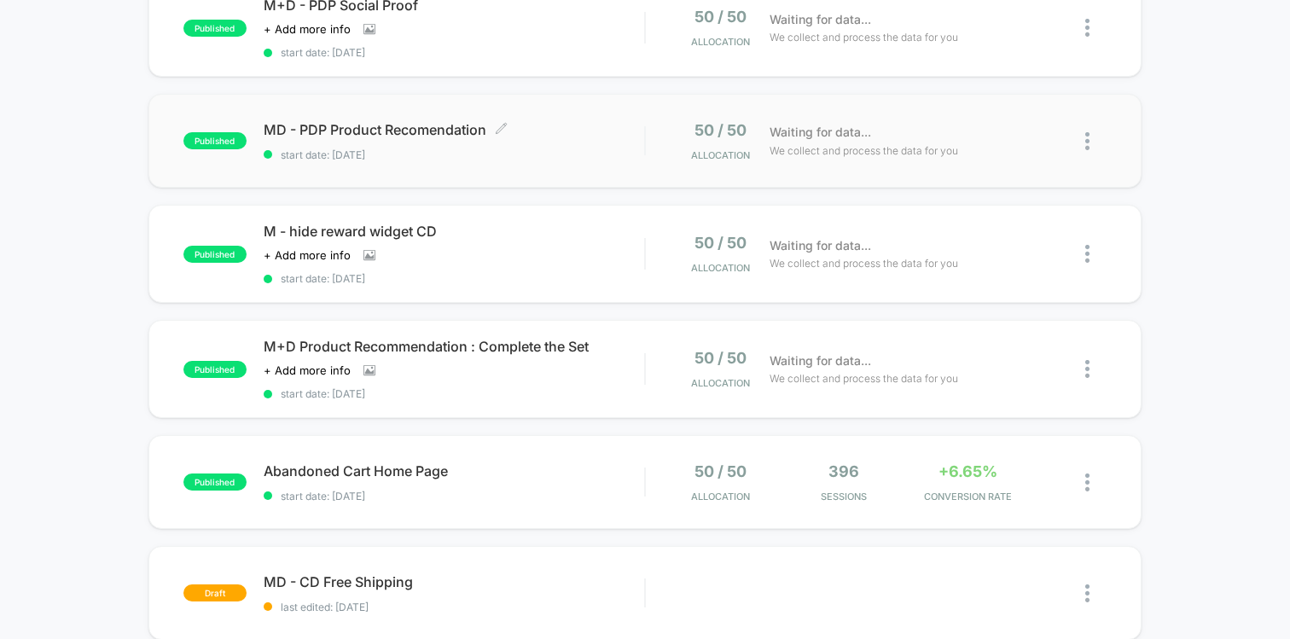
click at [503, 151] on span "start date: [DATE]" at bounding box center [454, 154] width 380 height 13
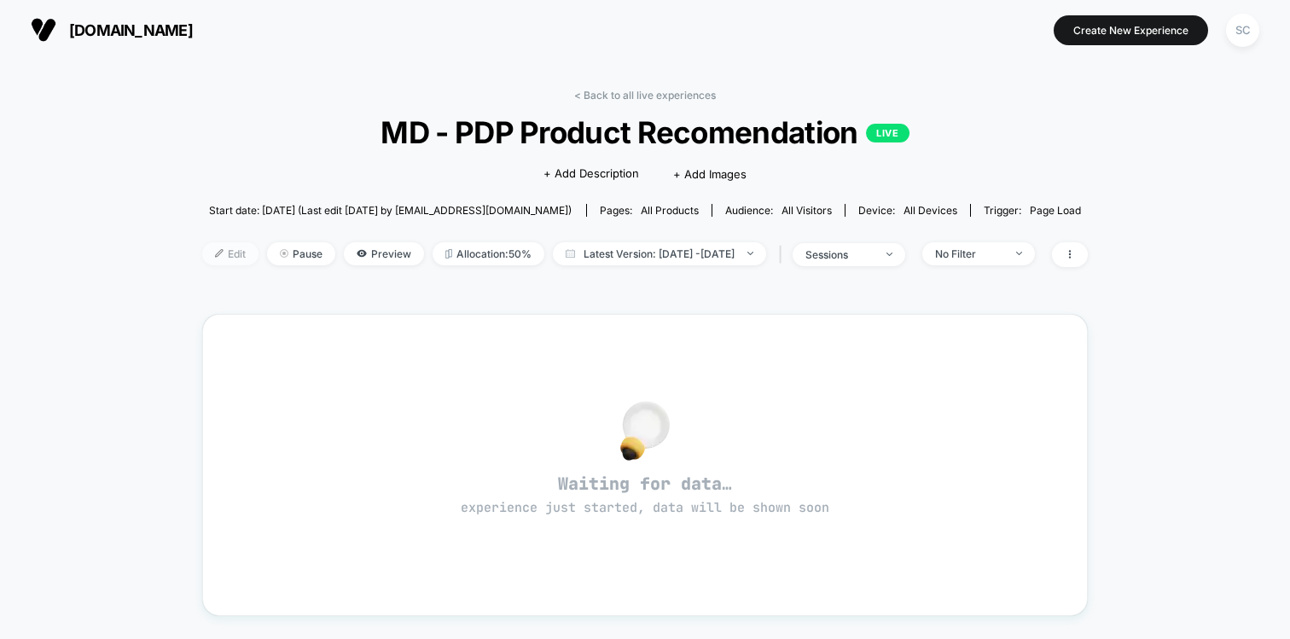
click at [202, 261] on span "Edit" at bounding box center [230, 253] width 56 height 23
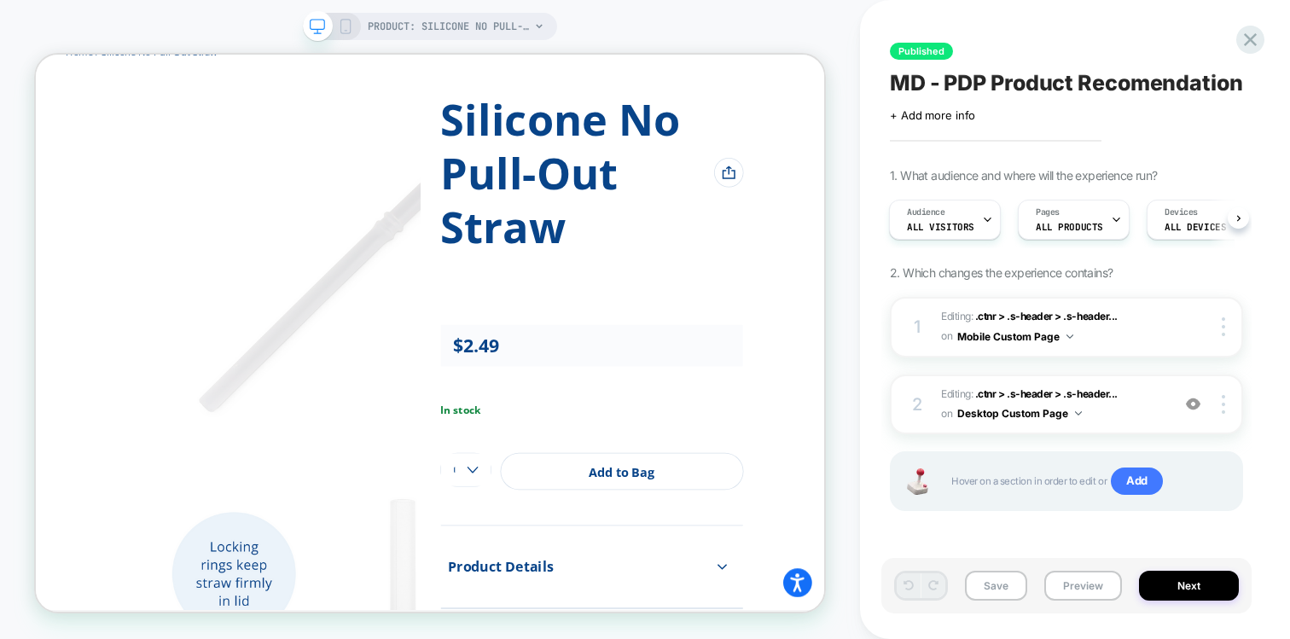
scroll to position [24, 0]
click at [1014, 392] on span ".ctnr > .s-header > .s-header..." at bounding box center [1046, 393] width 142 height 13
click at [1013, 411] on button "Desktop Custom Page" at bounding box center [1019, 413] width 125 height 21
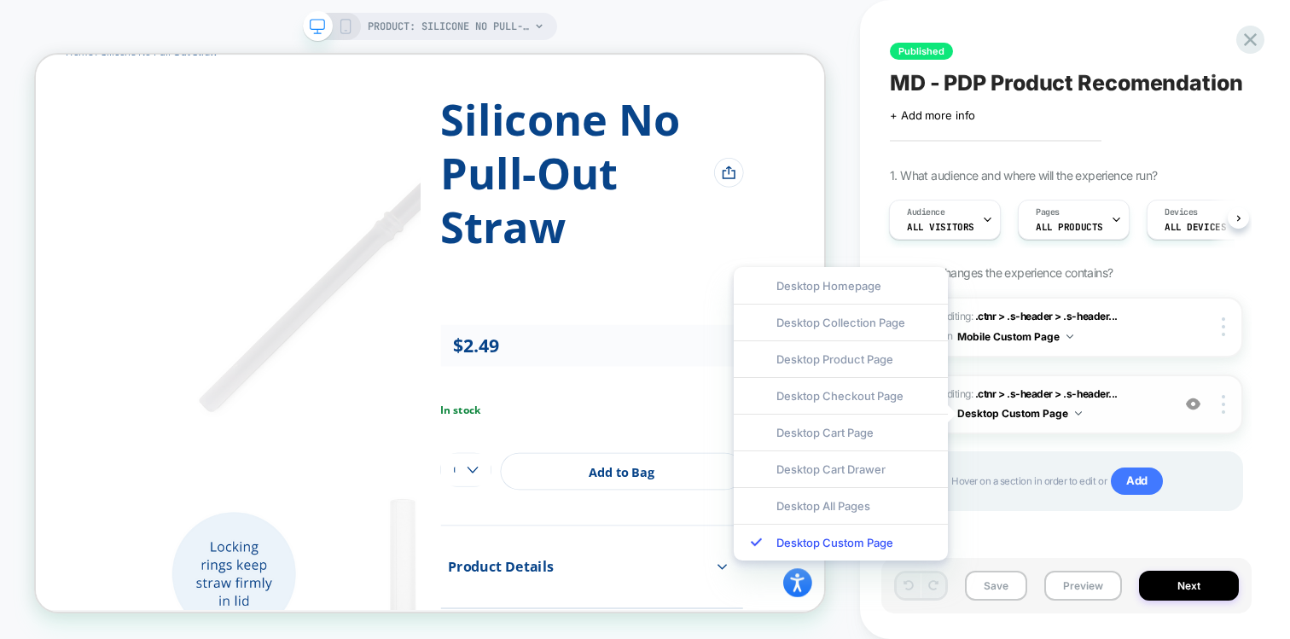
click at [1013, 411] on button "Desktop Custom Page" at bounding box center [1019, 413] width 125 height 21
click at [1117, 330] on span "Editing : .ctnr > .s-header > .s-header... .ctnr > .s-header > .s-header__conte…" at bounding box center [1051, 327] width 221 height 40
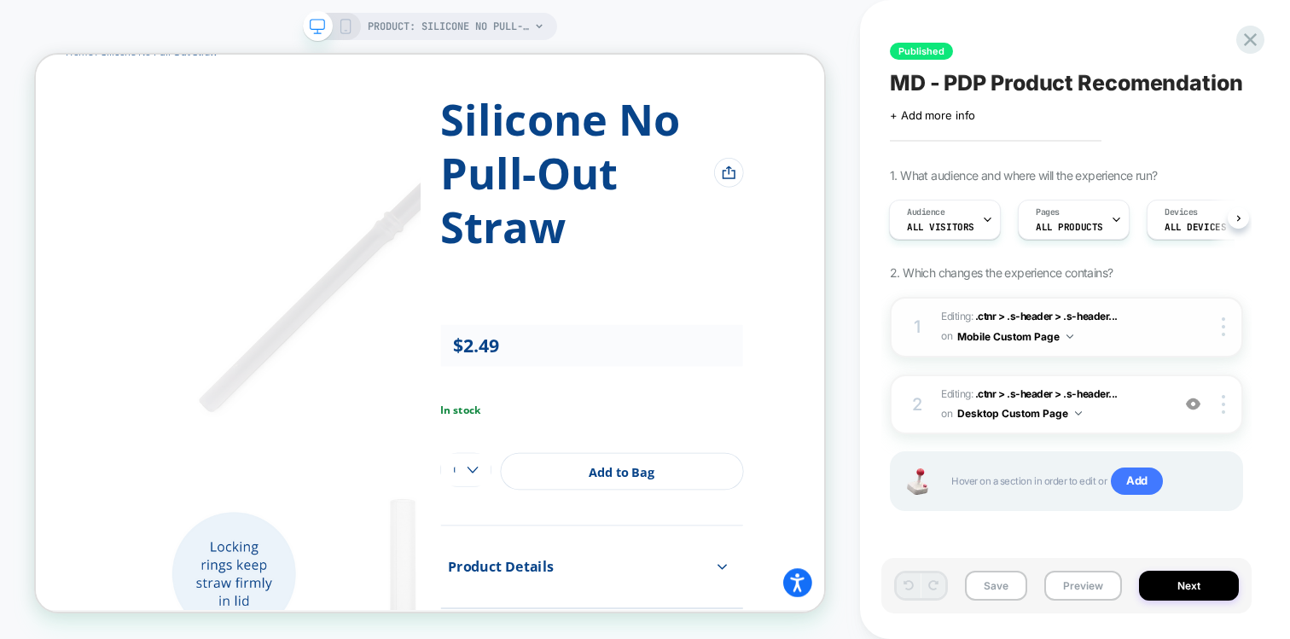
click at [1117, 330] on span "Editing : .ctnr > .s-header > .s-header... .ctnr > .s-header > .s-header__conte…" at bounding box center [1051, 327] width 221 height 40
click at [1169, 328] on div "1 Editing : .ctnr > .s-header > .s-header... .ctnr > .s-header > .s-header__con…" at bounding box center [1066, 327] width 353 height 61
click at [1139, 419] on span "Editing : .ctnr > .s-header > .s-header... .ctnr > .s-header > .s-header__conte…" at bounding box center [1051, 405] width 221 height 40
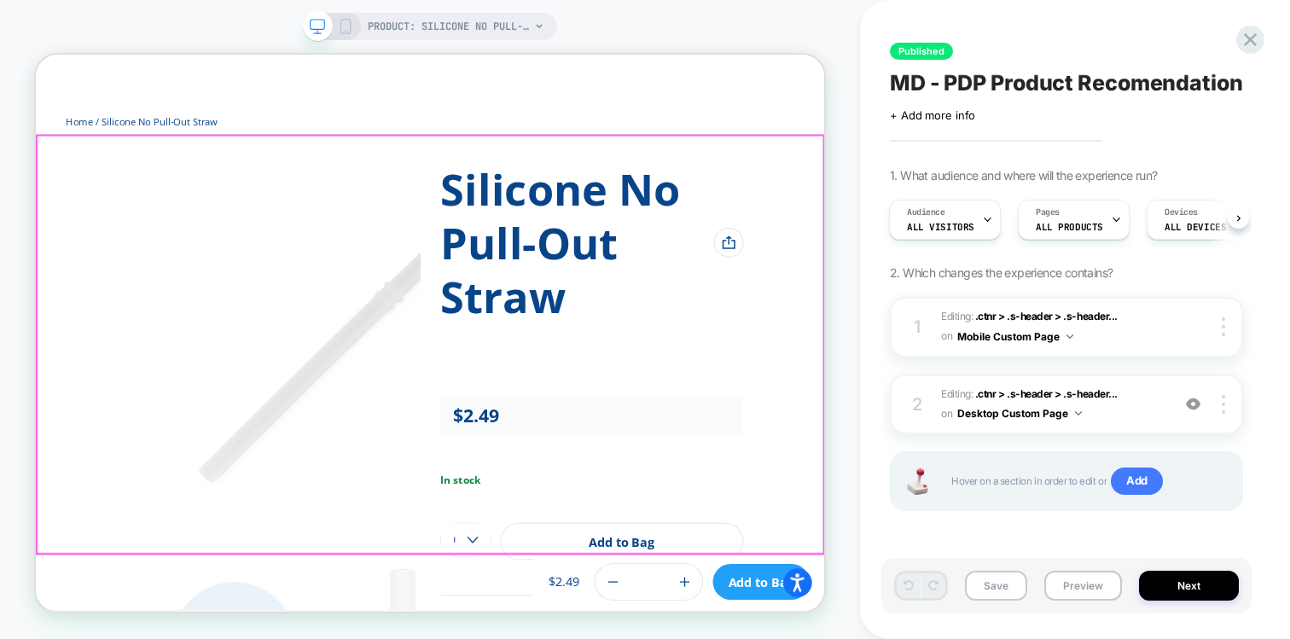
scroll to position [0, 0]
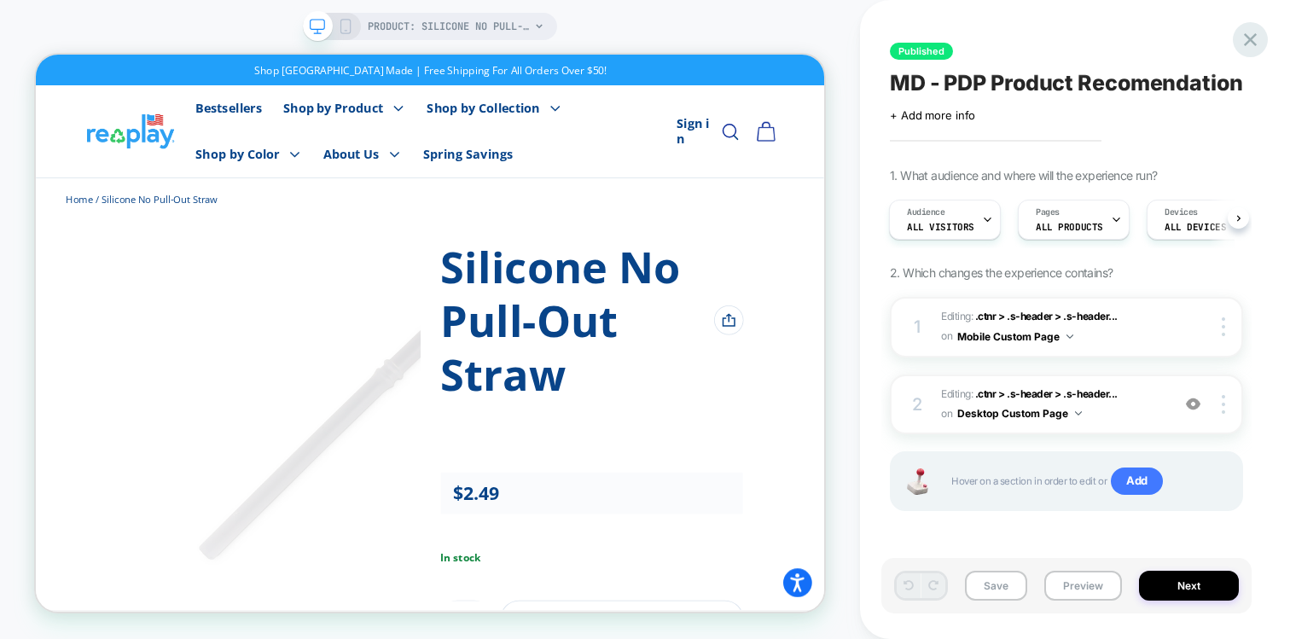
click at [1251, 43] on icon at bounding box center [1250, 39] width 23 height 23
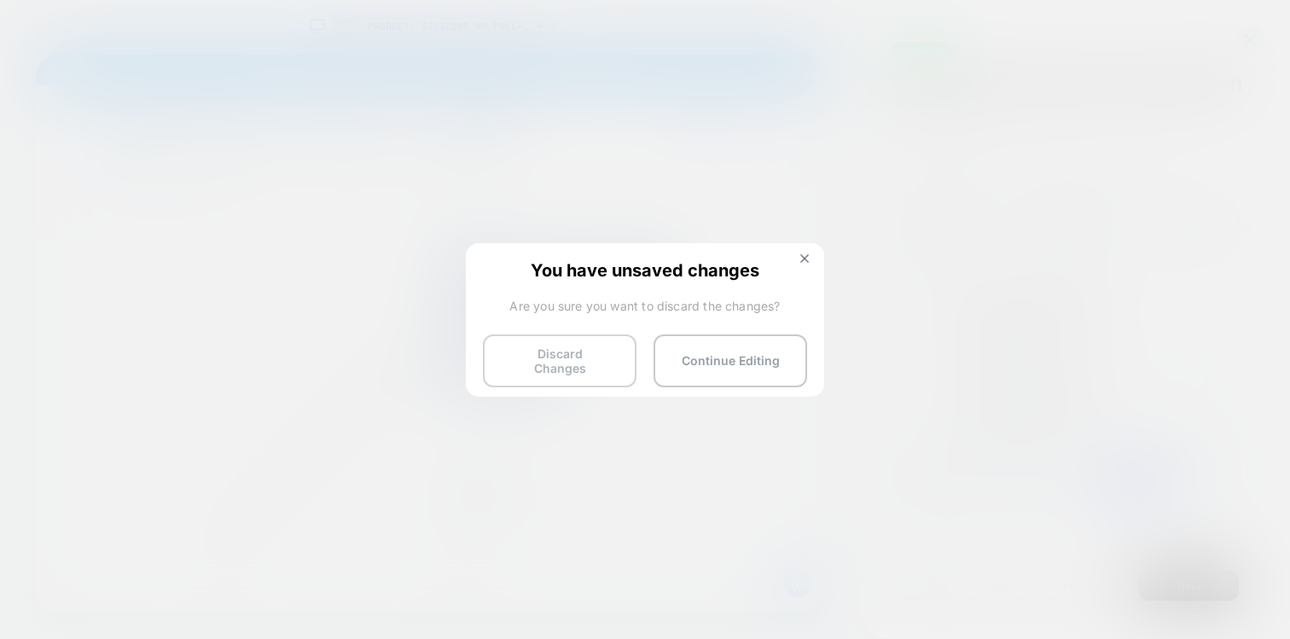
click at [583, 345] on button "Discard Changes" at bounding box center [560, 360] width 154 height 53
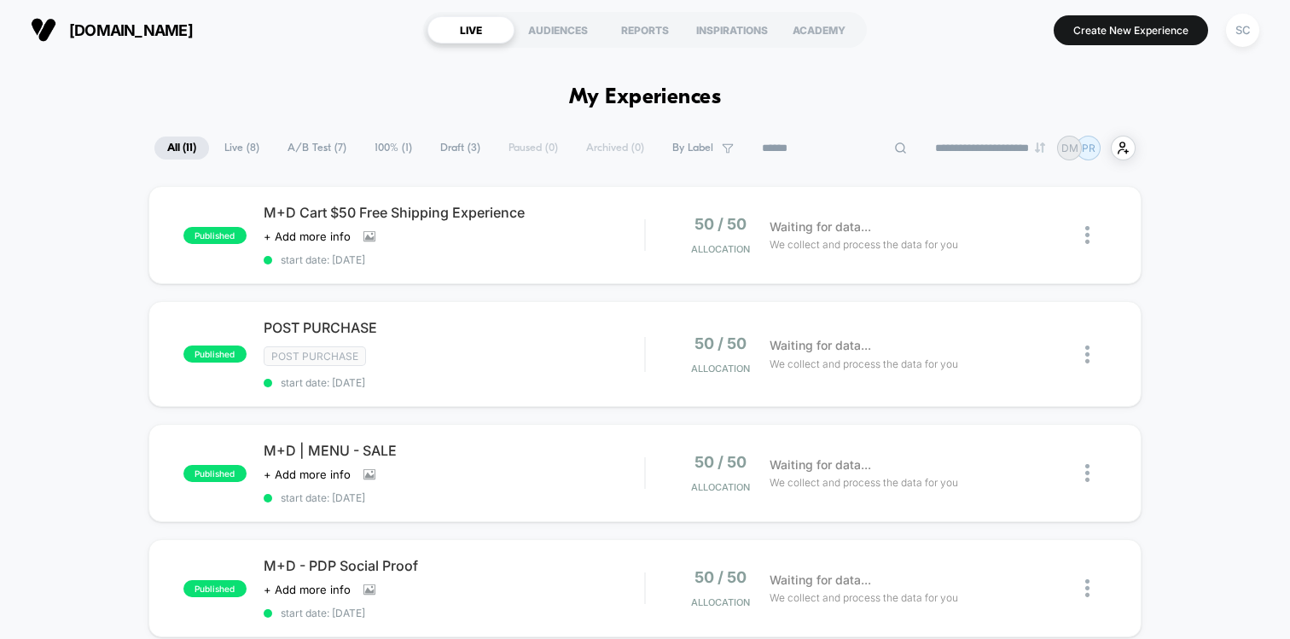
click at [833, 144] on input at bounding box center [834, 148] width 171 height 20
type input "****"
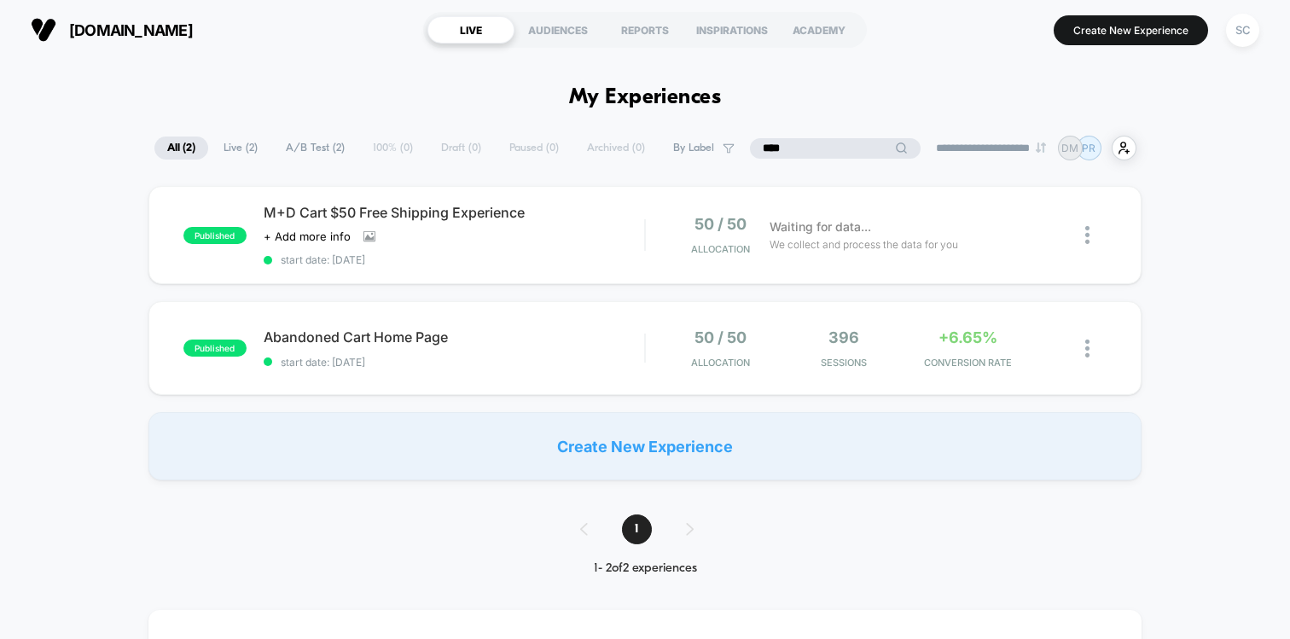
click at [796, 149] on input "****" at bounding box center [835, 148] width 171 height 20
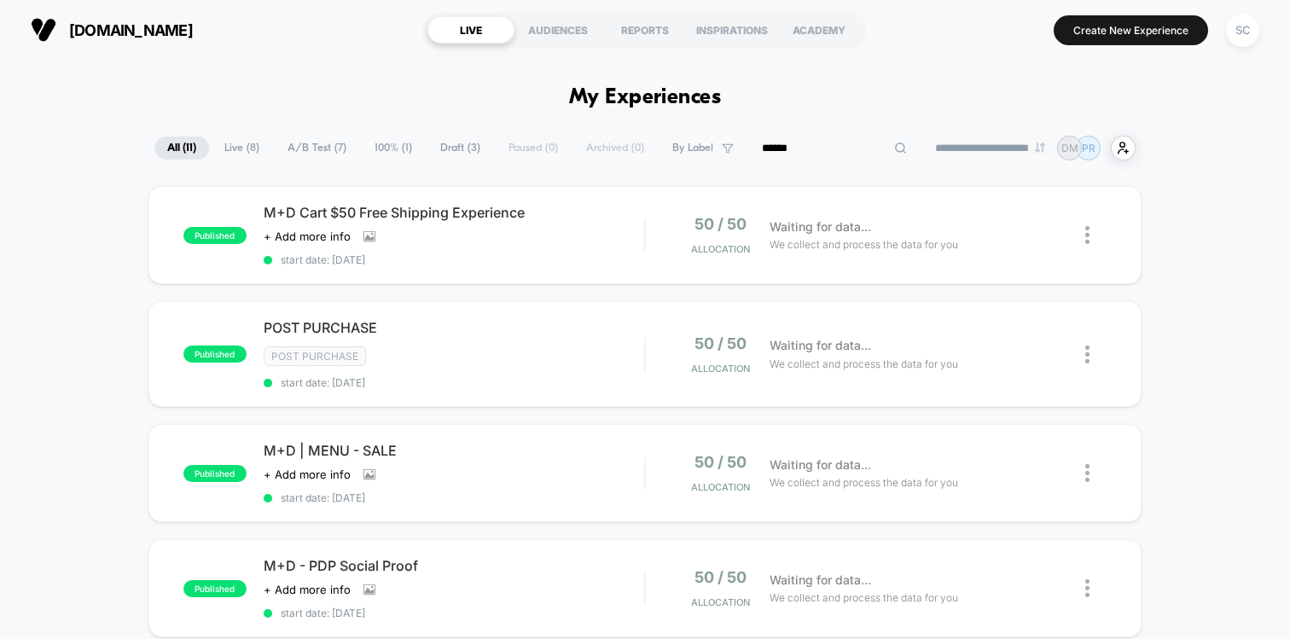
type input "******"
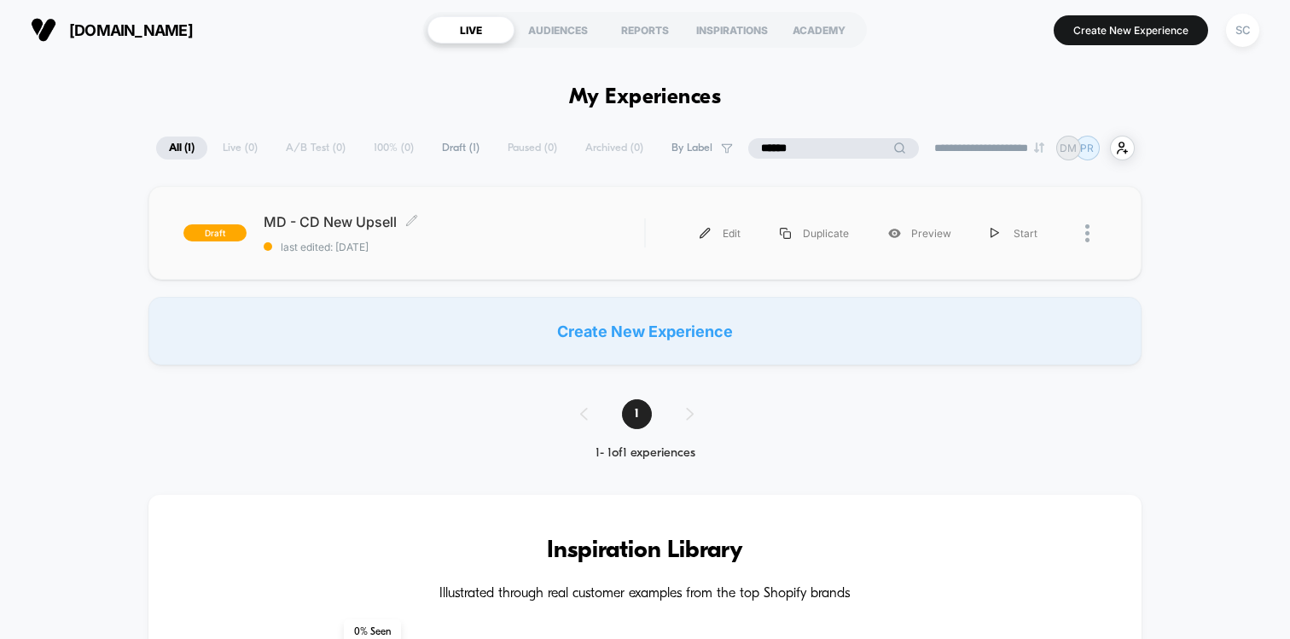
click at [513, 246] on span "last edited: 26/08/2025" at bounding box center [454, 247] width 380 height 13
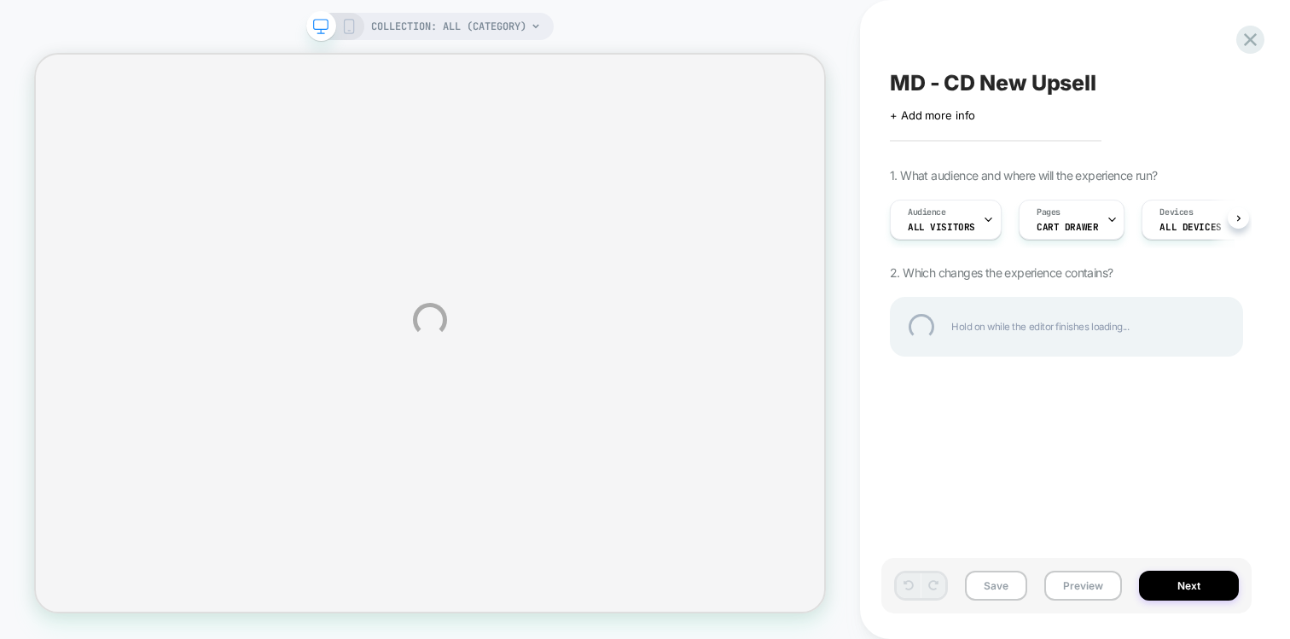
click at [1035, 80] on div "MD - CD New Upsell" at bounding box center [1066, 83] width 353 height 26
click at [1017, 85] on textarea "**********" at bounding box center [1030, 83] width 281 height 26
click at [976, 84] on textarea "**********" at bounding box center [1030, 83] width 281 height 26
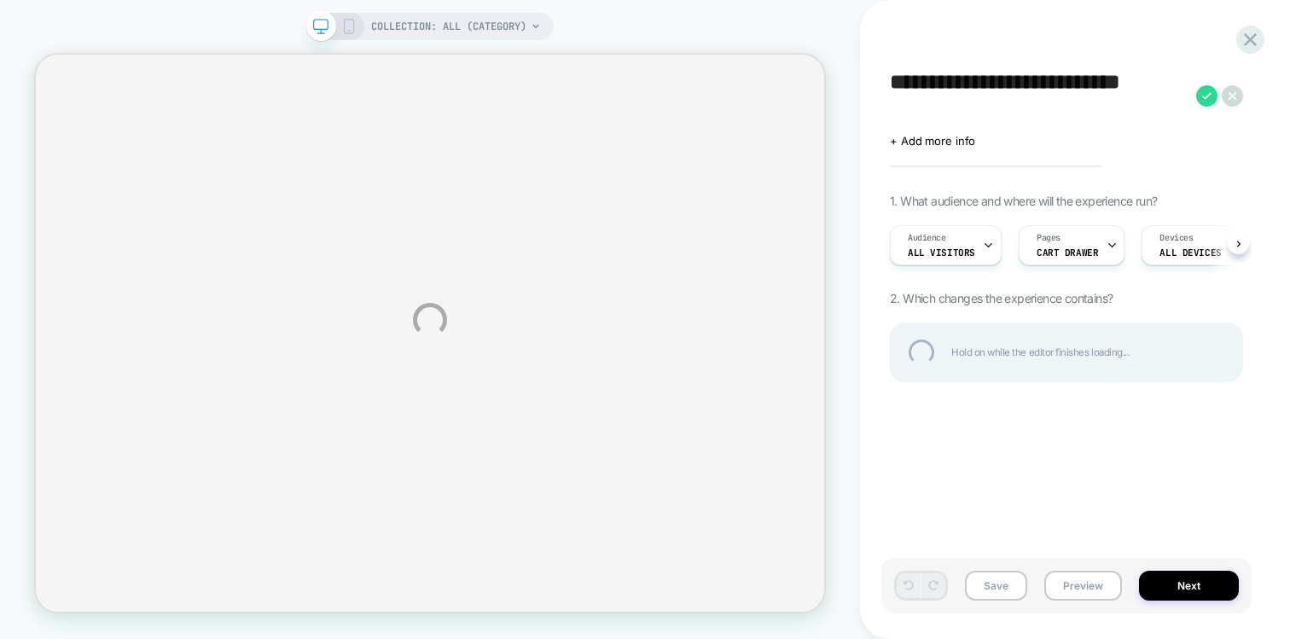
type textarea "**********"
click at [857, 48] on div "**********" at bounding box center [645, 319] width 1290 height 639
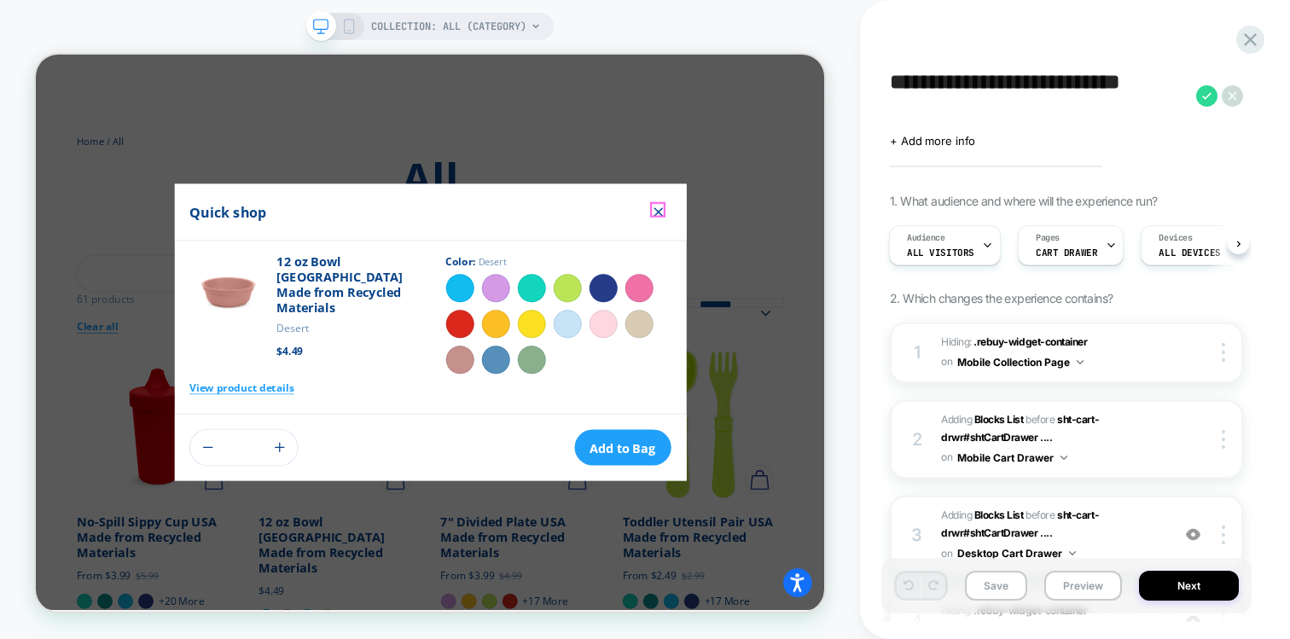
click at [860, 261] on icon "Close Modal" at bounding box center [866, 264] width 20 height 20
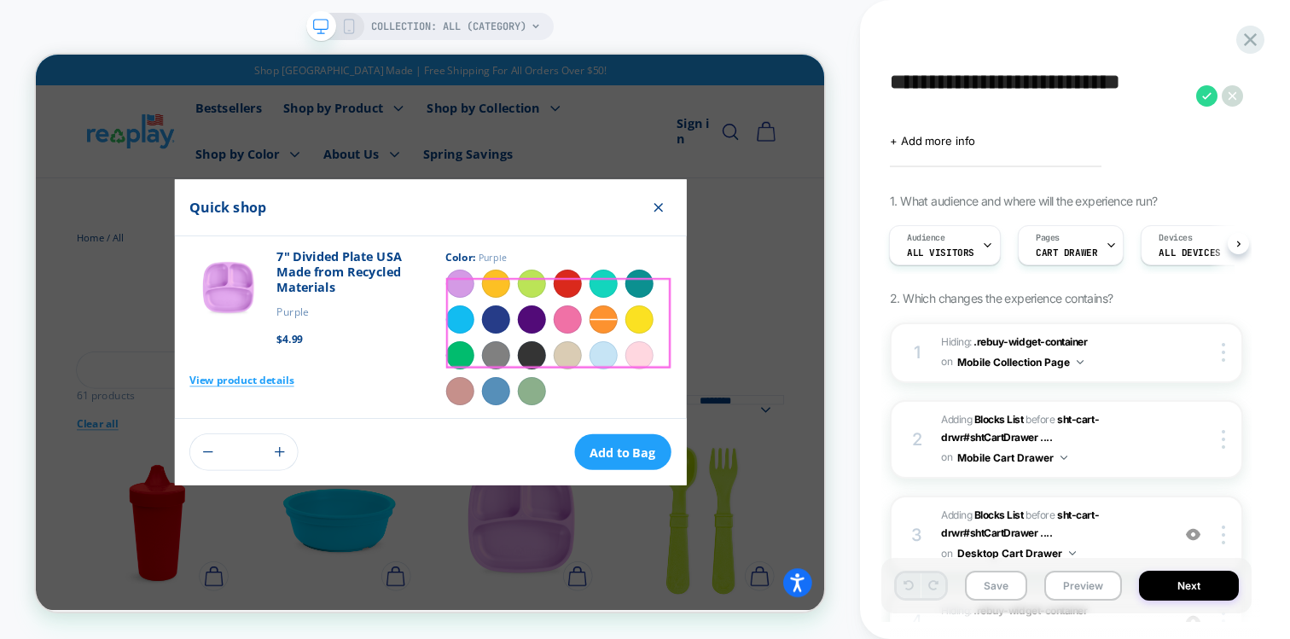
click at [660, 418] on sht-prd-qck-vw-variant-swtch "Purple Sunny Yellow Lime Green Red Aqua Teal Sky Blue Navy Blue Amethyst Pink O…" at bounding box center [733, 431] width 300 height 181
click at [726, 411] on label "Pink" at bounding box center [745, 408] width 38 height 38
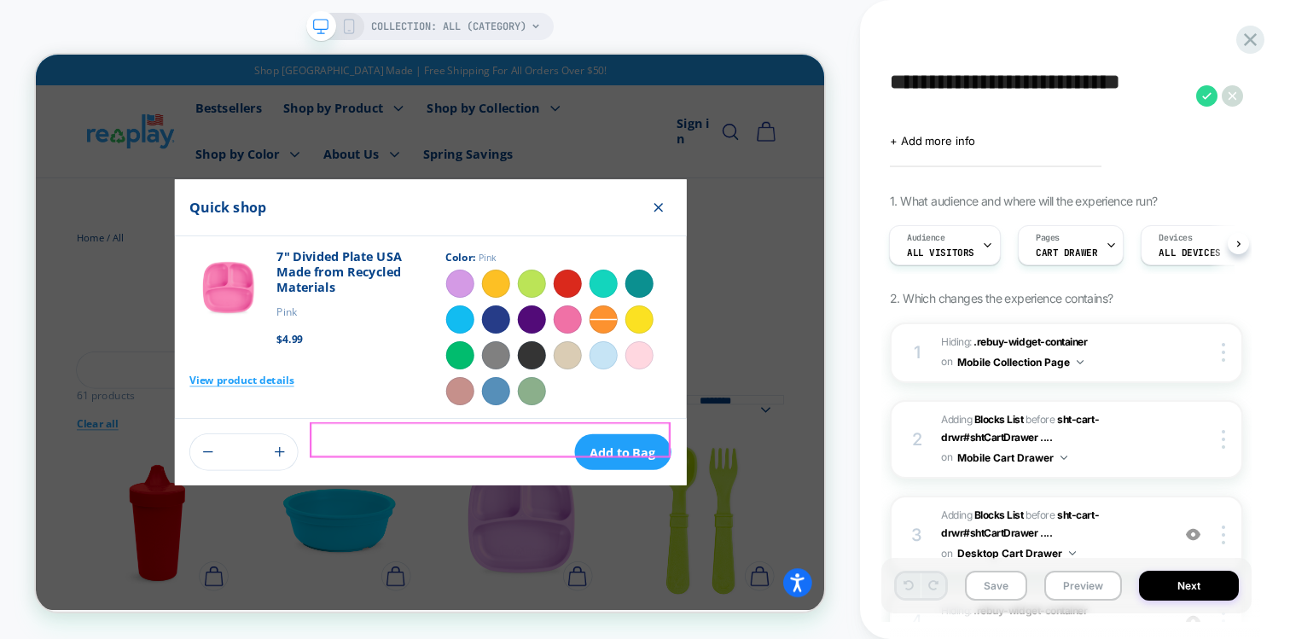
click at [754, 560] on button "Add to Bag" at bounding box center [818, 584] width 129 height 48
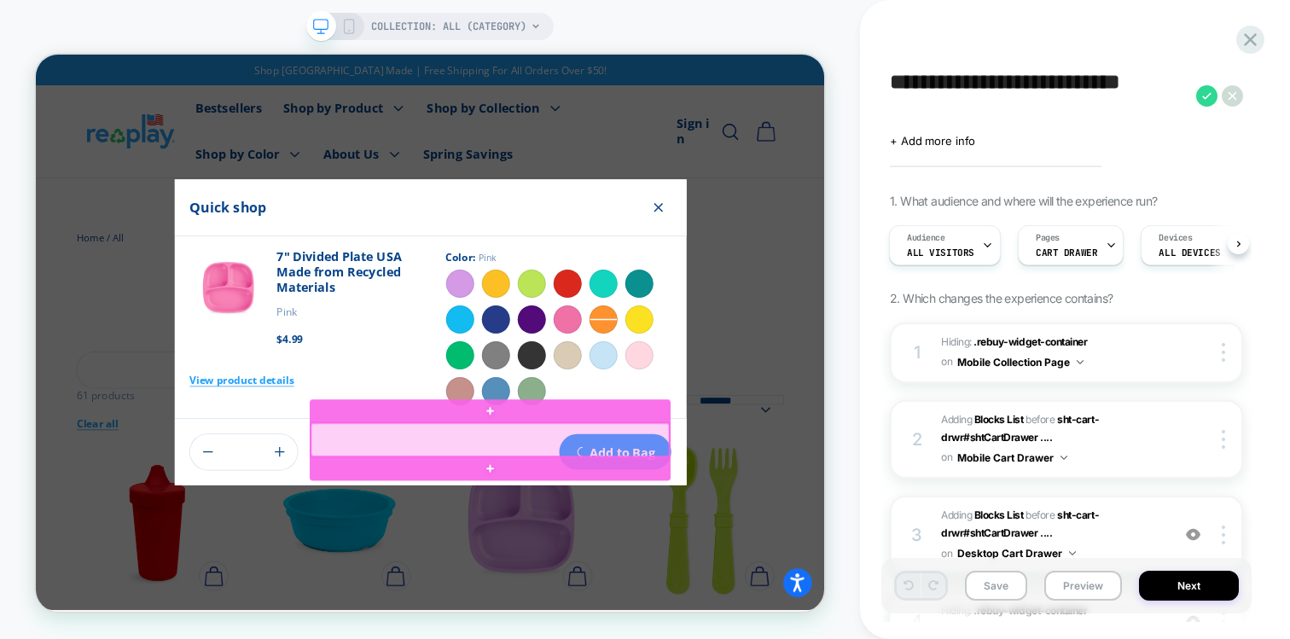
click at [1073, 630] on button "Close prompt" at bounding box center [1057, 632] width 31 height 31
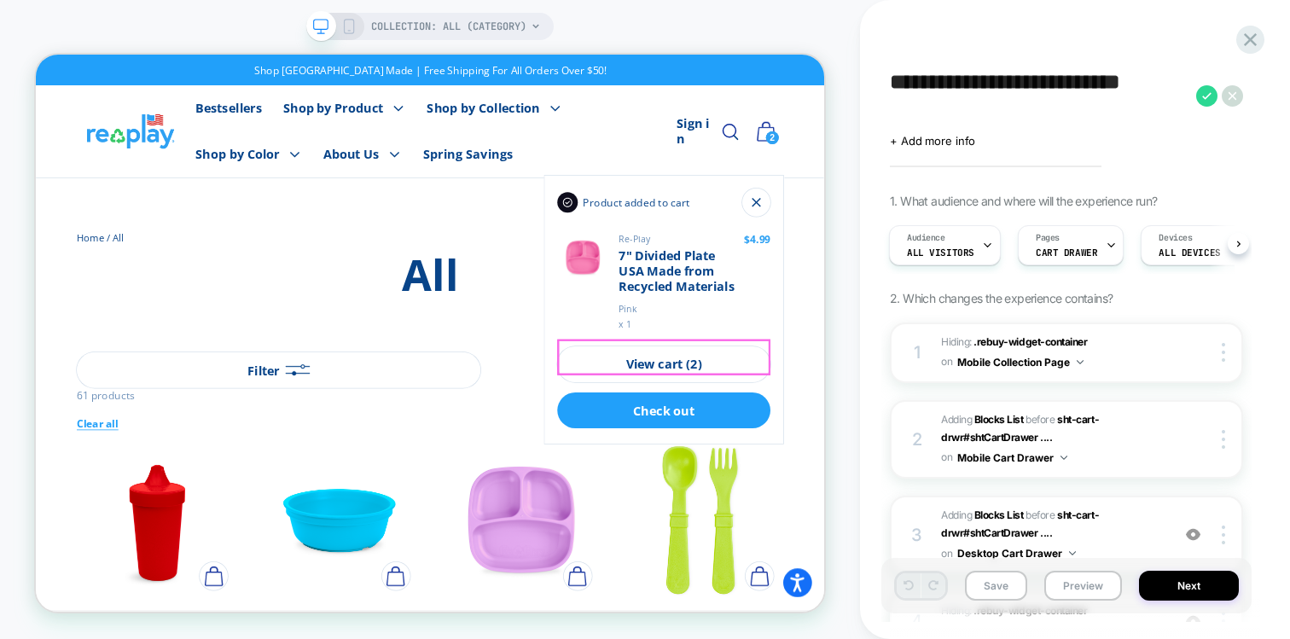
click at [836, 467] on link "View cart ( 2 )" at bounding box center [873, 468] width 284 height 48
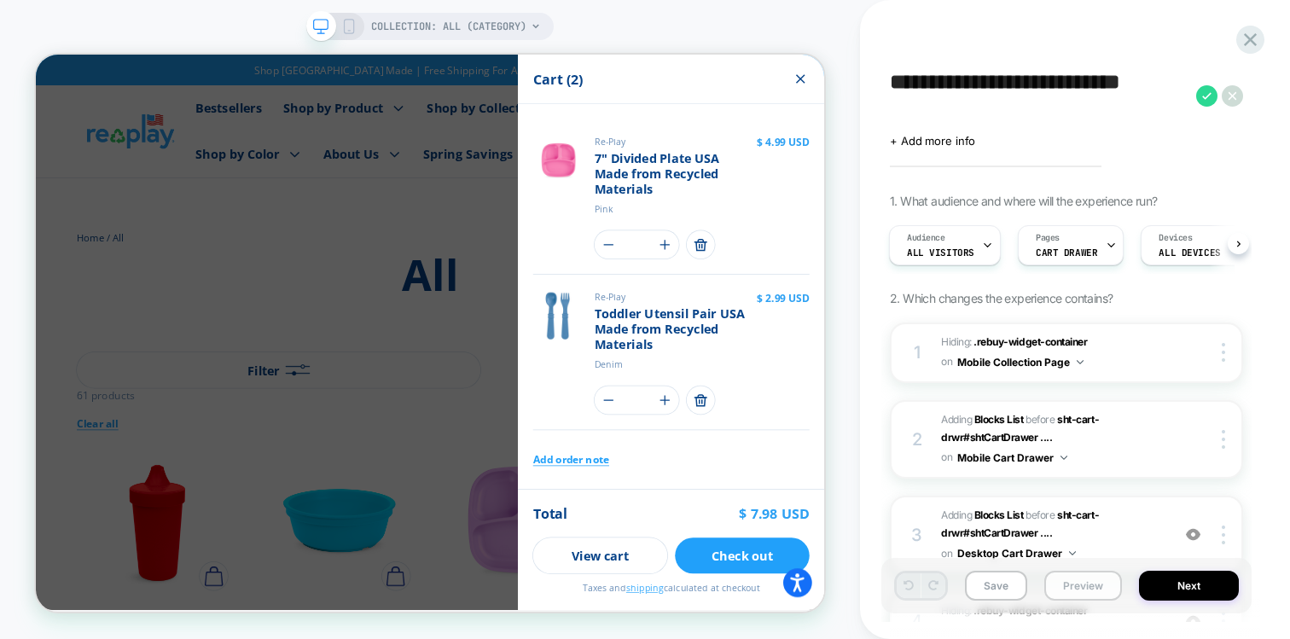
click at [1077, 580] on button "Preview" at bounding box center [1083, 586] width 78 height 30
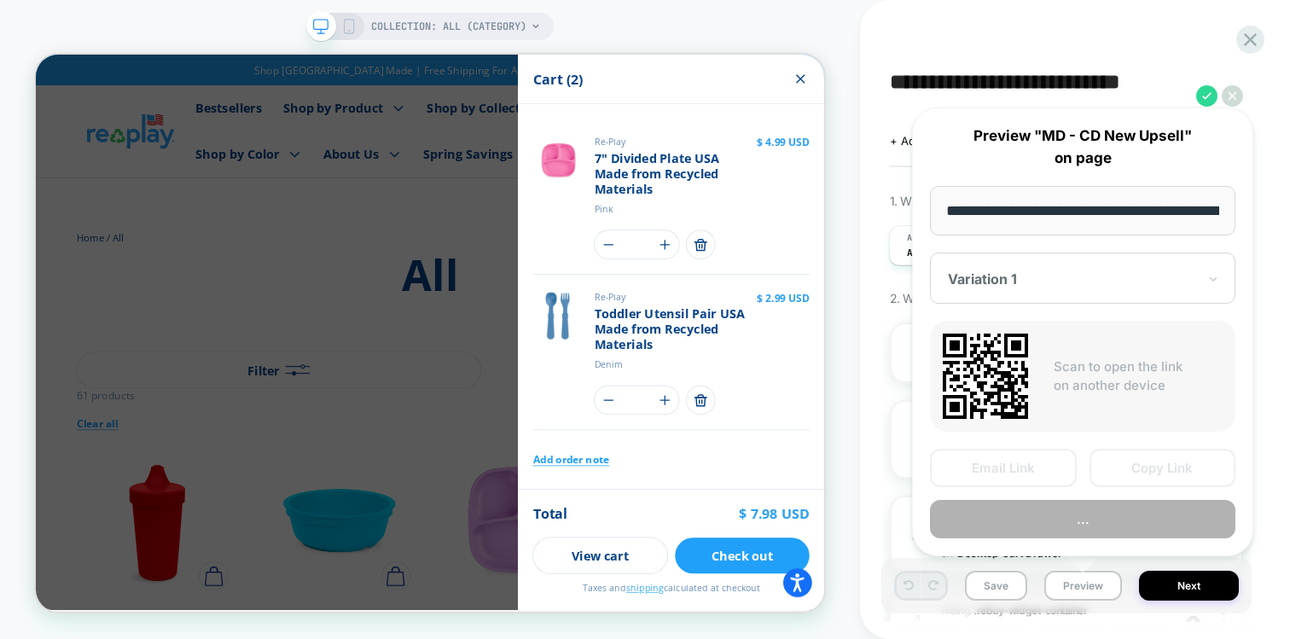
scroll to position [0, 89]
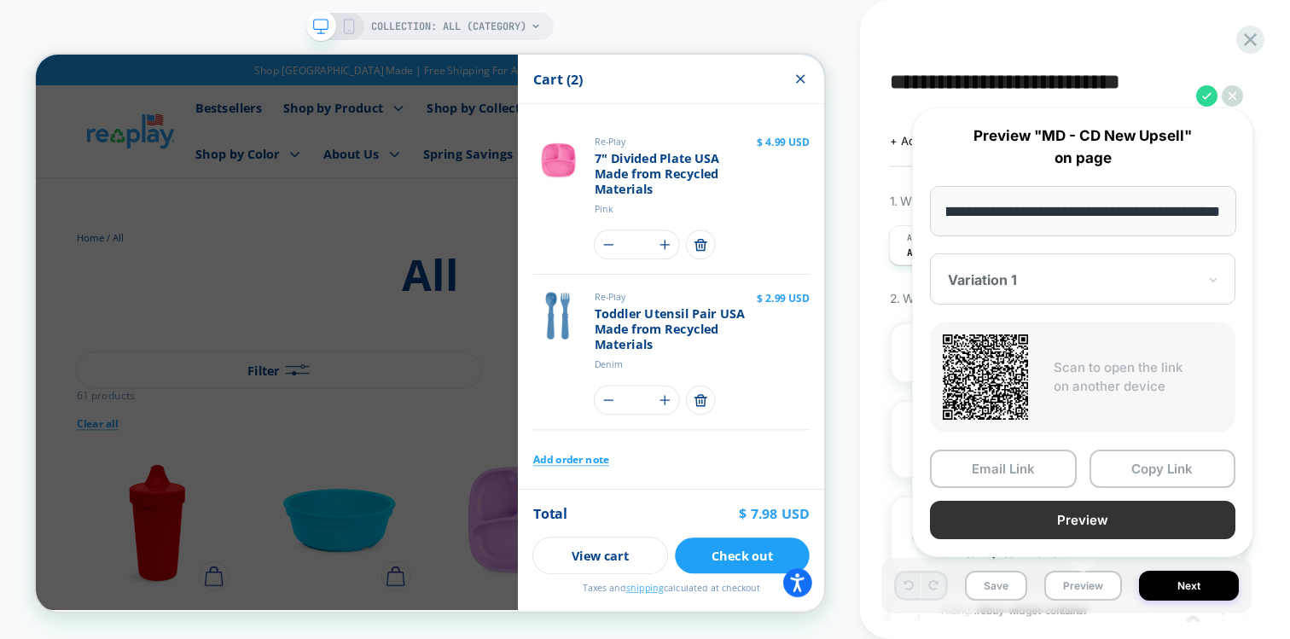
click at [993, 519] on button "Preview" at bounding box center [1082, 520] width 305 height 38
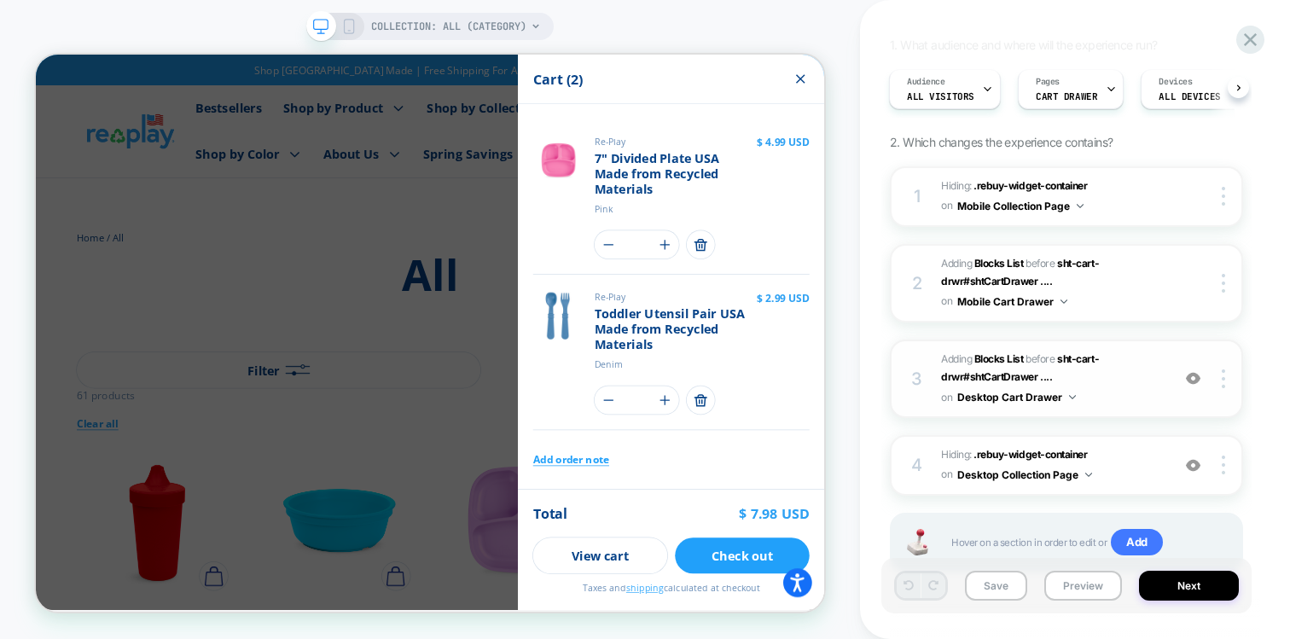
scroll to position [215, 0]
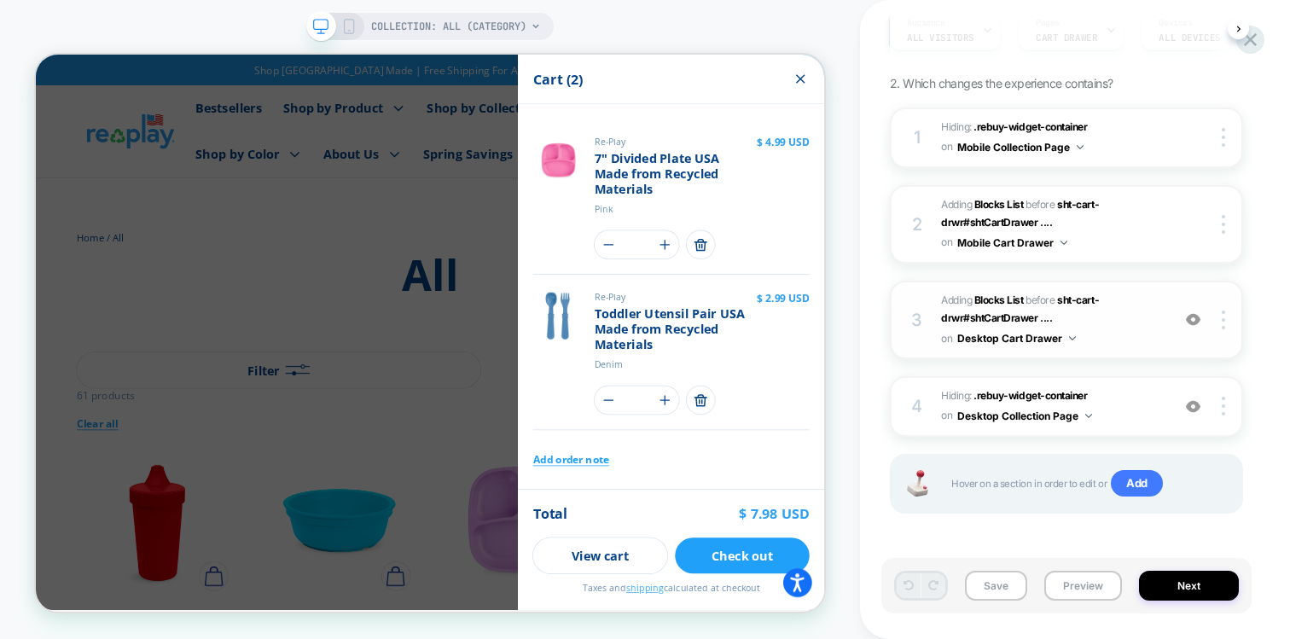
click at [1130, 331] on span "#_loomi_addon_1756200723899 Adding Blocks List BEFORE sht-cart-drwr#shtCartDraw…" at bounding box center [1051, 320] width 221 height 58
click at [1135, 403] on span "Hiding : .rebuy-widget-container .rebuy-widget-container on Desktop Collection …" at bounding box center [1051, 406] width 221 height 40
click at [1160, 307] on span "#_loomi_addon_1756200723899 Adding Blocks List BEFORE sht-cart-drwr#shtCartDraw…" at bounding box center [1051, 320] width 221 height 58
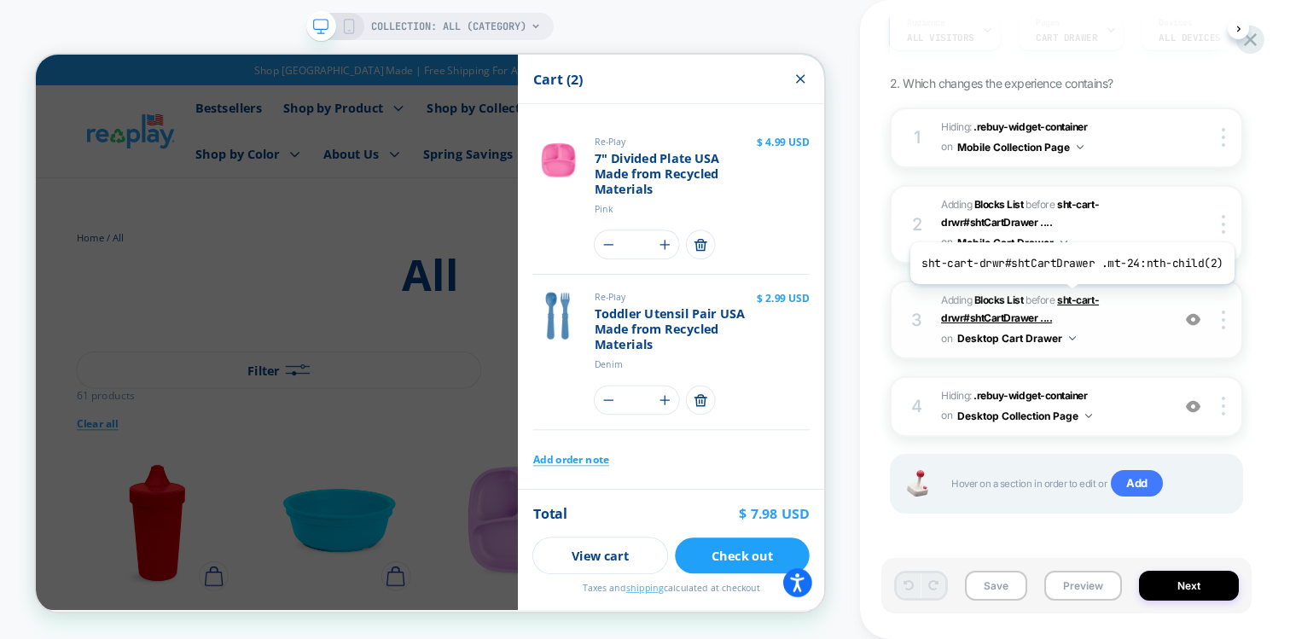
click at [1068, 297] on span "sht-cart-drwr#shtCartDrawer ...." at bounding box center [1020, 309] width 158 height 32
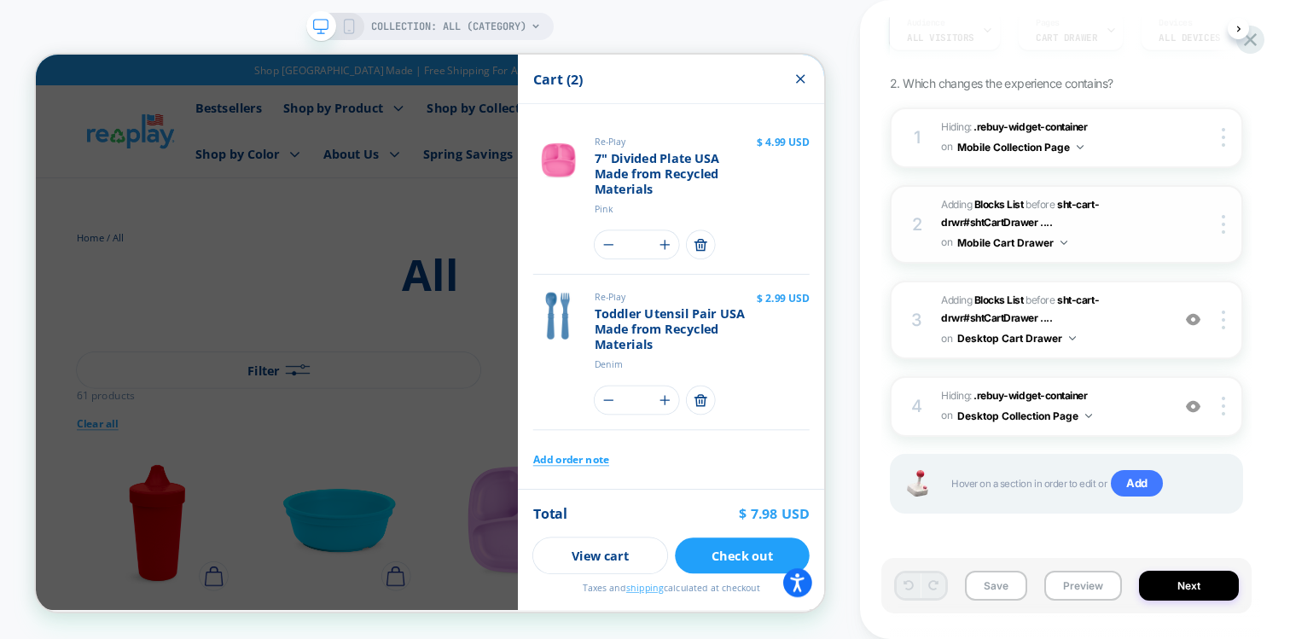
click at [1093, 215] on span "#_loomi_addon_1756197208089 Adding Blocks List BEFORE sht-cart-drwr#shtCartDraw…" at bounding box center [1051, 224] width 221 height 58
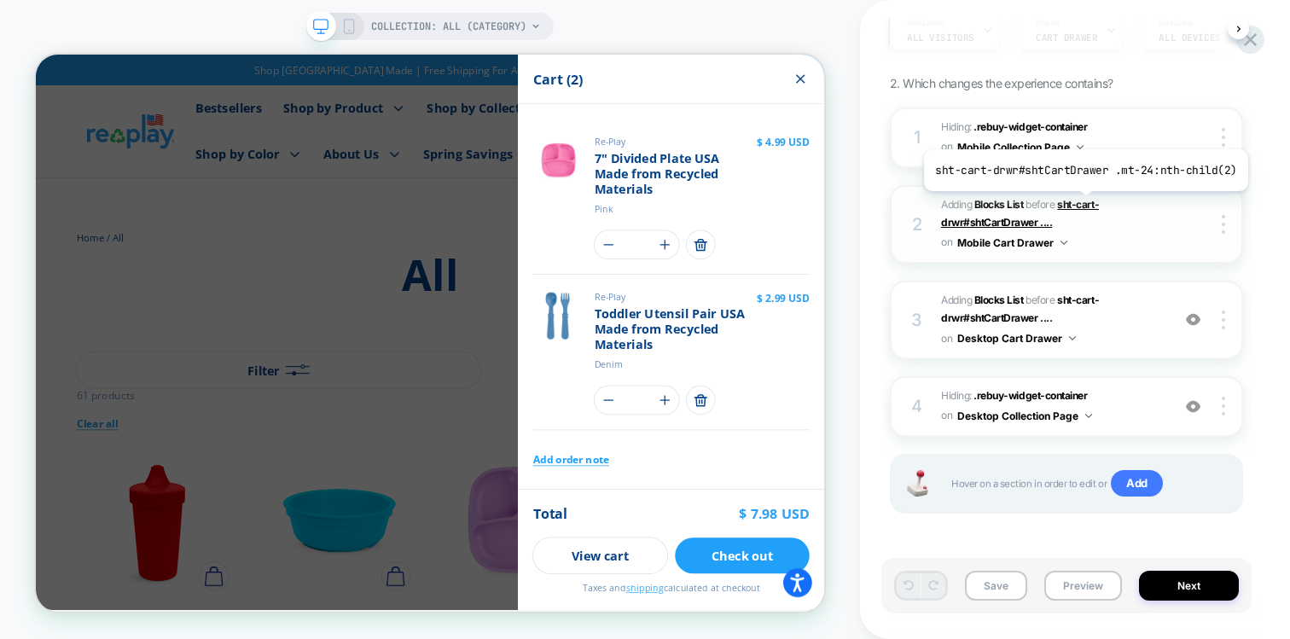
click at [1082, 204] on span "sht-cart-drwr#shtCartDrawer ...." at bounding box center [1020, 214] width 158 height 32
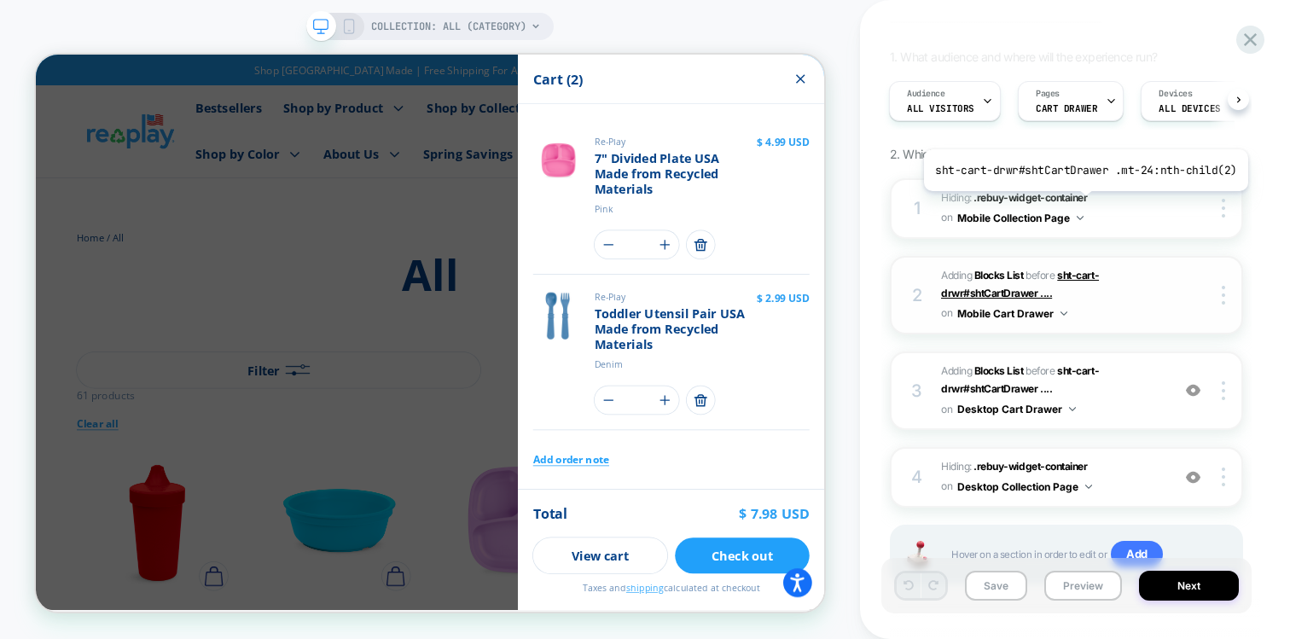
scroll to position [118, 0]
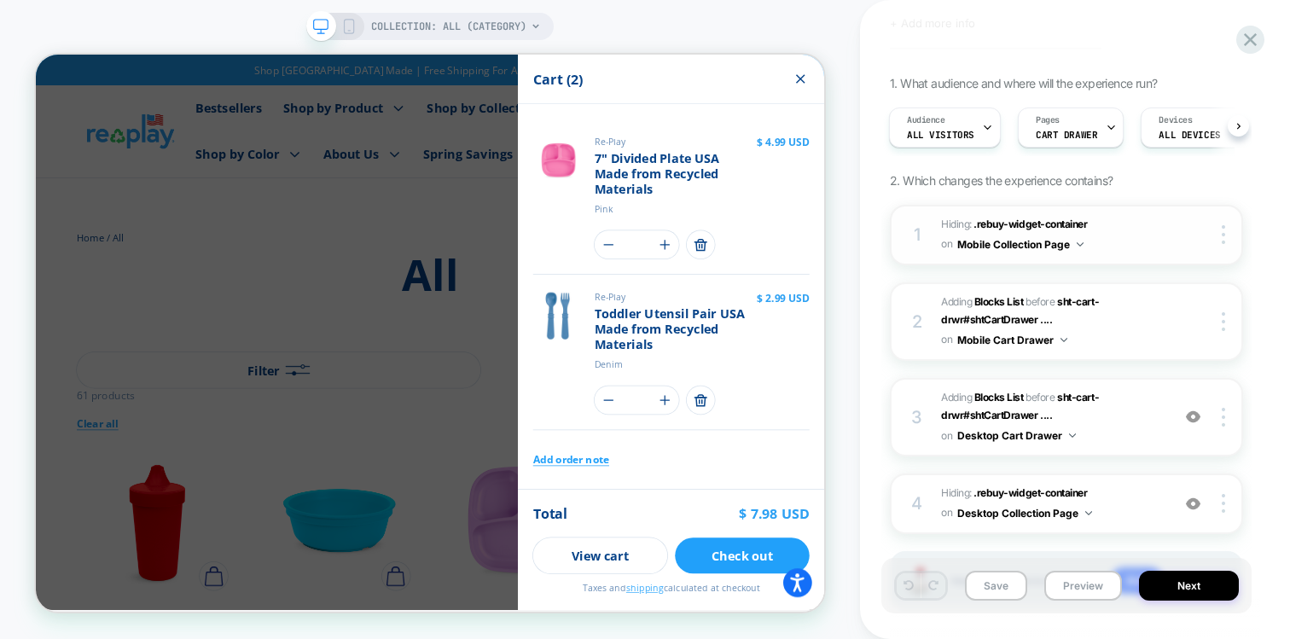
click at [1108, 244] on span "Hiding : .rebuy-widget-container .rebuy-widget-container on Mobile Collection P…" at bounding box center [1051, 235] width 221 height 40
click at [1144, 328] on span "#_loomi_addon_1756197208089 Adding Blocks List BEFORE sht-cart-drwr#shtCartDraw…" at bounding box center [1051, 322] width 221 height 58
click at [1131, 429] on span "#_loomi_addon_1756200723899 Adding Blocks List BEFORE sht-cart-drwr#shtCartDraw…" at bounding box center [1051, 417] width 221 height 58
click at [1060, 87] on icon "Close" at bounding box center [1055, 87] width 20 height 20
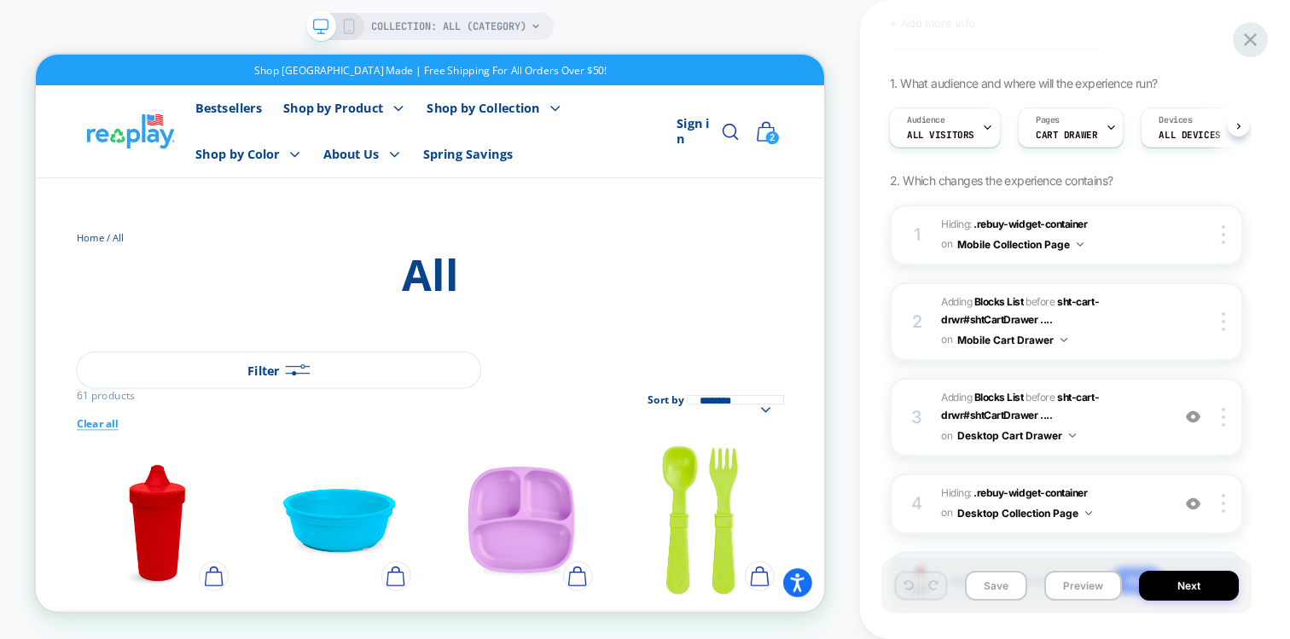
click at [1252, 38] on icon at bounding box center [1250, 39] width 23 height 23
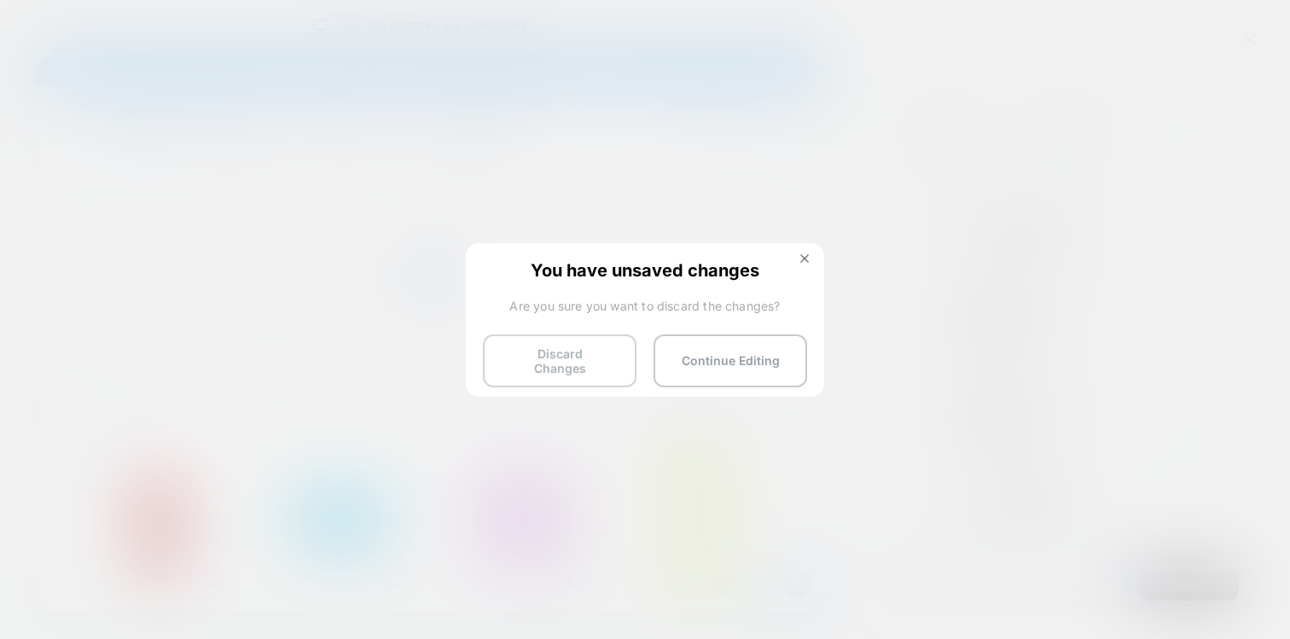
click at [556, 357] on button "Discard Changes" at bounding box center [560, 360] width 154 height 53
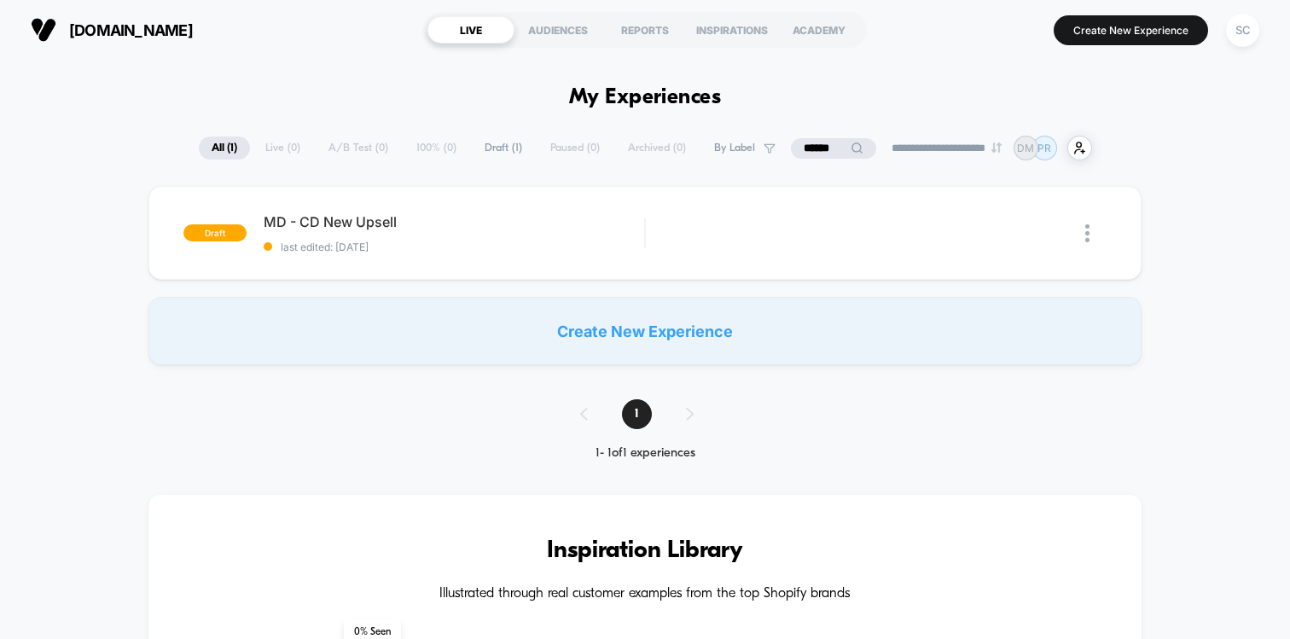
click at [804, 145] on input "******" at bounding box center [833, 148] width 85 height 20
click at [804, 145] on input "******" at bounding box center [833, 148] width 171 height 20
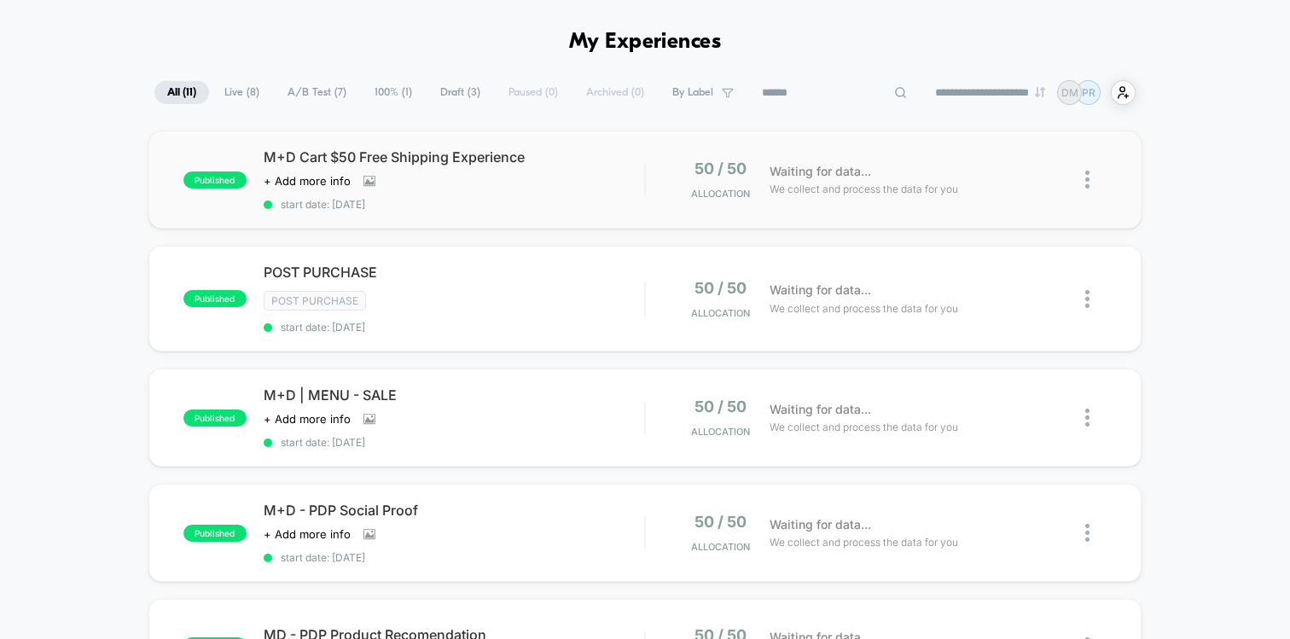
scroll to position [44, 0]
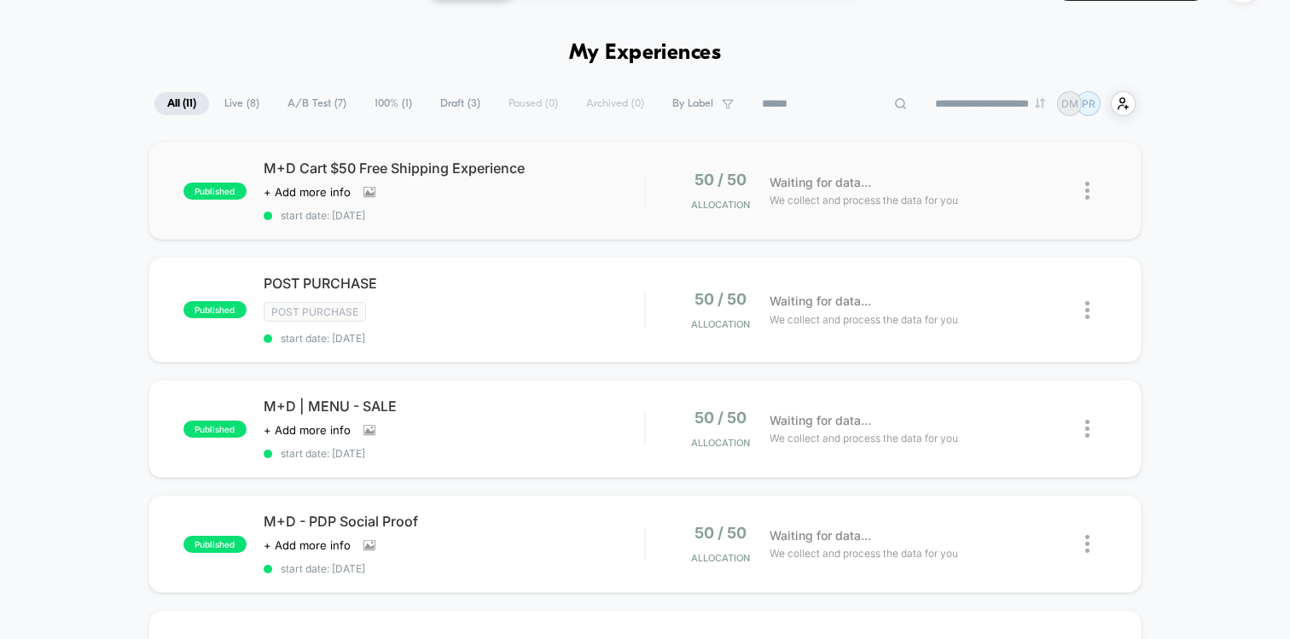
click at [530, 221] on div "published M+D Cart $50 Free Shipping Experience Click to view images Click to e…" at bounding box center [644, 191] width 993 height 98
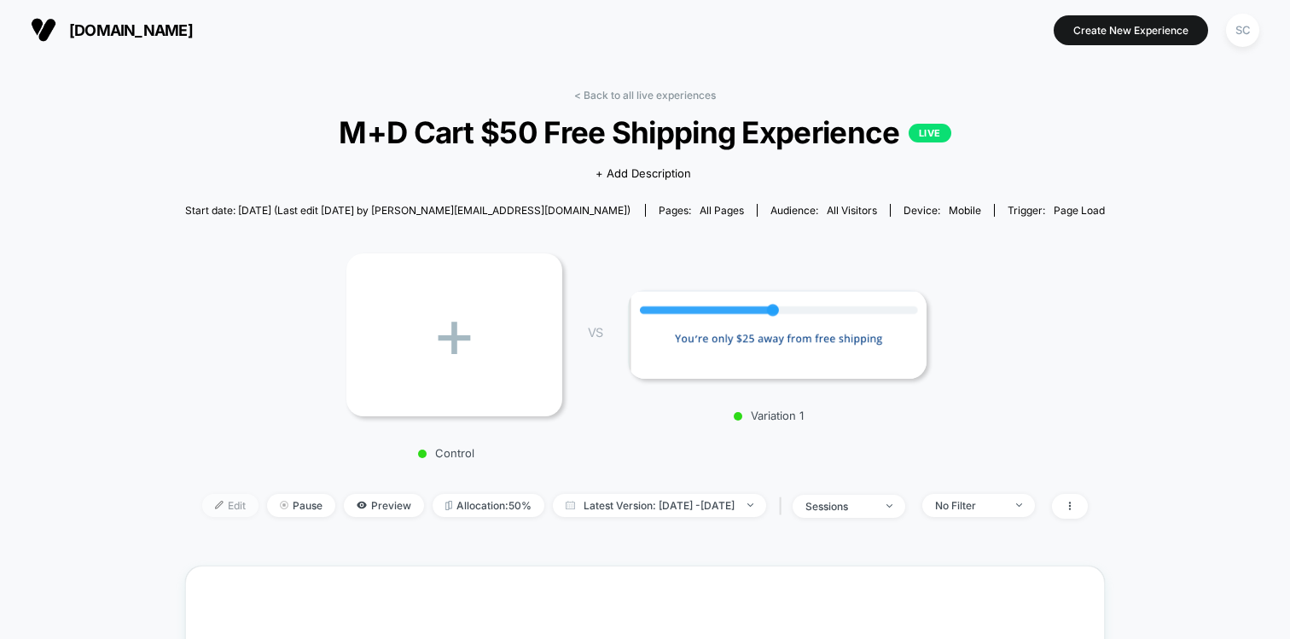
click at [202, 512] on span "Edit" at bounding box center [230, 505] width 56 height 23
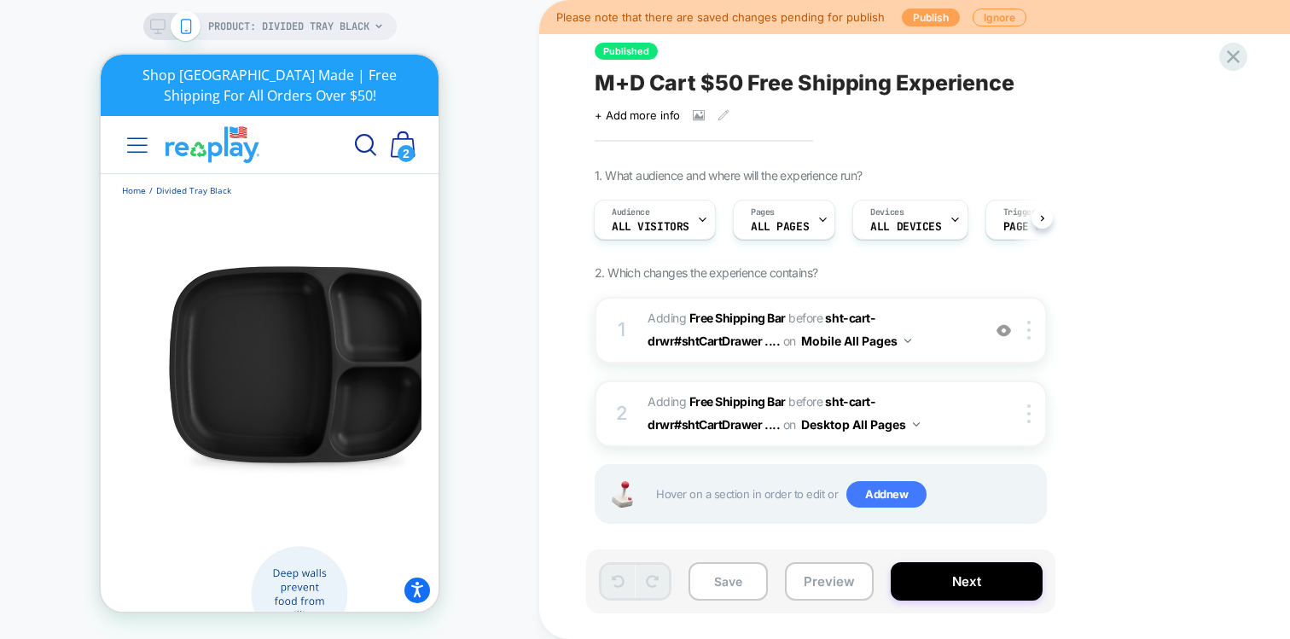
click at [913, 18] on button "Publish" at bounding box center [931, 18] width 58 height 18
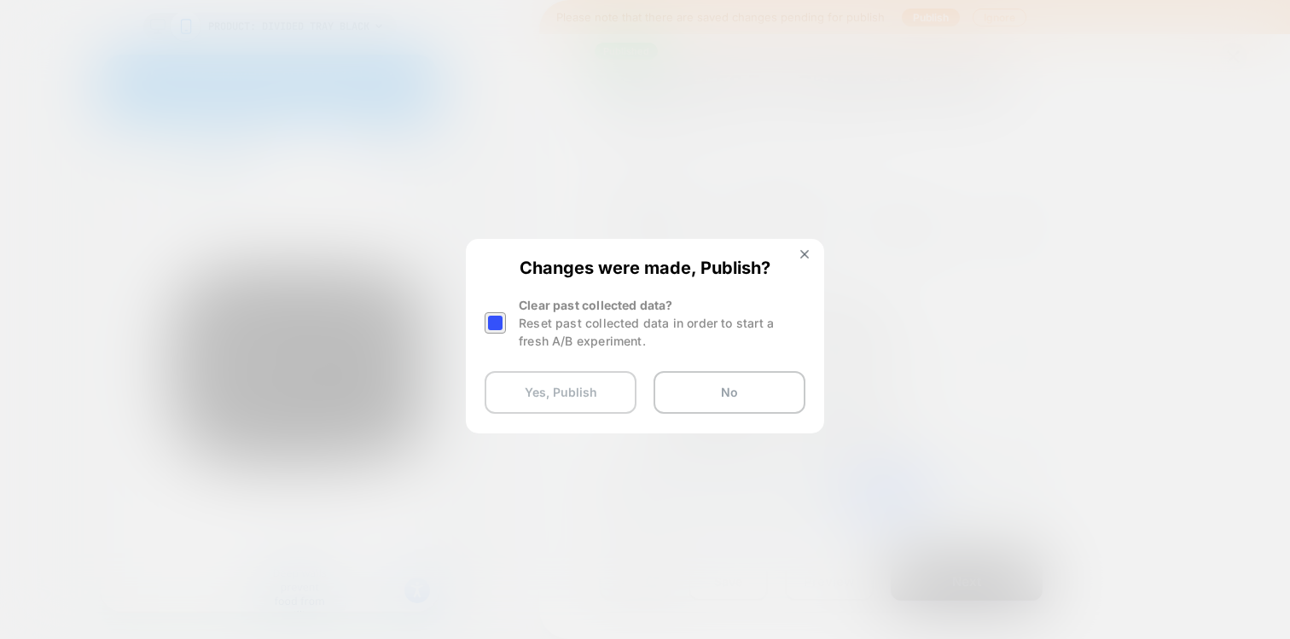
click at [528, 396] on button "Yes, Publish" at bounding box center [561, 392] width 152 height 43
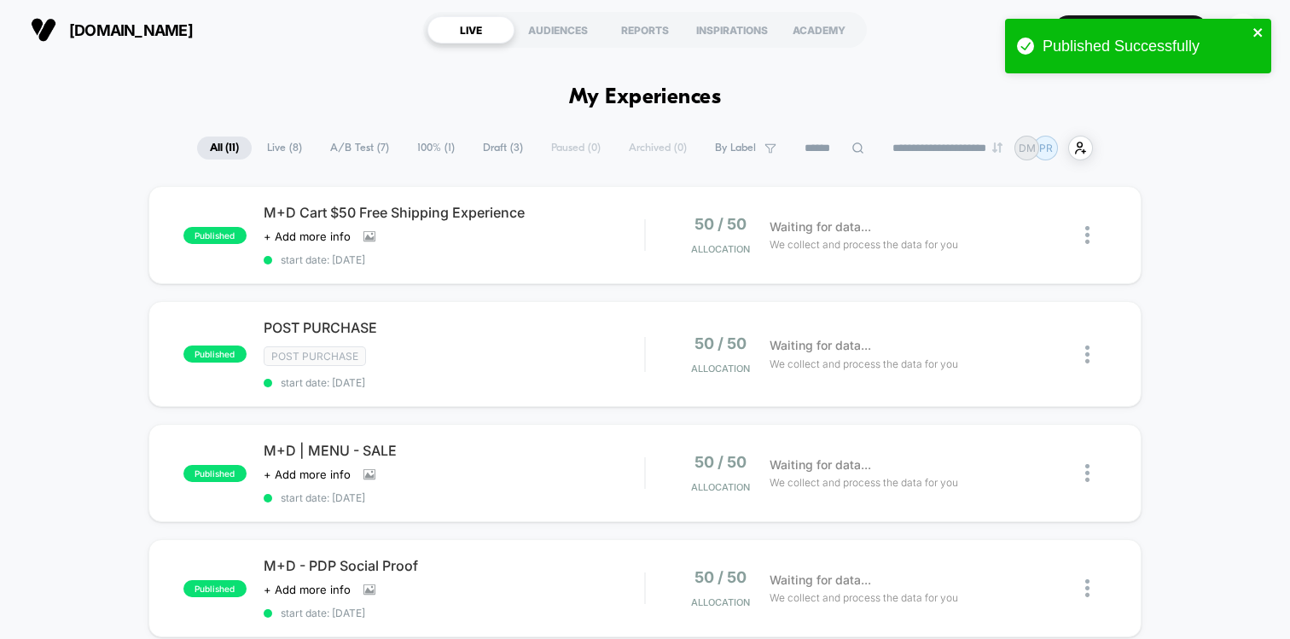
click at [1260, 34] on icon "close" at bounding box center [1257, 32] width 9 height 9
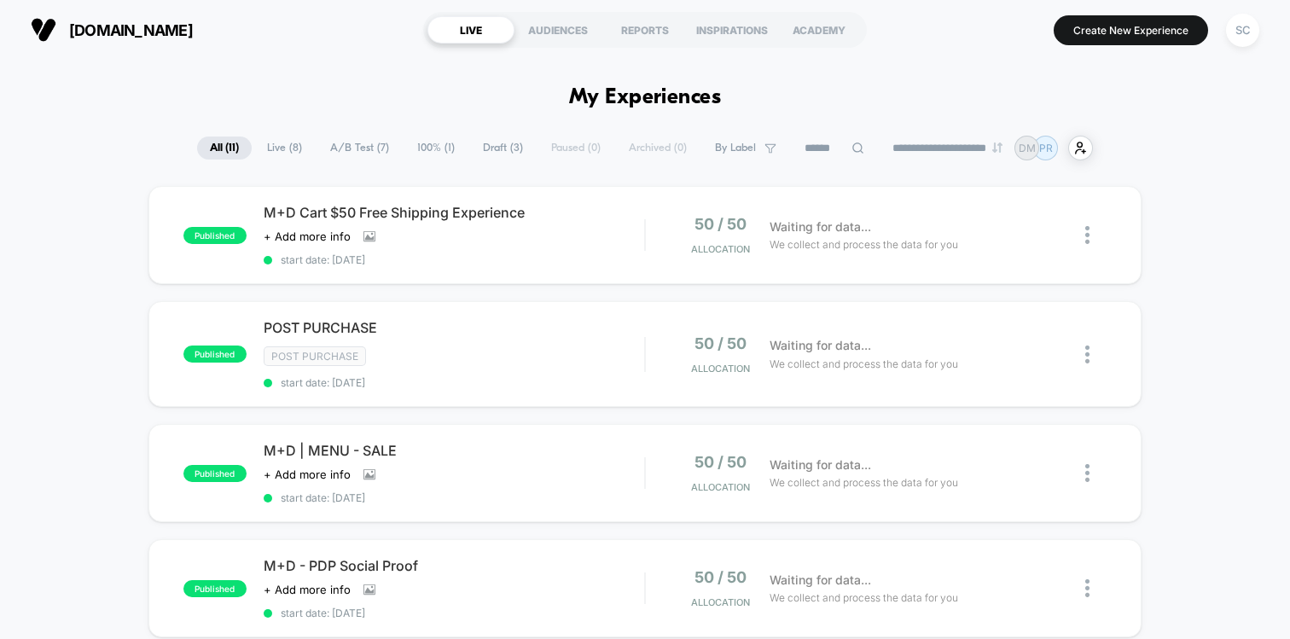
click at [1151, 32] on div "Published Successfully" at bounding box center [1137, 50] width 273 height 70
click at [1151, 32] on div "**********" at bounding box center [645, 319] width 1290 height 639
click at [1134, 27] on button "Create New Experience" at bounding box center [1130, 30] width 154 height 30
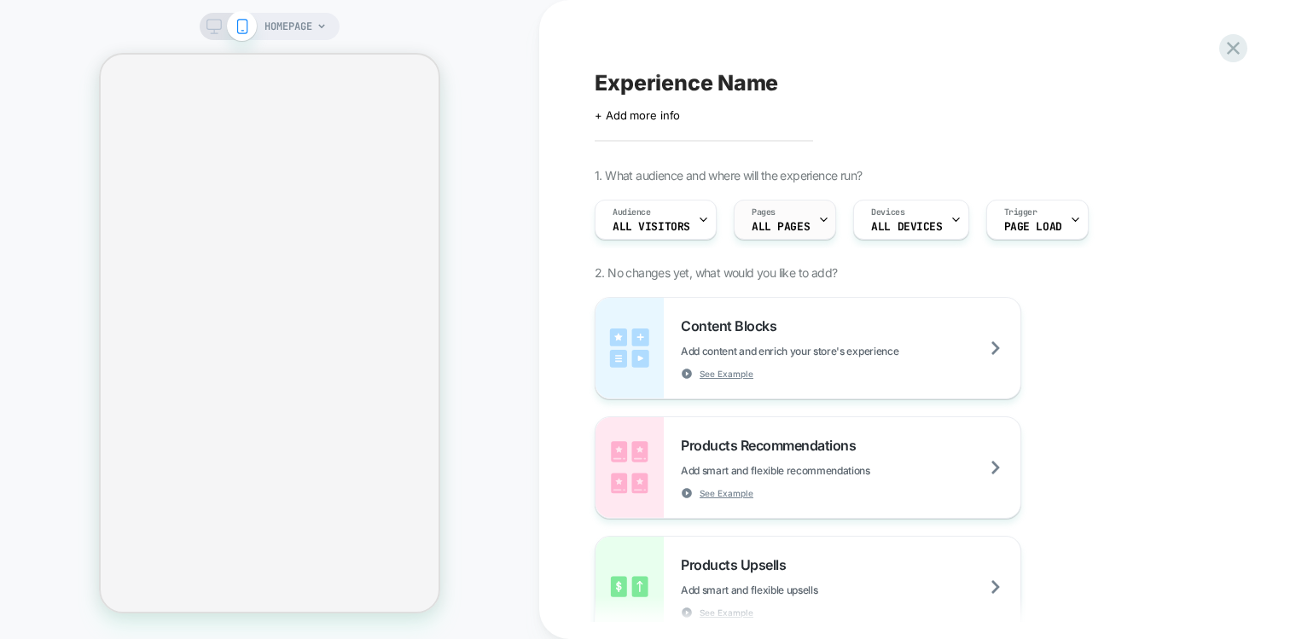
click at [757, 218] on div "Pages ALL PAGES" at bounding box center [780, 219] width 92 height 38
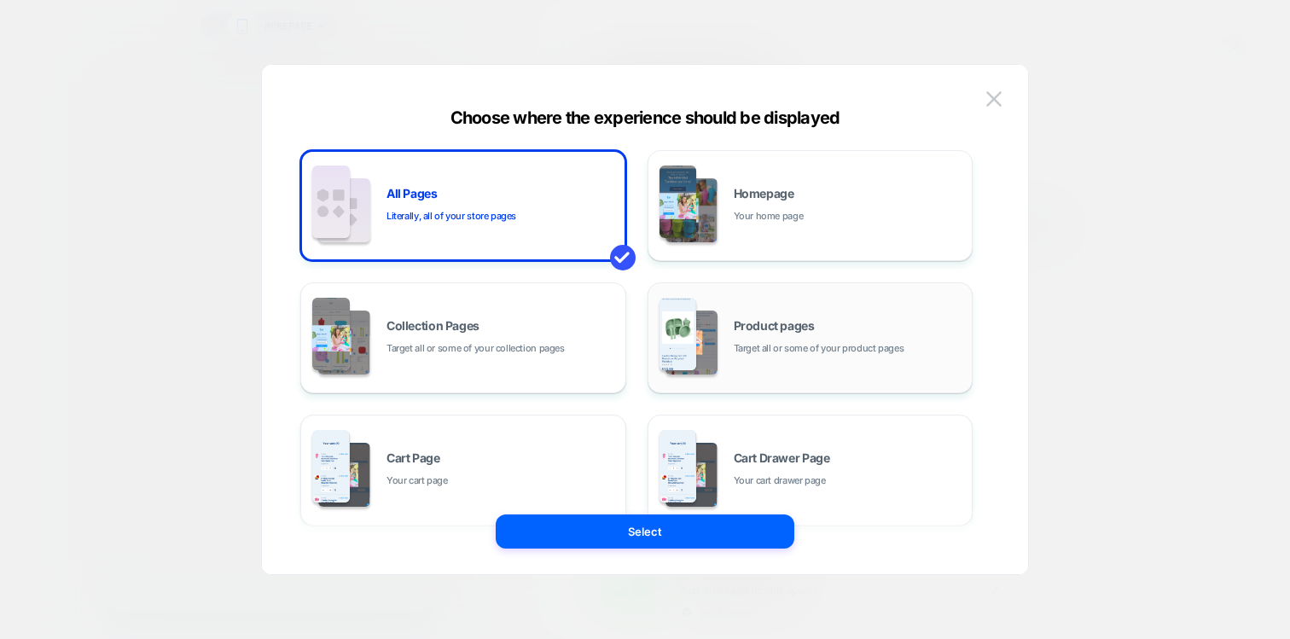
click at [768, 339] on div "Product pages Target all or some of your product pages" at bounding box center [849, 338] width 230 height 37
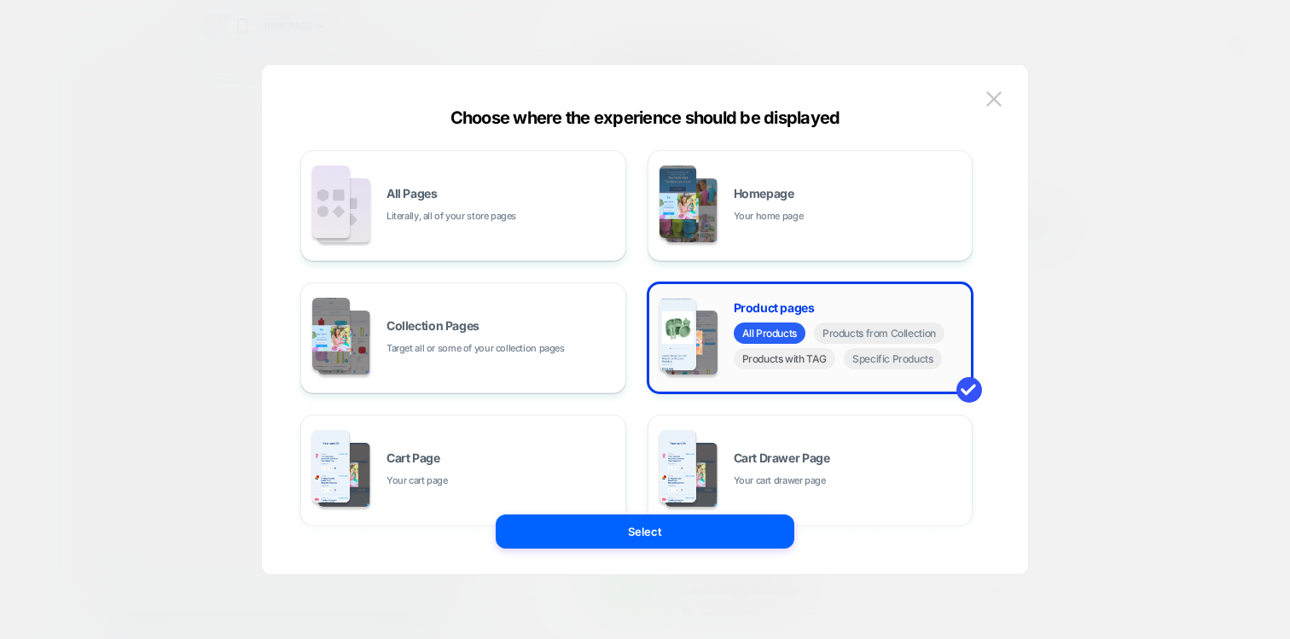
click at [804, 360] on span "Products with TAG" at bounding box center [785, 358] width 102 height 21
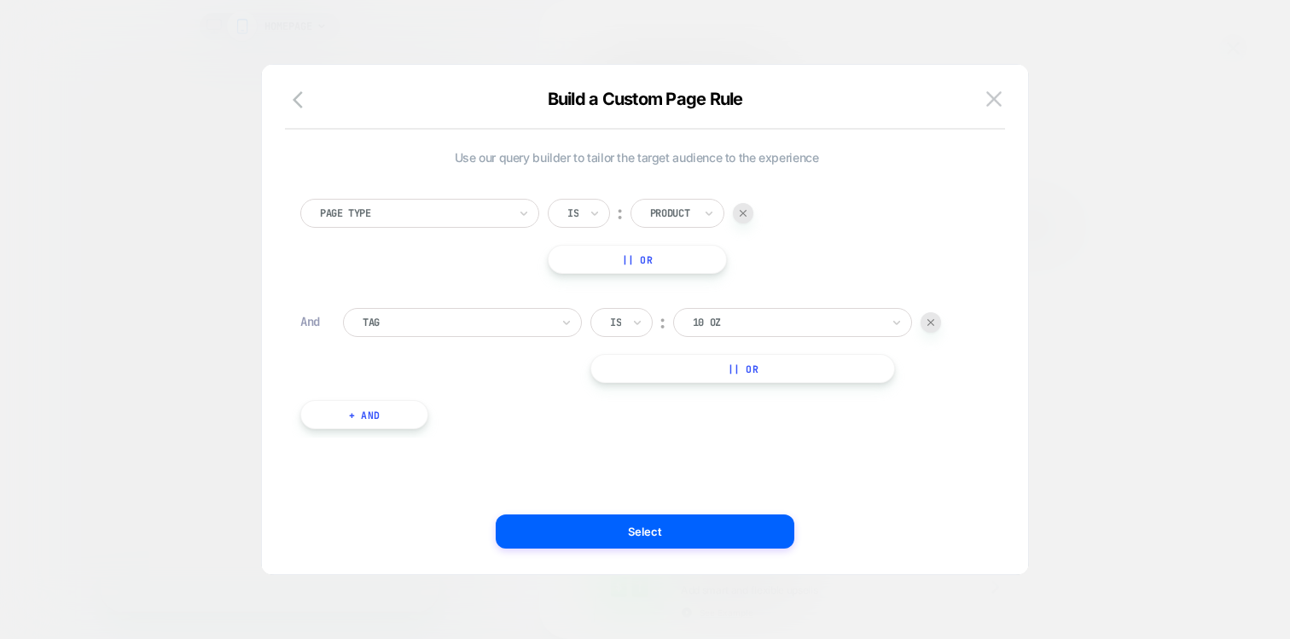
click at [713, 320] on div at bounding box center [787, 322] width 188 height 15
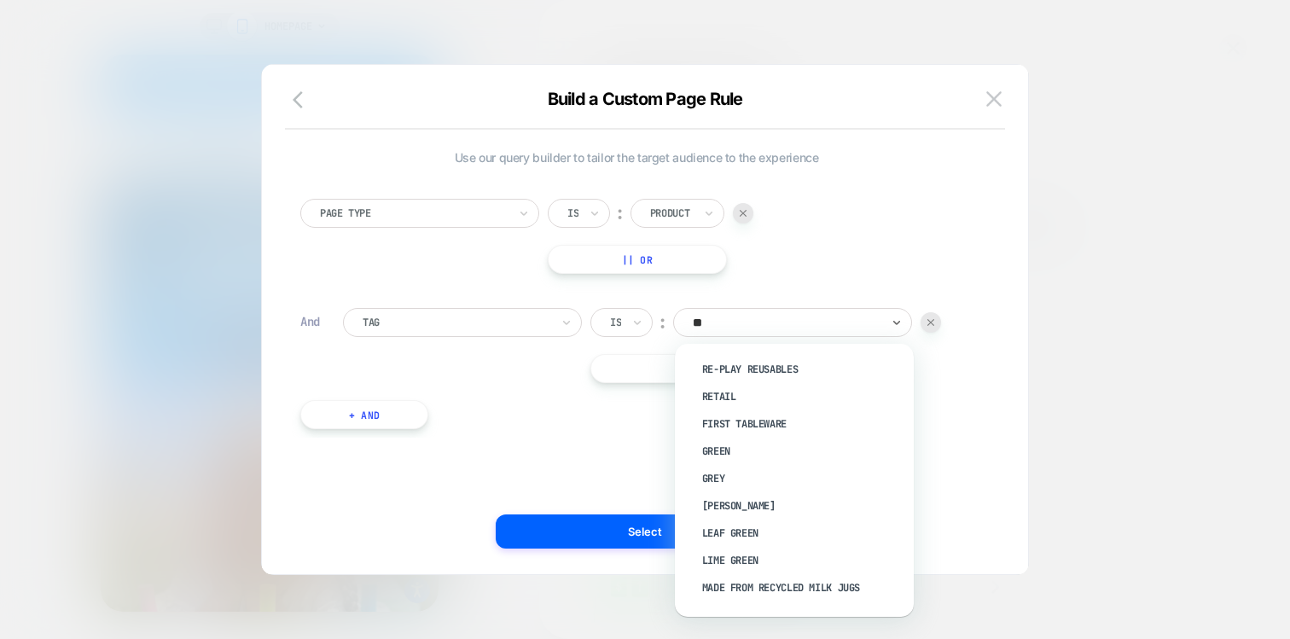
type input "***"
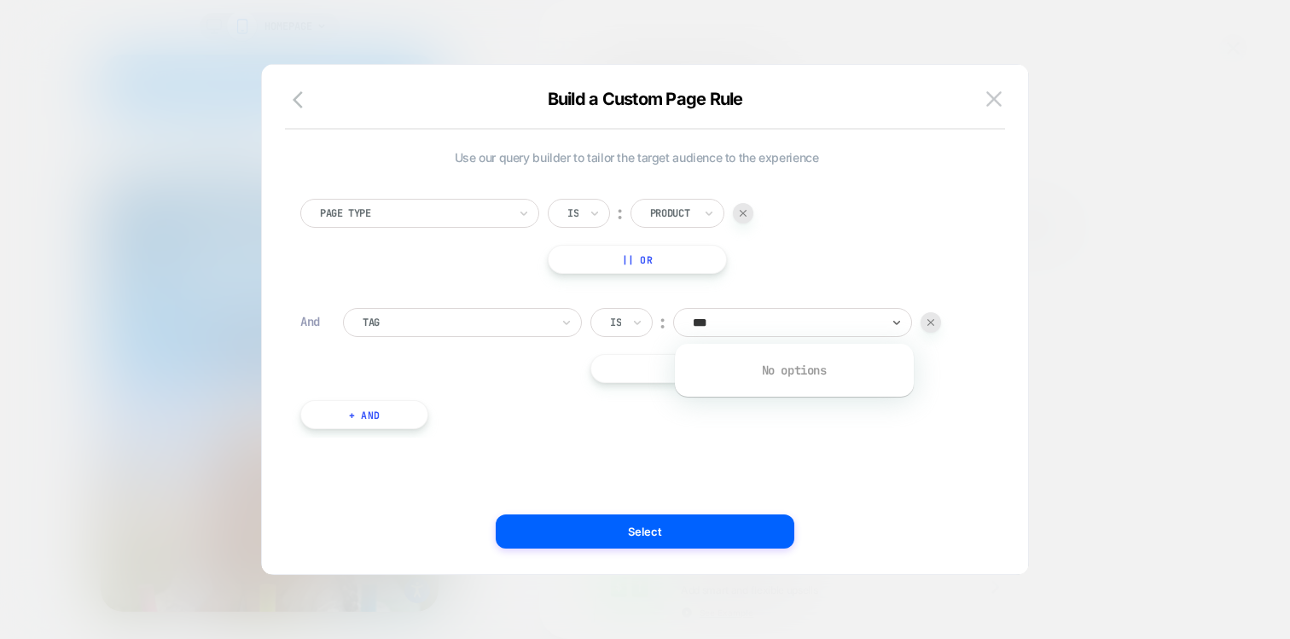
click at [496, 328] on div at bounding box center [457, 322] width 188 height 15
type input "*"
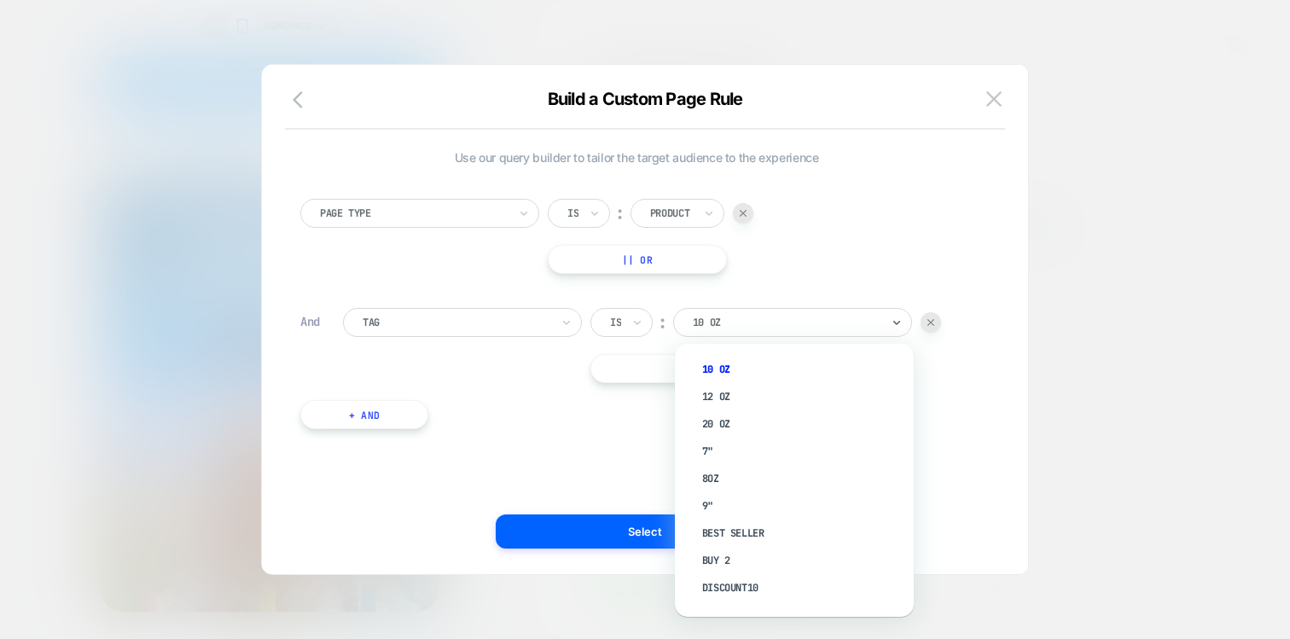
click at [749, 323] on div at bounding box center [787, 322] width 188 height 15
type input "***"
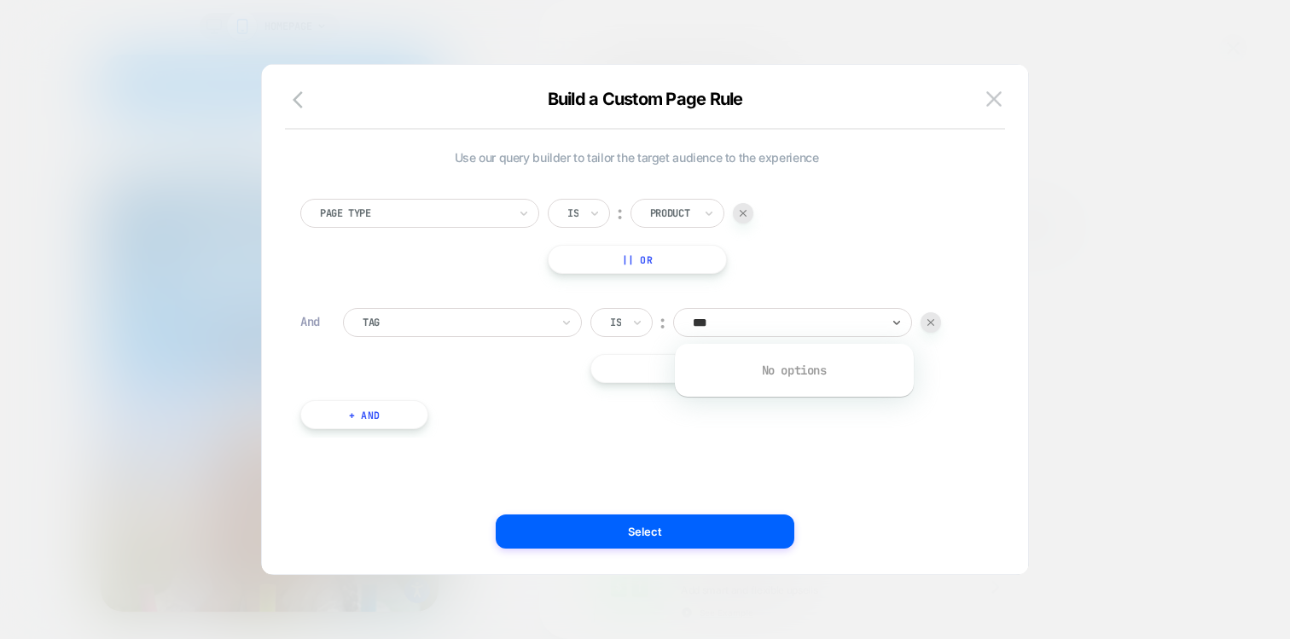
click at [120, 438] on div at bounding box center [645, 319] width 1290 height 639
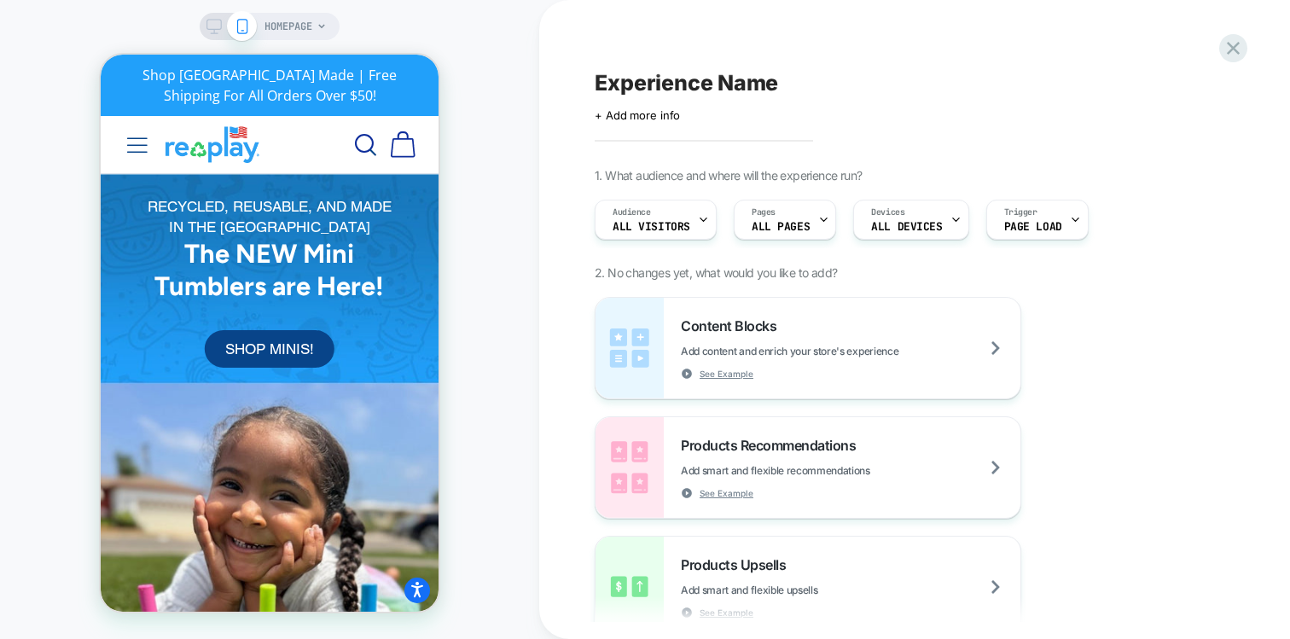
click at [785, 221] on span "ALL PAGES" at bounding box center [781, 227] width 58 height 12
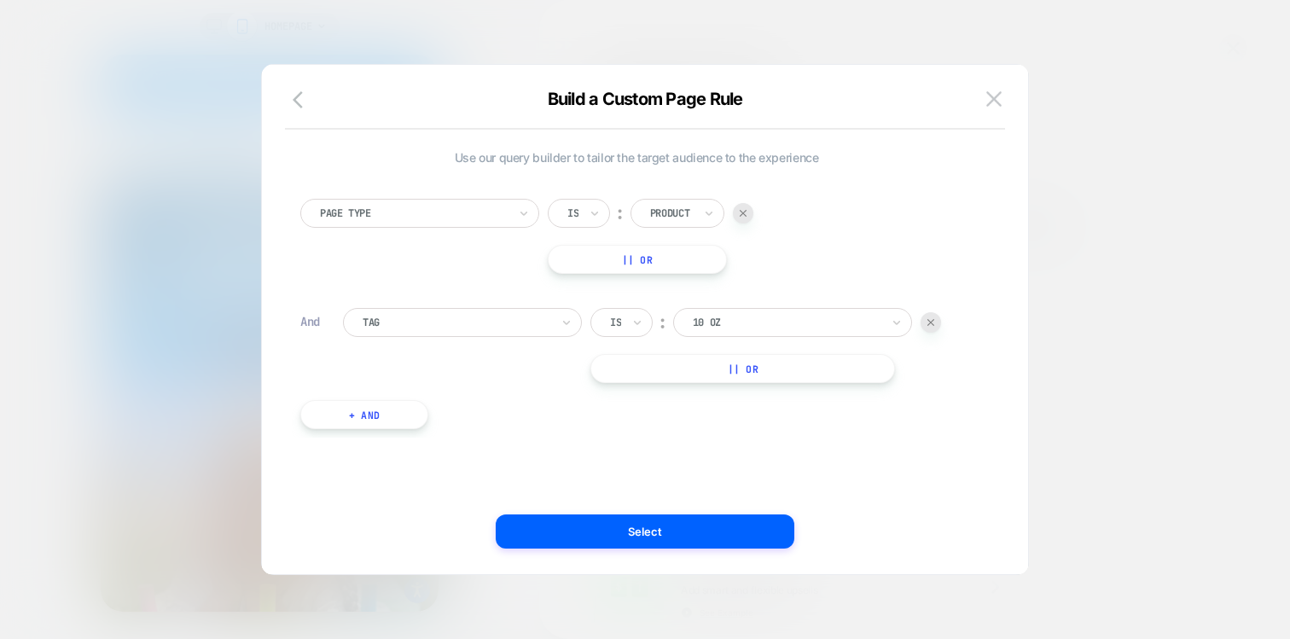
scroll to position [17, 0]
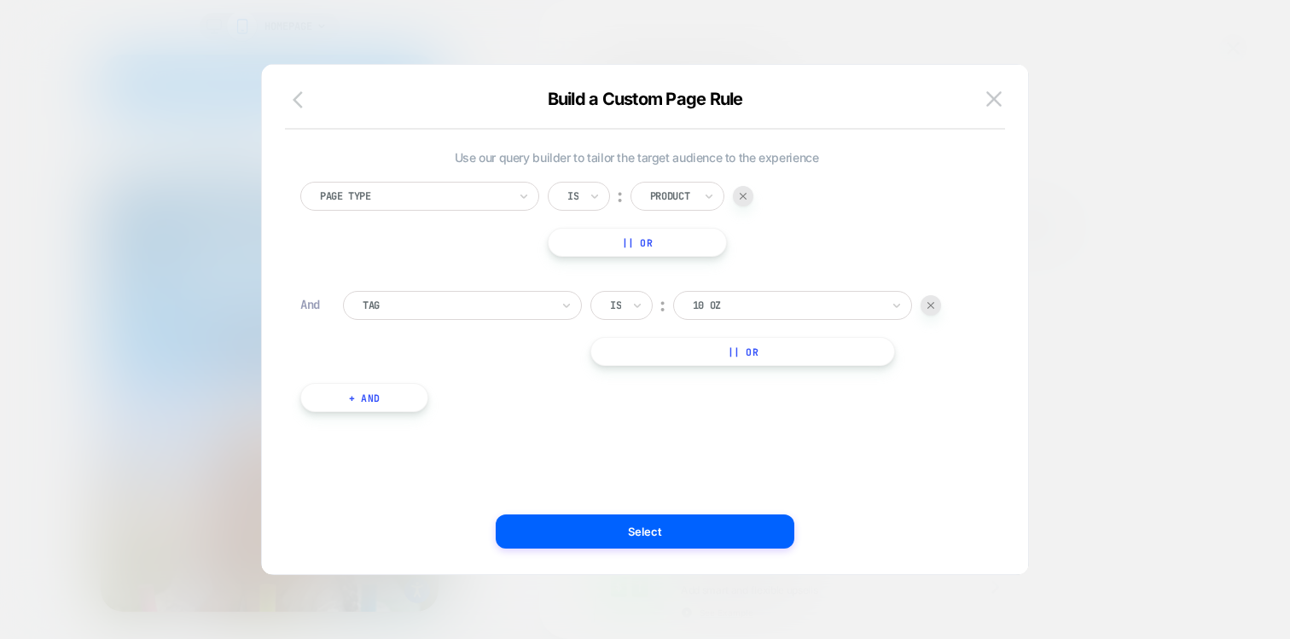
click at [295, 106] on icon "button" at bounding box center [303, 100] width 20 height 20
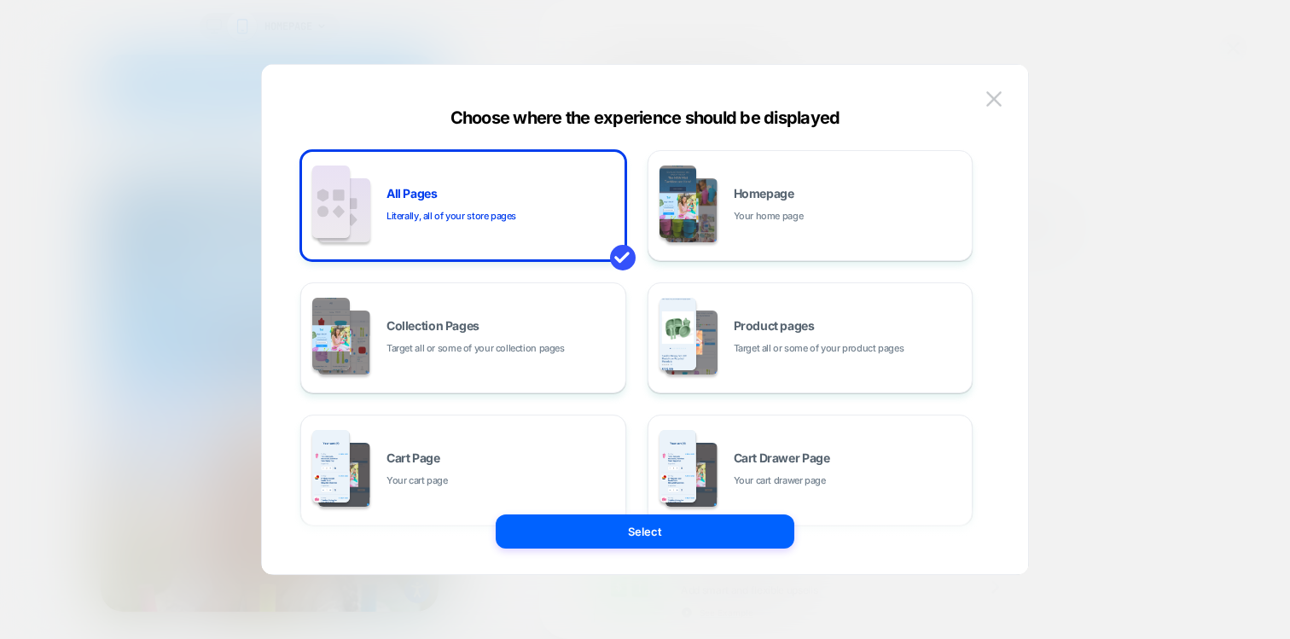
scroll to position [301, 0]
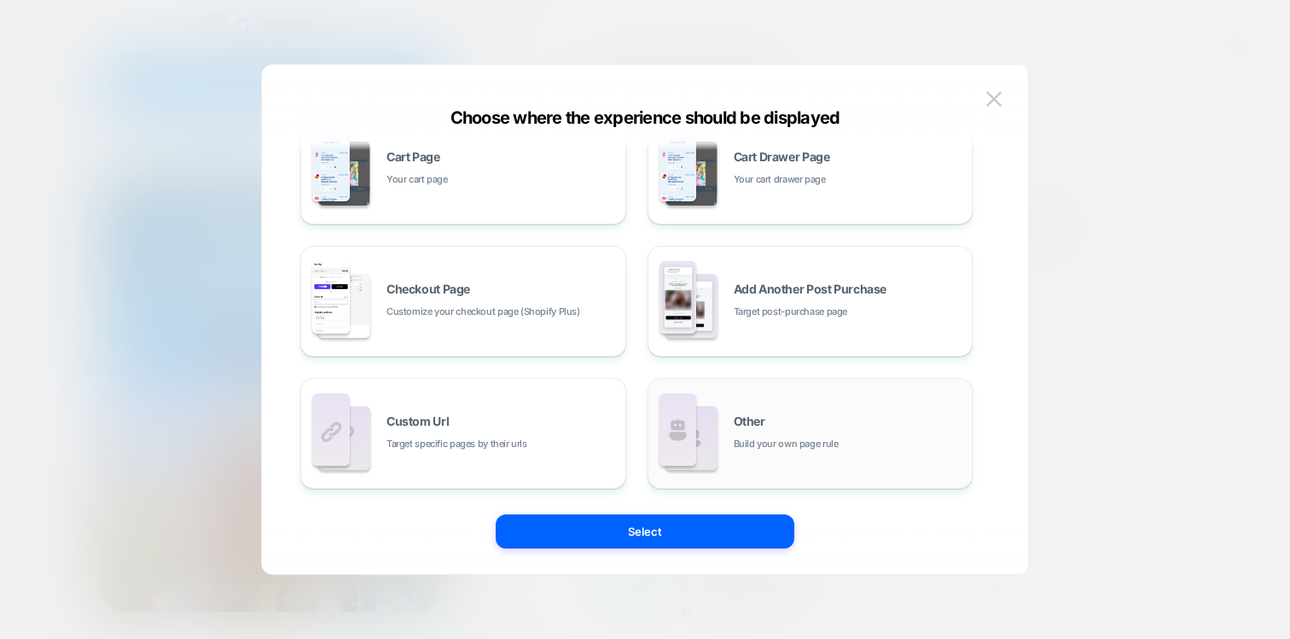
click at [742, 418] on span "Other" at bounding box center [750, 421] width 32 height 12
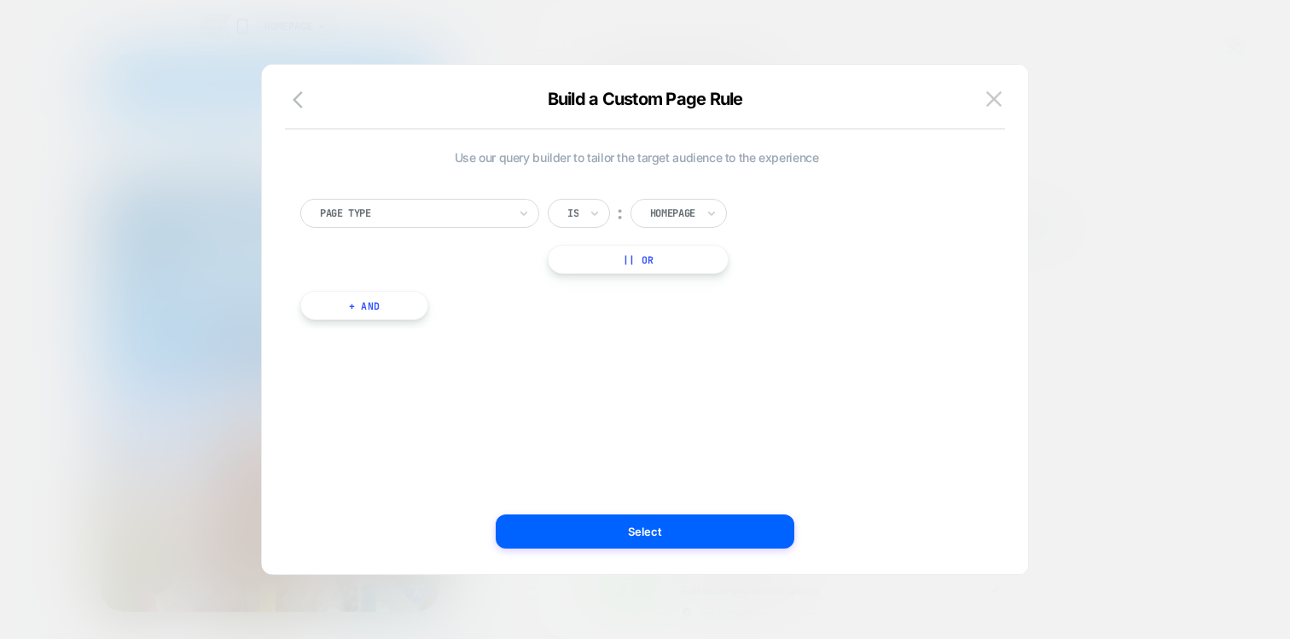
scroll to position [0, 0]
click at [465, 220] on div at bounding box center [414, 213] width 188 height 15
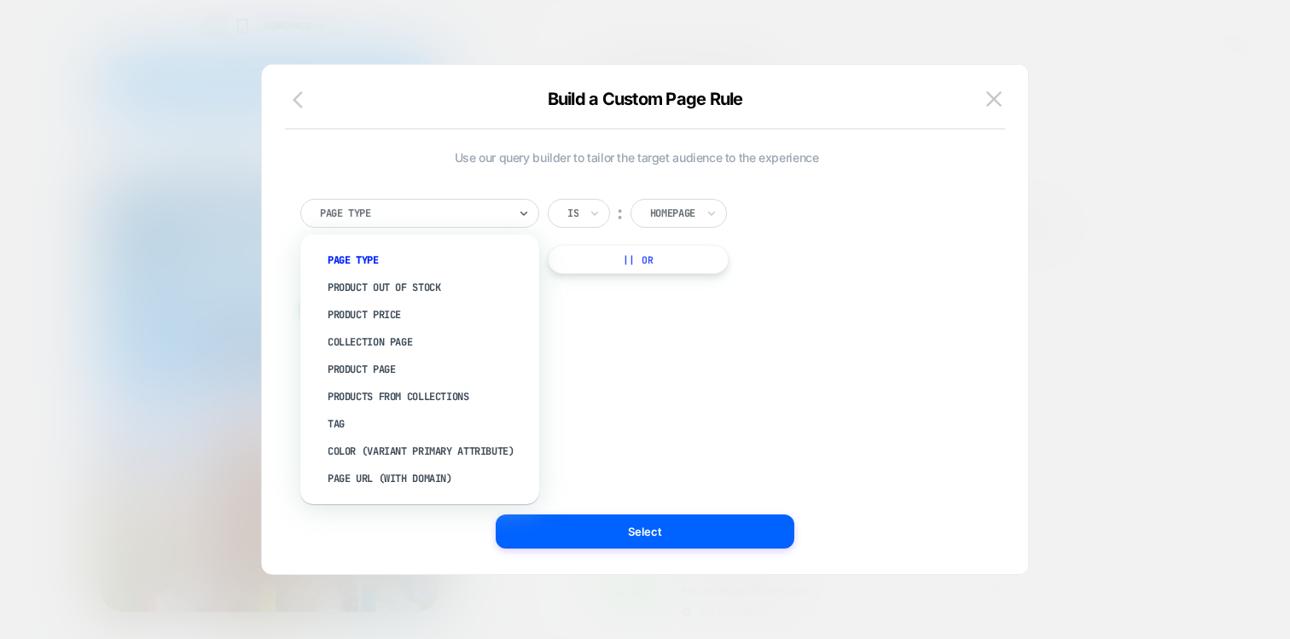
click at [301, 102] on icon "button" at bounding box center [303, 100] width 20 height 20
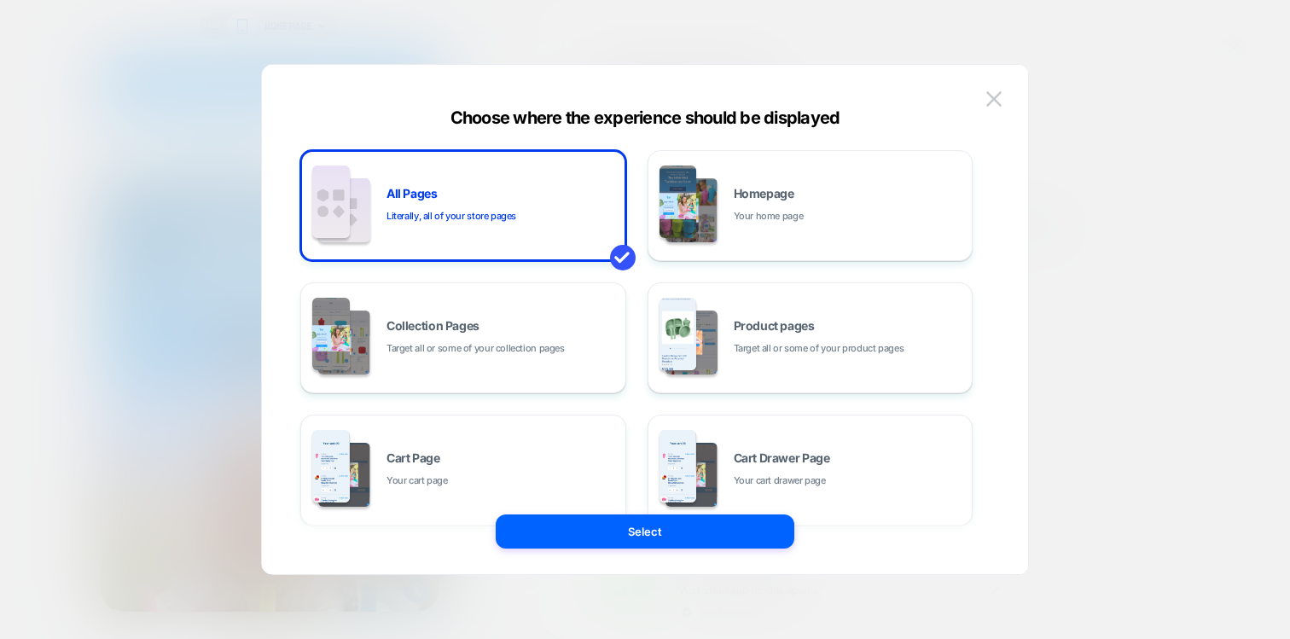
click at [162, 231] on div at bounding box center [645, 319] width 1290 height 639
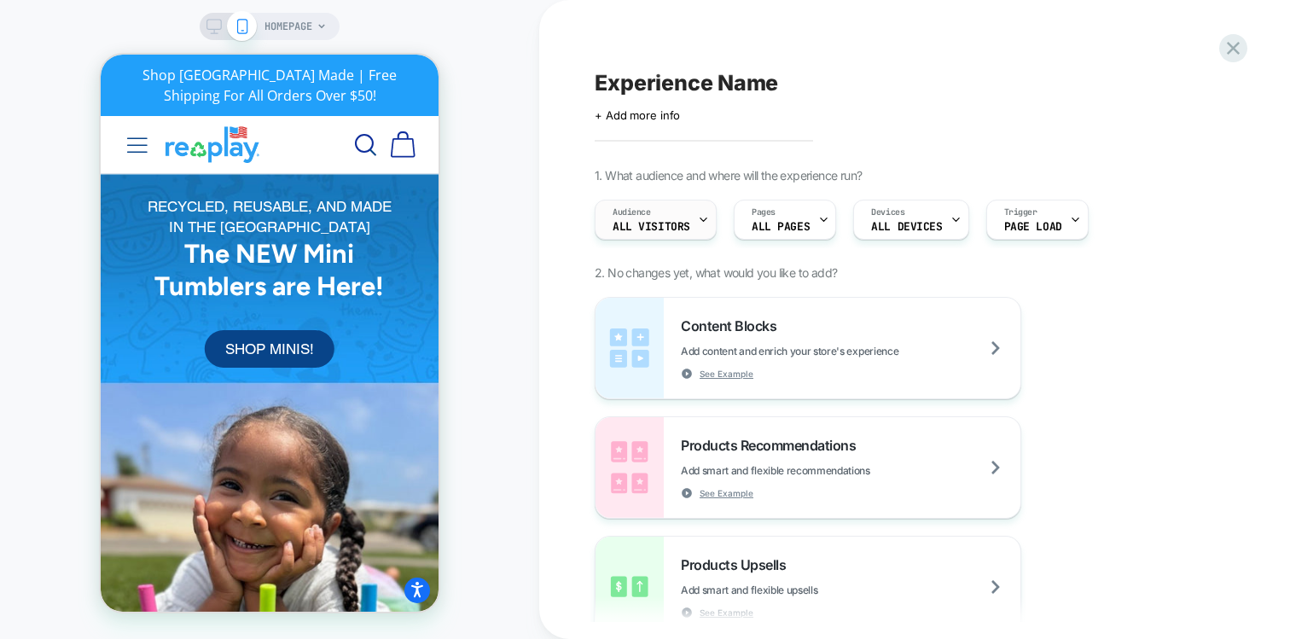
click at [693, 214] on div "Audience All Visitors" at bounding box center [651, 219] width 112 height 38
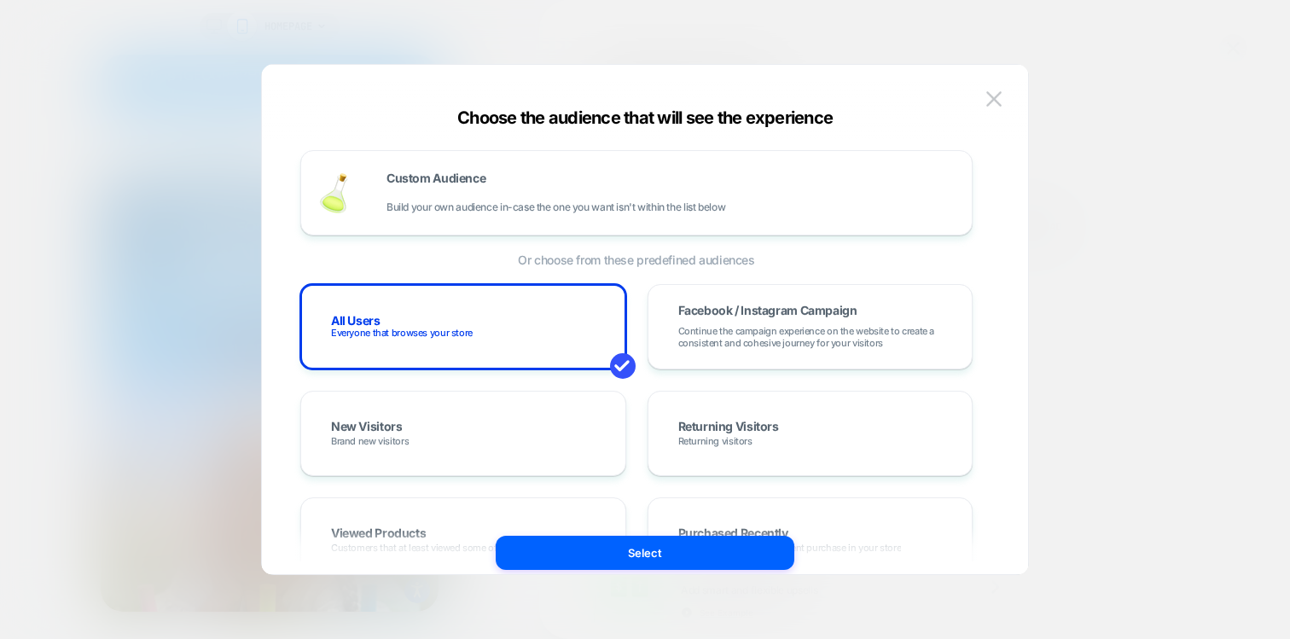
click at [160, 216] on div at bounding box center [645, 319] width 1290 height 639
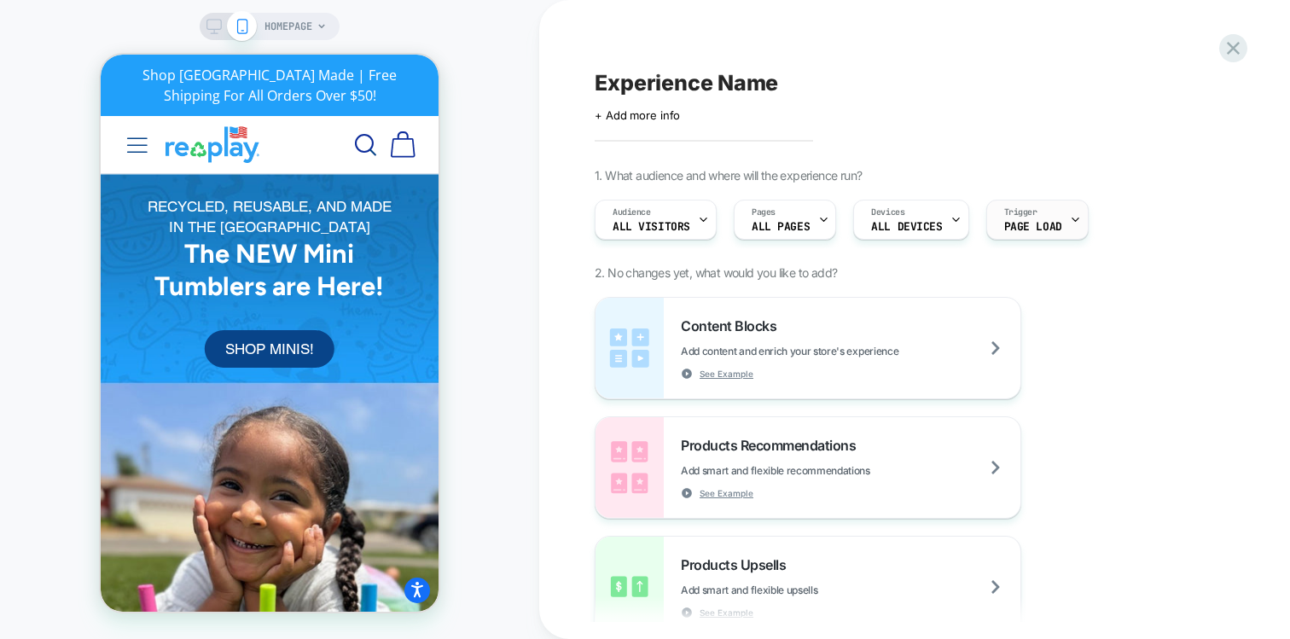
click at [1019, 214] on span "Trigger" at bounding box center [1020, 212] width 33 height 12
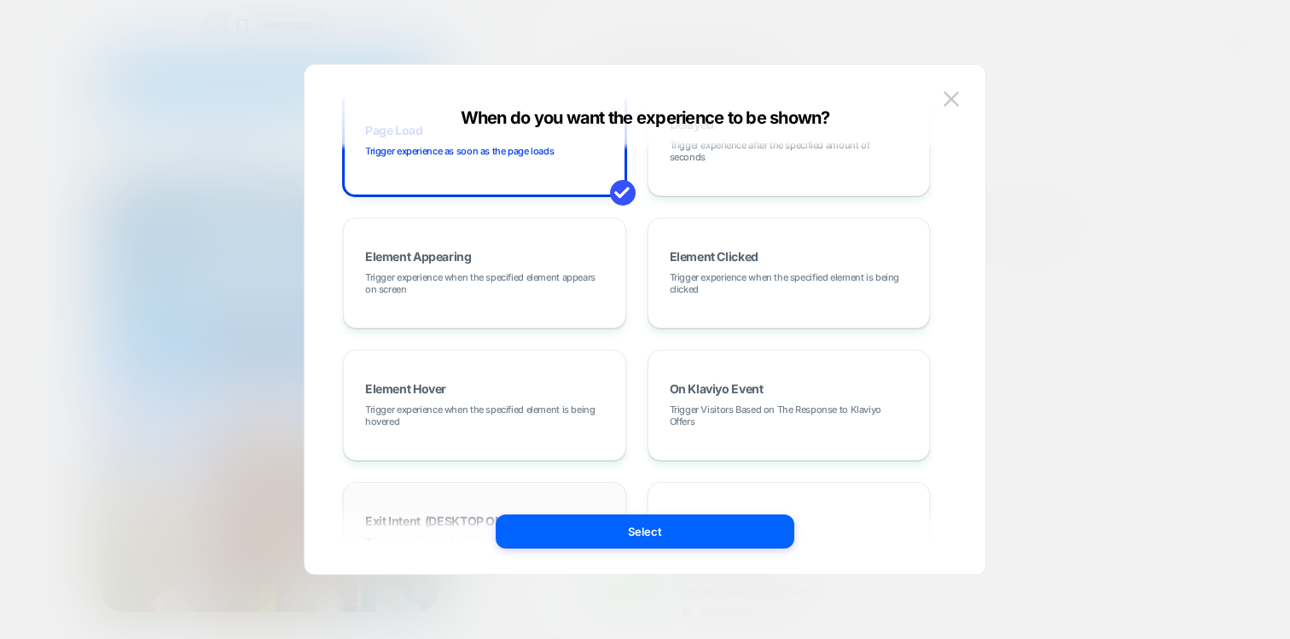
scroll to position [18, 0]
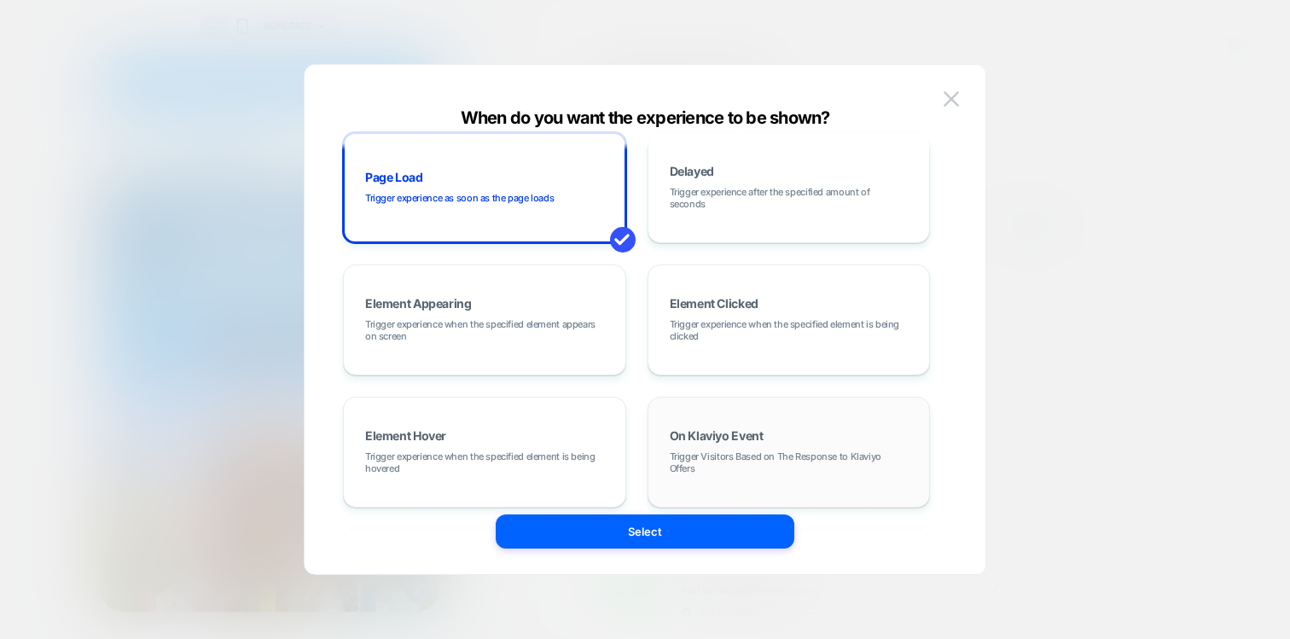
click at [702, 458] on span "Trigger Visitors Based on The Response to Klaviyo Offers" at bounding box center [789, 462] width 239 height 24
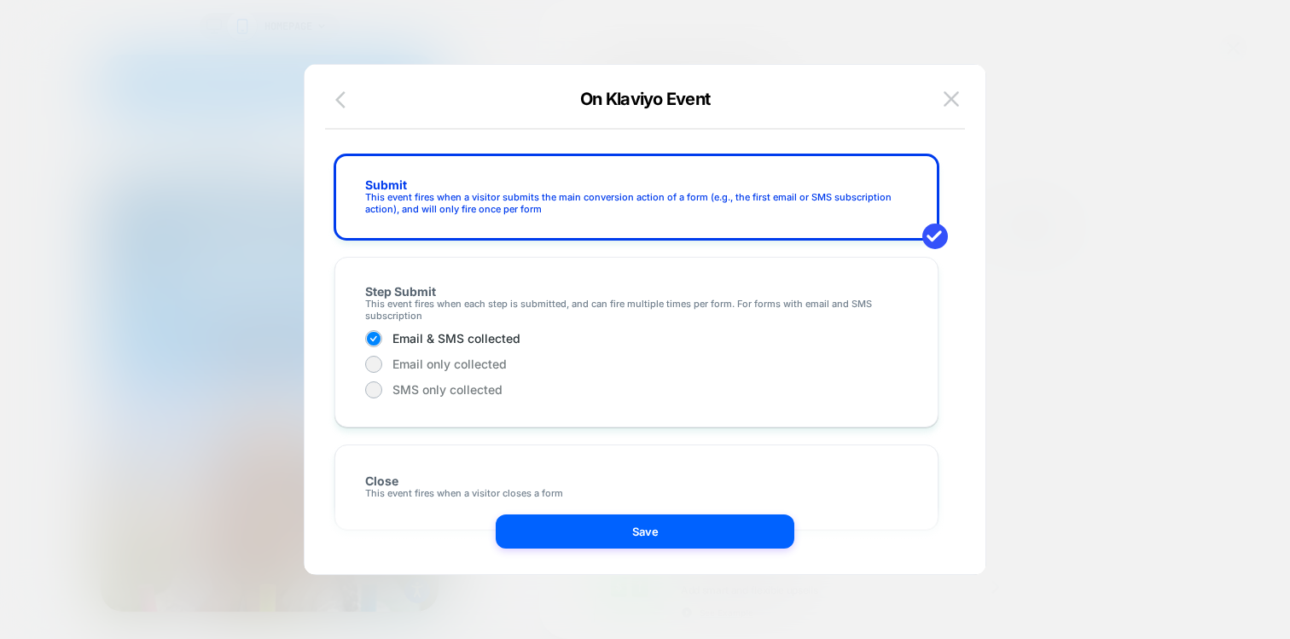
click at [343, 108] on icon "button" at bounding box center [345, 100] width 20 height 20
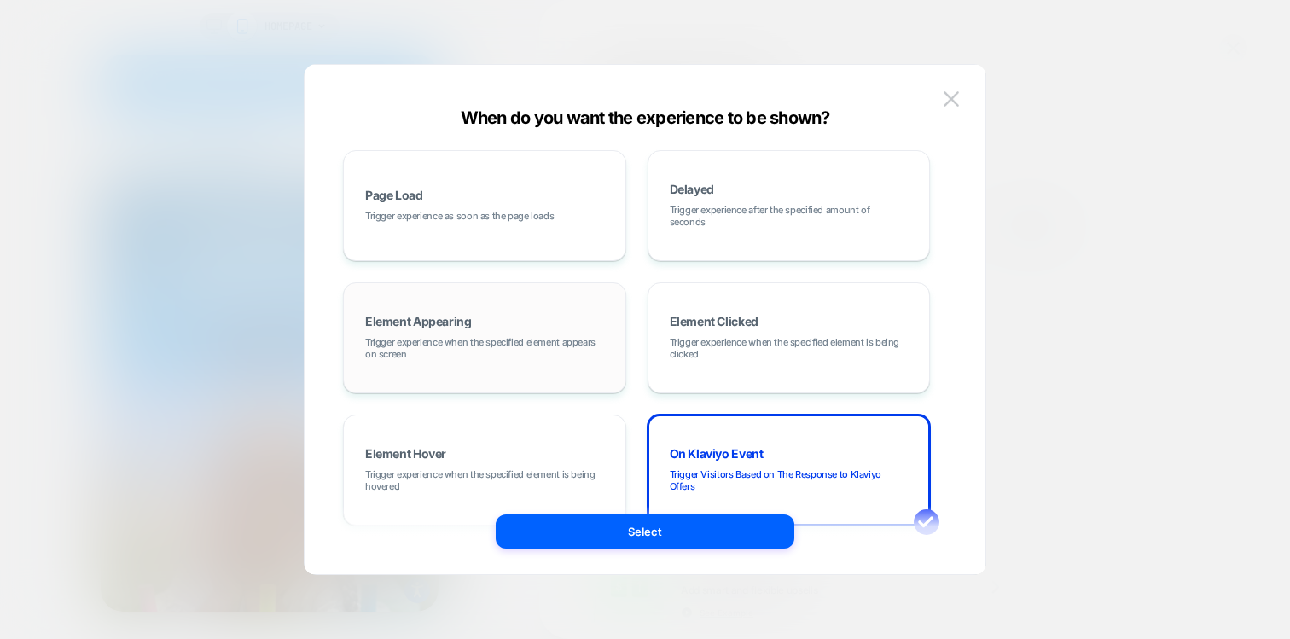
scroll to position [38, 0]
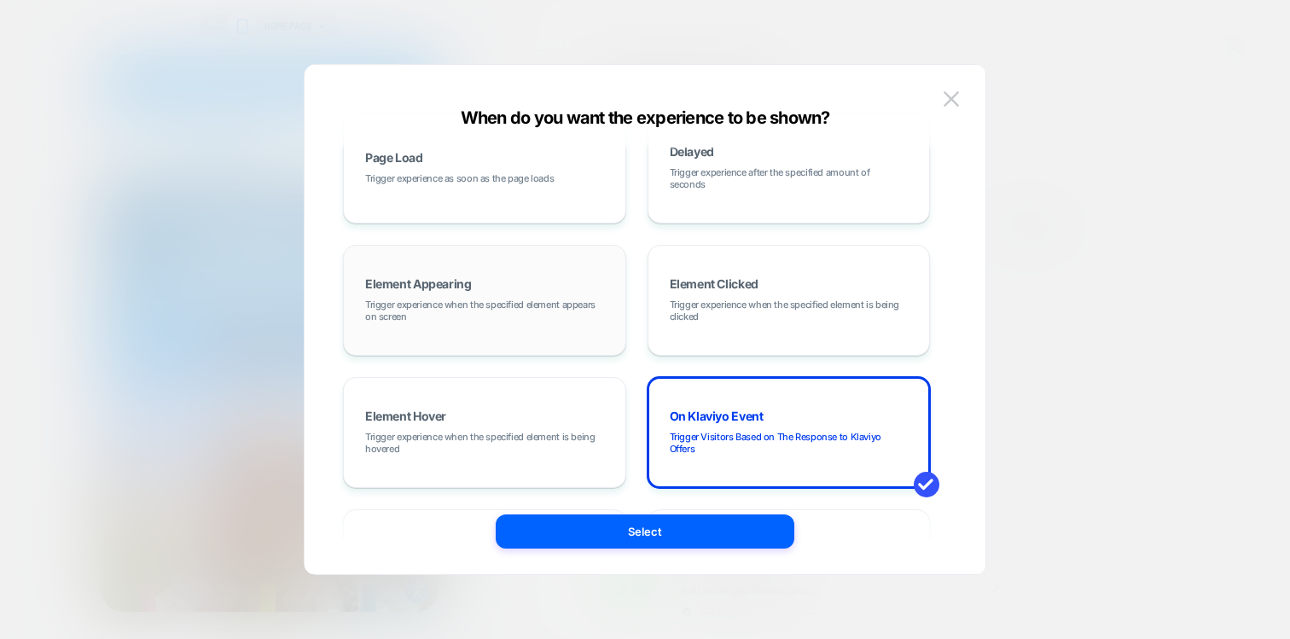
click at [508, 318] on span "Trigger experience when the specified element appears on screen" at bounding box center [484, 311] width 239 height 24
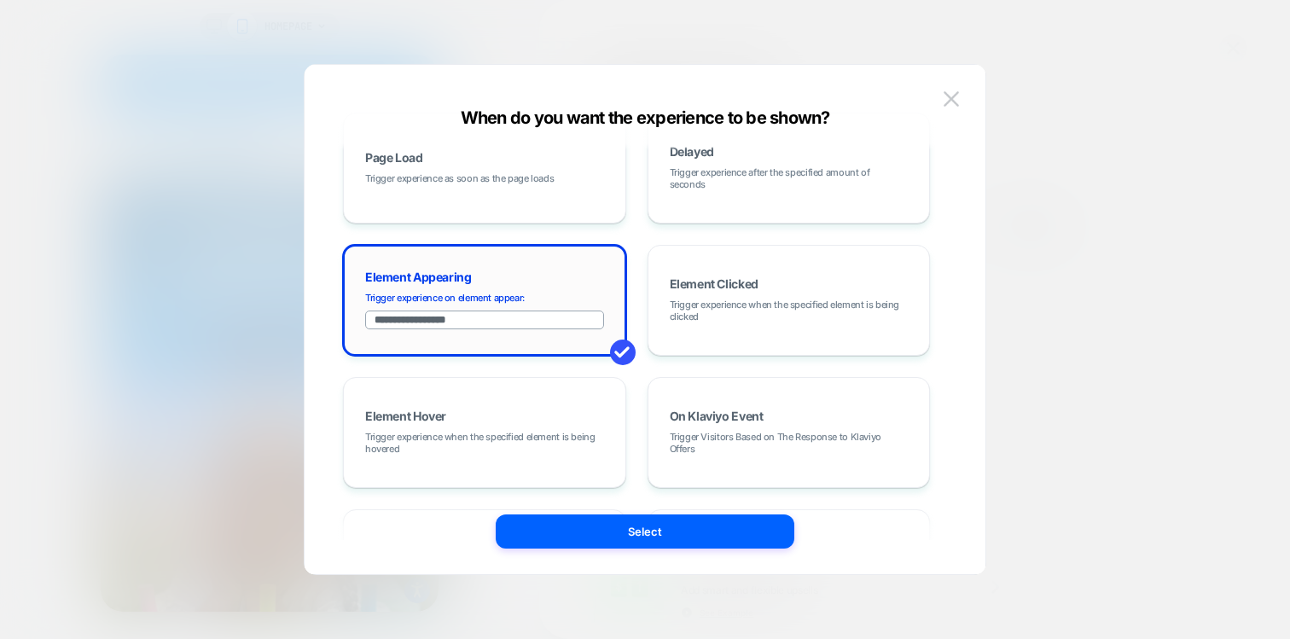
click at [440, 316] on input "**********" at bounding box center [484, 319] width 239 height 19
click at [968, 89] on div "**********" at bounding box center [645, 328] width 681 height 492
click at [960, 96] on button at bounding box center [951, 99] width 26 height 26
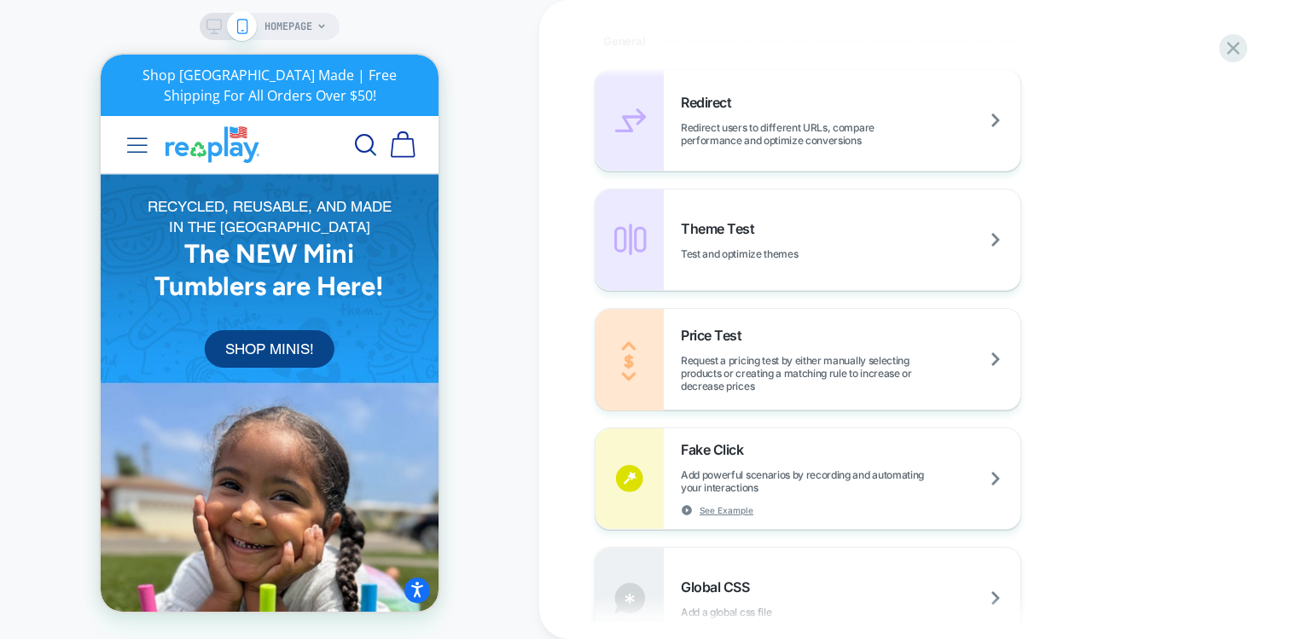
scroll to position [895, 0]
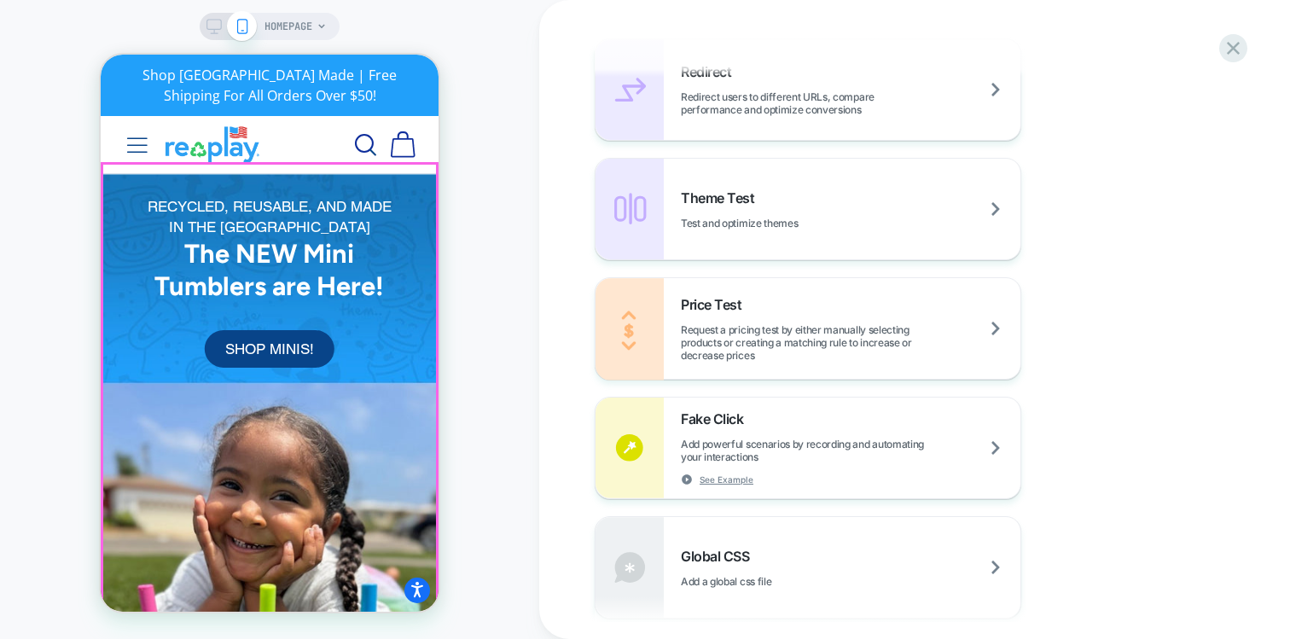
click at [688, 634] on button "Close prompt" at bounding box center [672, 633] width 31 height 31
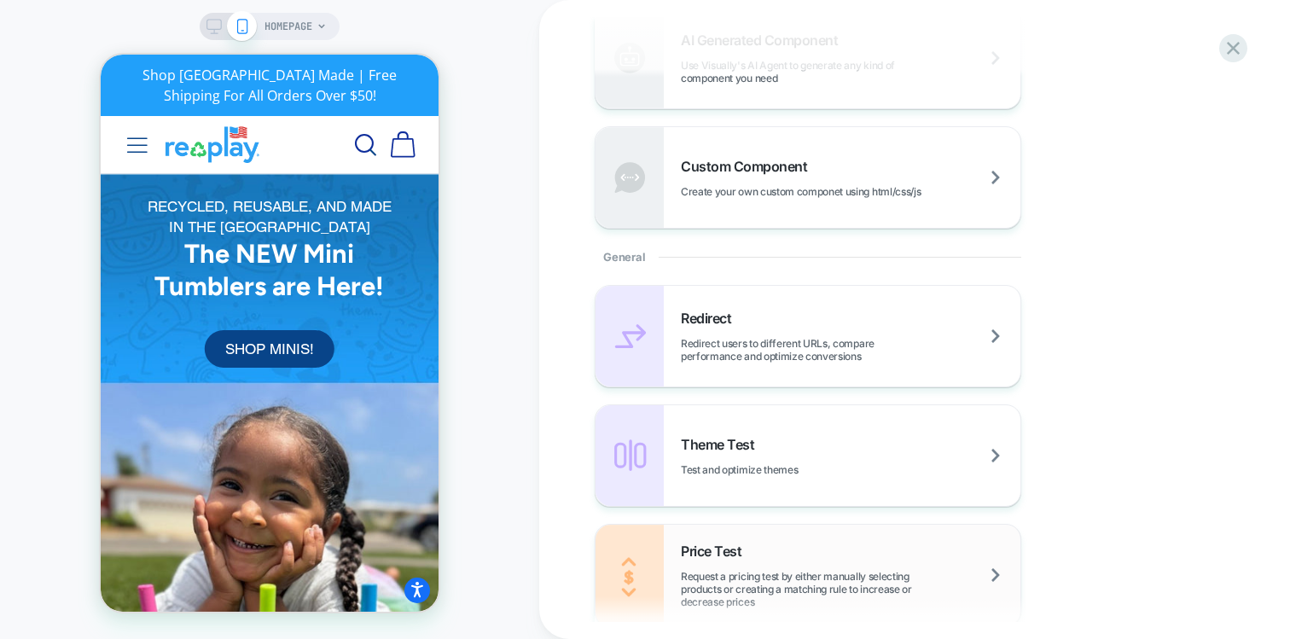
scroll to position [0, 0]
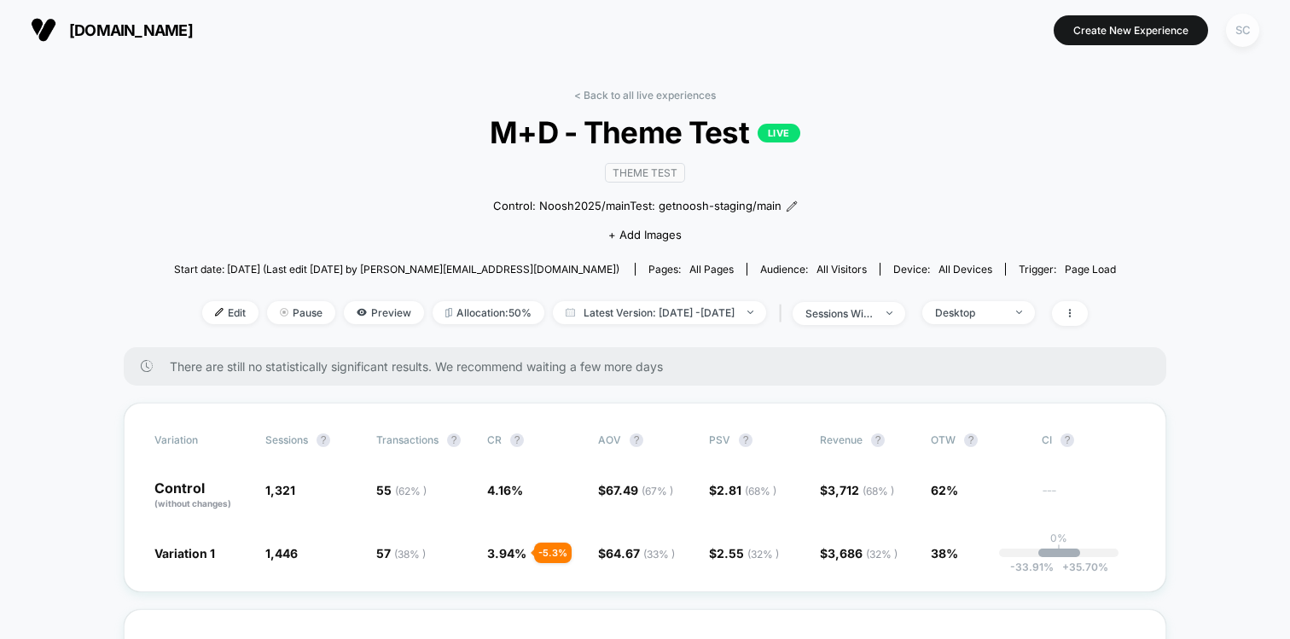
click at [1248, 30] on div "SC" at bounding box center [1242, 30] width 33 height 33
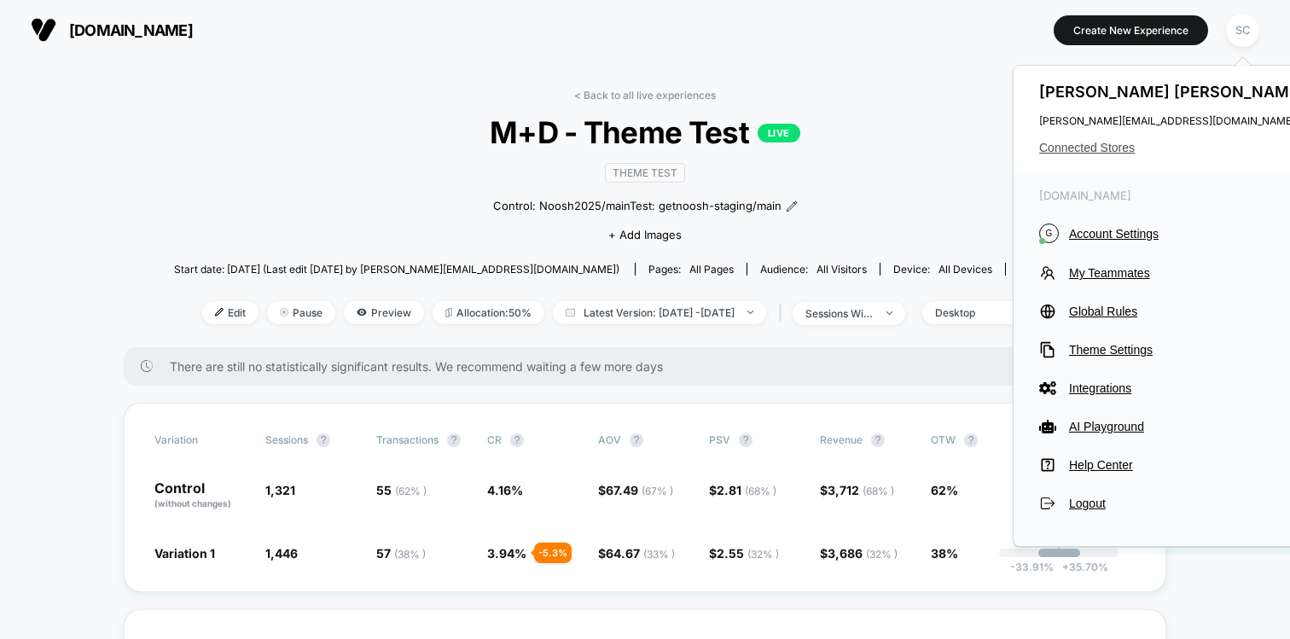
click at [1089, 142] on span "Connected Stores" at bounding box center [1174, 148] width 270 height 14
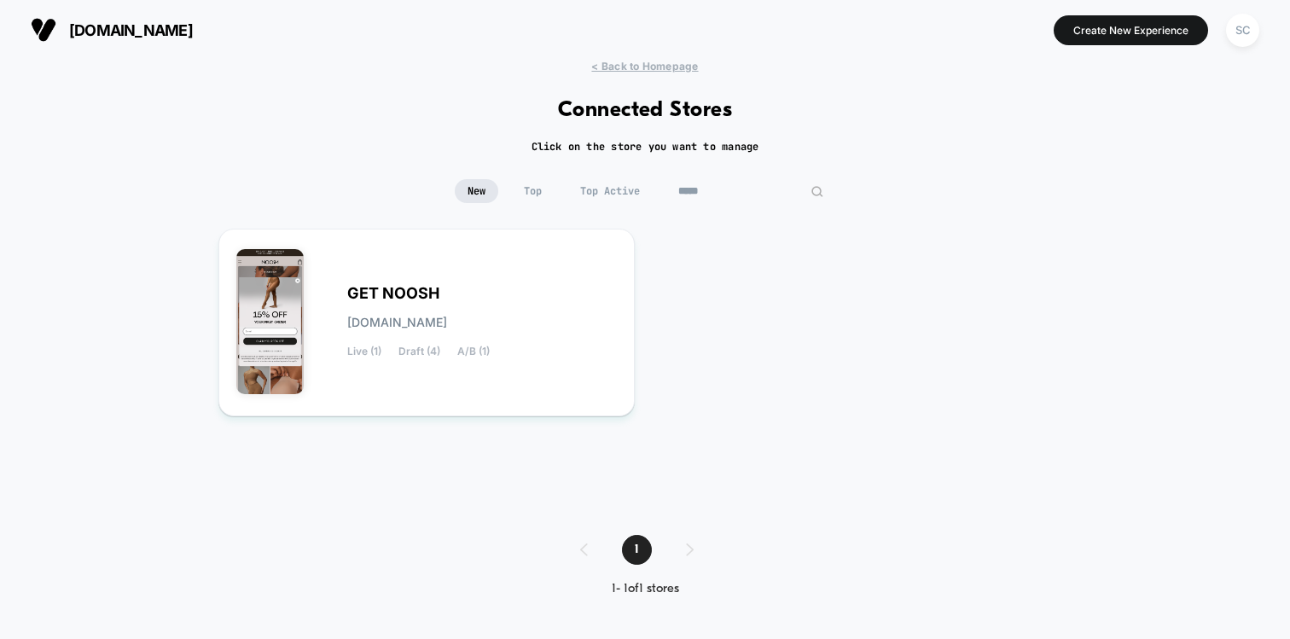
click at [725, 191] on input "*****" at bounding box center [750, 191] width 171 height 24
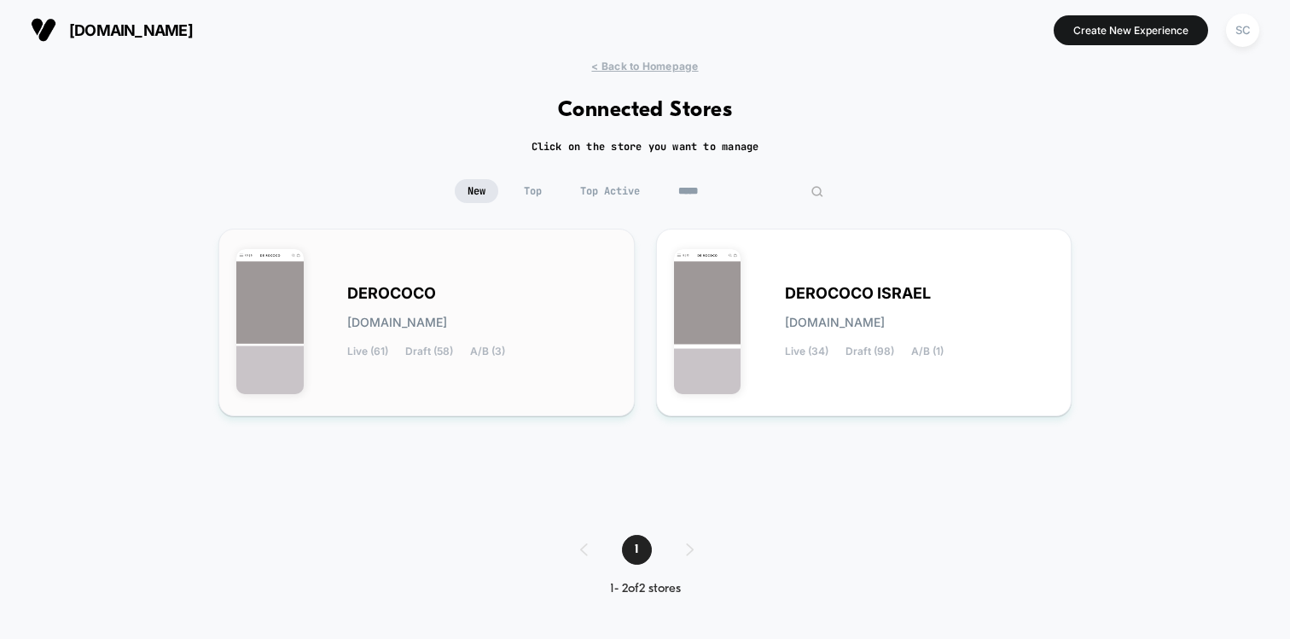
type input "*****"
click at [581, 310] on div "DEROCOCO [DOMAIN_NAME] Live (61) Draft (58) A/B (3)" at bounding box center [482, 322] width 270 height 70
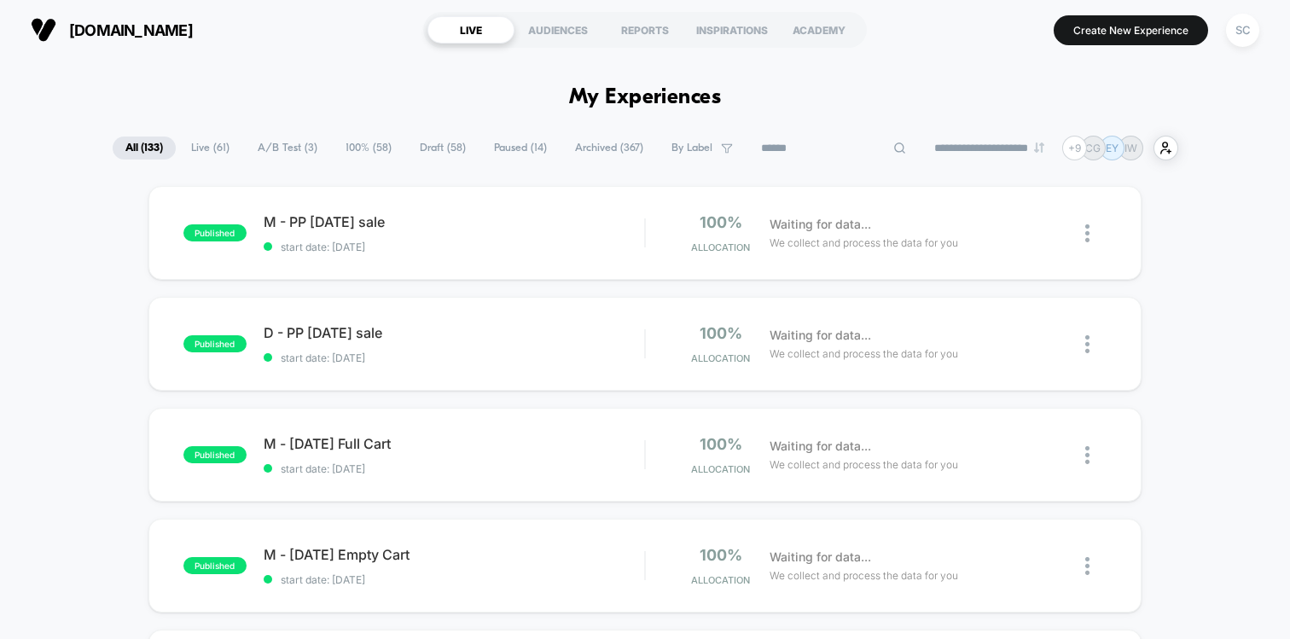
click at [815, 146] on input at bounding box center [833, 148] width 171 height 20
type input "*****"
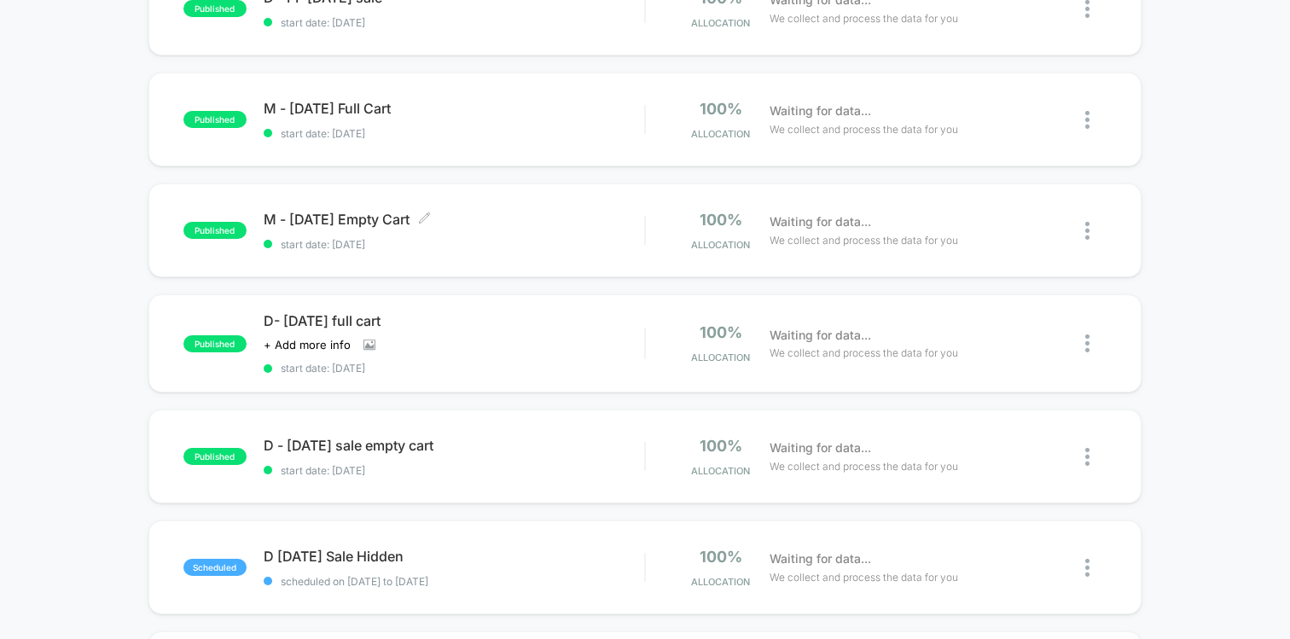
scroll to position [369, 0]
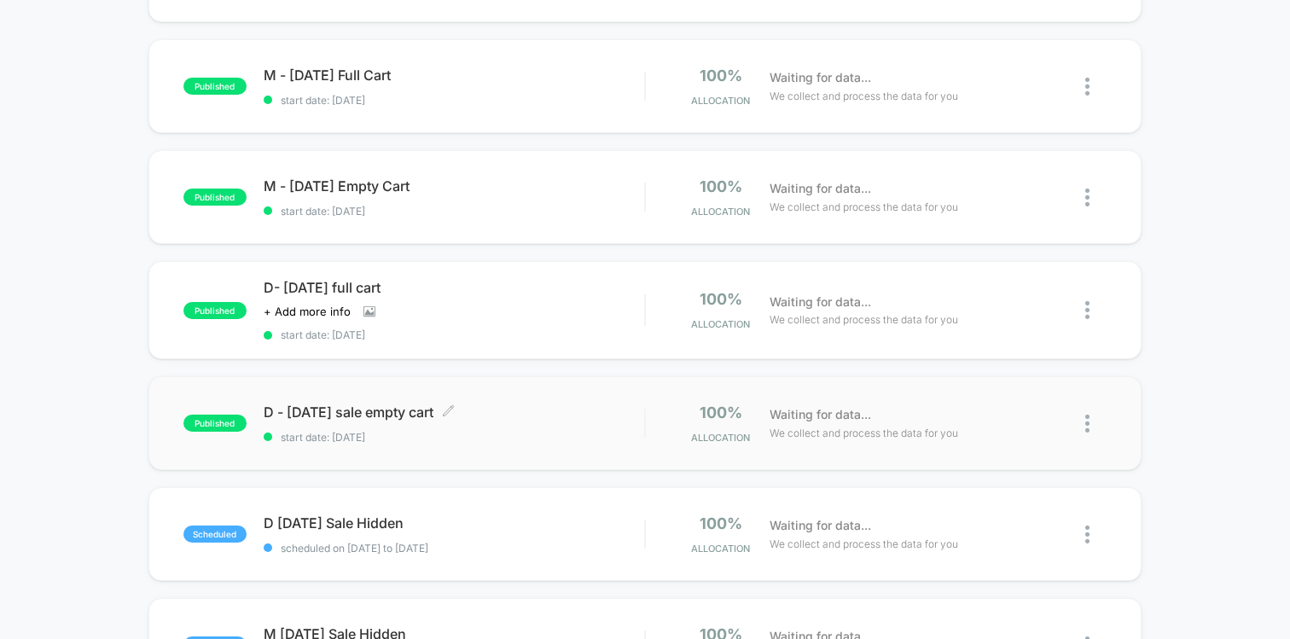
click at [514, 421] on div "D - [DATE] sale empty cart Click to edit experience details Click to edit exper…" at bounding box center [454, 423] width 380 height 40
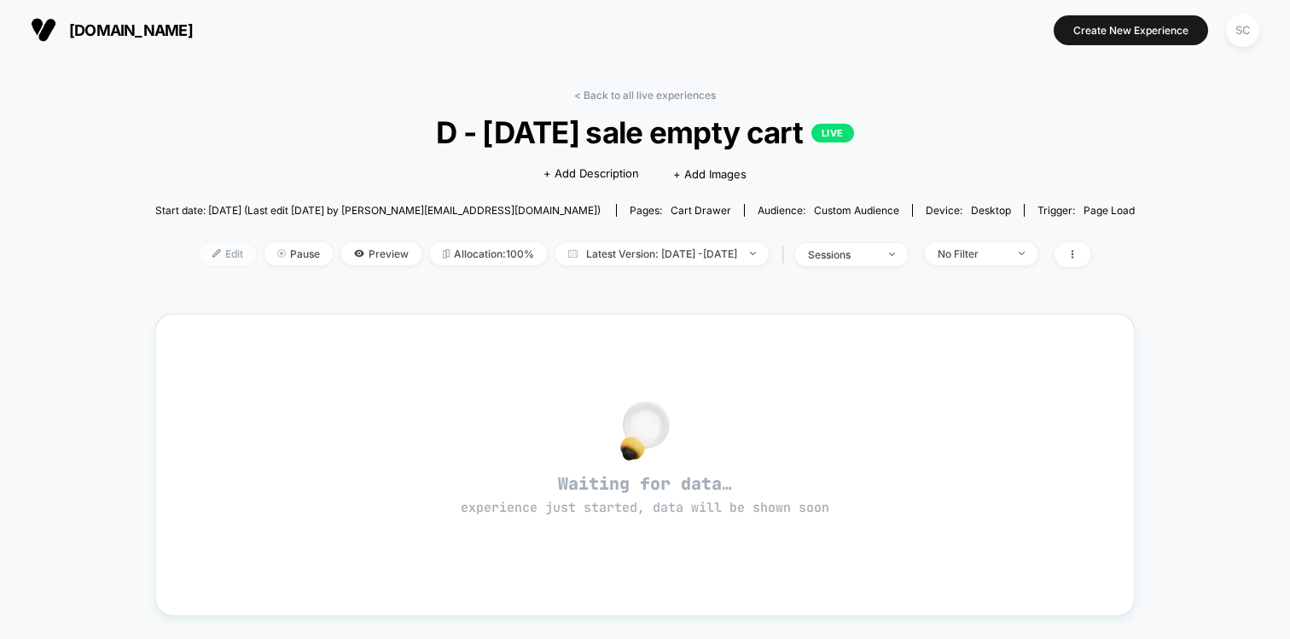
click at [200, 246] on span "Edit" at bounding box center [228, 253] width 56 height 23
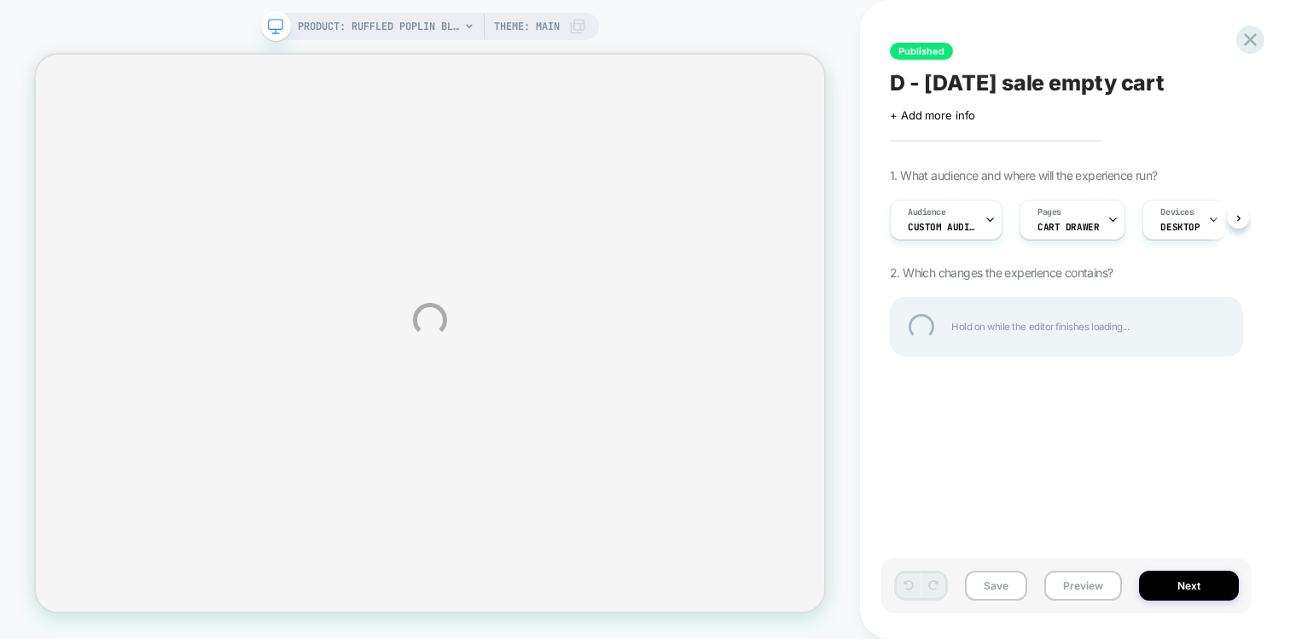
click at [1078, 591] on div "PRODUCT: Ruffled Poplin Blouse [white] PRODUCT: Ruffled Poplin Blouse [white] T…" at bounding box center [645, 319] width 1290 height 639
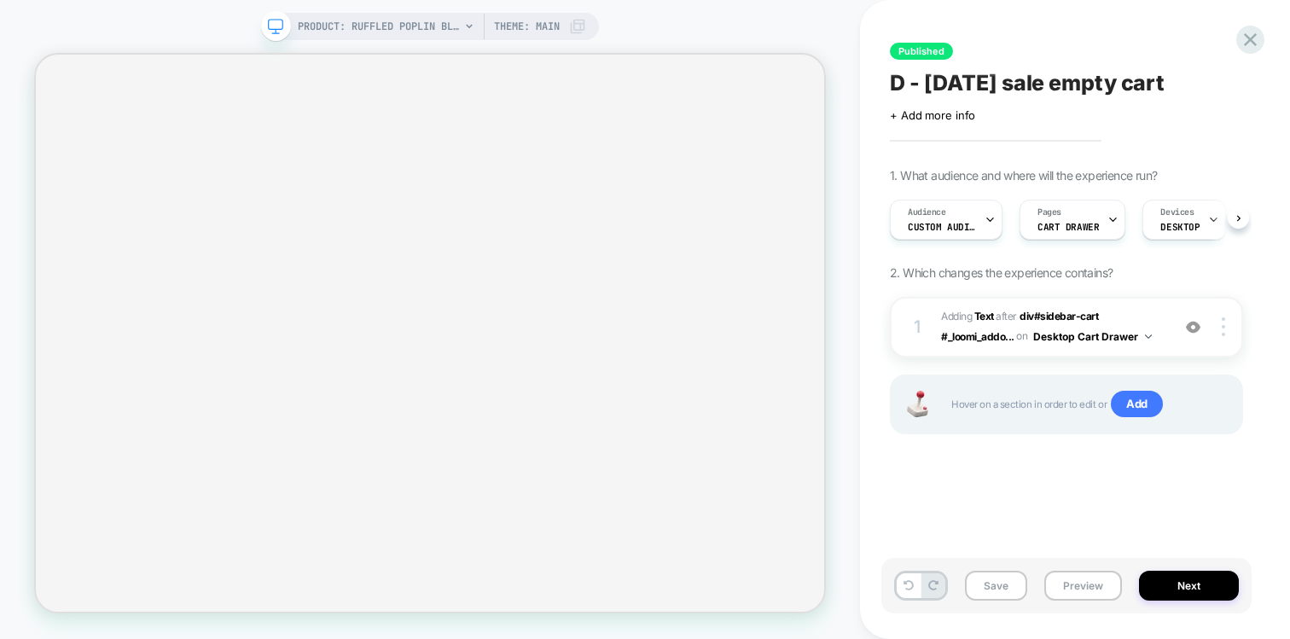
scroll to position [0, 1]
click at [1094, 590] on button "Preview" at bounding box center [1083, 586] width 78 height 30
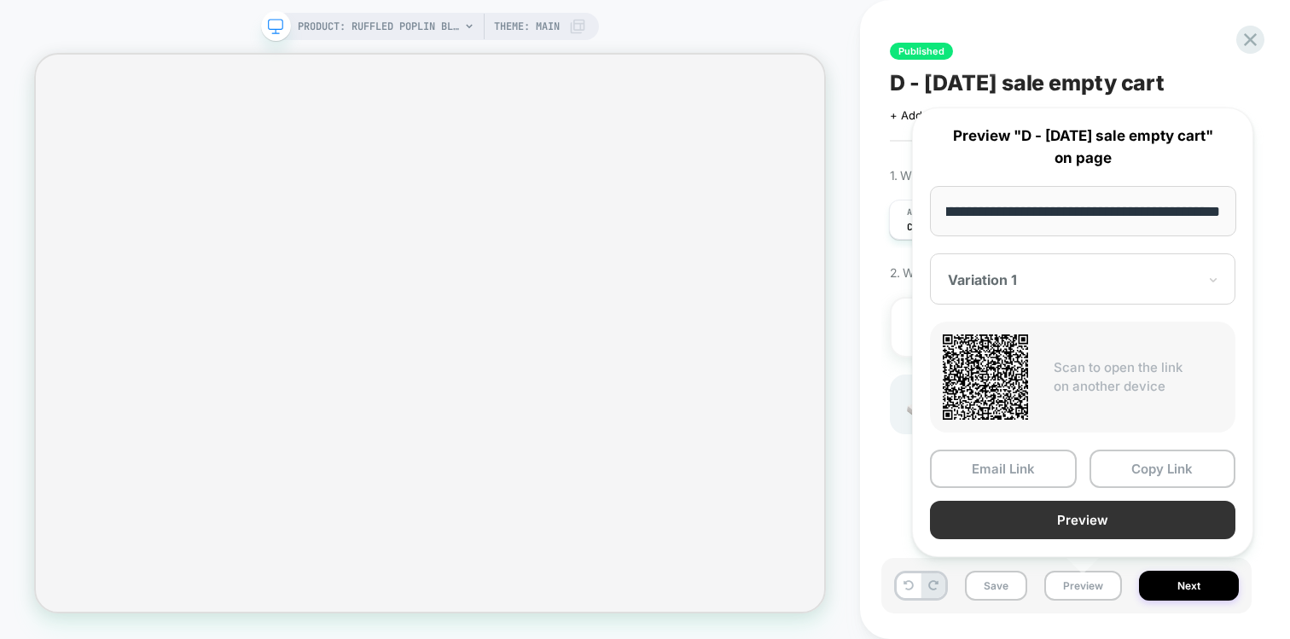
scroll to position [0, 0]
click at [1027, 525] on button "Preview" at bounding box center [1082, 520] width 305 height 38
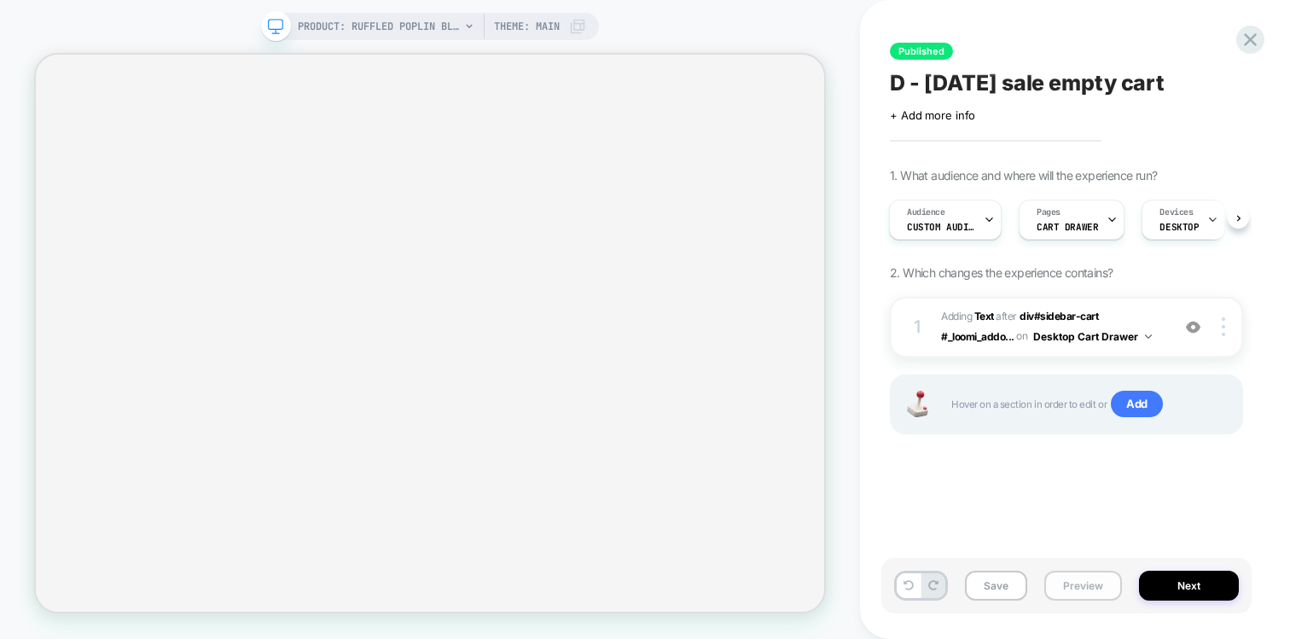
click at [1063, 581] on button "Preview" at bounding box center [1083, 586] width 78 height 30
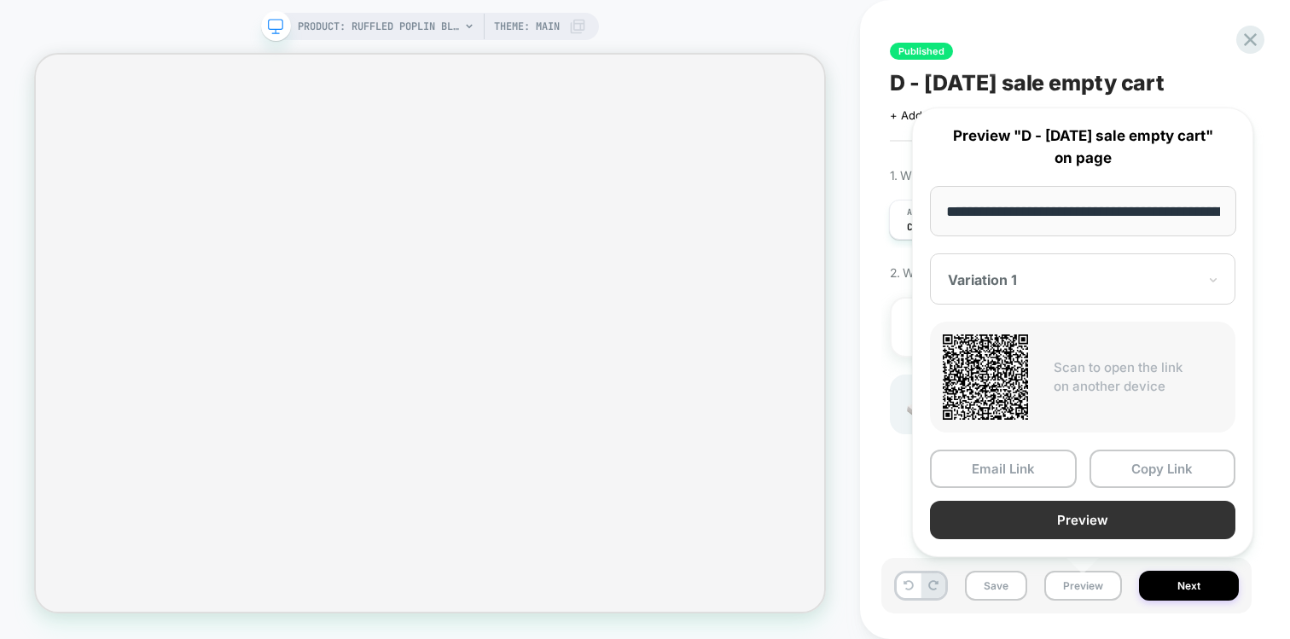
click at [1069, 519] on button "Preview" at bounding box center [1082, 520] width 305 height 38
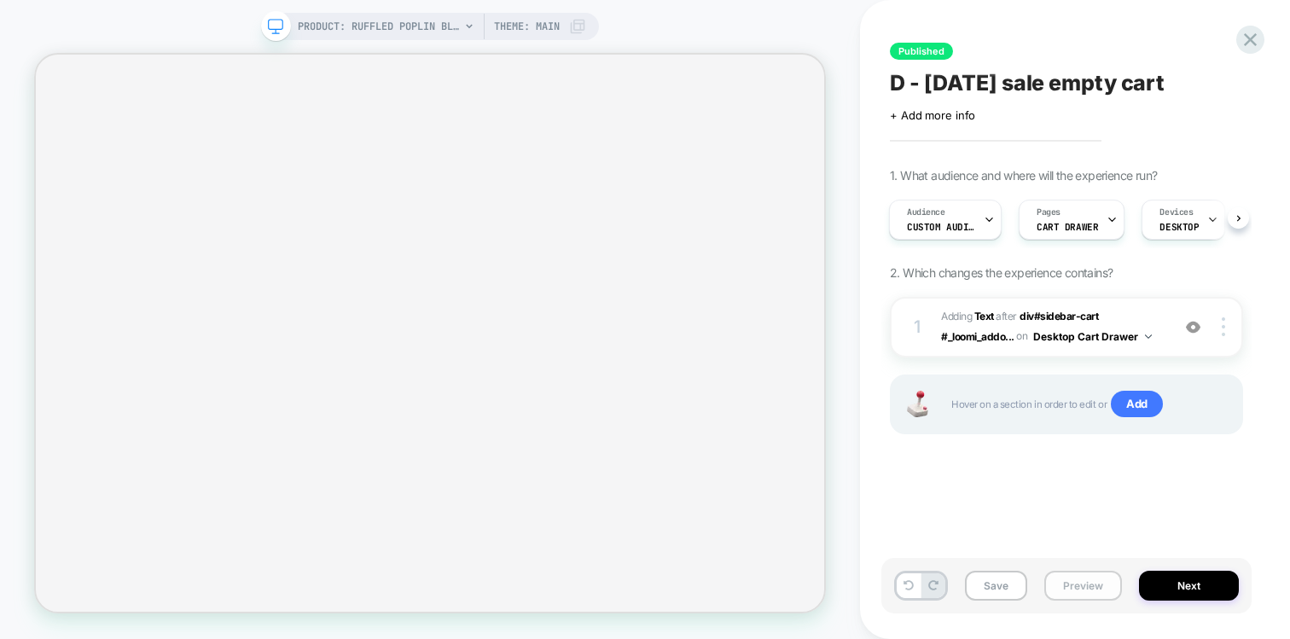
click at [1075, 573] on button "Preview" at bounding box center [1083, 586] width 78 height 30
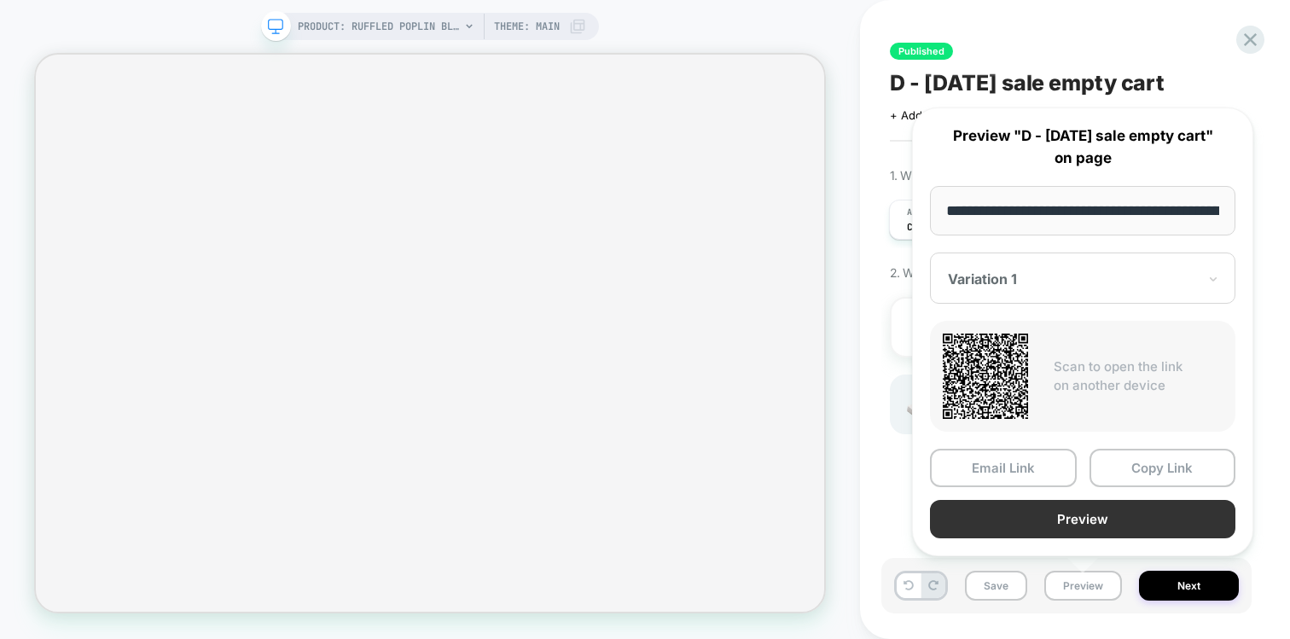
scroll to position [0, 263]
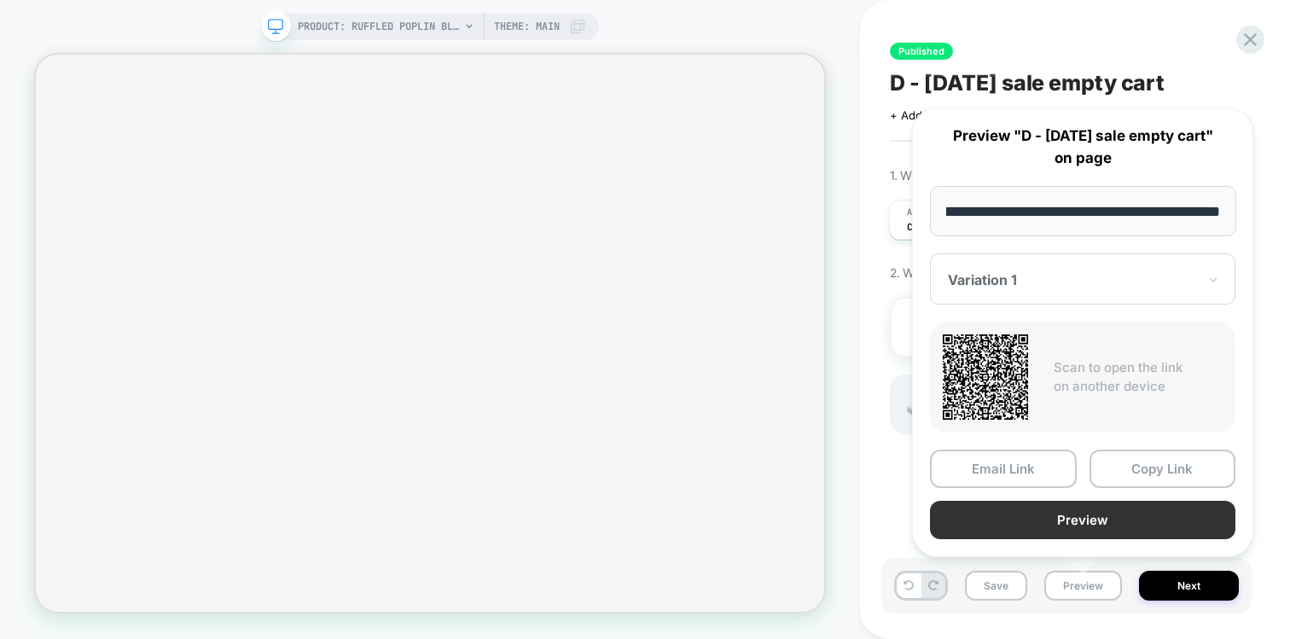
click at [1028, 520] on button "Preview" at bounding box center [1082, 520] width 305 height 38
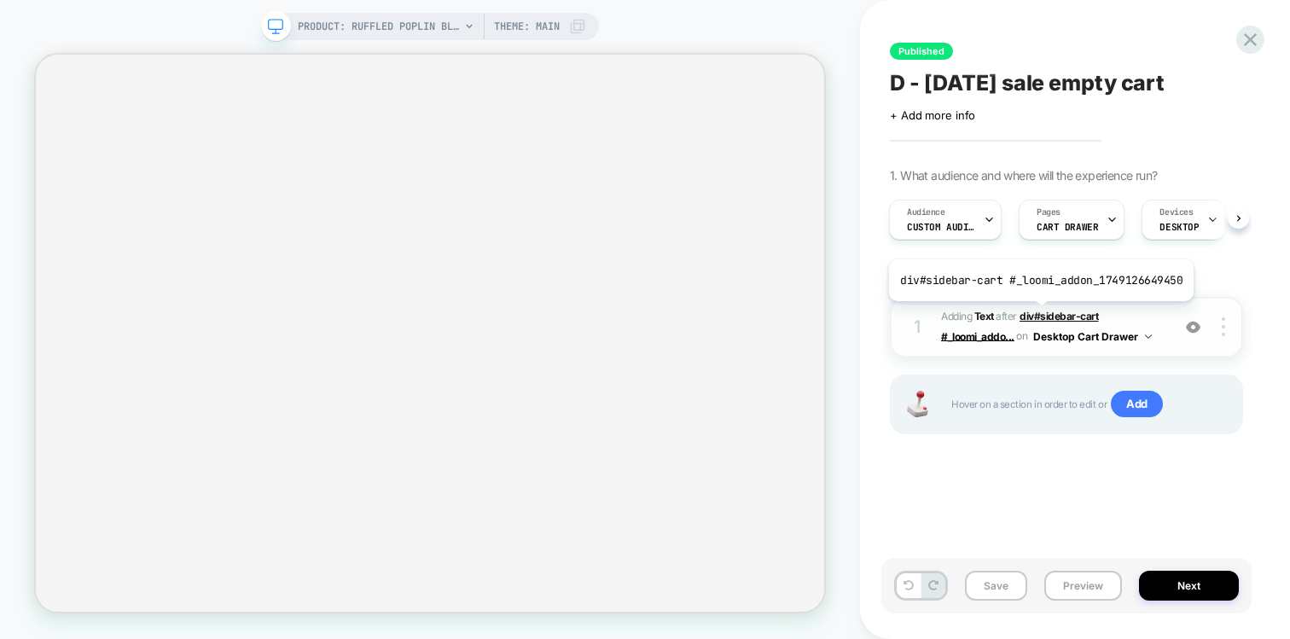
click at [1037, 314] on span "div#sidebar-cart #_loomi_addo..." at bounding box center [1020, 326] width 158 height 32
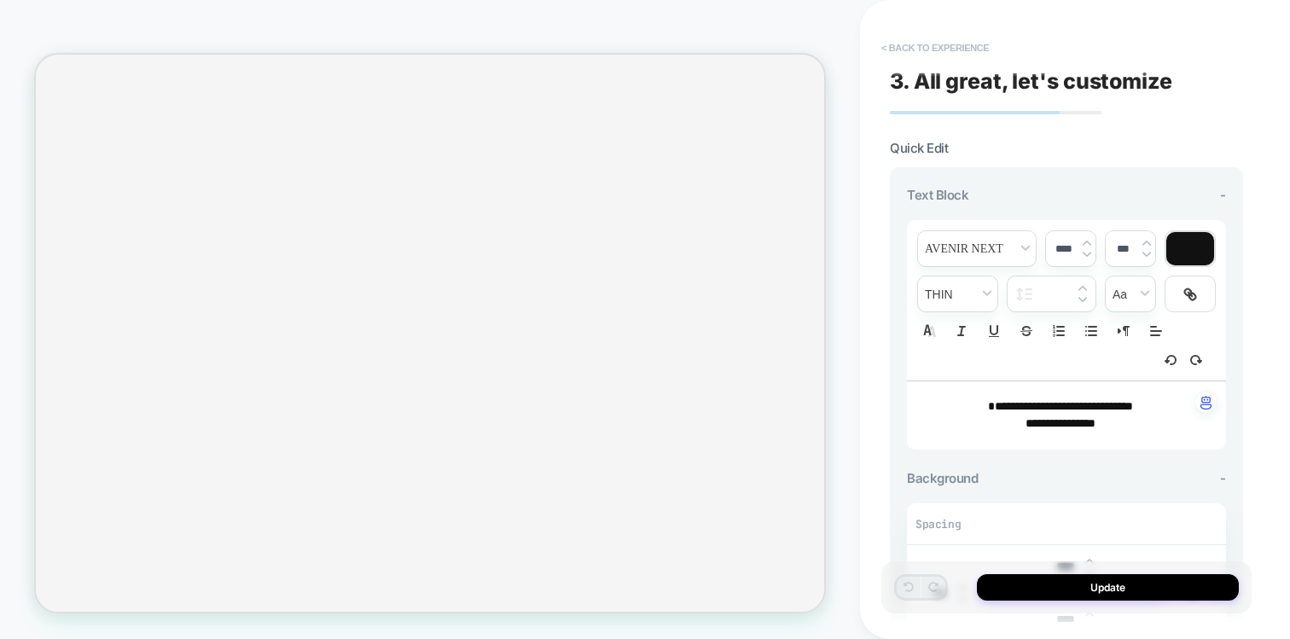
click at [898, 48] on button "< Back to experience" at bounding box center [935, 47] width 125 height 27
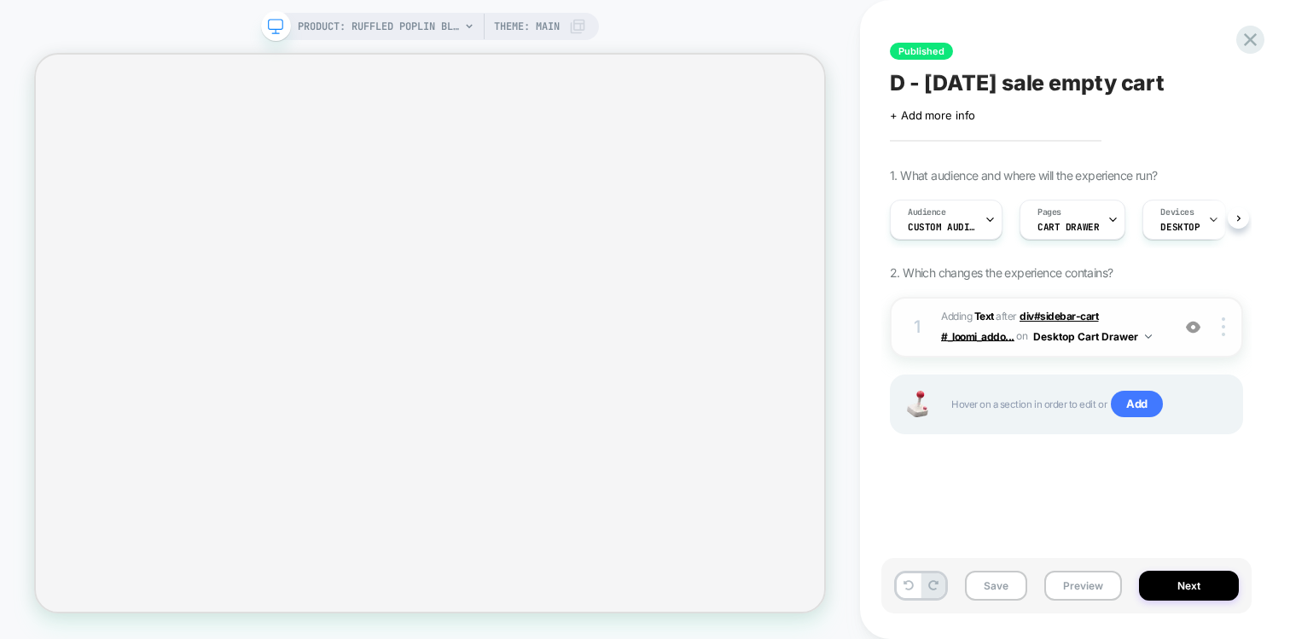
scroll to position [0, 1]
click at [1075, 318] on span "div#sidebar-cart #_loomi_addo..." at bounding box center [1020, 326] width 158 height 32
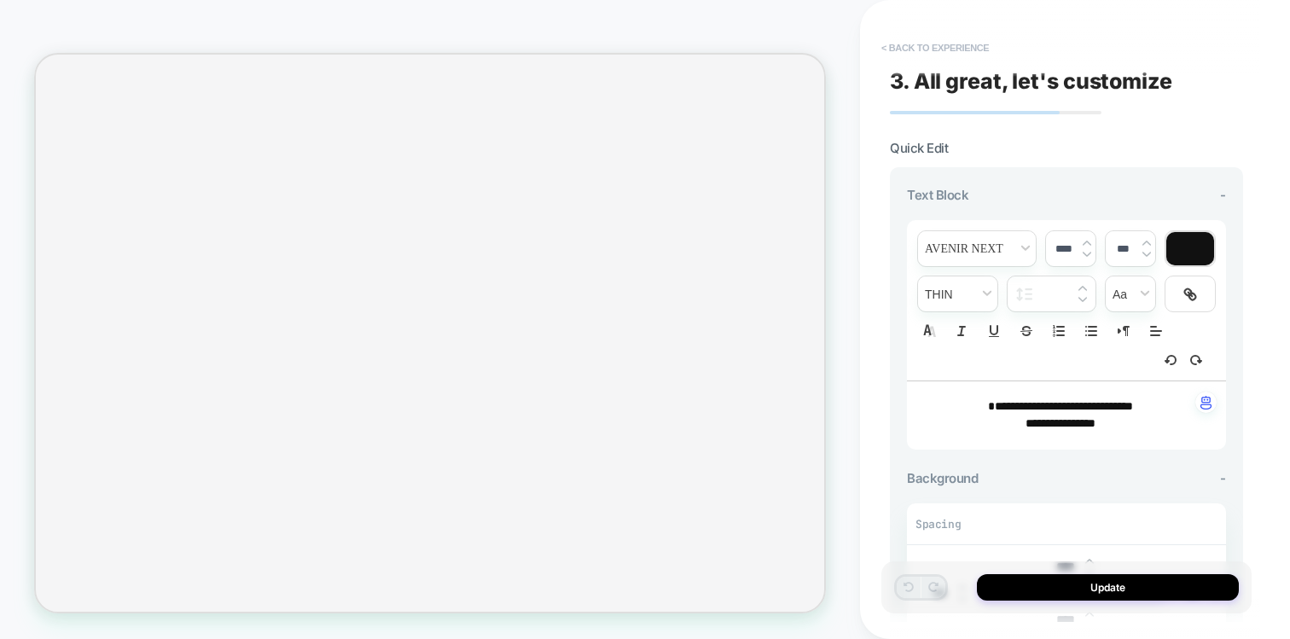
click at [918, 43] on button "< Back to experience" at bounding box center [935, 47] width 125 height 27
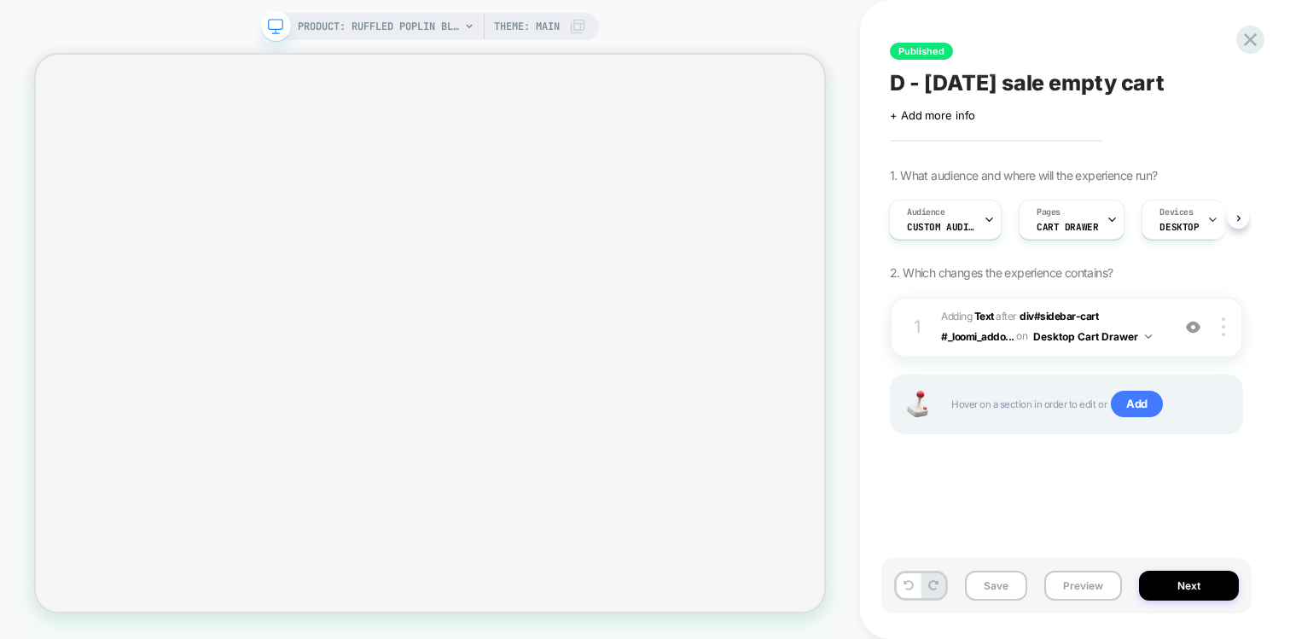
click at [1018, 78] on span "D - labor day sale empty cart" at bounding box center [1027, 83] width 275 height 26
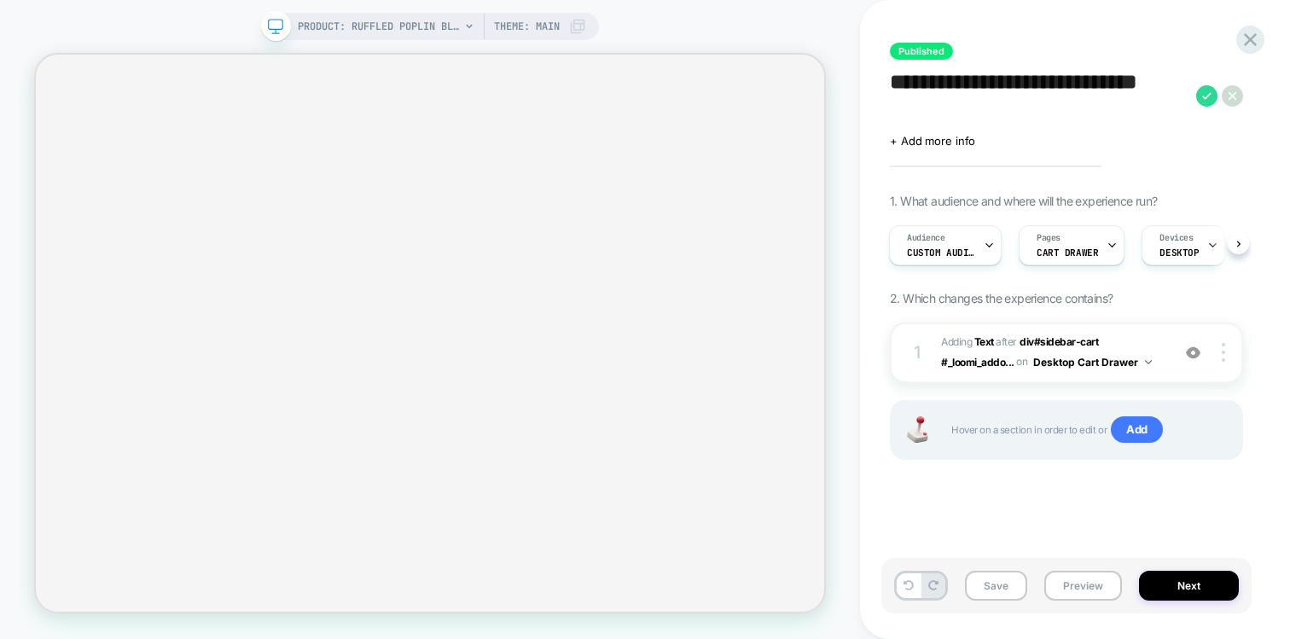
click at [1018, 78] on textarea "**********" at bounding box center [1039, 95] width 298 height 51
click at [1249, 44] on icon at bounding box center [1250, 39] width 23 height 23
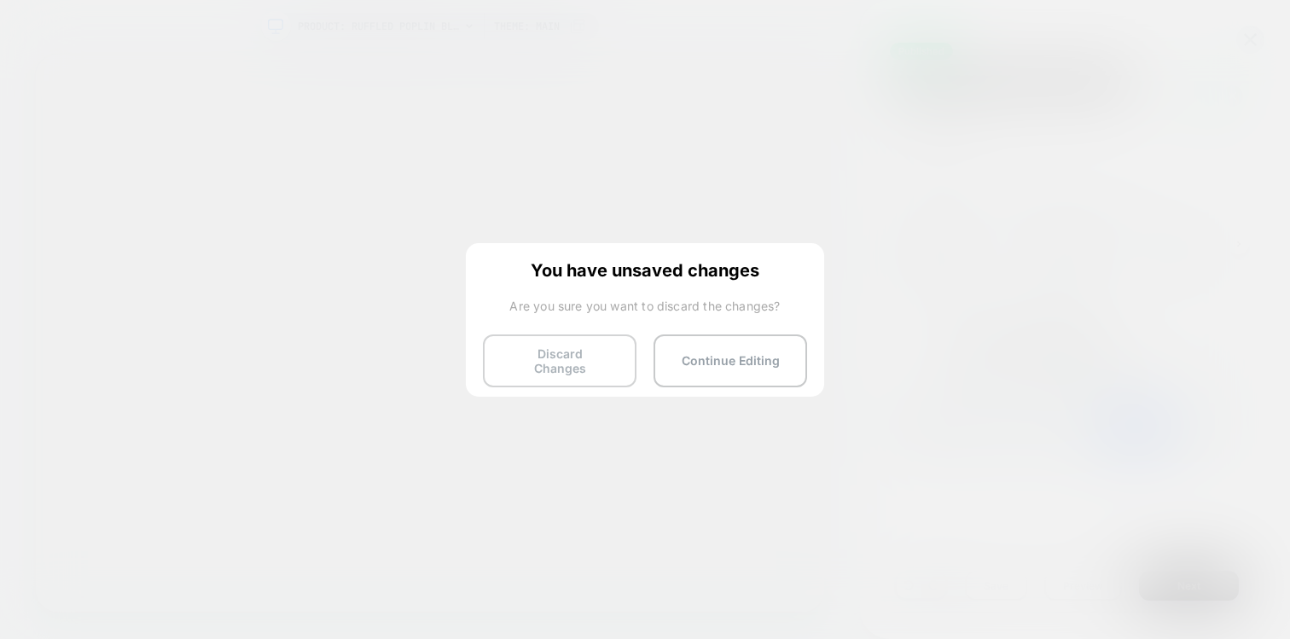
click at [555, 357] on button "Discard Changes" at bounding box center [560, 360] width 154 height 53
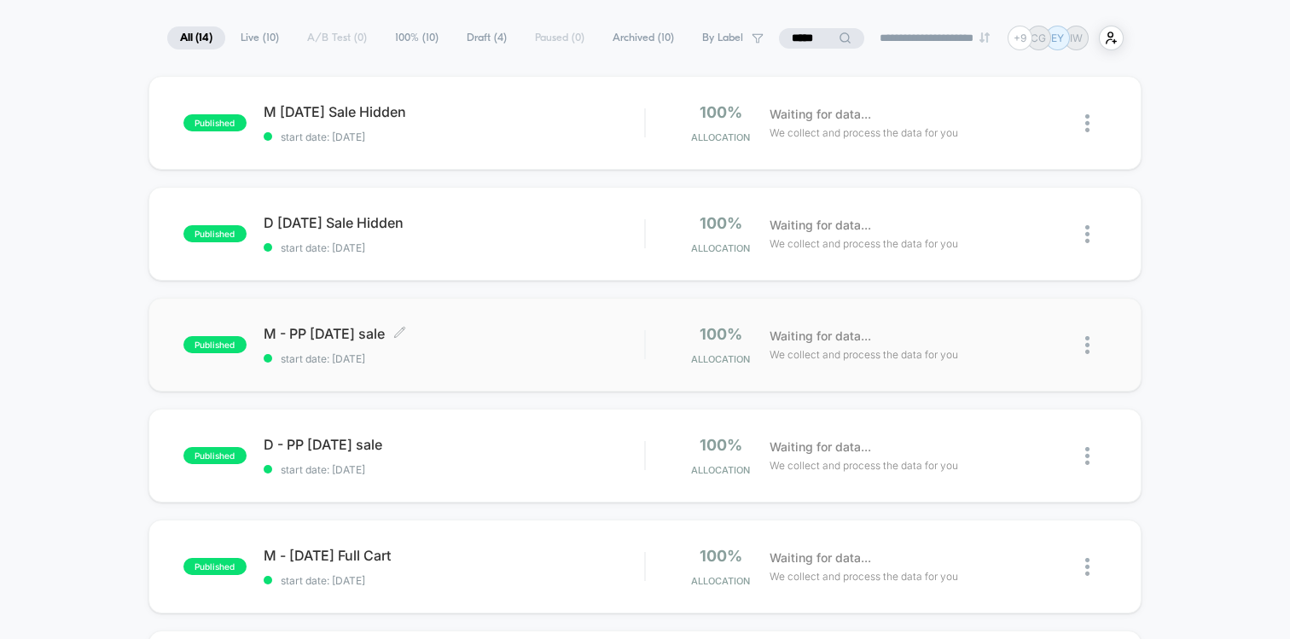
scroll to position [104, 0]
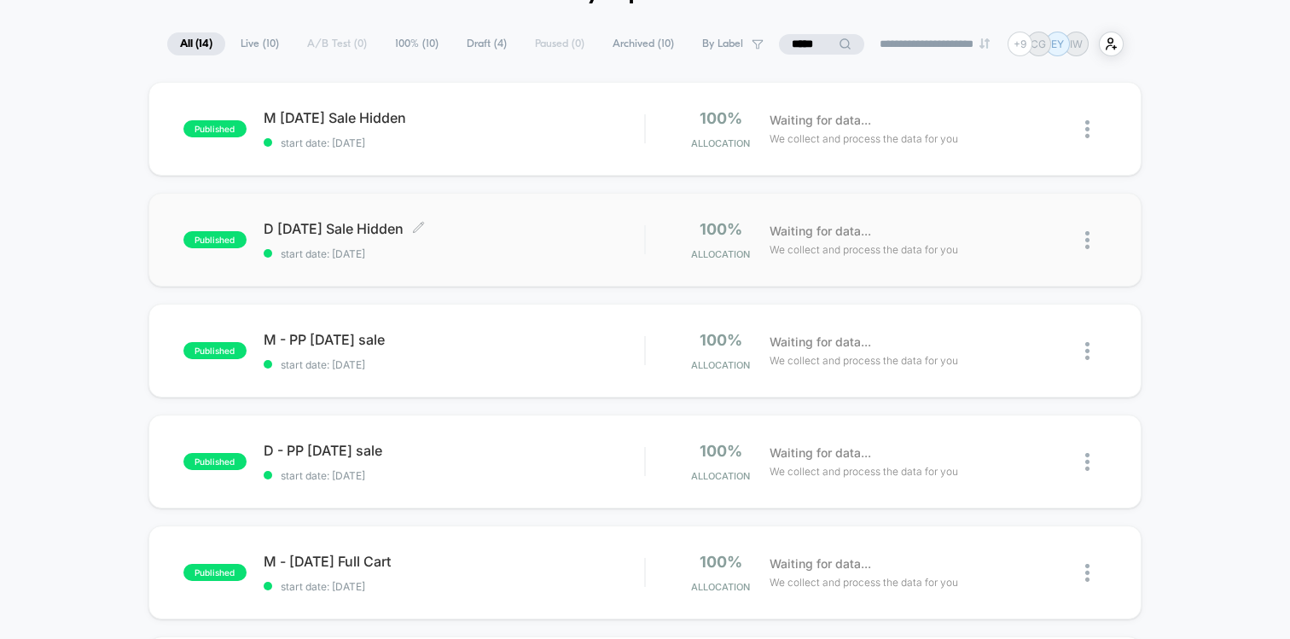
click at [478, 237] on div "D Labor Day Sale Hidden Click to edit experience details Click to edit experien…" at bounding box center [454, 240] width 380 height 40
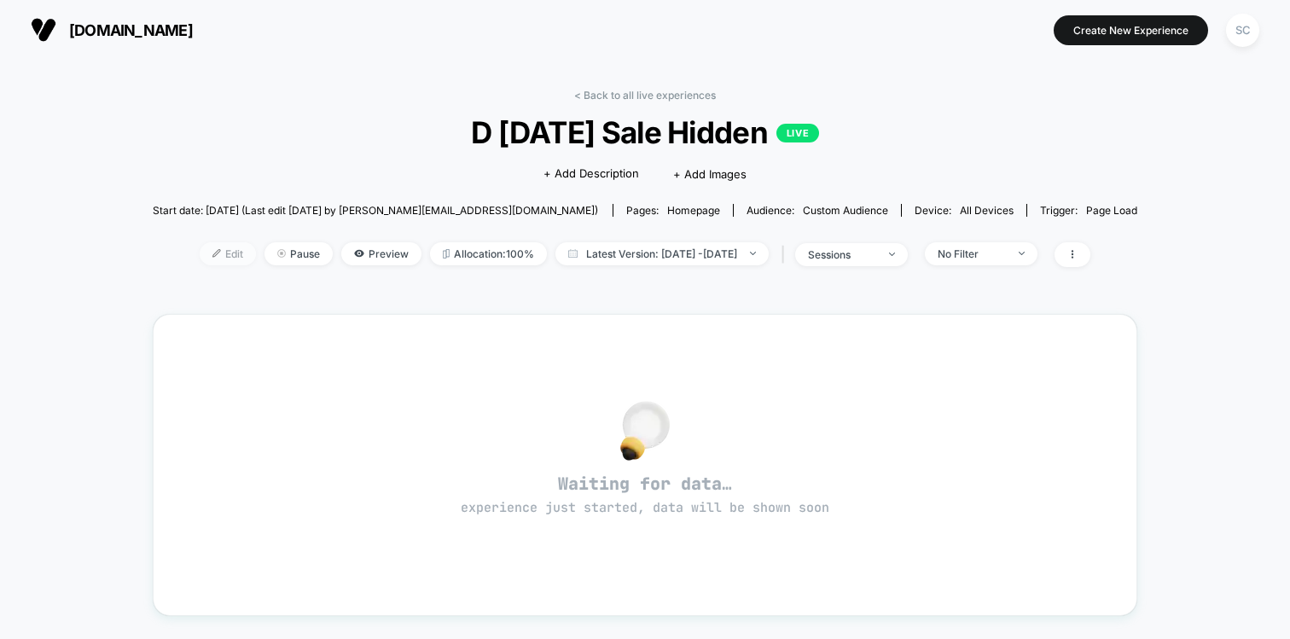
click at [200, 251] on span "Edit" at bounding box center [228, 253] width 56 height 23
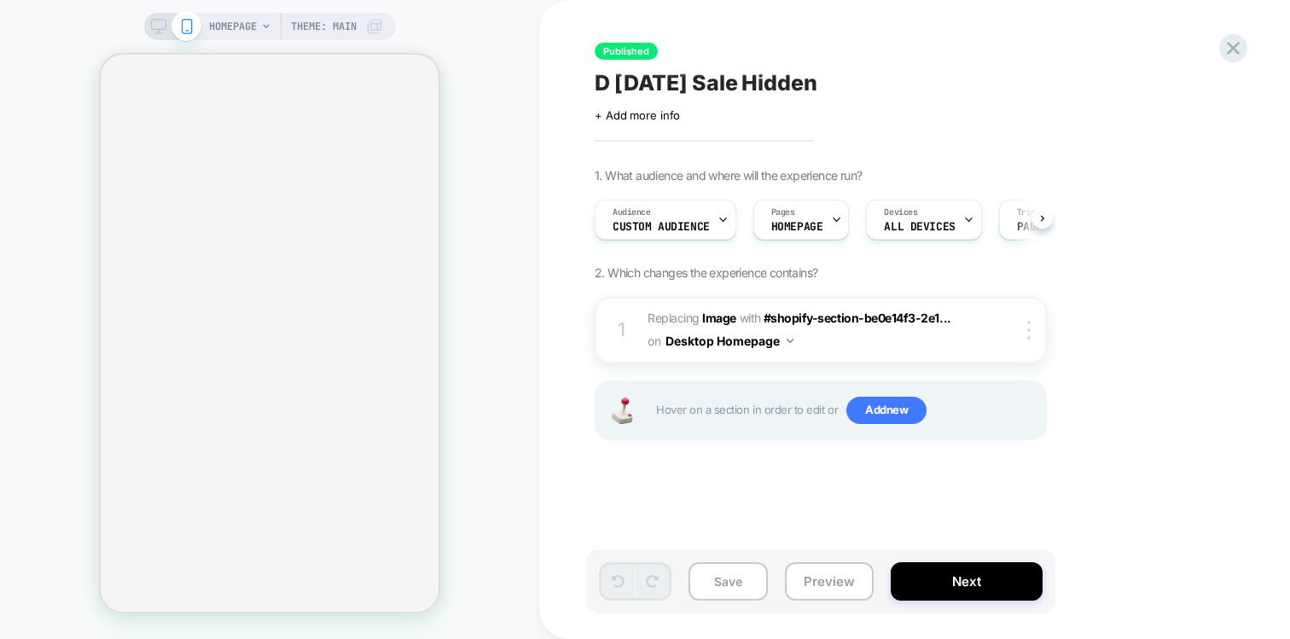
scroll to position [0, 1]
click at [801, 344] on span "#_loomi_addon_1756133092703 Replacing Image WITH #shopify-section-be0e14f3-2e1.…" at bounding box center [809, 330] width 325 height 46
drag, startPoint x: 666, startPoint y: 315, endPoint x: 751, endPoint y: 330, distance: 85.8
click at [751, 330] on span "#_loomi_addon_1756133092703 Replacing Image WITH #shopify-section-be0e14f3-2e1.…" at bounding box center [809, 330] width 325 height 46
click at [804, 590] on button "Preview" at bounding box center [829, 581] width 89 height 38
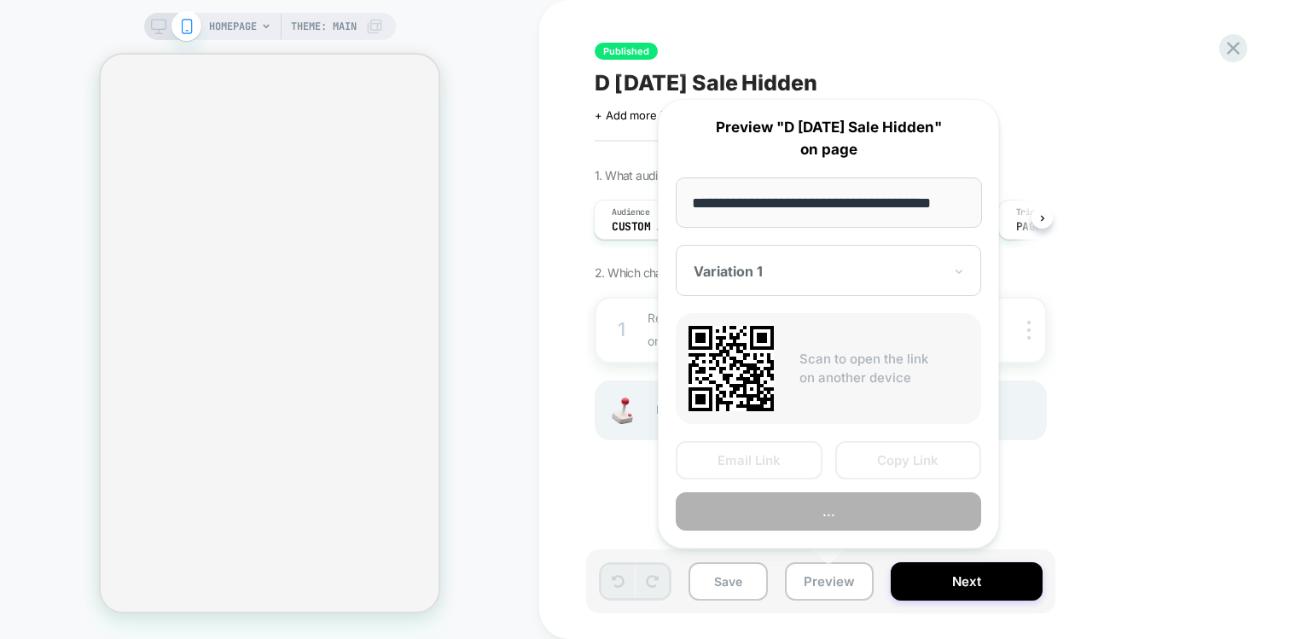
scroll to position [0, 0]
click at [1155, 435] on div "1. What audience and where will the experience run? Audience Custom Audience Pa…" at bounding box center [906, 325] width 623 height 315
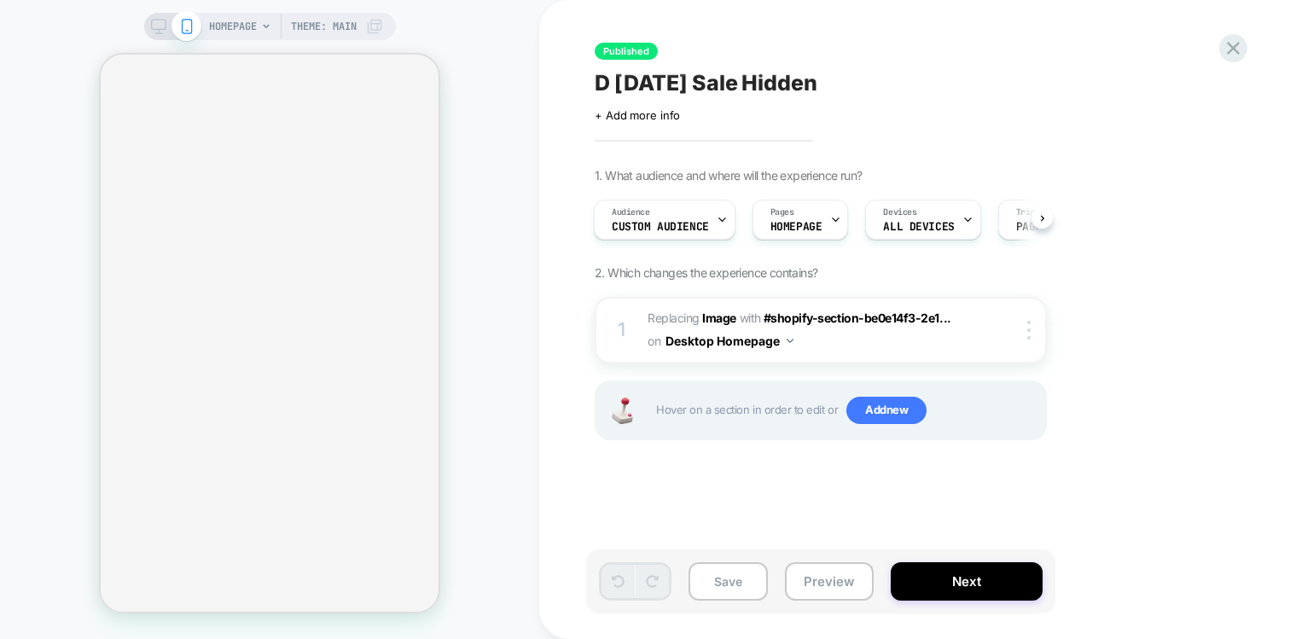
click at [811, 78] on span "D Labor Day Sale Hidden" at bounding box center [706, 83] width 223 height 26
click at [738, 78] on textarea "**********" at bounding box center [666, 83] width 143 height 26
click at [811, 78] on textarea "**********" at bounding box center [772, 83] width 354 height 26
click at [811, 578] on button "Preview" at bounding box center [829, 581] width 89 height 38
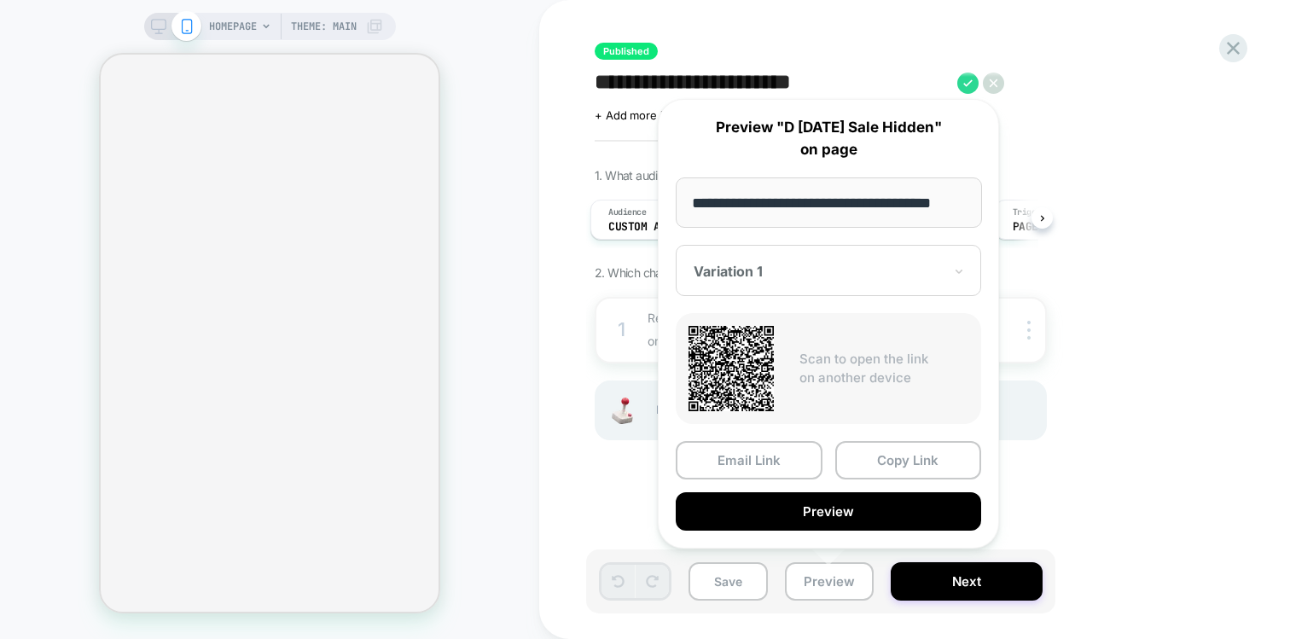
click at [1159, 187] on div "1. What audience and where will the experience run? Audience Custom Audience Pa…" at bounding box center [906, 325] width 623 height 315
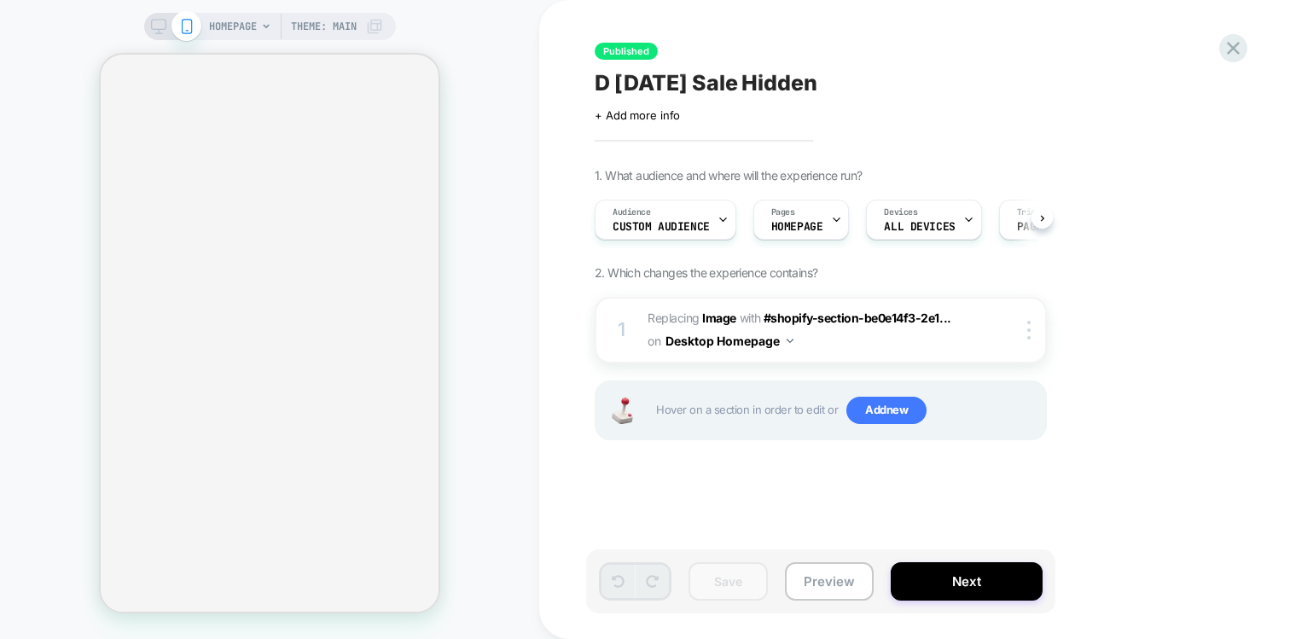
scroll to position [0, 1]
click at [821, 572] on button "Preview" at bounding box center [829, 581] width 89 height 38
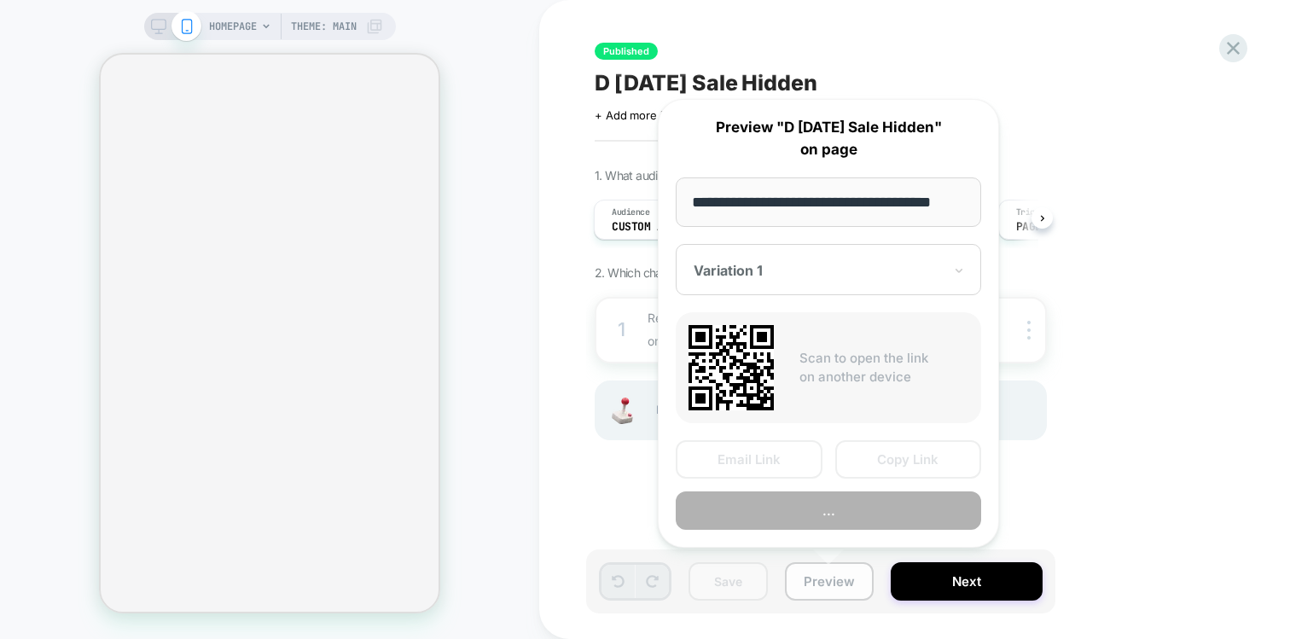
scroll to position [0, 20]
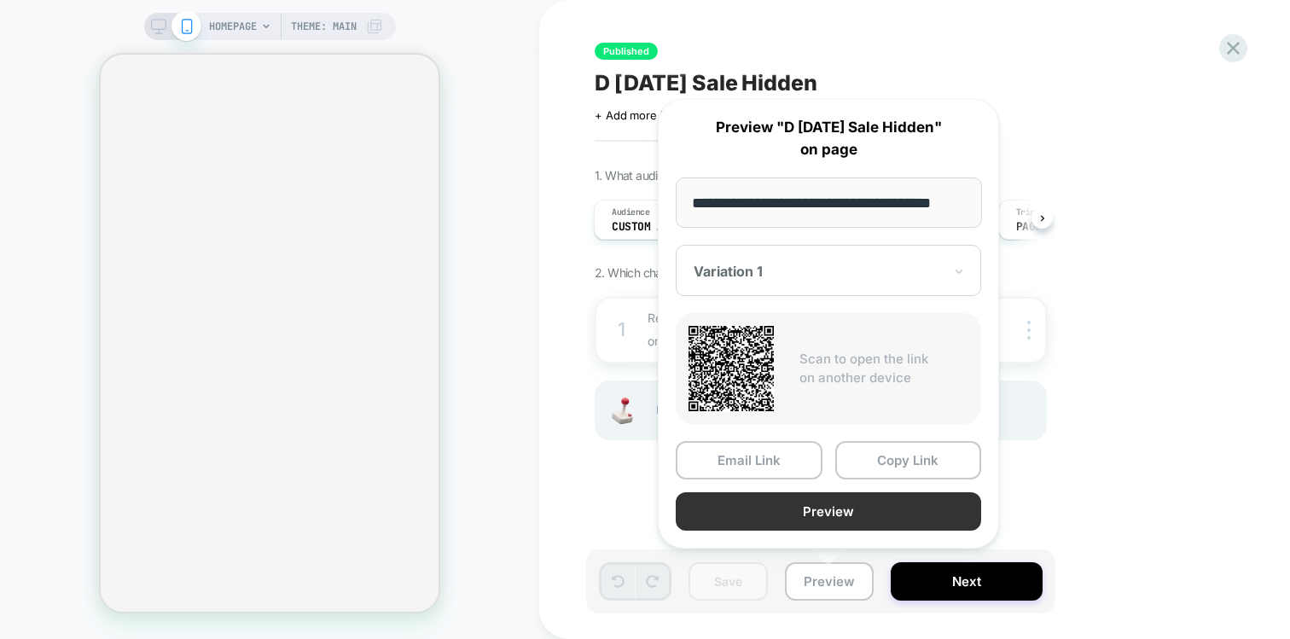
click at [823, 508] on button "Preview" at bounding box center [828, 511] width 305 height 38
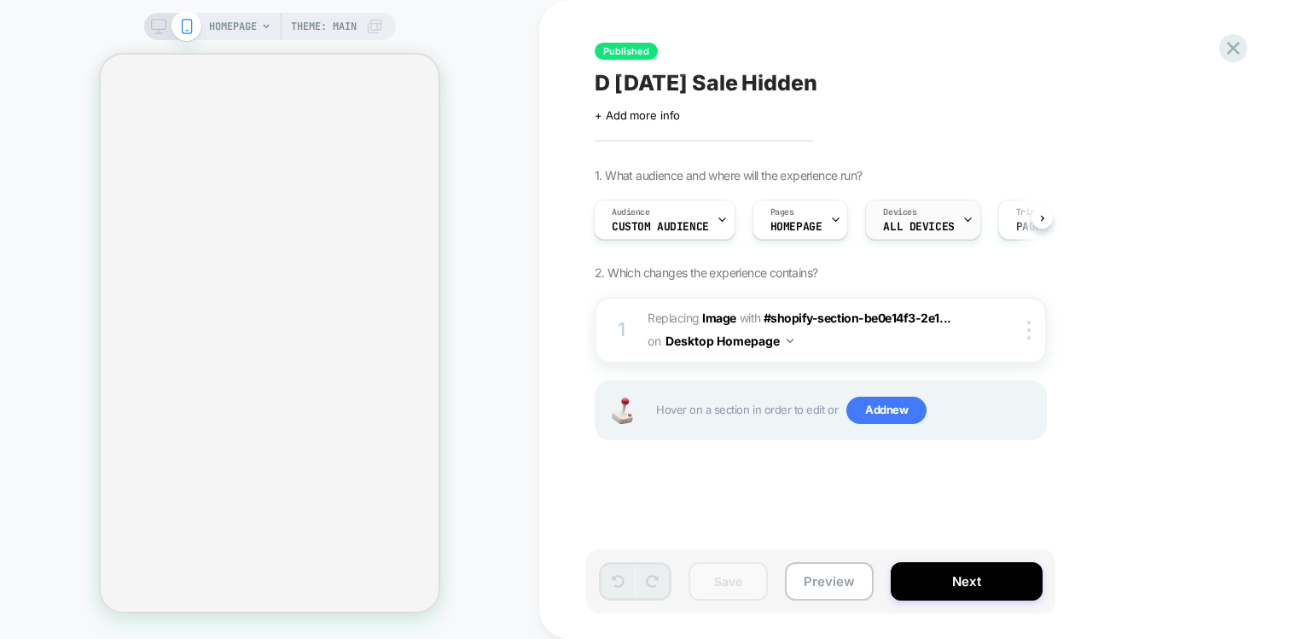
click at [897, 212] on span "Devices" at bounding box center [899, 212] width 33 height 12
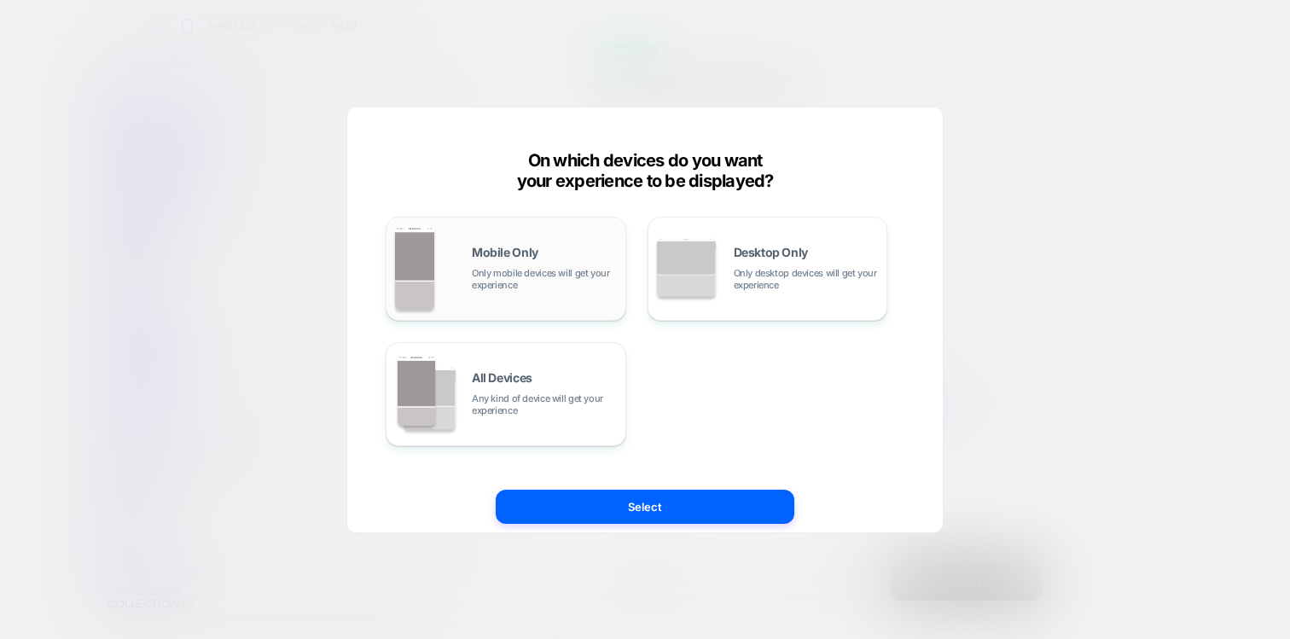
scroll to position [0, 0]
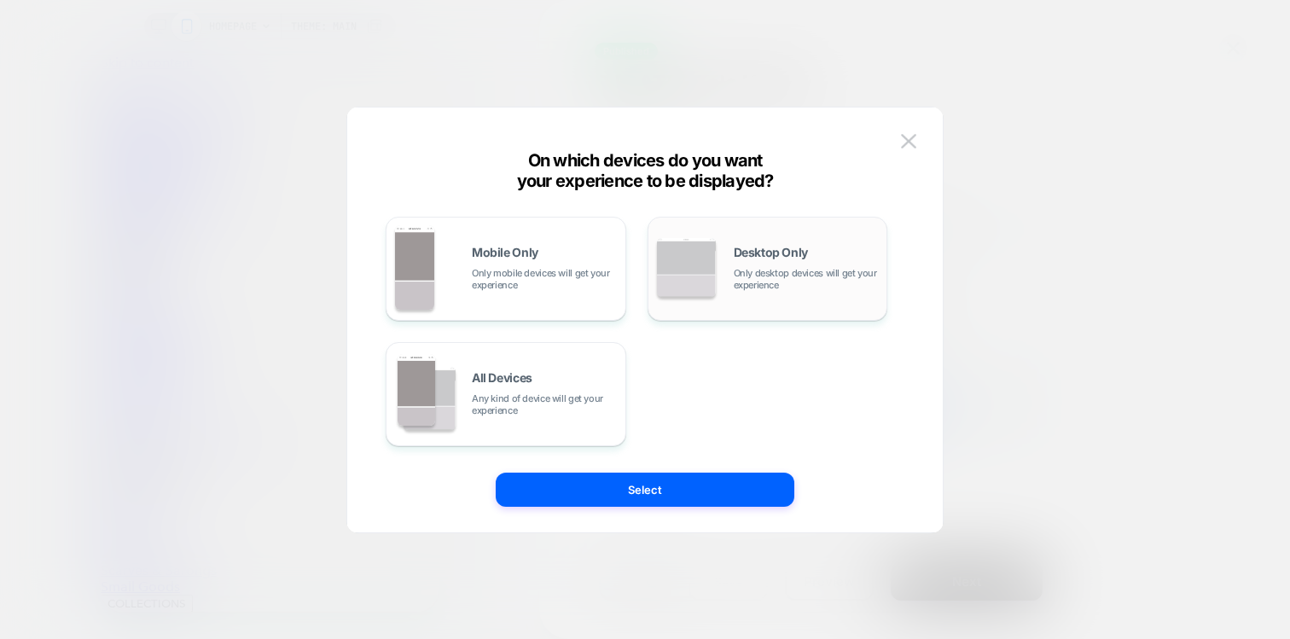
click at [688, 287] on img at bounding box center [686, 267] width 59 height 59
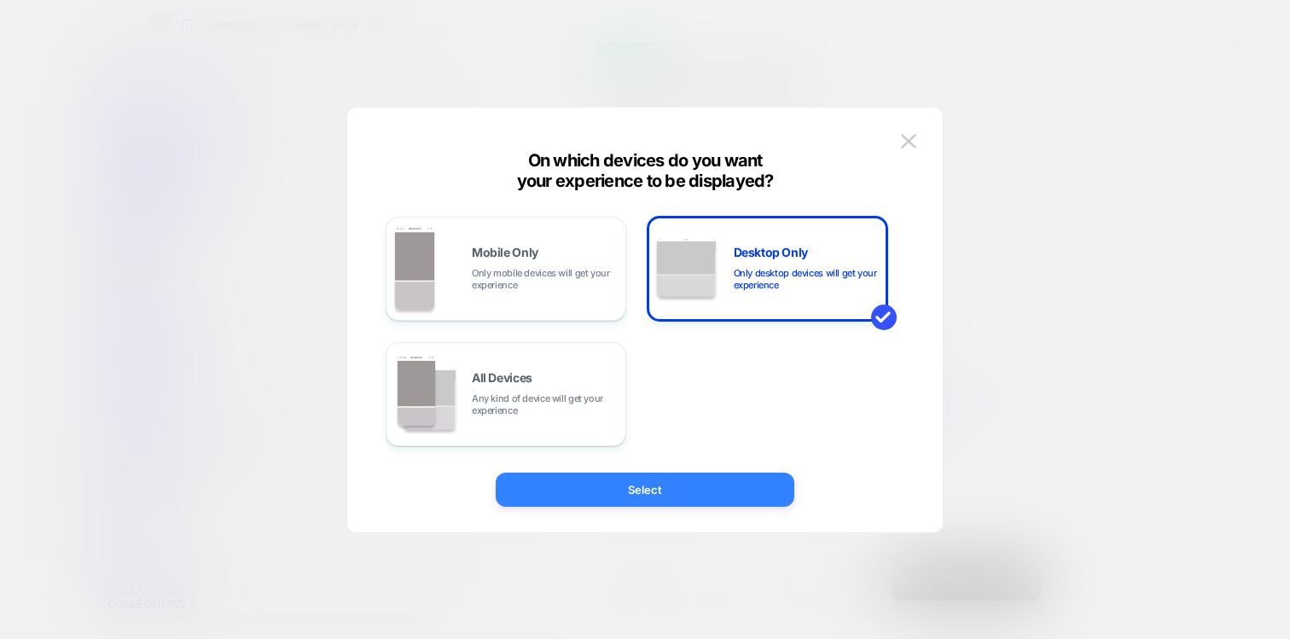
click at [601, 485] on button "Select" at bounding box center [645, 490] width 299 height 34
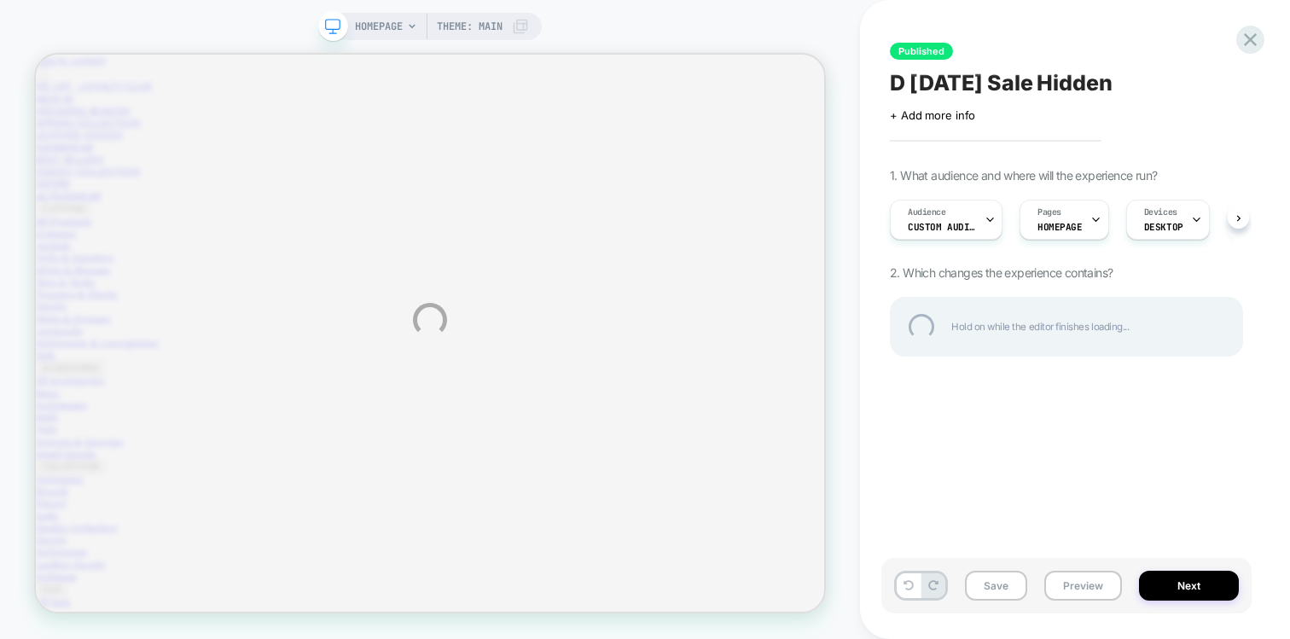
click at [994, 581] on div "HOMEPAGE Theme: MAIN Published D Labor Day Sale Hidden Click to edit experience…" at bounding box center [645, 319] width 1290 height 639
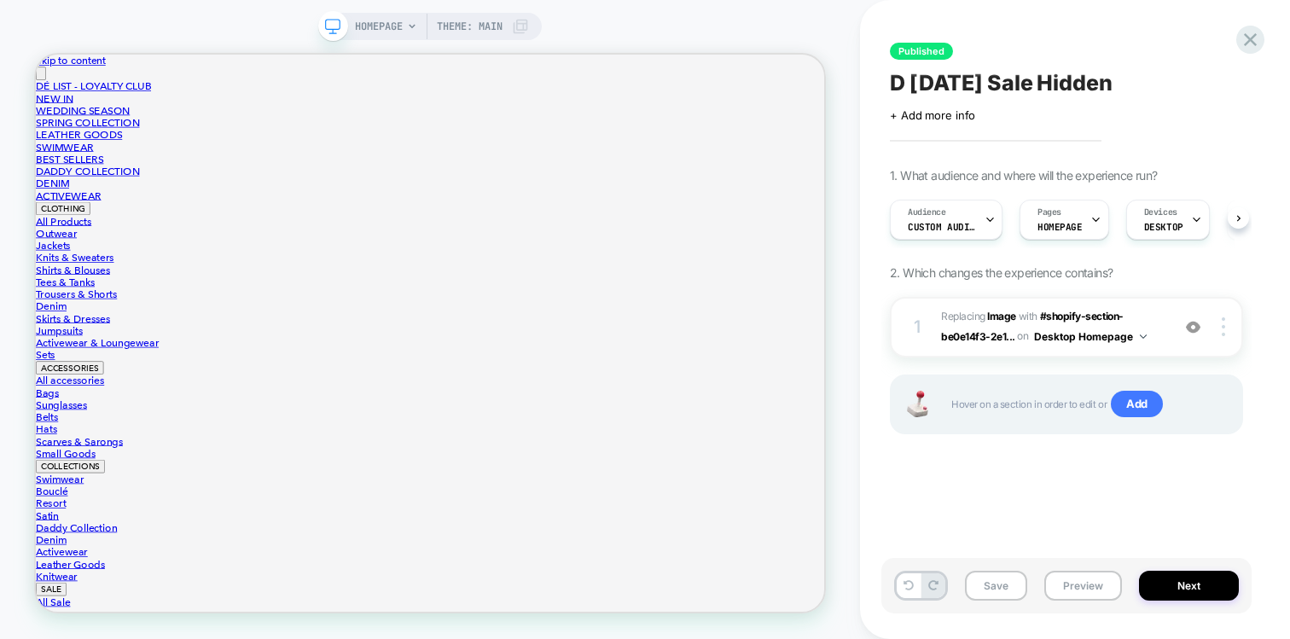
scroll to position [0, 1]
click at [994, 581] on button "Save" at bounding box center [996, 586] width 62 height 30
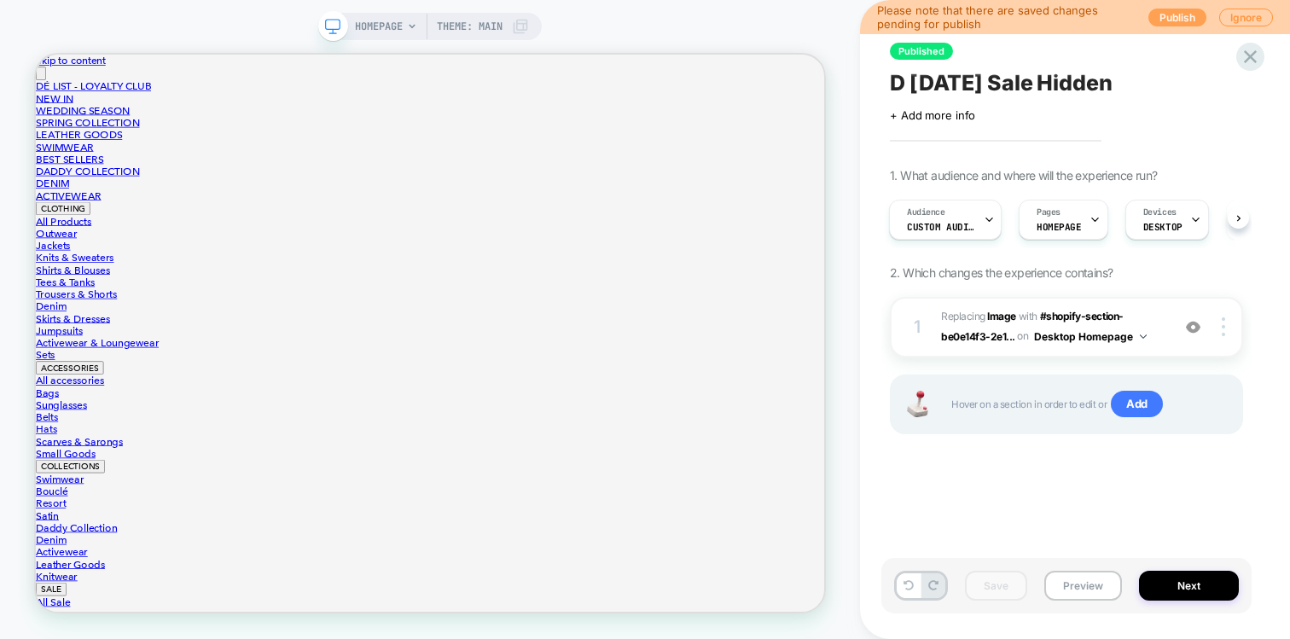
click at [0, 0] on button "Publish" at bounding box center [0, 0] width 0 height 0
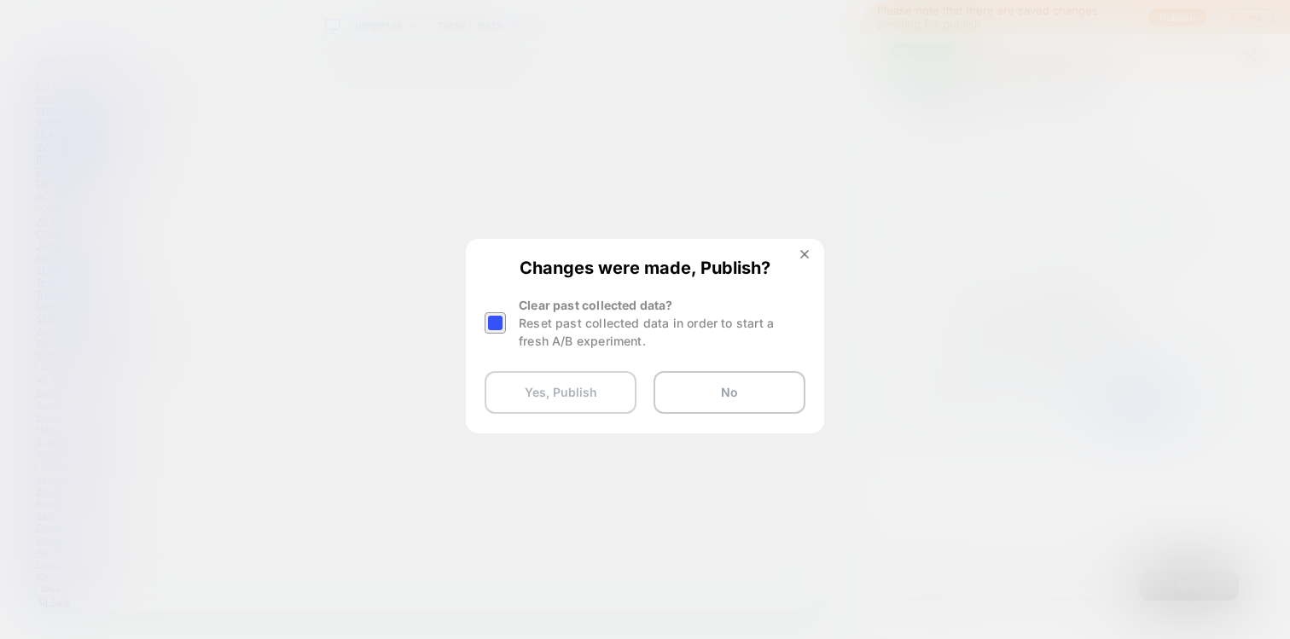
click at [543, 392] on button "Yes, Publish" at bounding box center [561, 392] width 152 height 43
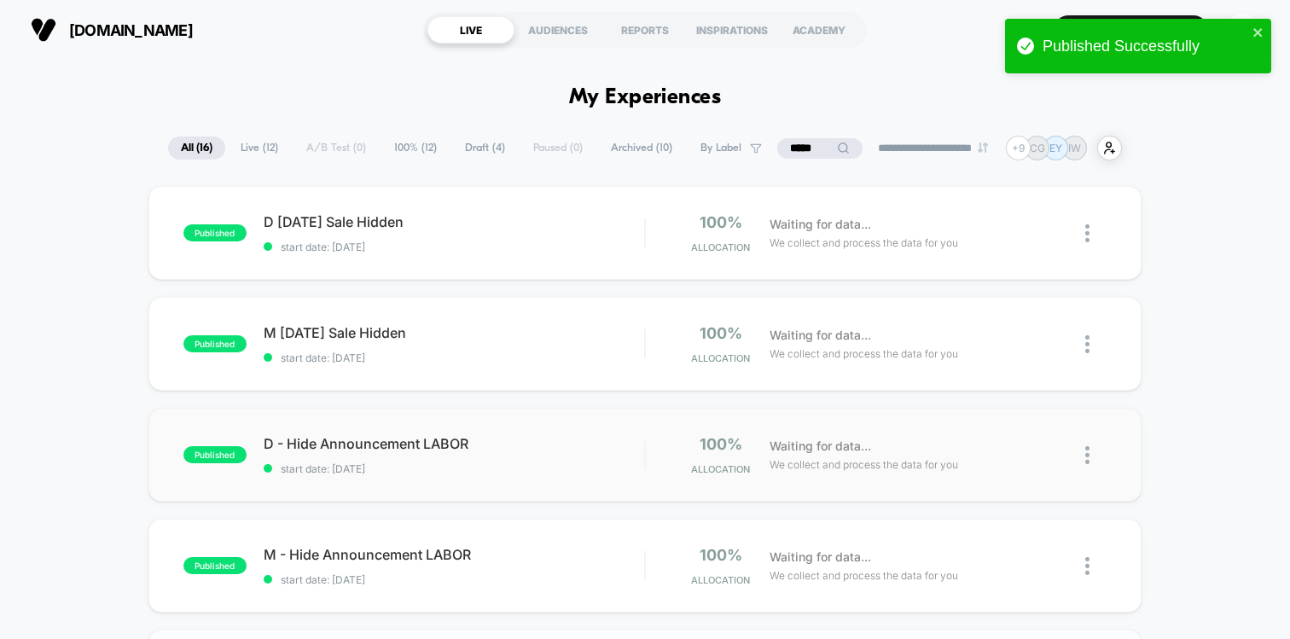
scroll to position [72, 0]
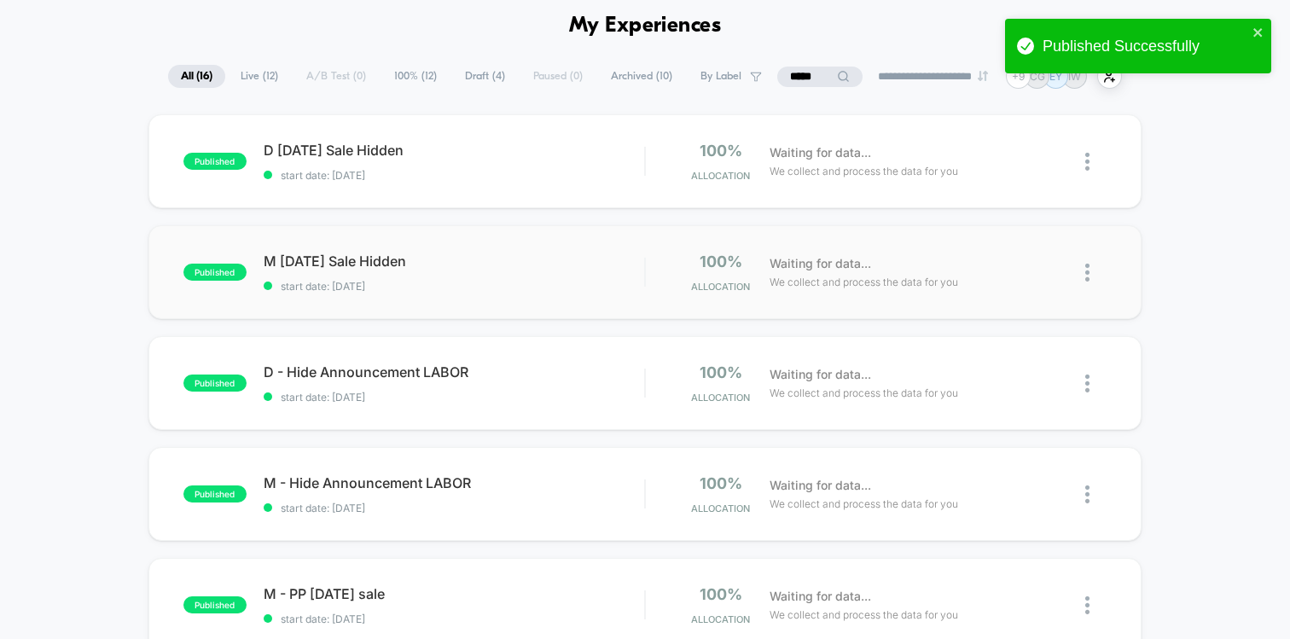
click at [473, 293] on div "published M Labor Day Sale Hidden start date: 28/08/2025 100% Allocation Waitin…" at bounding box center [644, 272] width 993 height 94
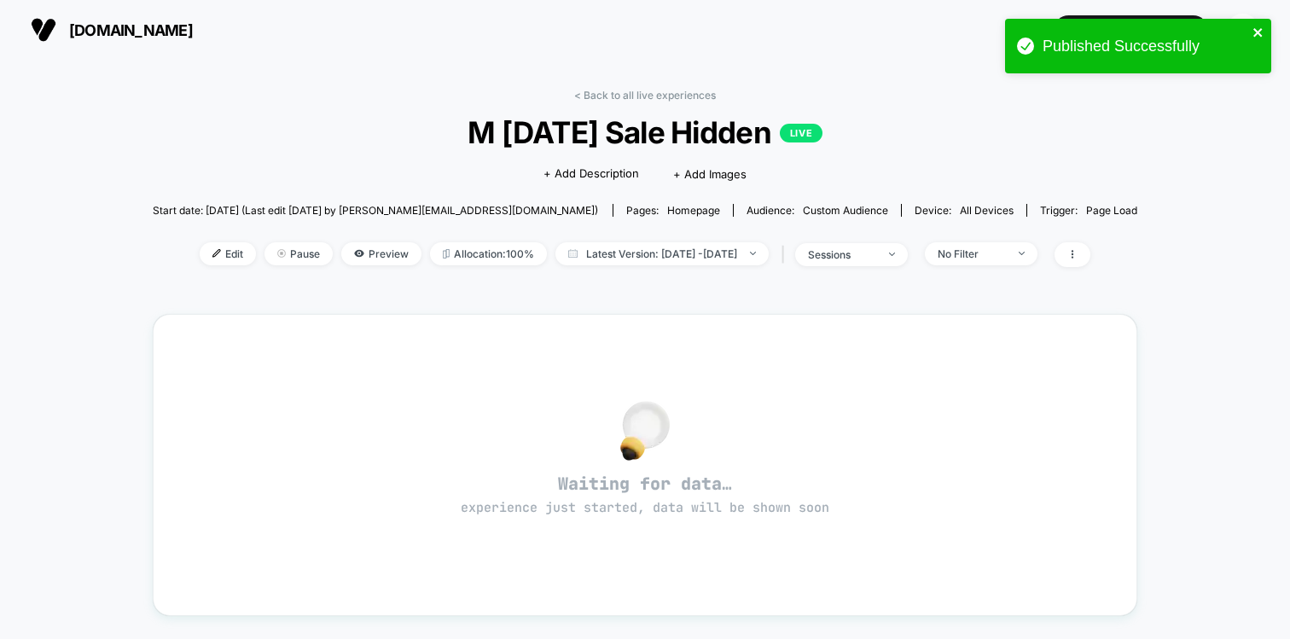
click at [1257, 29] on icon "close" at bounding box center [1258, 33] width 12 height 14
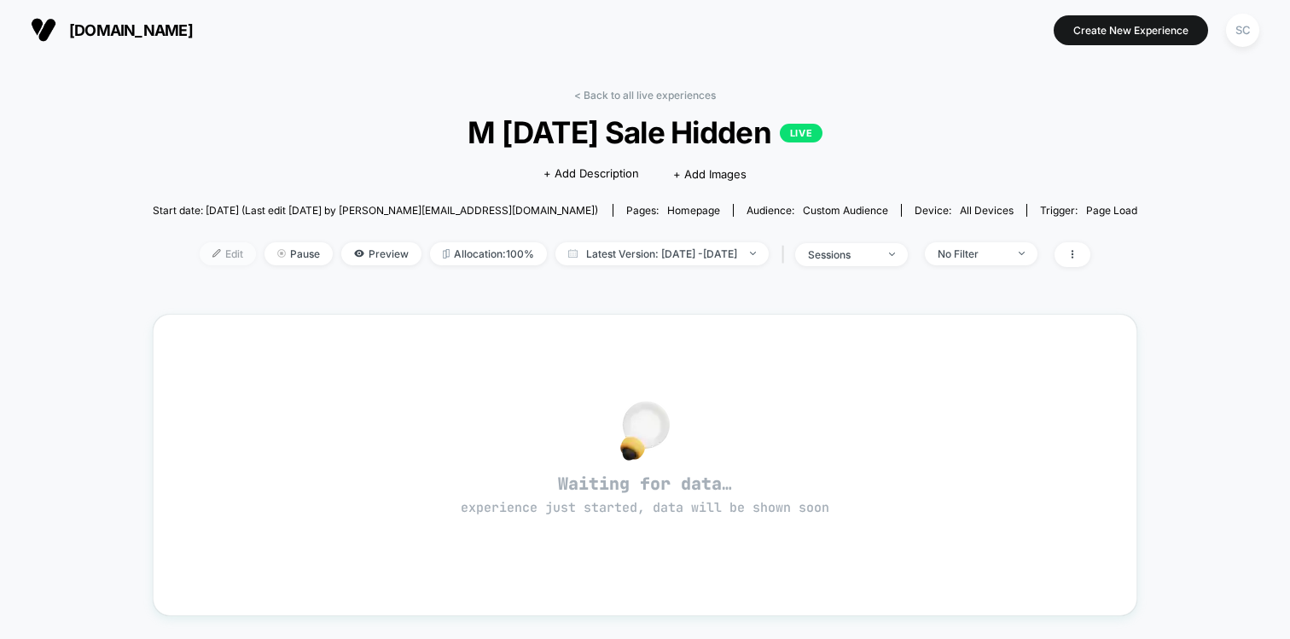
click at [200, 251] on span "Edit" at bounding box center [228, 253] width 56 height 23
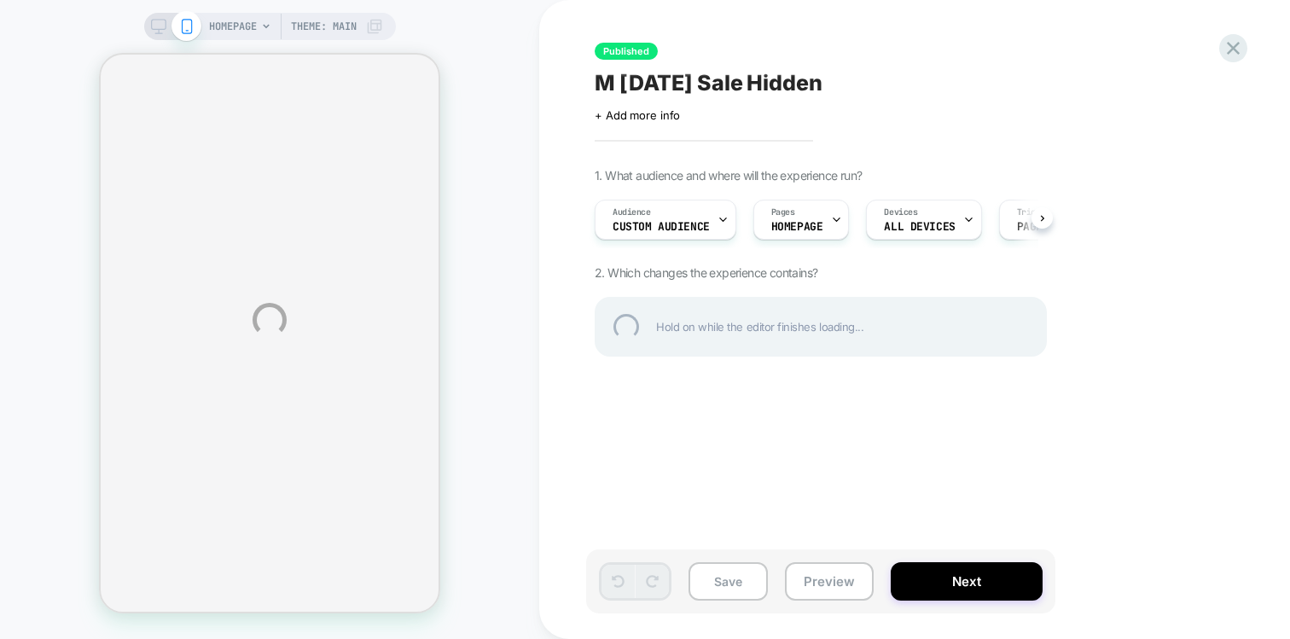
click at [816, 218] on div "HOMEPAGE Theme: MAIN Published M Labor Day Sale Hidden Click to edit experience…" at bounding box center [645, 319] width 1290 height 639
click at [995, 149] on div "HOMEPAGE Theme: MAIN Published M Labor Day Sale Hidden Click to edit experience…" at bounding box center [645, 319] width 1290 height 639
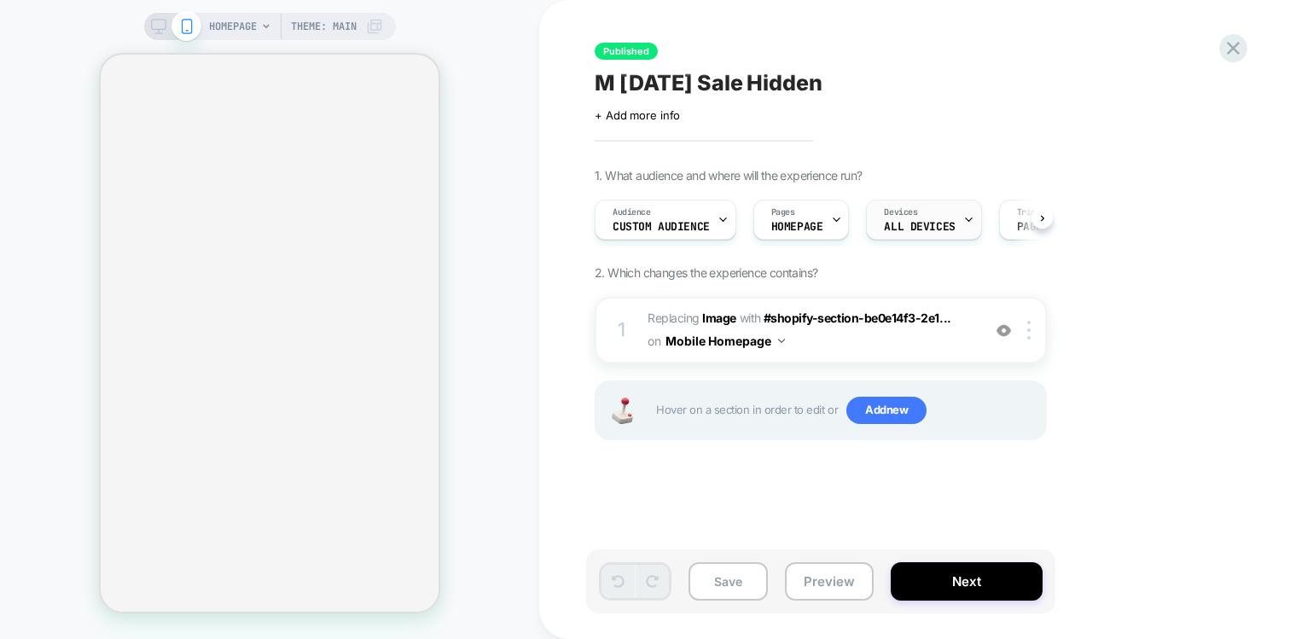
scroll to position [0, 1]
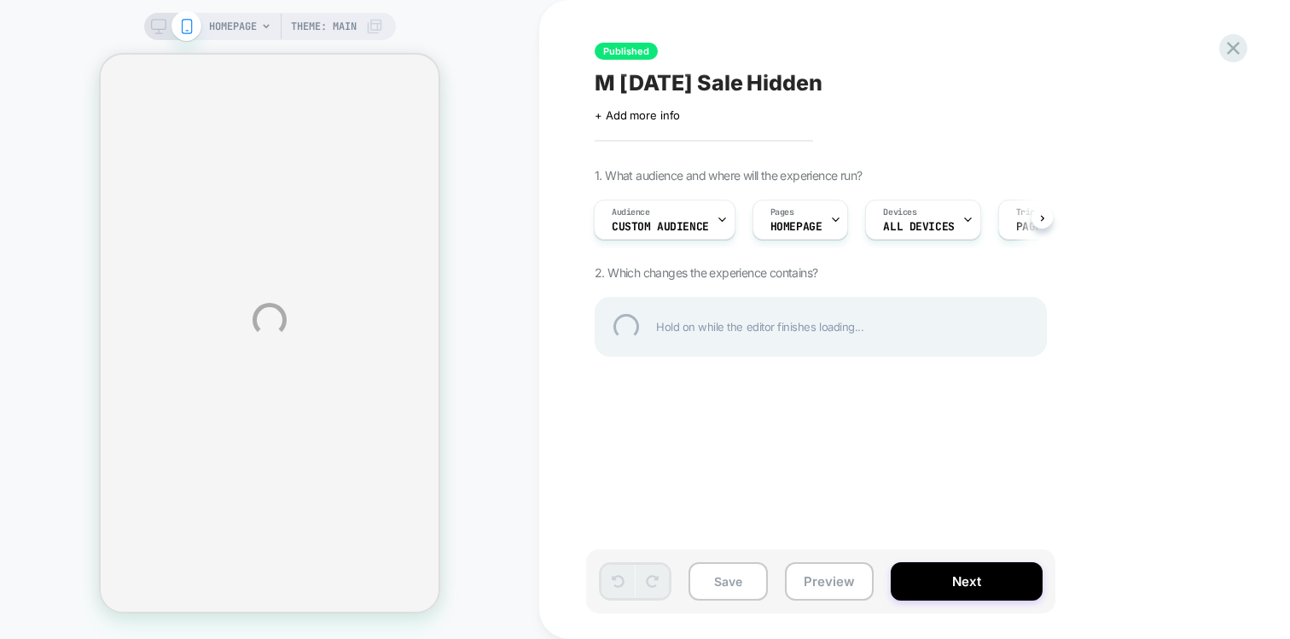
click at [870, 205] on div "HOMEPAGE Theme: MAIN Published M Labor Day Sale Hidden Click to edit experience…" at bounding box center [645, 319] width 1290 height 639
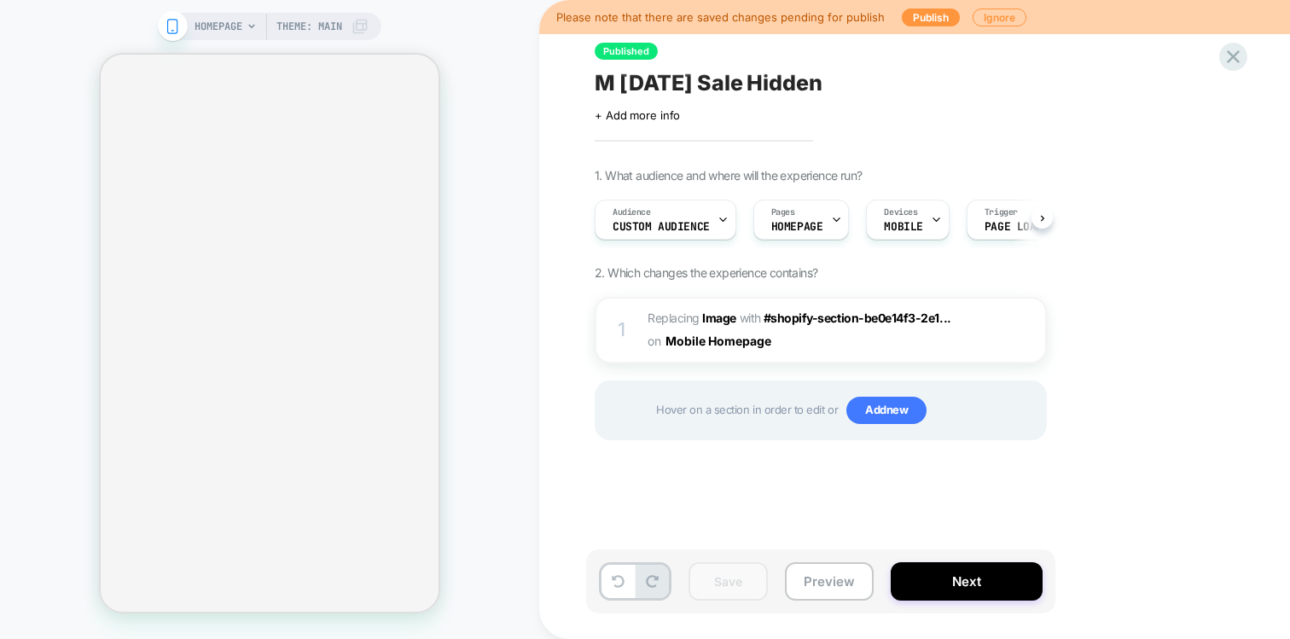
scroll to position [0, 1]
click at [921, 15] on button "Publish" at bounding box center [931, 18] width 58 height 18
